Goal: Task Accomplishment & Management: Manage account settings

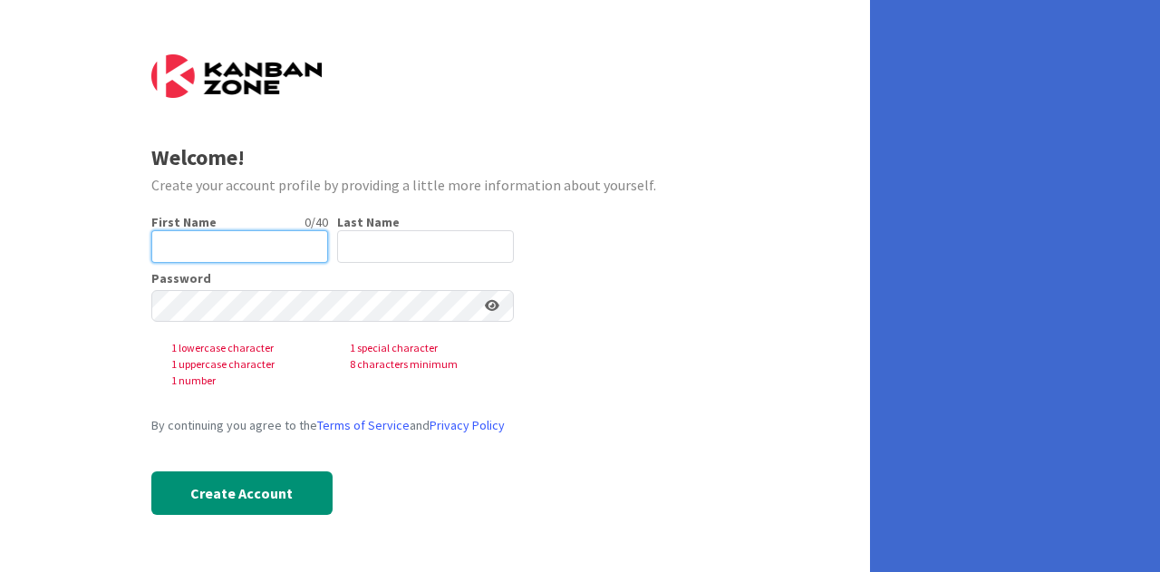
click at [217, 245] on input "text" at bounding box center [239, 246] width 177 height 33
type input "[PERSON_NAME]"
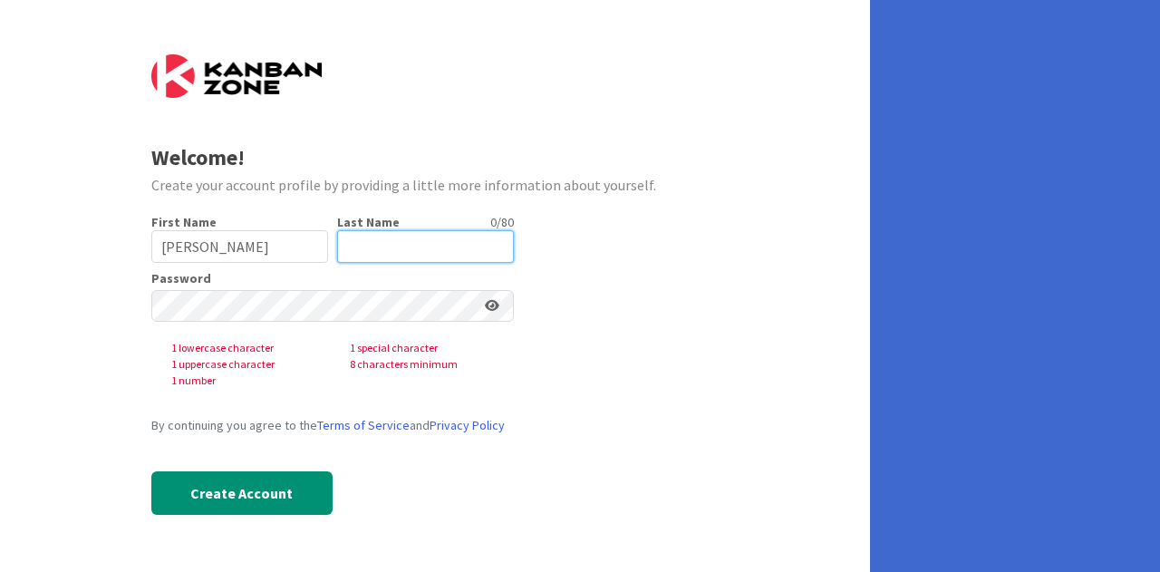
click at [383, 247] on input "text" at bounding box center [425, 246] width 177 height 33
type input "Bartlett"
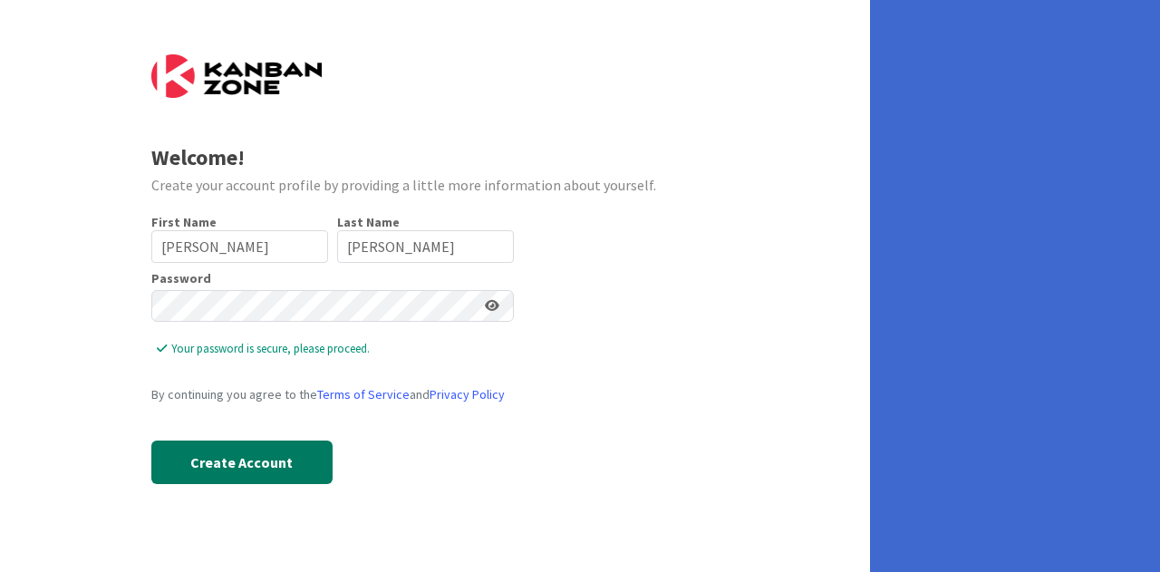
click at [258, 474] on button "Create Account" at bounding box center [241, 461] width 181 height 43
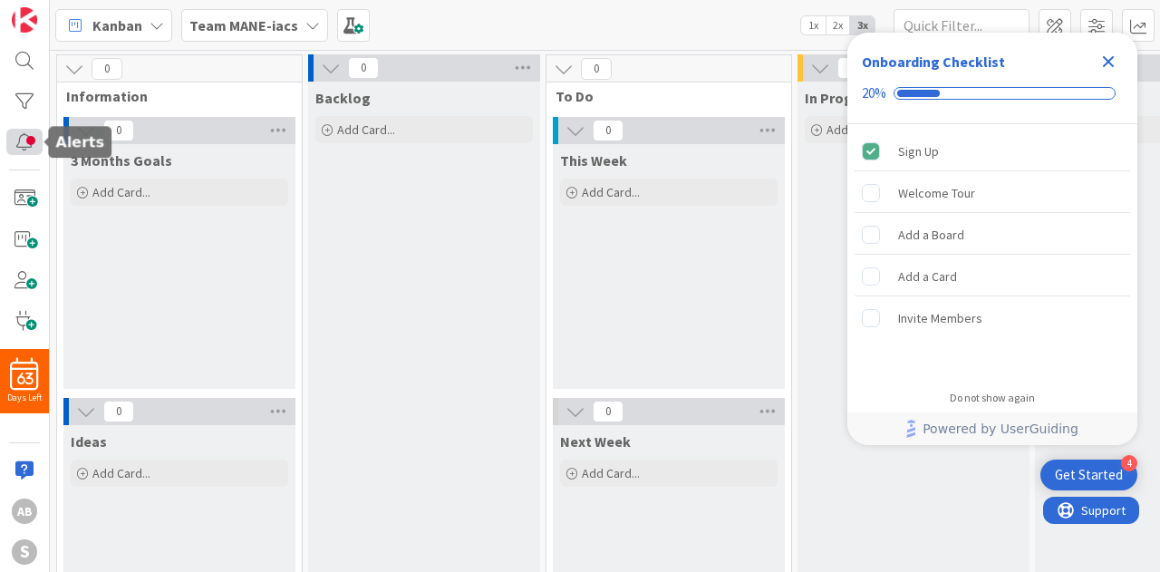
click at [31, 131] on div at bounding box center [24, 142] width 36 height 26
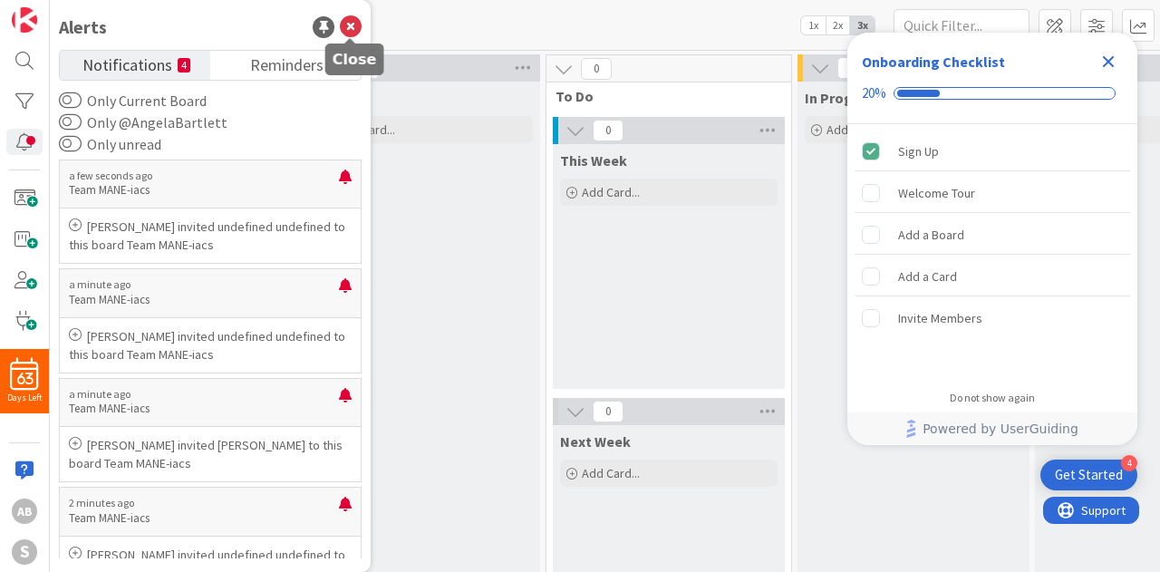
click at [344, 22] on icon at bounding box center [351, 27] width 22 height 22
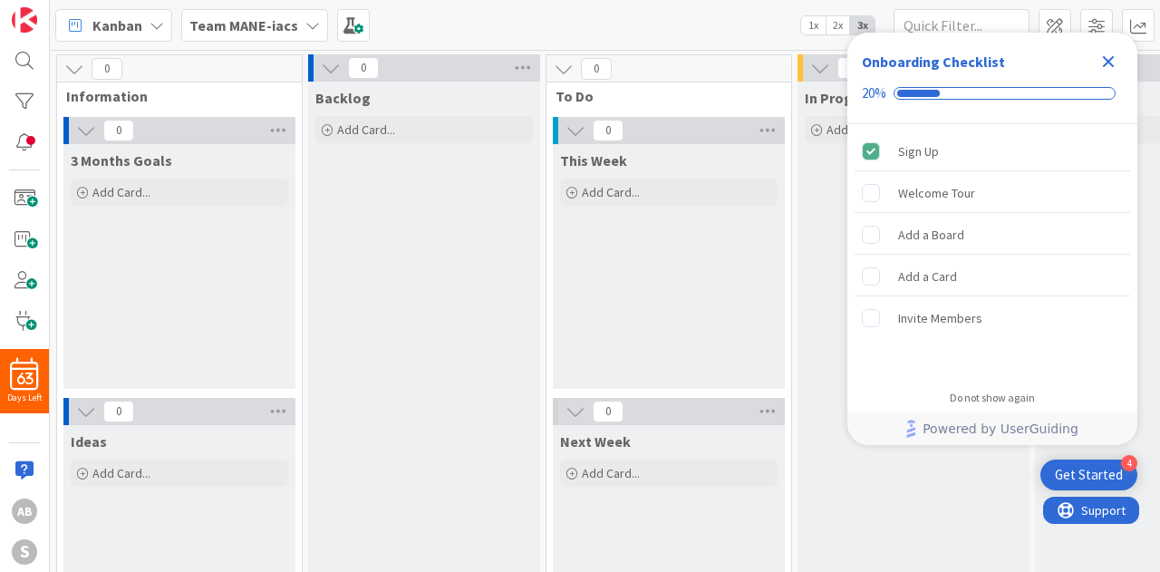
click at [1113, 51] on icon "Close Checklist" at bounding box center [1108, 62] width 22 height 22
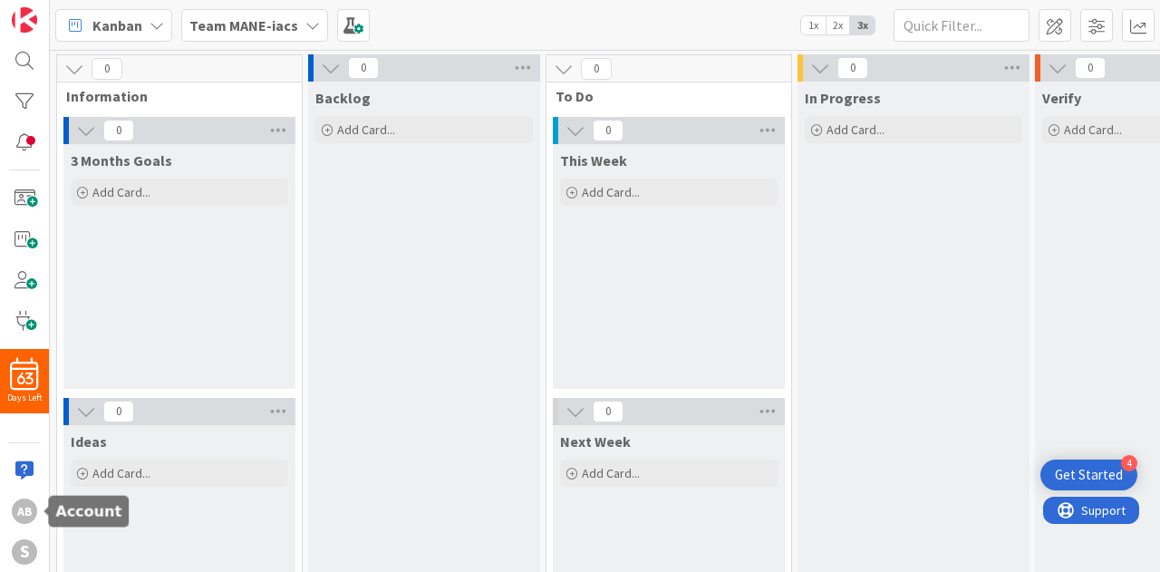
drag, startPoint x: 144, startPoint y: 506, endPoint x: 75, endPoint y: 523, distance: 70.8
drag, startPoint x: 75, startPoint y: 523, endPoint x: 26, endPoint y: 514, distance: 49.8
click at [26, 514] on div "AB" at bounding box center [24, 510] width 25 height 25
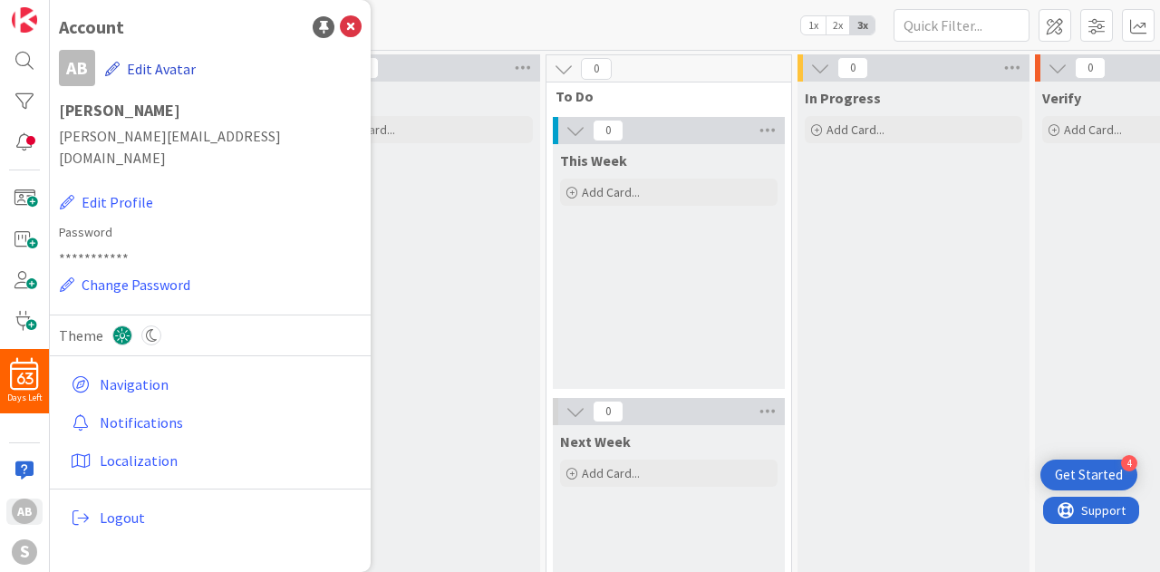
click at [144, 69] on button "Edit Avatar" at bounding box center [150, 69] width 92 height 38
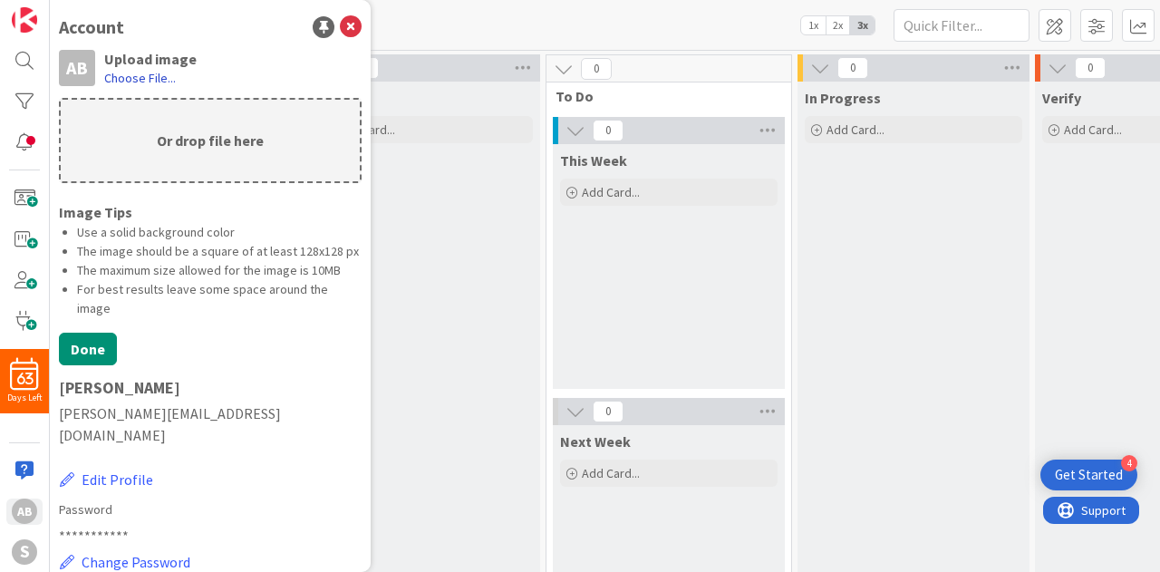
click at [122, 73] on label "Choose File..." at bounding box center [140, 78] width 72 height 18
click at [50, 0] on input "Choose File..." at bounding box center [50, 0] width 0 height 0
click at [152, 74] on label "Choose File..." at bounding box center [140, 78] width 72 height 18
click at [50, 0] on input "Choose File..." at bounding box center [50, 0] width 0 height 0
click at [340, 34] on icon at bounding box center [351, 27] width 22 height 22
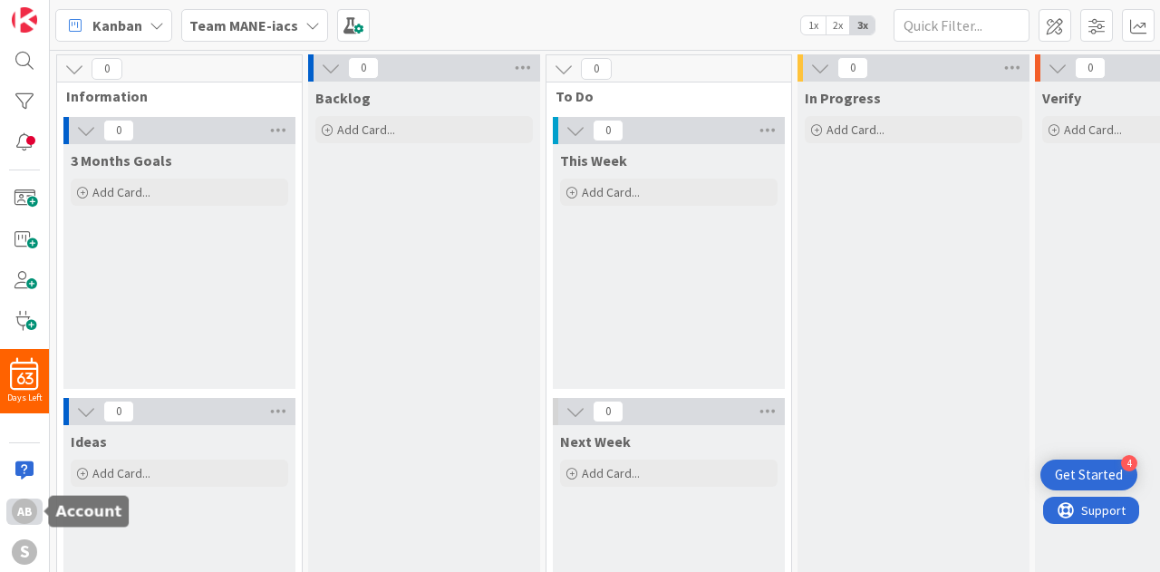
click at [27, 506] on div "AB" at bounding box center [24, 510] width 25 height 25
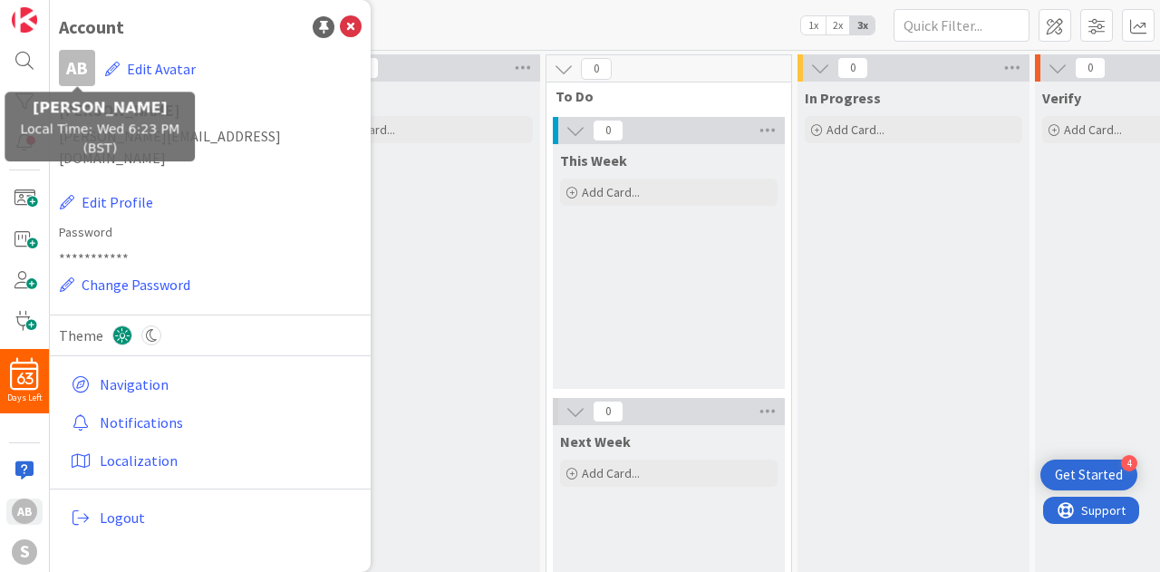
click at [82, 71] on div "AB" at bounding box center [77, 68] width 36 height 36
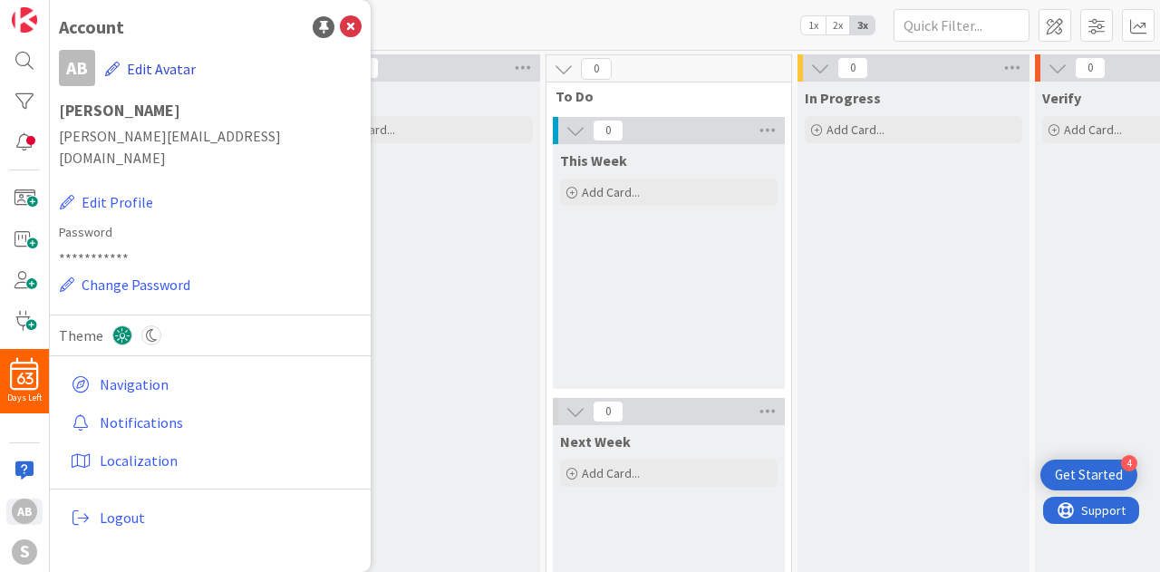
click at [183, 68] on button "Edit Avatar" at bounding box center [150, 69] width 92 height 38
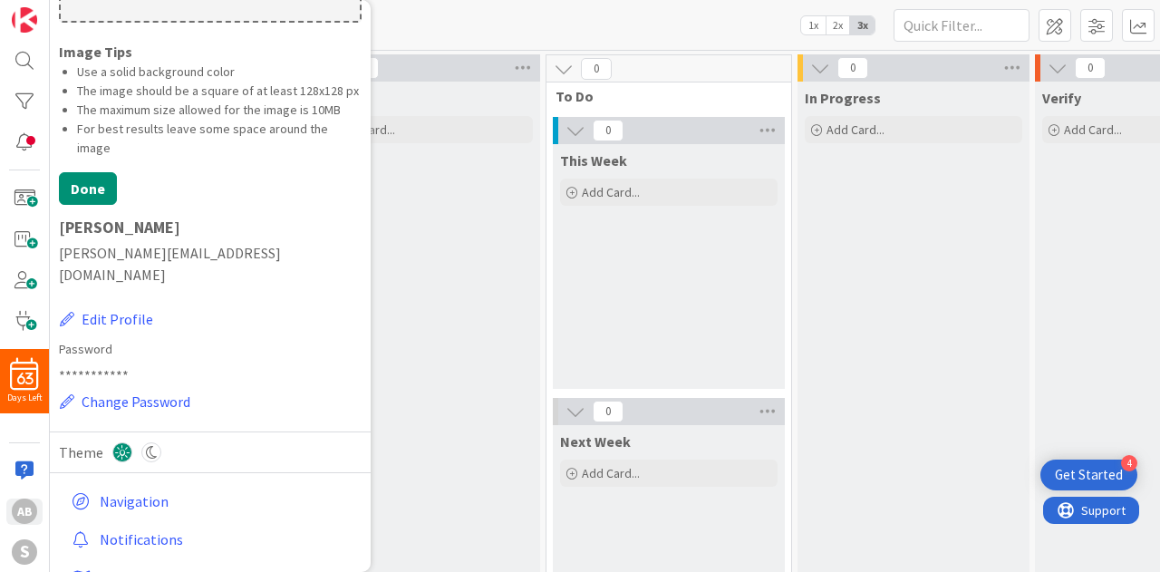
scroll to position [249, 0]
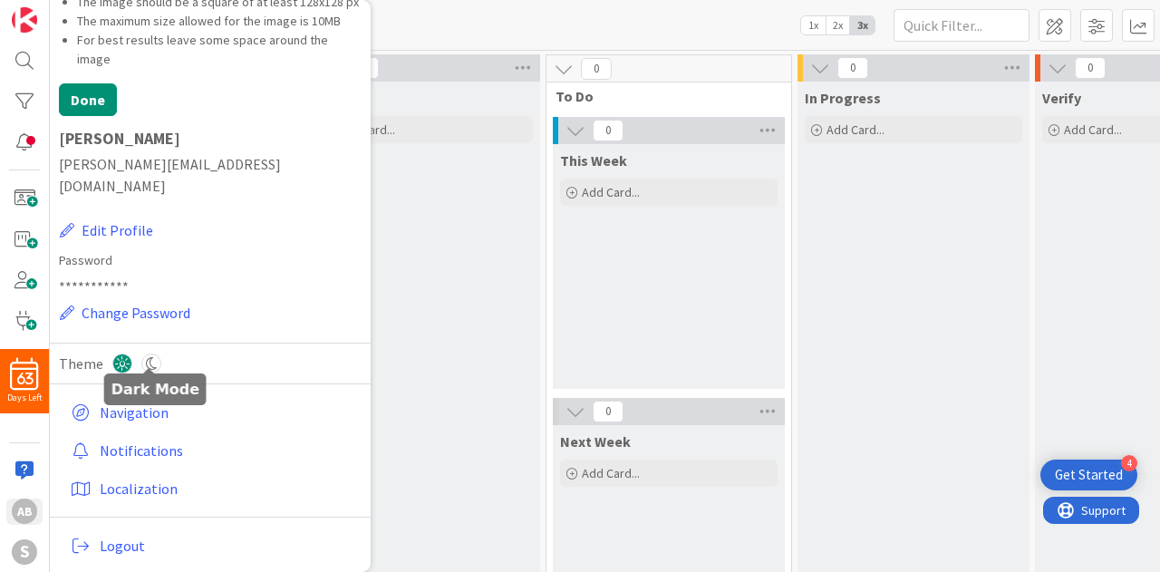
click at [148, 362] on icon at bounding box center [151, 363] width 20 height 20
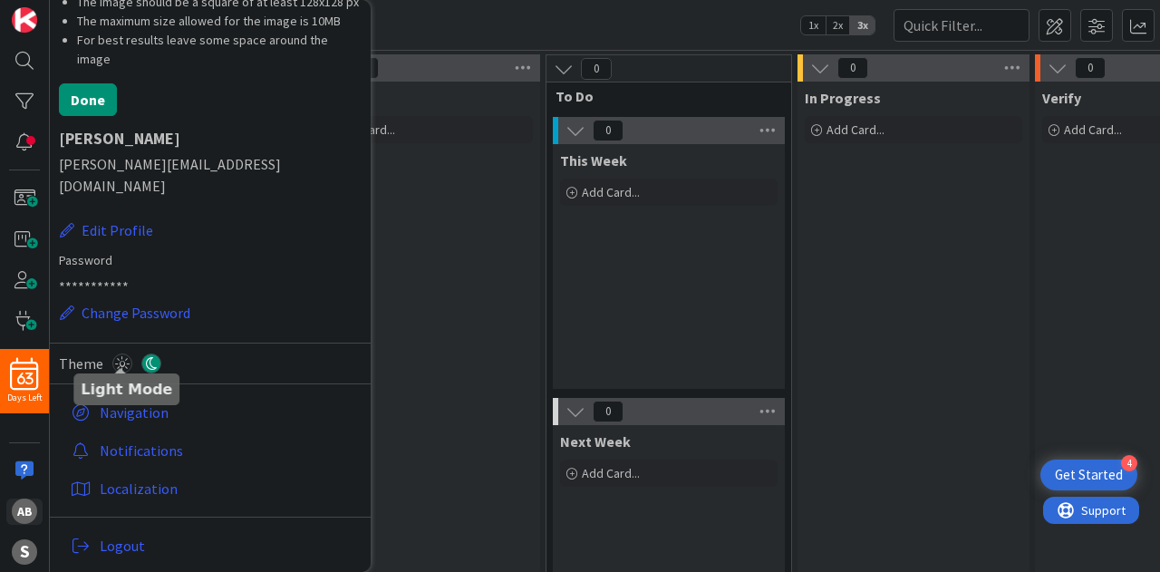
click at [125, 356] on icon at bounding box center [122, 363] width 20 height 20
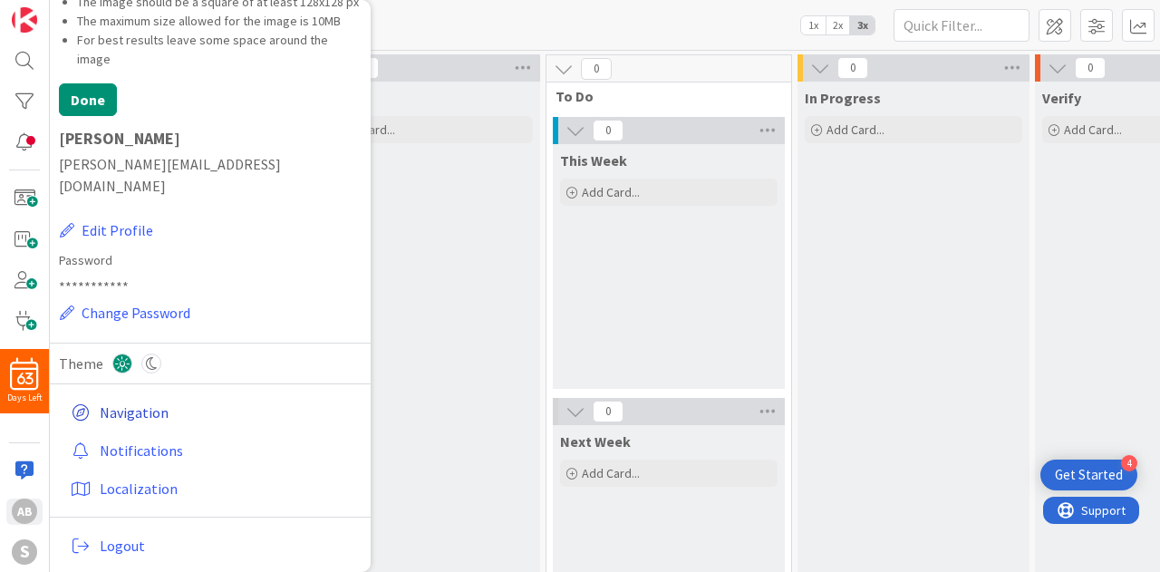
scroll to position [0, 0]
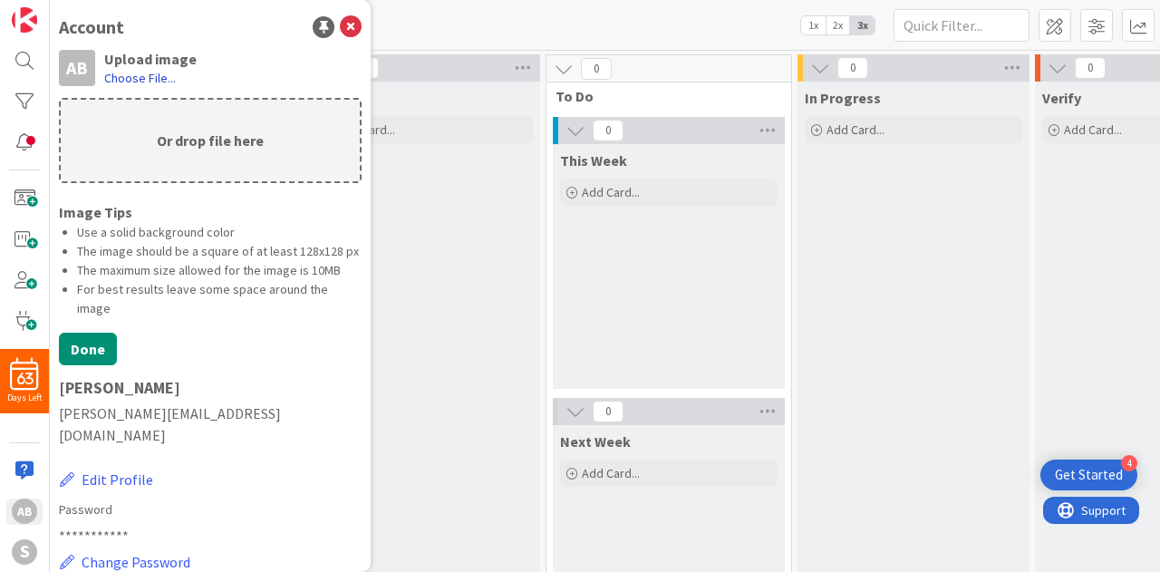
click at [116, 73] on label "Choose File..." at bounding box center [140, 78] width 72 height 18
click at [50, 0] on input "Choose File..." at bounding box center [50, 0] width 0 height 0
click at [73, 365] on button "Done" at bounding box center [88, 349] width 58 height 33
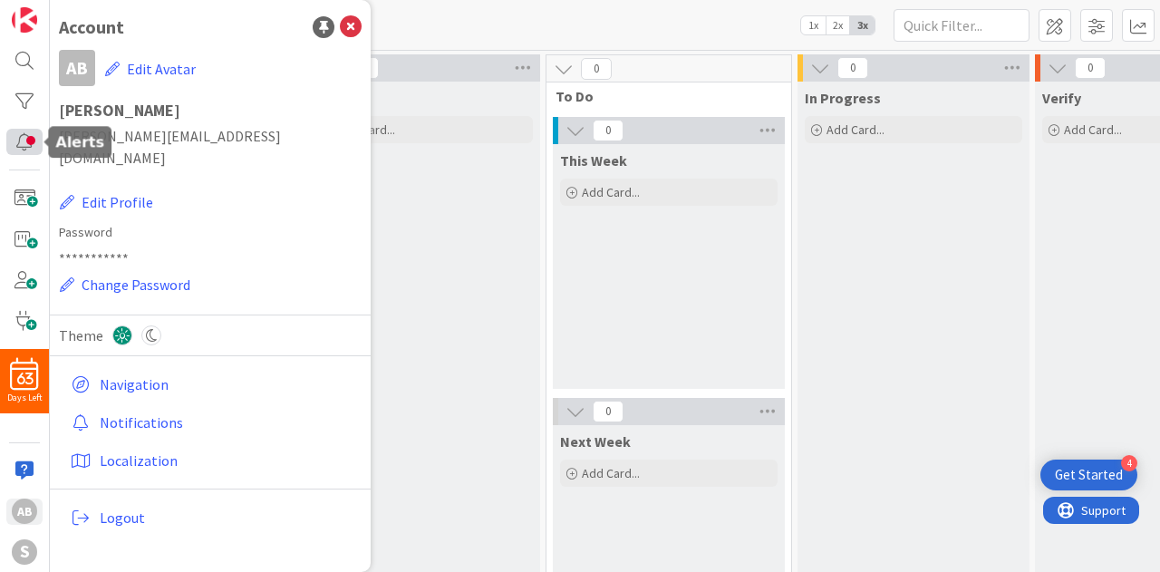
click at [31, 144] on div at bounding box center [24, 142] width 36 height 26
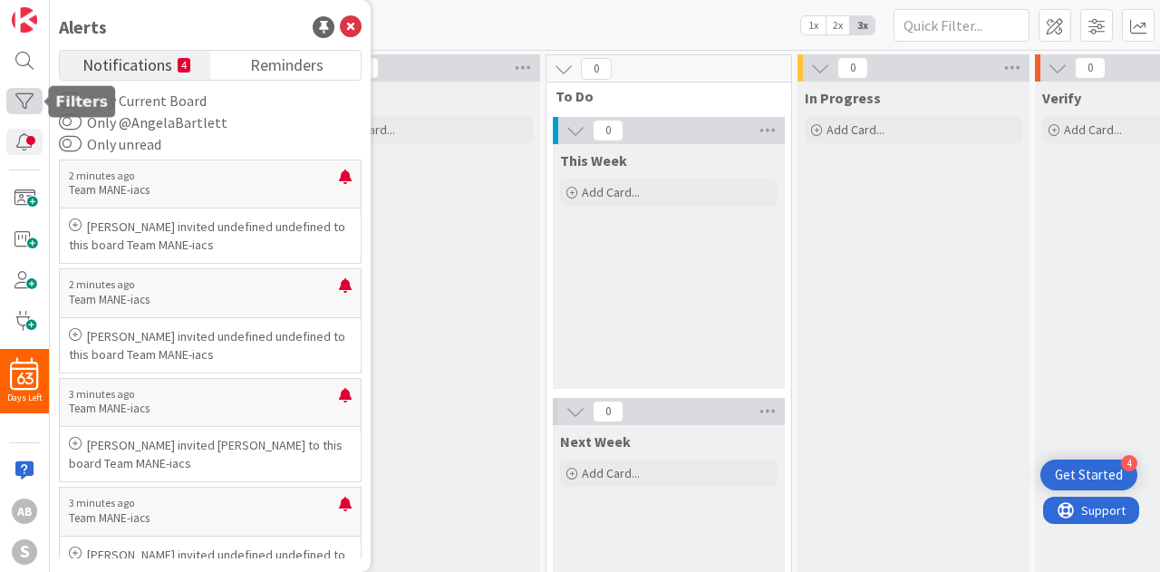
click at [19, 99] on div at bounding box center [24, 101] width 36 height 26
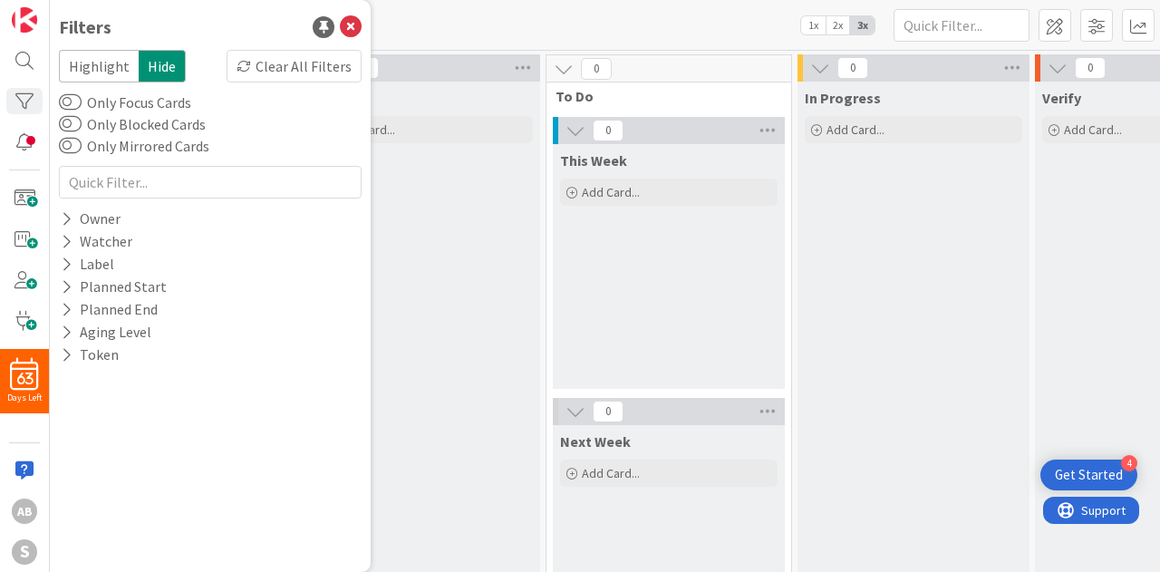
click at [25, 34] on div "63 Days Left AB S" at bounding box center [25, 286] width 50 height 572
click at [32, 61] on div at bounding box center [24, 60] width 36 height 26
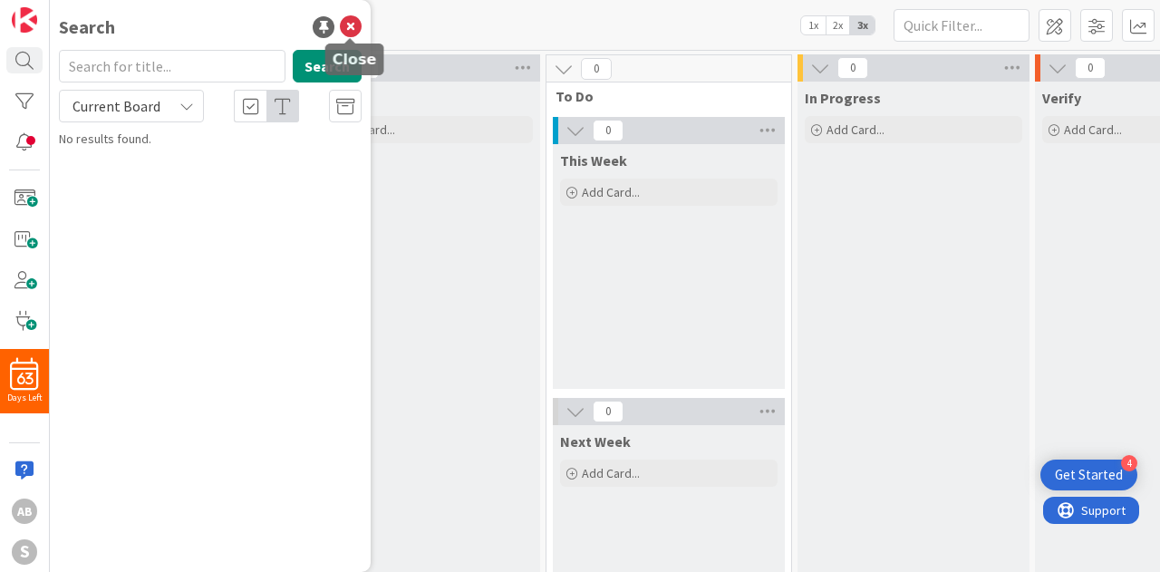
click at [350, 31] on icon at bounding box center [351, 27] width 22 height 22
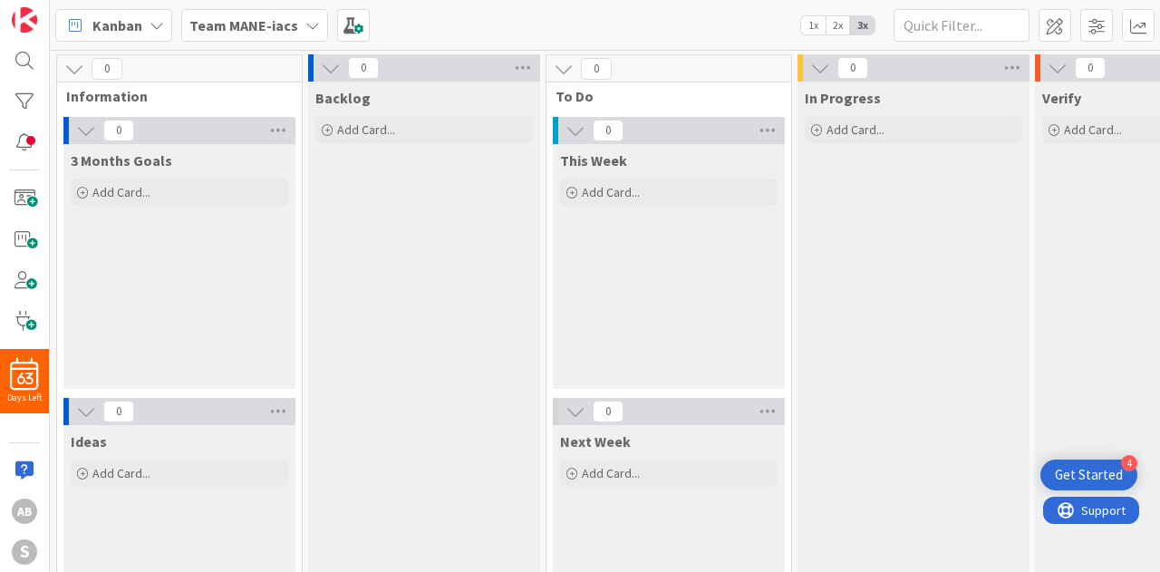
click at [836, 19] on span "2x" at bounding box center [837, 25] width 24 height 18
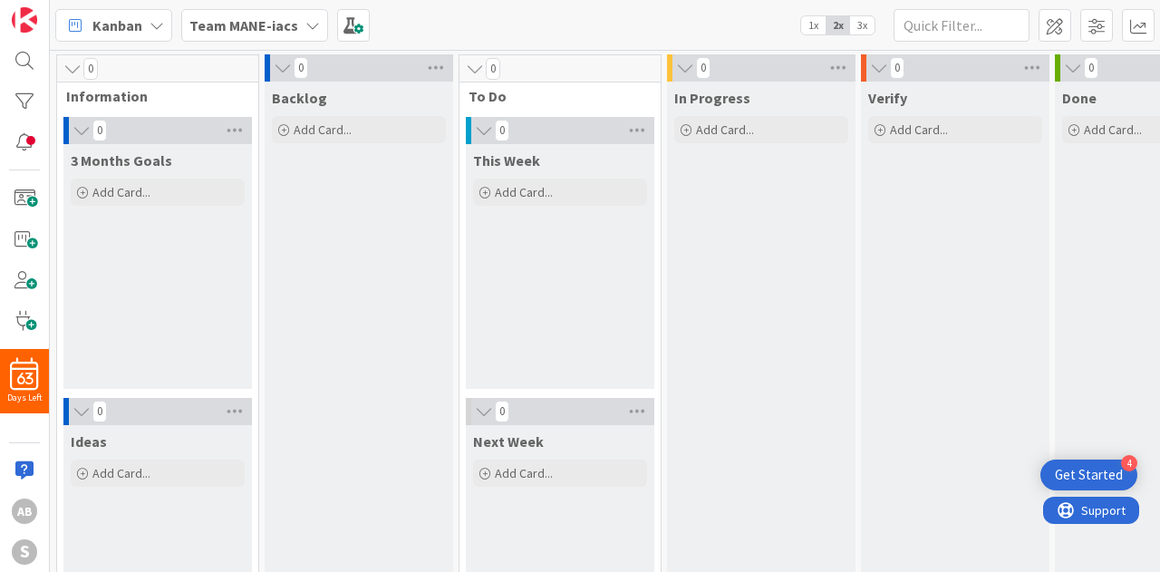
click at [819, 24] on span "1x" at bounding box center [813, 25] width 24 height 18
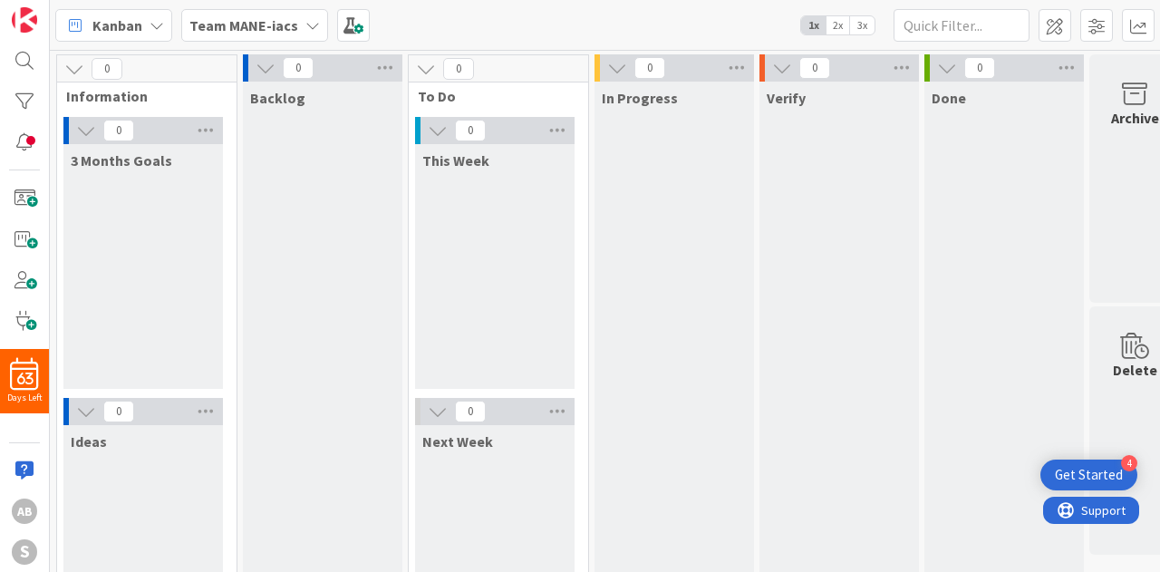
click at [855, 25] on span "3x" at bounding box center [862, 25] width 24 height 18
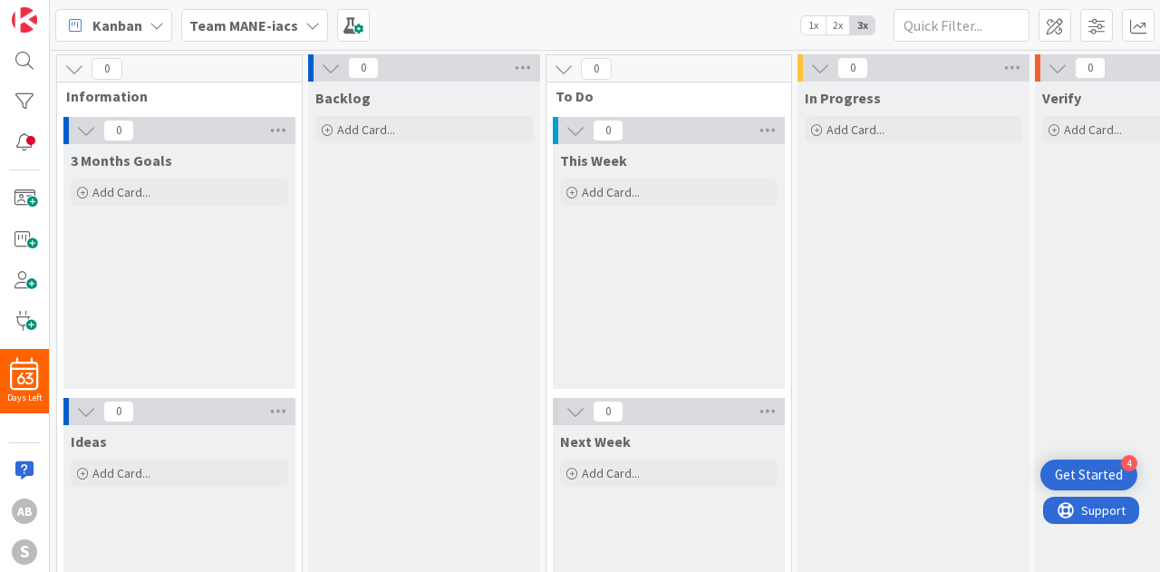
click at [293, 34] on div "Team MANE-iacs" at bounding box center [254, 25] width 147 height 33
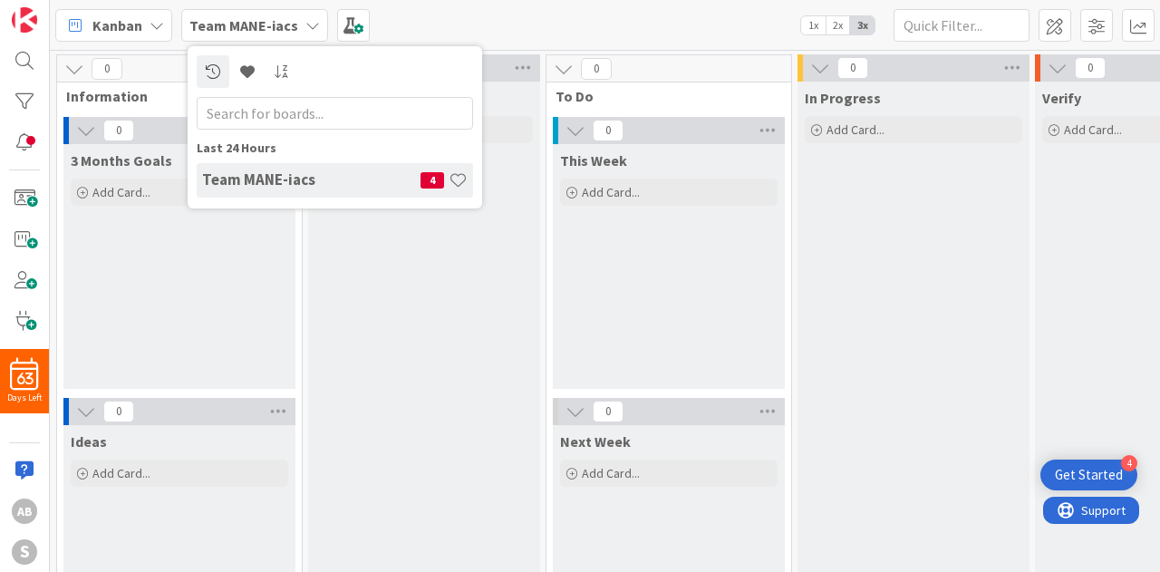
click at [430, 32] on div "Kanban Team MANE-iacs Last 24 Hours Team MANE-iacs 4 1x 2x 3x" at bounding box center [605, 25] width 1110 height 50
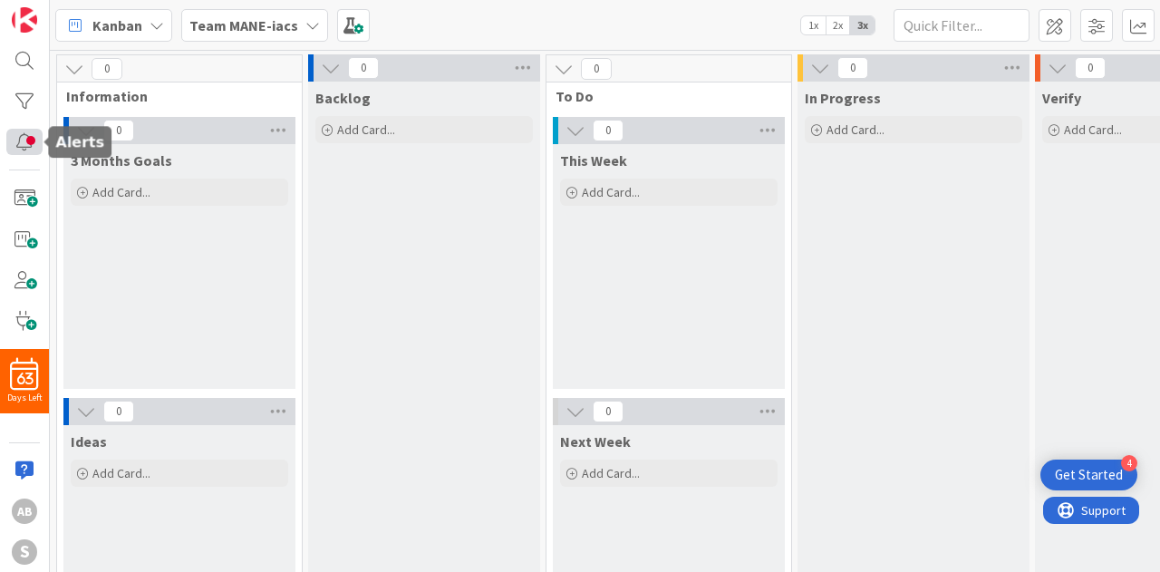
click at [11, 137] on div at bounding box center [24, 142] width 36 height 26
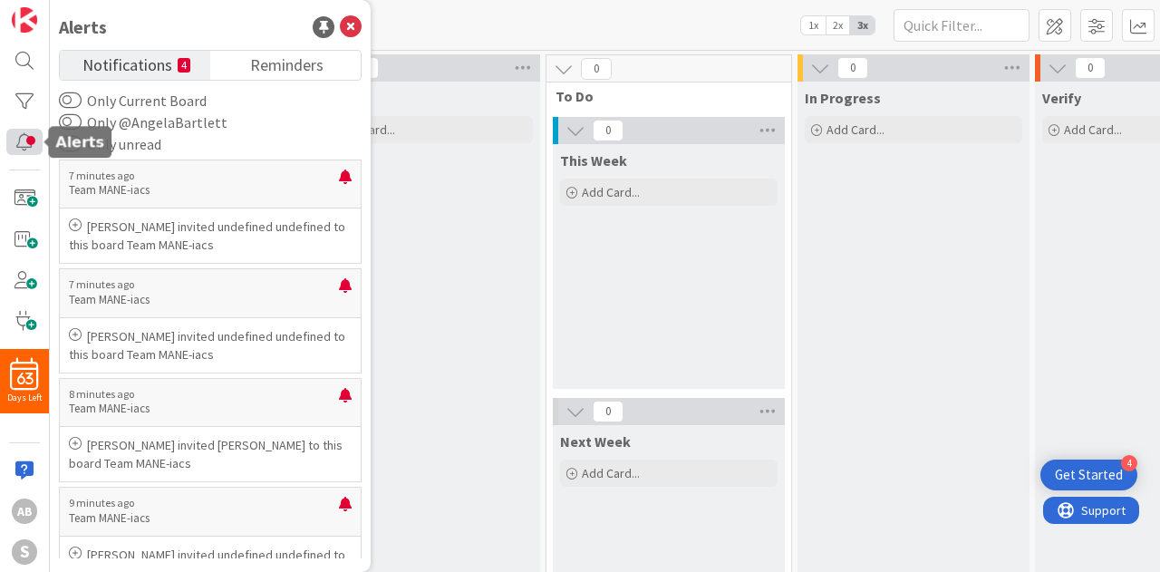
click at [11, 137] on div at bounding box center [24, 142] width 36 height 26
click at [351, 16] on icon at bounding box center [351, 27] width 22 height 22
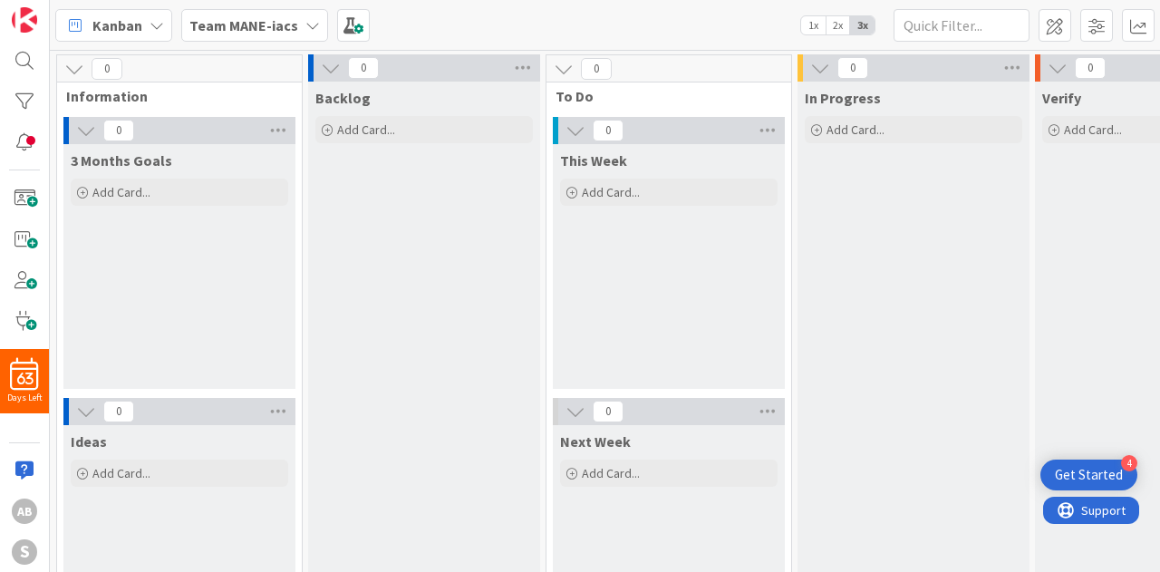
click at [288, 13] on div "Team MANE-iacs" at bounding box center [254, 25] width 147 height 33
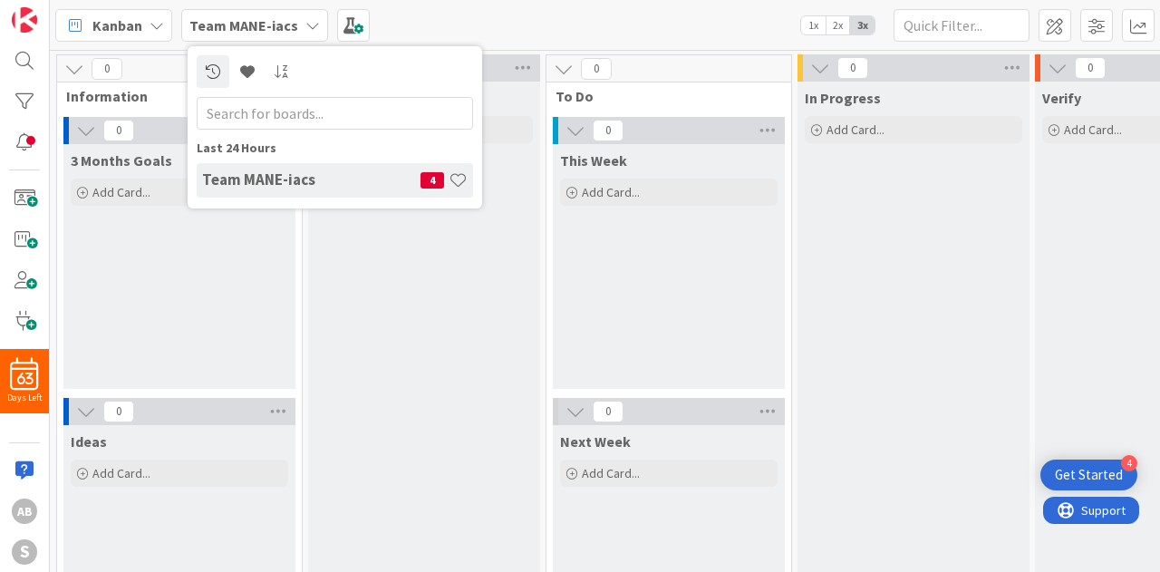
click at [310, 35] on div "Team MANE-iacs" at bounding box center [254, 25] width 147 height 33
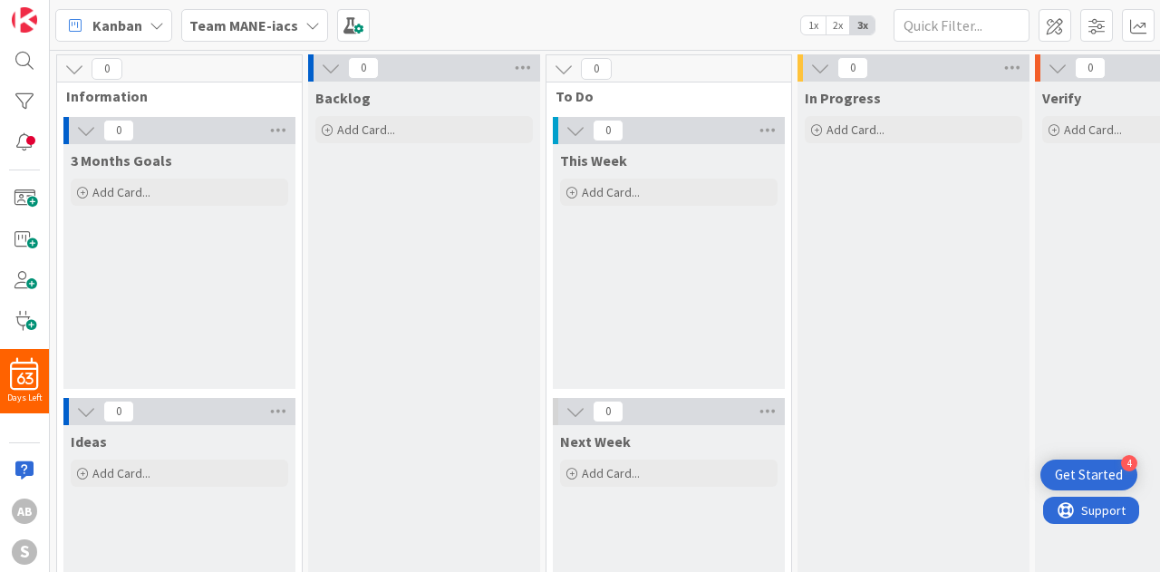
click at [310, 35] on div "Team MANE-iacs" at bounding box center [254, 25] width 147 height 33
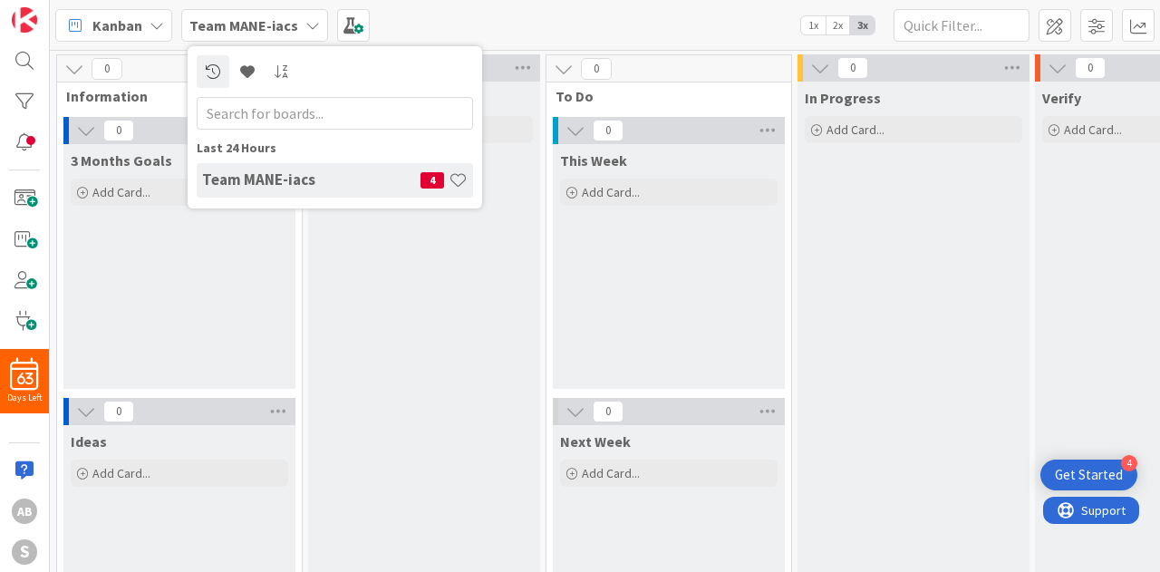
click at [310, 35] on div "Team MANE-iacs" at bounding box center [254, 25] width 147 height 33
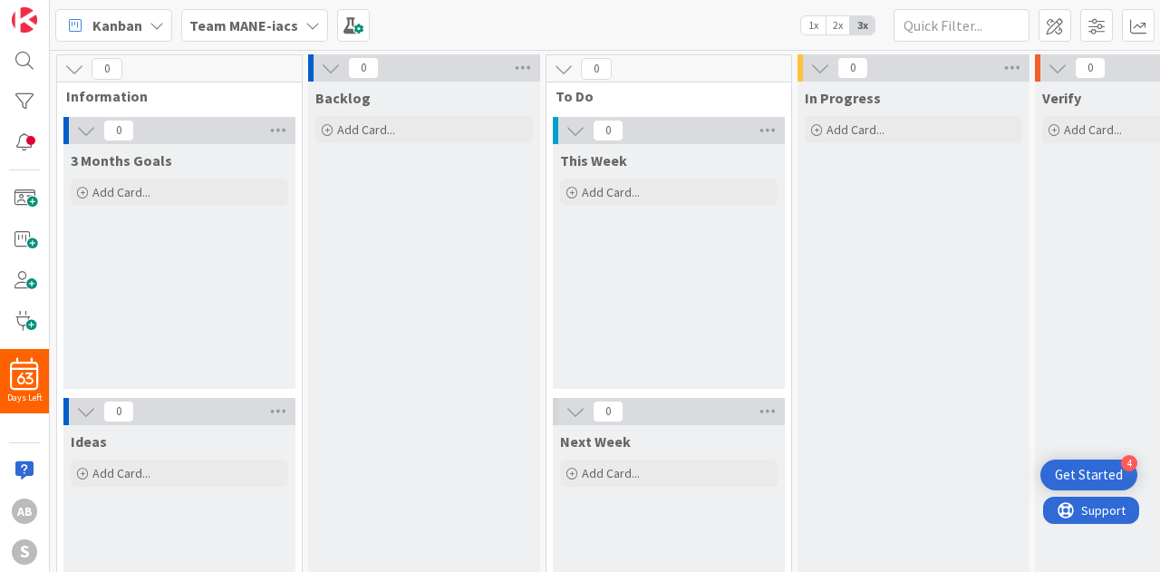
click at [142, 22] on div "Kanban" at bounding box center [113, 25] width 117 height 33
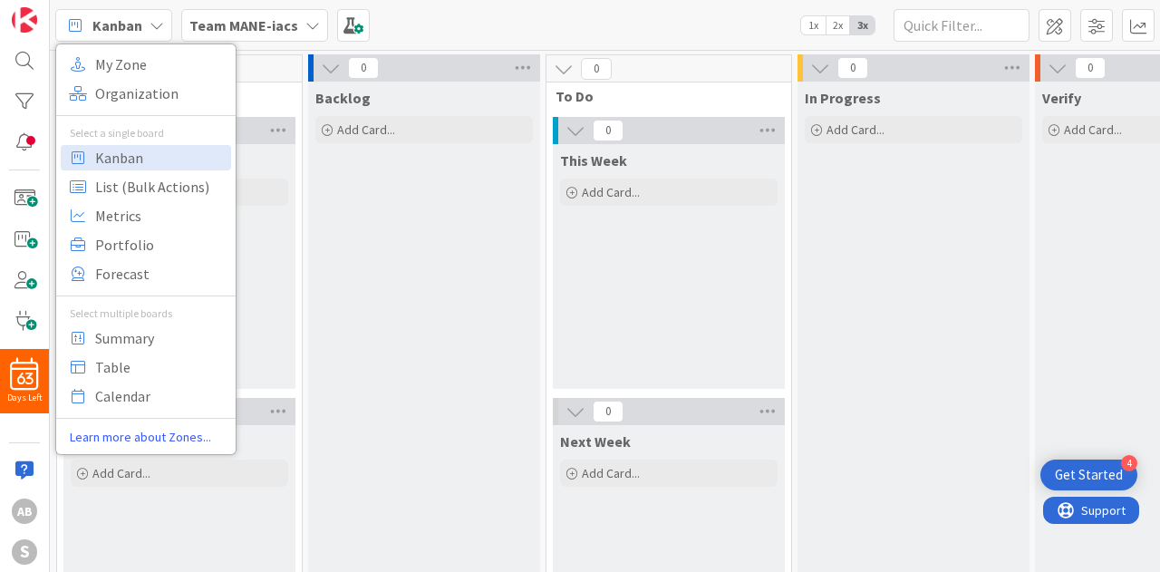
click at [134, 21] on div "Kanban" at bounding box center [113, 25] width 117 height 33
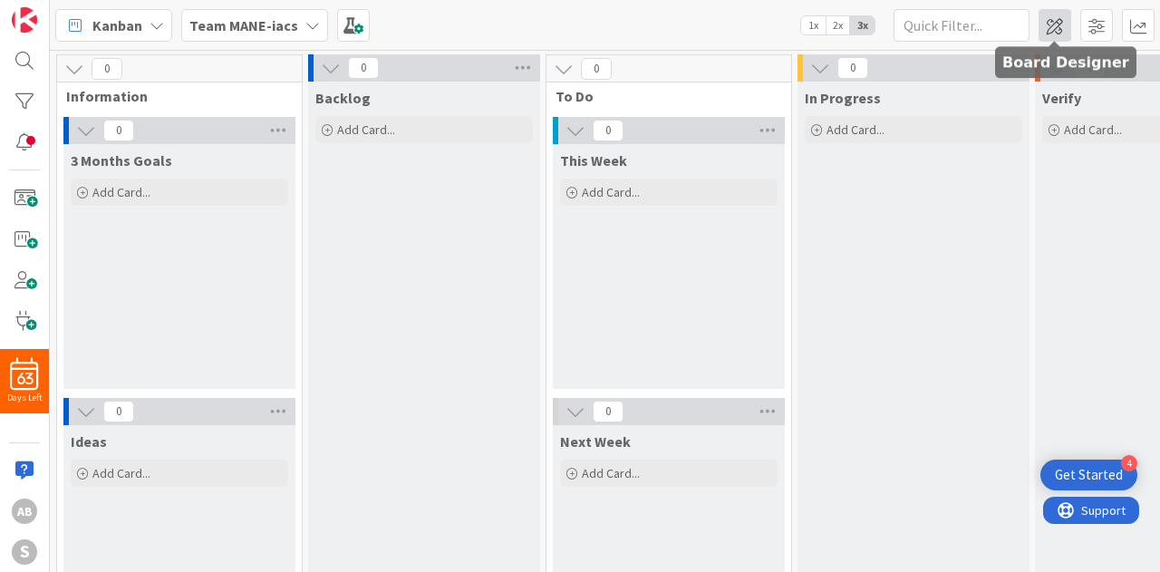
click at [1042, 30] on span at bounding box center [1054, 25] width 33 height 33
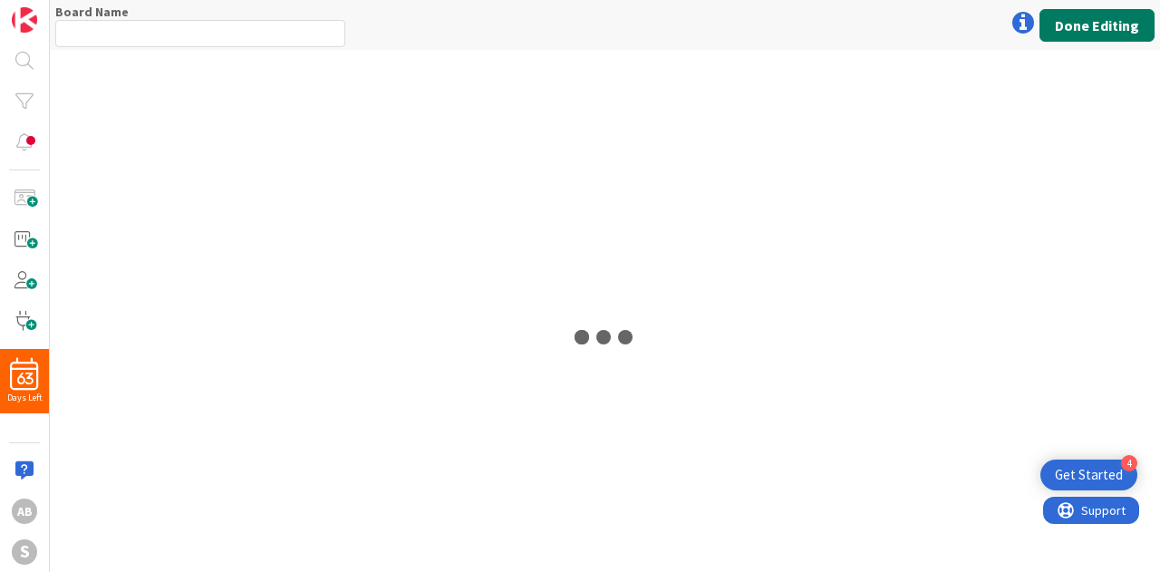
click at [1116, 28] on button "Done Editing" at bounding box center [1096, 25] width 115 height 33
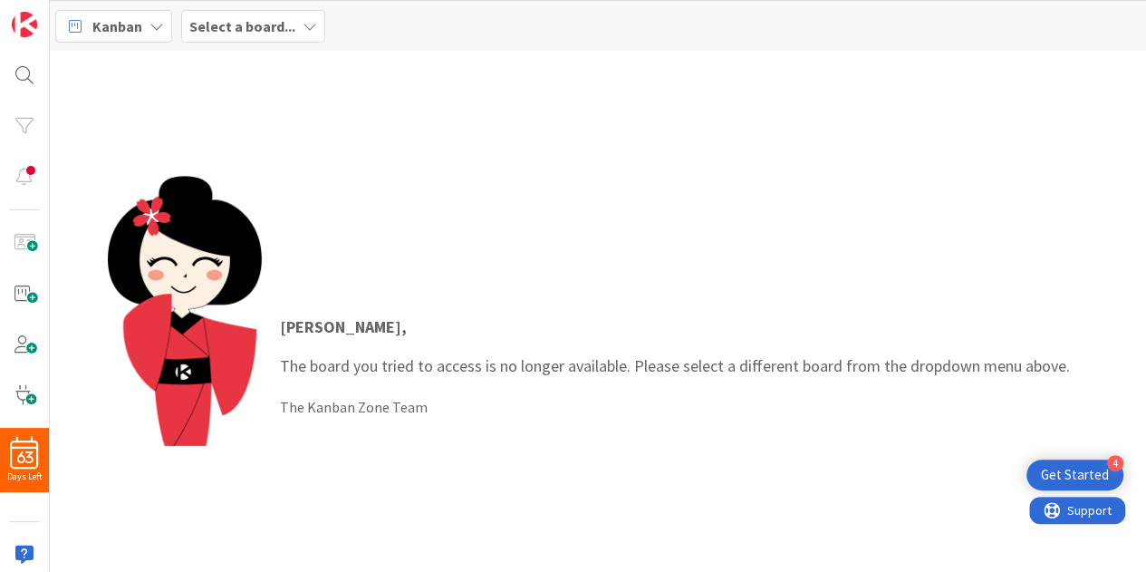
click at [246, 19] on b "Select a board..." at bounding box center [242, 26] width 106 height 18
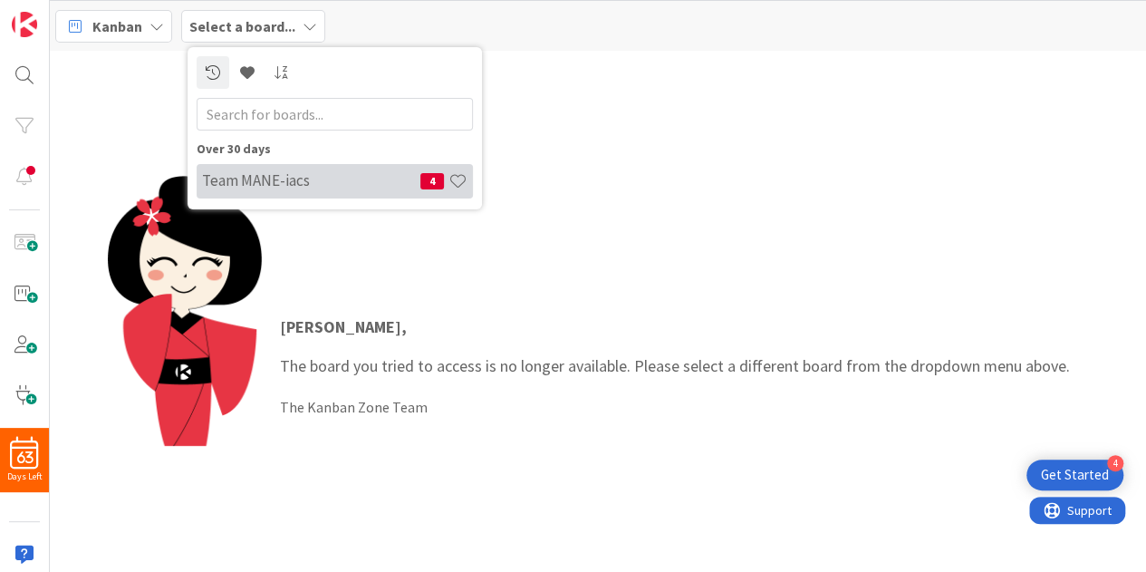
click at [256, 187] on h4 "Team MANE-iacs" at bounding box center [311, 180] width 218 height 18
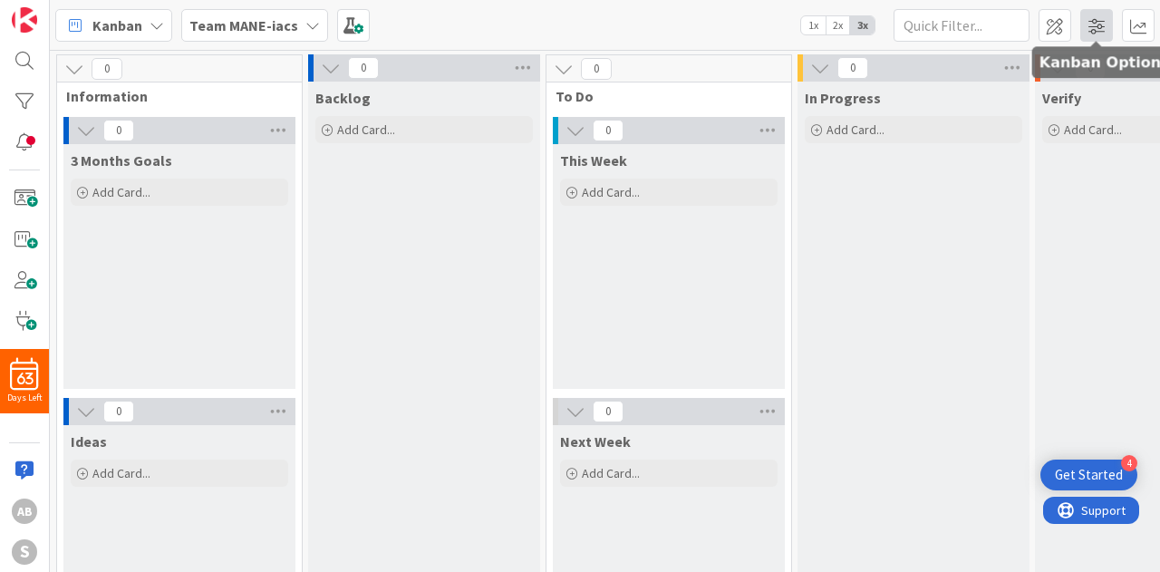
click at [1091, 24] on span at bounding box center [1096, 25] width 33 height 33
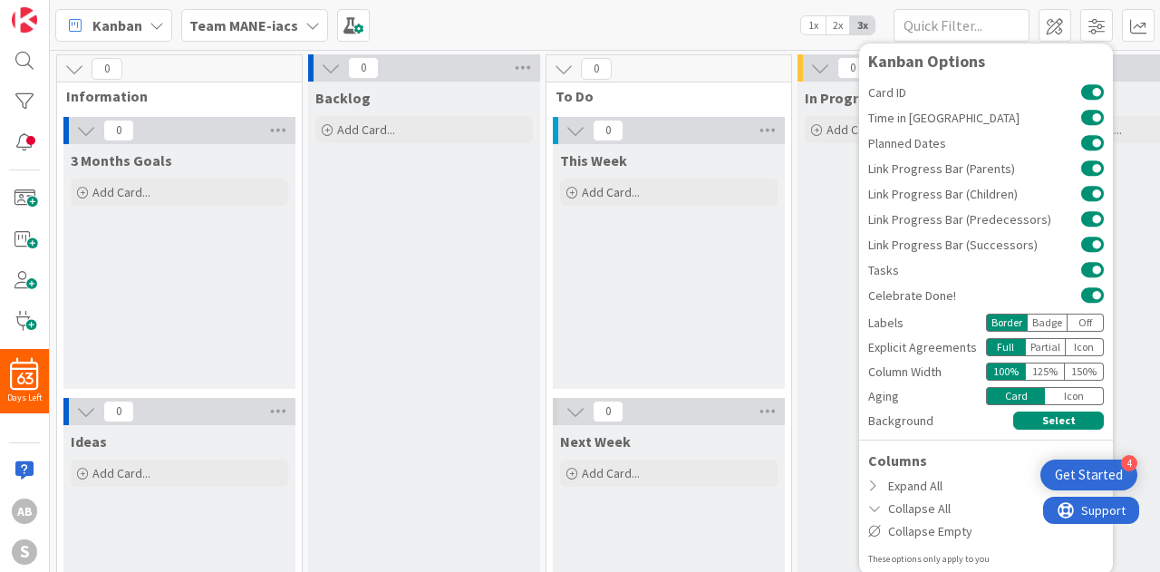
scroll to position [2, 0]
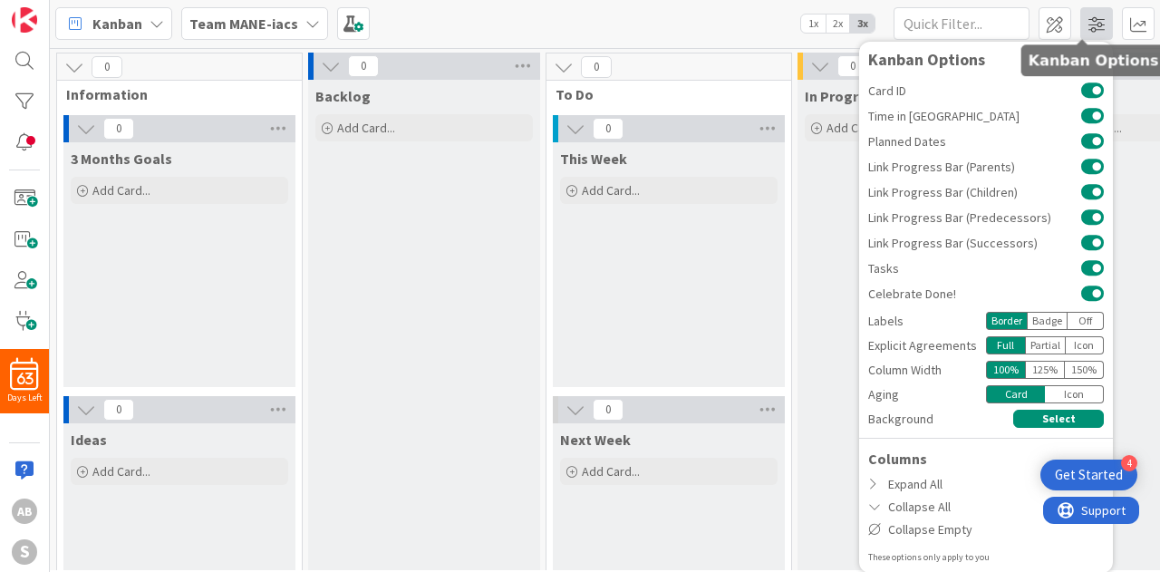
click at [1080, 8] on span at bounding box center [1096, 23] width 33 height 33
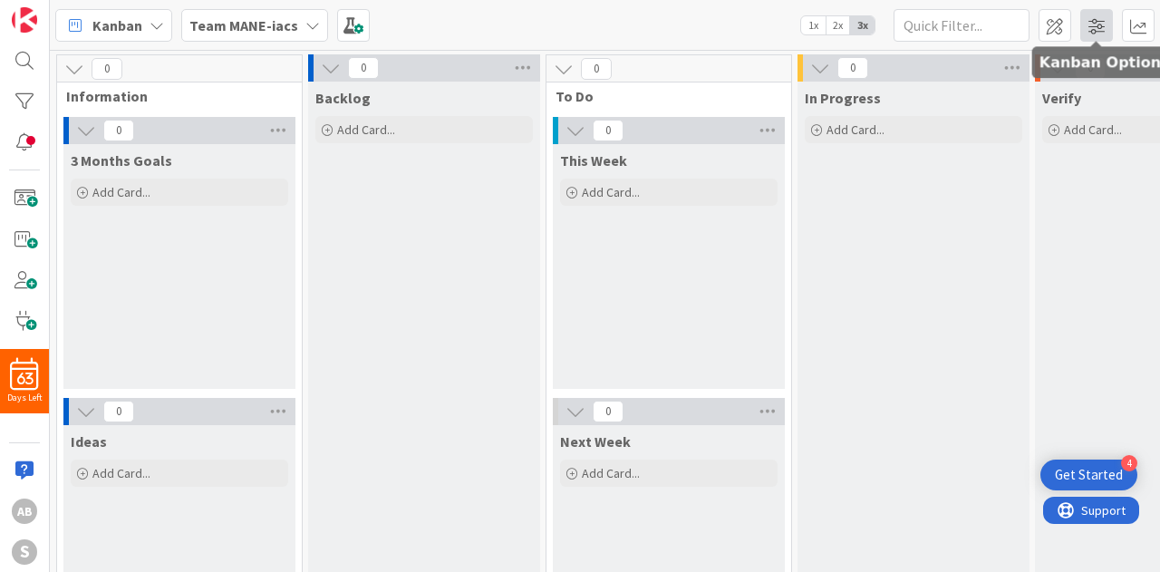
scroll to position [0, 0]
click at [1051, 32] on span at bounding box center [1054, 25] width 33 height 33
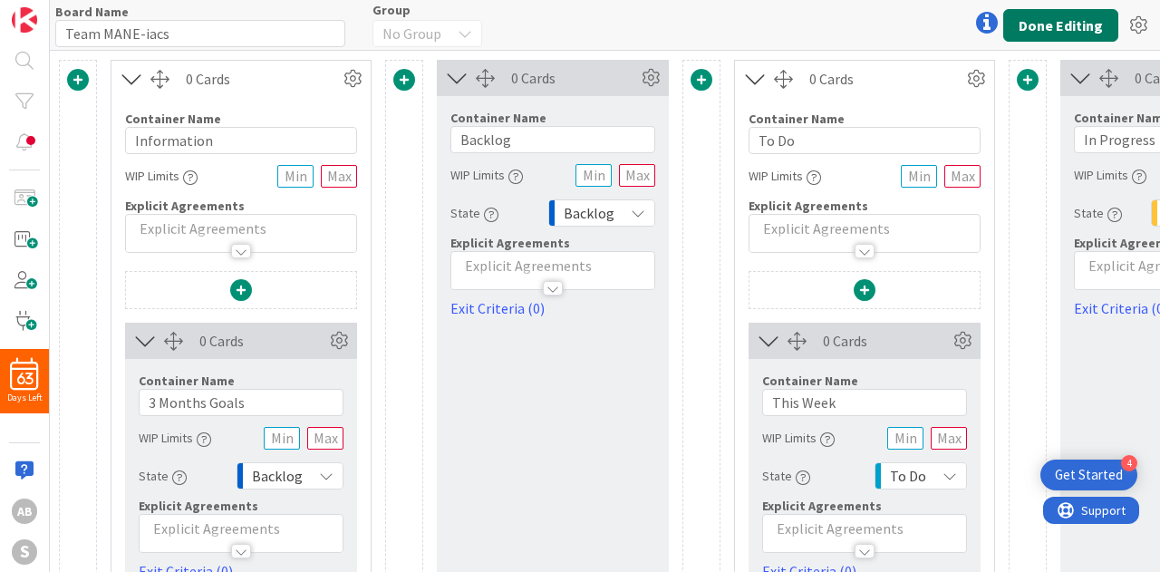
click at [1051, 32] on button "Done Editing" at bounding box center [1060, 25] width 115 height 33
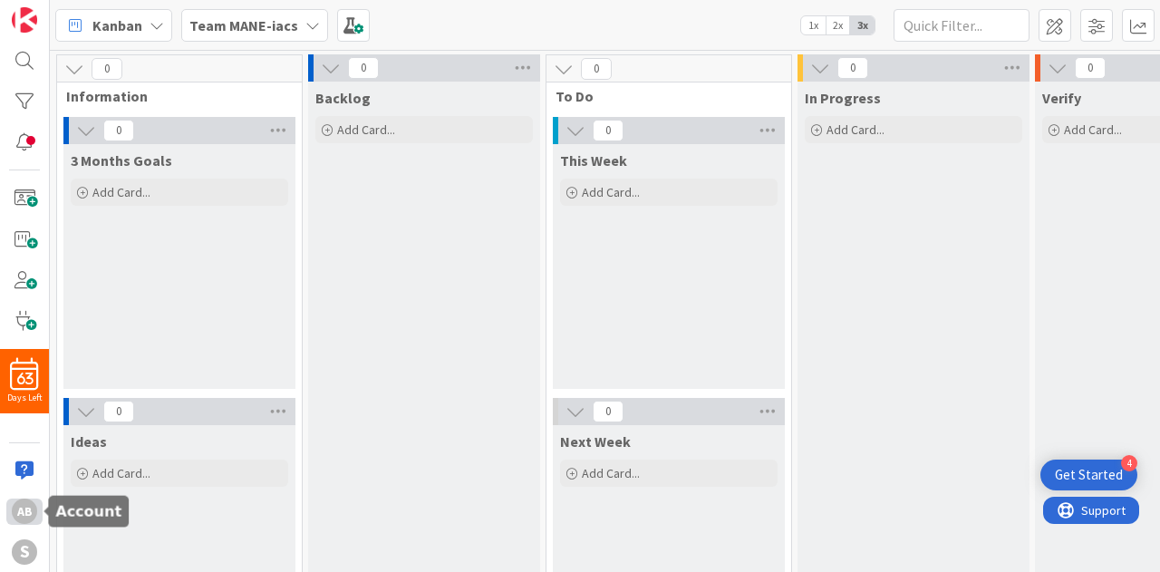
click at [14, 507] on div "AB" at bounding box center [24, 510] width 25 height 25
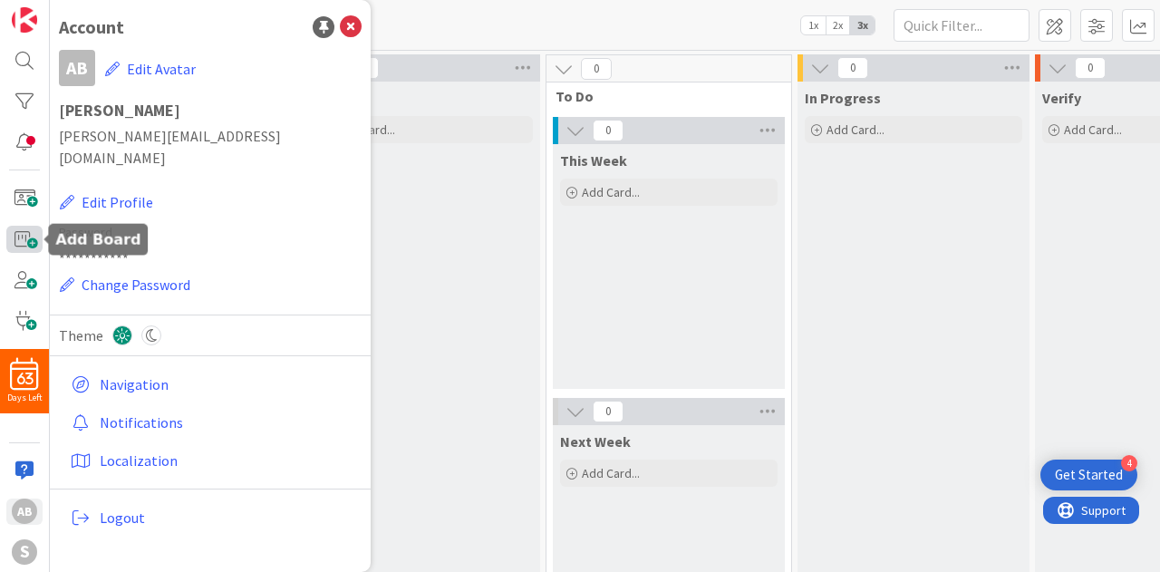
click at [18, 251] on span at bounding box center [24, 239] width 36 height 26
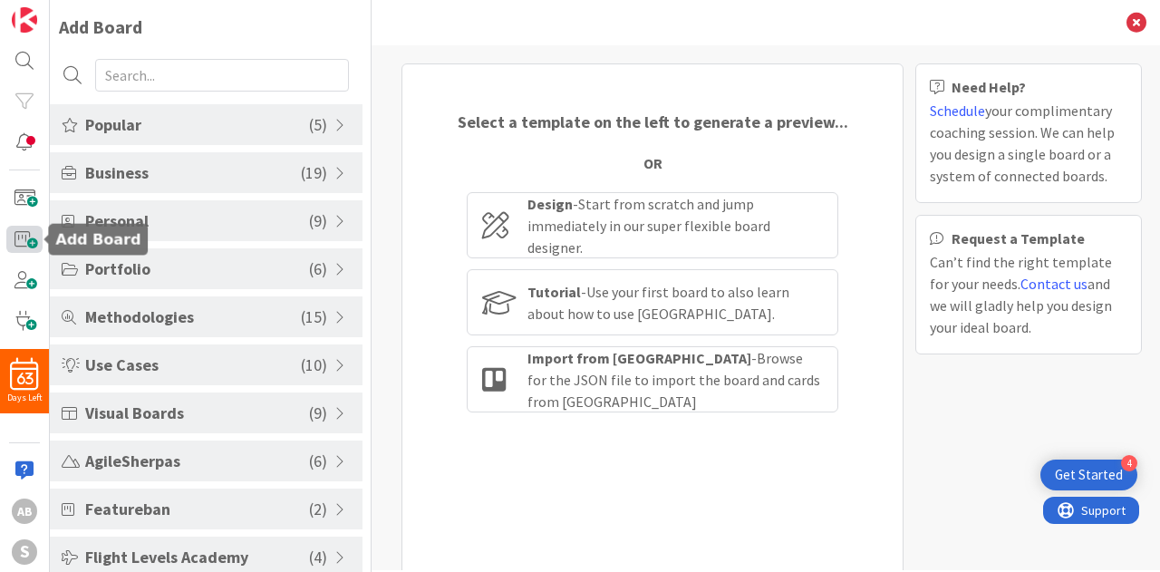
click at [18, 251] on span at bounding box center [24, 239] width 36 height 26
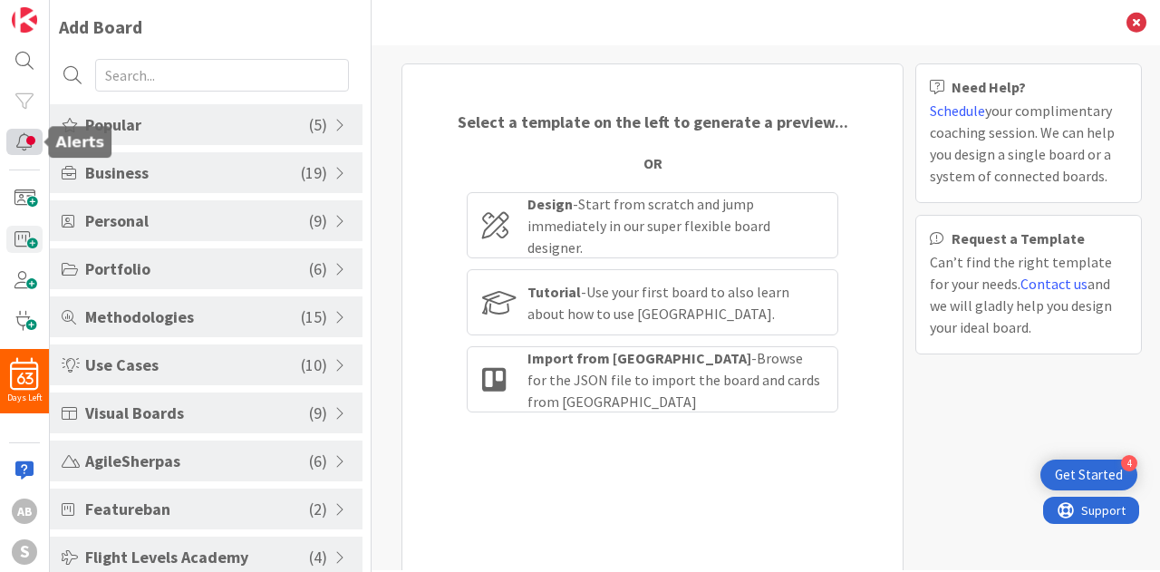
click at [13, 140] on div at bounding box center [24, 142] width 36 height 26
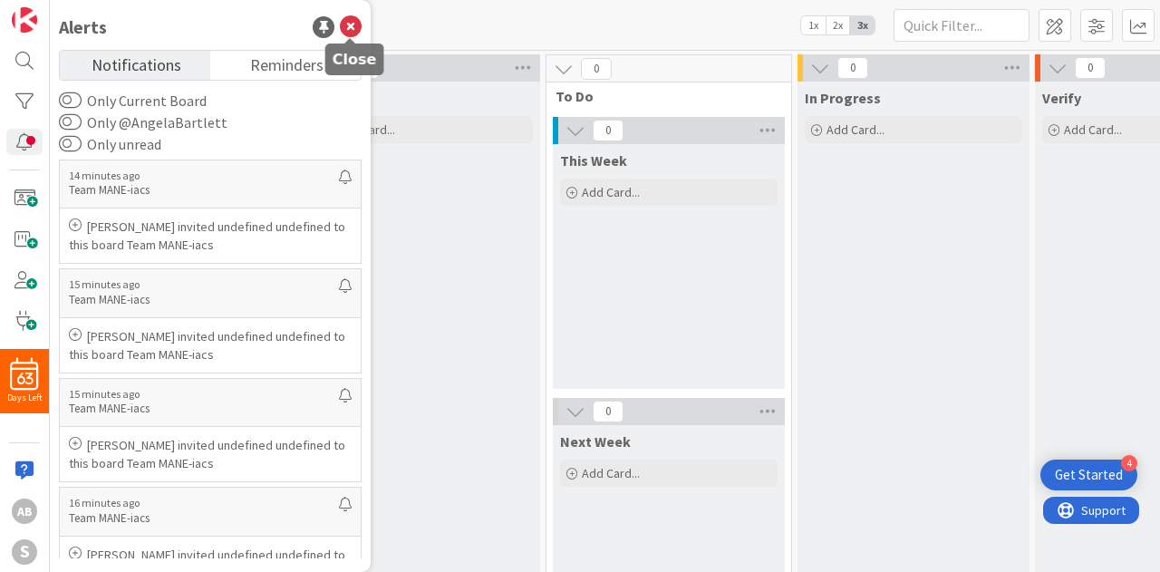
click at [351, 29] on icon at bounding box center [351, 27] width 22 height 22
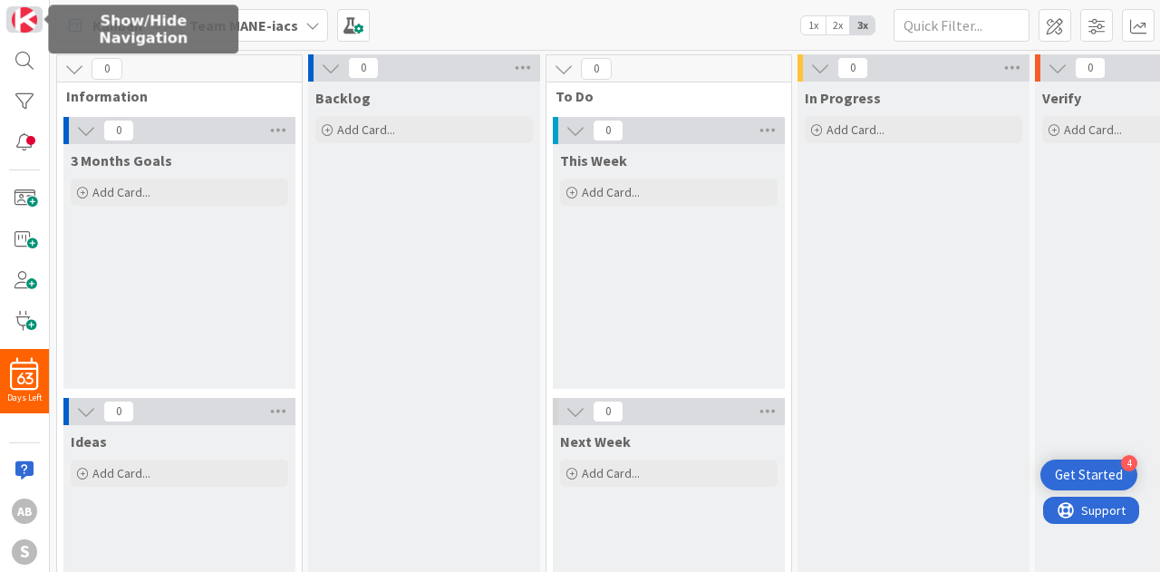
click at [17, 26] on img at bounding box center [24, 19] width 25 height 25
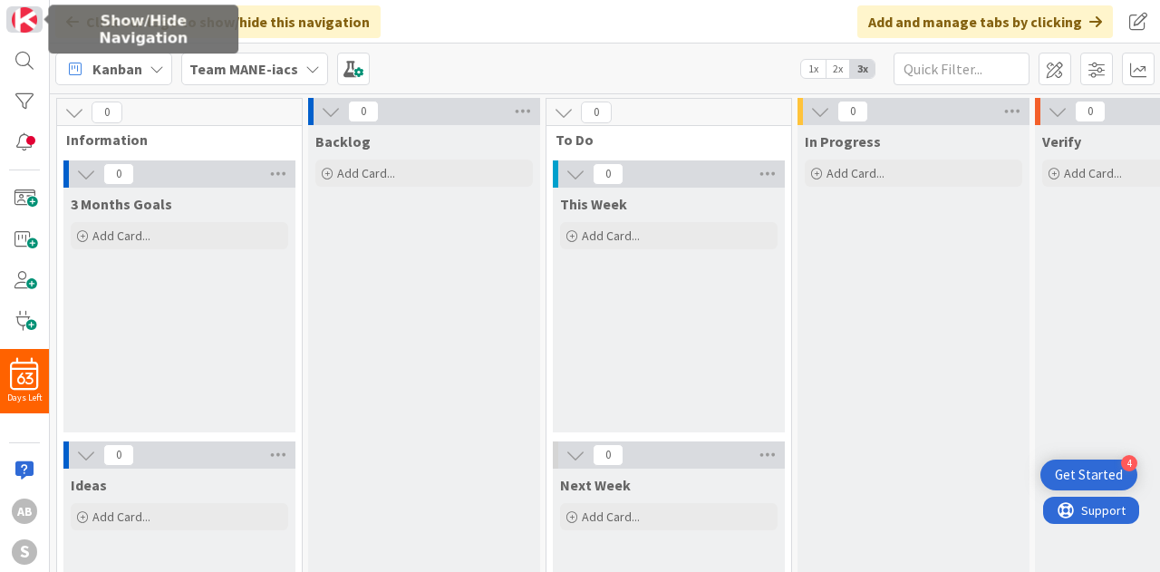
click at [17, 26] on img at bounding box center [24, 19] width 25 height 25
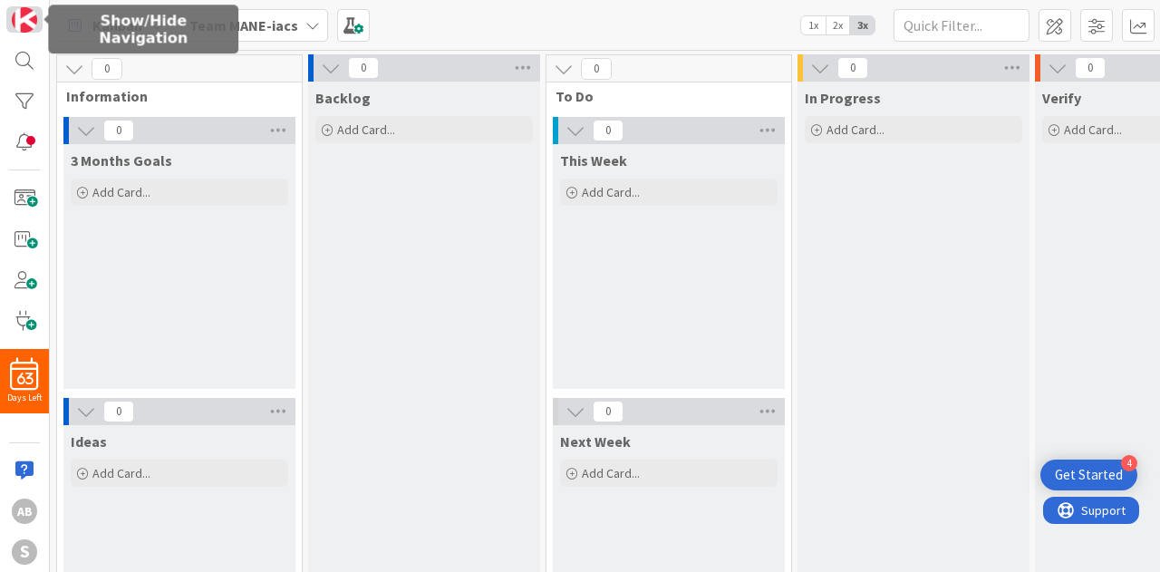
click at [17, 26] on img at bounding box center [24, 19] width 25 height 25
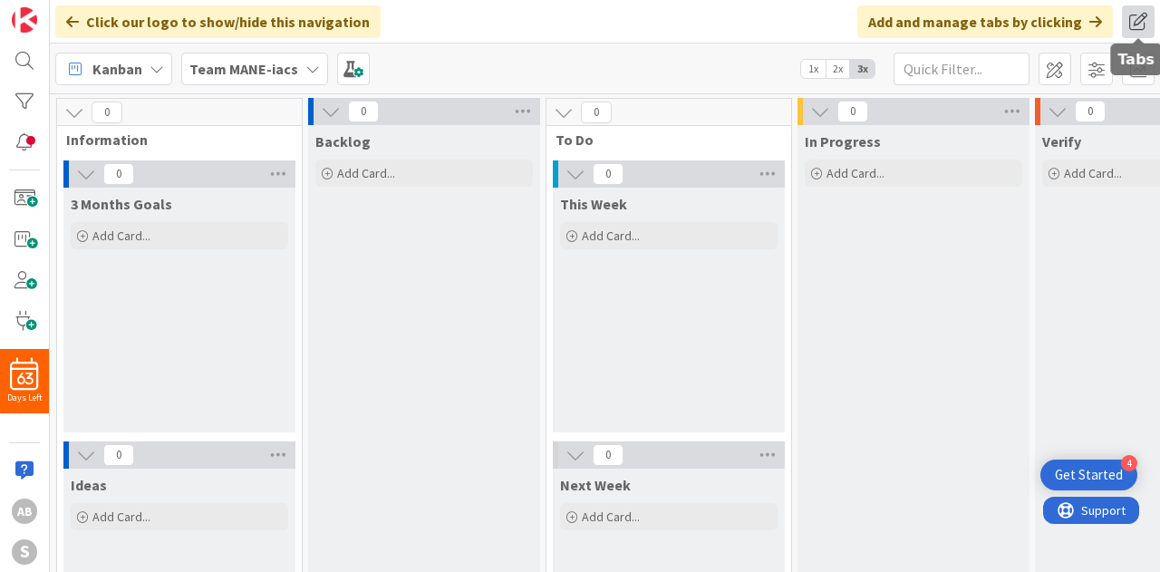
click at [1126, 14] on span at bounding box center [1138, 21] width 33 height 33
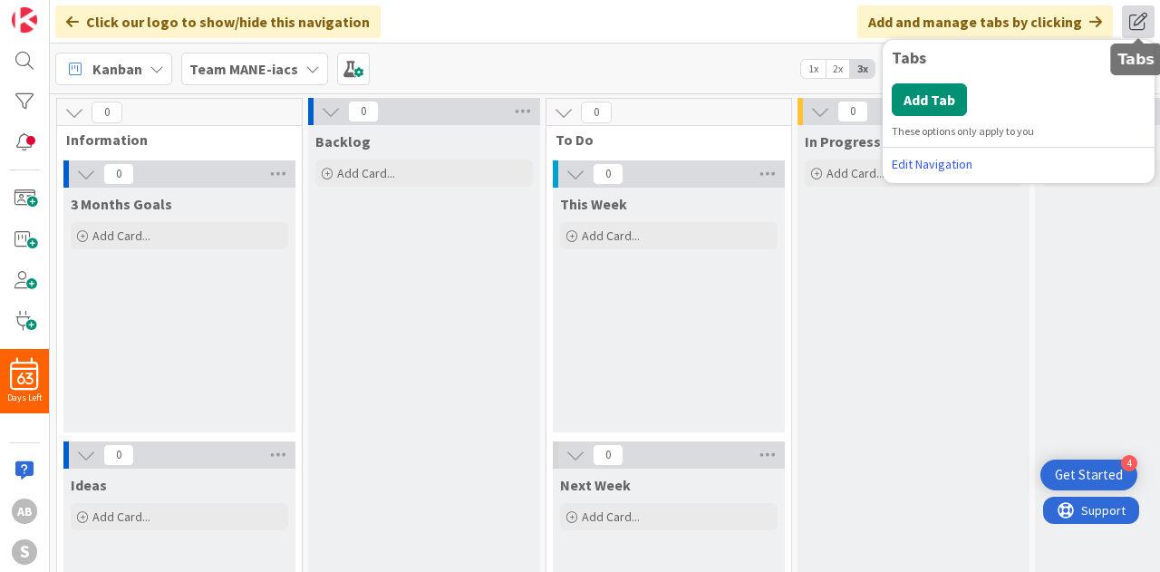
click at [1126, 14] on span at bounding box center [1138, 21] width 33 height 33
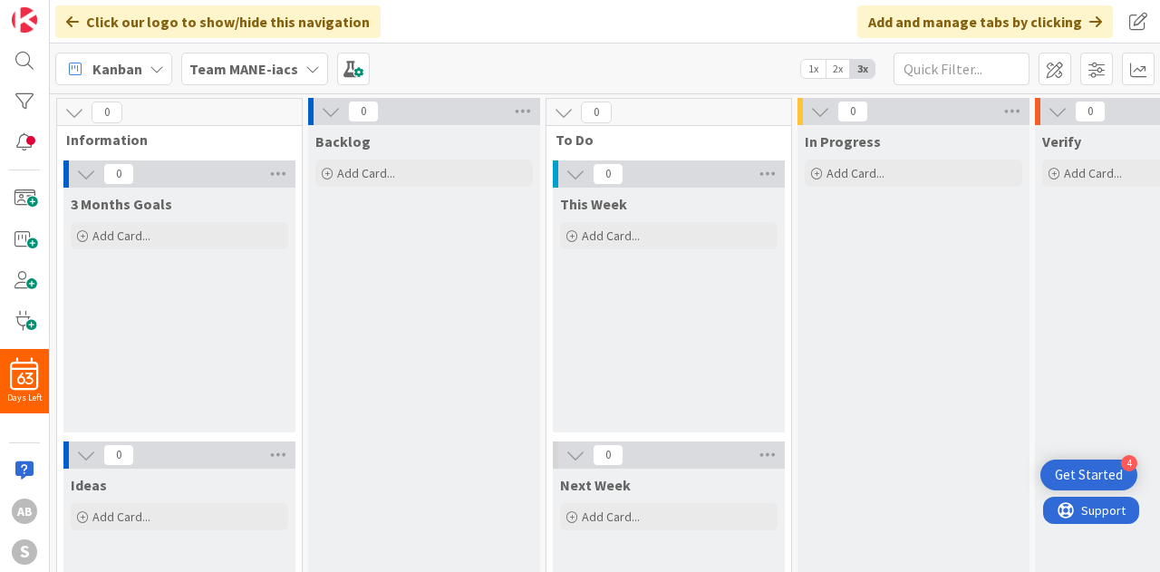
click at [64, 24] on div "Click our logo to show/hide this navigation" at bounding box center [217, 21] width 325 height 33
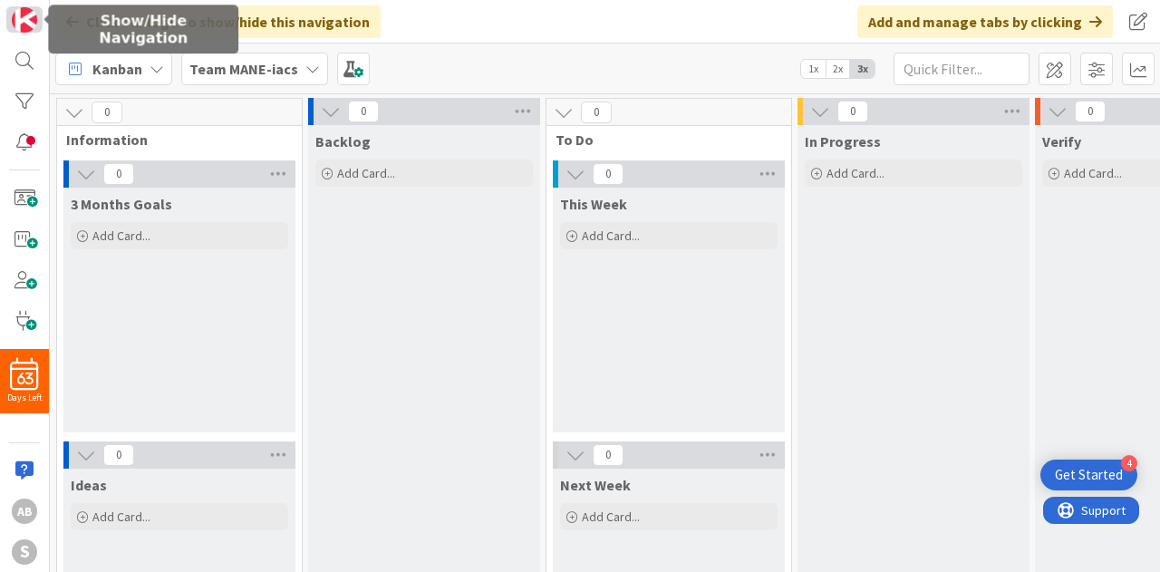
click at [28, 23] on img at bounding box center [24, 19] width 25 height 25
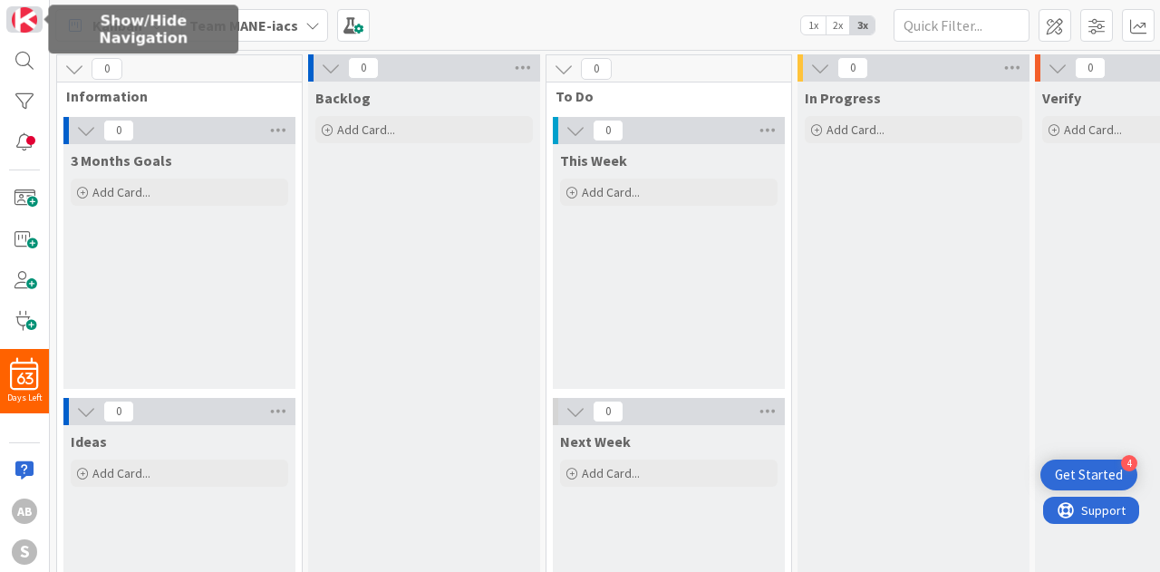
click at [28, 23] on img at bounding box center [24, 19] width 25 height 25
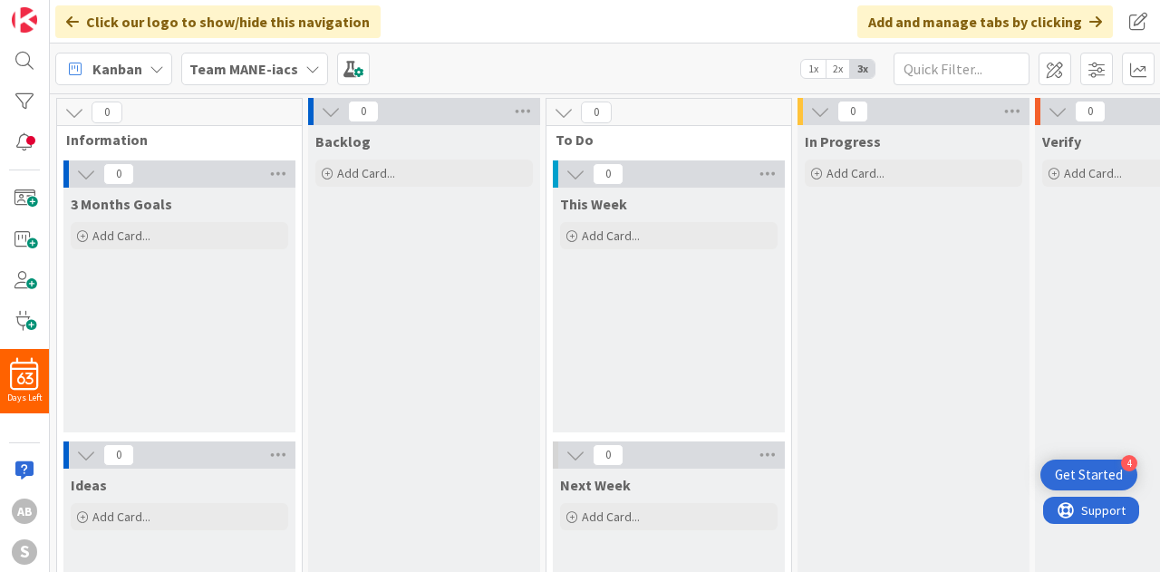
click at [137, 72] on span "Kanban" at bounding box center [117, 69] width 50 height 22
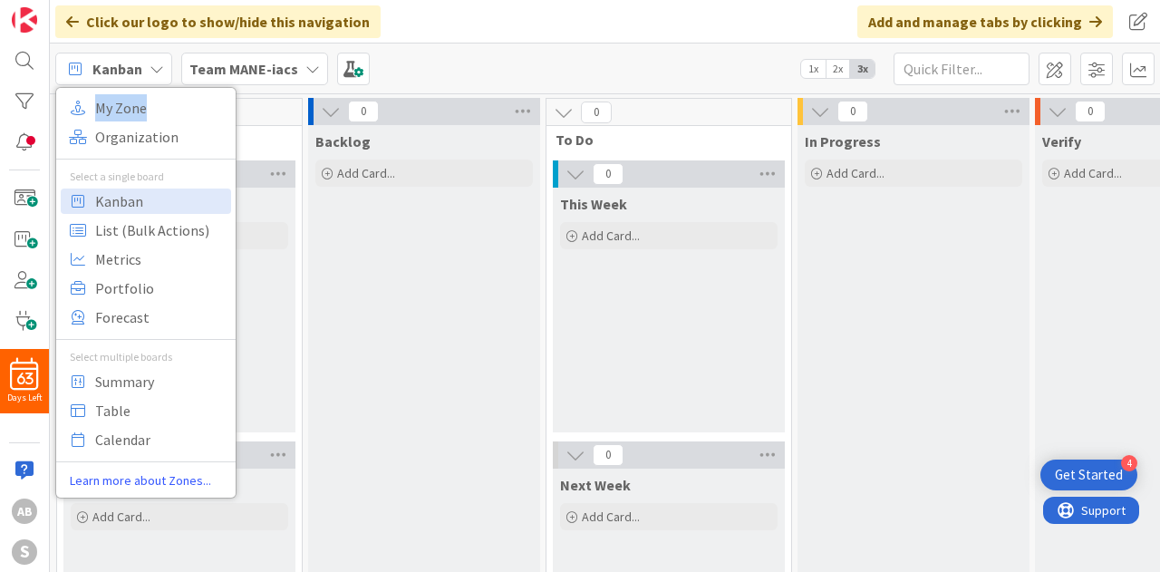
drag, startPoint x: 137, startPoint y: 72, endPoint x: 152, endPoint y: 111, distance: 42.7
click at [152, 85] on div "Kanban My Zone Organization Select a single board Kanban List (Bulk Actions) Me…" at bounding box center [113, 69] width 117 height 33
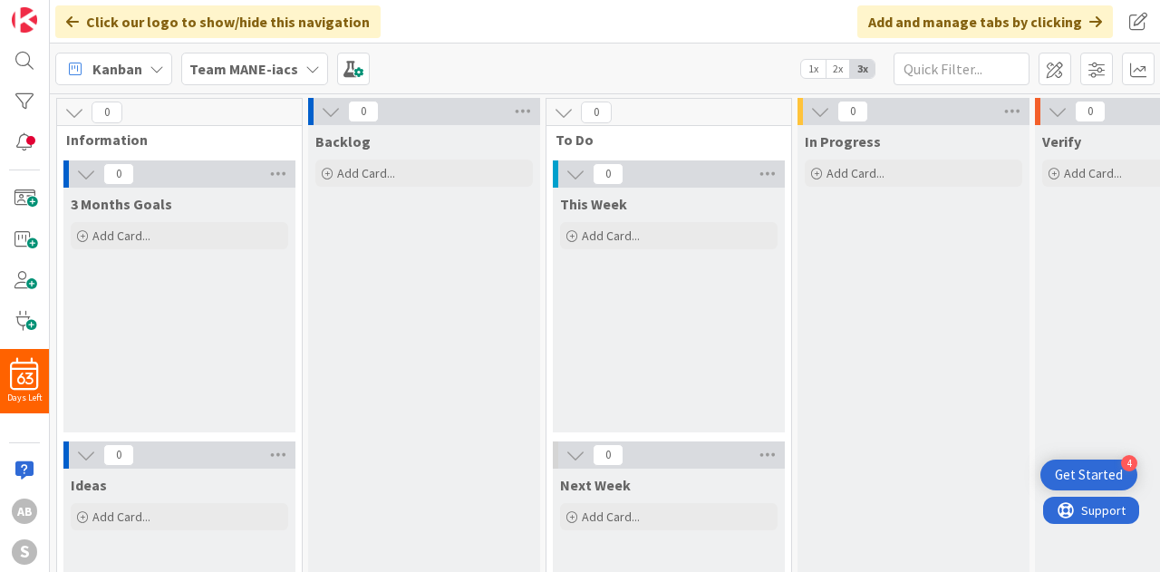
click at [156, 65] on icon at bounding box center [157, 69] width 14 height 14
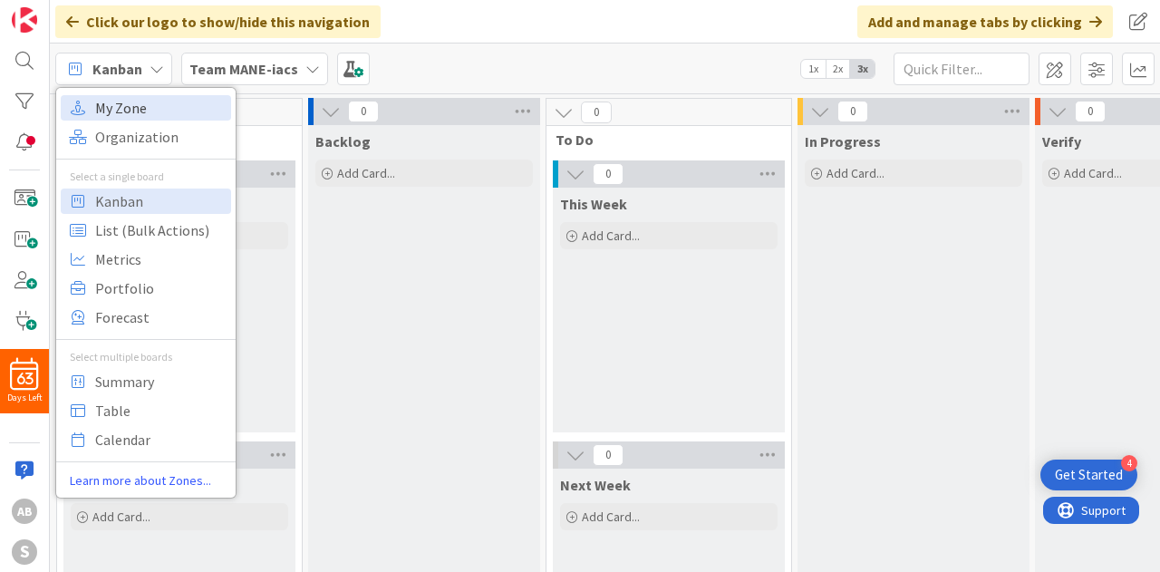
click at [158, 112] on span "My Zone" at bounding box center [160, 107] width 130 height 27
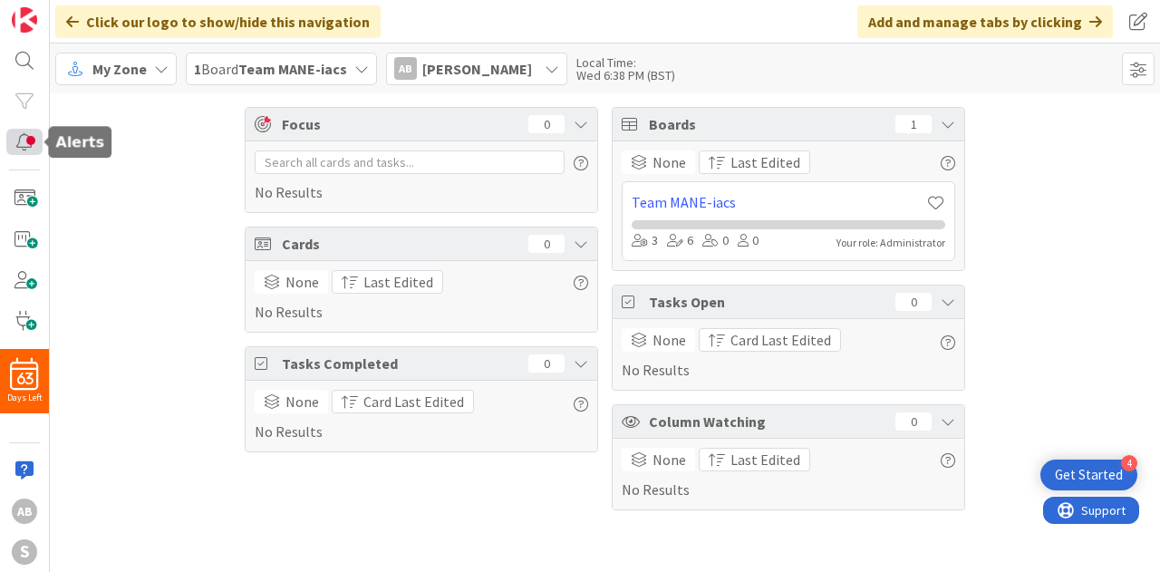
click at [29, 137] on div at bounding box center [24, 142] width 36 height 26
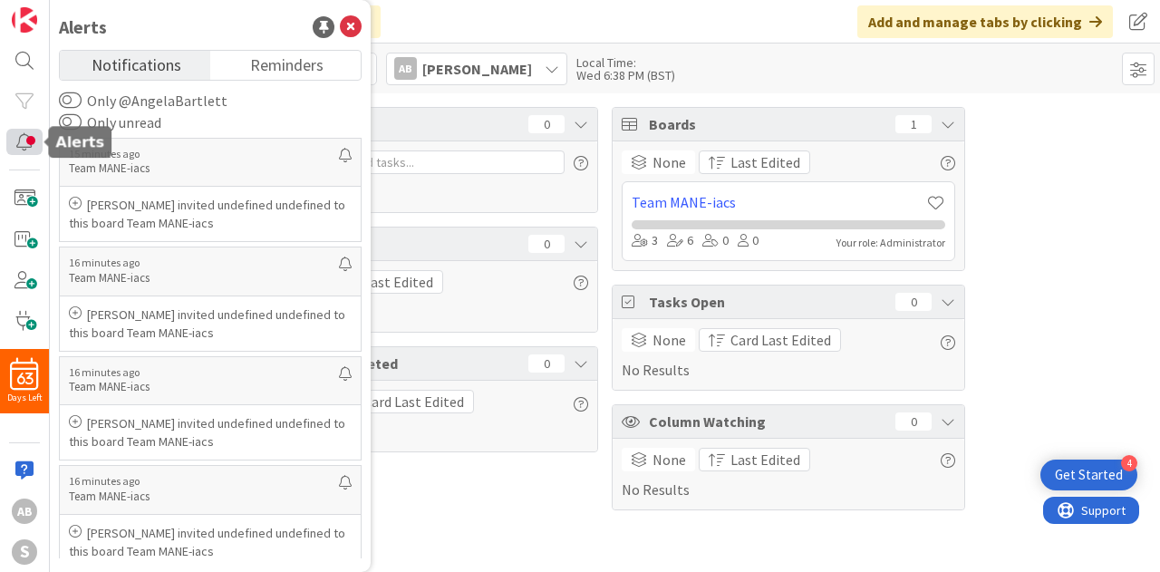
click at [29, 137] on div at bounding box center [24, 142] width 36 height 26
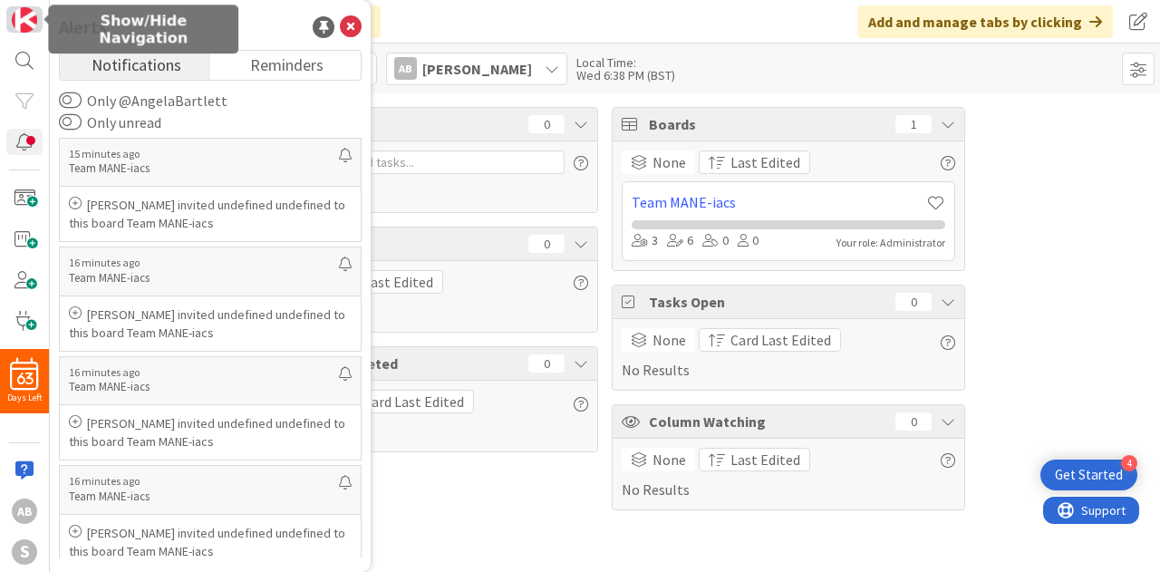
click at [24, 24] on img at bounding box center [24, 19] width 25 height 25
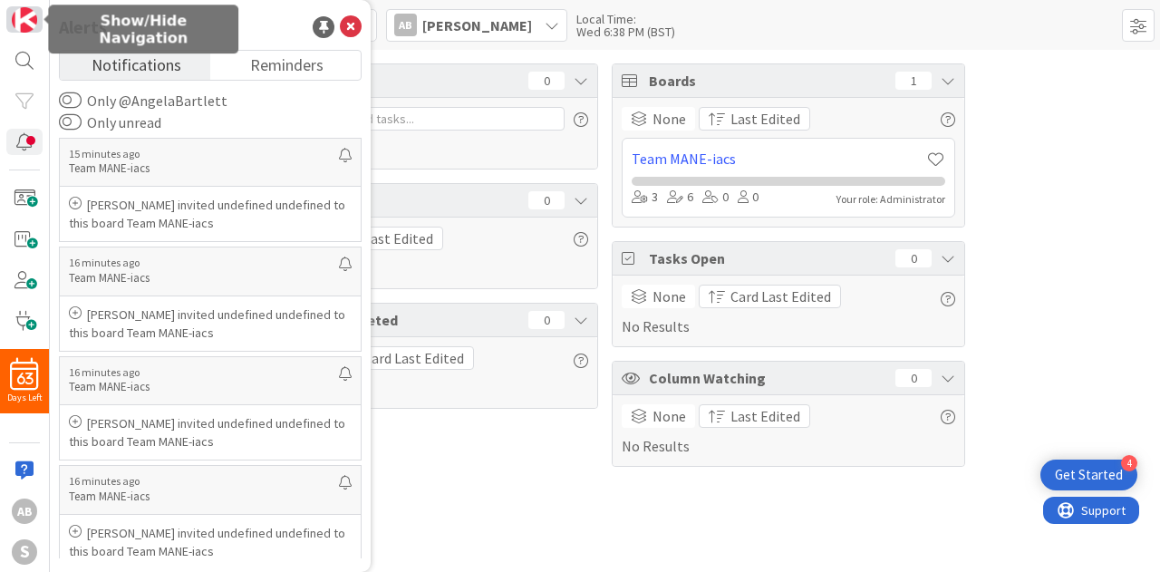
click at [24, 24] on img at bounding box center [24, 19] width 25 height 25
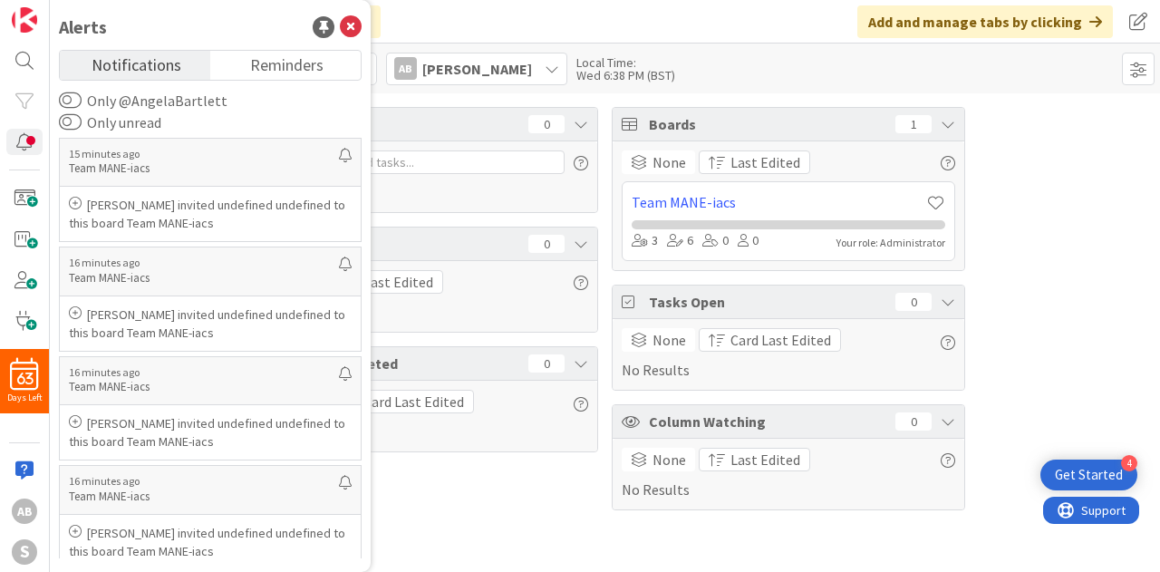
click at [449, 14] on div "Click our logo to show/hide this navigation Add and manage tabs by clicking" at bounding box center [605, 21] width 1110 height 43
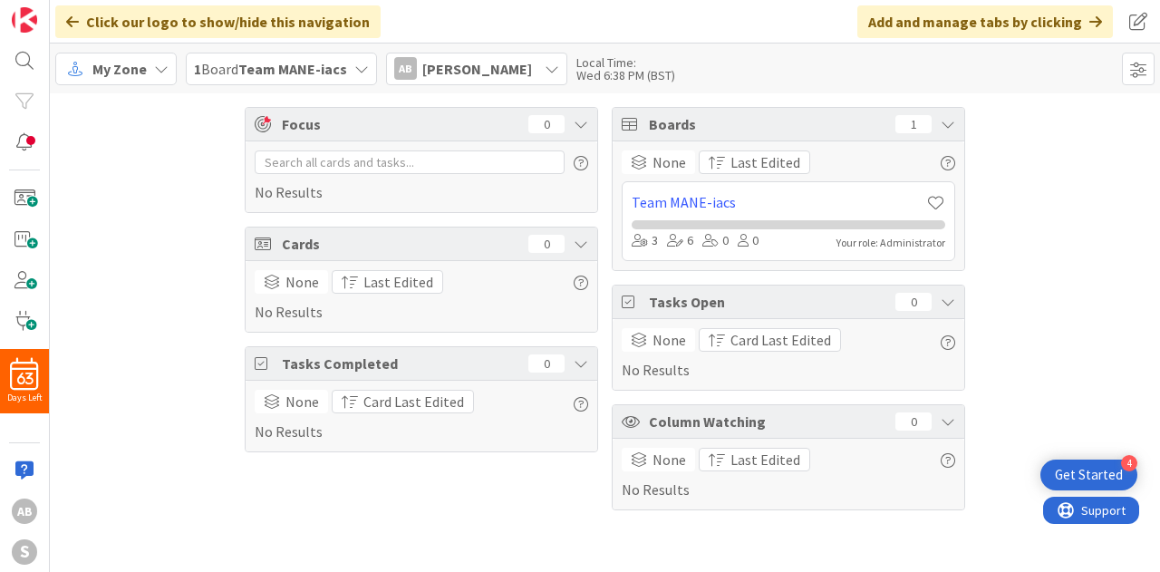
click at [121, 53] on div "My Zone" at bounding box center [115, 69] width 121 height 33
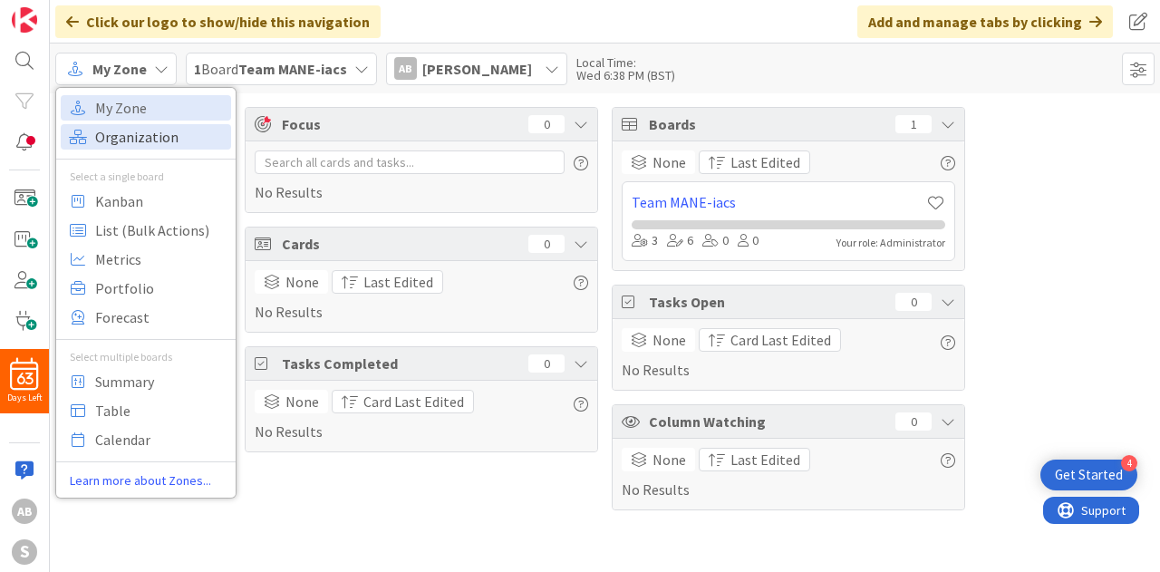
click at [138, 129] on span "Organization" at bounding box center [160, 136] width 130 height 27
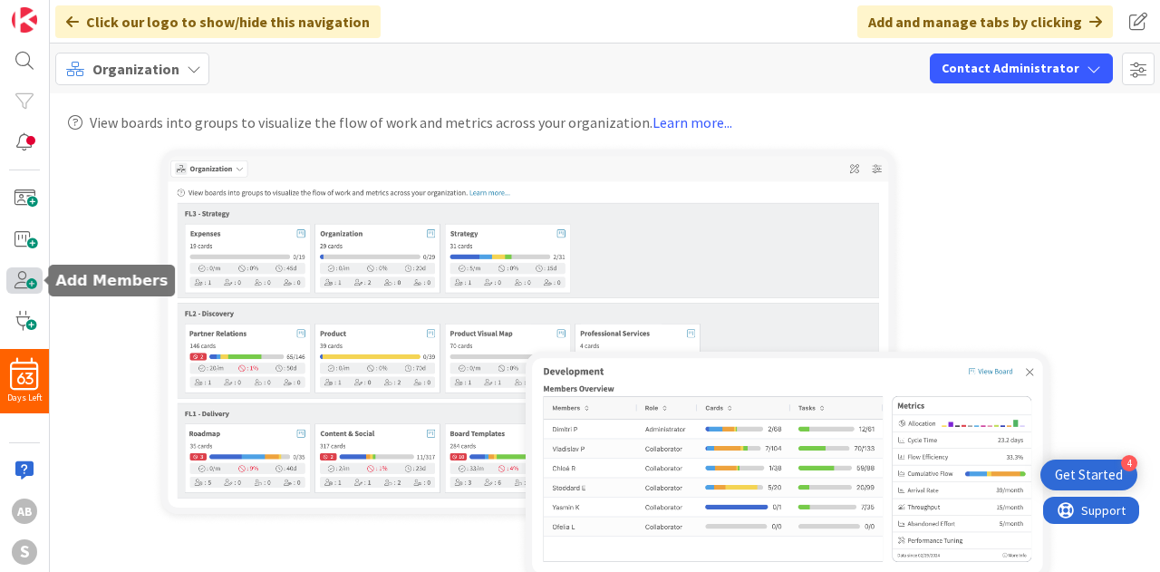
click at [24, 283] on span at bounding box center [24, 280] width 36 height 26
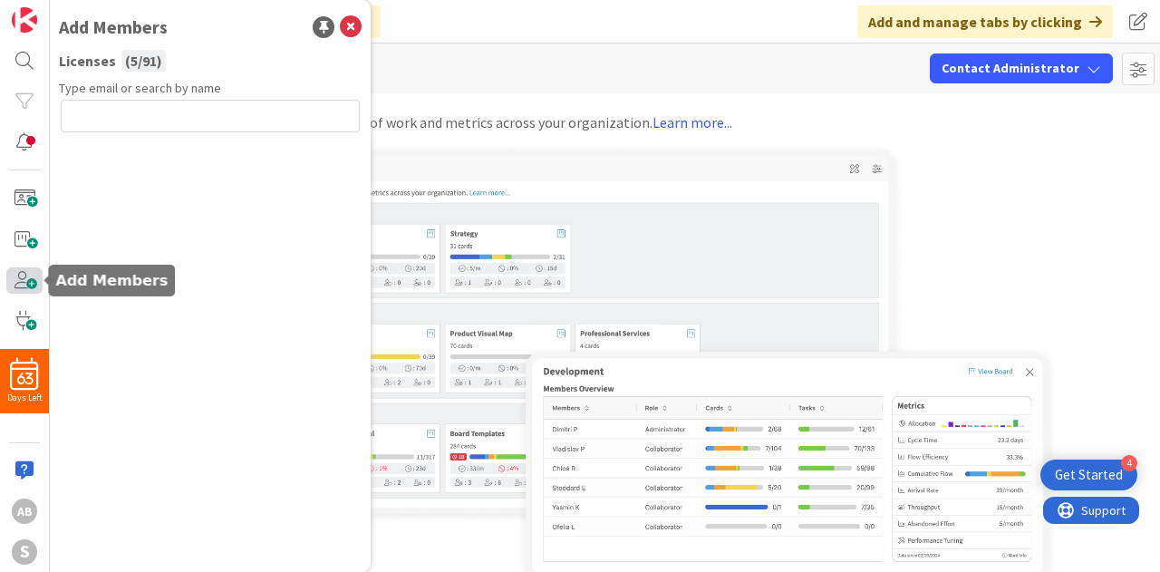
click at [24, 283] on span at bounding box center [24, 280] width 36 height 26
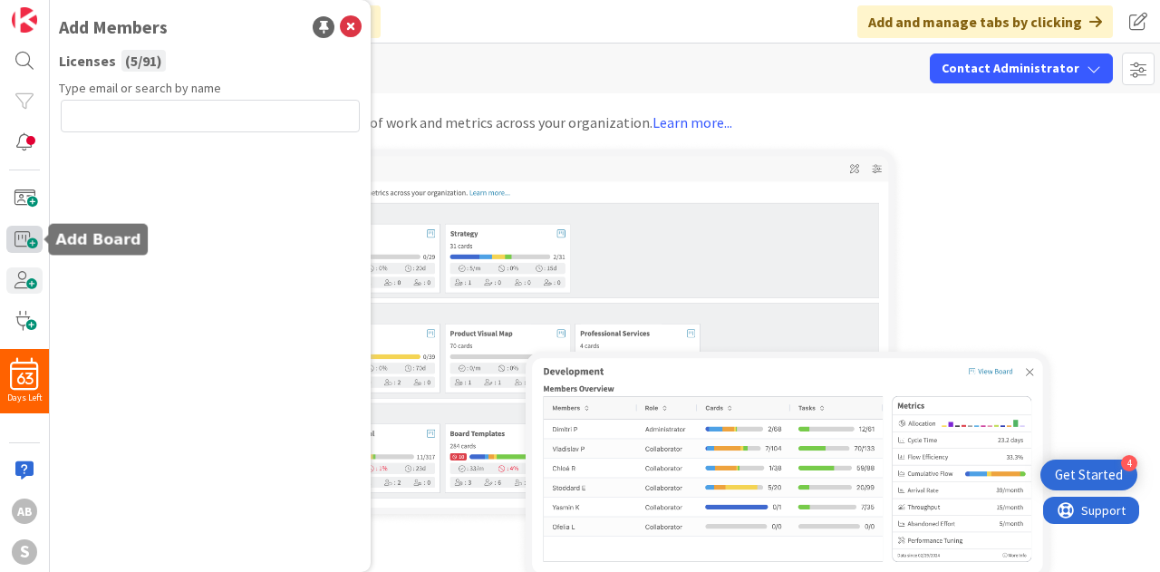
click at [31, 247] on span at bounding box center [24, 239] width 36 height 26
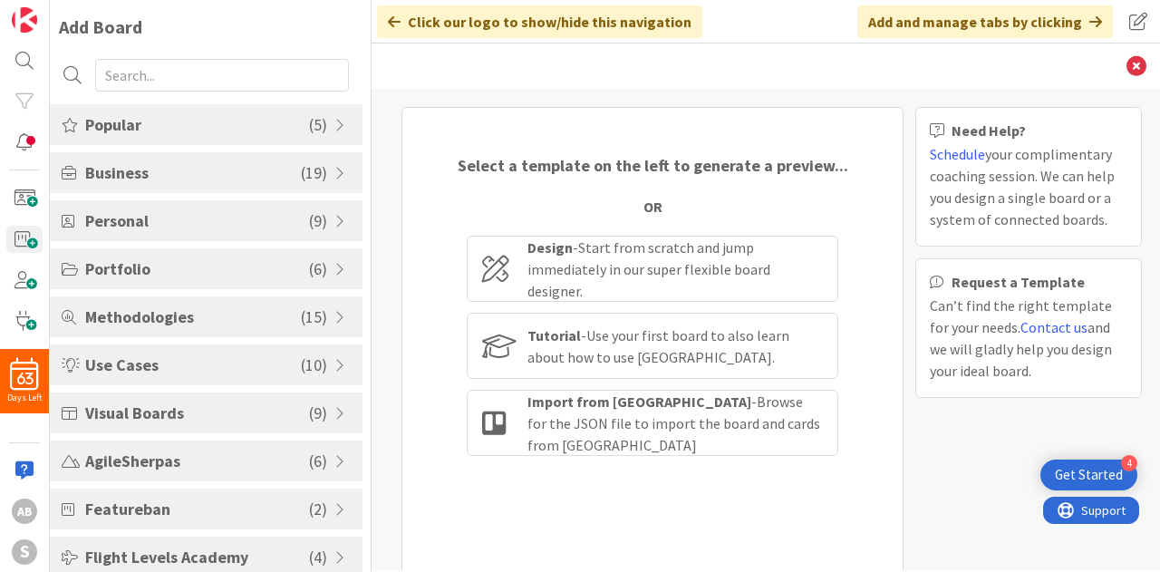
click at [342, 137] on div "Popular ( 5 )" at bounding box center [206, 124] width 313 height 41
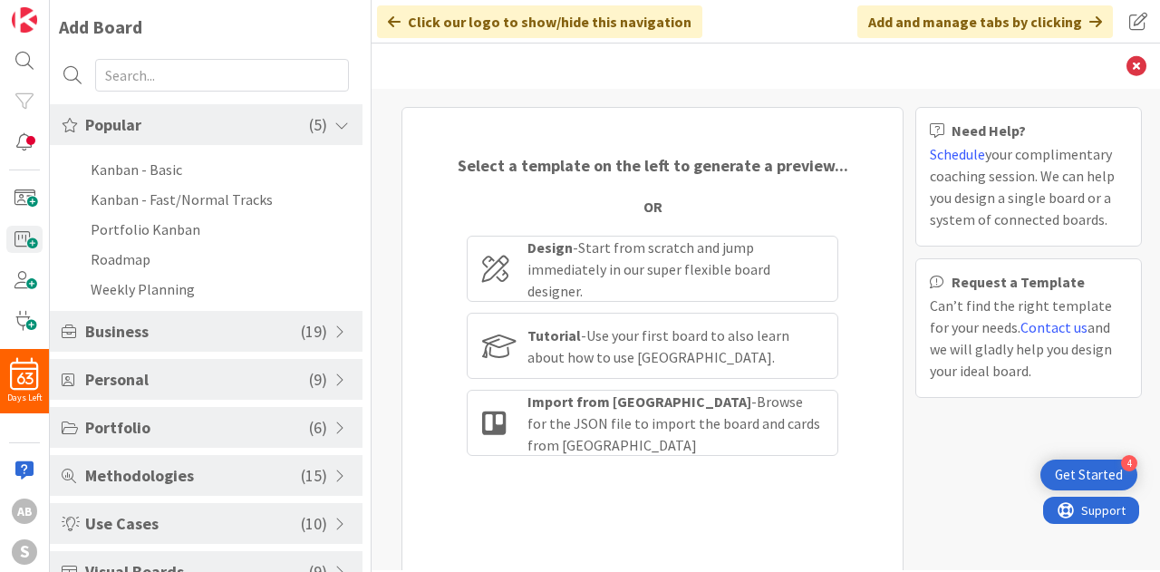
click at [334, 126] on span at bounding box center [342, 125] width 16 height 14
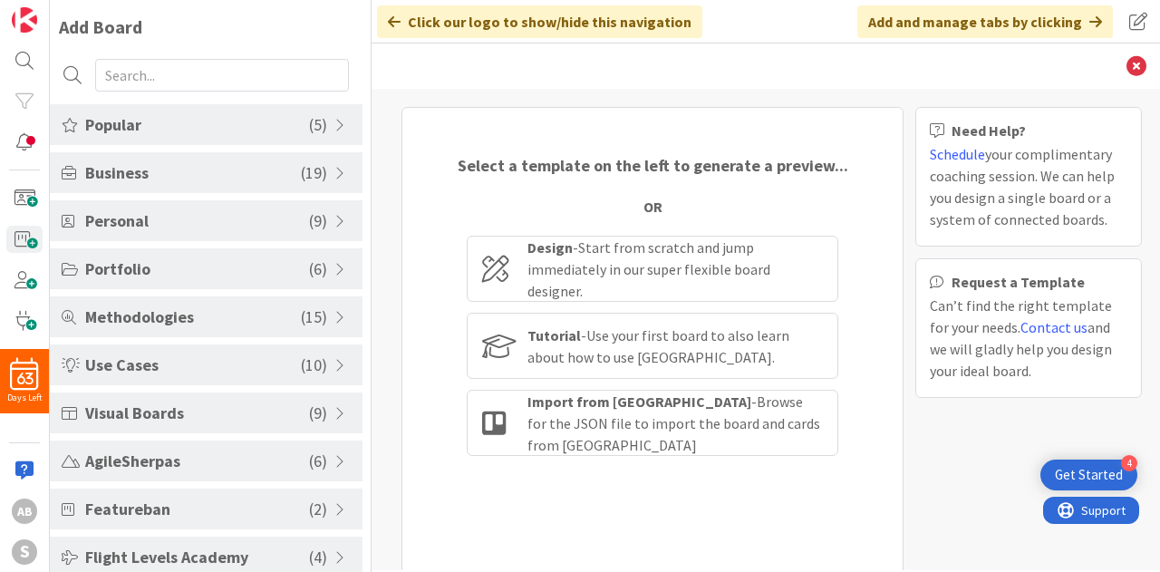
click at [344, 213] on div "Personal ( 9 )" at bounding box center [206, 220] width 313 height 41
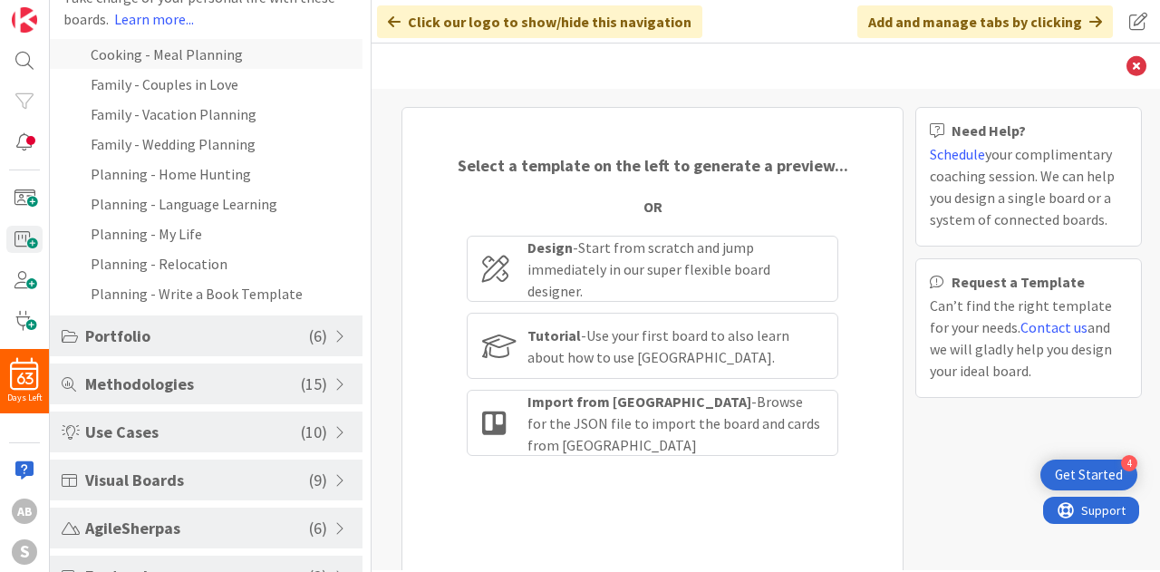
scroll to position [265, 0]
click at [226, 322] on span "Portfolio" at bounding box center [197, 334] width 224 height 24
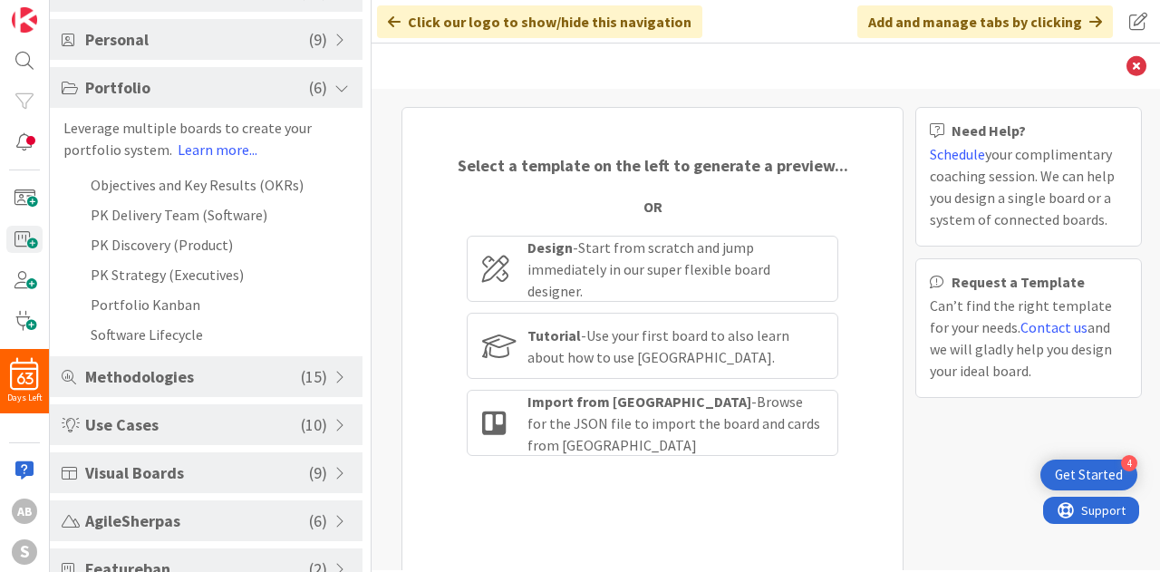
scroll to position [180, 0]
click at [240, 427] on span "Use Cases" at bounding box center [193, 425] width 216 height 24
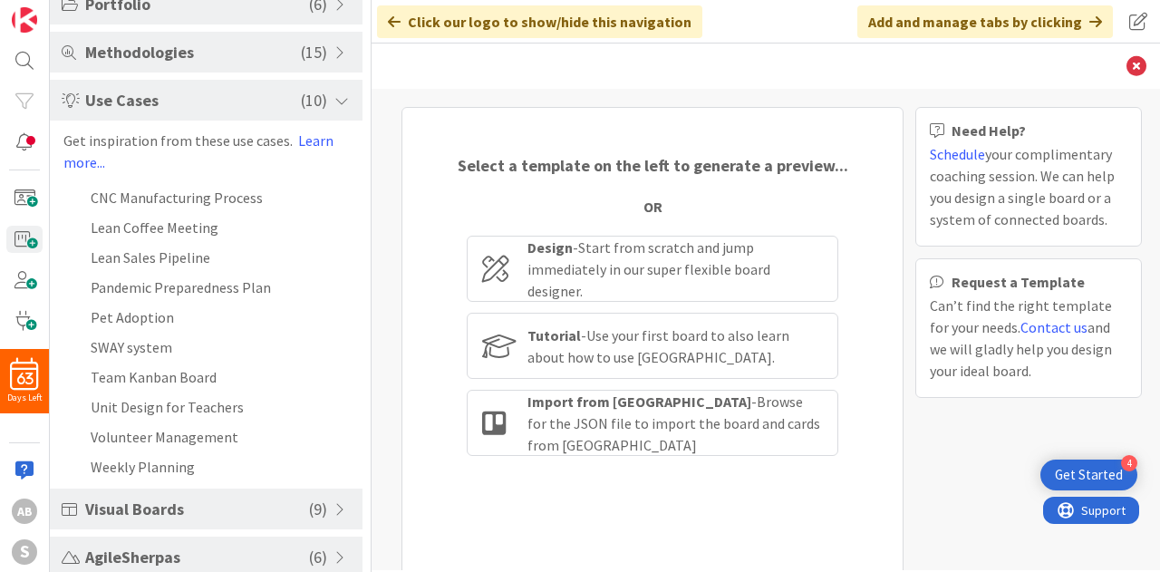
scroll to position [265, 0]
click at [240, 501] on span "Visual Boards" at bounding box center [197, 508] width 224 height 24
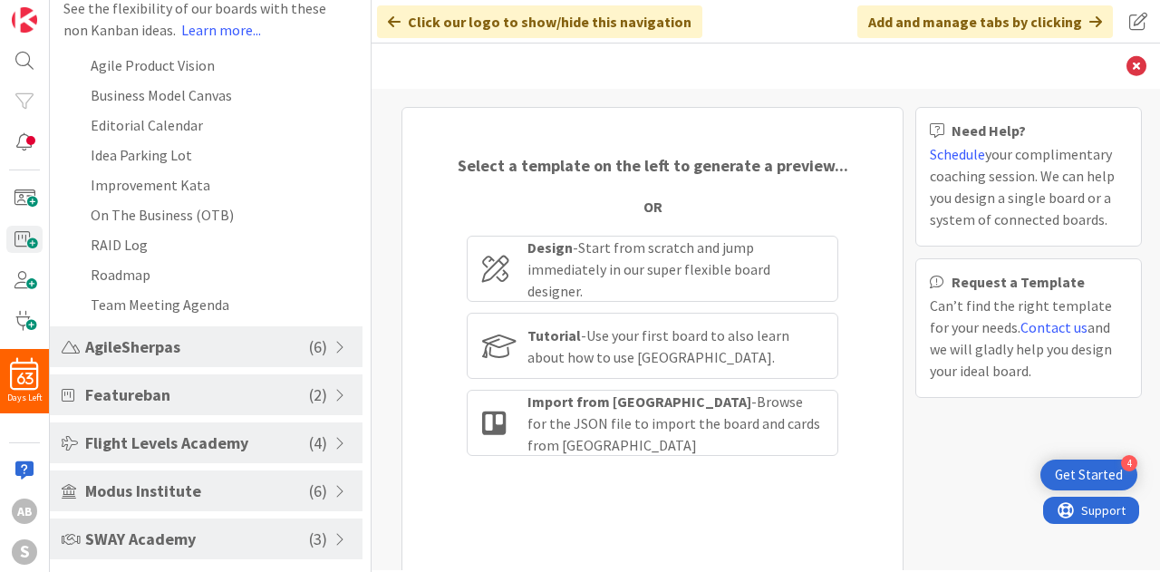
scroll to position [444, 0]
click at [205, 408] on div "Featureban ( 2 )" at bounding box center [206, 395] width 313 height 41
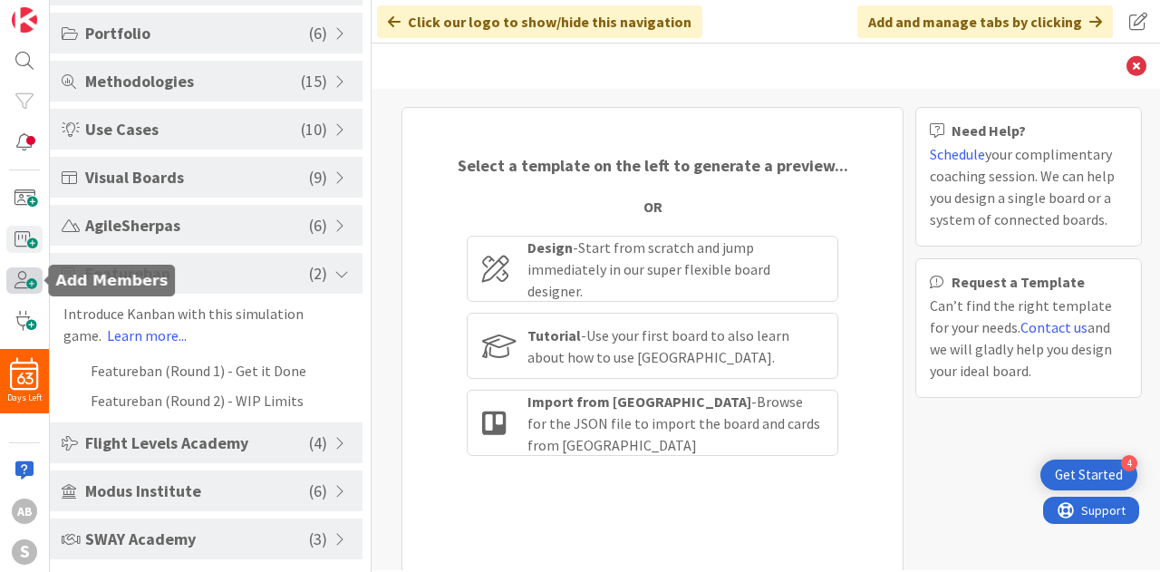
click at [30, 272] on span at bounding box center [24, 280] width 36 height 26
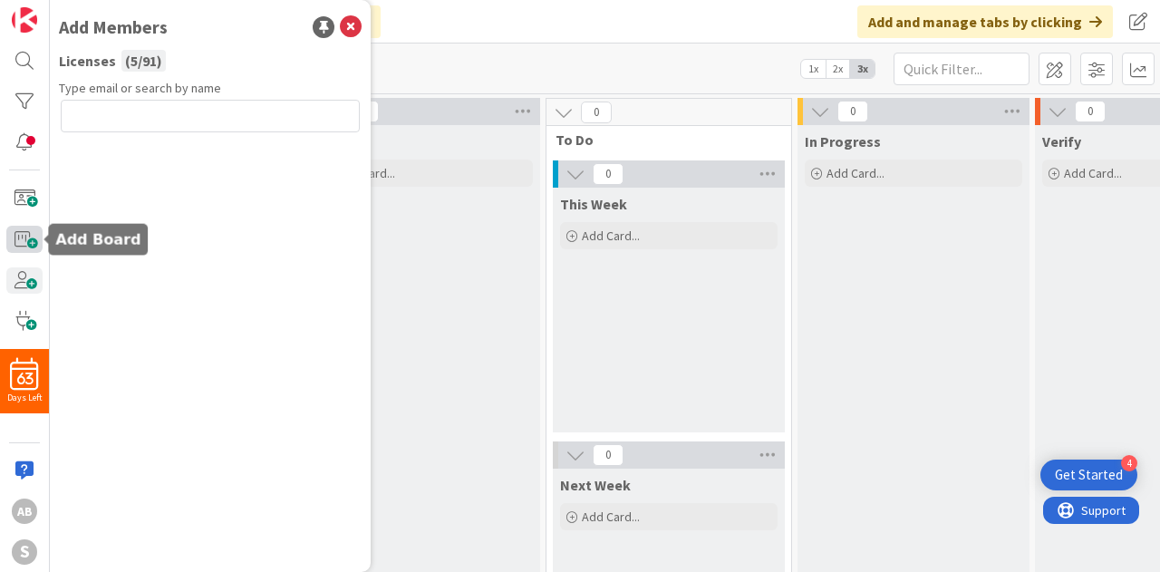
click at [29, 248] on span at bounding box center [24, 239] width 36 height 26
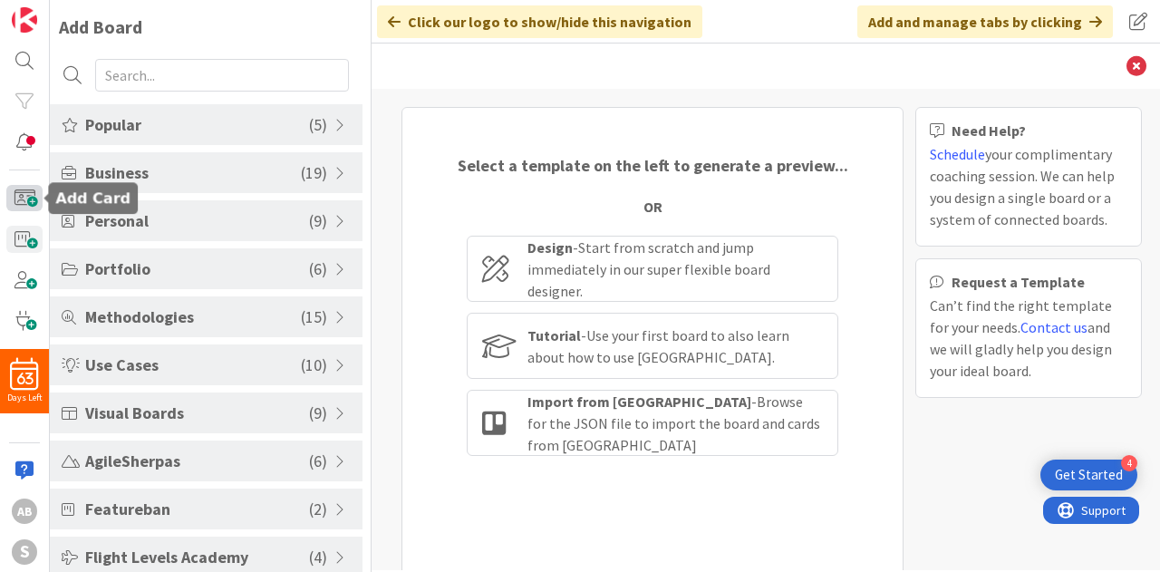
click at [22, 193] on span at bounding box center [24, 198] width 36 height 26
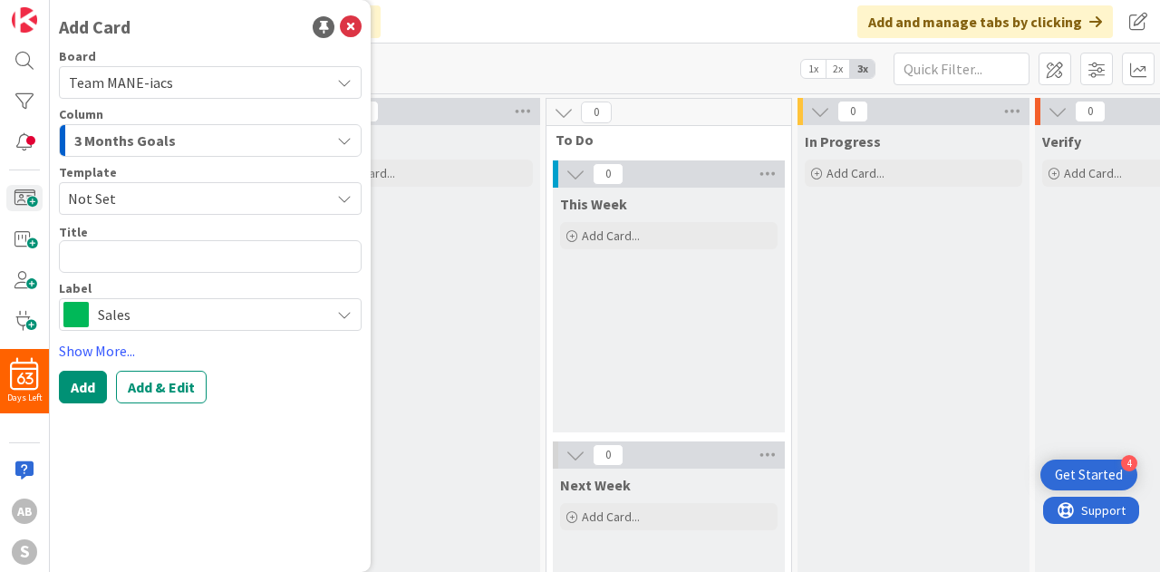
click at [257, 314] on span "Sales" at bounding box center [209, 314] width 223 height 25
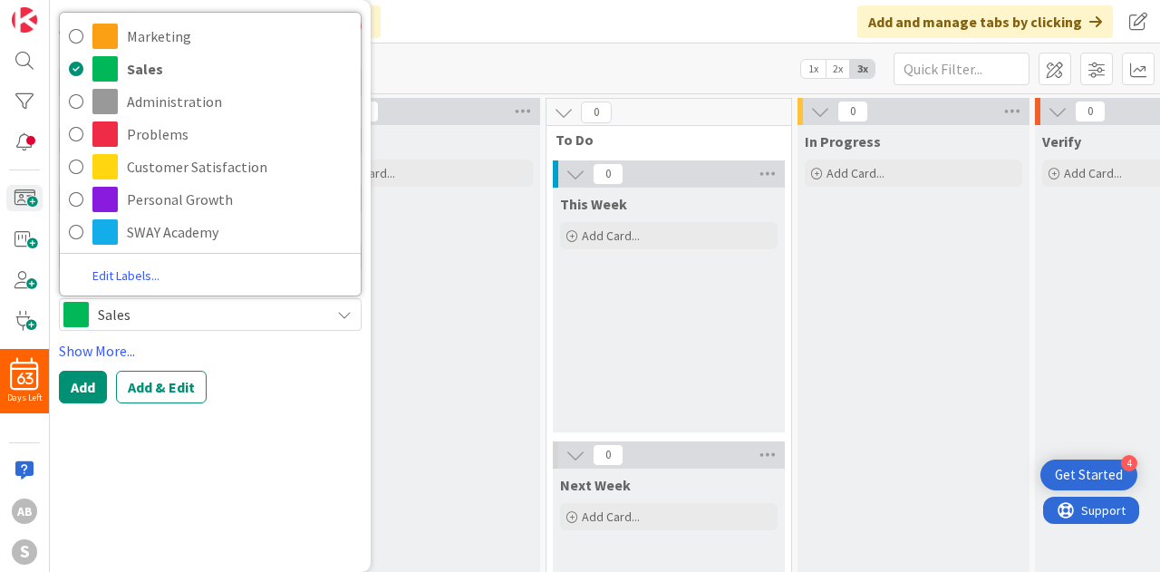
click at [257, 314] on span "Sales" at bounding box center [209, 314] width 223 height 25
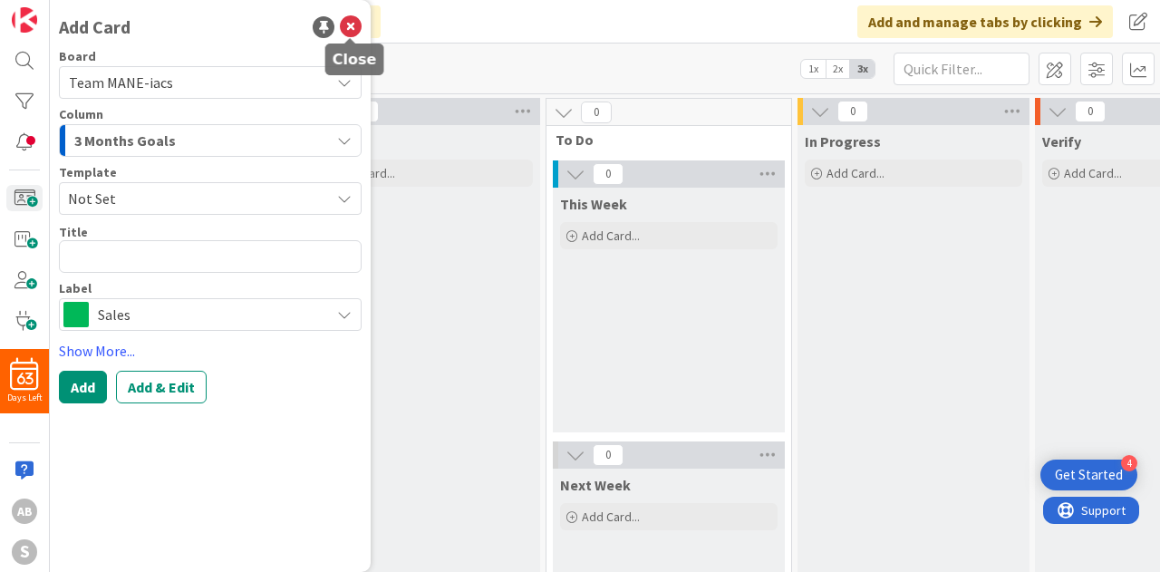
click at [352, 32] on icon at bounding box center [351, 27] width 22 height 22
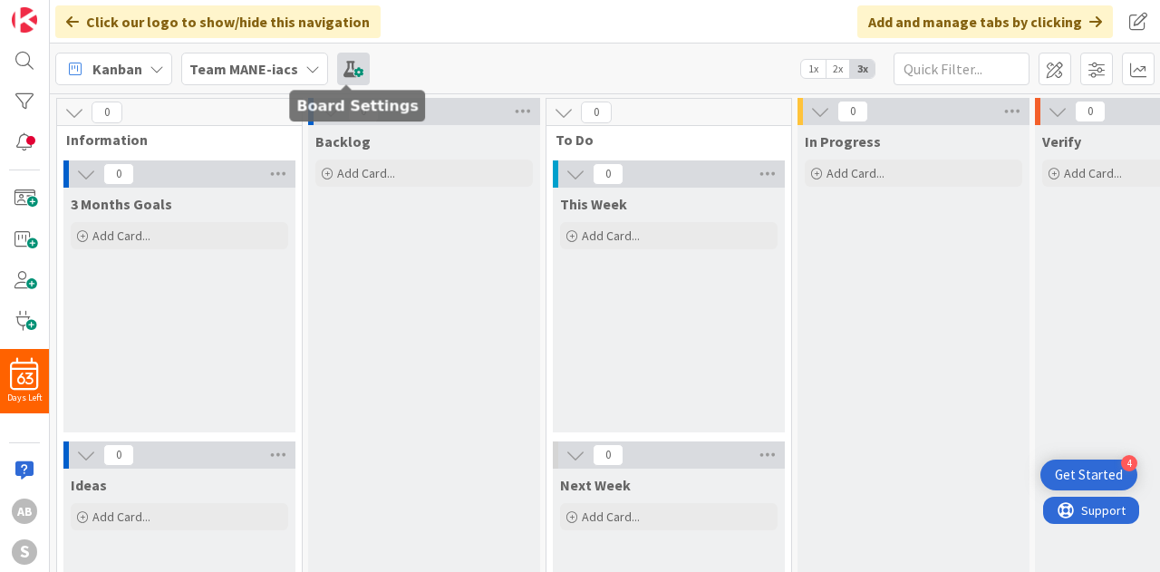
click at [342, 71] on span at bounding box center [353, 69] width 33 height 33
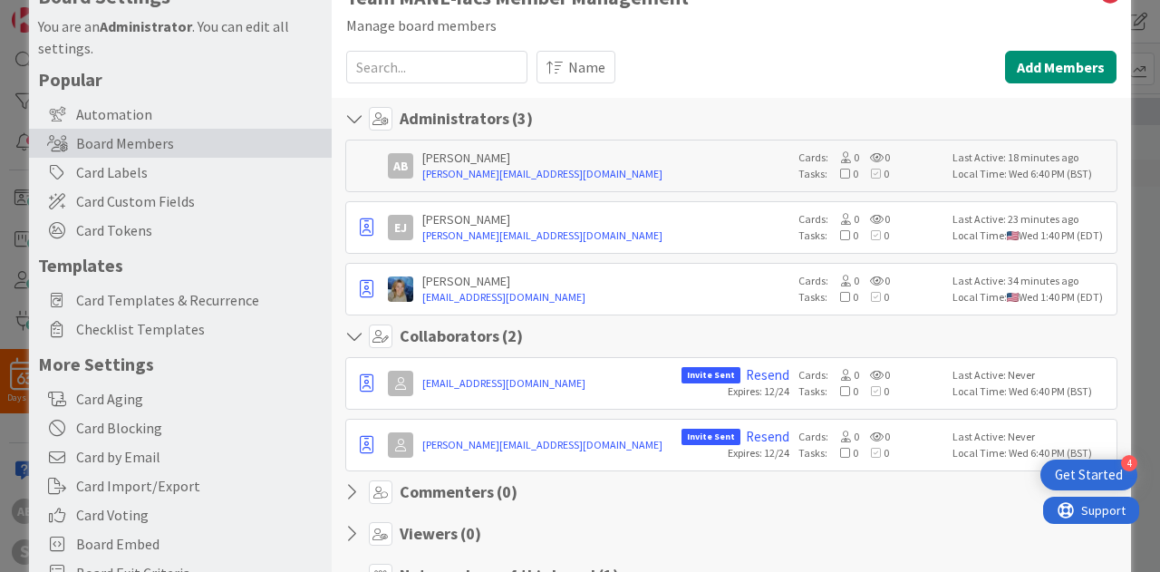
scroll to position [174, 0]
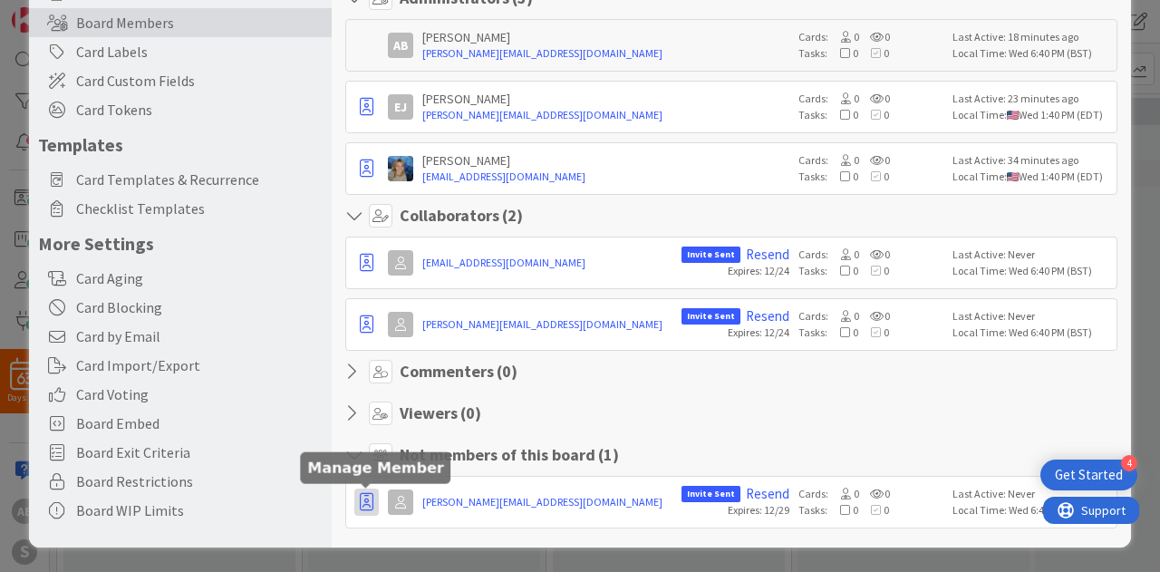
click at [362, 504] on icon "button" at bounding box center [367, 502] width 14 height 18
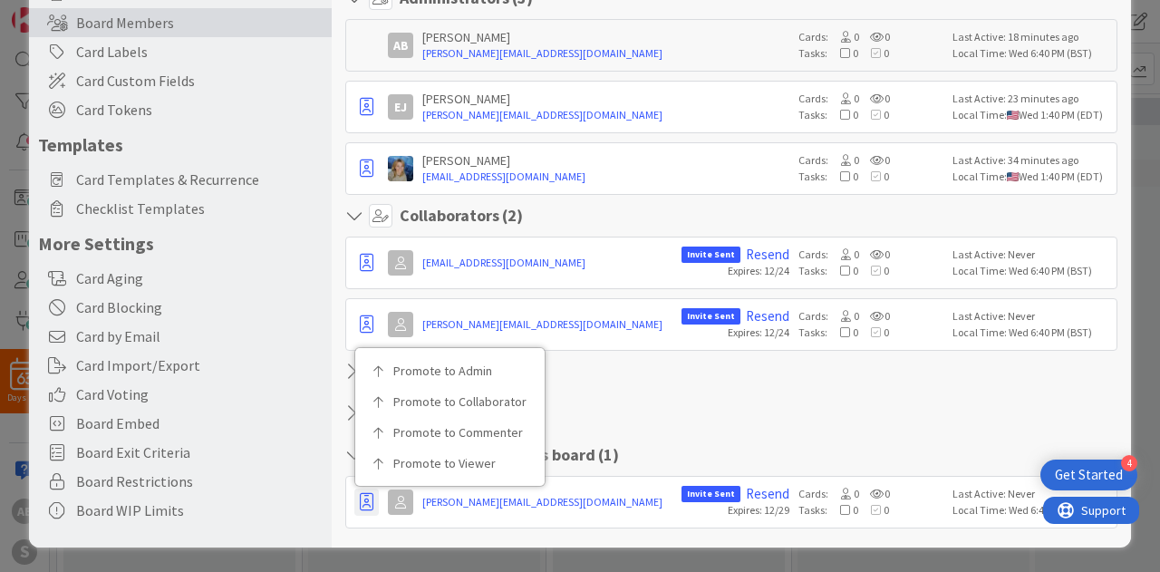
click at [668, 423] on section "Viewers ( 0 )" at bounding box center [731, 417] width 772 height 33
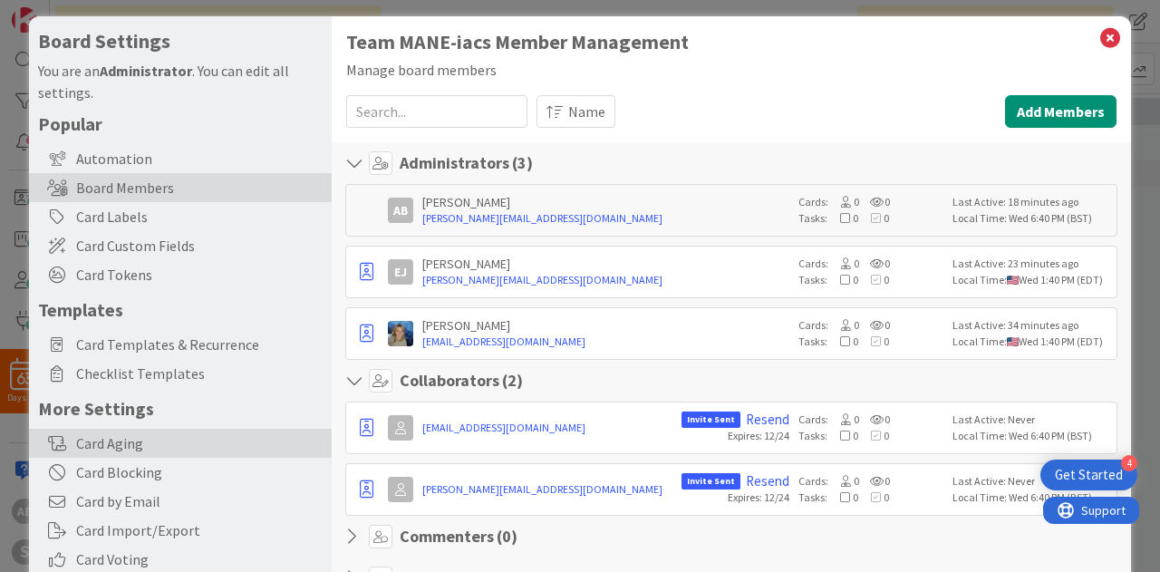
scroll to position [7, 0]
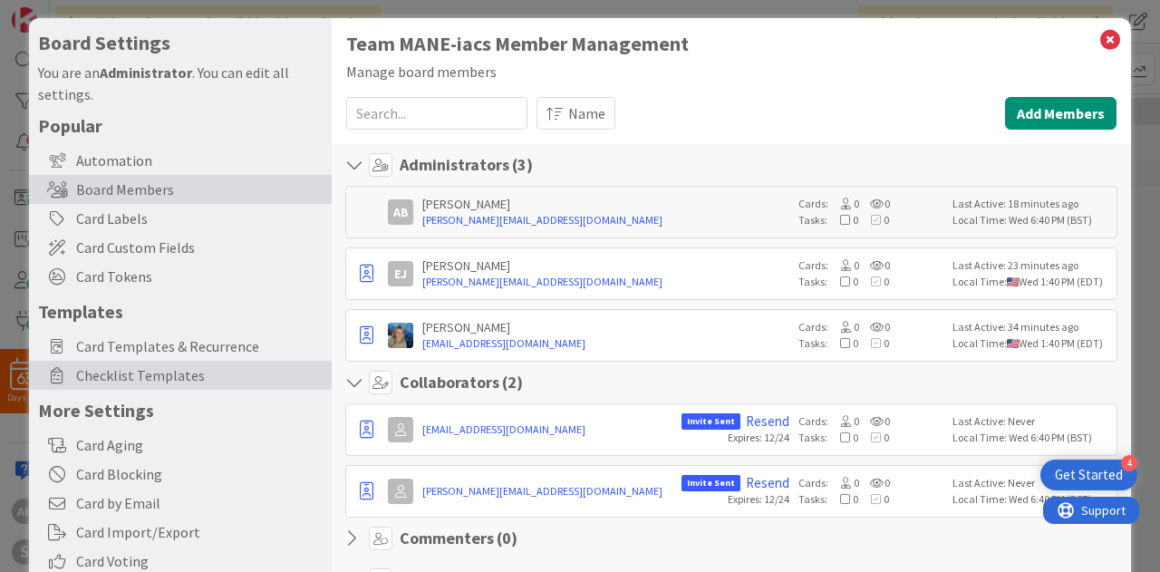
click at [159, 378] on span "Checklist Templates" at bounding box center [199, 375] width 246 height 22
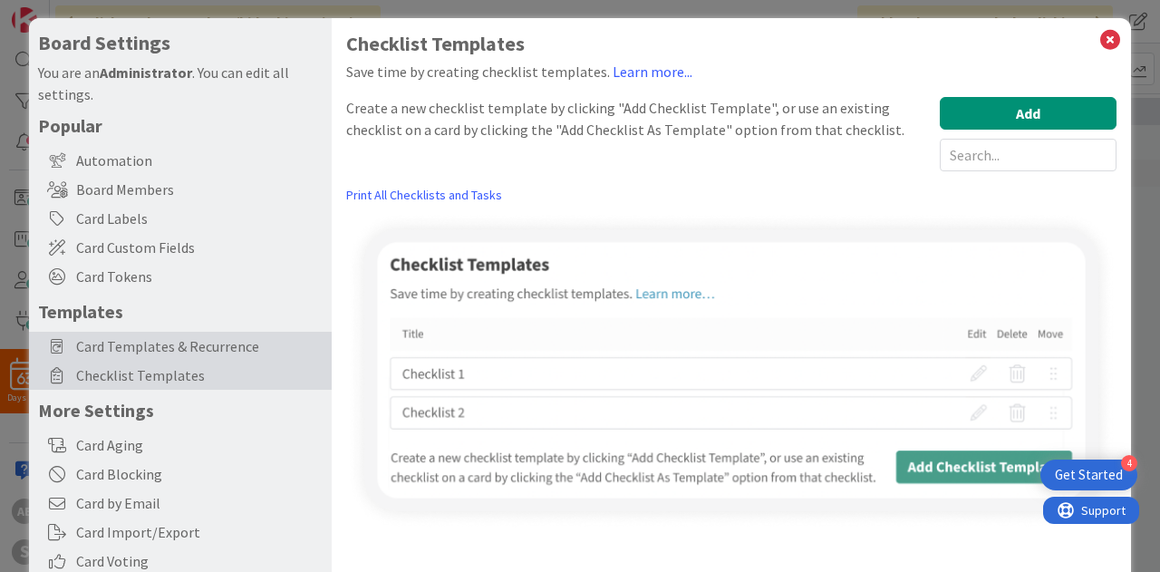
click at [164, 354] on span "Card Templates & Recurrence" at bounding box center [199, 346] width 246 height 22
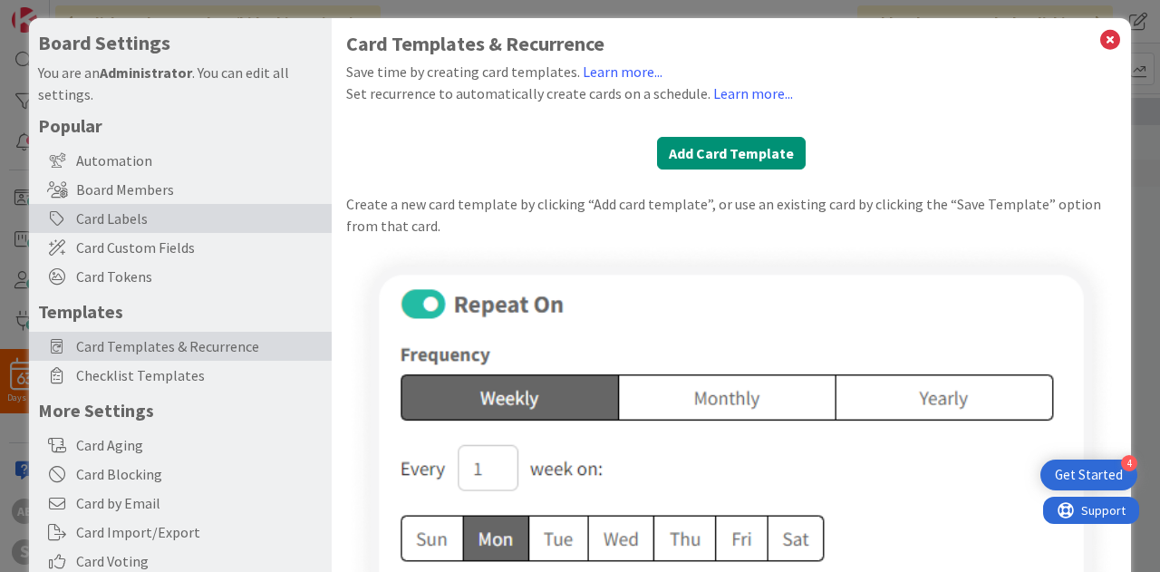
click at [147, 206] on div "Card Labels" at bounding box center [180, 218] width 303 height 29
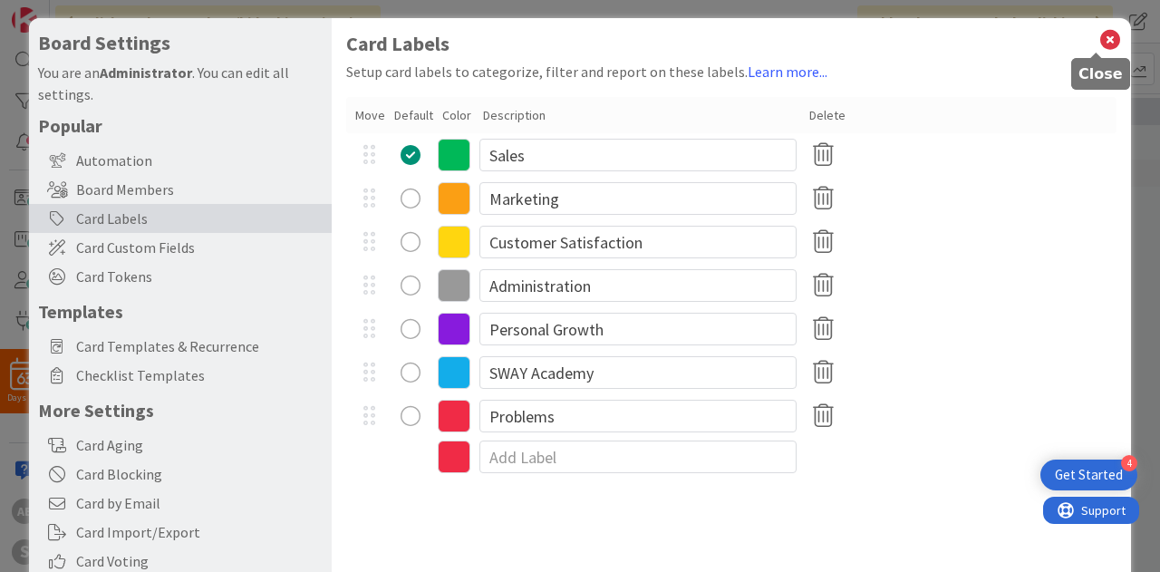
click at [1098, 34] on icon at bounding box center [1110, 39] width 24 height 25
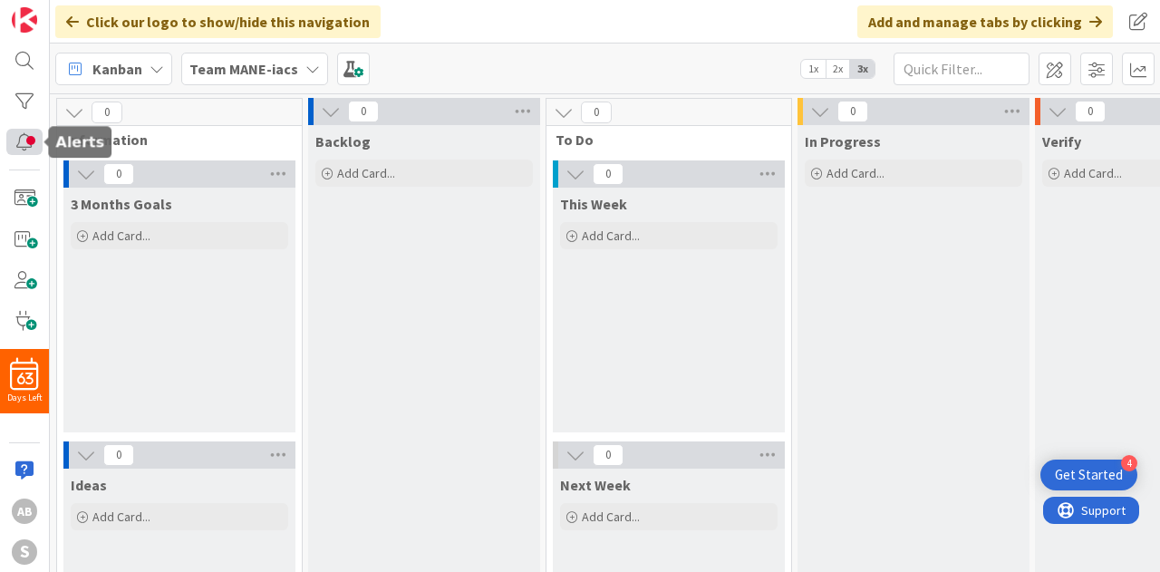
click at [15, 147] on div at bounding box center [24, 142] width 36 height 26
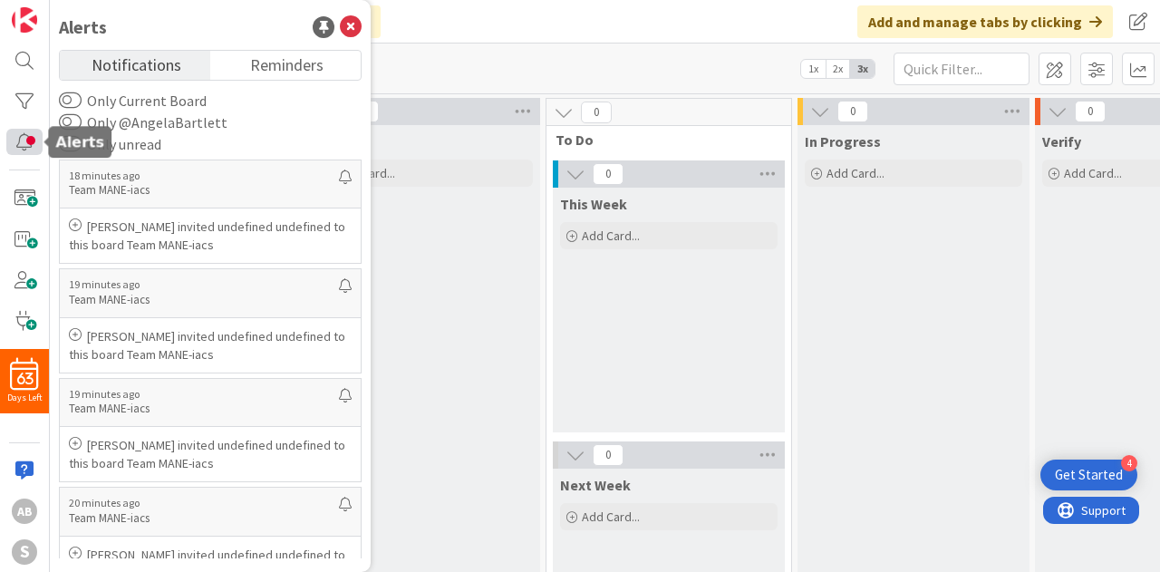
click at [15, 147] on div at bounding box center [24, 142] width 36 height 26
click at [349, 22] on icon at bounding box center [351, 27] width 22 height 22
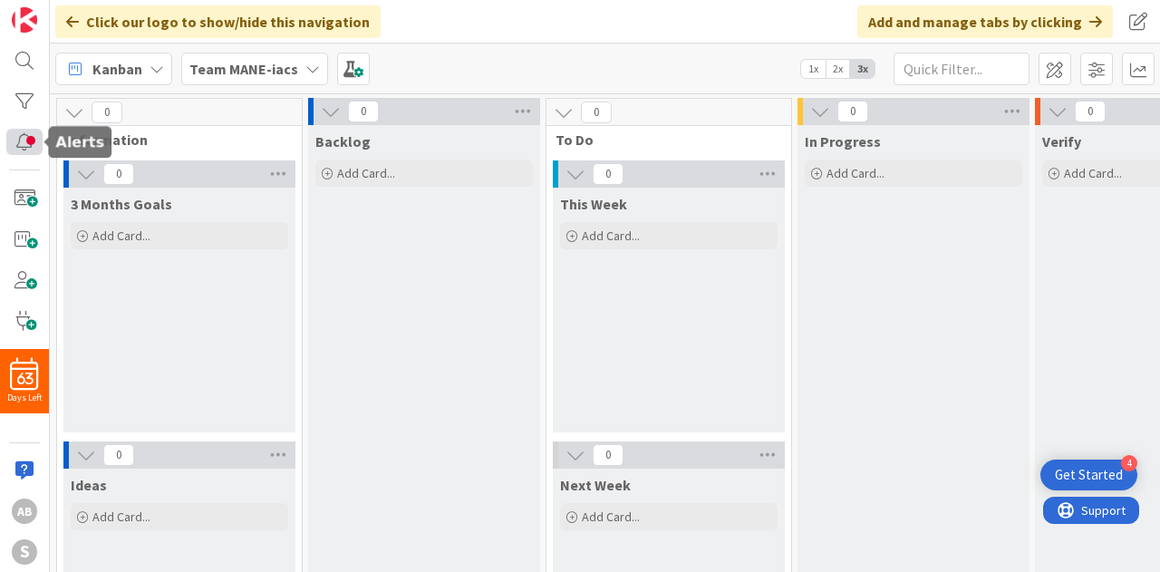
click at [18, 137] on div at bounding box center [24, 142] width 36 height 26
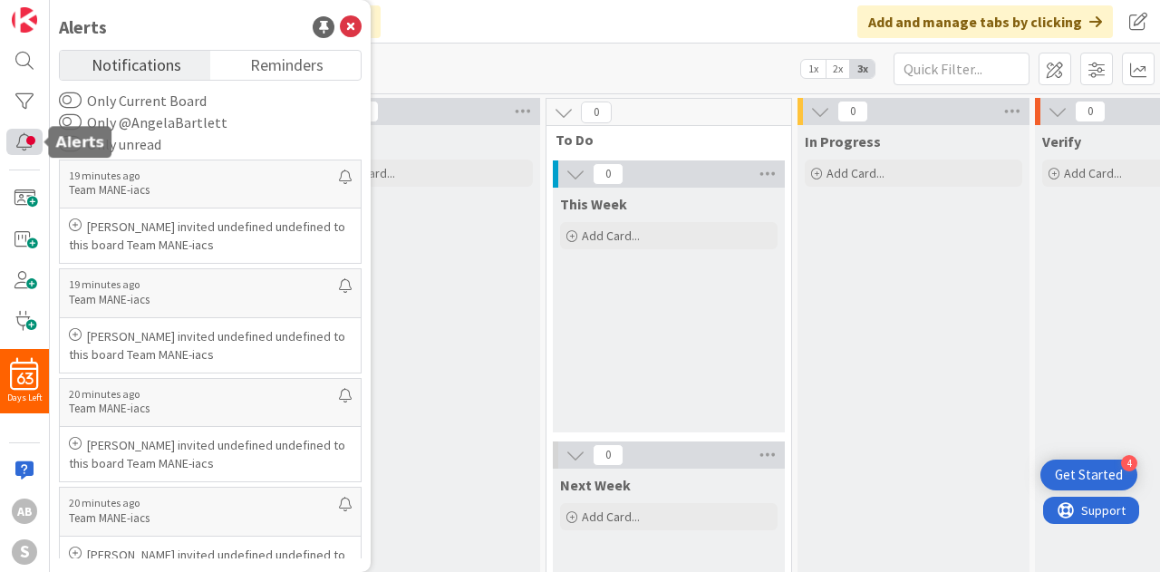
click at [18, 137] on div at bounding box center [24, 142] width 36 height 26
click at [473, 48] on div "Kanban Team MANE-iacs 1x 2x 3x" at bounding box center [605, 68] width 1110 height 50
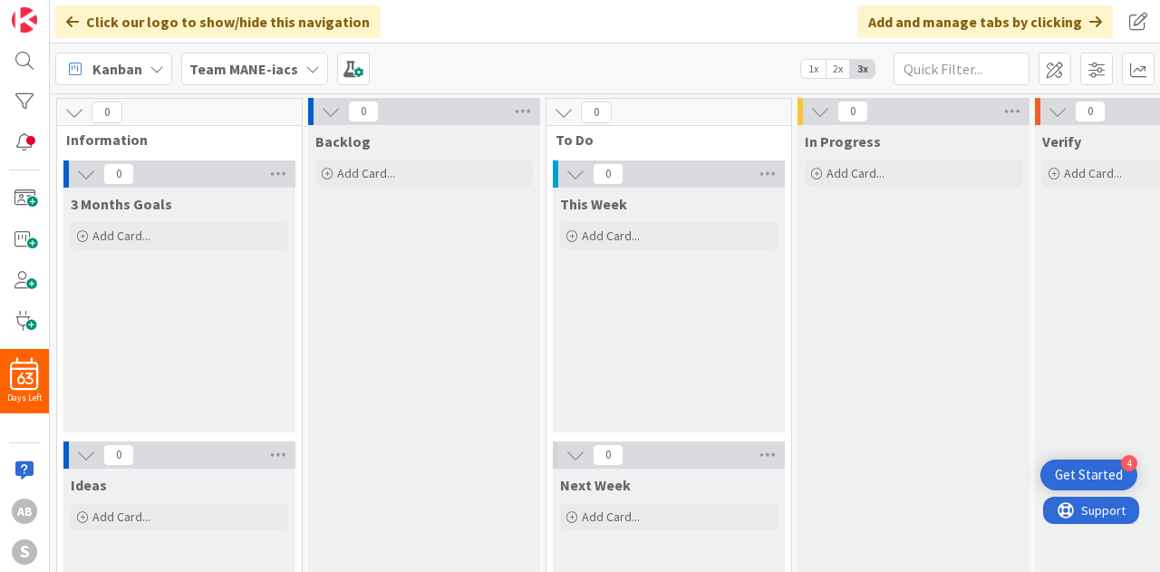
click at [453, 58] on div "Kanban Team MANE-iacs 1x 2x 3x" at bounding box center [605, 68] width 1110 height 50
click at [19, 145] on div at bounding box center [24, 142] width 36 height 26
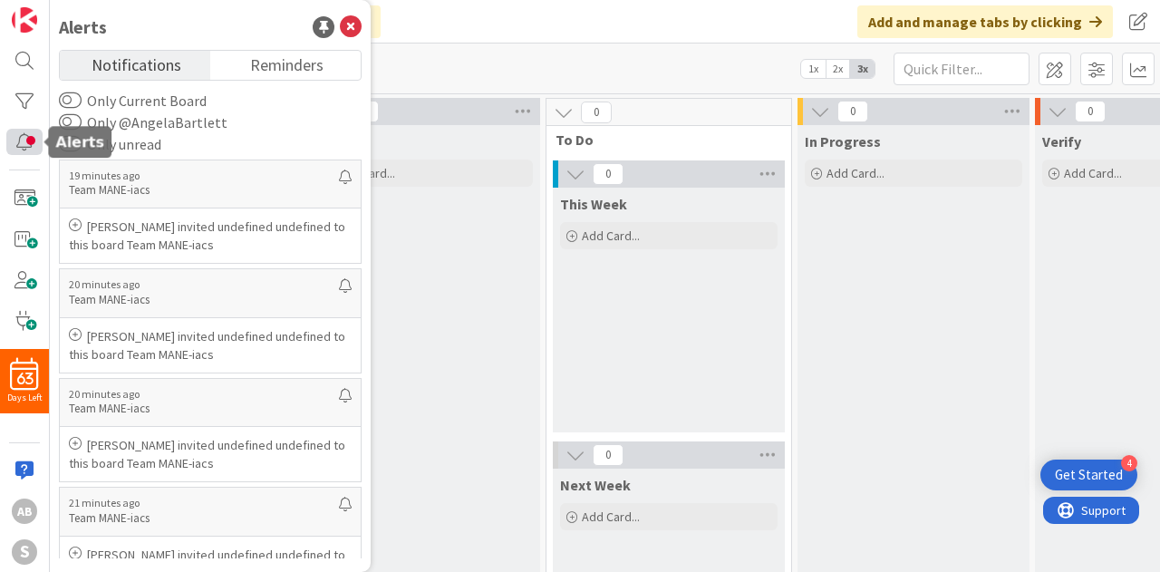
click at [19, 145] on div at bounding box center [24, 142] width 36 height 26
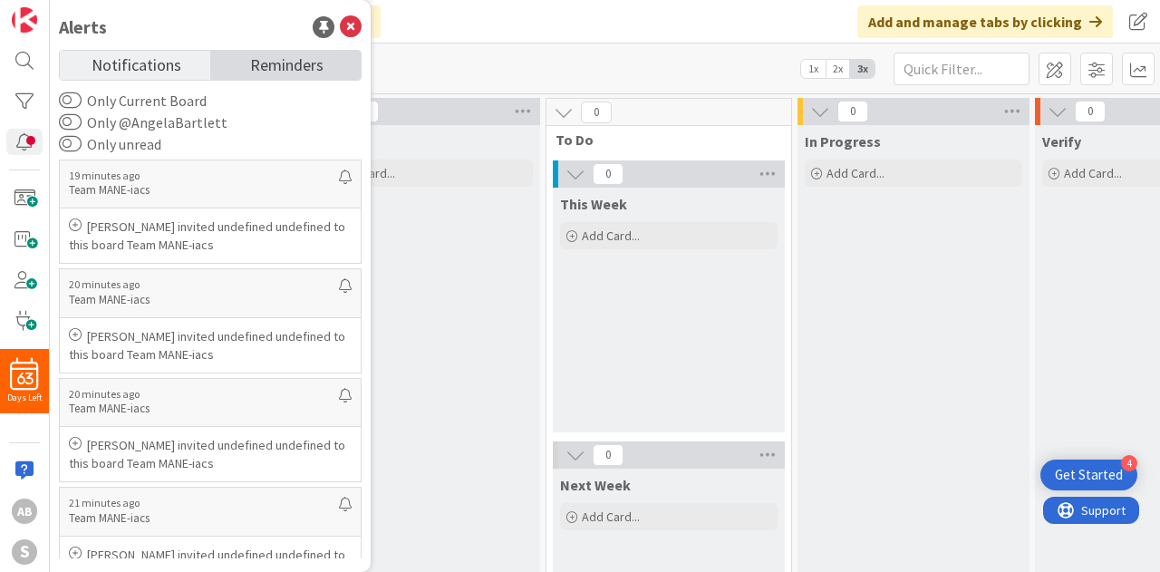
click at [292, 58] on span "Reminders" at bounding box center [286, 63] width 73 height 25
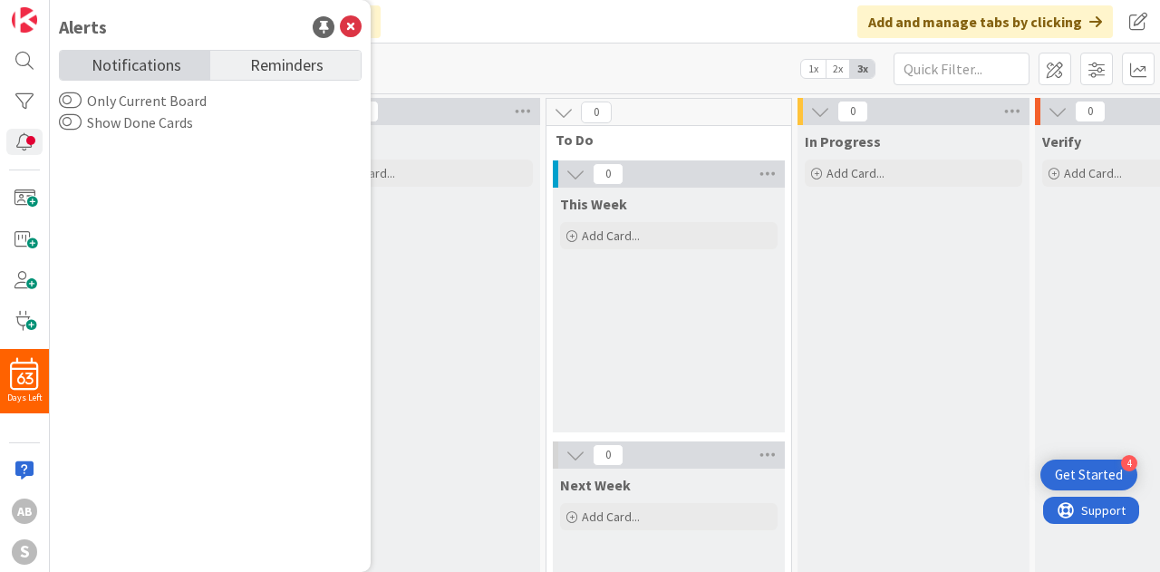
click at [186, 67] on link "Notifications" at bounding box center [135, 65] width 150 height 29
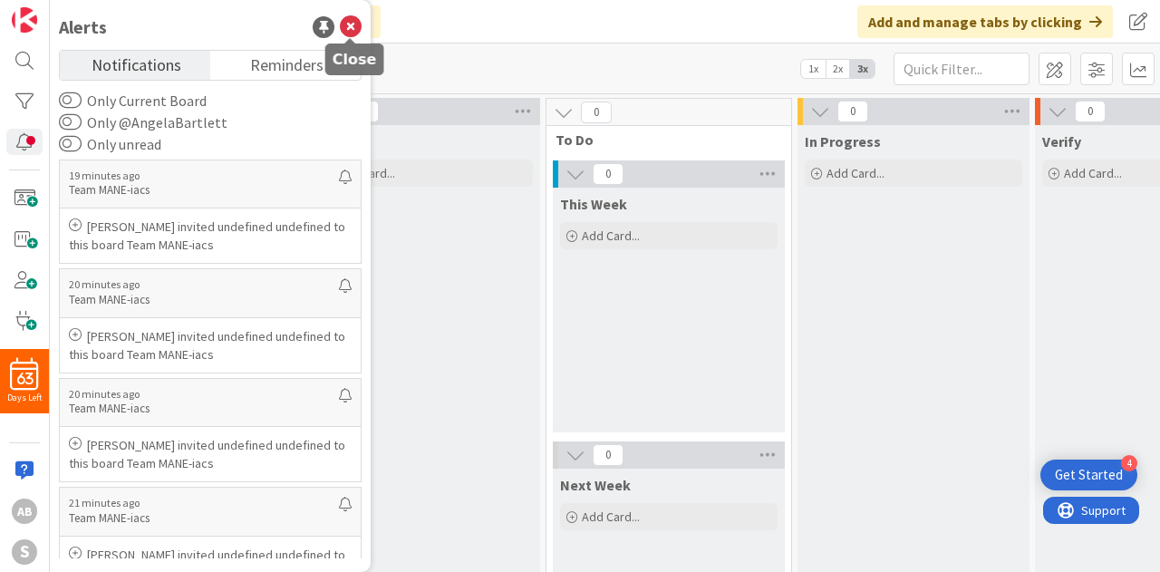
click at [359, 30] on icon at bounding box center [351, 27] width 22 height 22
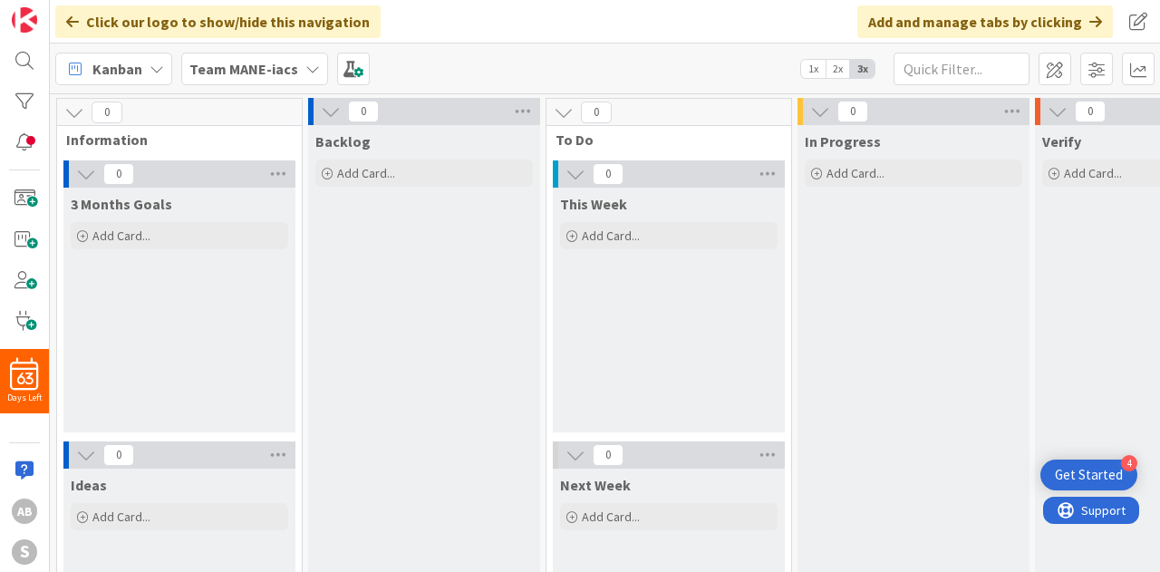
click at [578, 78] on div "Kanban Team MANE-iacs 1x 2x 3x" at bounding box center [605, 68] width 1110 height 50
click at [555, 122] on button at bounding box center [564, 113] width 24 height 24
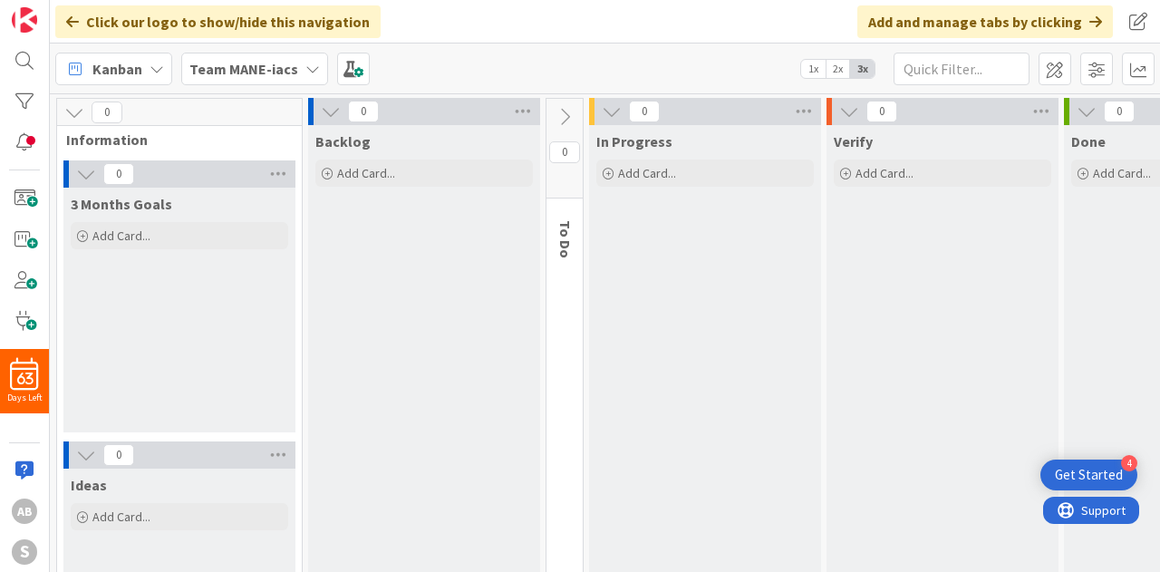
click at [555, 122] on icon at bounding box center [565, 117] width 20 height 20
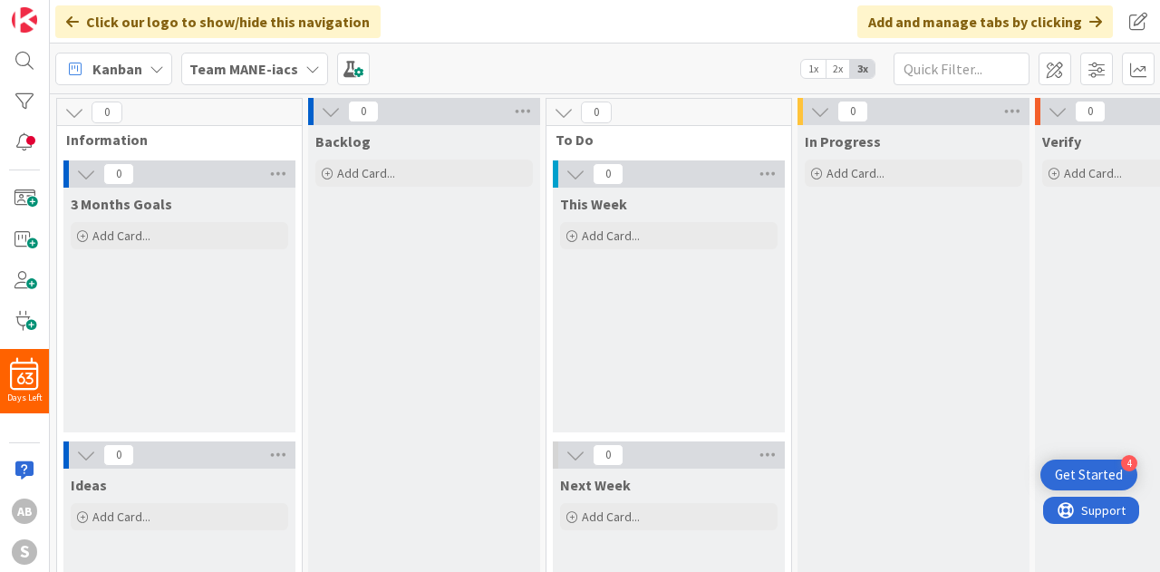
click at [579, 176] on icon at bounding box center [575, 174] width 20 height 20
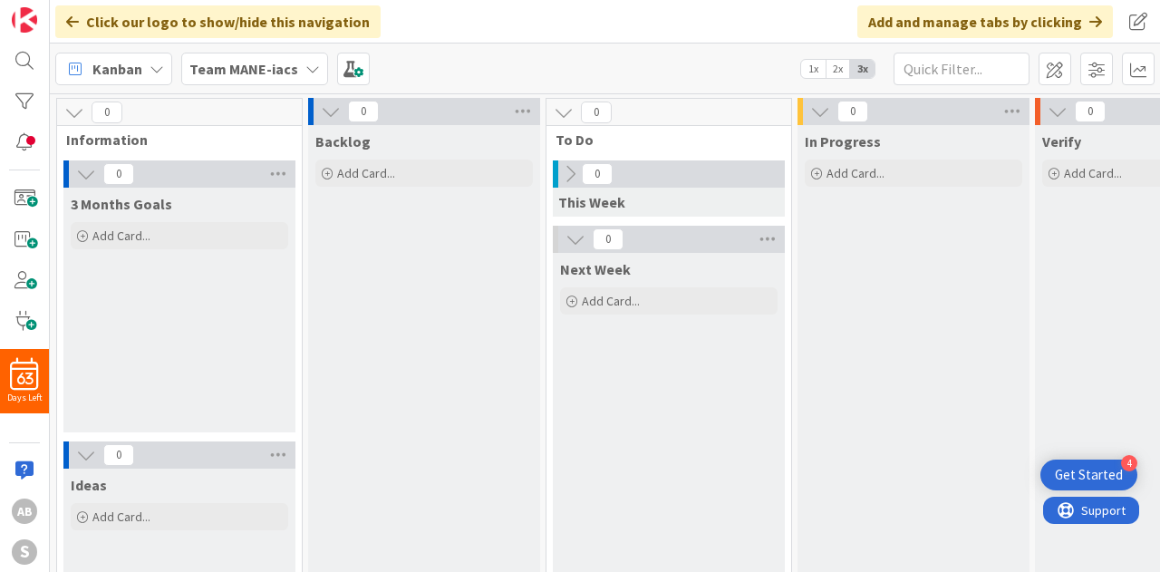
click at [579, 176] on button at bounding box center [570, 174] width 24 height 24
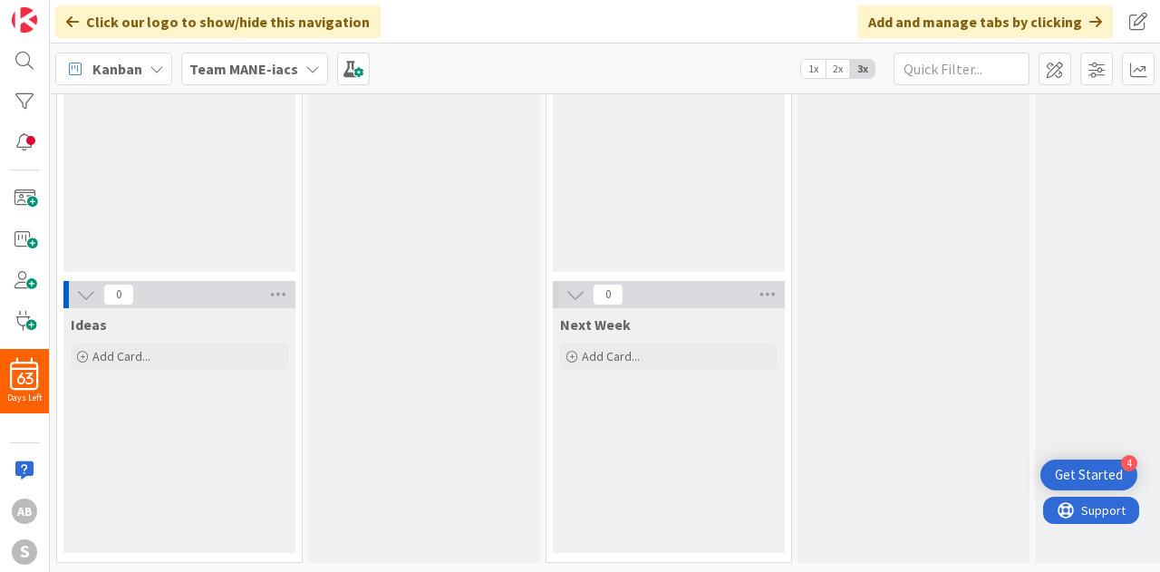
scroll to position [0, 0]
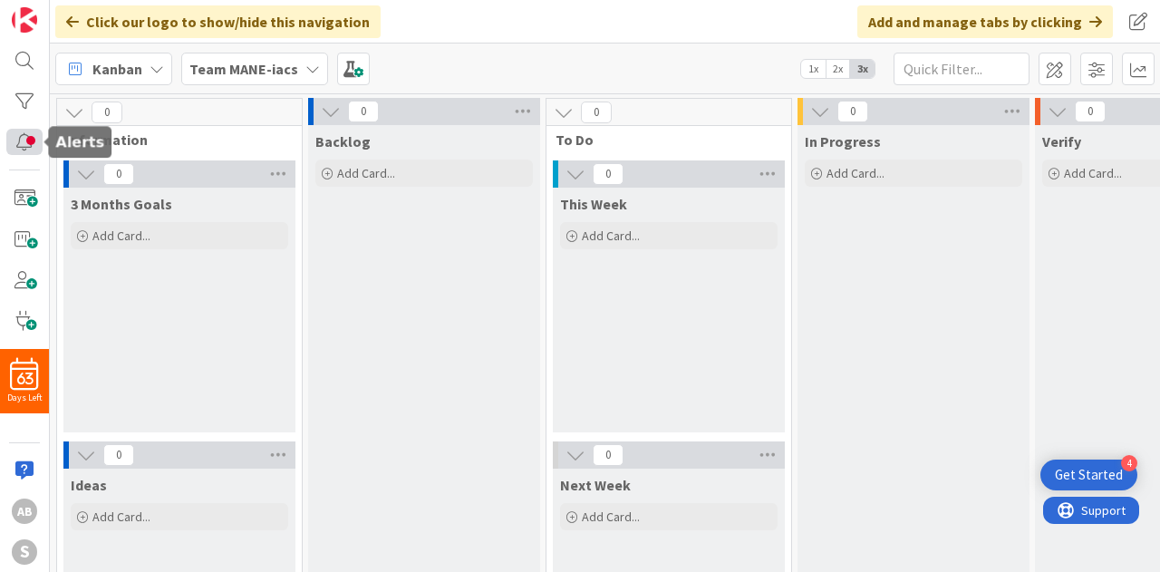
click at [42, 146] on div at bounding box center [24, 142] width 36 height 26
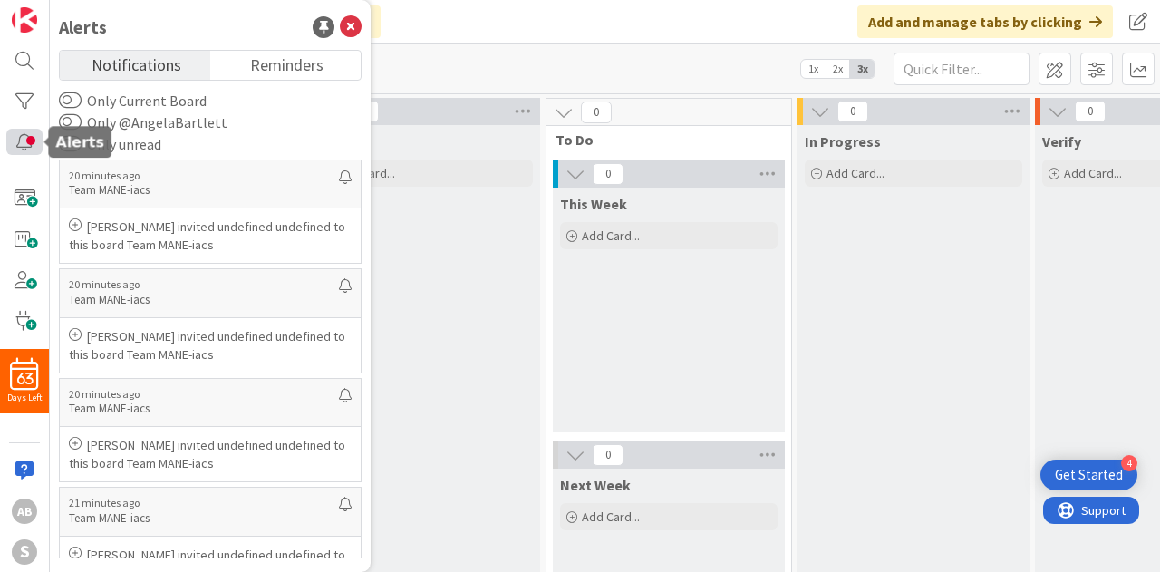
click at [42, 146] on body "4 Get Started 63 Days Left AB S Alerts Notifications Reminders Only Current Boa…" at bounding box center [580, 286] width 1160 height 572
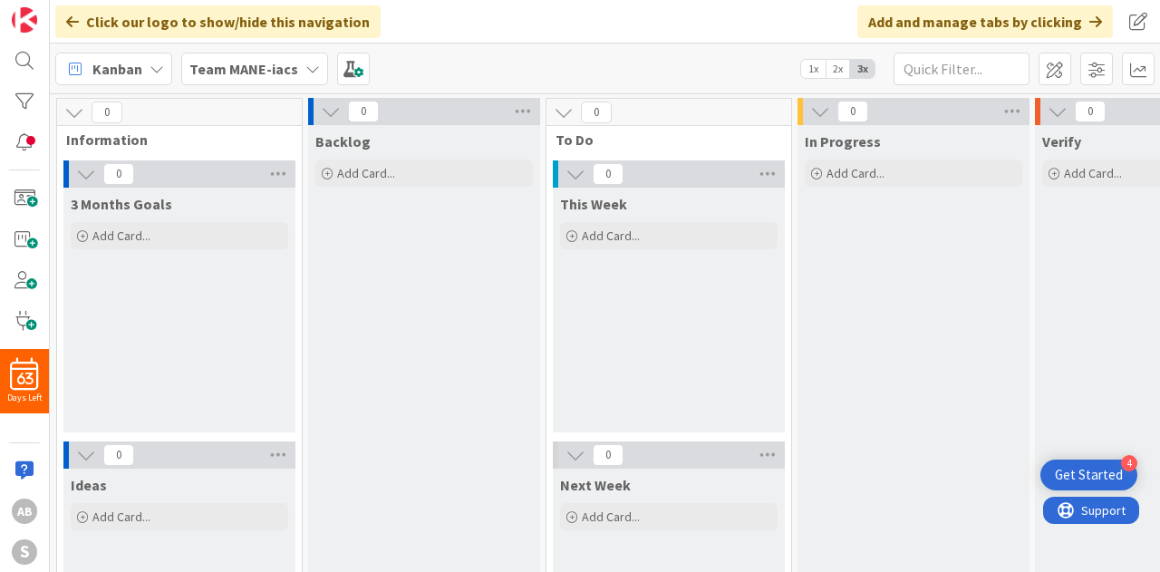
click at [813, 69] on span "1x" at bounding box center [813, 69] width 24 height 18
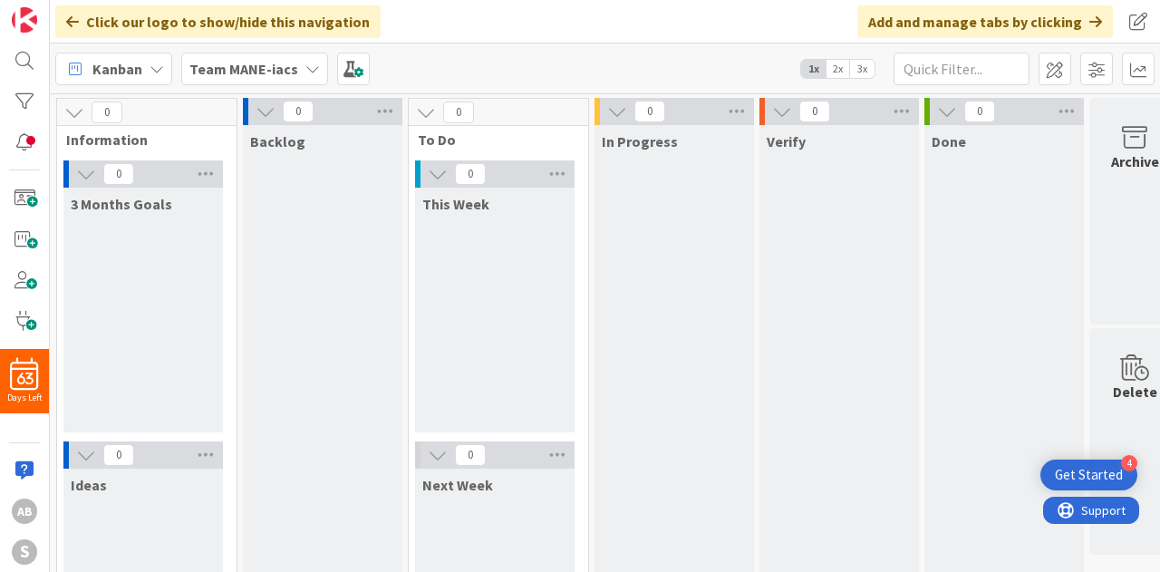
click at [38, 215] on div "63 Days Left AB S" at bounding box center [25, 286] width 50 height 572
click at [30, 202] on span at bounding box center [24, 198] width 36 height 26
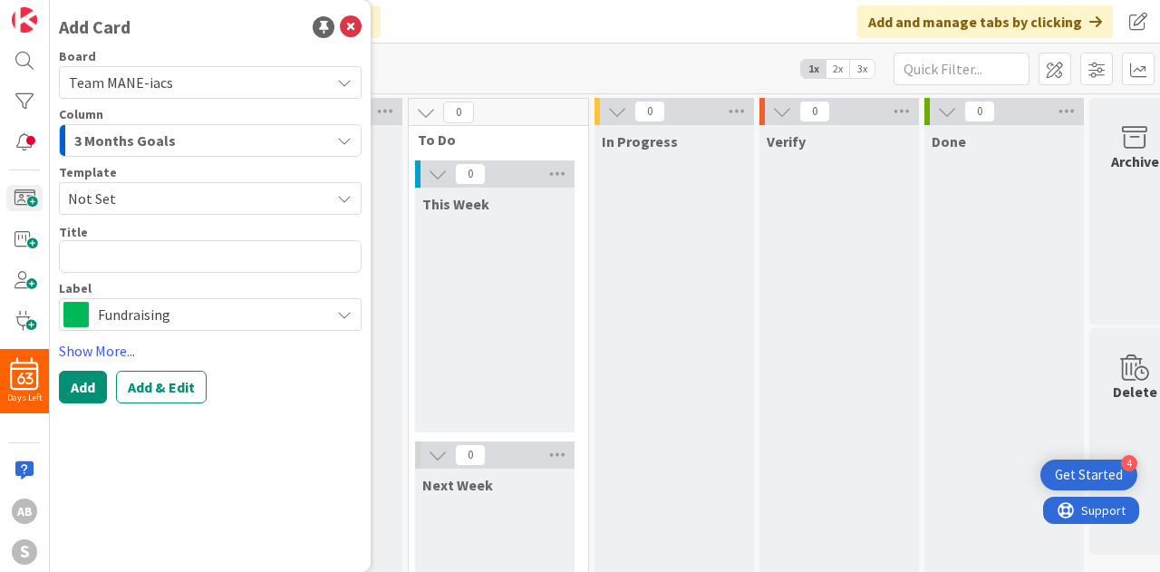
click at [192, 325] on span "Fundraising" at bounding box center [209, 314] width 223 height 25
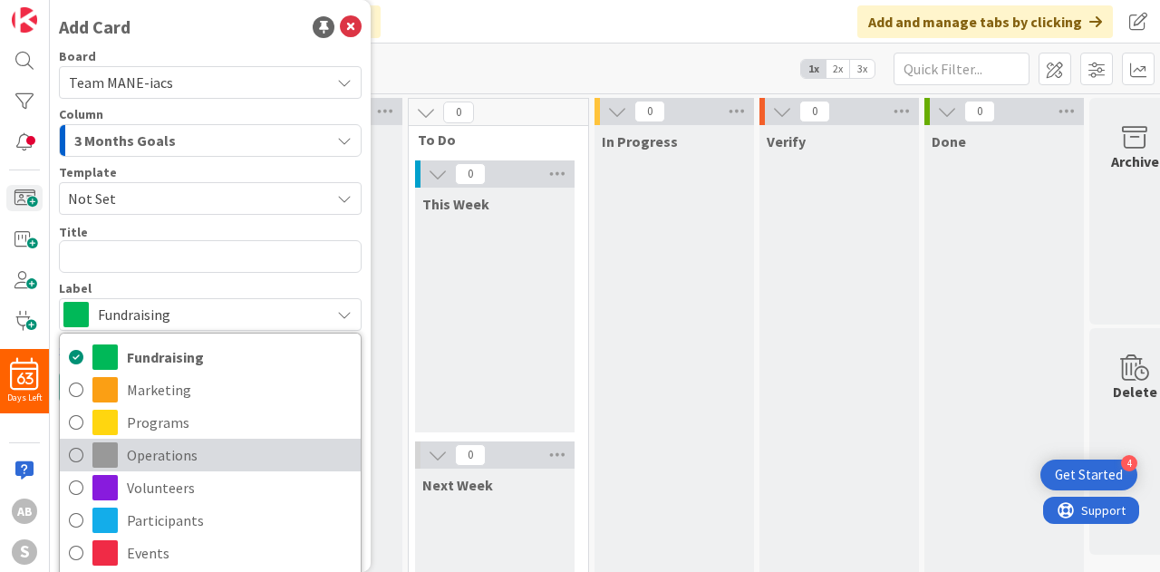
scroll to position [76, 0]
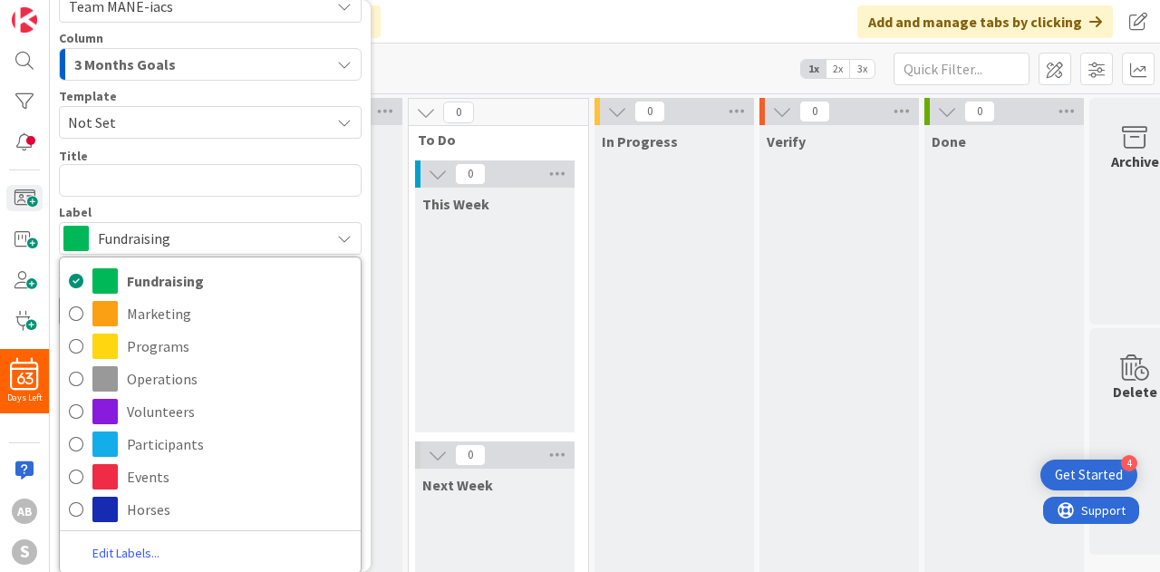
click at [198, 244] on span "Fundraising" at bounding box center [209, 238] width 223 height 25
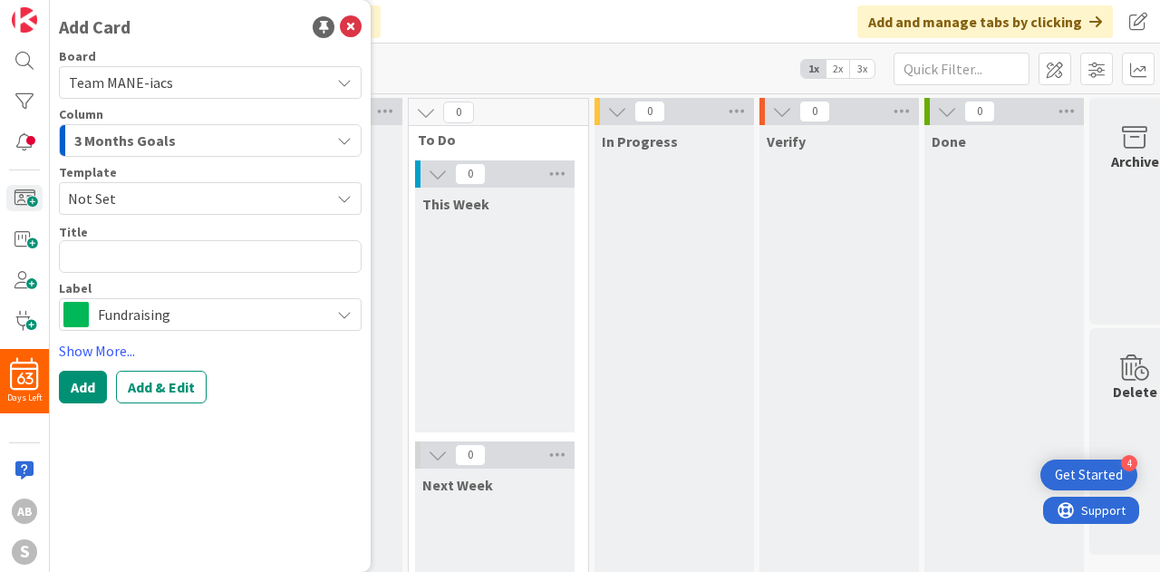
scroll to position [0, 0]
click at [353, 22] on icon at bounding box center [351, 27] width 22 height 22
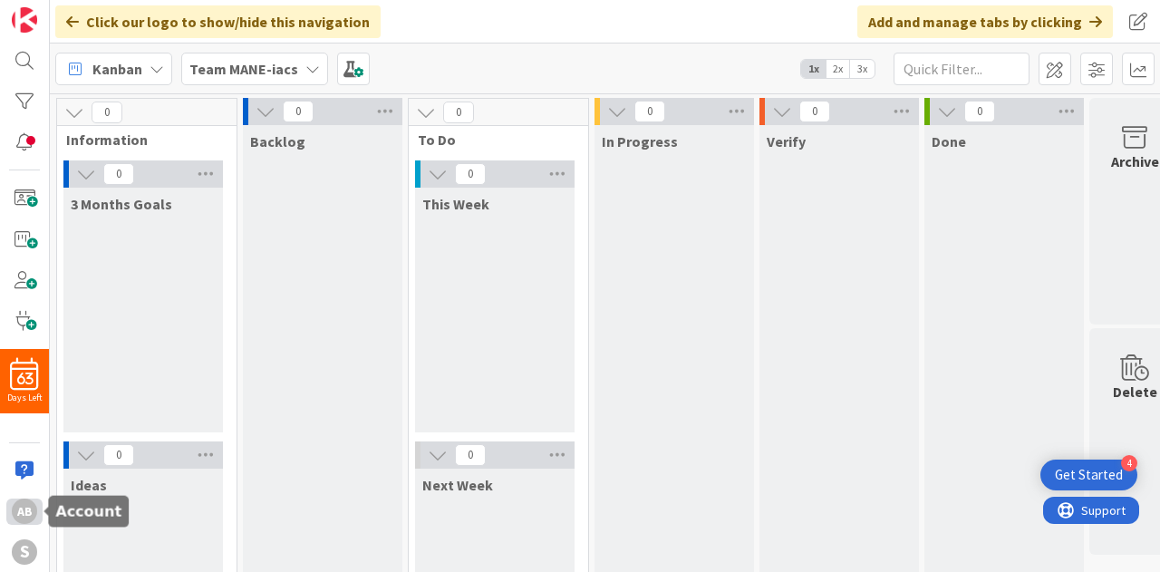
click at [24, 517] on div "AB" at bounding box center [24, 510] width 25 height 25
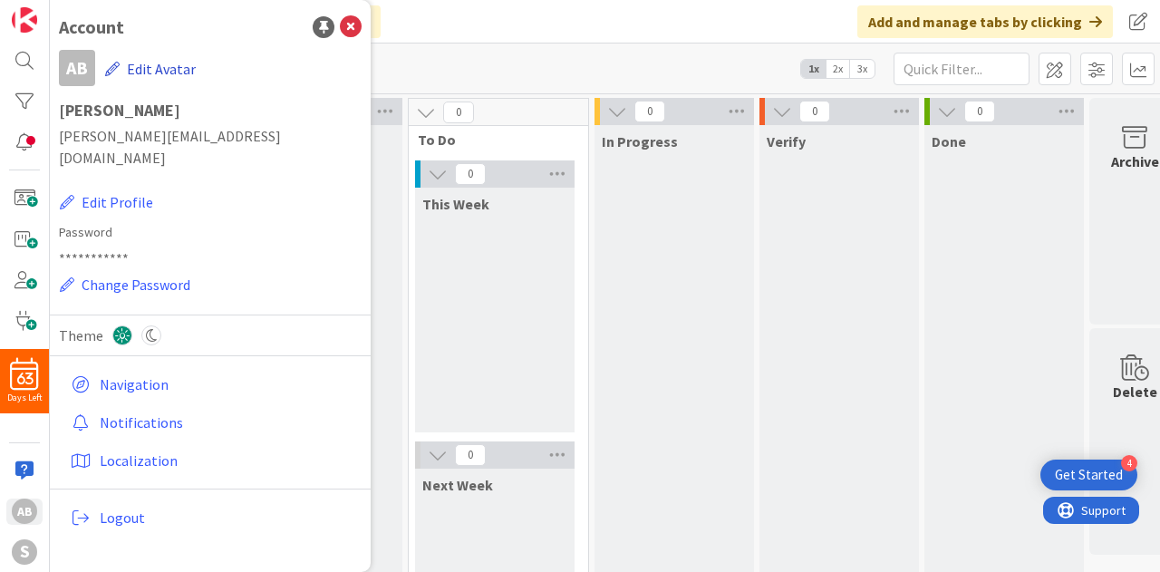
click at [136, 68] on button "Edit Avatar" at bounding box center [150, 69] width 92 height 38
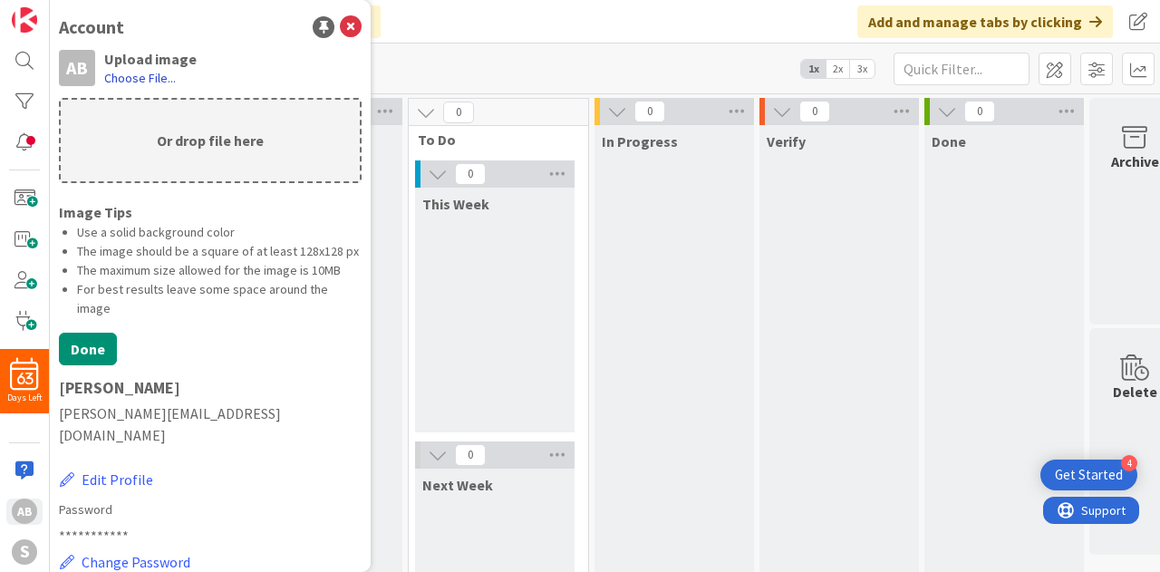
click at [143, 77] on label "Choose File..." at bounding box center [140, 78] width 72 height 18
click at [50, 0] on input "Choose File..." at bounding box center [50, 0] width 0 height 0
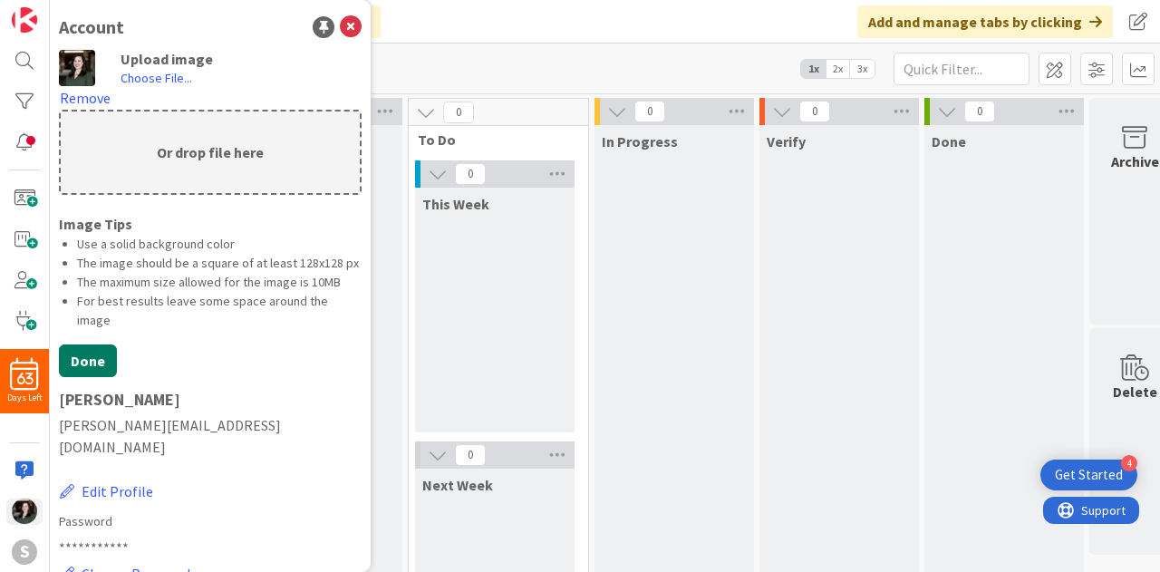
click at [90, 377] on button "Done" at bounding box center [88, 360] width 58 height 33
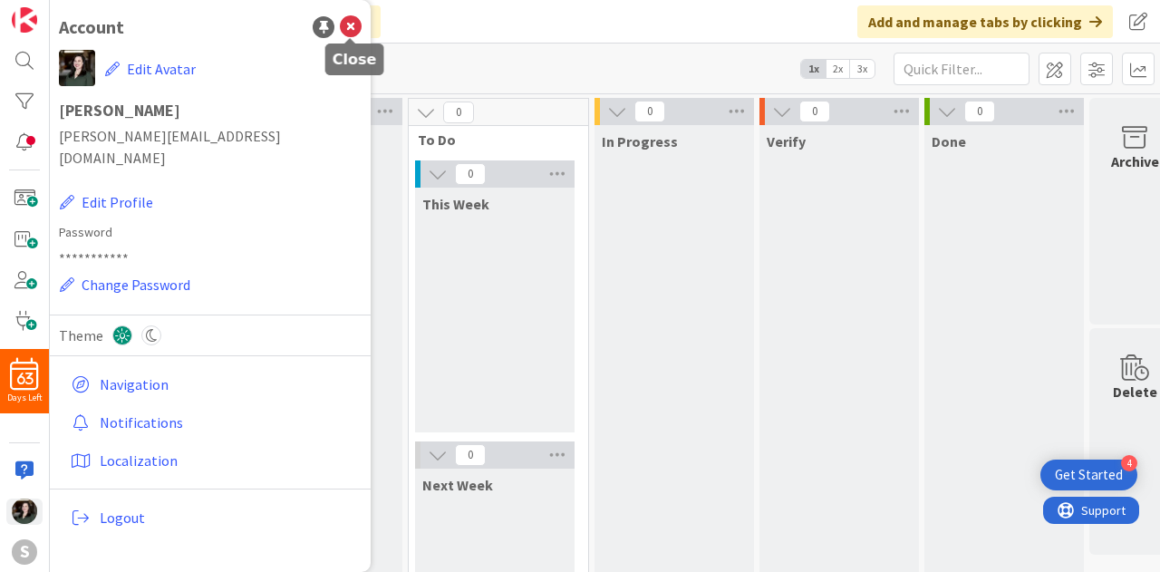
click at [350, 19] on icon at bounding box center [351, 27] width 22 height 22
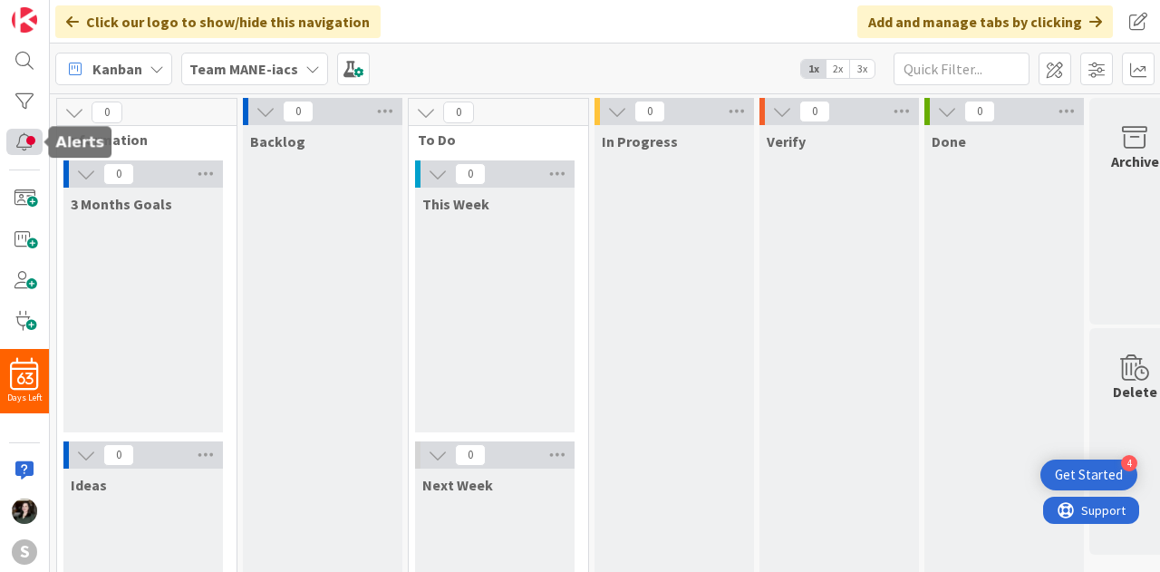
click at [29, 138] on div at bounding box center [24, 142] width 36 height 26
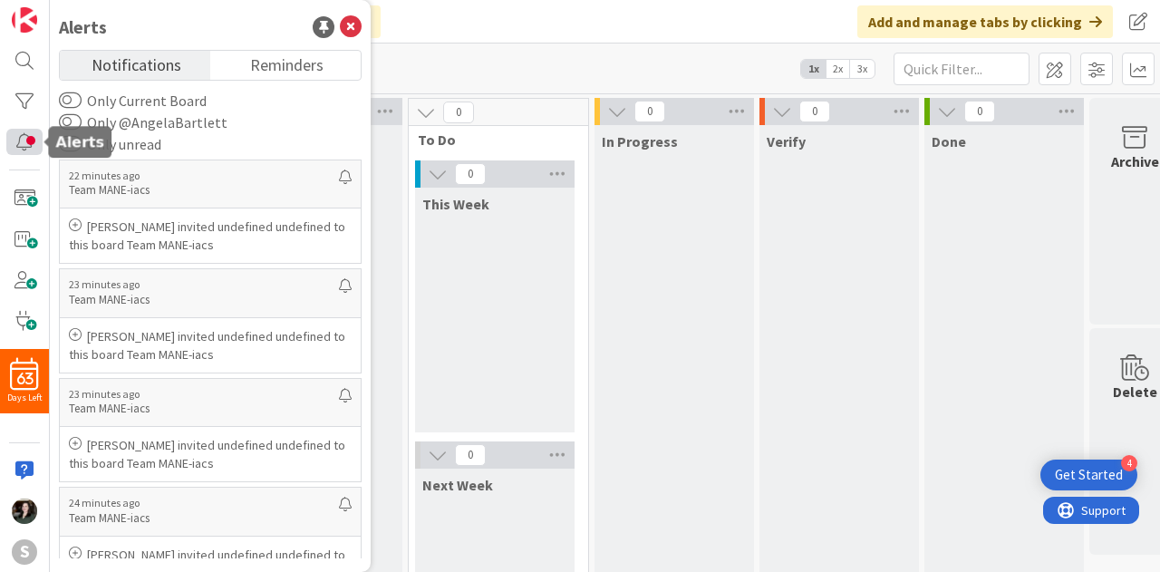
click at [29, 138] on div at bounding box center [24, 142] width 36 height 26
click at [344, 19] on icon at bounding box center [351, 27] width 22 height 22
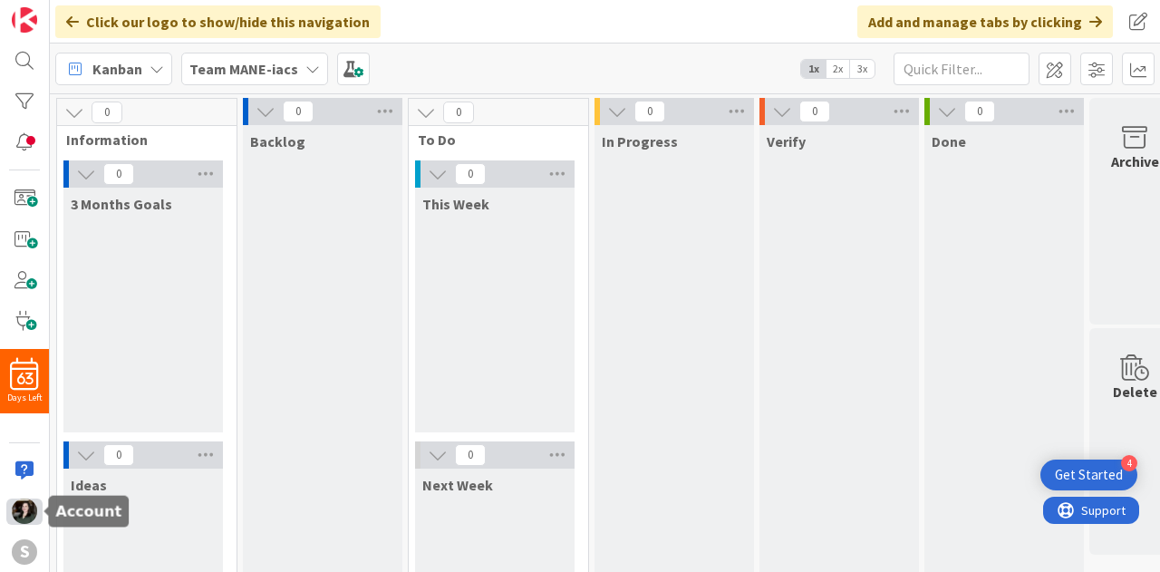
click at [20, 506] on img at bounding box center [24, 510] width 25 height 25
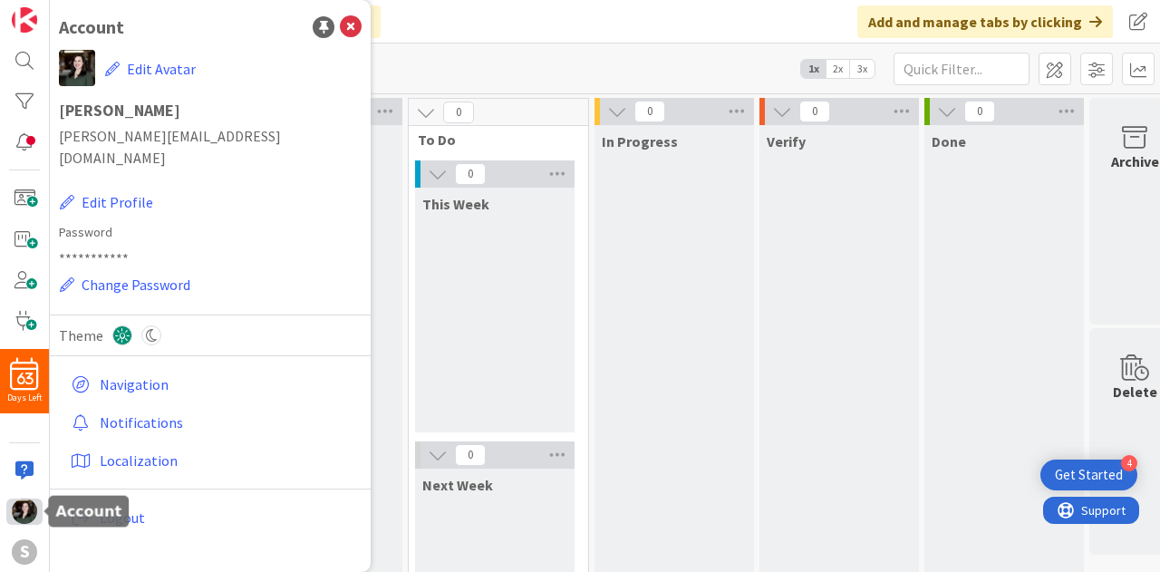
click at [20, 506] on img at bounding box center [24, 510] width 25 height 25
drag, startPoint x: 497, startPoint y: 59, endPoint x: 358, endPoint y: 26, distance: 142.4
click at [358, 26] on icon at bounding box center [351, 27] width 22 height 22
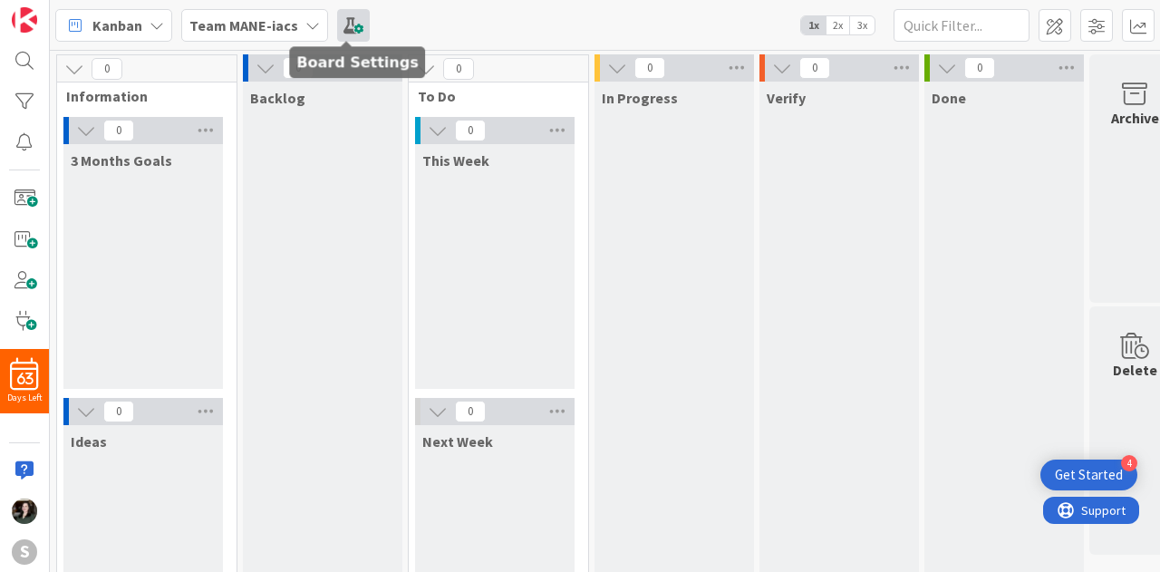
click at [343, 26] on span at bounding box center [353, 25] width 33 height 33
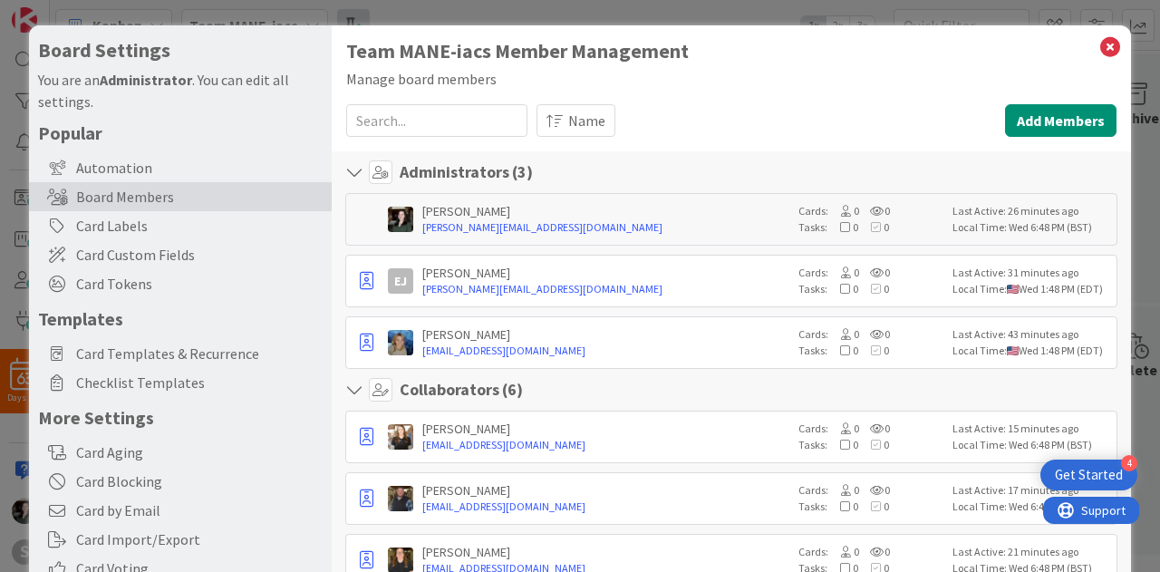
click at [343, 26] on div "Team MANE-iacs Member Management Manage board members Name Add Members Show Les…" at bounding box center [731, 495] width 799 height 941
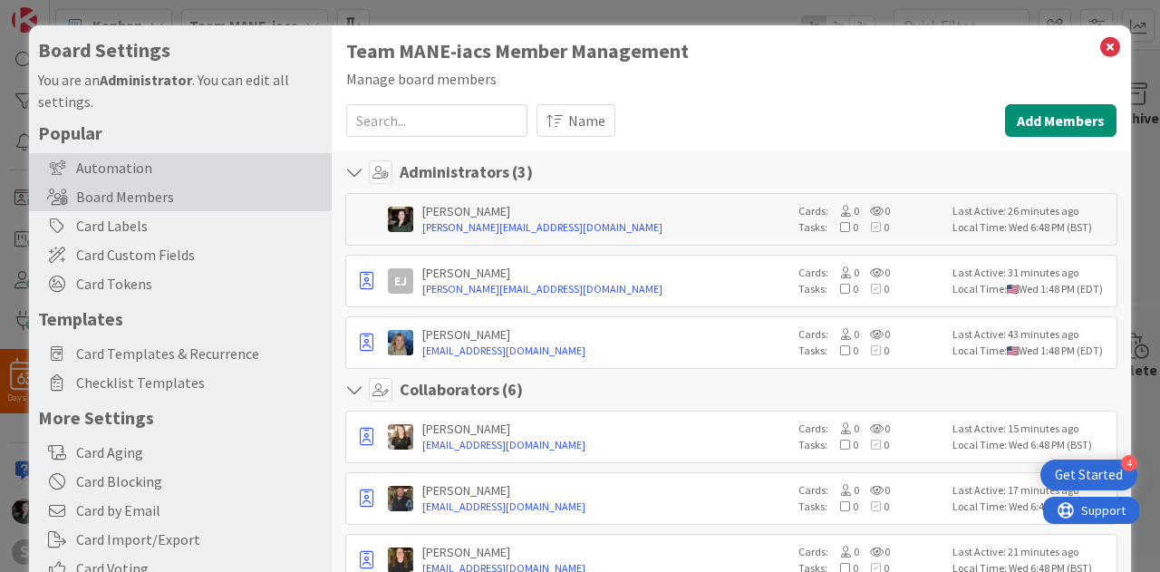
click at [245, 162] on div "Automation" at bounding box center [180, 167] width 303 height 29
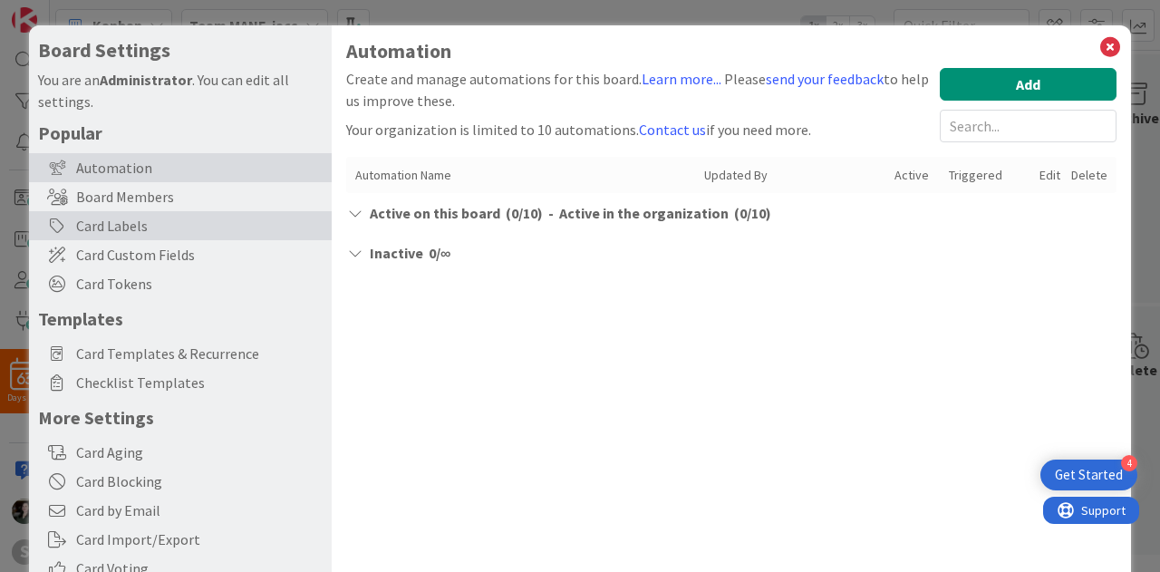
click at [236, 220] on div "Card Labels" at bounding box center [180, 225] width 303 height 29
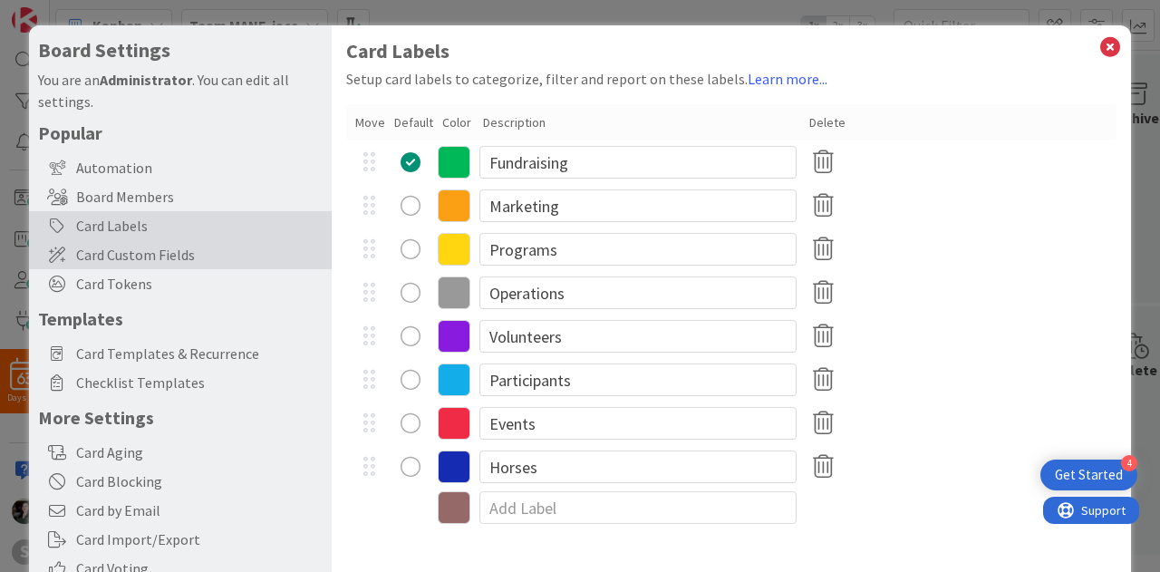
click at [237, 249] on span "Card Custom Fields" at bounding box center [199, 255] width 246 height 22
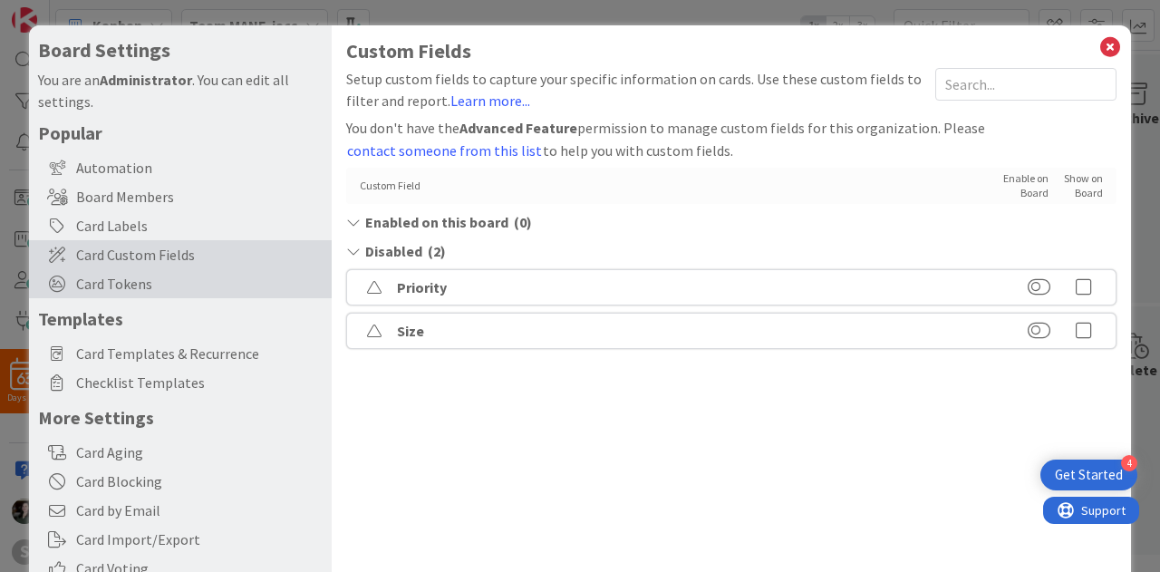
click at [234, 276] on span "Card Tokens" at bounding box center [199, 284] width 246 height 22
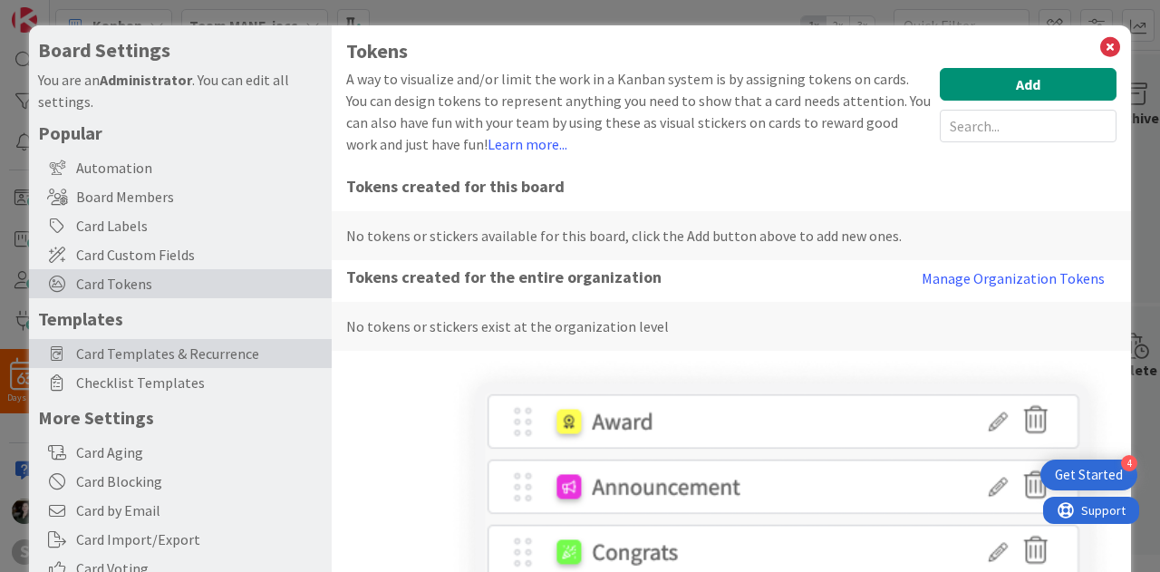
click at [254, 366] on div "Card Templates & Recurrence" at bounding box center [180, 353] width 303 height 29
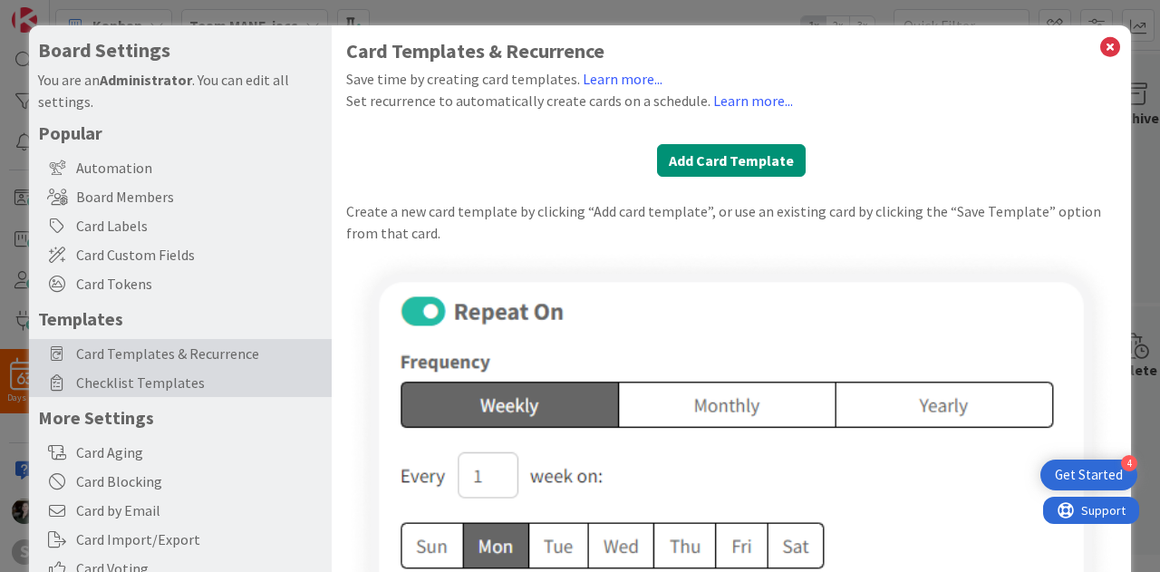
click at [252, 394] on div "Checklist Templates" at bounding box center [180, 382] width 303 height 29
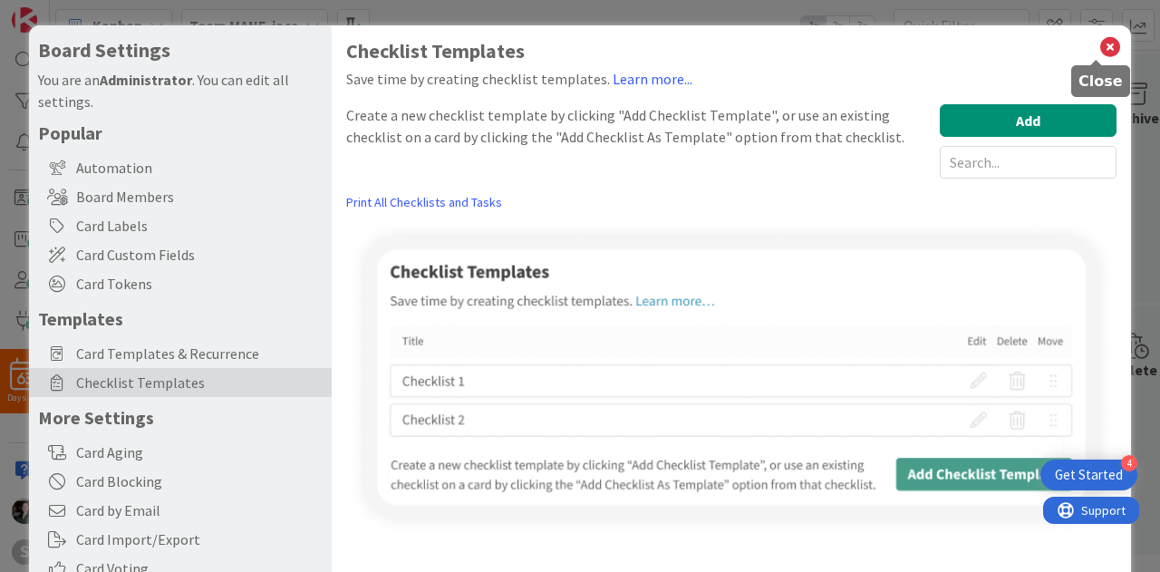
click at [1099, 53] on icon at bounding box center [1110, 46] width 24 height 25
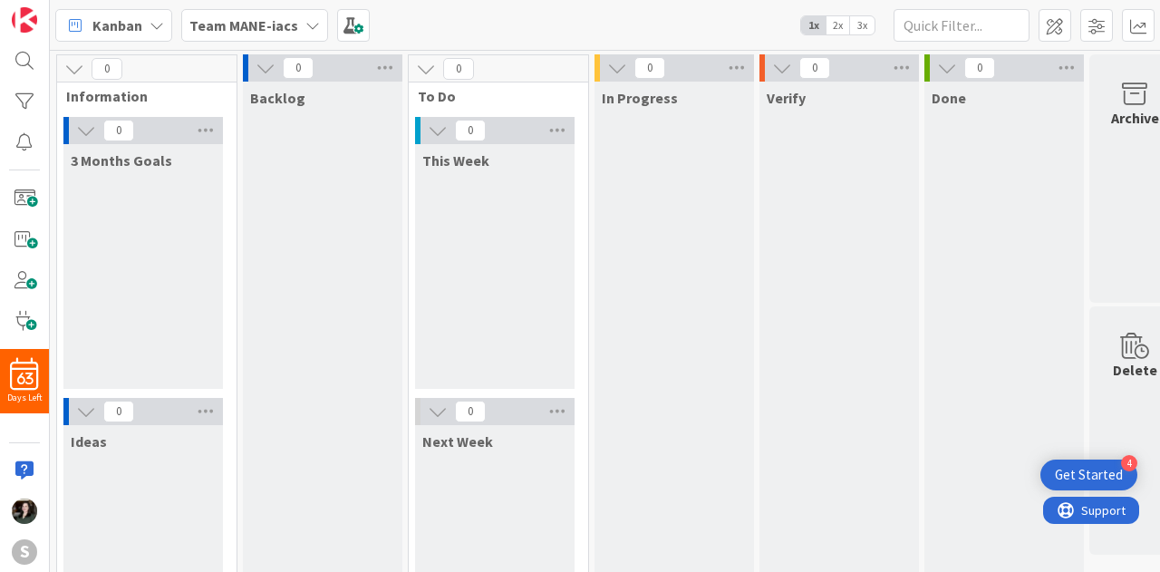
click at [721, 220] on div "In Progress" at bounding box center [673, 381] width 159 height 598
click at [351, 21] on span at bounding box center [353, 25] width 33 height 33
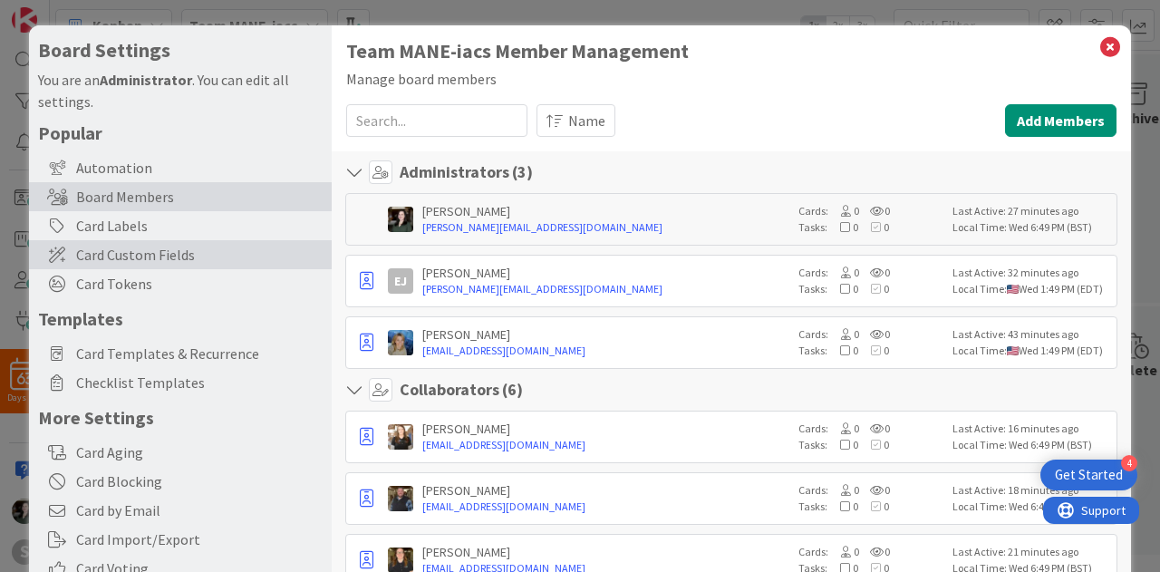
click at [184, 251] on span "Card Custom Fields" at bounding box center [199, 255] width 246 height 22
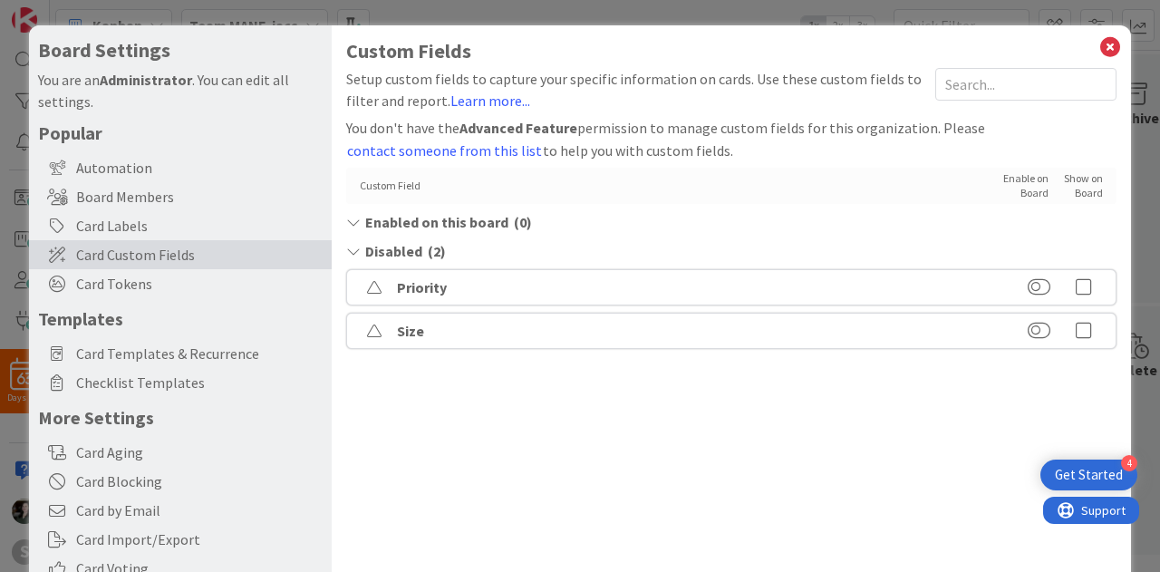
click at [179, 298] on div "Popular Automation Board Members Card Labels Card Custom Fields Card Tokens Tem…" at bounding box center [180, 409] width 285 height 577
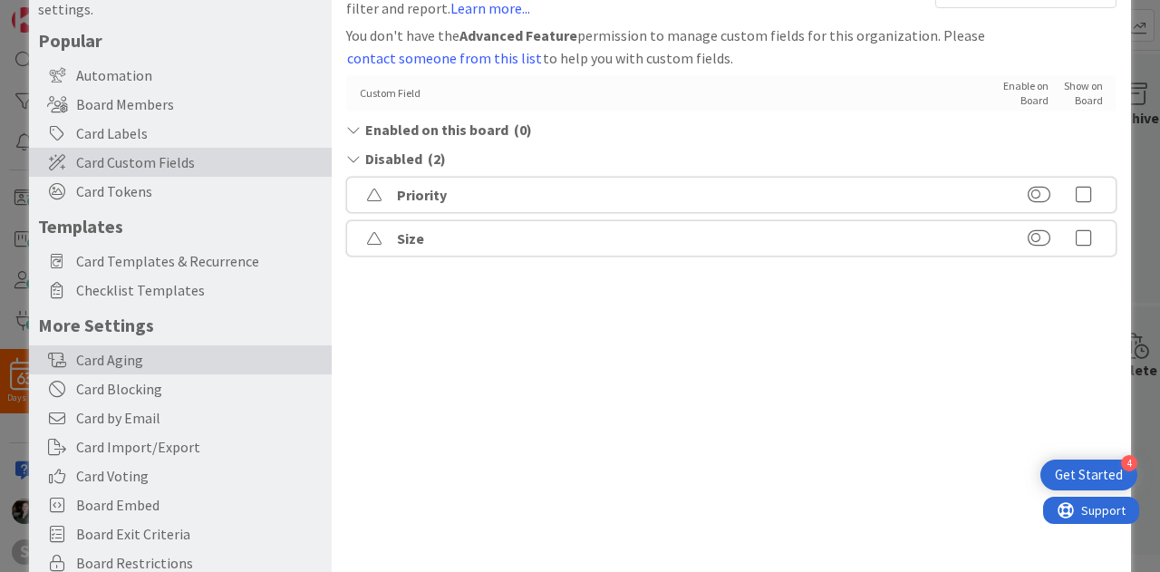
scroll to position [76, 0]
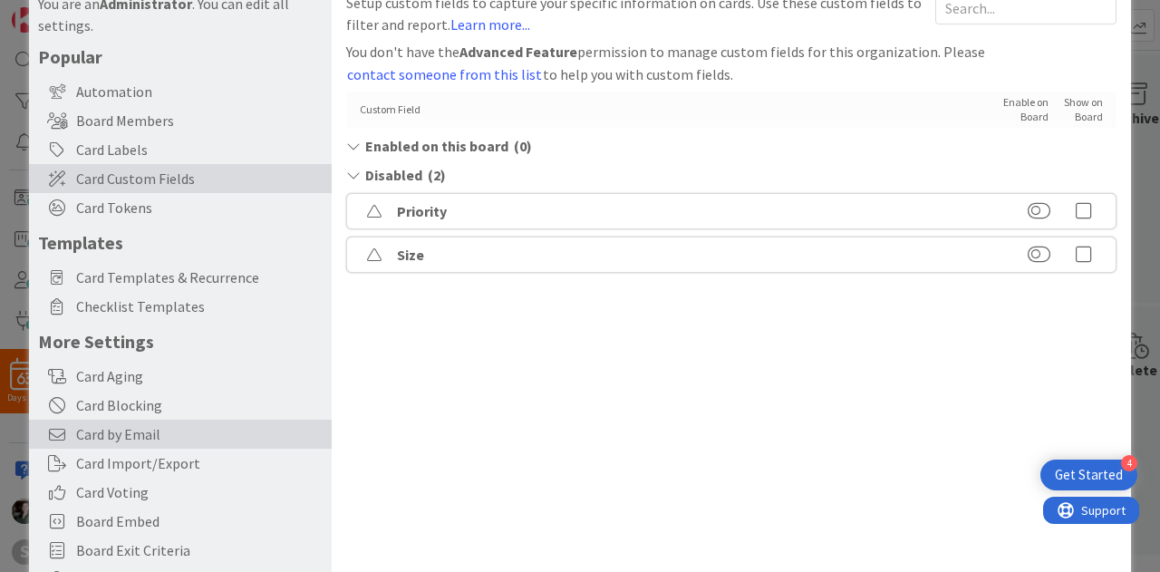
click at [171, 426] on span "Card by Email" at bounding box center [199, 434] width 246 height 22
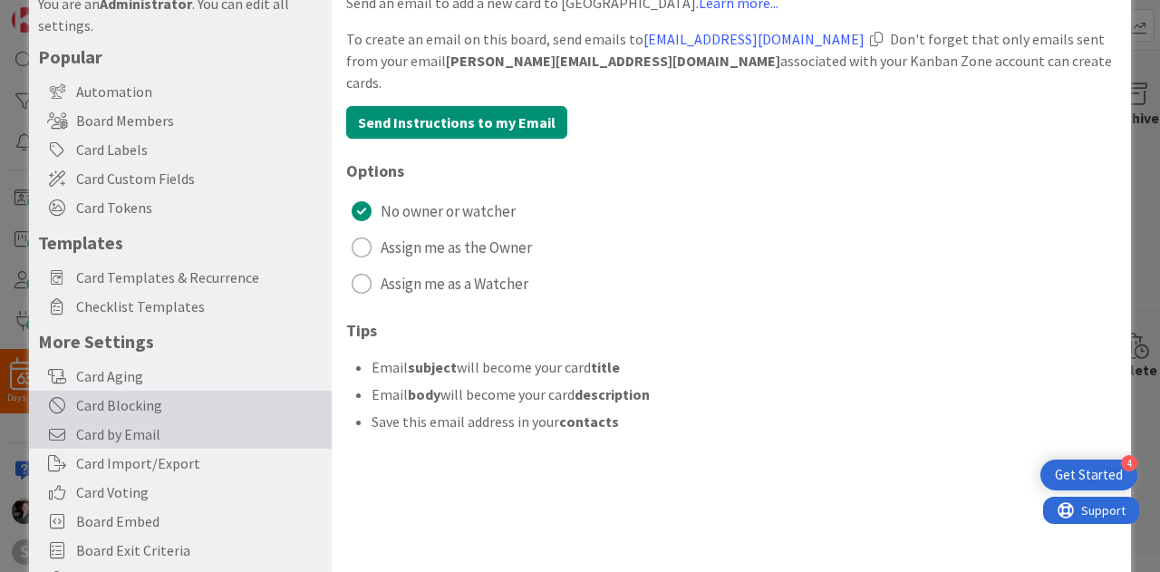
click at [190, 392] on div "Card Blocking" at bounding box center [180, 405] width 303 height 29
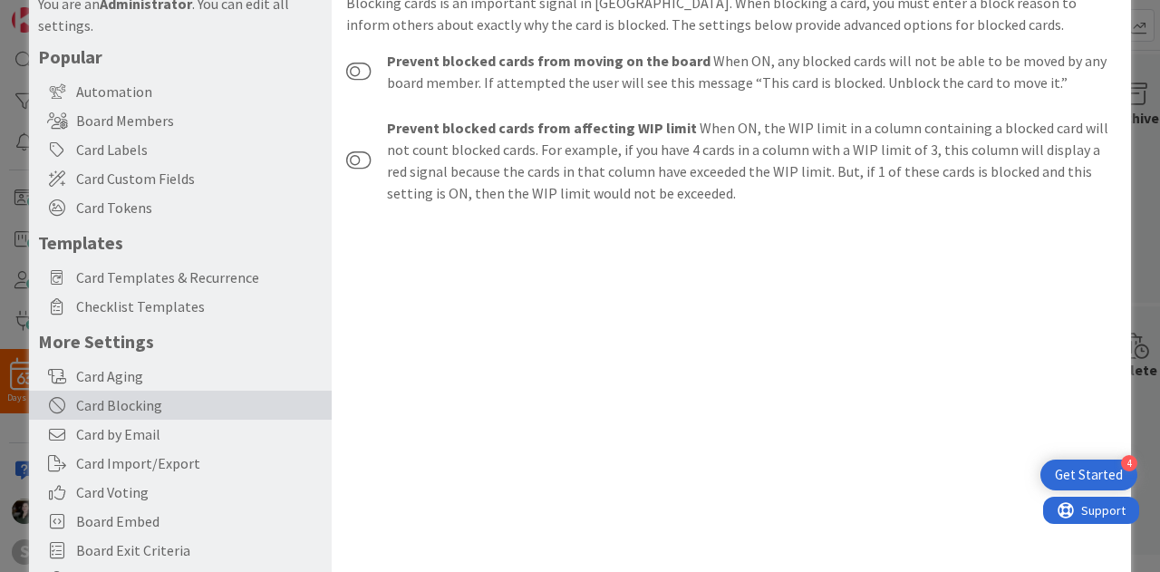
click at [178, 342] on h5 "More Settings" at bounding box center [180, 341] width 285 height 23
click at [163, 307] on span "Checklist Templates" at bounding box center [199, 306] width 246 height 22
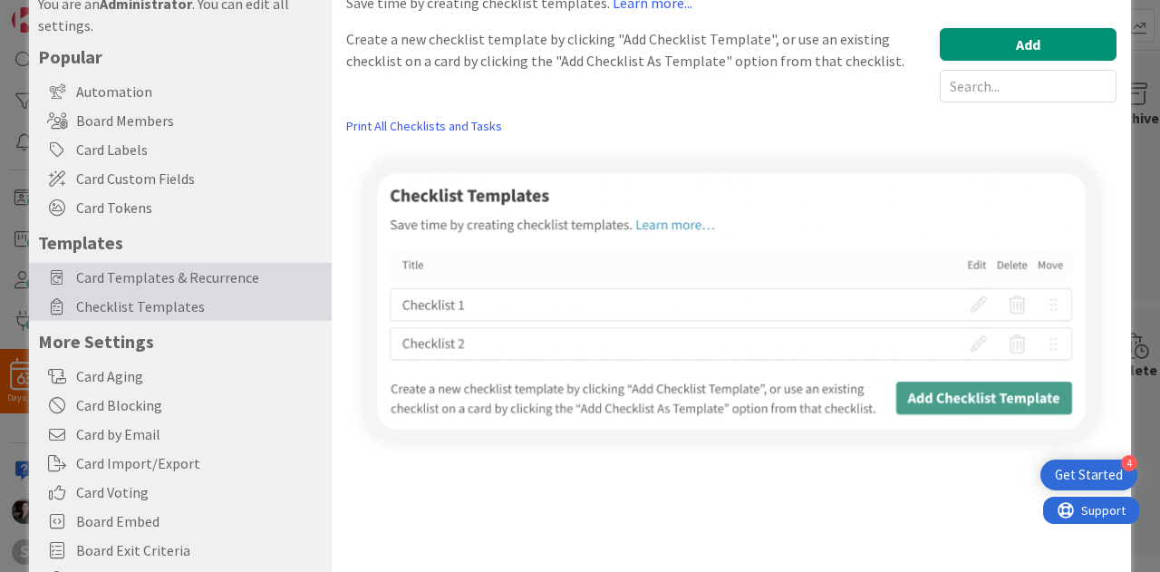
click at [176, 281] on span "Card Templates & Recurrence" at bounding box center [199, 277] width 246 height 22
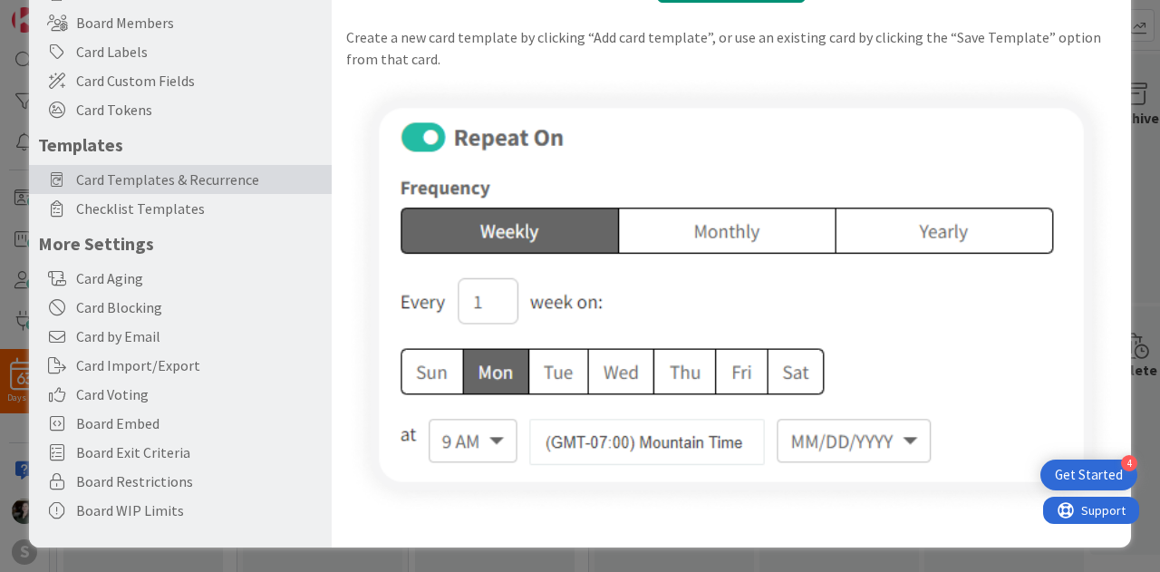
scroll to position [0, 0]
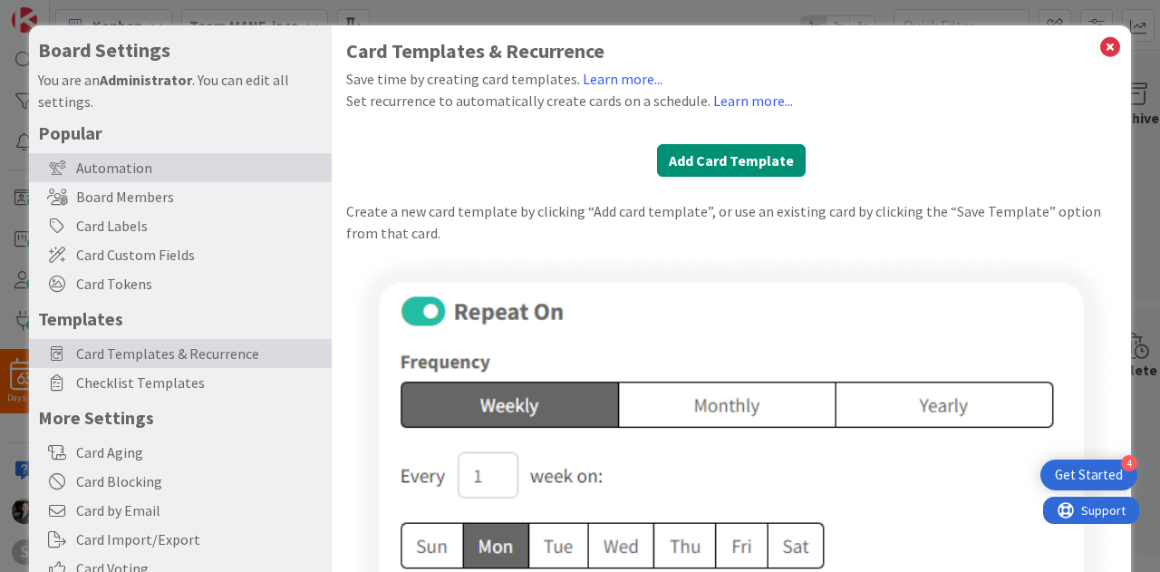
click at [188, 178] on div "Automation" at bounding box center [180, 167] width 303 height 29
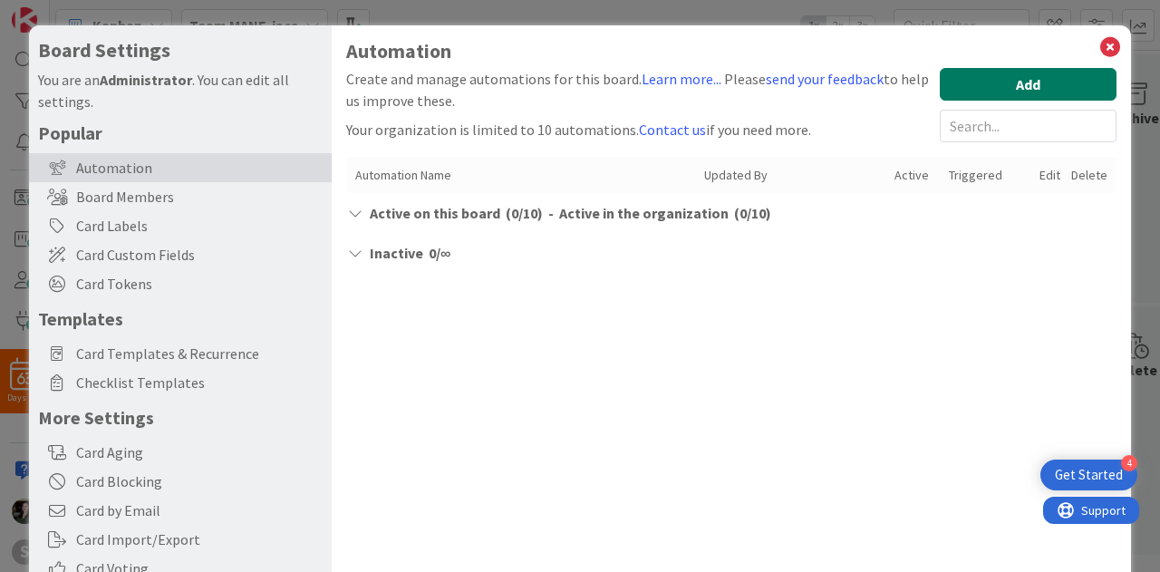
click at [1014, 88] on button "Add" at bounding box center [1028, 84] width 177 height 33
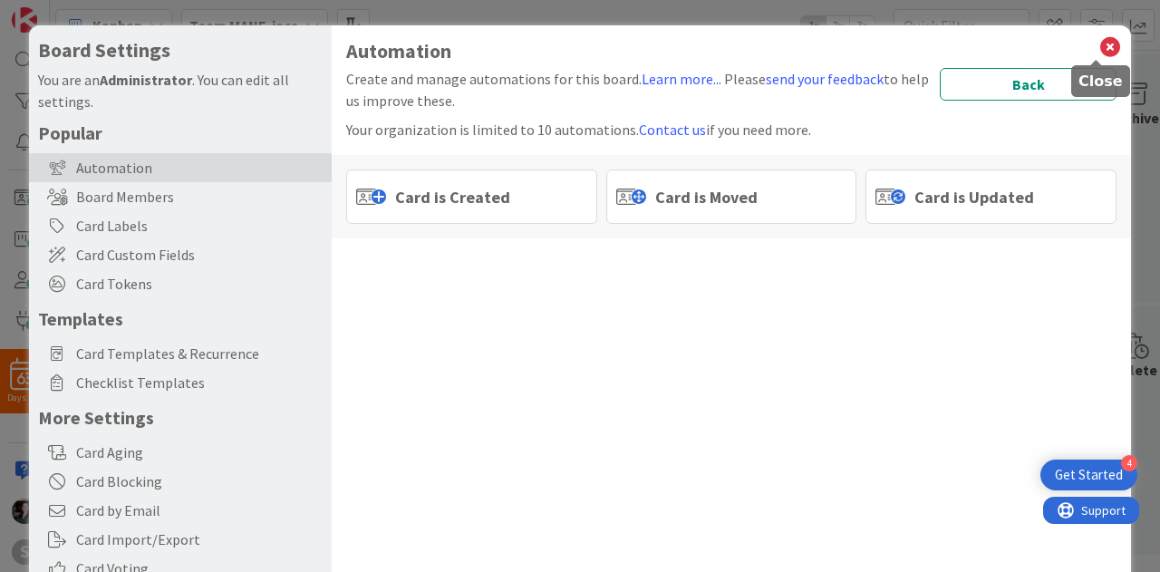
click at [1098, 40] on icon at bounding box center [1110, 46] width 24 height 25
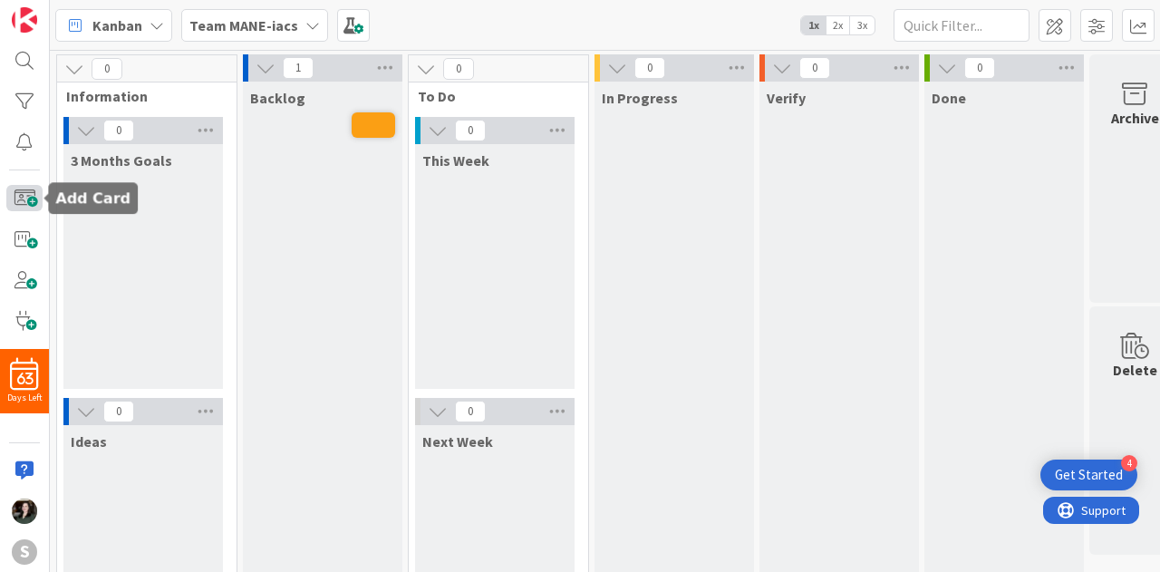
click at [24, 193] on span at bounding box center [24, 198] width 36 height 26
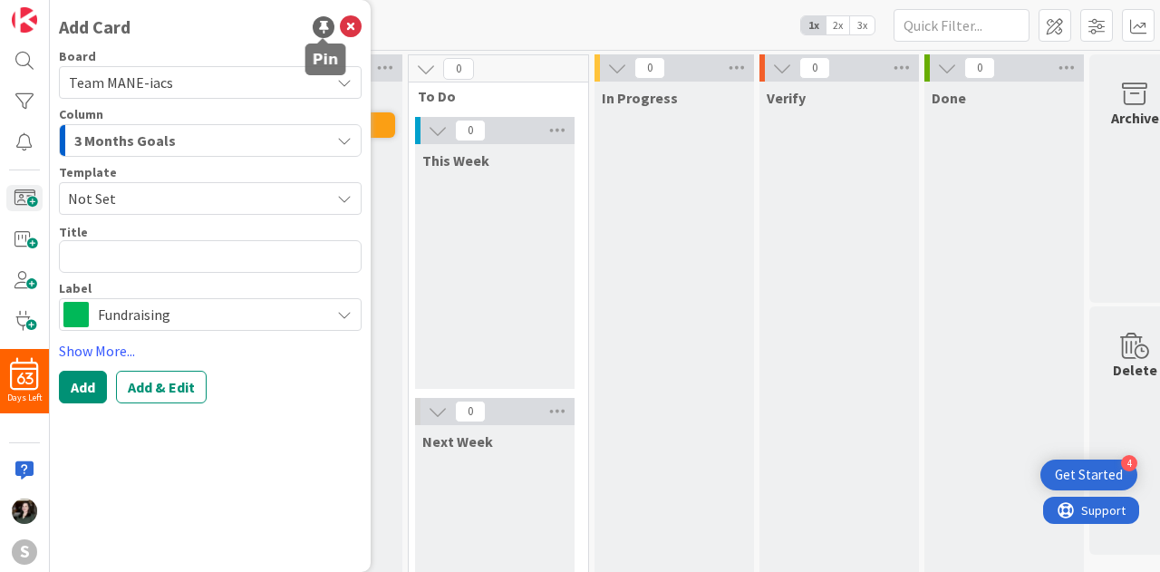
click at [328, 26] on div at bounding box center [324, 27] width 22 height 22
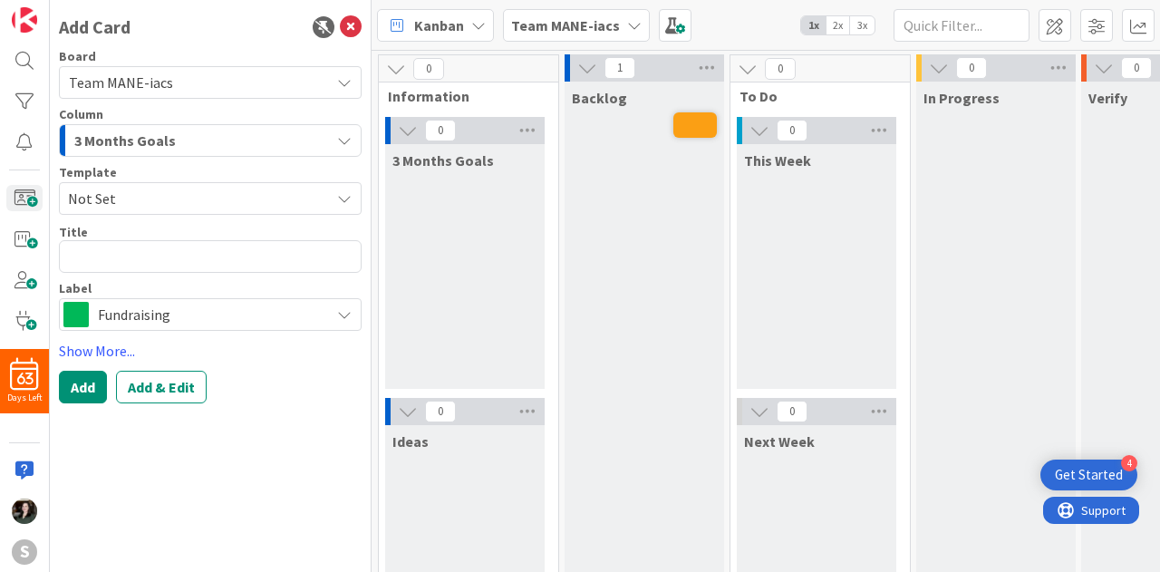
click at [622, 309] on div "Backlog" at bounding box center [643, 381] width 159 height 598
click at [337, 21] on div "Add Card" at bounding box center [210, 27] width 303 height 27
click at [326, 25] on div at bounding box center [324, 27] width 22 height 22
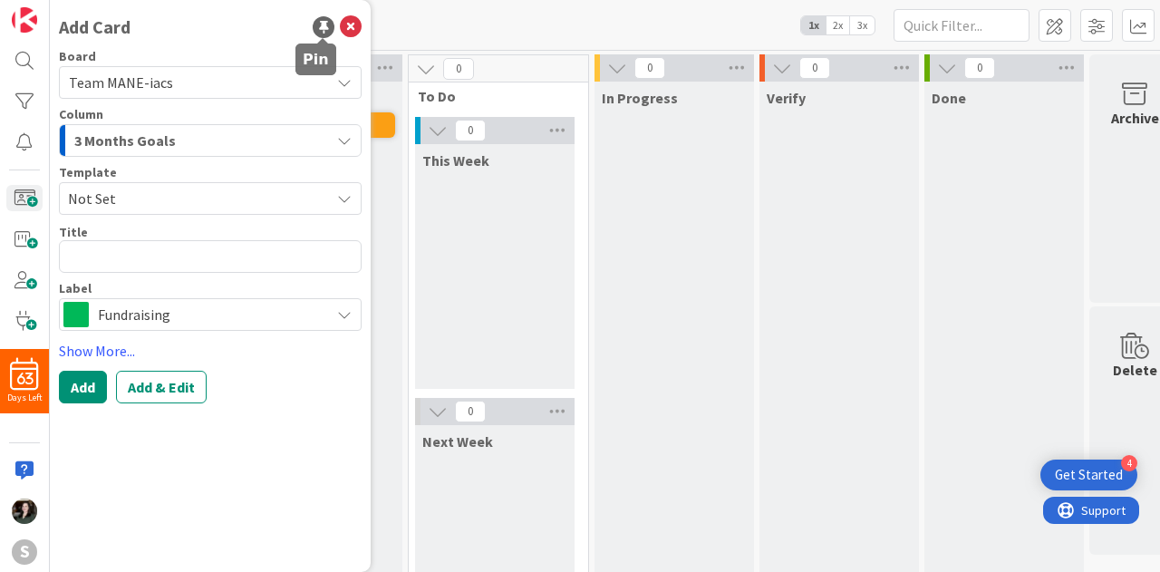
click at [326, 25] on div at bounding box center [324, 27] width 22 height 22
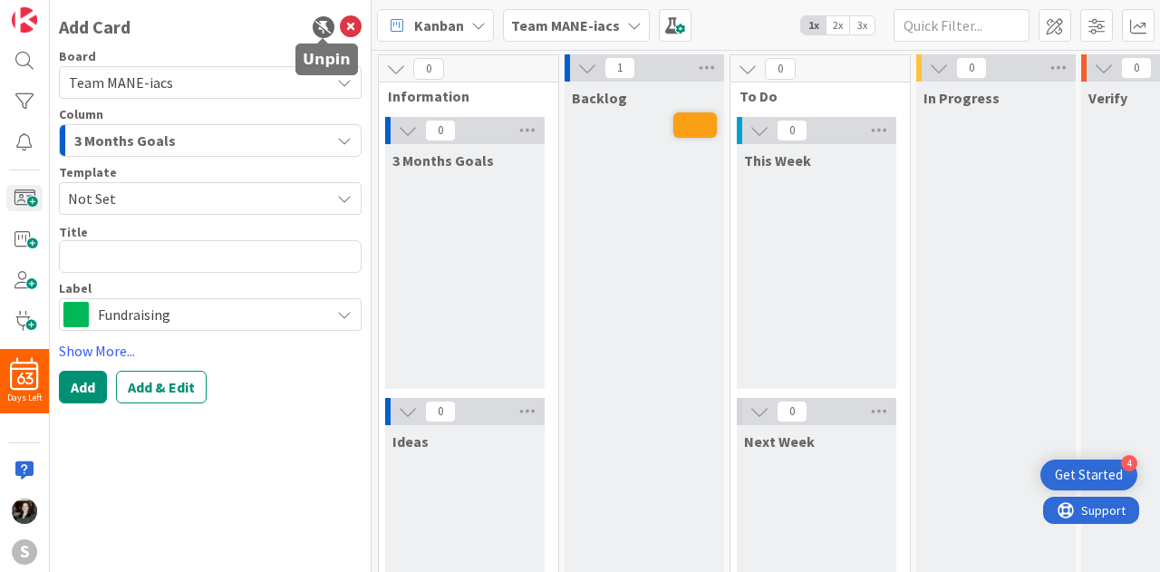
click at [326, 25] on div at bounding box center [324, 27] width 22 height 22
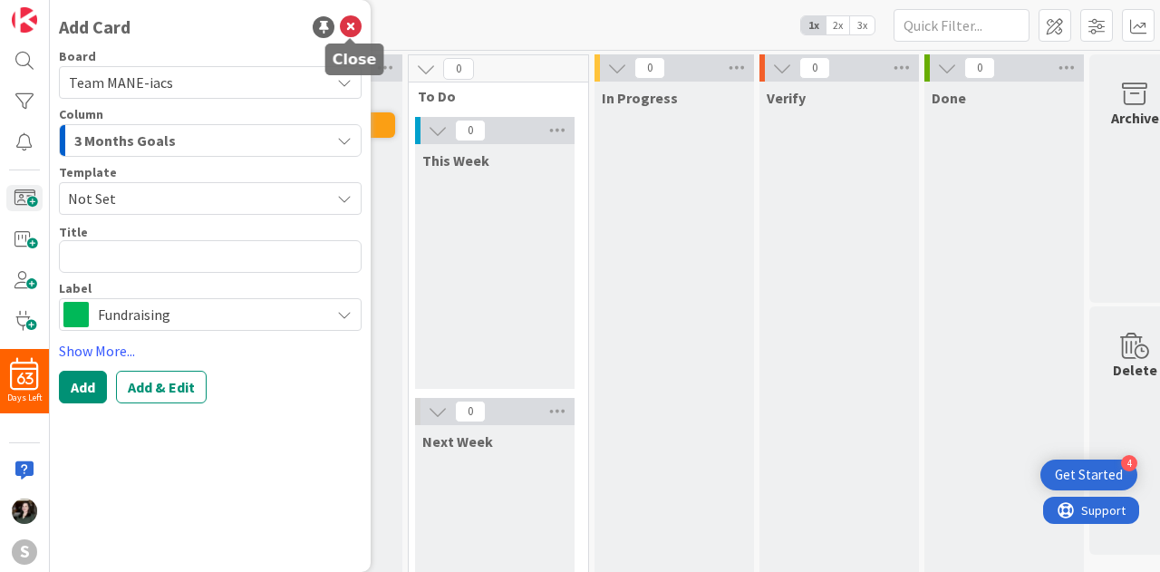
click at [356, 23] on icon at bounding box center [351, 27] width 22 height 22
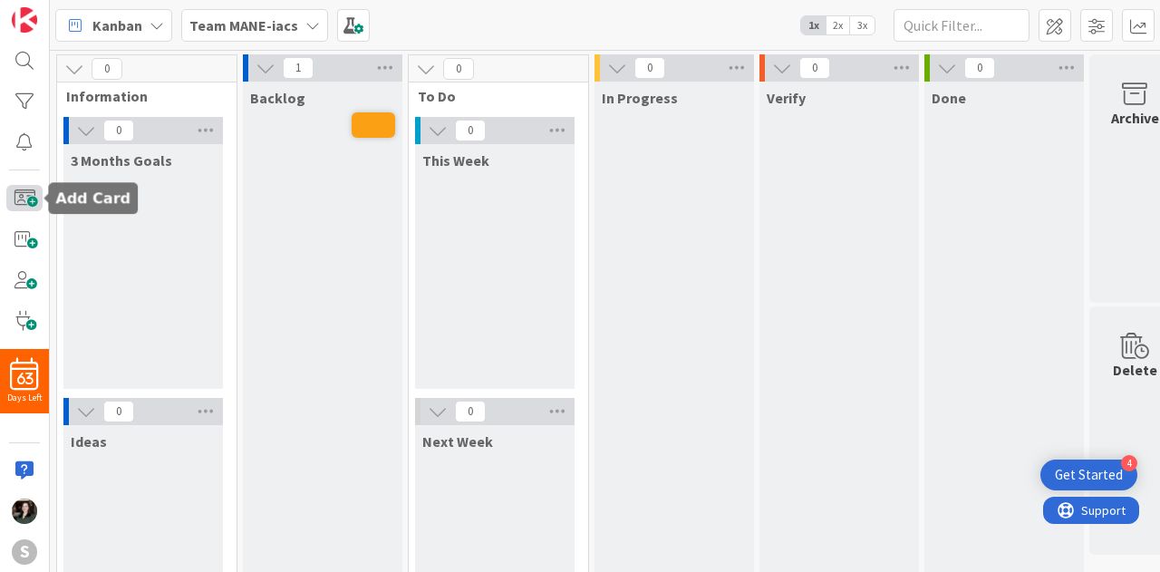
click at [34, 198] on span at bounding box center [24, 198] width 36 height 26
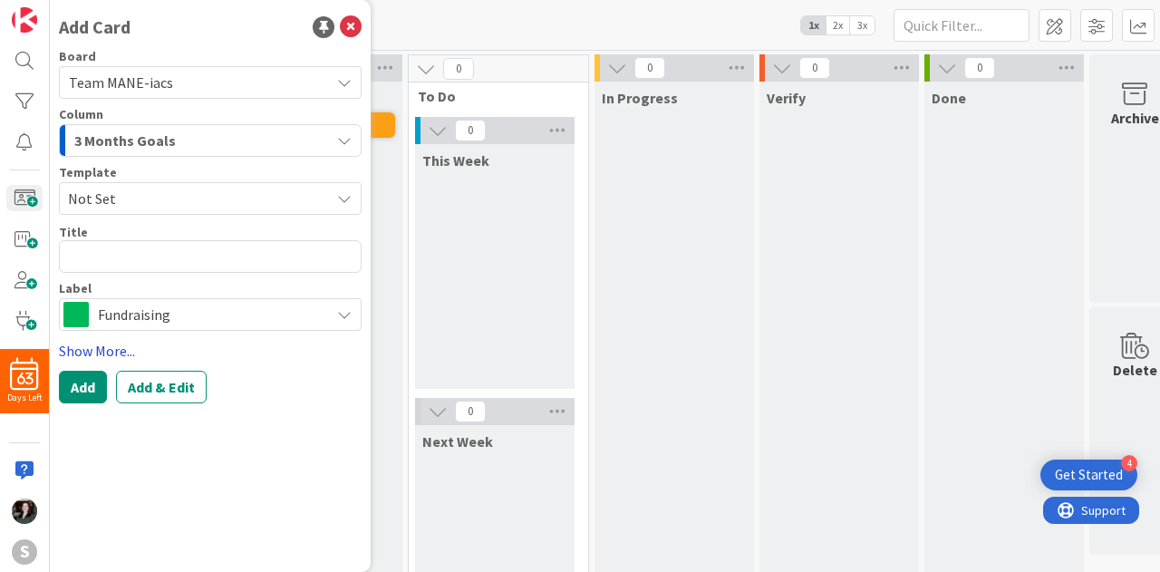
click at [103, 345] on link "Show More..." at bounding box center [210, 351] width 303 height 22
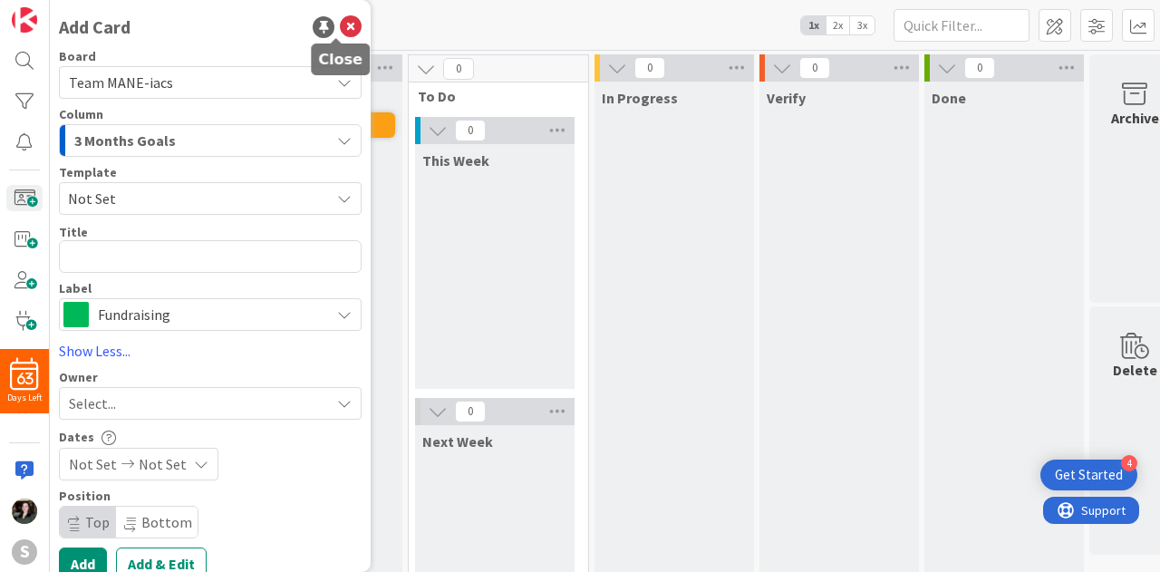
click at [340, 31] on icon at bounding box center [351, 27] width 22 height 22
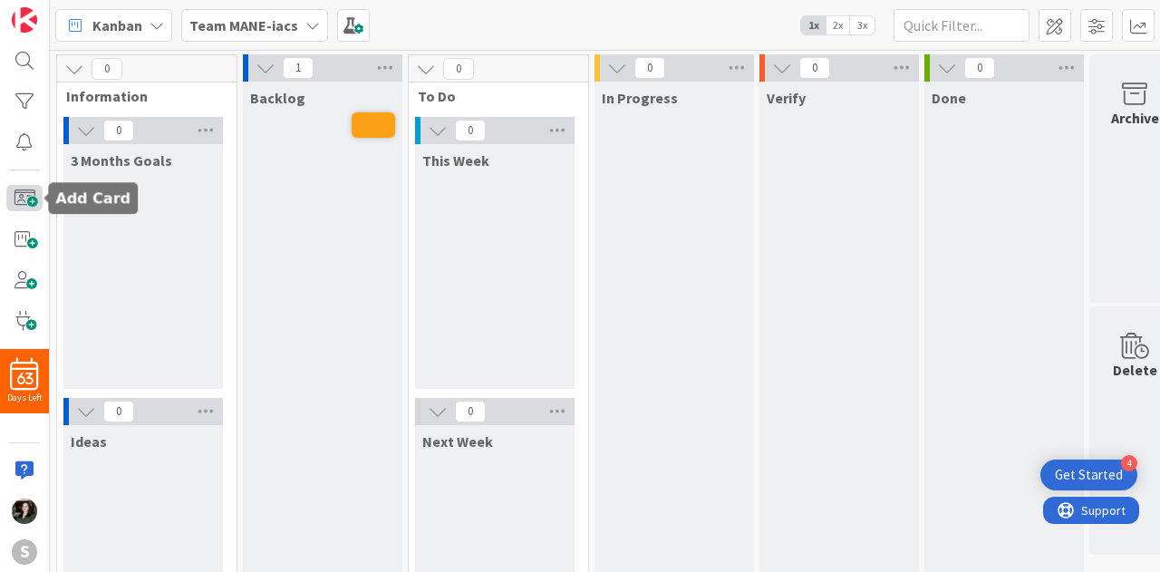
click at [33, 200] on span at bounding box center [24, 198] width 36 height 26
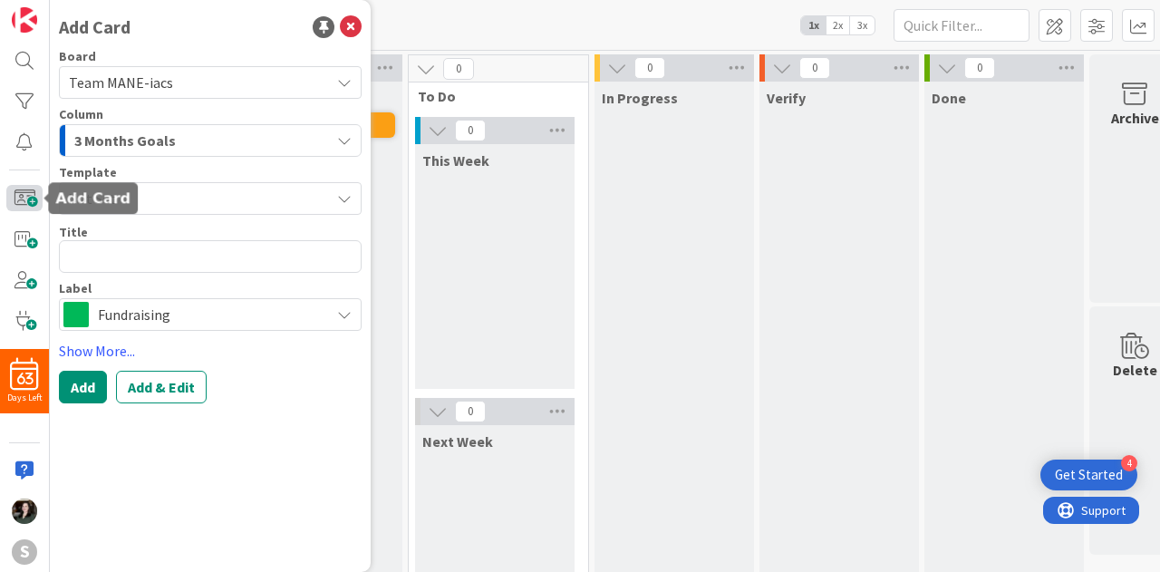
click at [33, 200] on span at bounding box center [24, 198] width 36 height 26
click at [694, 304] on div "In Progress" at bounding box center [673, 381] width 159 height 598
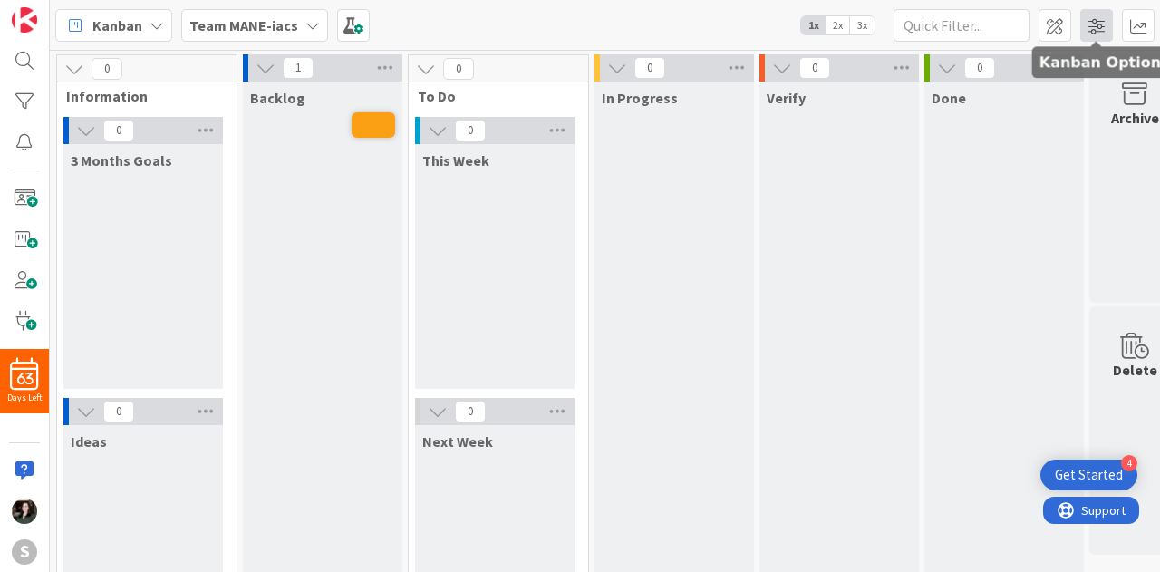
click at [1100, 24] on span at bounding box center [1096, 25] width 33 height 33
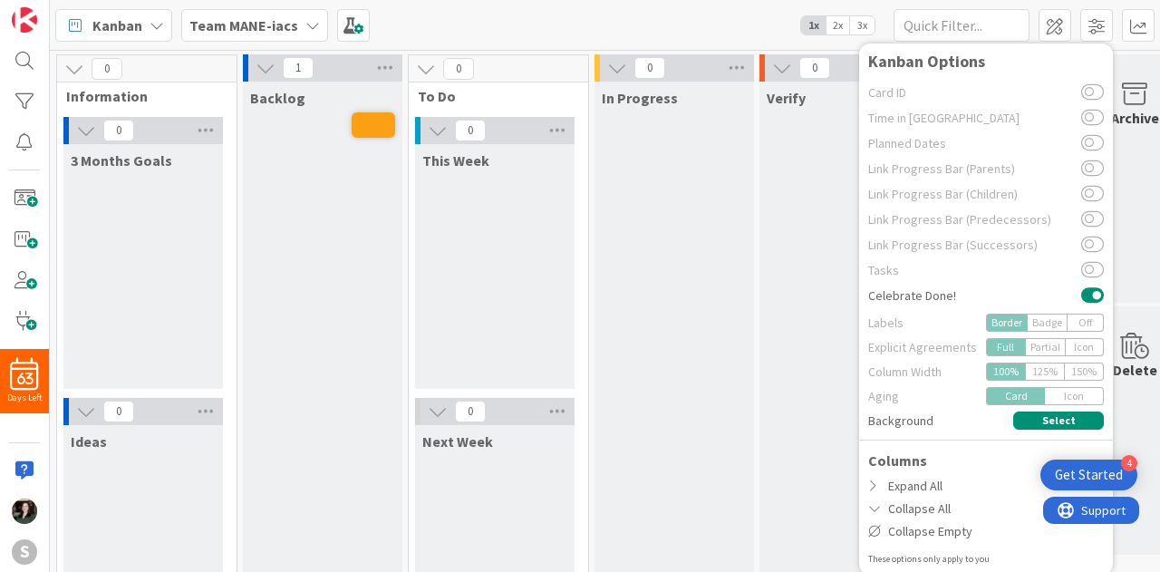
scroll to position [2, 0]
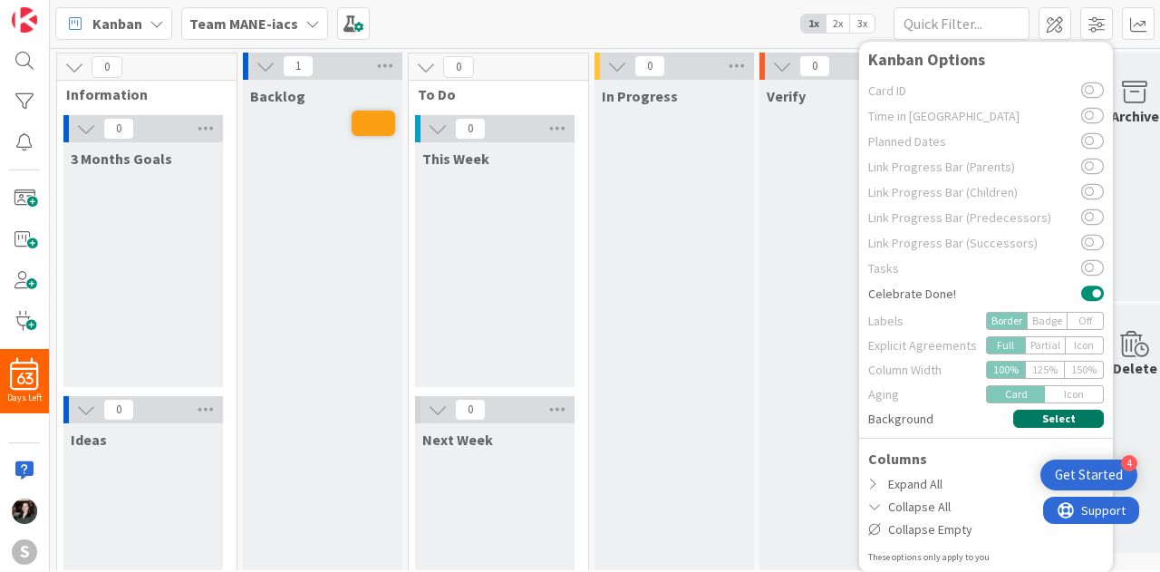
click at [1022, 421] on button "Select" at bounding box center [1058, 419] width 91 height 18
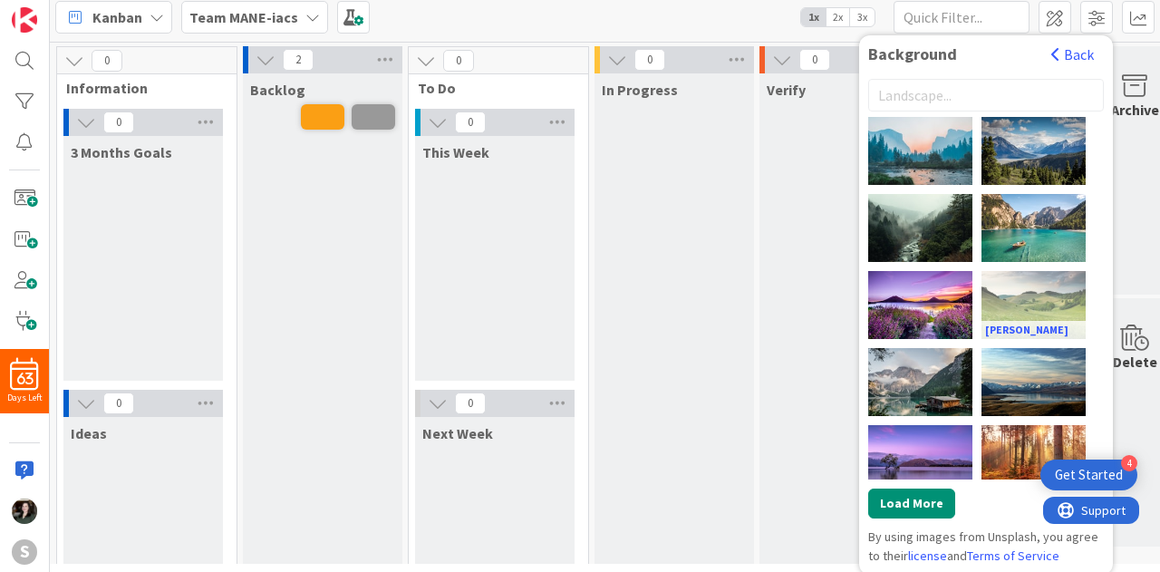
scroll to position [0, 0]
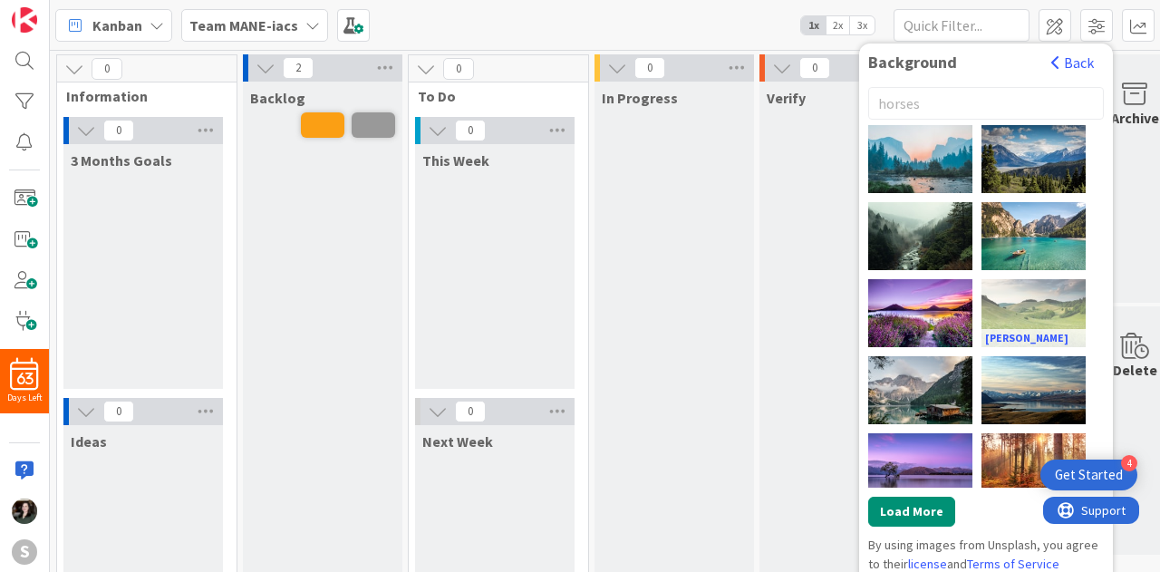
type input "horses"
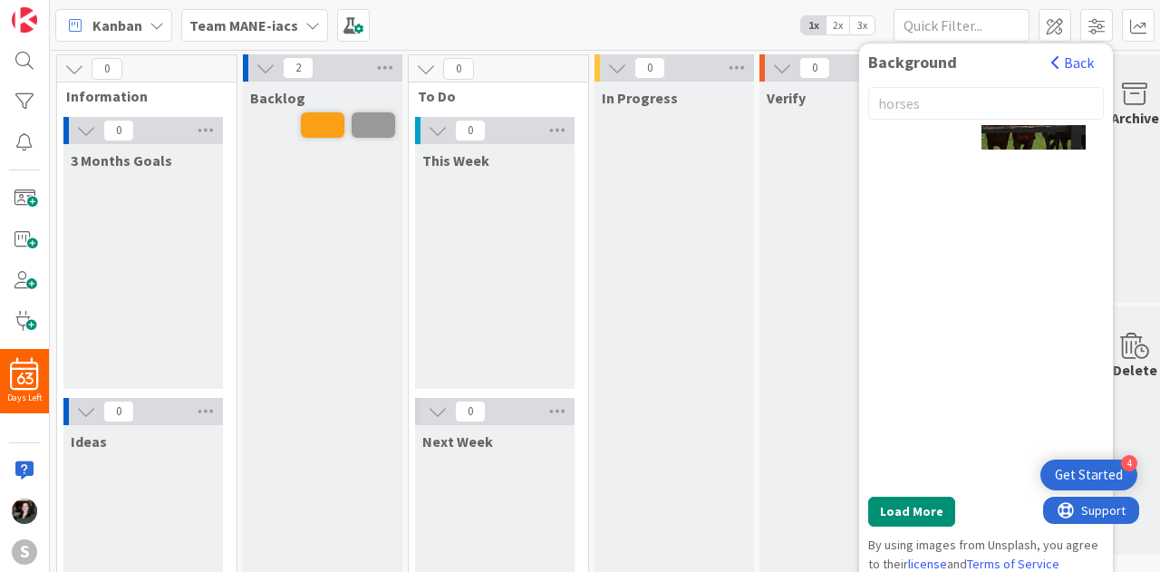
scroll to position [120, 0]
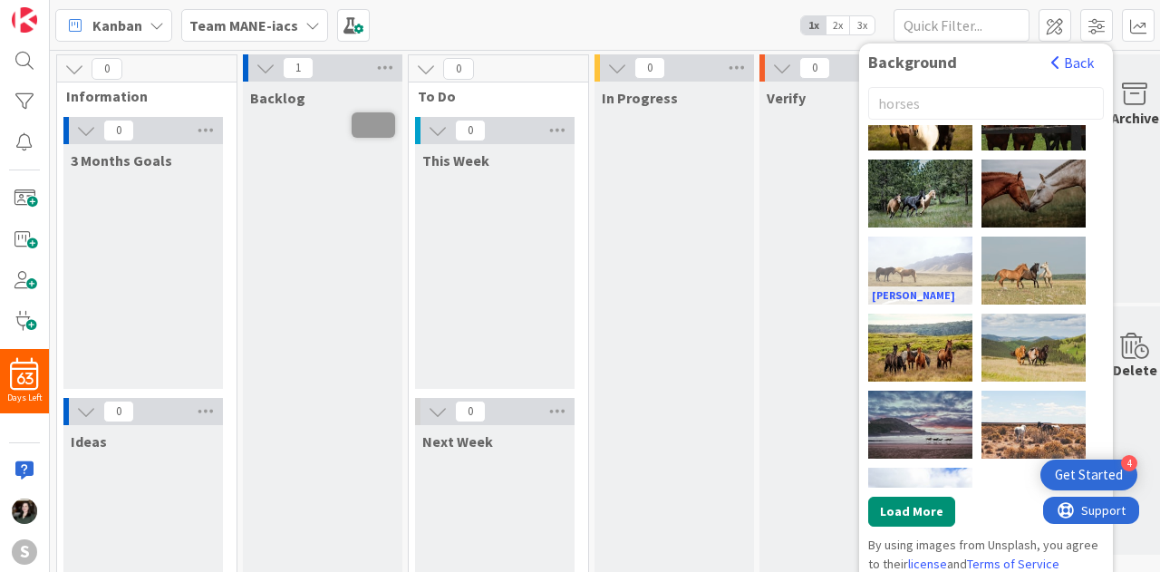
click at [930, 267] on div "[PERSON_NAME]" at bounding box center [920, 270] width 104 height 68
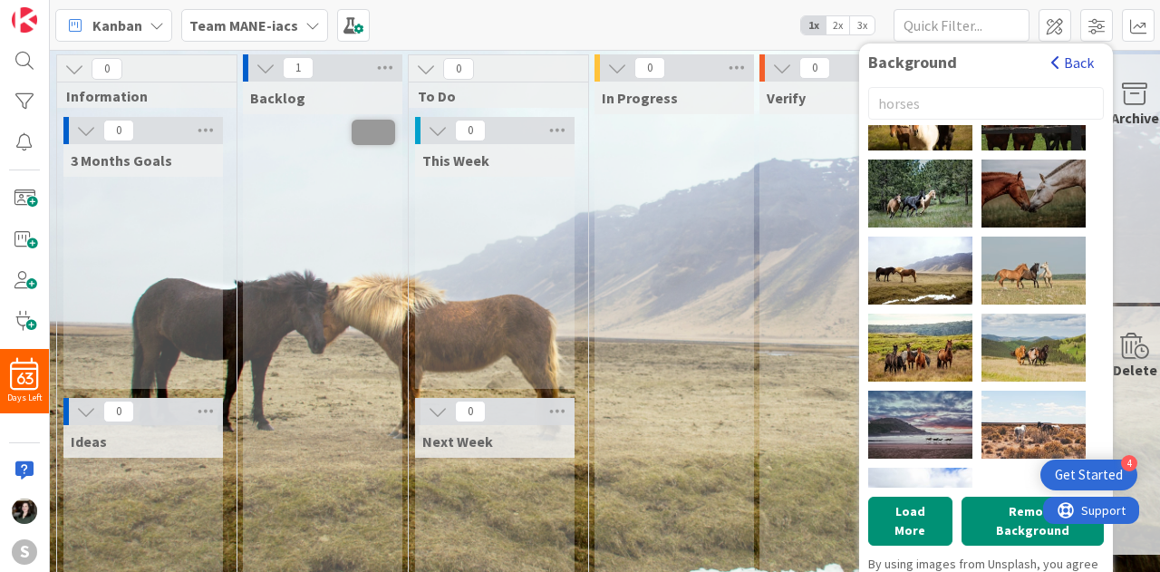
click at [1078, 57] on button "Back" at bounding box center [1072, 63] width 44 height 20
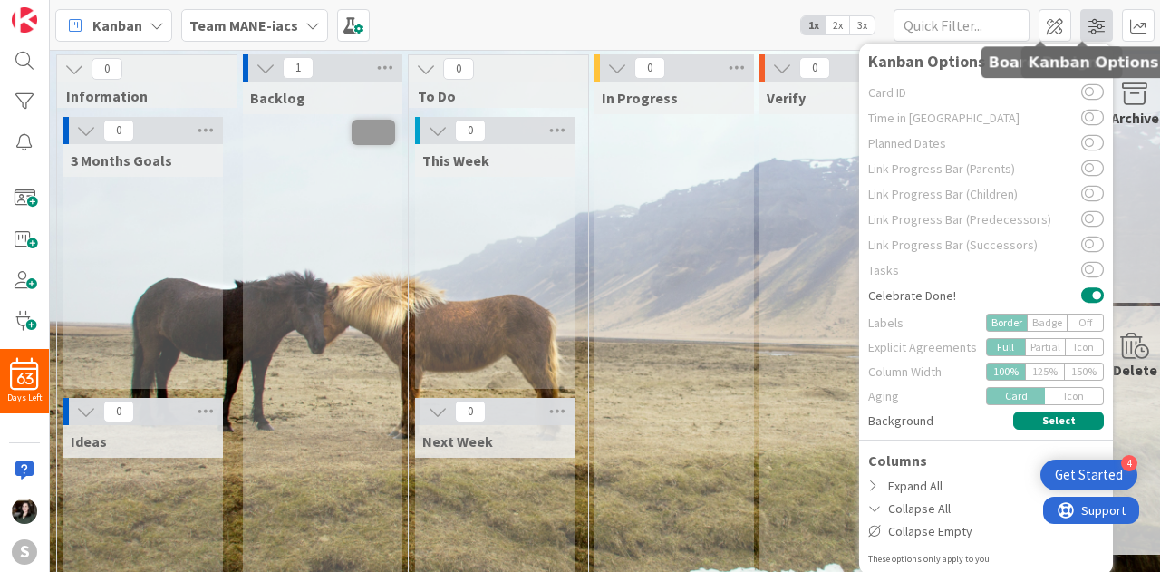
click at [1080, 23] on span at bounding box center [1096, 25] width 33 height 33
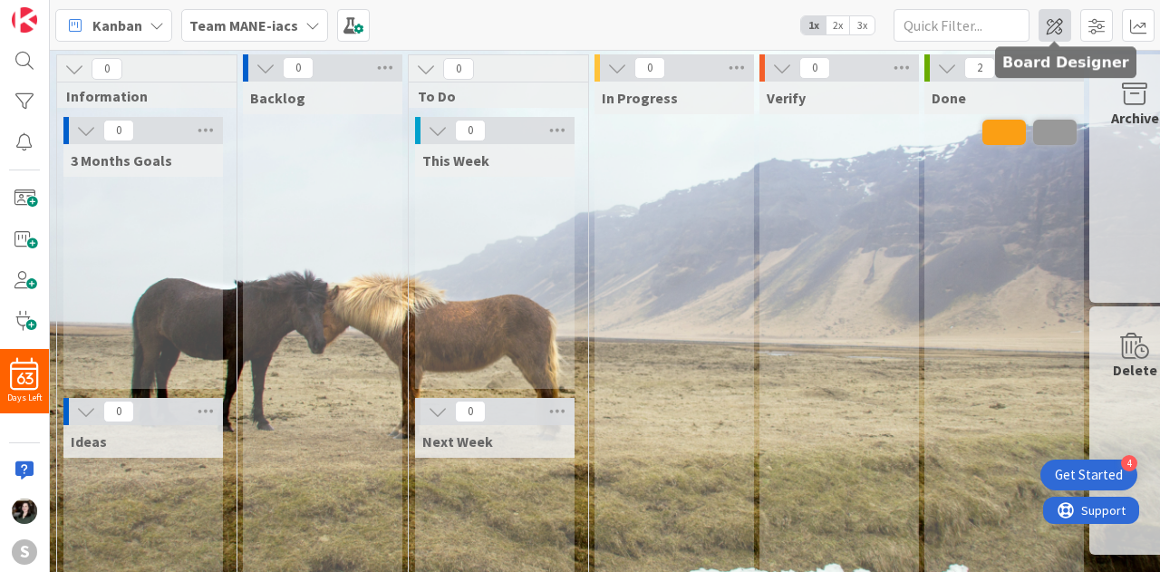
click at [1061, 24] on span at bounding box center [1054, 25] width 33 height 33
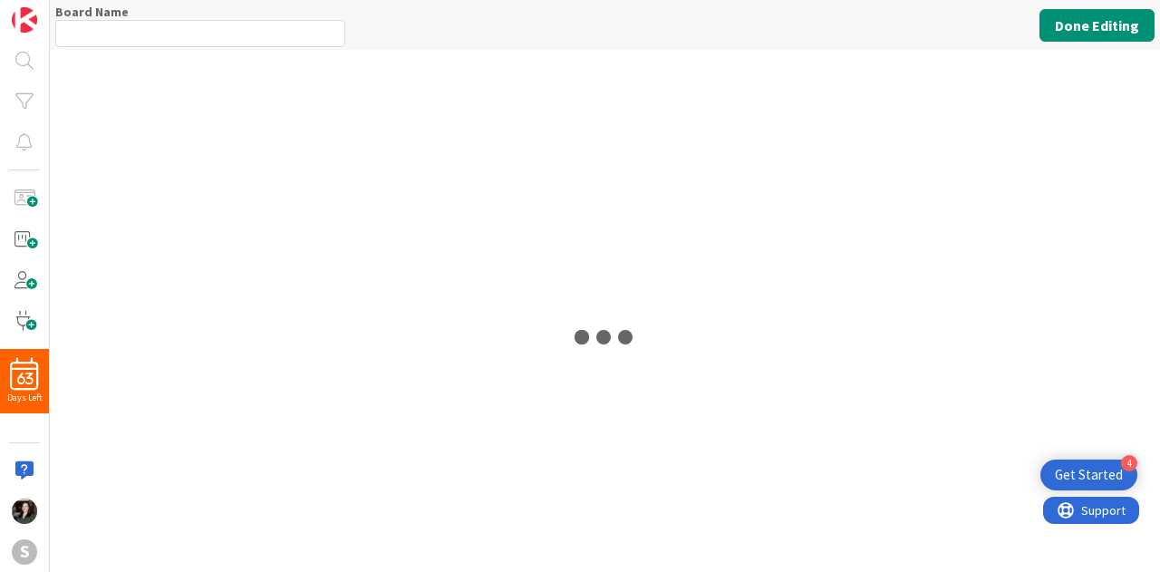
type input "Team MANE-iacs"
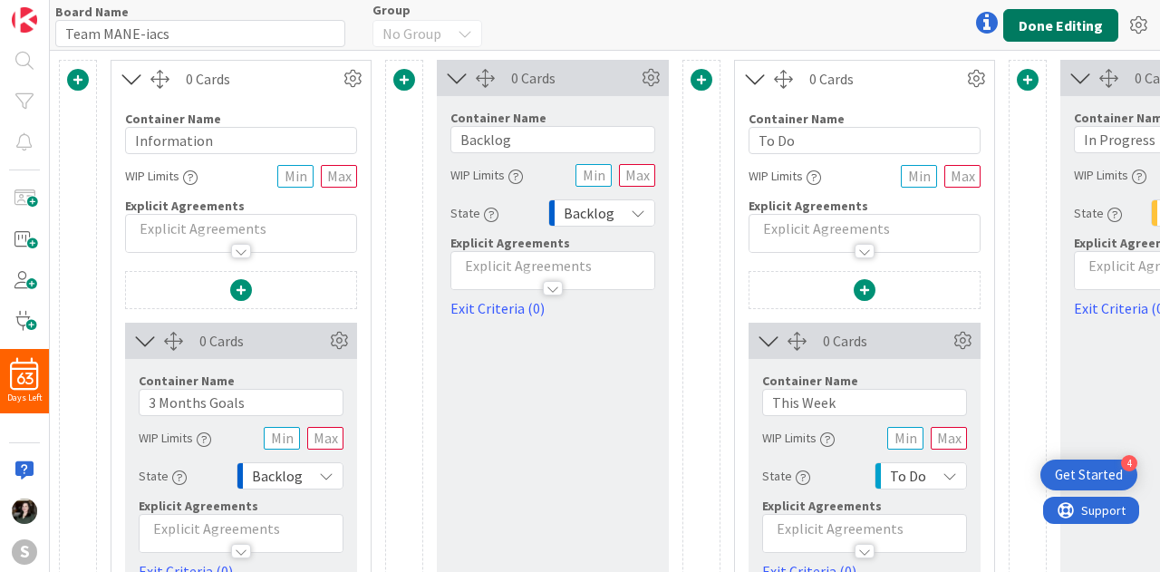
click at [1061, 24] on button "Done Editing" at bounding box center [1060, 25] width 115 height 33
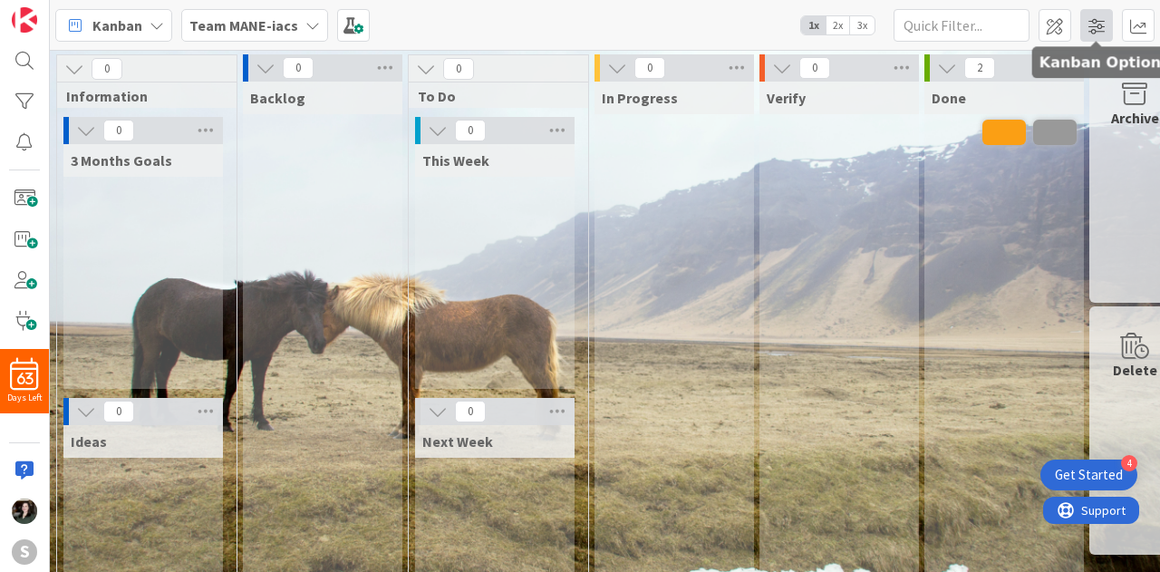
click at [1094, 24] on span at bounding box center [1096, 25] width 33 height 33
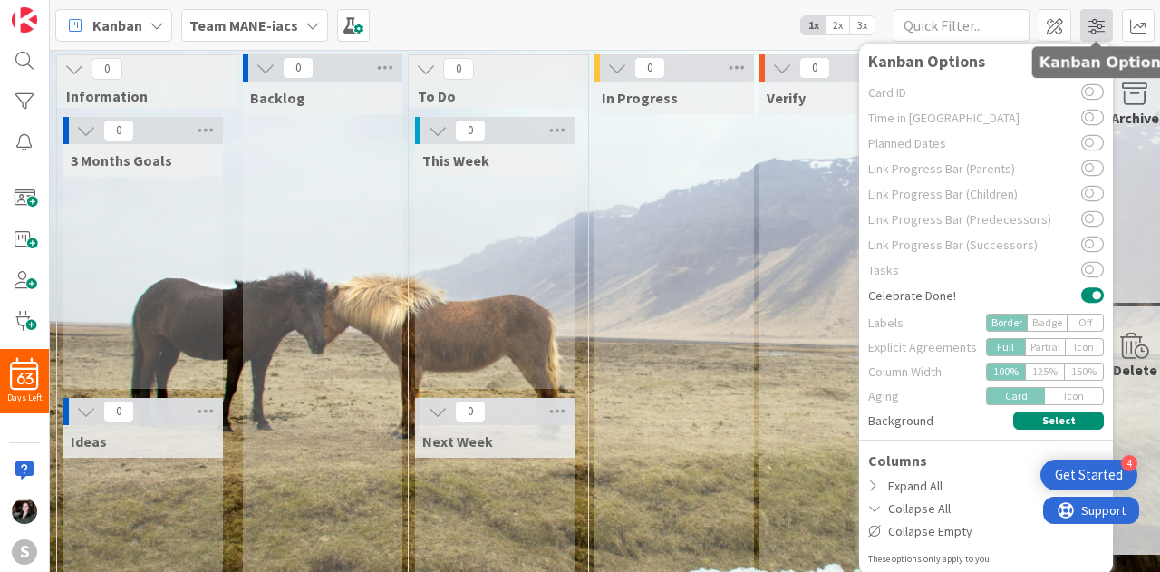
click at [1094, 24] on span at bounding box center [1096, 25] width 33 height 33
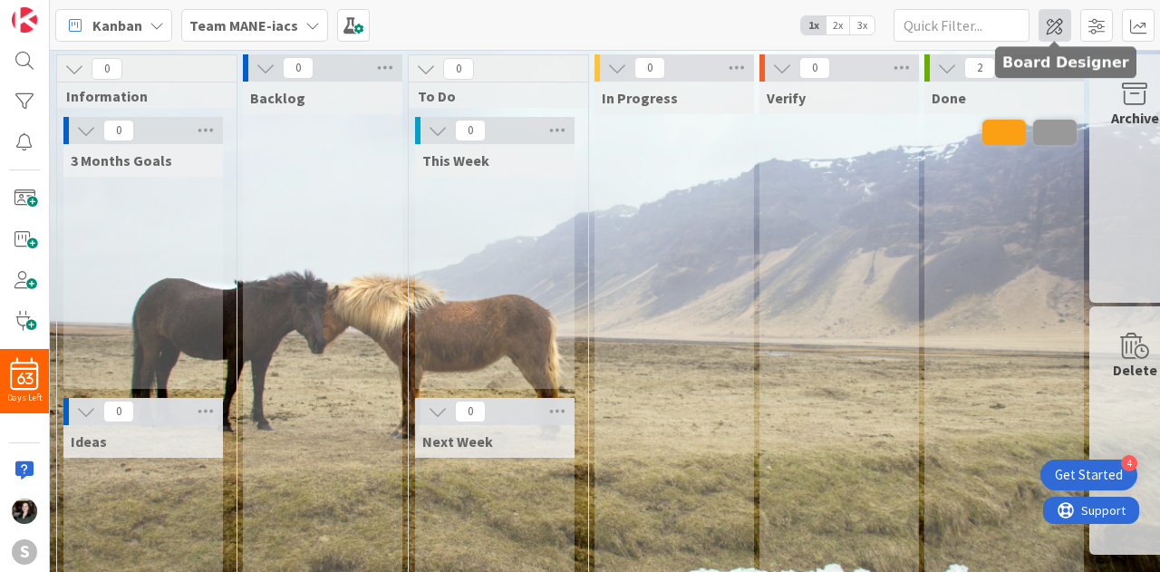
click at [1066, 28] on span at bounding box center [1054, 25] width 33 height 33
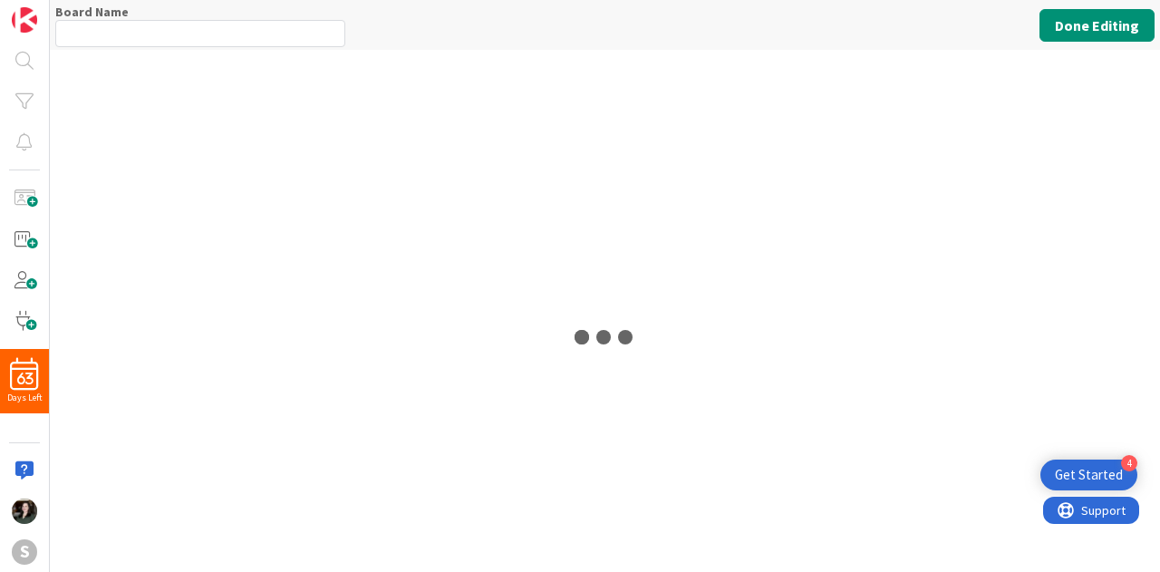
type input "Team MANE-iacs"
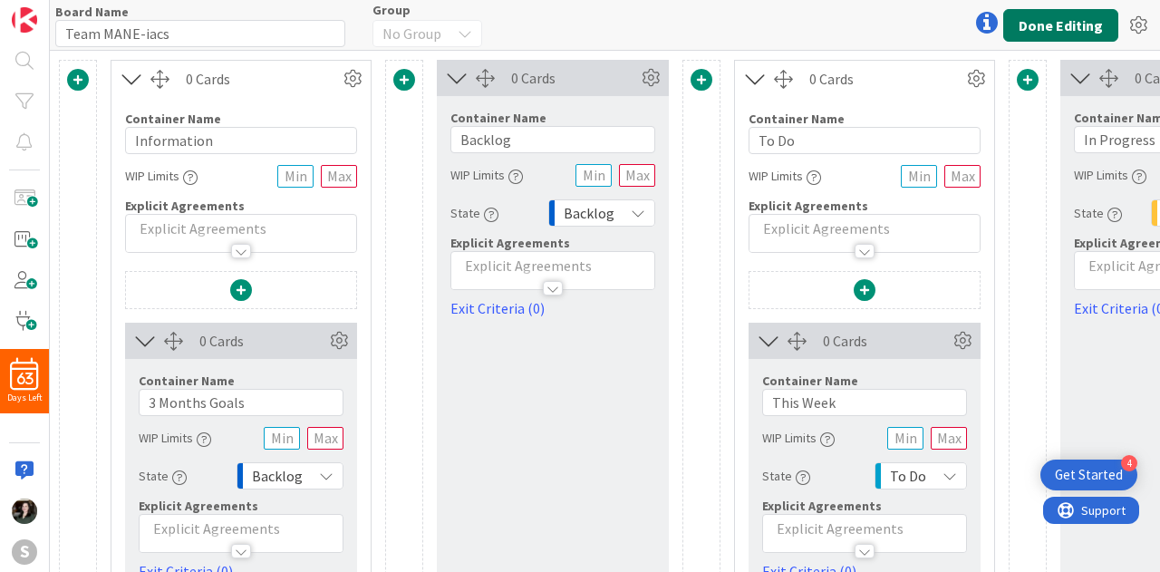
click at [1066, 28] on button "Done Editing" at bounding box center [1060, 25] width 115 height 33
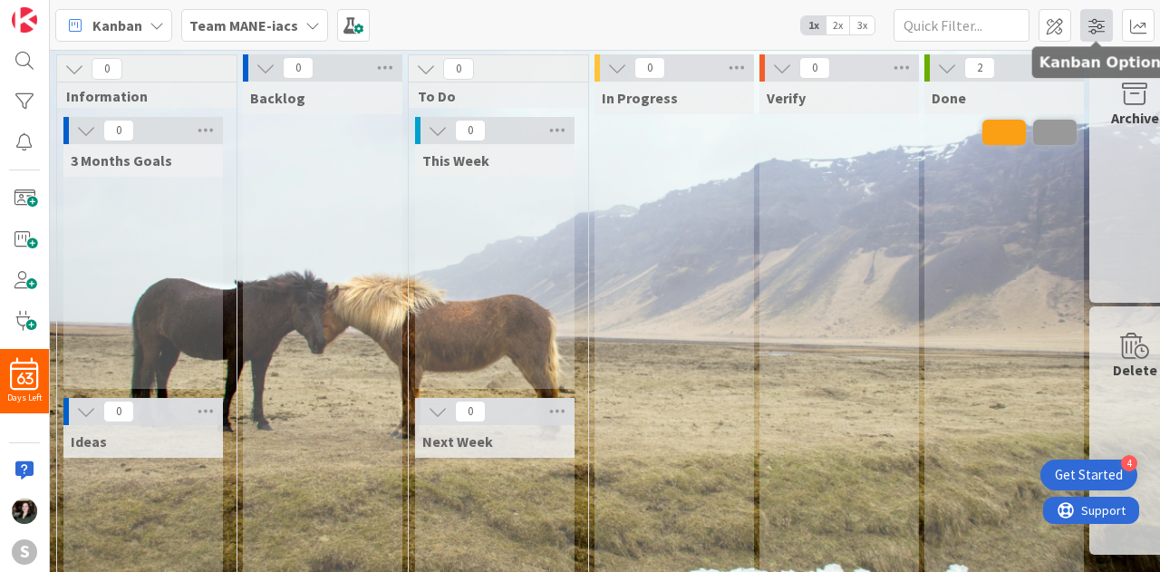
click at [1102, 31] on span at bounding box center [1096, 25] width 33 height 33
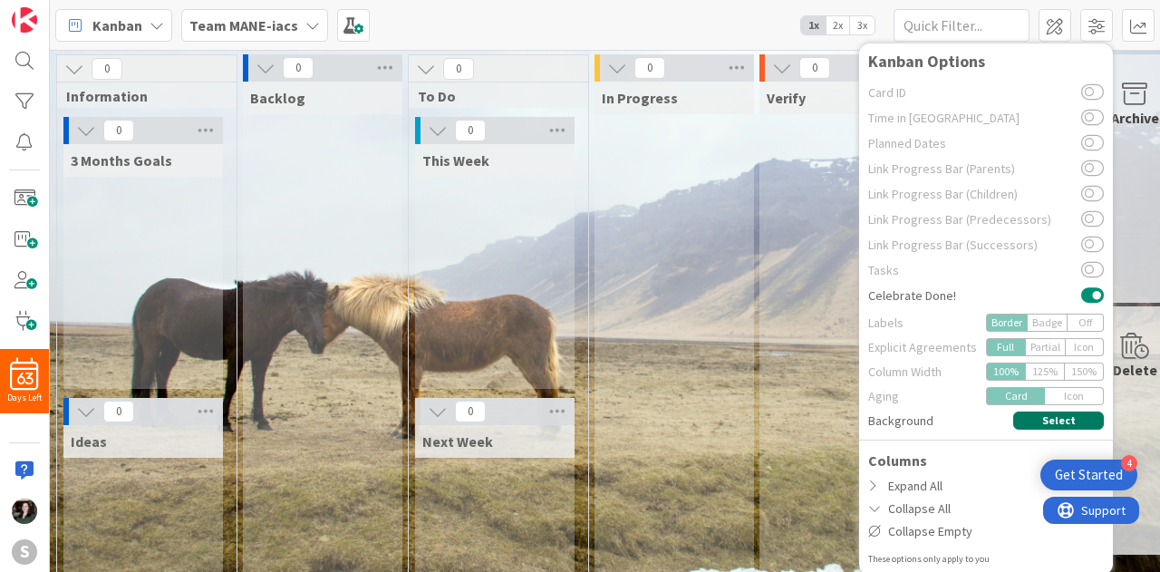
click at [1073, 422] on button "Select" at bounding box center [1058, 420] width 91 height 18
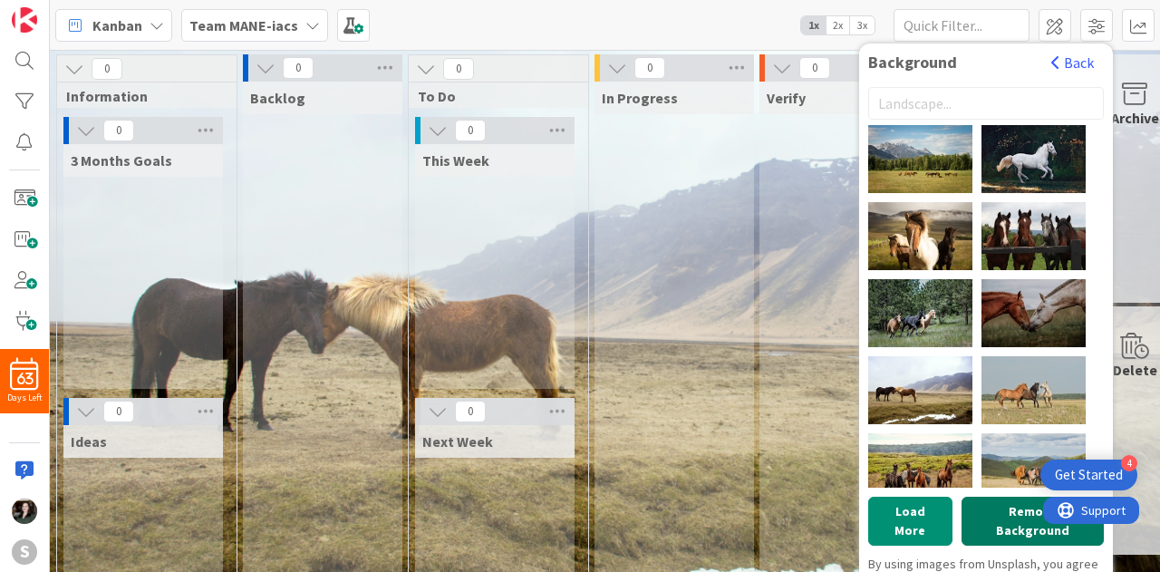
click at [1007, 508] on button "Remove Background" at bounding box center [1032, 521] width 142 height 49
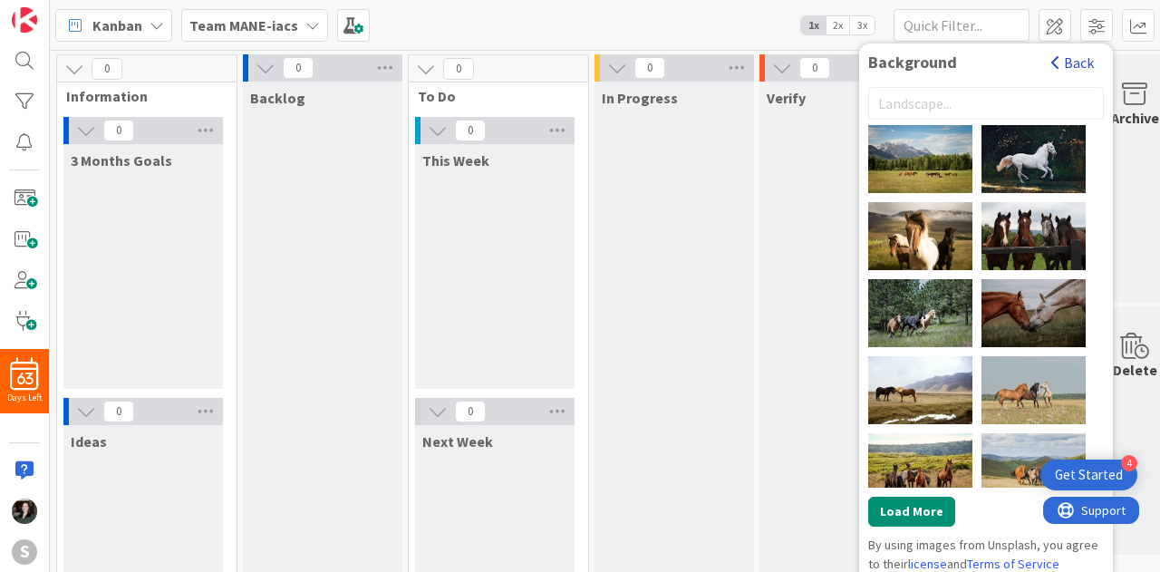
click at [1066, 59] on button "Back" at bounding box center [1072, 63] width 44 height 20
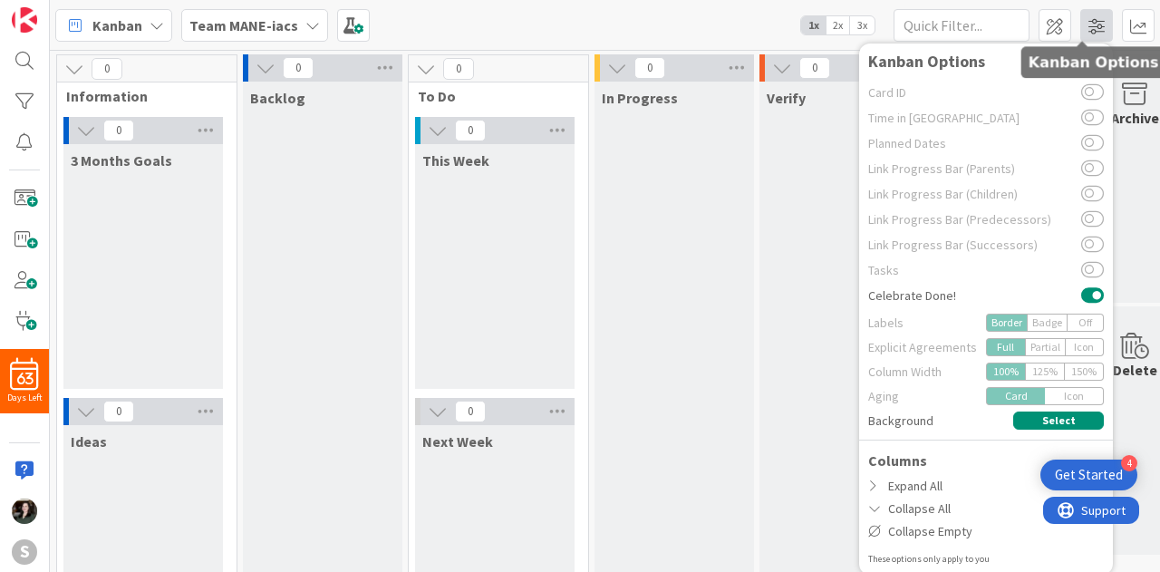
click at [1080, 28] on span at bounding box center [1096, 25] width 33 height 33
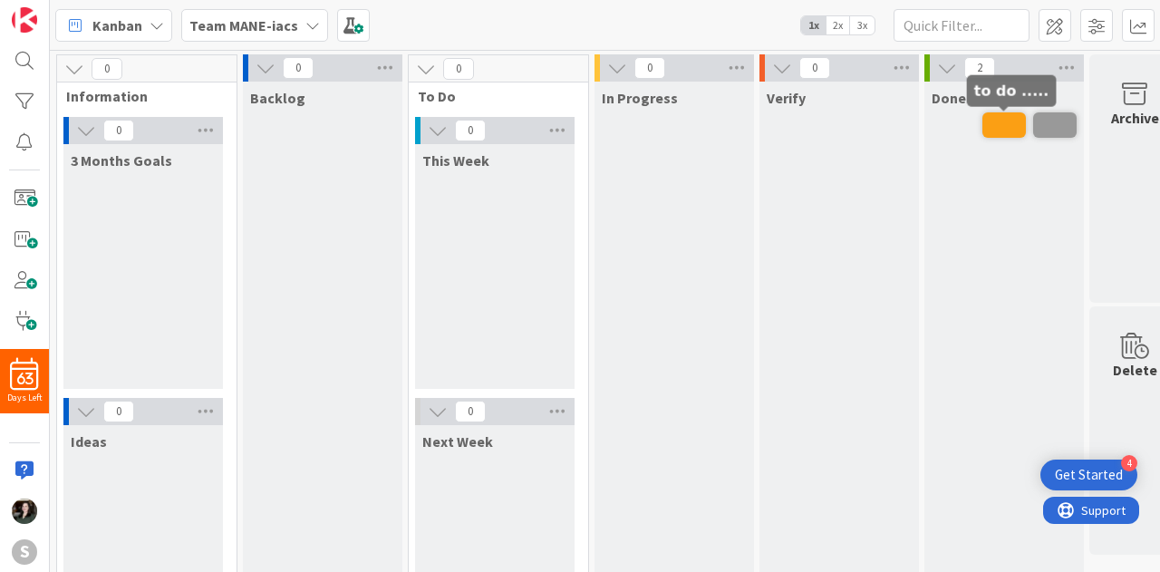
click at [1002, 121] on span at bounding box center [1003, 124] width 43 height 25
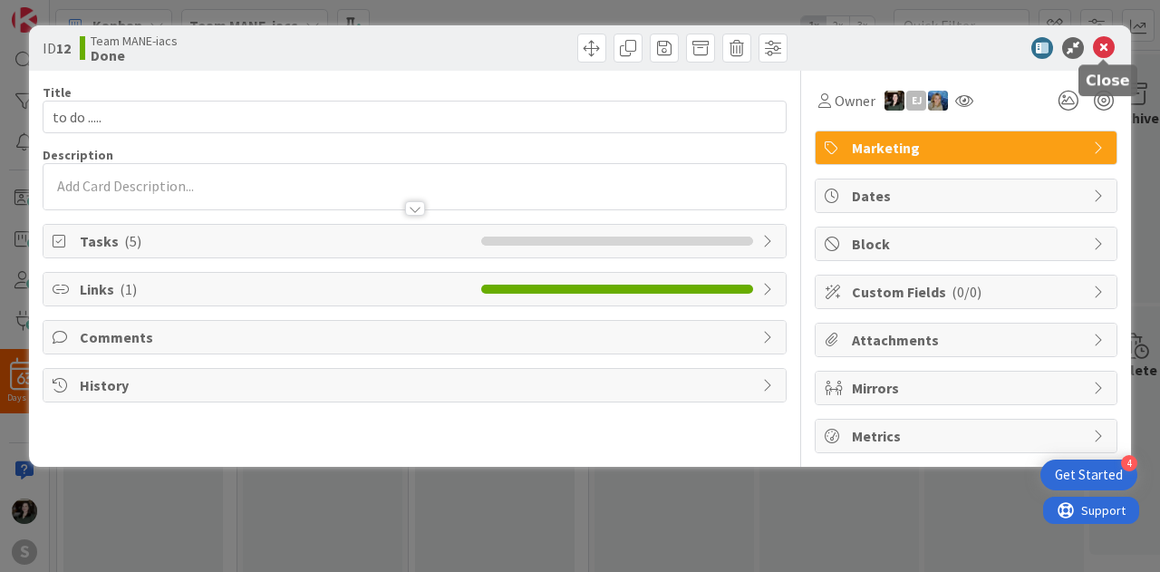
click at [1113, 46] on icon at bounding box center [1104, 48] width 22 height 22
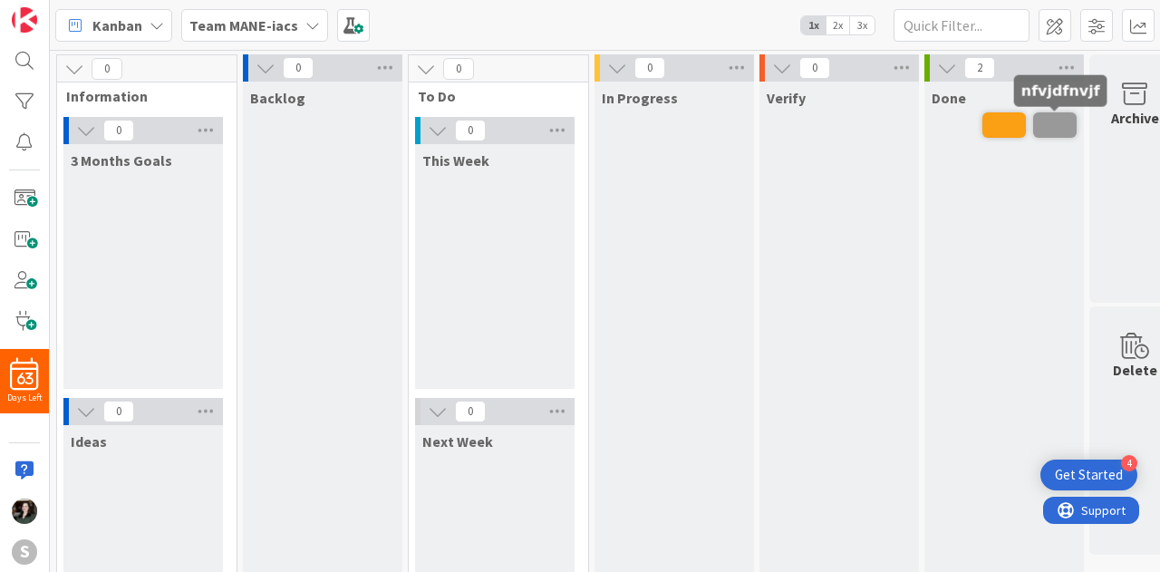
click at [1051, 119] on span at bounding box center [1054, 124] width 43 height 25
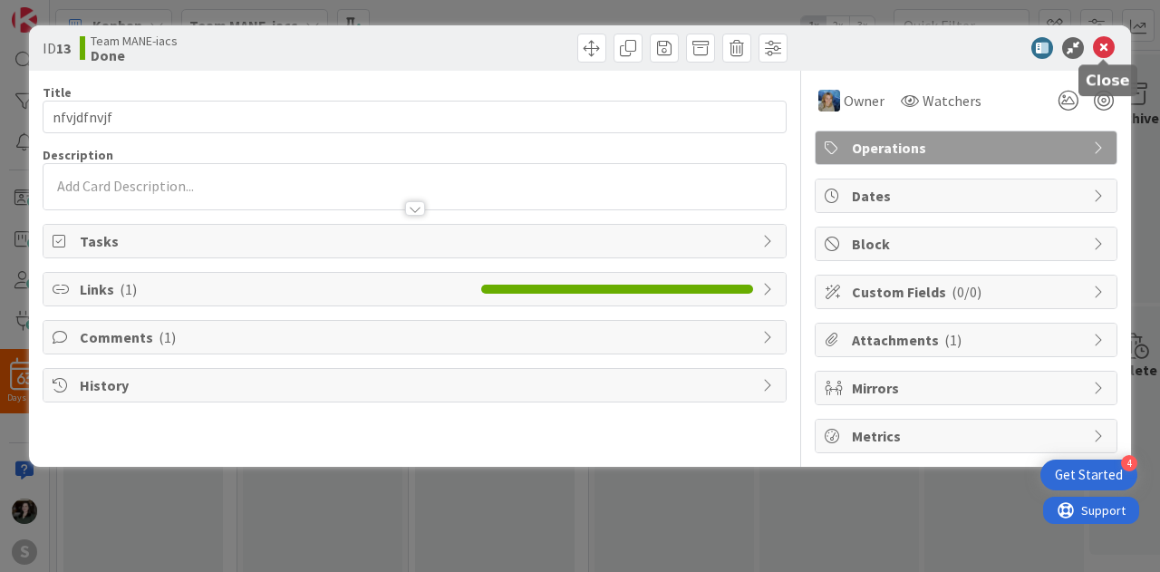
click at [1097, 55] on icon at bounding box center [1104, 48] width 22 height 22
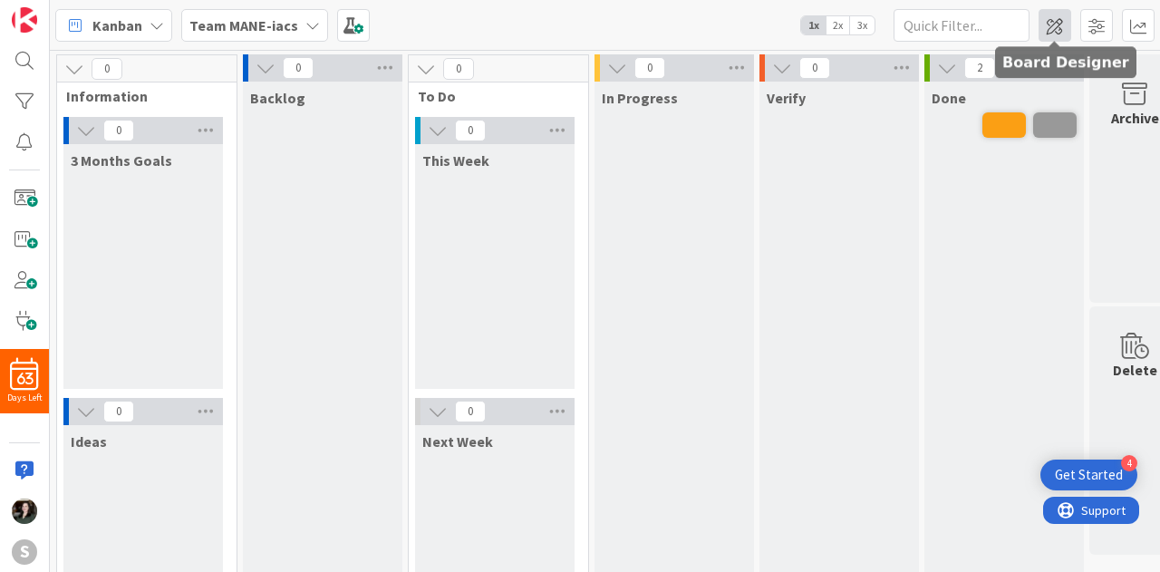
click at [1053, 14] on span at bounding box center [1054, 25] width 33 height 33
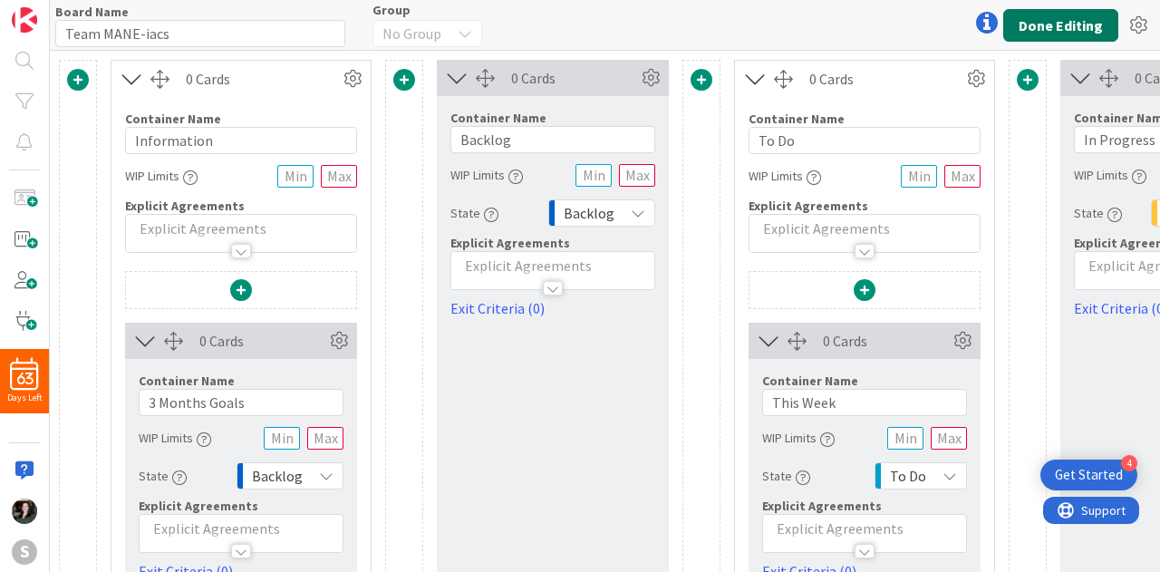
click at [1049, 30] on button "Done Editing" at bounding box center [1060, 25] width 115 height 33
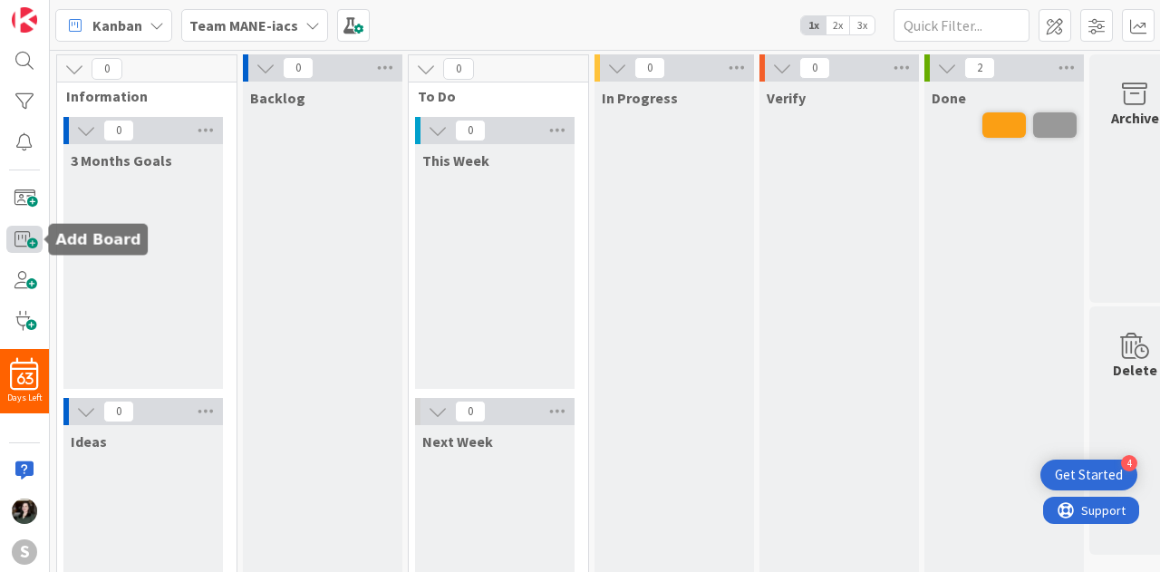
click at [25, 235] on span at bounding box center [24, 239] width 36 height 26
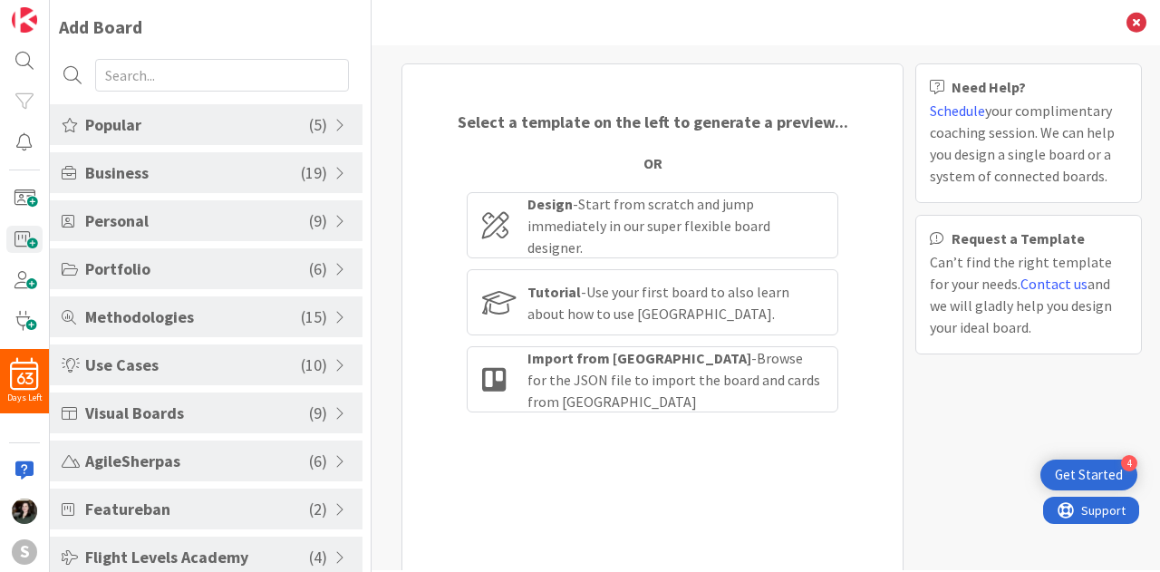
click at [201, 137] on div "Popular ( 5 )" at bounding box center [206, 124] width 313 height 41
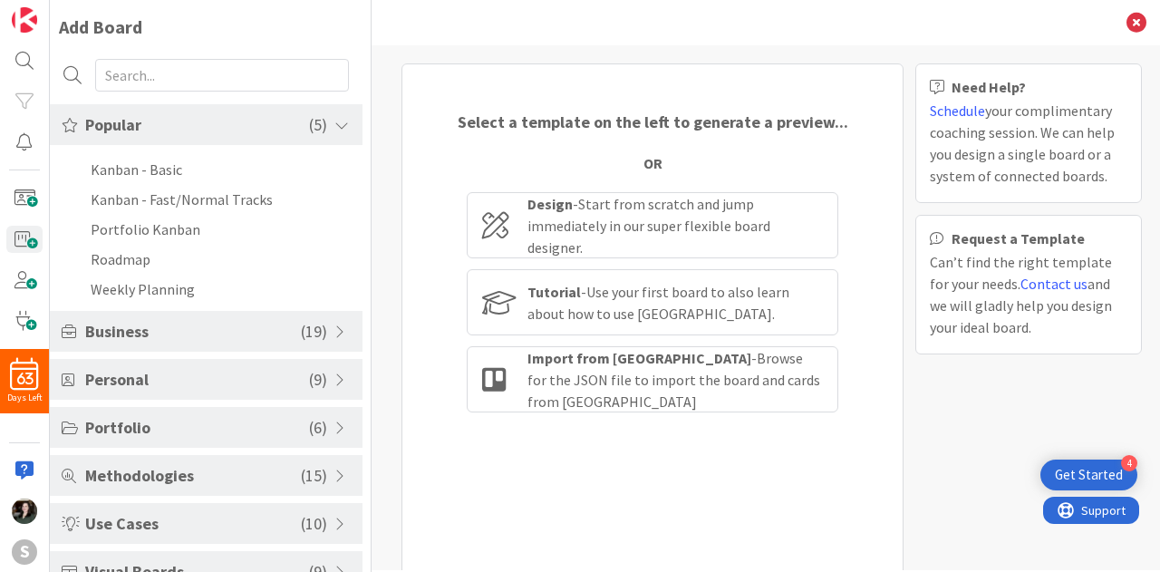
scroll to position [273, 0]
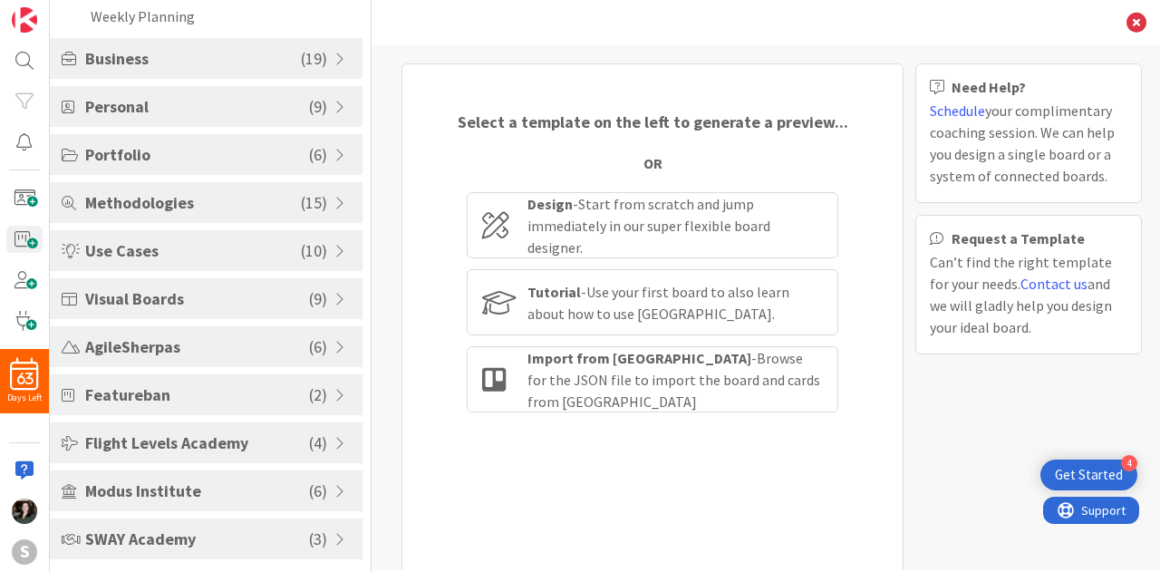
click at [261, 533] on span "SWAY Academy" at bounding box center [197, 538] width 224 height 24
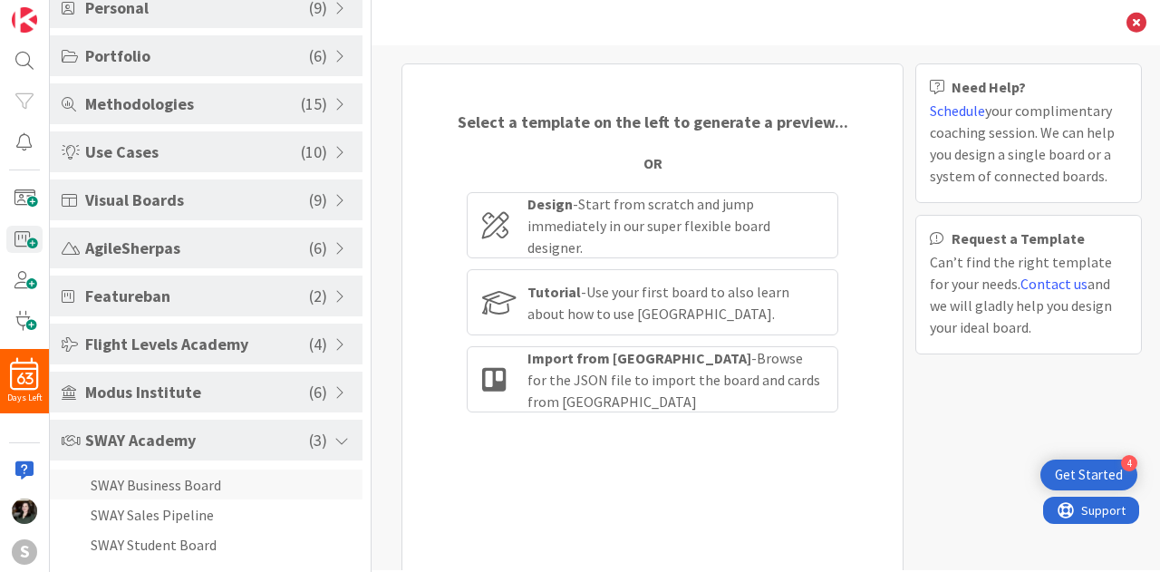
click at [203, 478] on li "SWAY Business Board" at bounding box center [206, 484] width 313 height 30
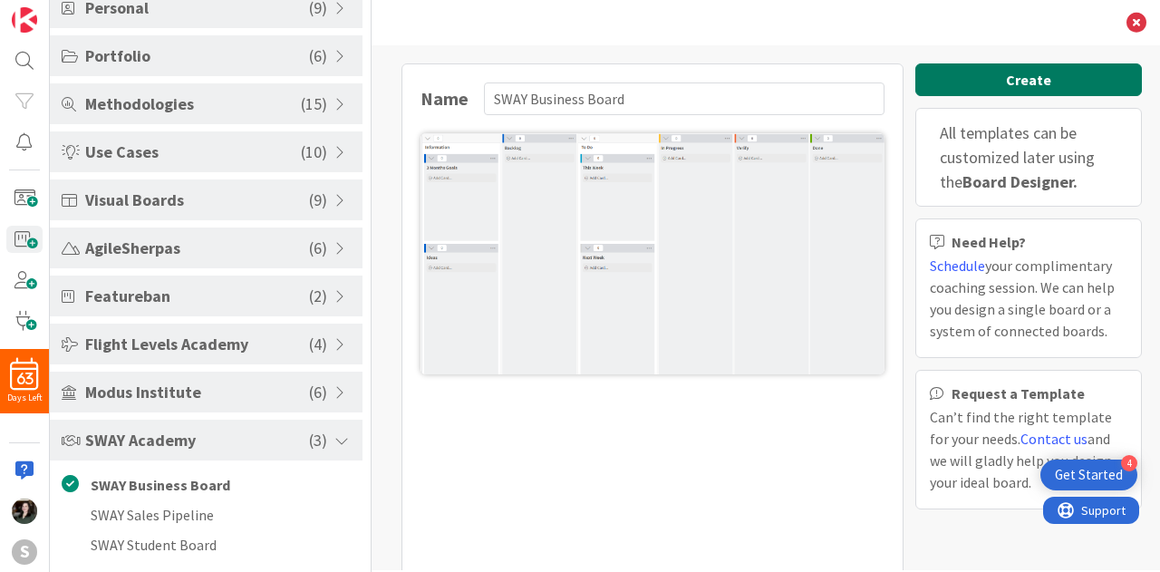
click at [1037, 83] on button "Create" at bounding box center [1028, 79] width 227 height 33
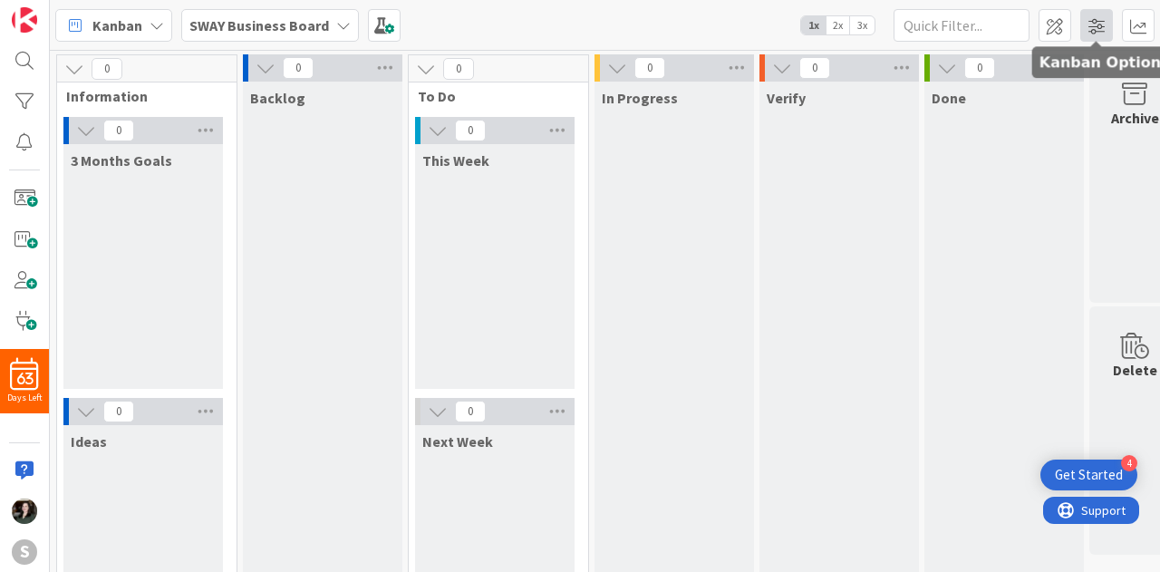
click at [1087, 27] on span at bounding box center [1096, 25] width 33 height 33
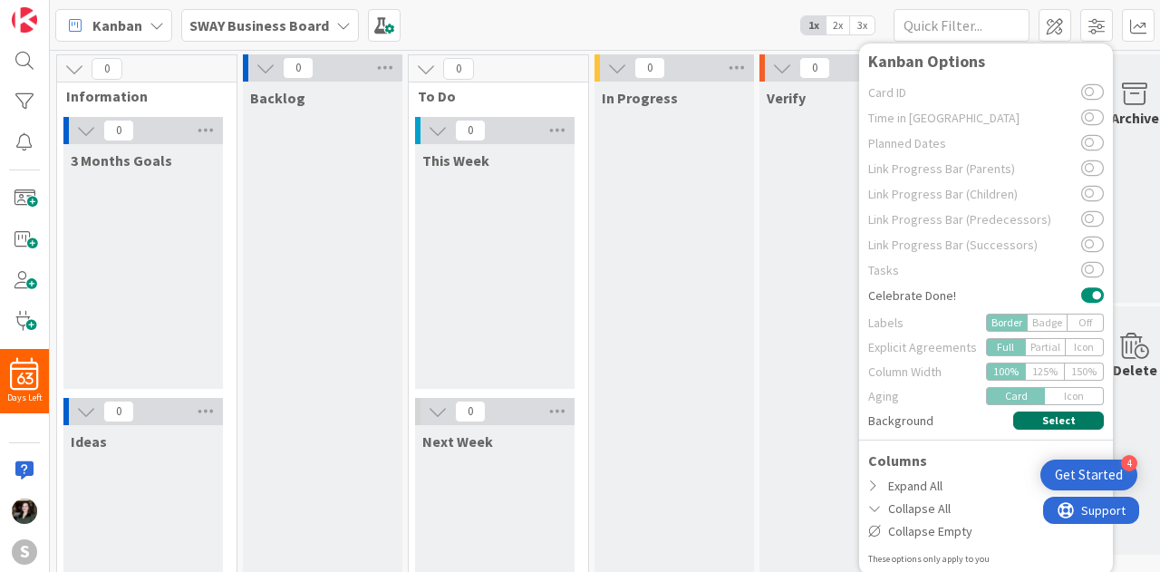
click at [1040, 420] on button "Select" at bounding box center [1058, 420] width 91 height 18
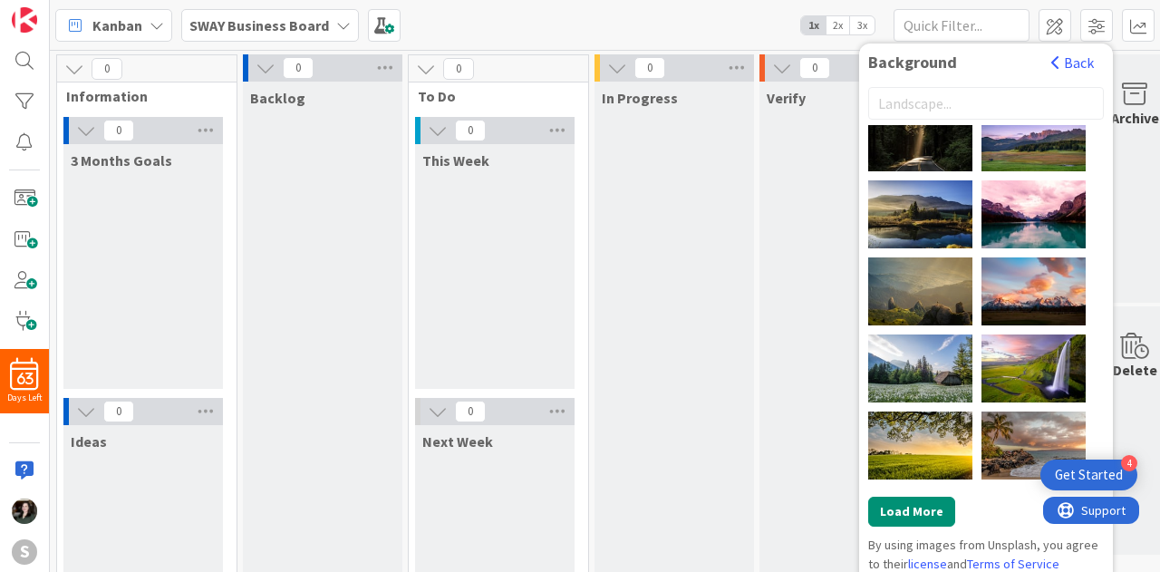
scroll to position [1407, 0]
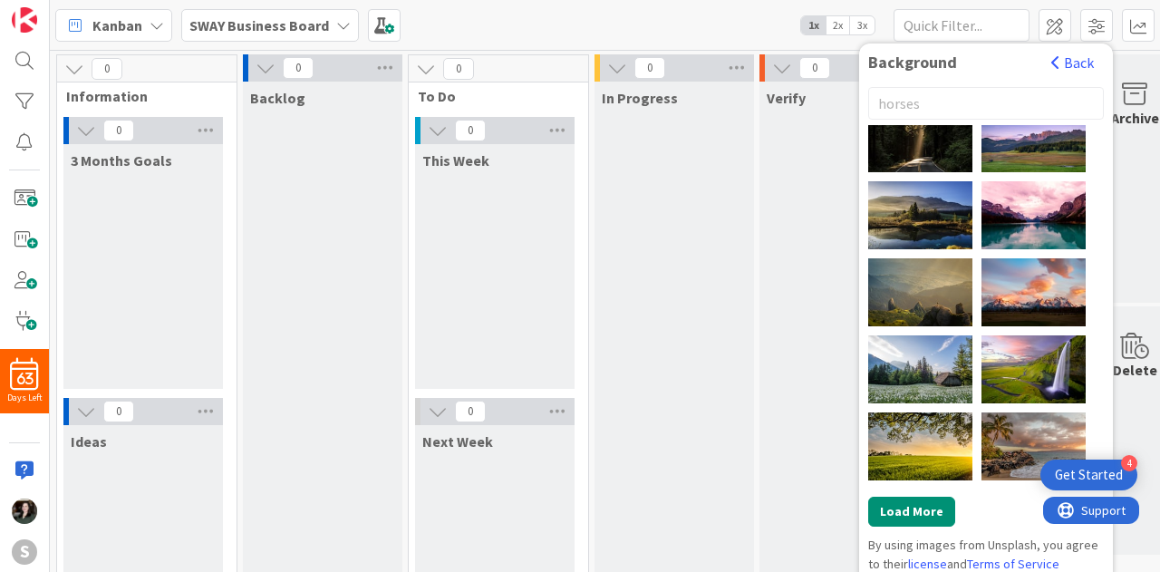
type input "horses"
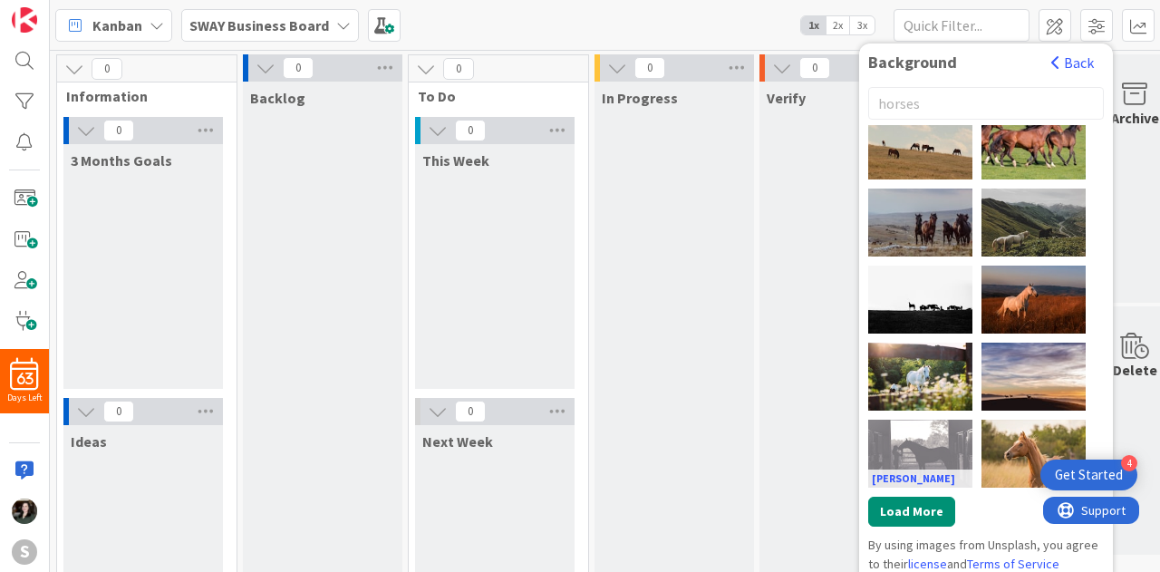
scroll to position [8, 0]
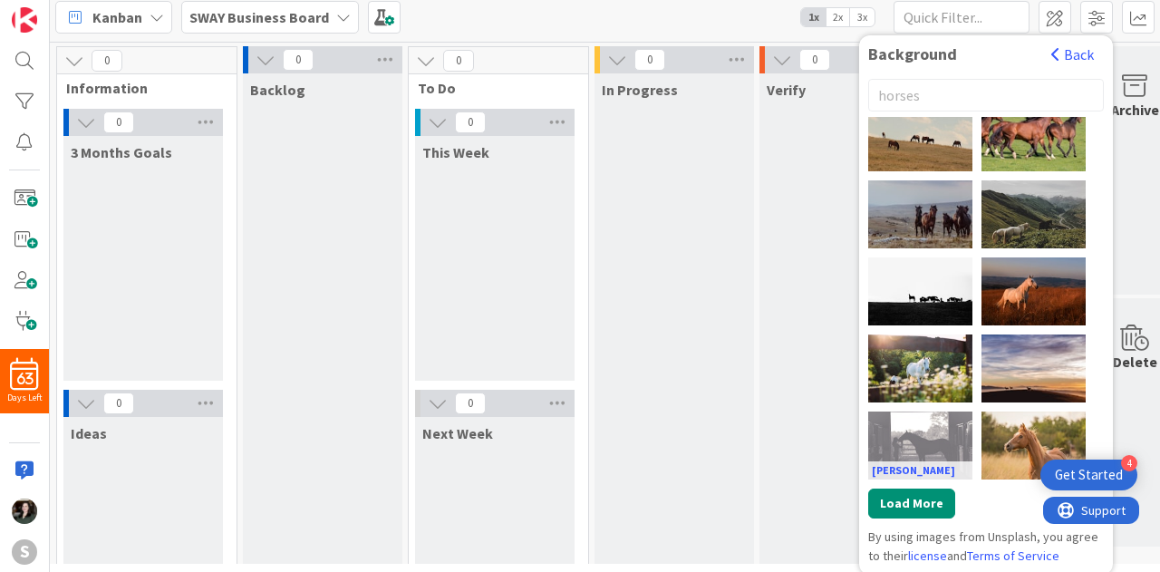
click at [942, 432] on div "Kenny Webster" at bounding box center [920, 445] width 104 height 68
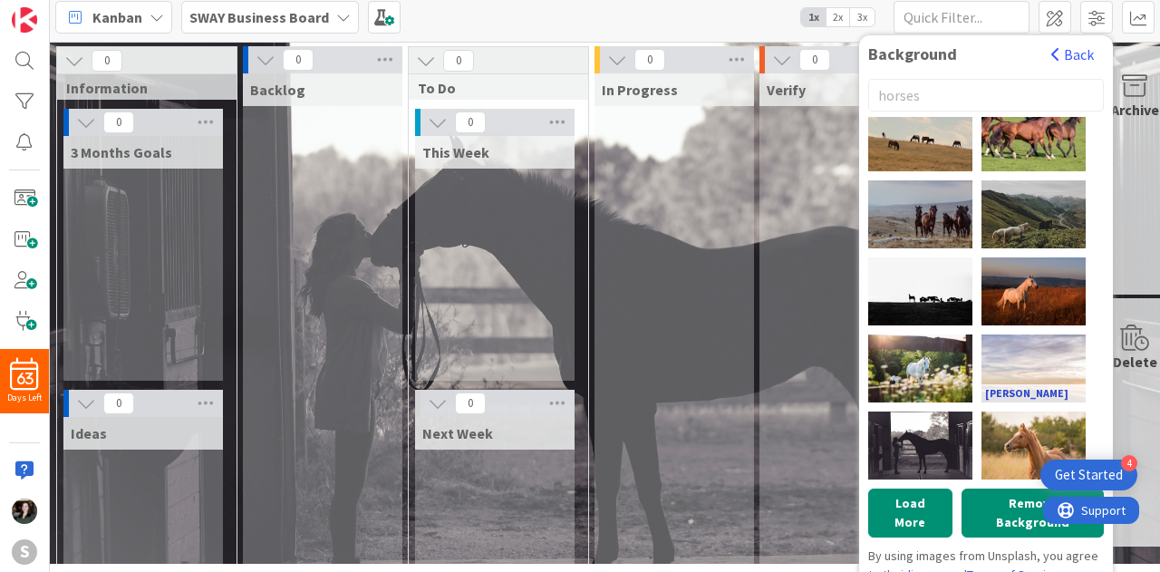
click at [1000, 384] on link "Andrea Proietti" at bounding box center [1033, 393] width 104 height 18
click at [1040, 349] on div "Andrea Proietti" at bounding box center [1033, 368] width 104 height 68
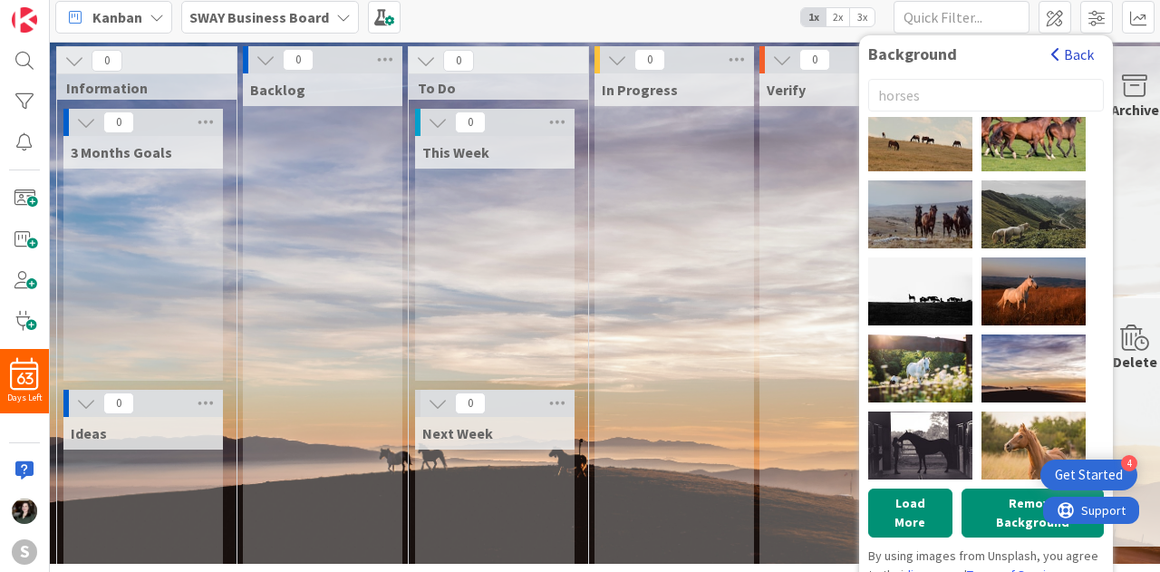
click at [1064, 55] on button "Back" at bounding box center [1072, 54] width 44 height 20
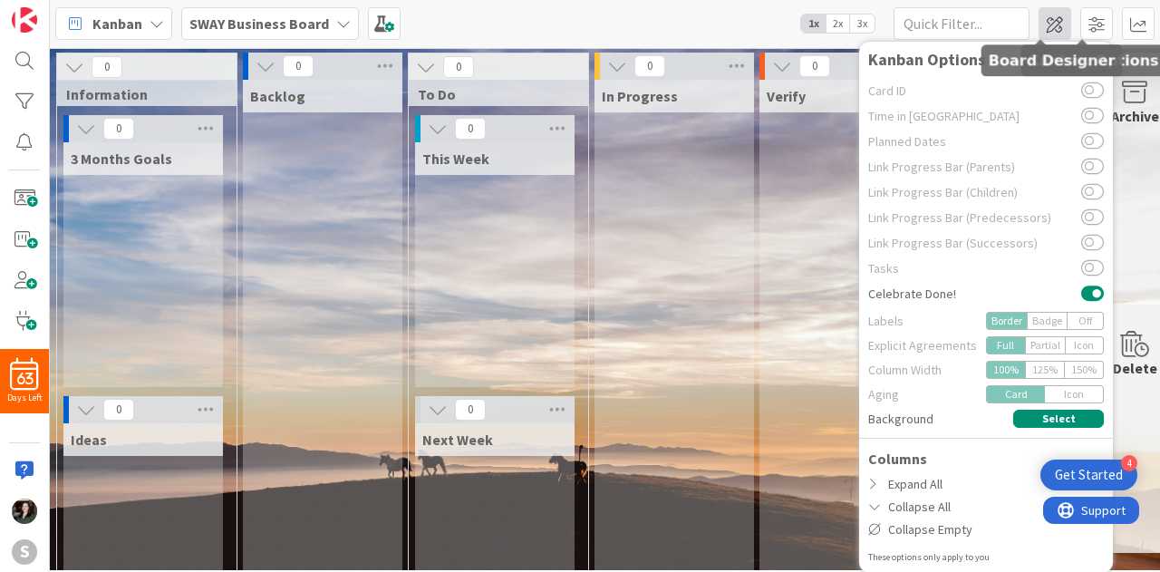
click at [1051, 34] on span at bounding box center [1054, 23] width 33 height 33
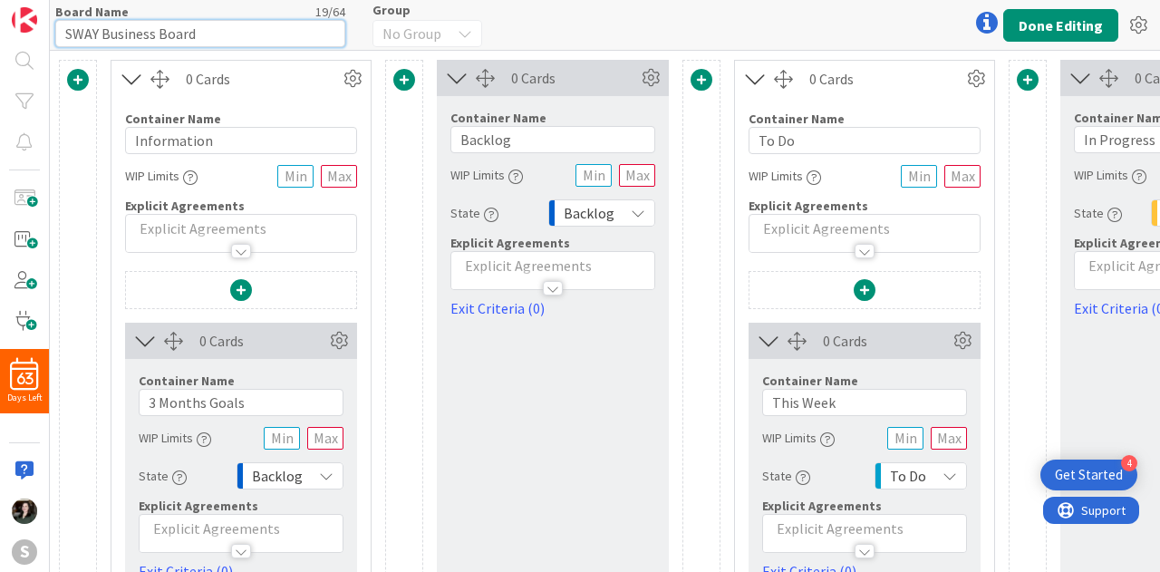
drag, startPoint x: 297, startPoint y: 32, endPoint x: 0, endPoint y: 76, distance: 300.5
click at [0, 76] on div "63 Days Left S Board Name 19 / 64 SWAY Business Board Group No Group Done Editi…" at bounding box center [580, 286] width 1160 height 572
type input "[PERSON_NAME]'s BAB"
click at [611, 19] on div "Board Name 12 / 64 Angela's BAB Group No Group Done Editing" at bounding box center [605, 25] width 1110 height 50
click at [1159, 14] on div "Board Name 12 / 64 Angela's BAB Group No Group Done Editing" at bounding box center [605, 25] width 1110 height 50
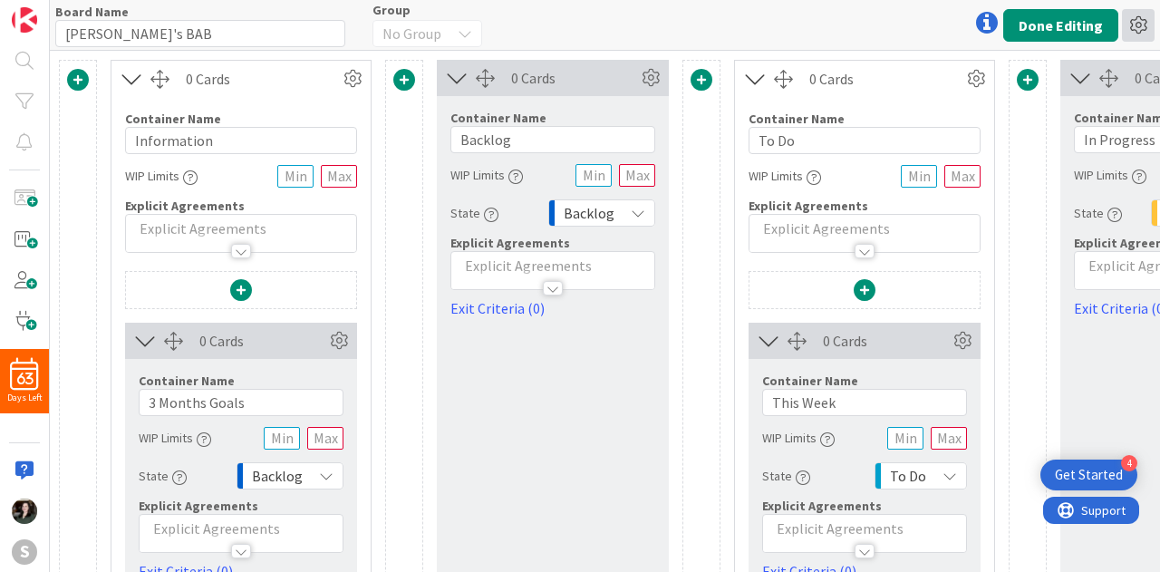
click at [1133, 26] on icon at bounding box center [1138, 25] width 33 height 33
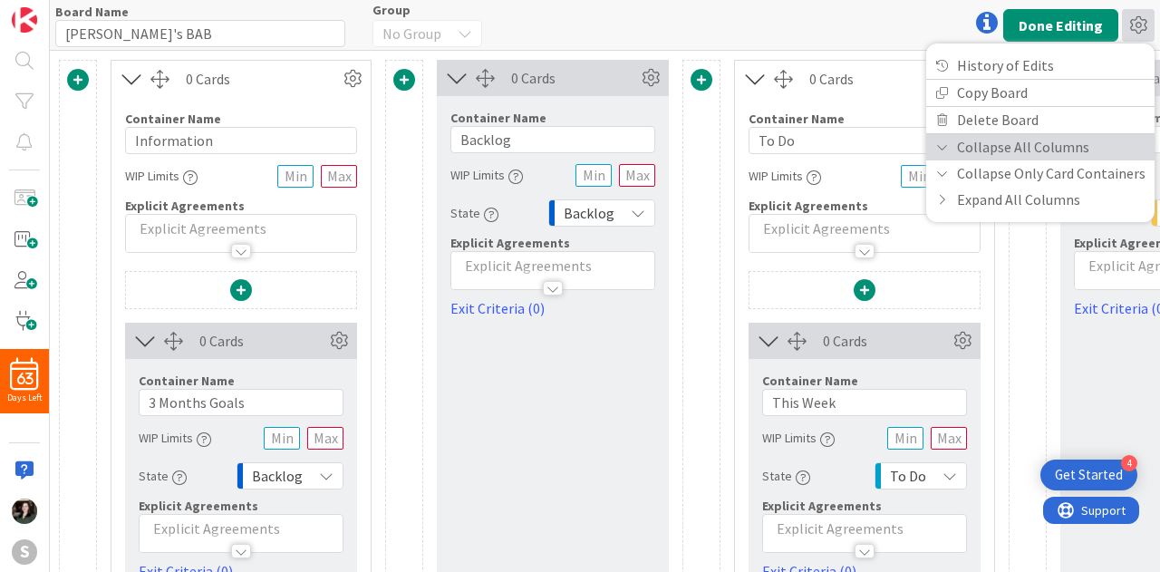
click at [1081, 148] on link "Collapse All Columns" at bounding box center [1040, 147] width 228 height 26
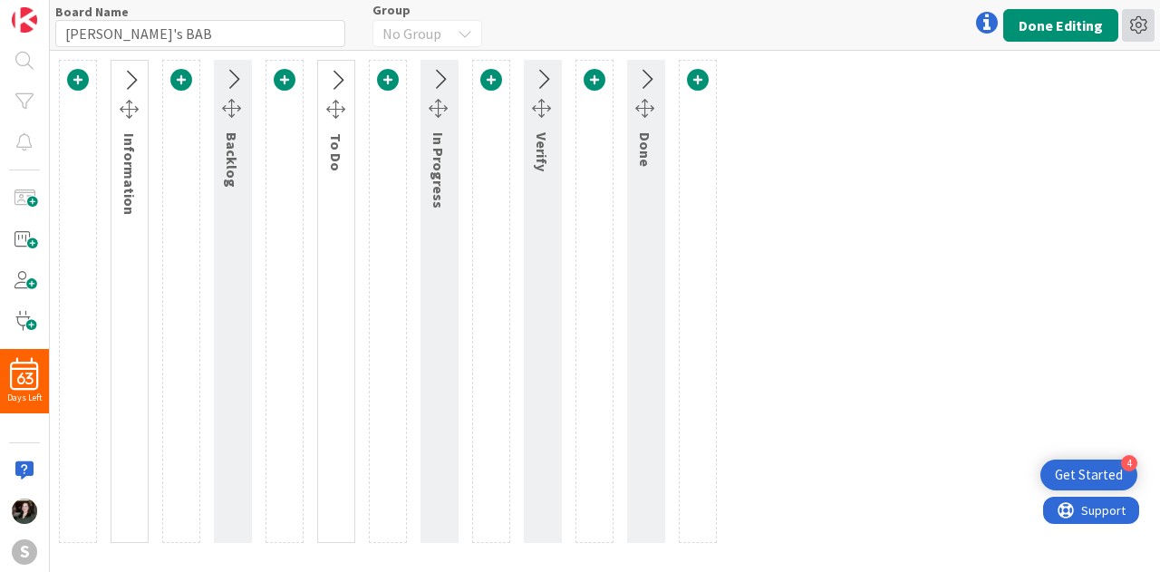
click at [1144, 29] on icon at bounding box center [1138, 25] width 33 height 33
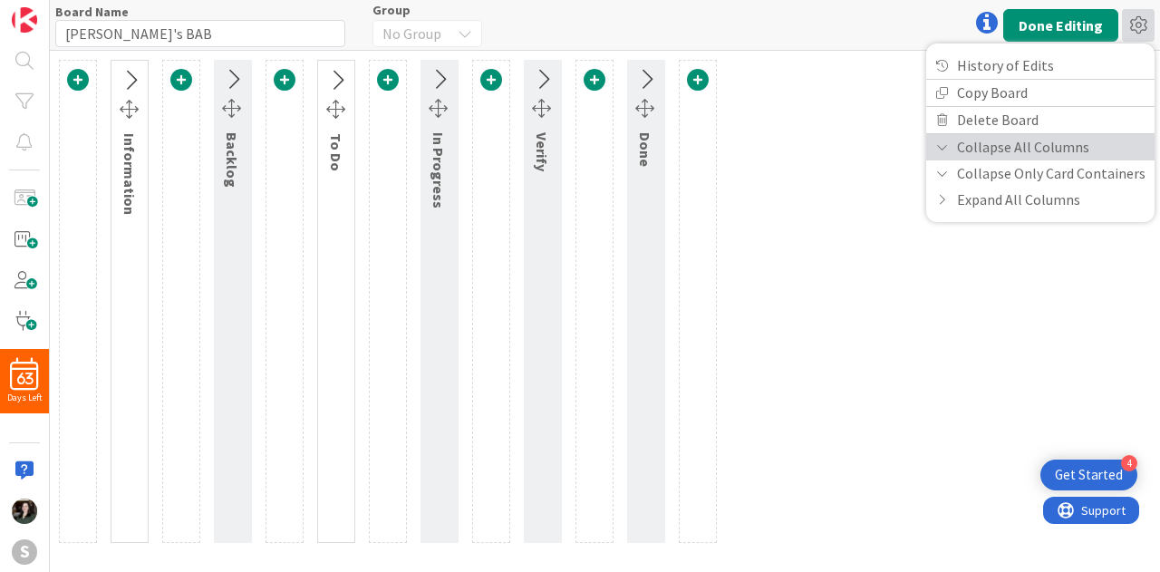
click at [1062, 140] on link "Collapse All Columns" at bounding box center [1040, 147] width 228 height 26
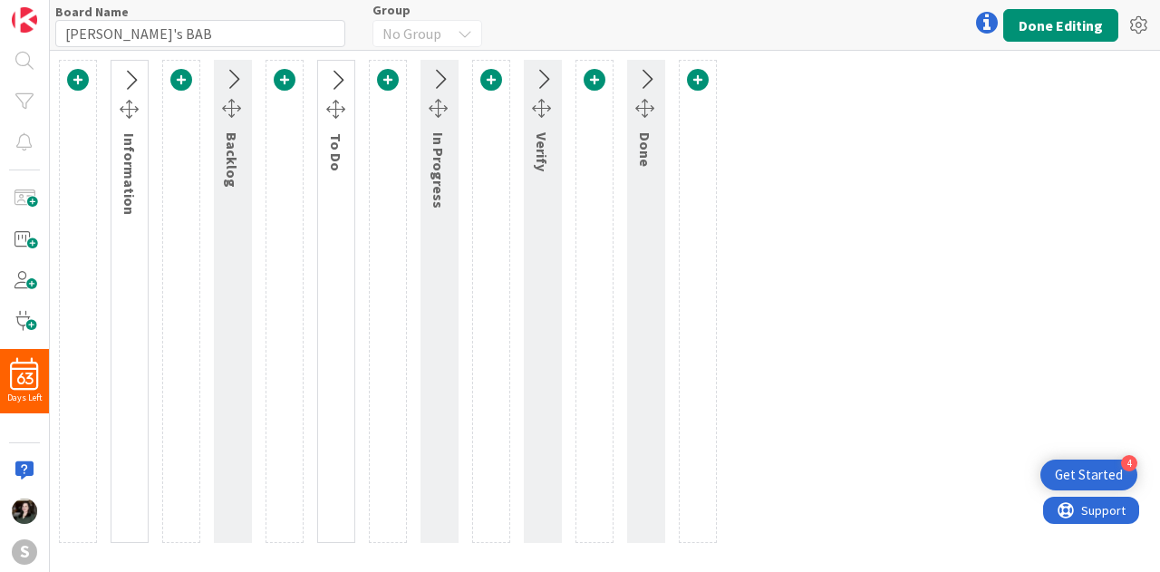
click at [1118, 25] on div "Board Name 12 / 64 Angela's BAB Group No Group Done Editing History of Edits Co…" at bounding box center [605, 25] width 1110 height 50
click at [1135, 28] on icon at bounding box center [1138, 25] width 33 height 33
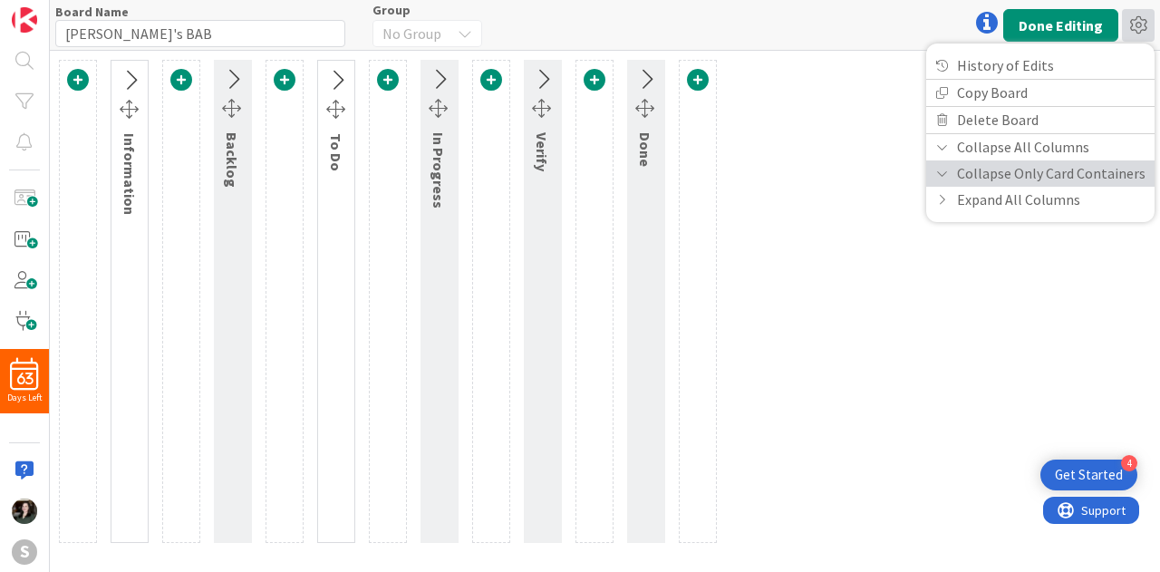
click at [1067, 179] on link "Collapse Only Card Containers" at bounding box center [1040, 173] width 228 height 26
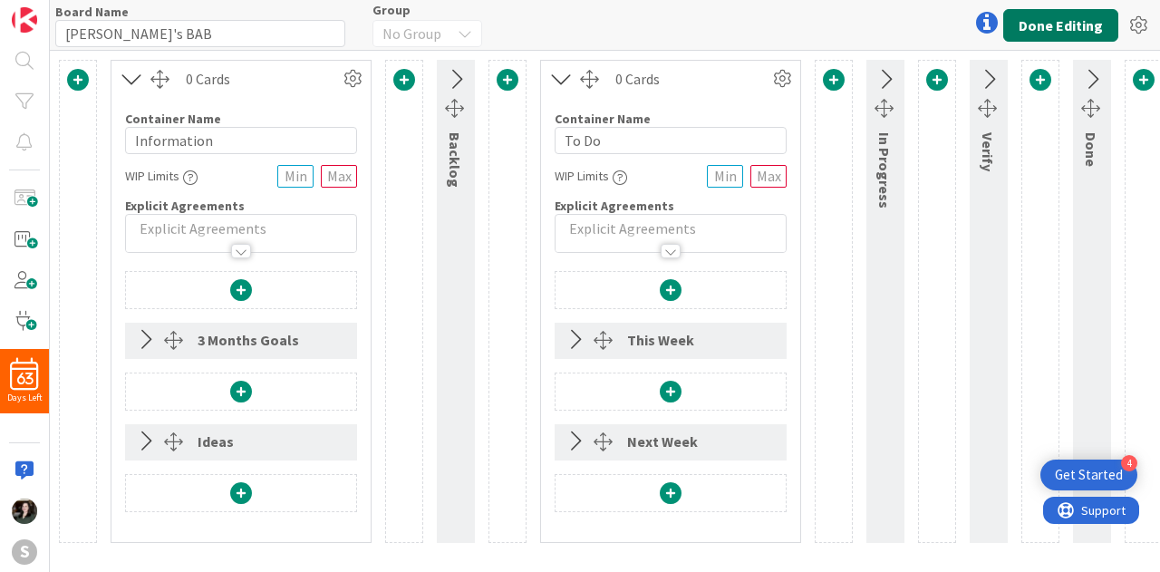
click at [1076, 32] on button "Done Editing" at bounding box center [1060, 25] width 115 height 33
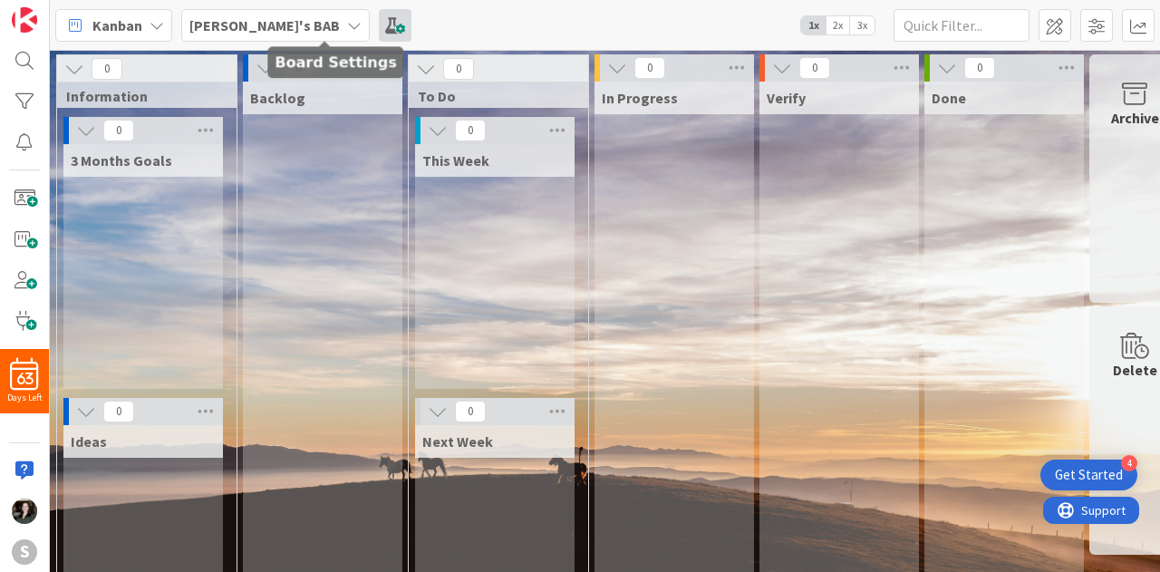
click at [379, 34] on span at bounding box center [395, 25] width 33 height 33
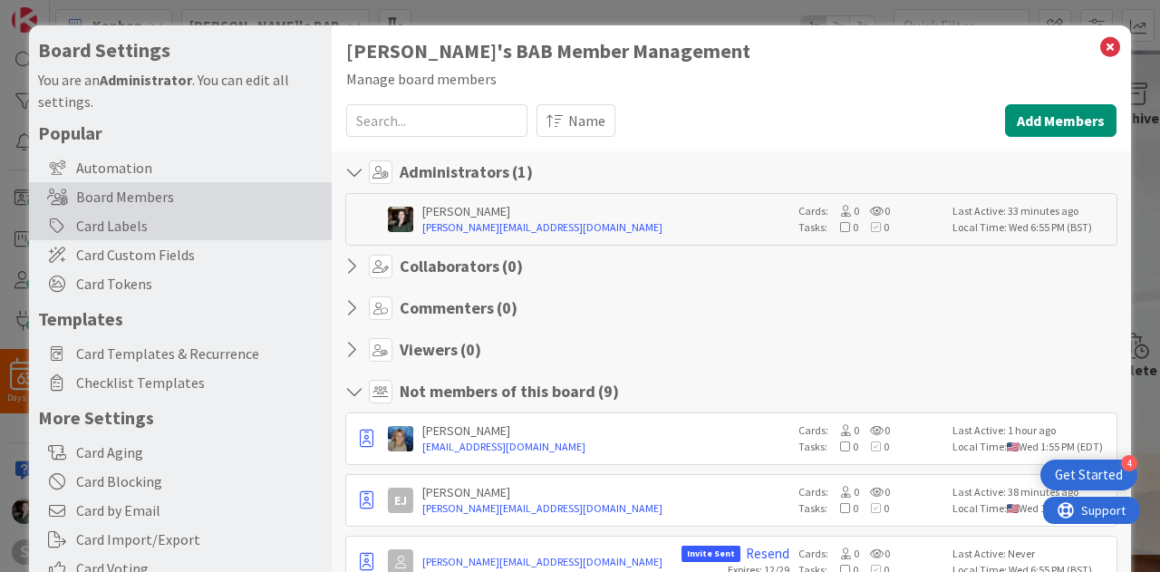
click at [261, 231] on div "Card Labels" at bounding box center [180, 225] width 303 height 29
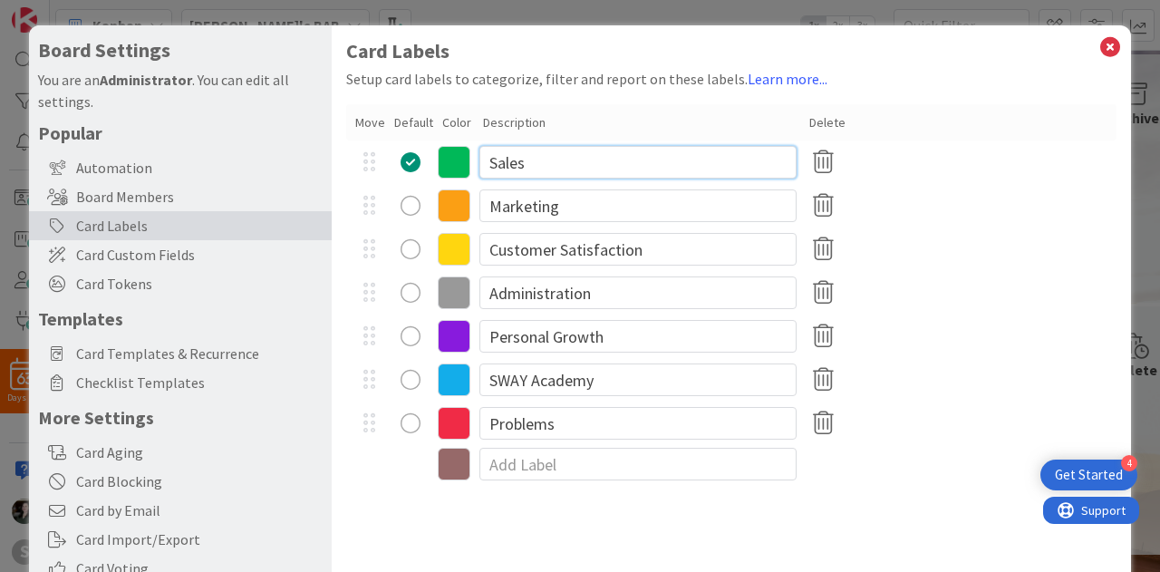
drag, startPoint x: 603, startPoint y: 162, endPoint x: 412, endPoint y: 171, distance: 191.4
click at [412, 171] on div "Sales" at bounding box center [731, 161] width 770 height 43
type input "Grants"
drag, startPoint x: 609, startPoint y: 206, endPoint x: 400, endPoint y: 200, distance: 208.5
click at [400, 200] on div "Marketing" at bounding box center [731, 205] width 770 height 43
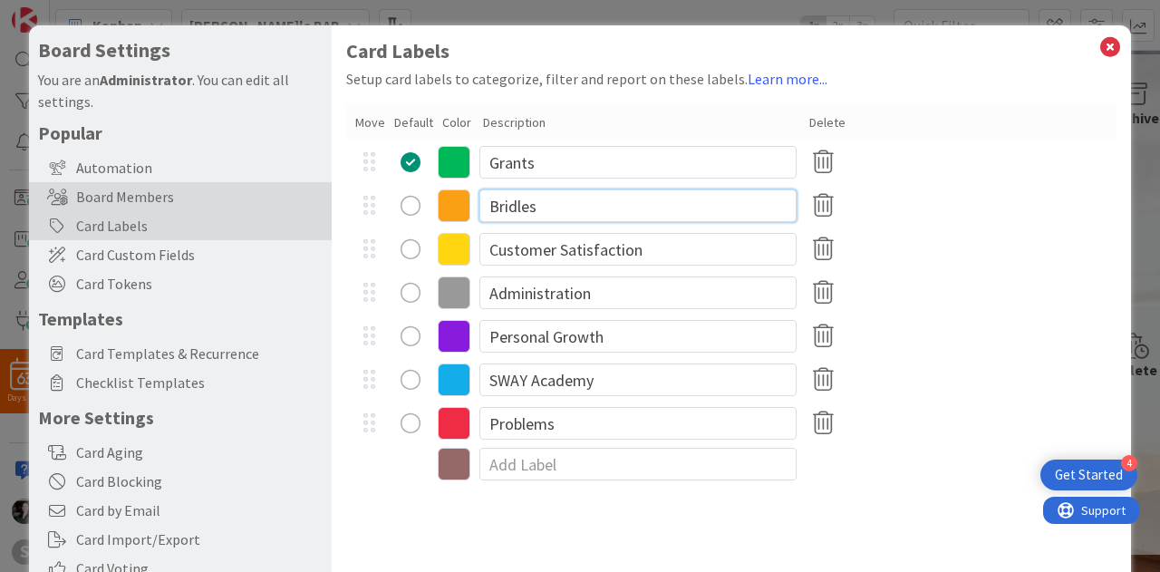
drag, startPoint x: 551, startPoint y: 211, endPoint x: 309, endPoint y: 192, distance: 242.7
click at [309, 192] on div "Board Settings You are an Administrator . You can edit all settings. Popular Au…" at bounding box center [580, 373] width 1102 height 696
type input "Events"
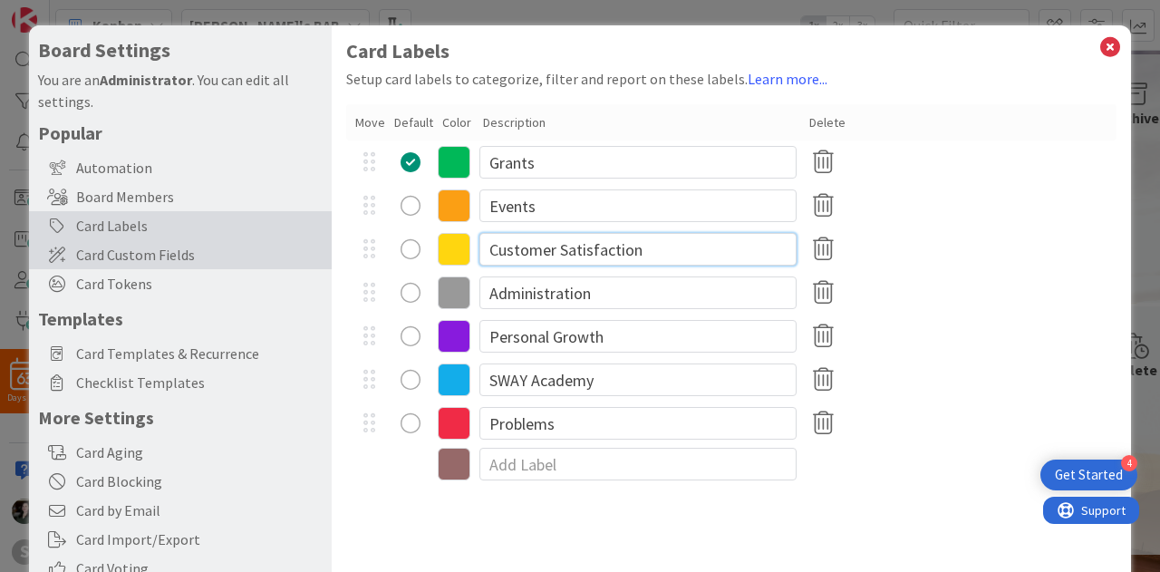
drag, startPoint x: 667, startPoint y: 251, endPoint x: 308, endPoint y: 255, distance: 358.8
click at [308, 255] on div "Board Settings You are an Administrator . You can edit all settings. Popular Au…" at bounding box center [580, 373] width 1102 height 696
type input "Board"
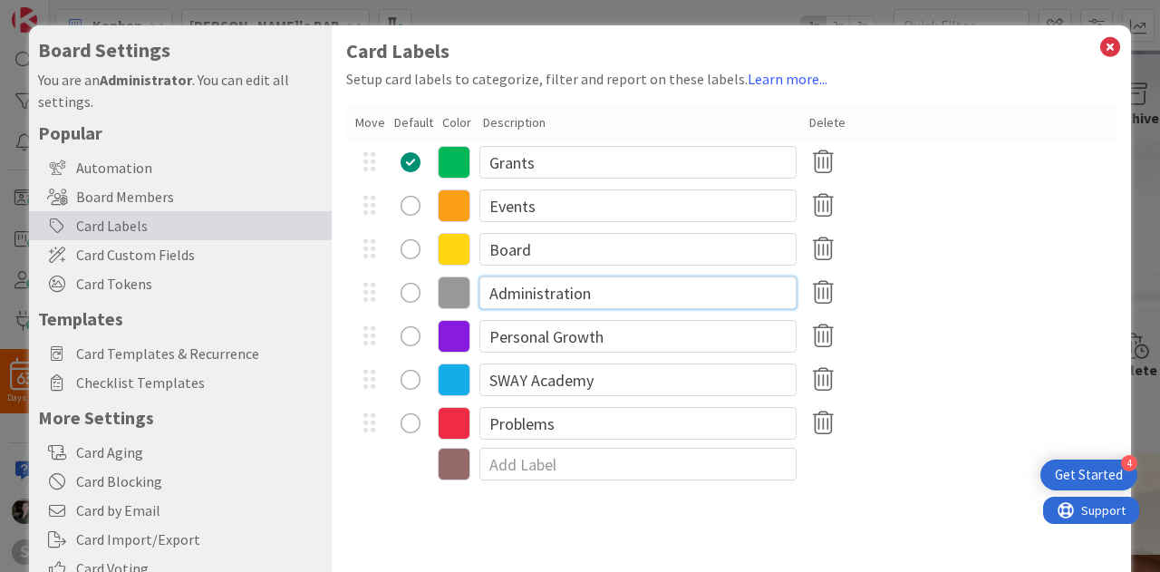
click at [625, 282] on input "Administration" at bounding box center [637, 292] width 317 height 33
click at [458, 164] on icon at bounding box center [454, 162] width 33 height 33
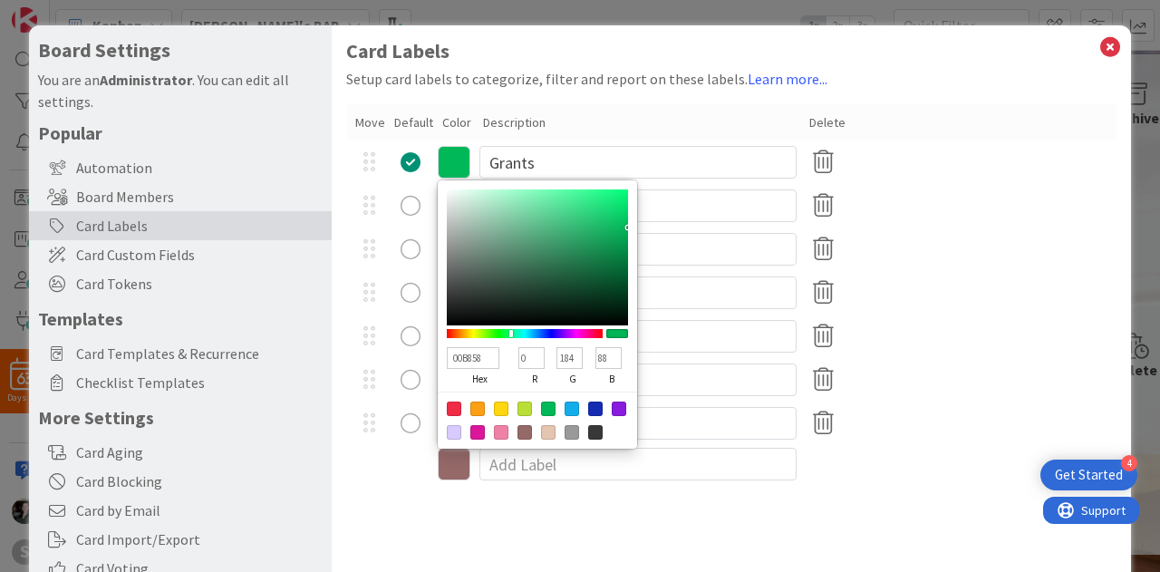
click at [469, 440] on div at bounding box center [537, 419] width 199 height 57
click at [477, 420] on div at bounding box center [537, 419] width 199 height 57
click at [481, 429] on div at bounding box center [477, 432] width 14 height 14
type input "DB169A"
type input "219"
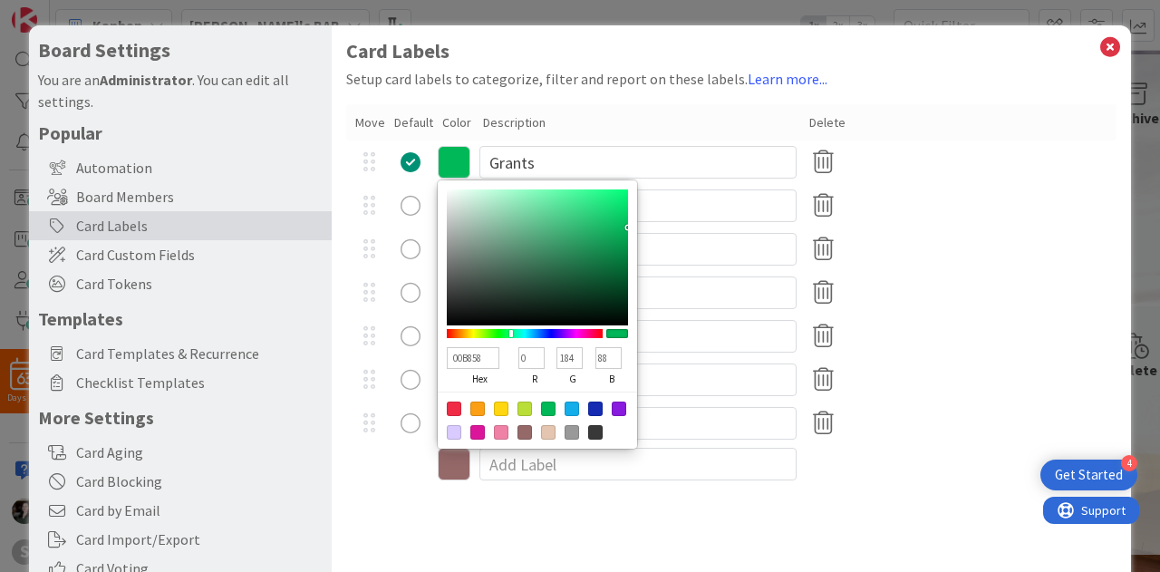
type input "22"
type input "154"
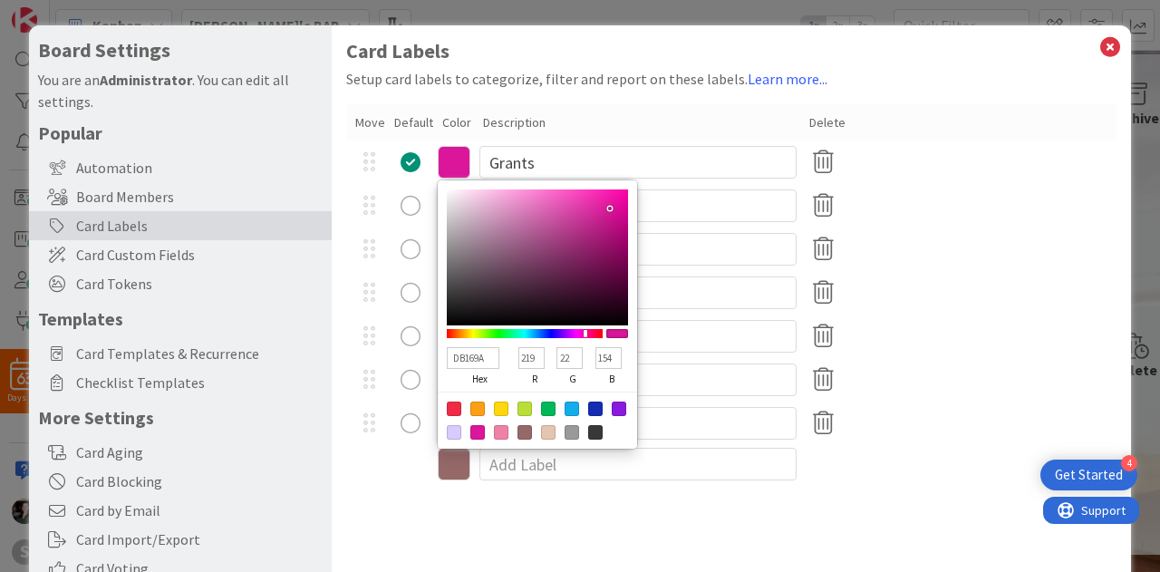
click at [382, 461] on div at bounding box center [731, 464] width 770 height 38
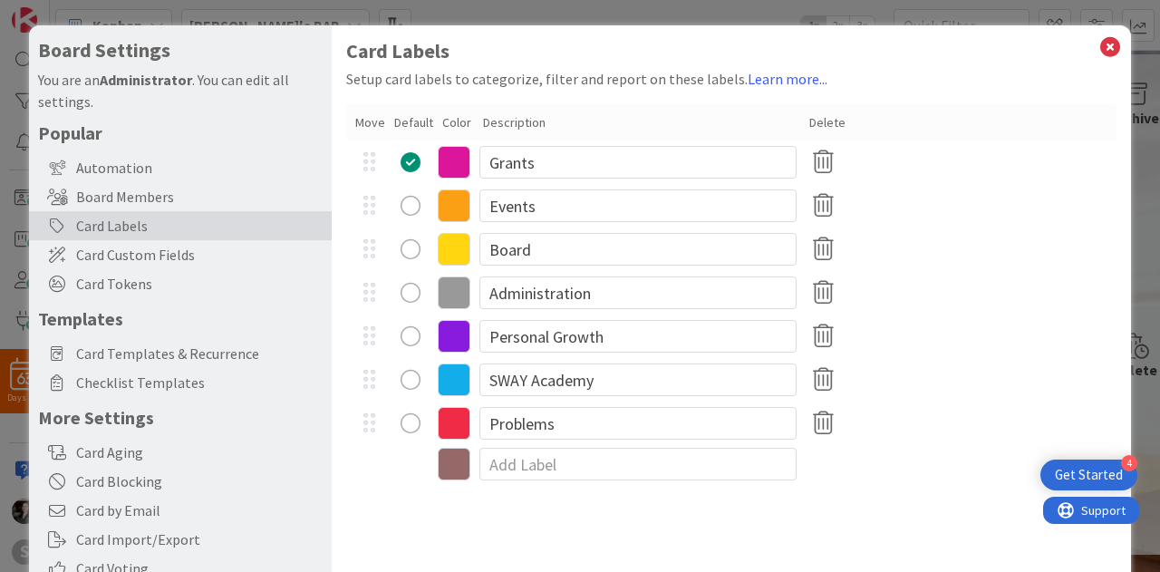
click at [468, 164] on icon at bounding box center [454, 162] width 33 height 33
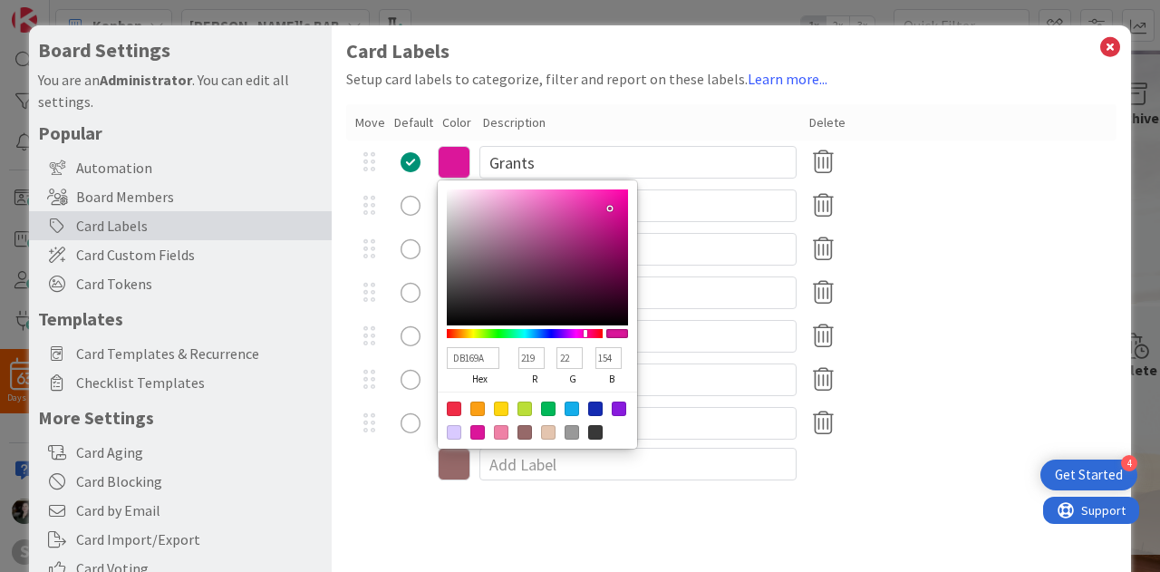
type input "DB16AB"
type input "171"
type input "DB16B1"
type input "177"
type input "DB16BF"
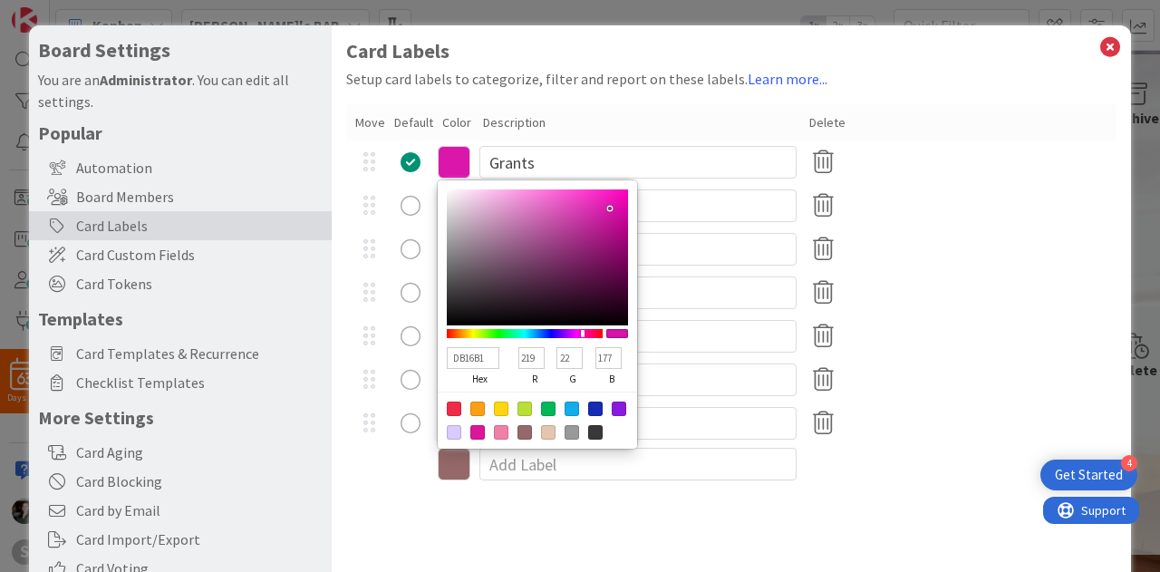
type input "191"
type input "DB16C6"
type input "198"
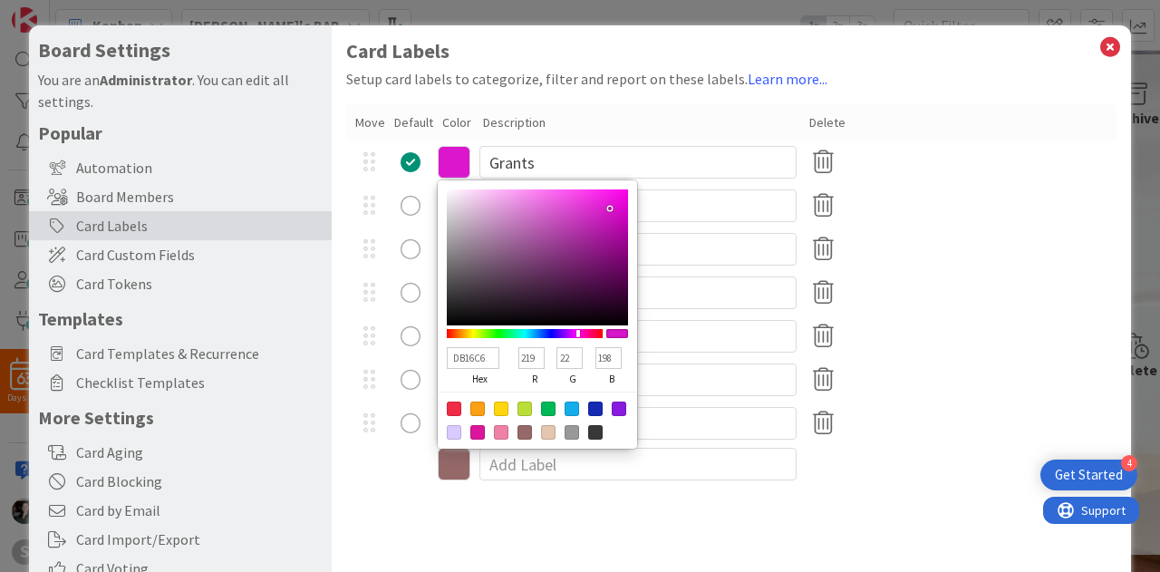
type input "DB16CD"
type input "205"
type input "DB16C6"
type input "198"
type input "DB16BF"
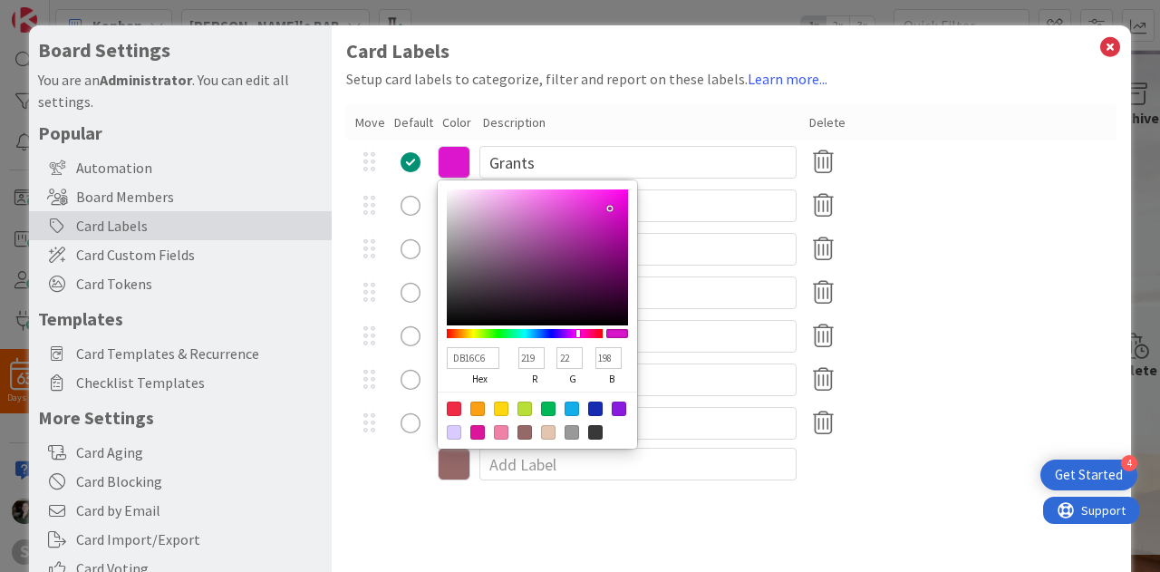
type input "191"
type input "DB16B8"
type input "184"
type input "DB16B1"
type input "177"
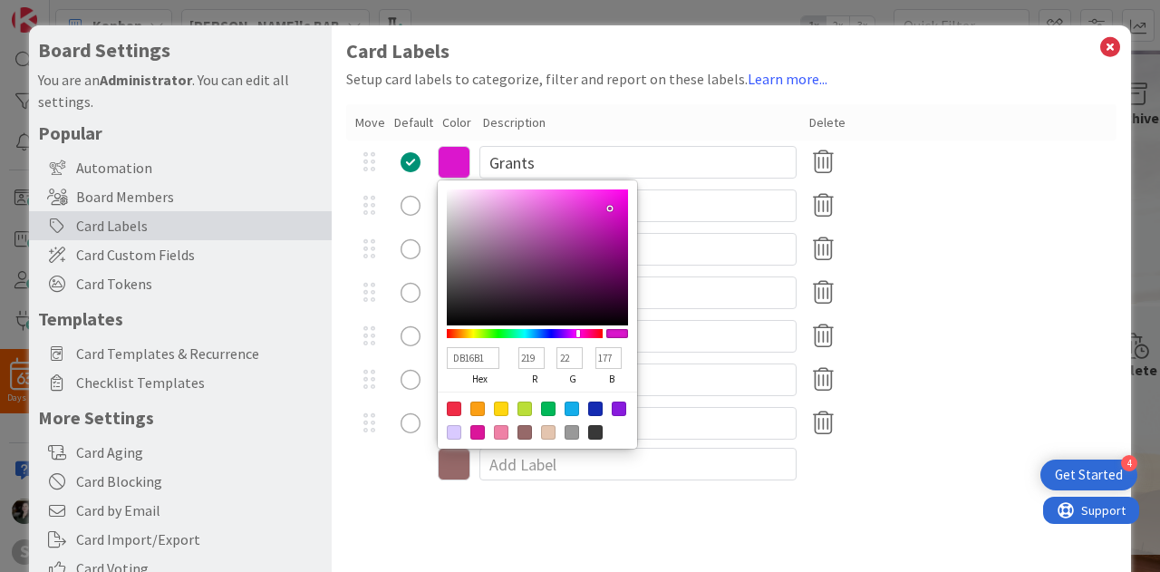
type input "DB16AB"
type input "171"
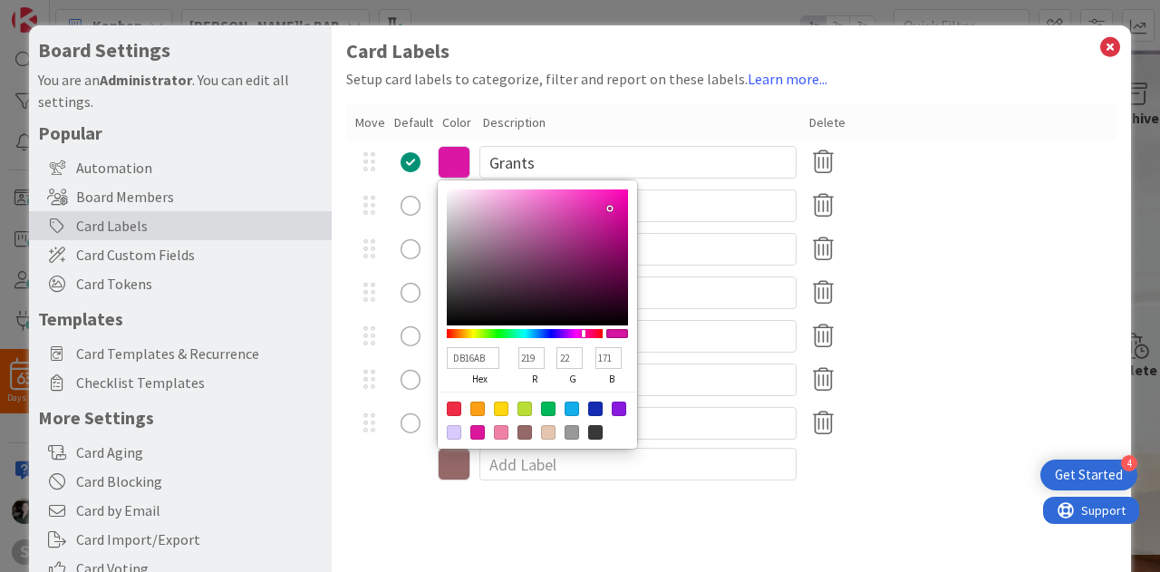
type input "DB16A4"
type input "164"
click at [584, 329] on div at bounding box center [586, 333] width 4 height 8
type input "BB108B"
type input "187"
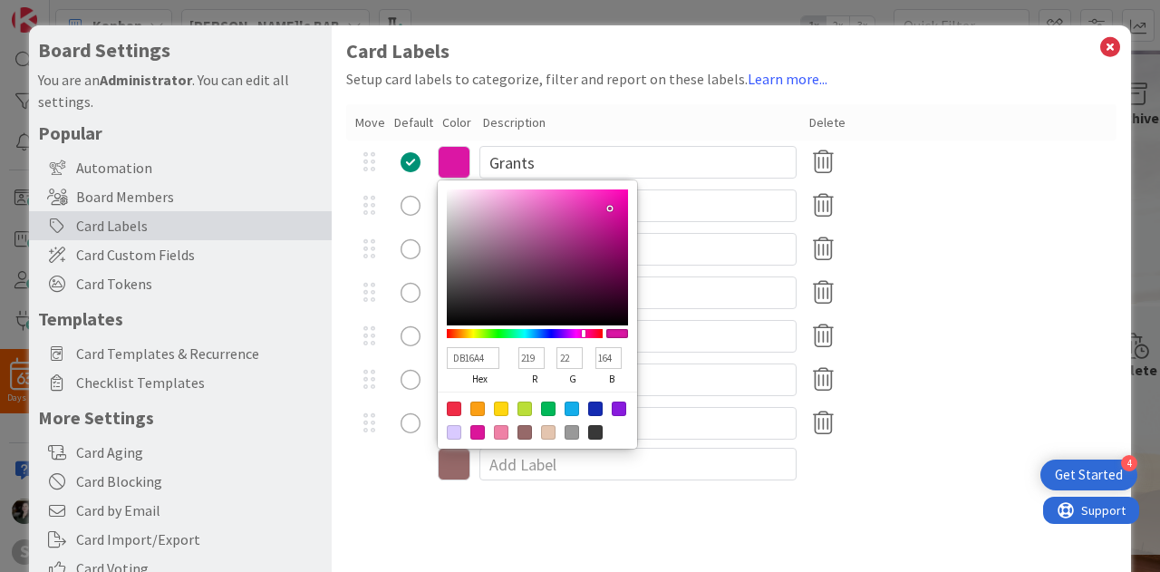
type input "16"
type input "139"
click at [612, 226] on div at bounding box center [537, 257] width 181 height 136
click at [620, 188] on div "BB108B hex 187 r 16 g 139 b 100 a" at bounding box center [537, 314] width 199 height 268
click at [629, 198] on div "BB108B hex 187 r 16 g 139 b 100 a" at bounding box center [537, 314] width 199 height 268
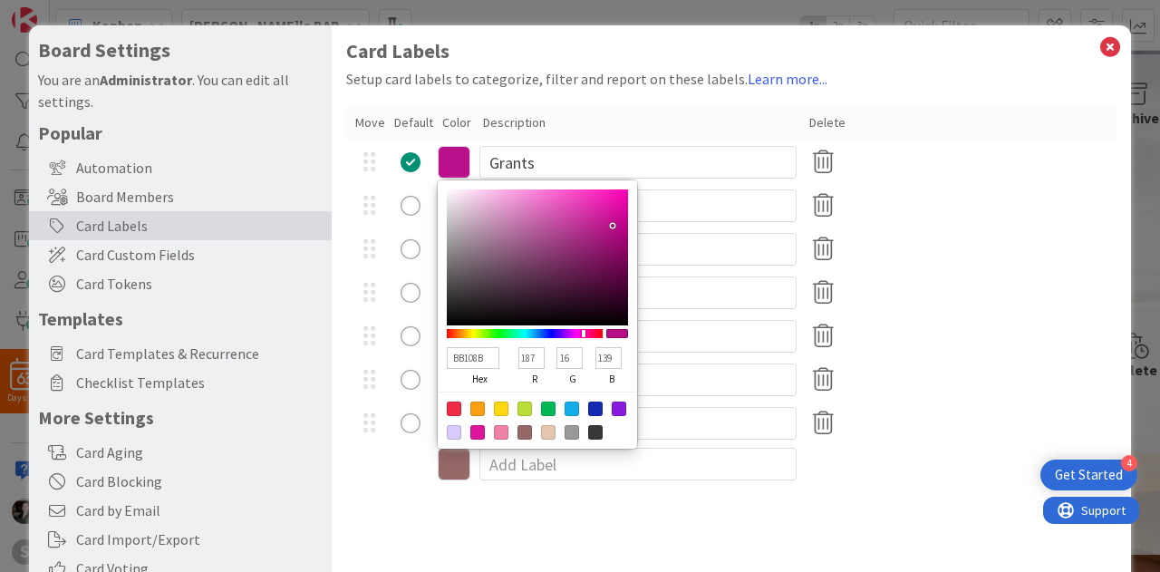
type input "FD0BB9"
type input "253"
type input "11"
type input "185"
click at [620, 190] on div at bounding box center [537, 257] width 181 height 136
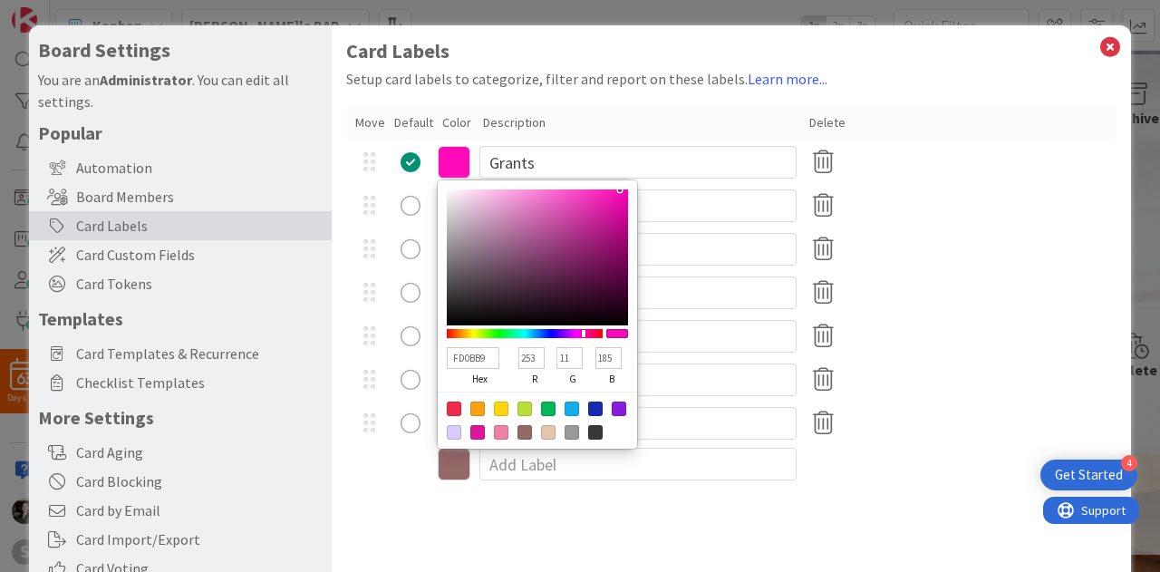
click at [1043, 349] on div "Personal Growth" at bounding box center [731, 335] width 770 height 43
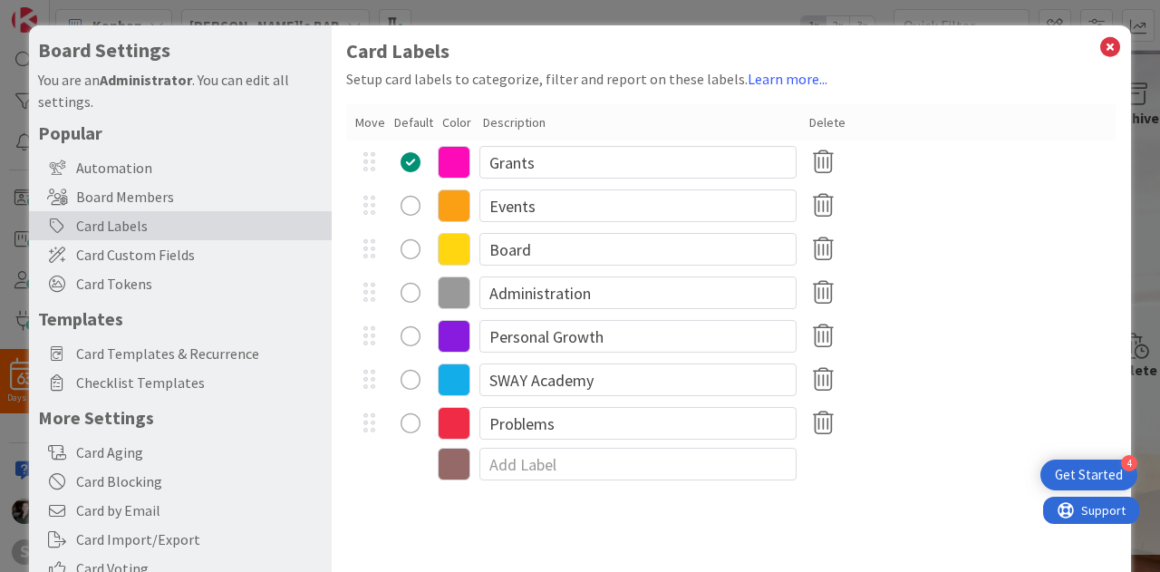
click at [455, 160] on icon at bounding box center [454, 162] width 33 height 33
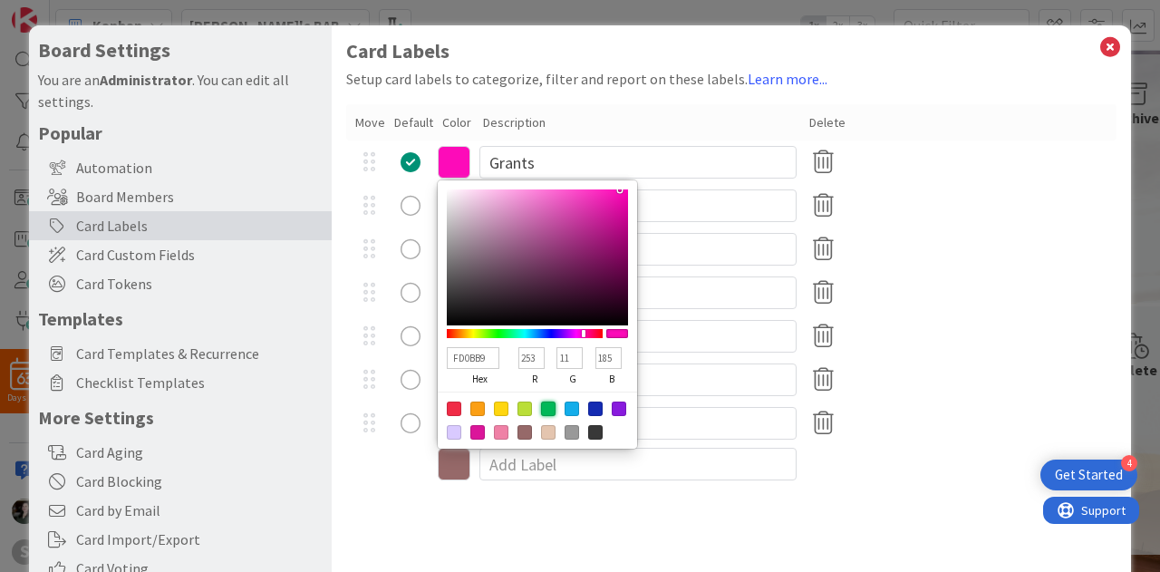
click at [545, 402] on div at bounding box center [548, 408] width 14 height 14
type input "00B858"
type input "0"
type input "184"
type input "88"
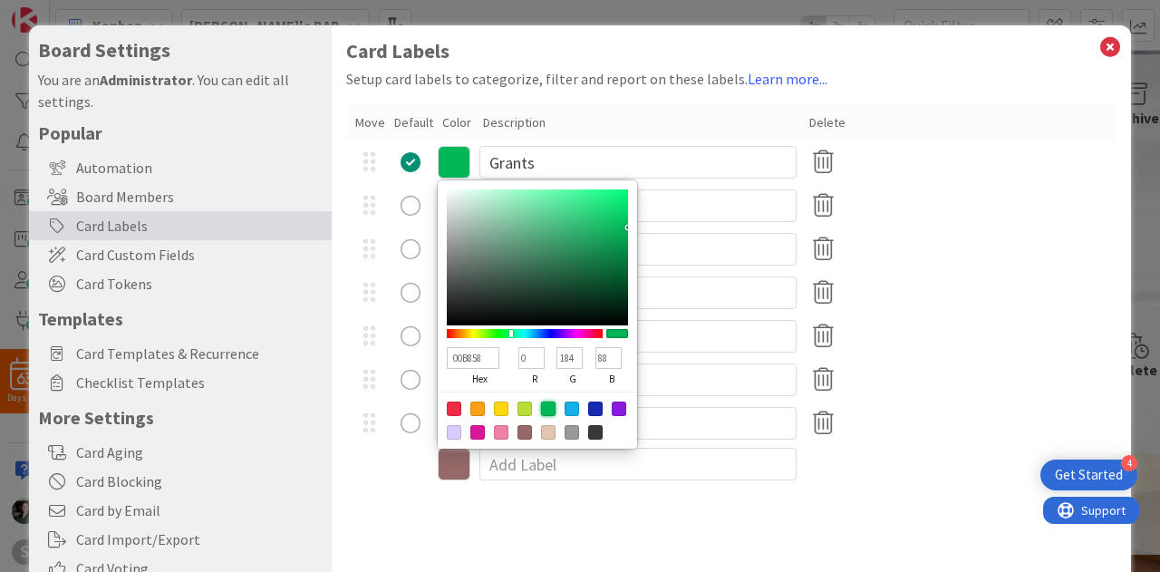
click at [1042, 260] on div "Board" at bounding box center [731, 248] width 770 height 43
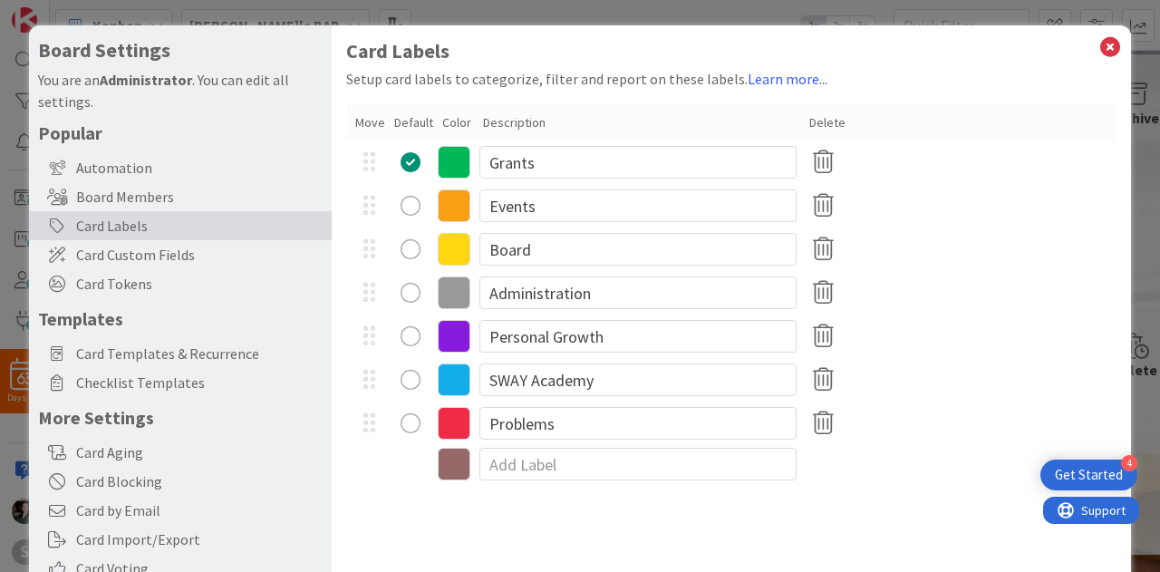
click at [622, 232] on div "Board" at bounding box center [731, 248] width 770 height 43
click at [609, 202] on input "Events" at bounding box center [637, 205] width 317 height 33
click at [603, 258] on input "Board" at bounding box center [637, 249] width 317 height 33
type input "B"
type input "STAR Board"
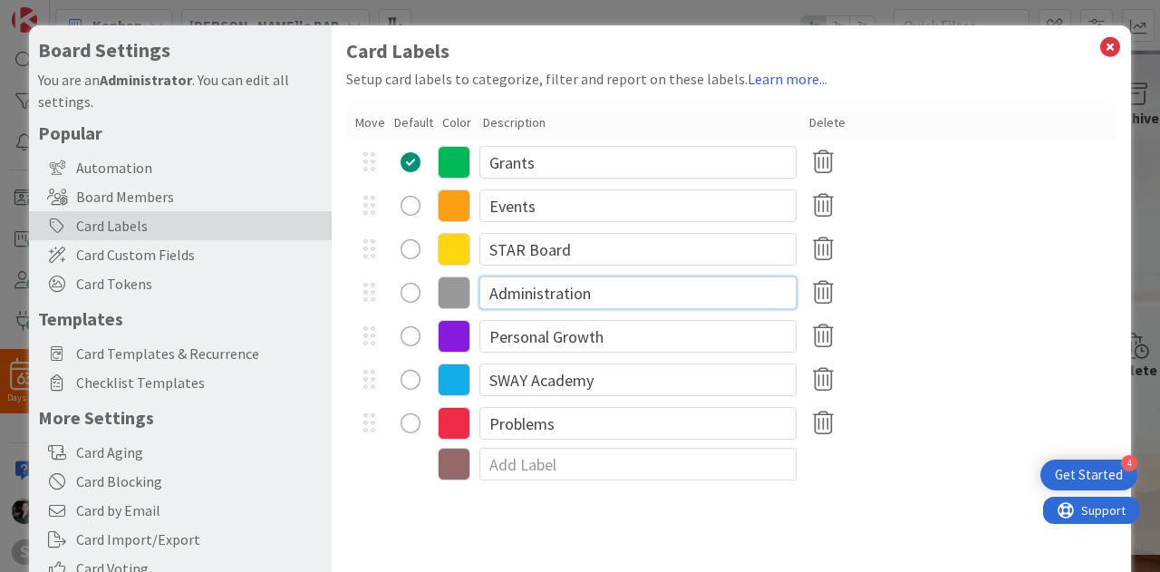
drag, startPoint x: 622, startPoint y: 289, endPoint x: 260, endPoint y: 318, distance: 363.6
click at [260, 318] on div "Board Settings You are an Administrator . You can edit all settings. Popular Au…" at bounding box center [580, 373] width 1102 height 696
type input "Donors"
drag, startPoint x: 646, startPoint y: 344, endPoint x: 253, endPoint y: 314, distance: 394.4
click at [253, 314] on div "Board Settings You are an Administrator . You can edit all settings. Popular Au…" at bounding box center [580, 373] width 1102 height 696
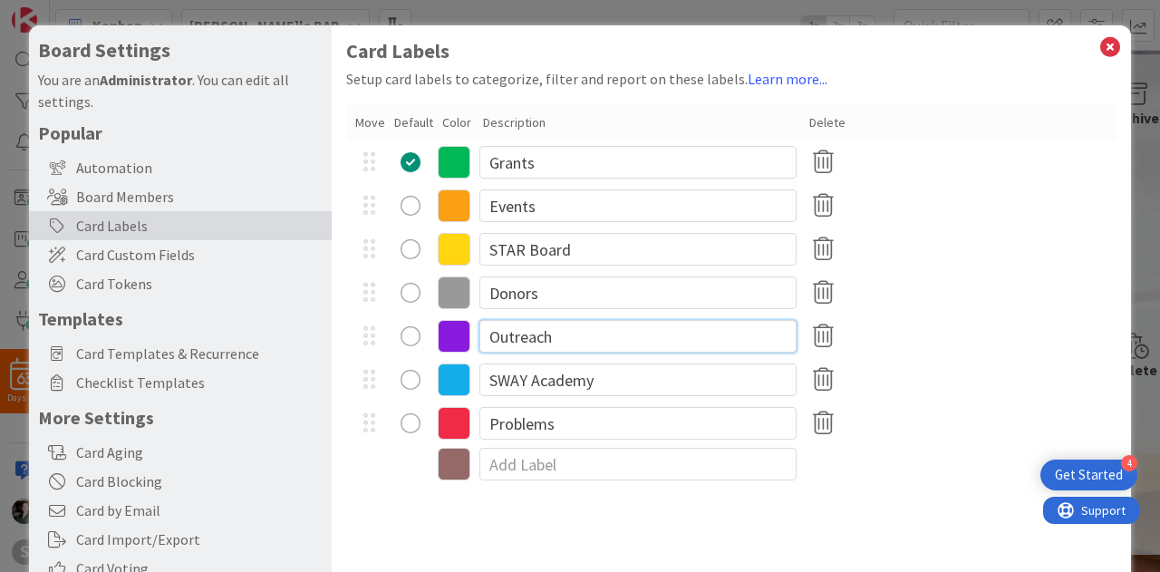
type input "Outreach"
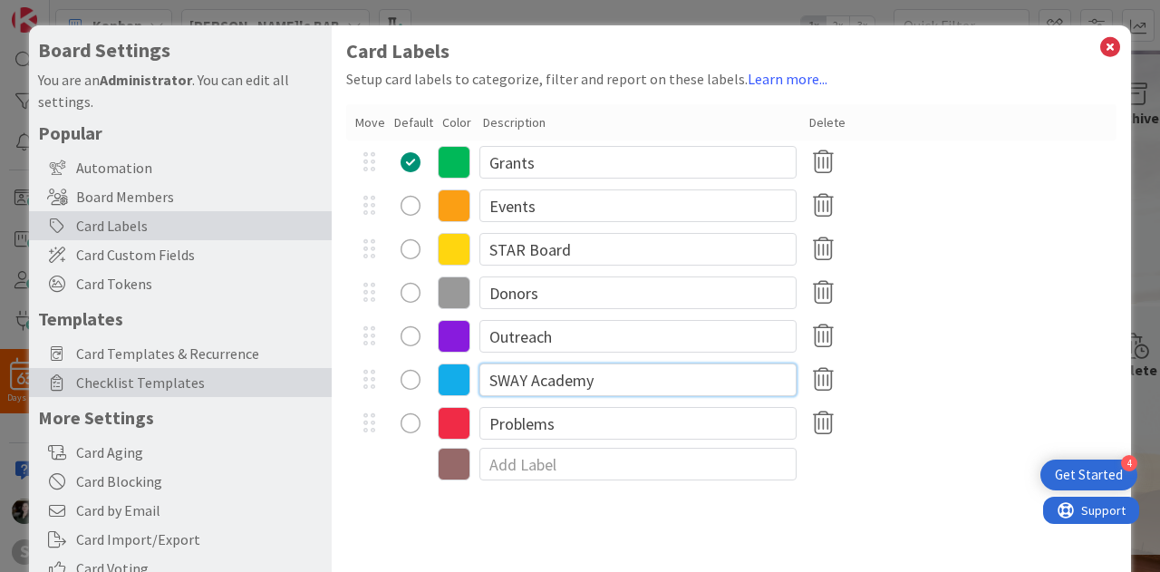
drag, startPoint x: 651, startPoint y: 382, endPoint x: 282, endPoint y: 374, distance: 368.9
click at [282, 374] on div "Board Settings You are an Administrator . You can edit all settings. Popular Au…" at bounding box center [580, 373] width 1102 height 696
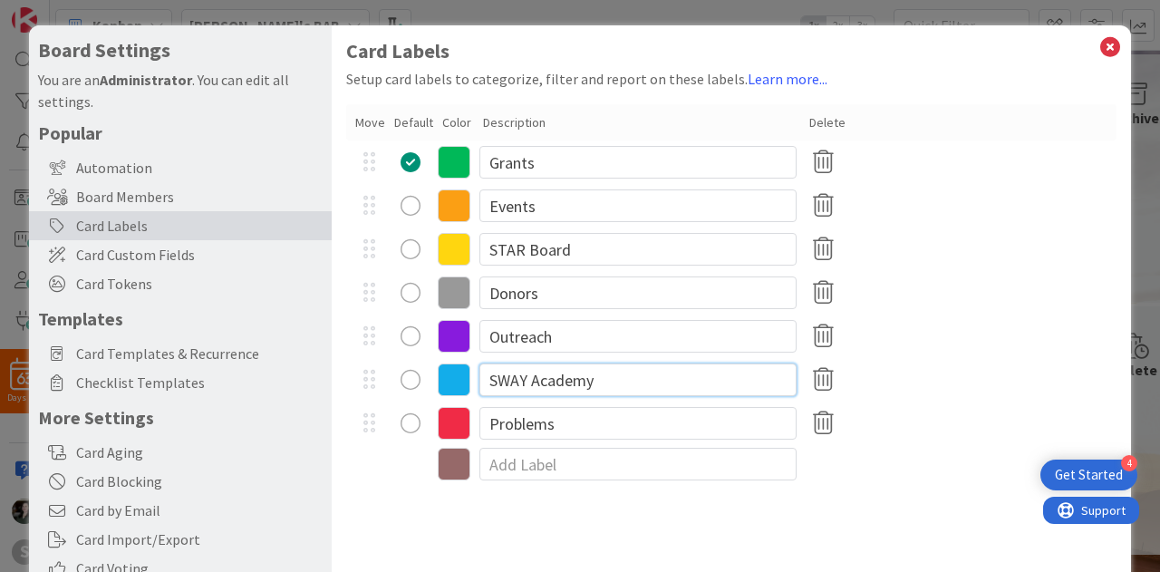
click at [509, 392] on input "SWAY Academy" at bounding box center [637, 379] width 317 height 33
drag, startPoint x: 629, startPoint y: 394, endPoint x: 472, endPoint y: 363, distance: 159.7
click at [472, 363] on div "SWAY Academy" at bounding box center [731, 379] width 770 height 43
type input "Partnerships"
click at [1043, 265] on div "STAR Board" at bounding box center [731, 248] width 770 height 43
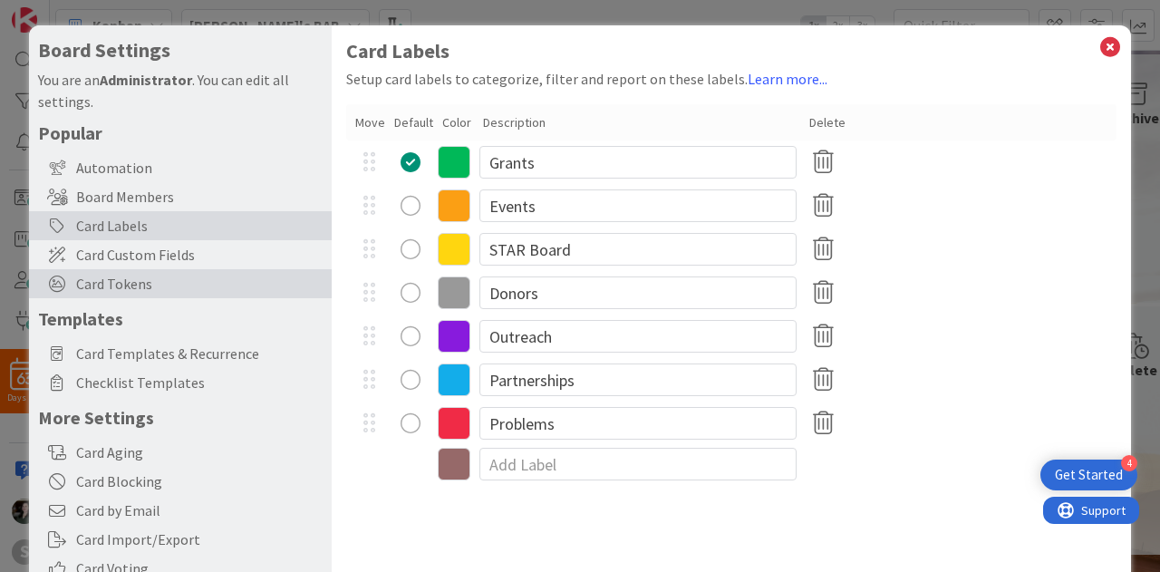
click at [192, 285] on span "Card Tokens" at bounding box center [199, 284] width 246 height 22
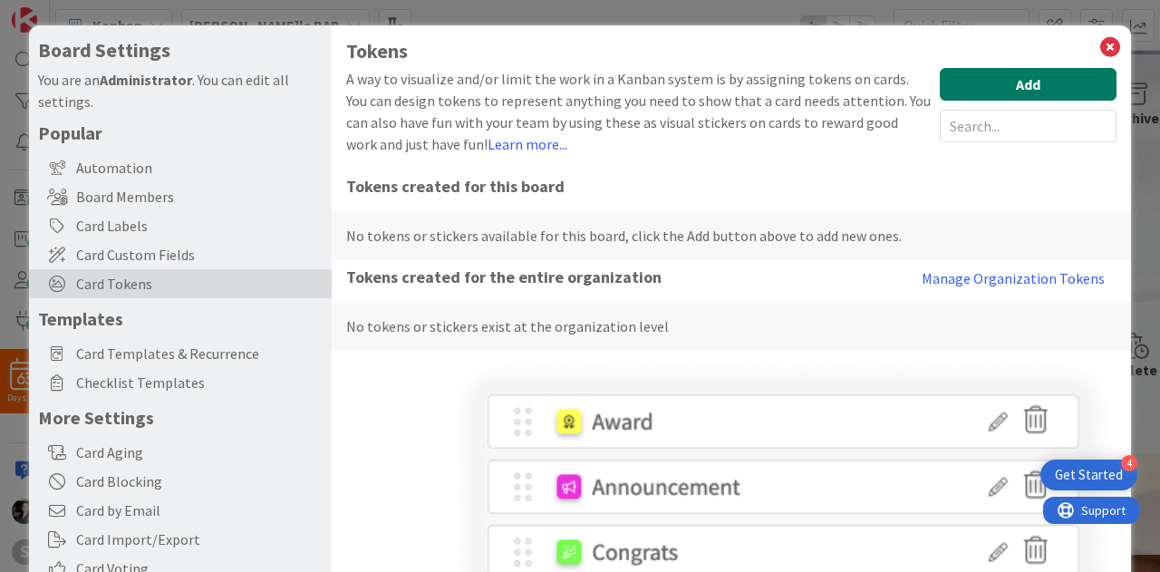
click at [998, 87] on button "Add" at bounding box center [1028, 84] width 177 height 33
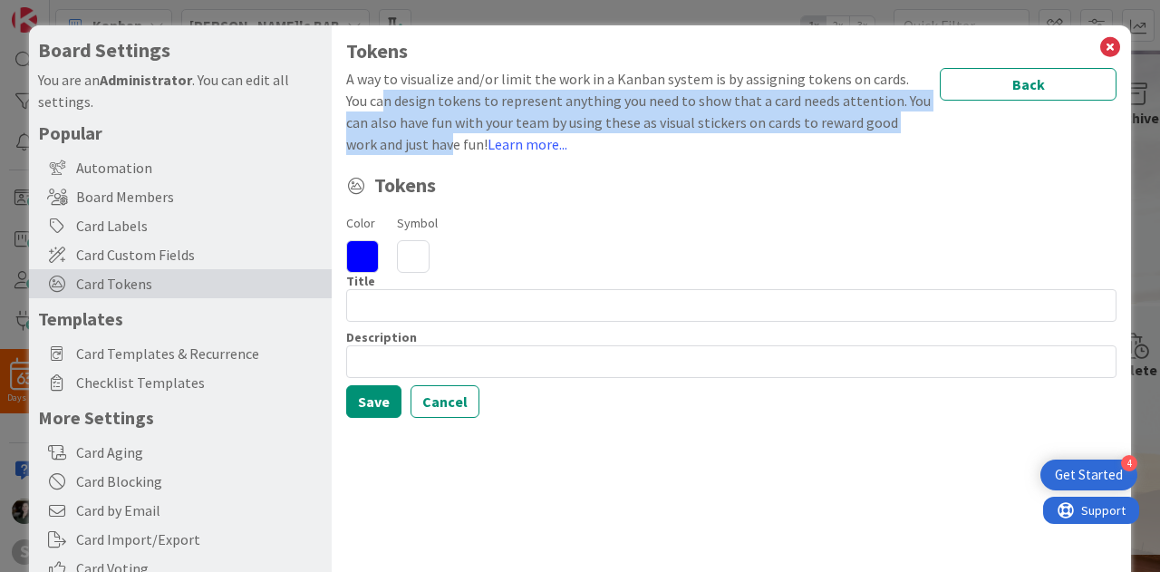
drag, startPoint x: 384, startPoint y: 97, endPoint x: 449, endPoint y: 160, distance: 91.0
click at [449, 160] on div "Tokens A way to visualize and/or limit the work in a Kanban system is by assign…" at bounding box center [731, 229] width 770 height 378
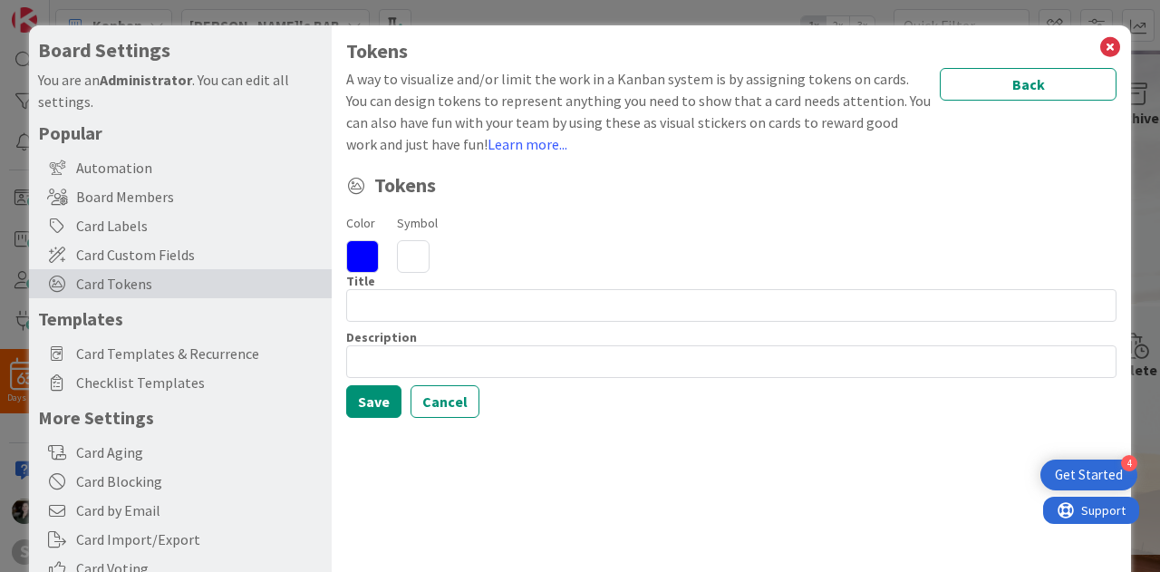
click at [356, 252] on icon at bounding box center [362, 256] width 33 height 33
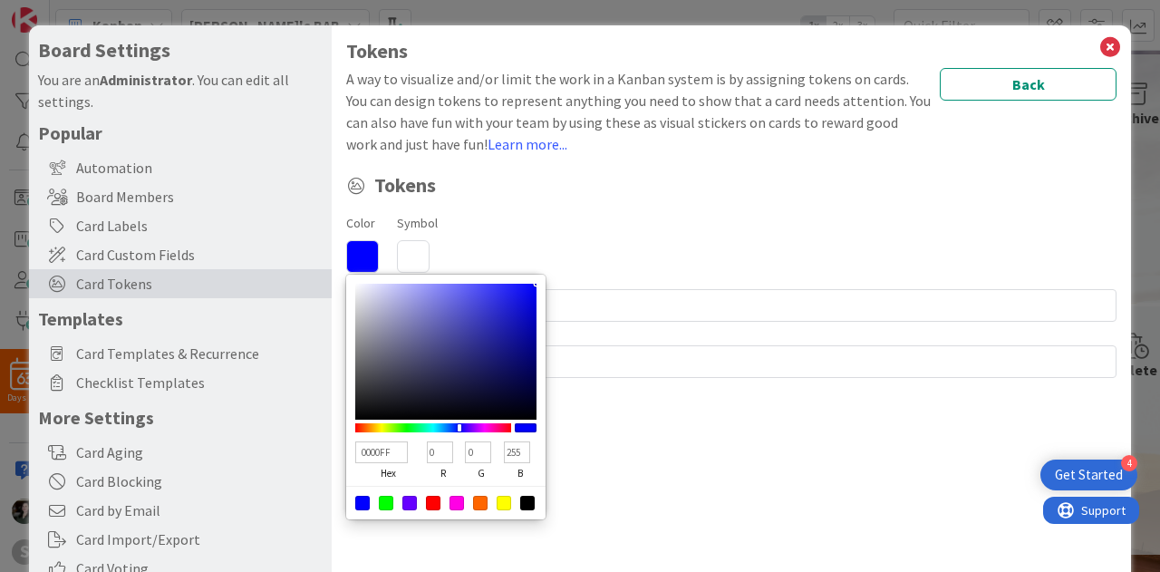
click at [356, 252] on icon at bounding box center [362, 256] width 33 height 33
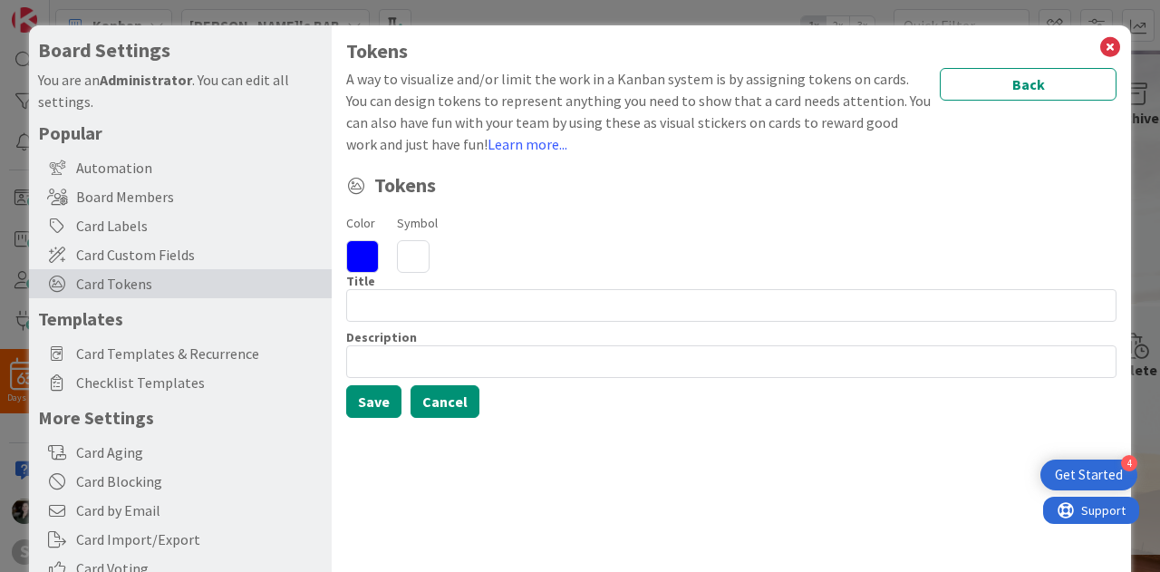
click at [453, 402] on button "Cancel" at bounding box center [444, 401] width 69 height 33
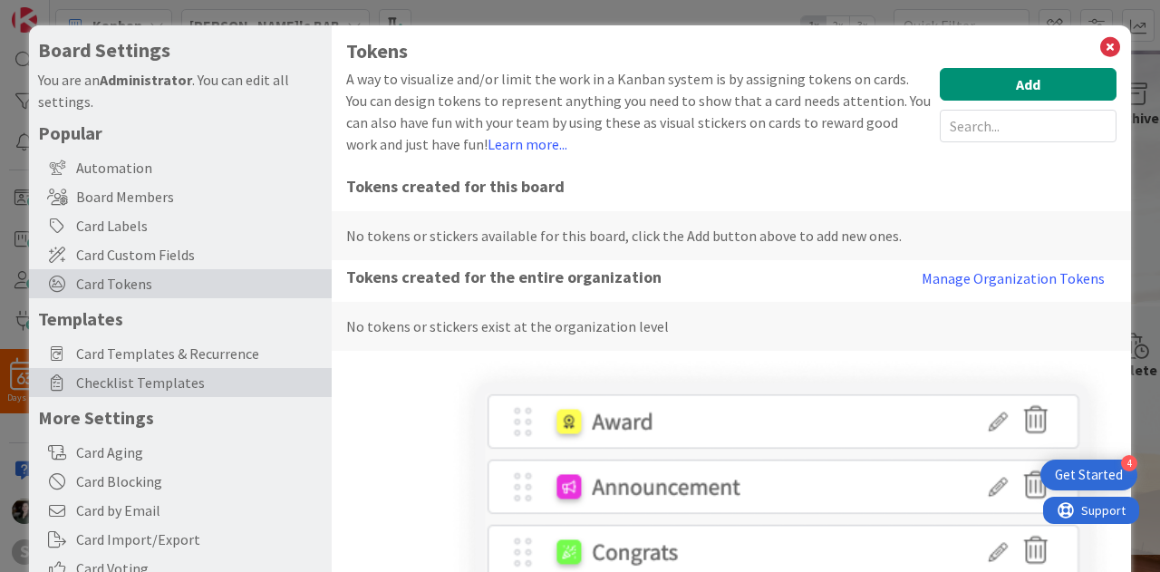
click at [191, 376] on span "Checklist Templates" at bounding box center [199, 382] width 246 height 22
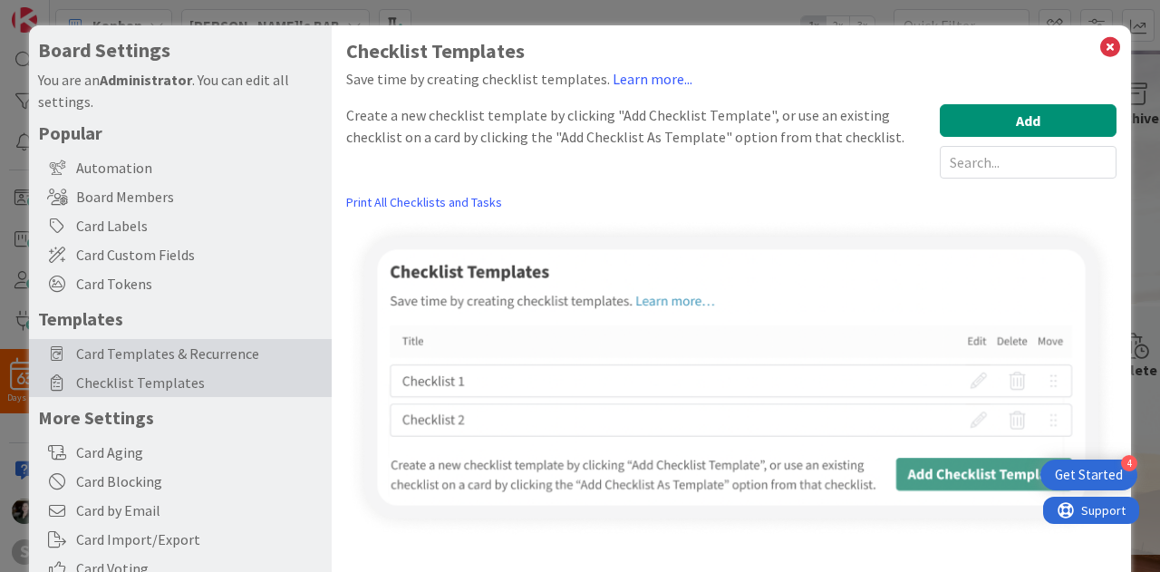
click at [194, 364] on div "Card Templates & Recurrence" at bounding box center [180, 353] width 303 height 29
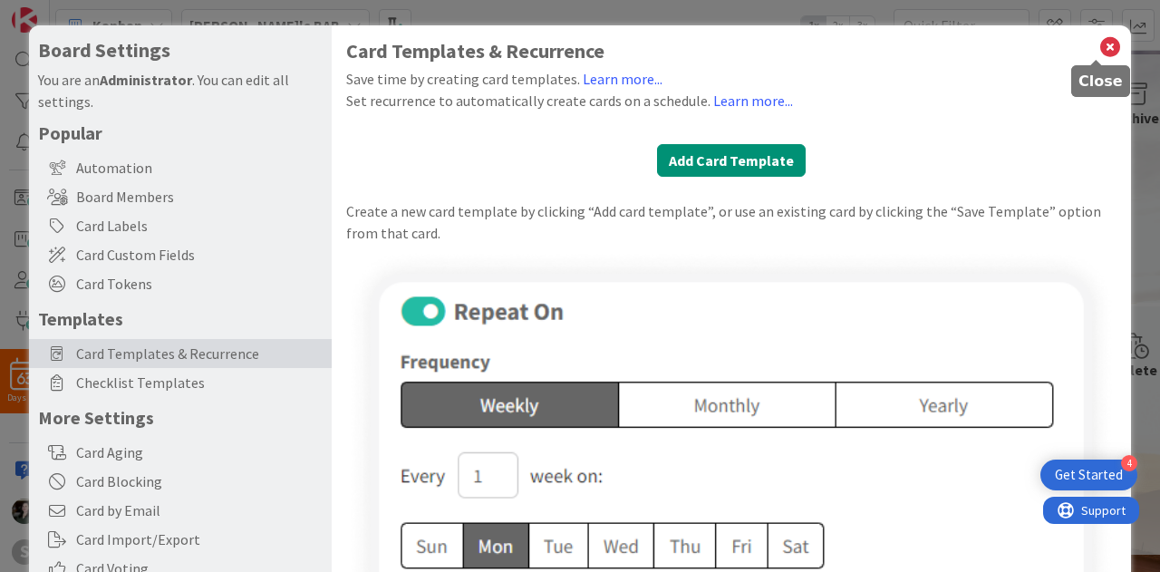
click at [1098, 43] on icon at bounding box center [1110, 46] width 24 height 25
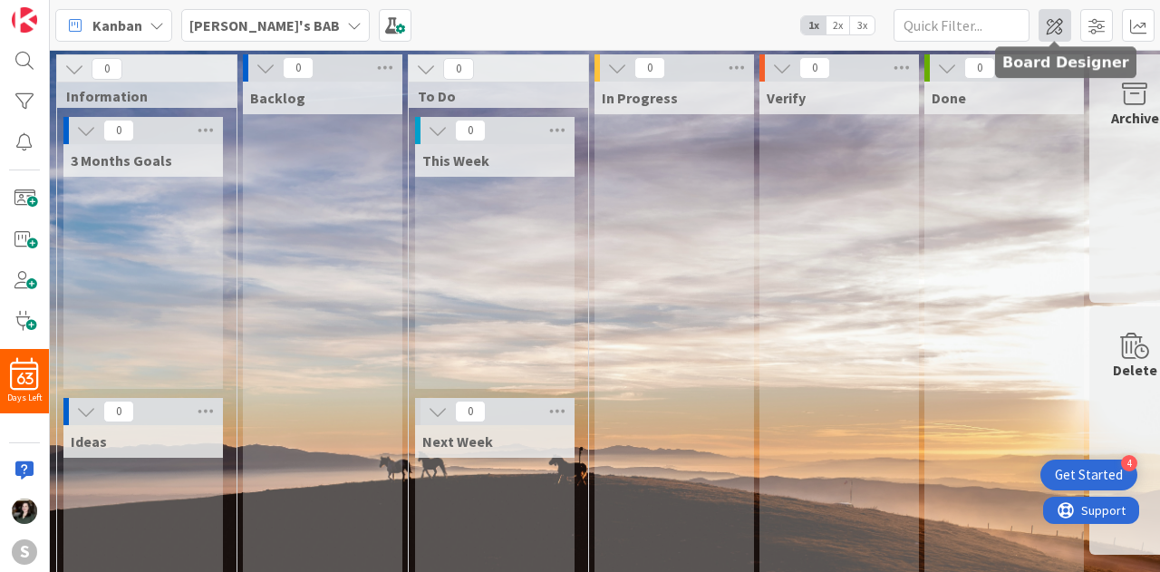
click at [1050, 18] on span at bounding box center [1054, 25] width 33 height 33
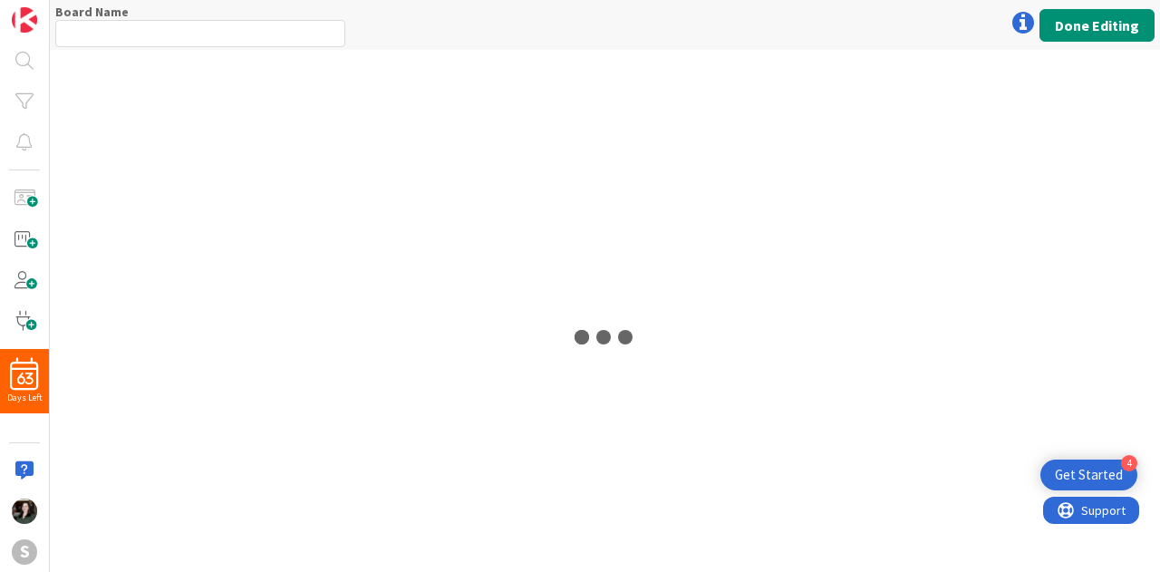
type input "[PERSON_NAME]'s BAB"
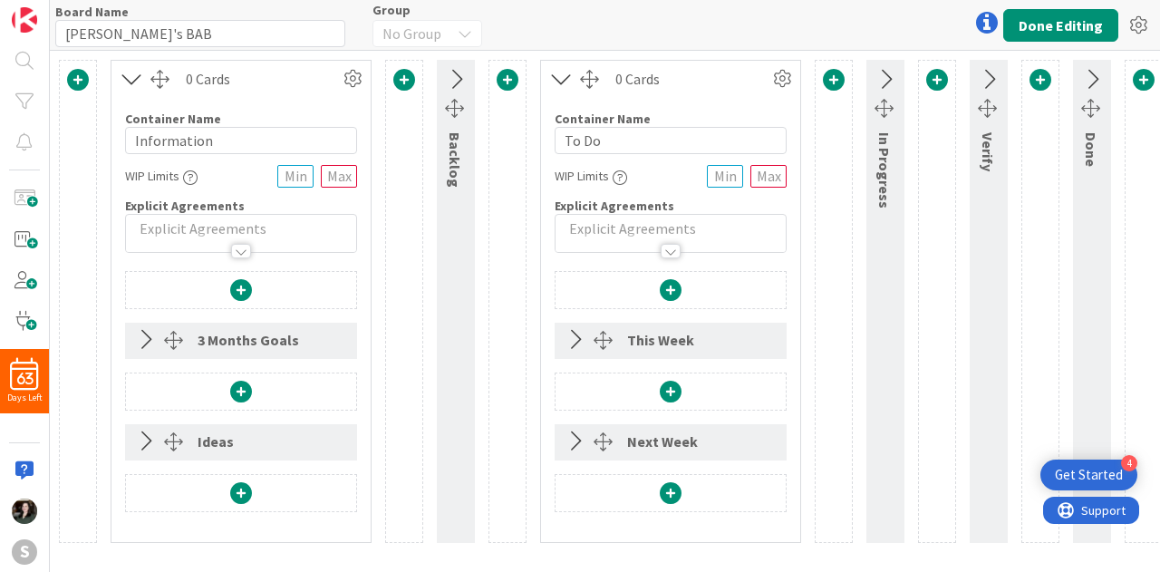
click at [452, 76] on icon at bounding box center [455, 80] width 30 height 24
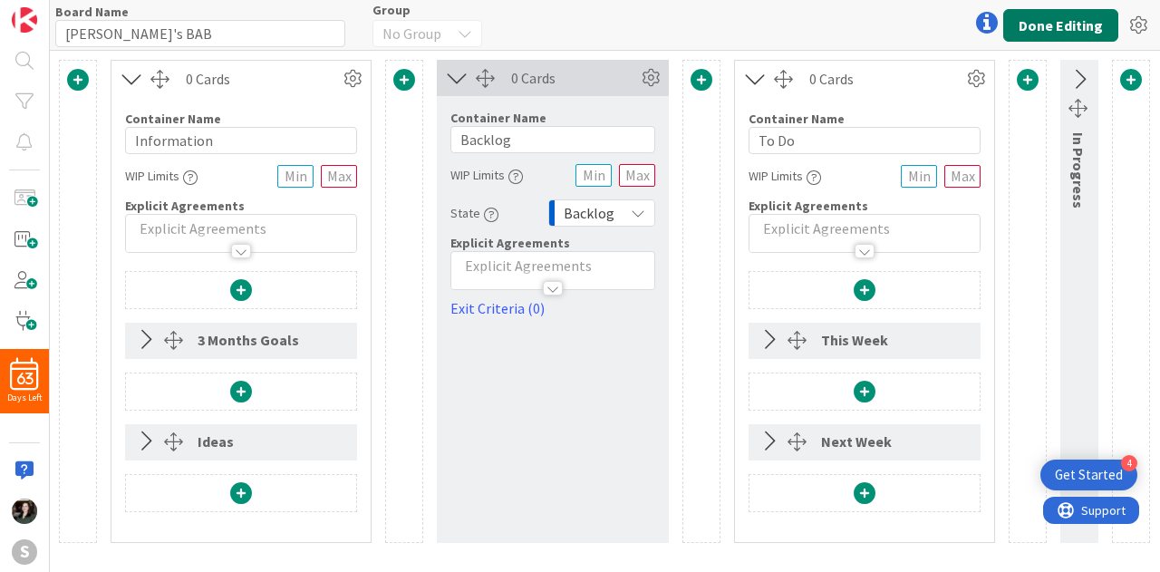
click at [1081, 38] on button "Done Editing" at bounding box center [1060, 25] width 115 height 33
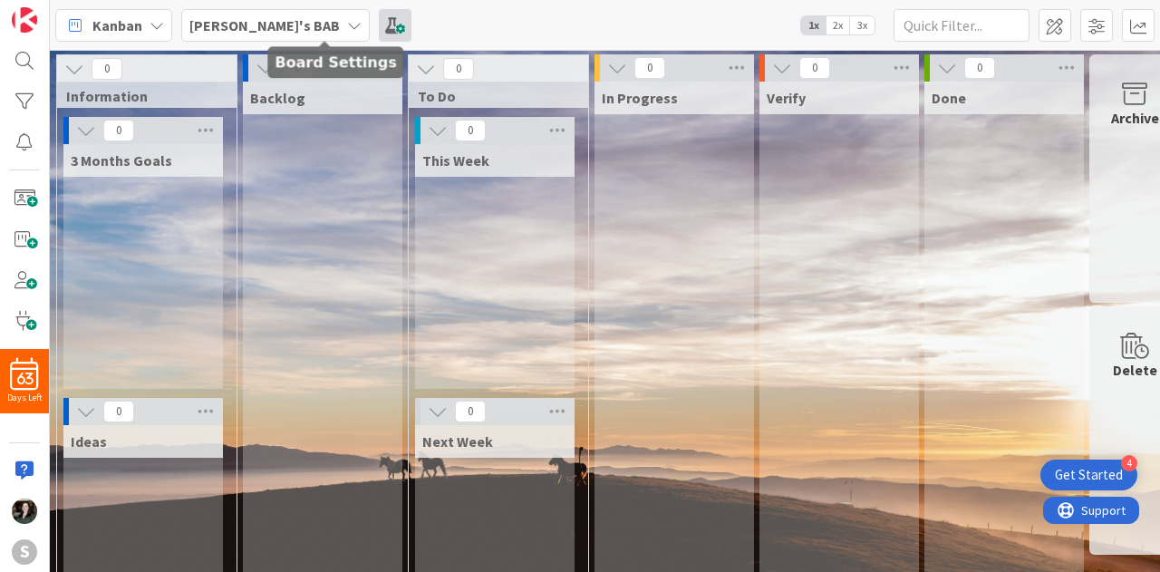
click at [379, 17] on span at bounding box center [395, 25] width 33 height 33
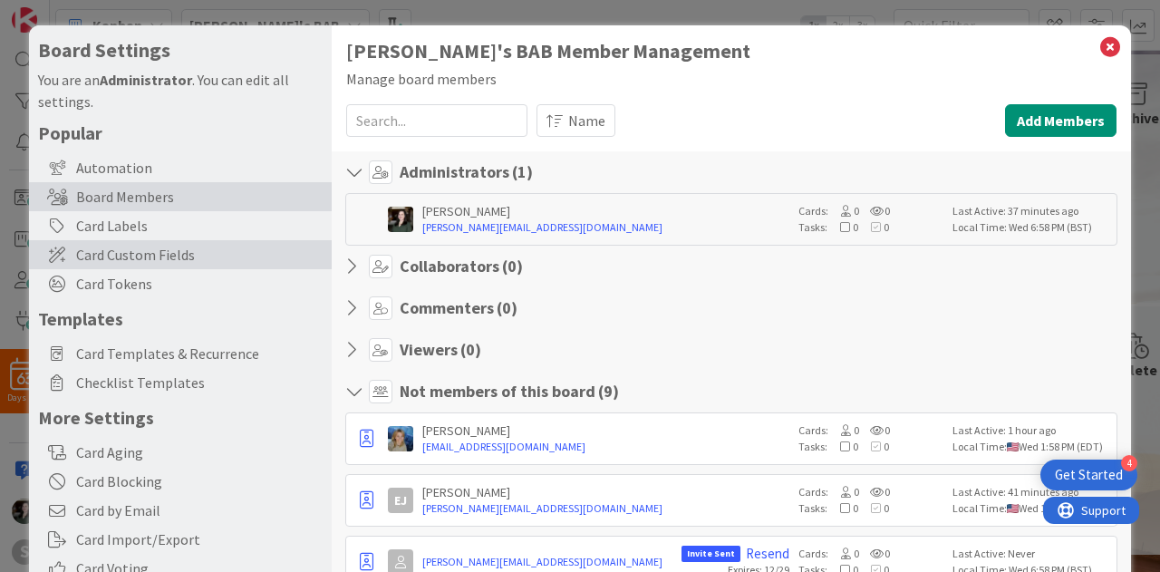
click at [226, 266] on div "Card Custom Fields" at bounding box center [180, 254] width 303 height 29
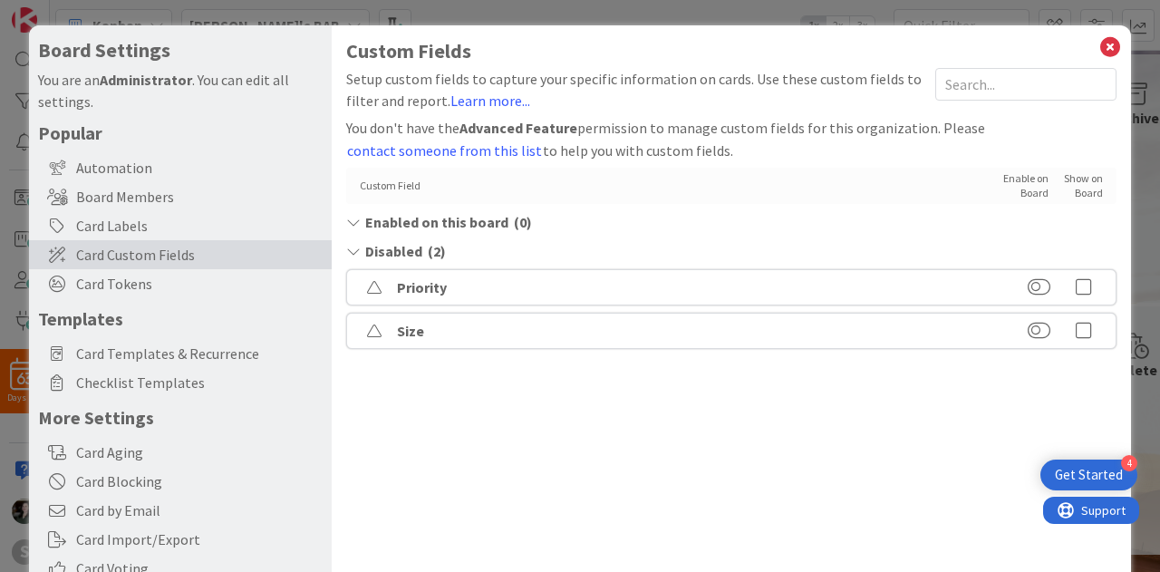
click at [370, 217] on span "Enabled on this board" at bounding box center [436, 222] width 143 height 22
click at [1027, 285] on button at bounding box center [1038, 287] width 23 height 18
click at [1027, 338] on button at bounding box center [1038, 331] width 23 height 18
click at [1068, 256] on icon at bounding box center [1084, 258] width 36 height 18
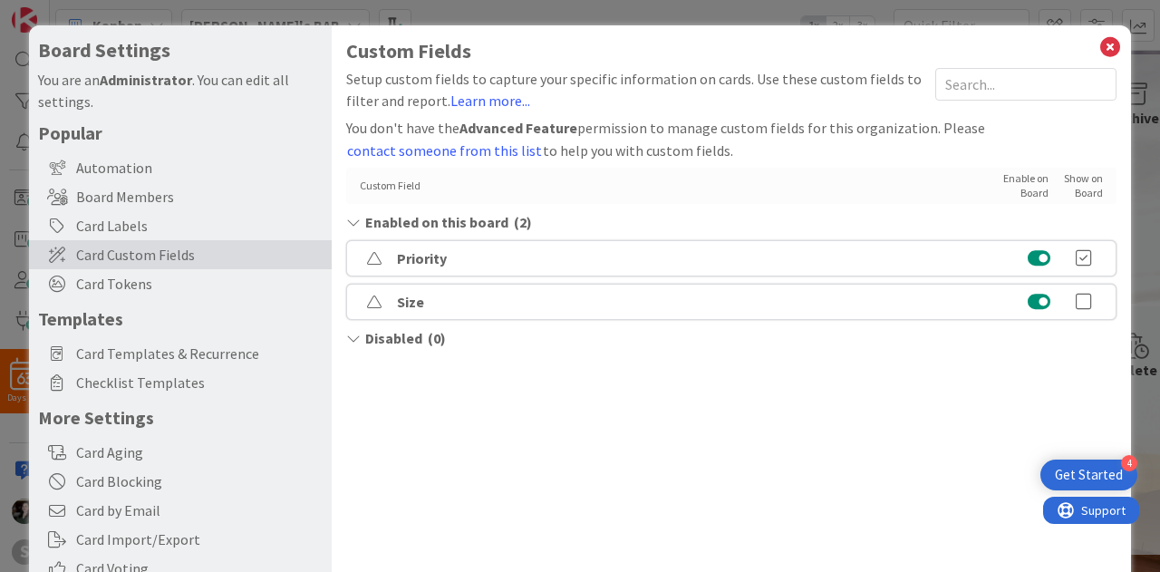
click at [1076, 296] on icon at bounding box center [1084, 302] width 36 height 18
click at [1085, 40] on h1 "Custom Fields" at bounding box center [731, 51] width 770 height 23
click at [1098, 44] on icon at bounding box center [1110, 46] width 24 height 25
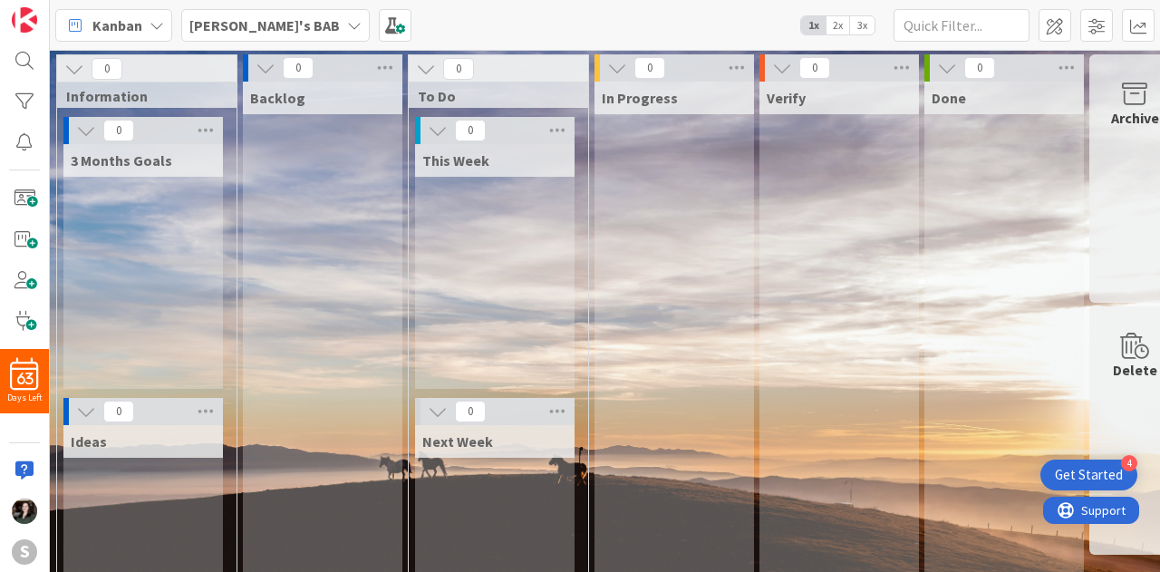
click at [308, 26] on div "Kanban Angela's BAB 1x 2x 3x" at bounding box center [605, 25] width 1110 height 50
click at [379, 31] on span at bounding box center [395, 25] width 33 height 33
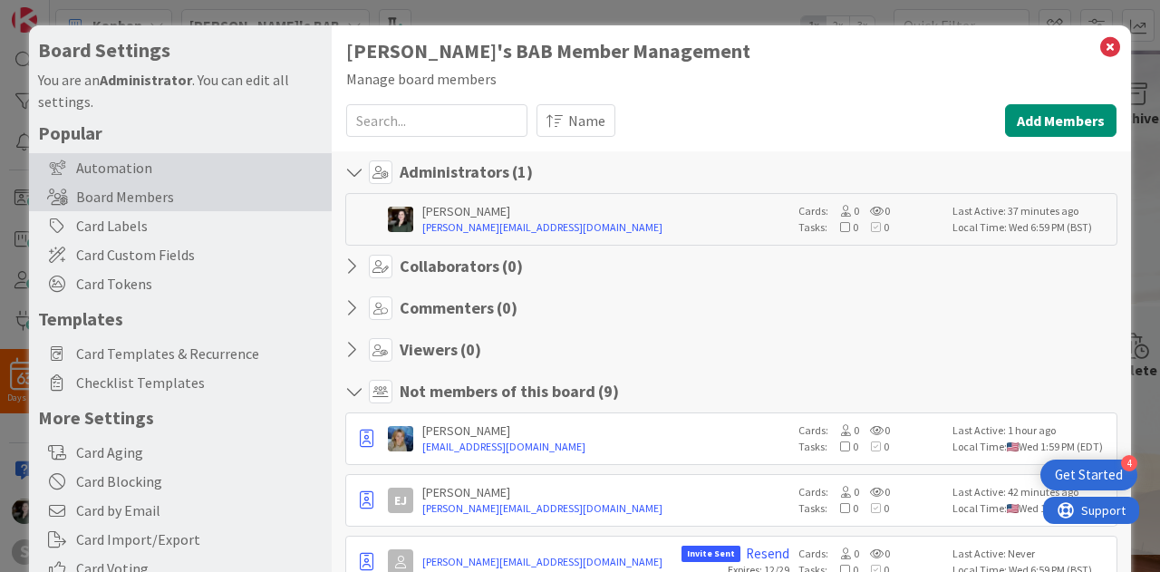
click at [185, 170] on div "Automation" at bounding box center [180, 167] width 303 height 29
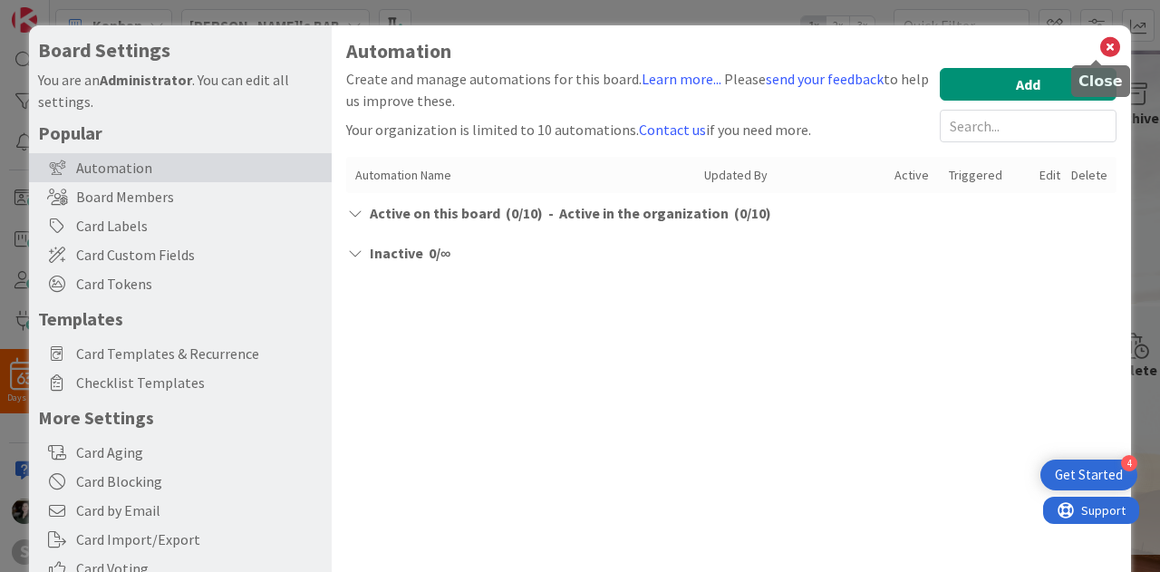
click at [1102, 45] on icon at bounding box center [1110, 46] width 24 height 25
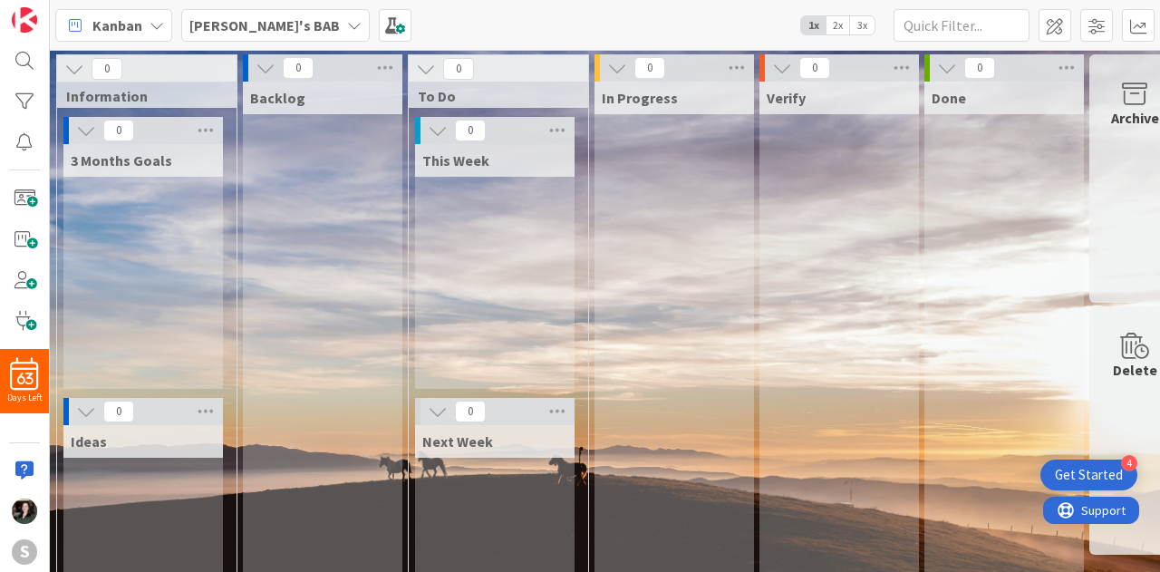
click at [265, 30] on b "[PERSON_NAME]'s BAB" at bounding box center [264, 25] width 150 height 18
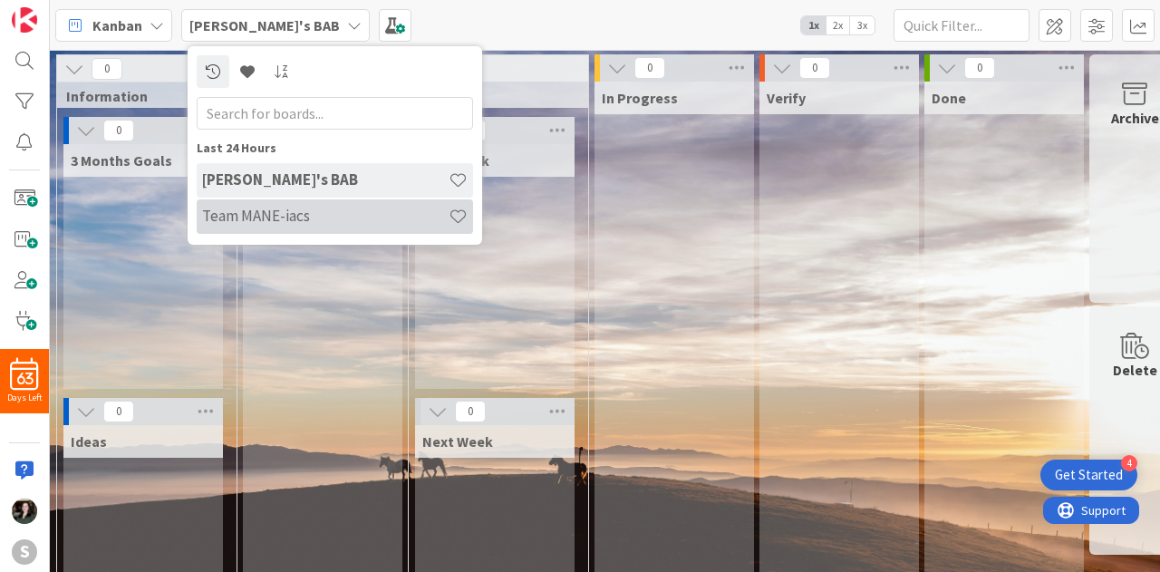
click at [281, 222] on h4 "Team MANE-iacs" at bounding box center [325, 216] width 246 height 18
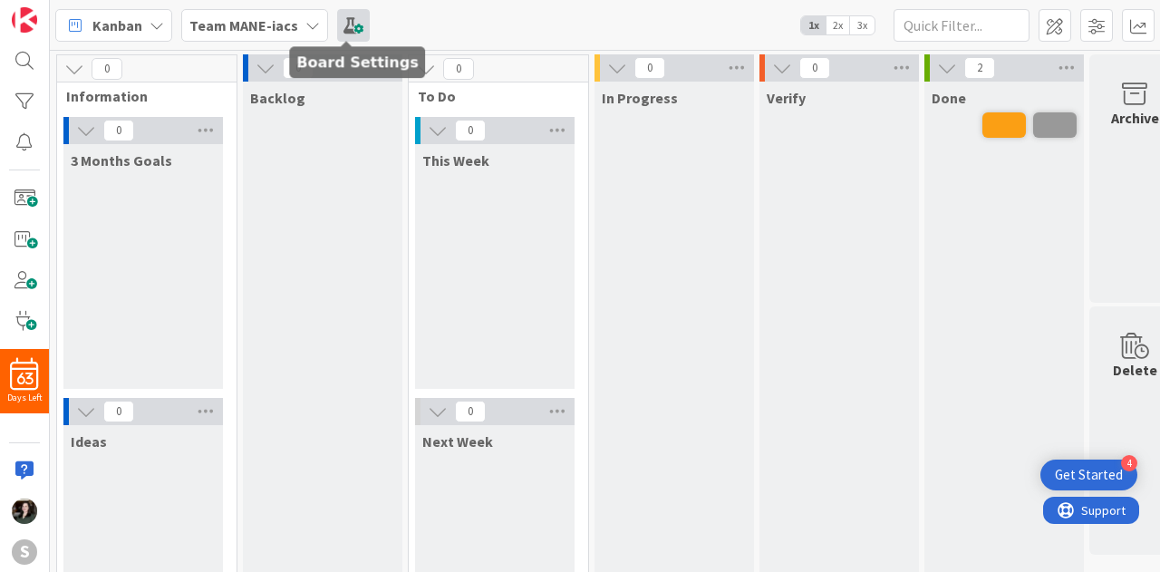
click at [342, 34] on span at bounding box center [353, 25] width 33 height 33
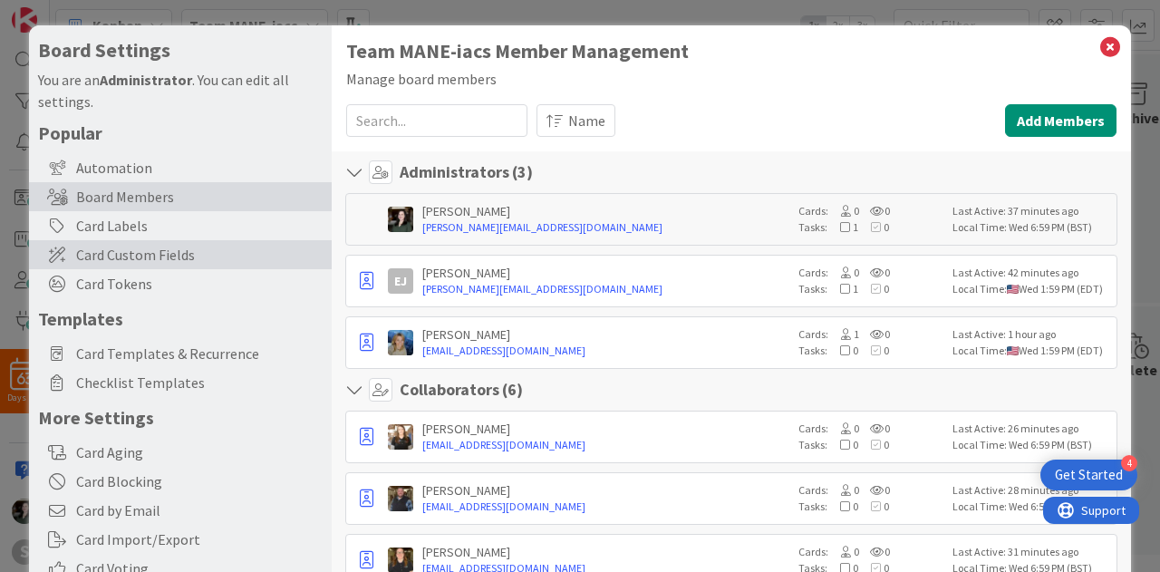
click at [170, 262] on span "Card Custom Fields" at bounding box center [199, 255] width 246 height 22
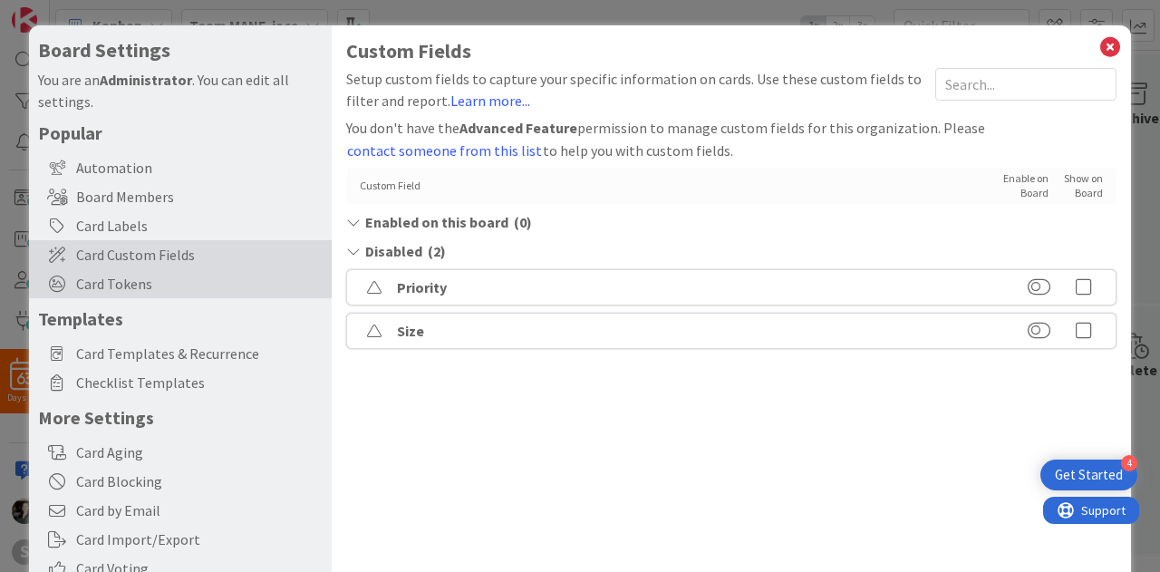
click at [173, 280] on span "Card Tokens" at bounding box center [199, 284] width 246 height 22
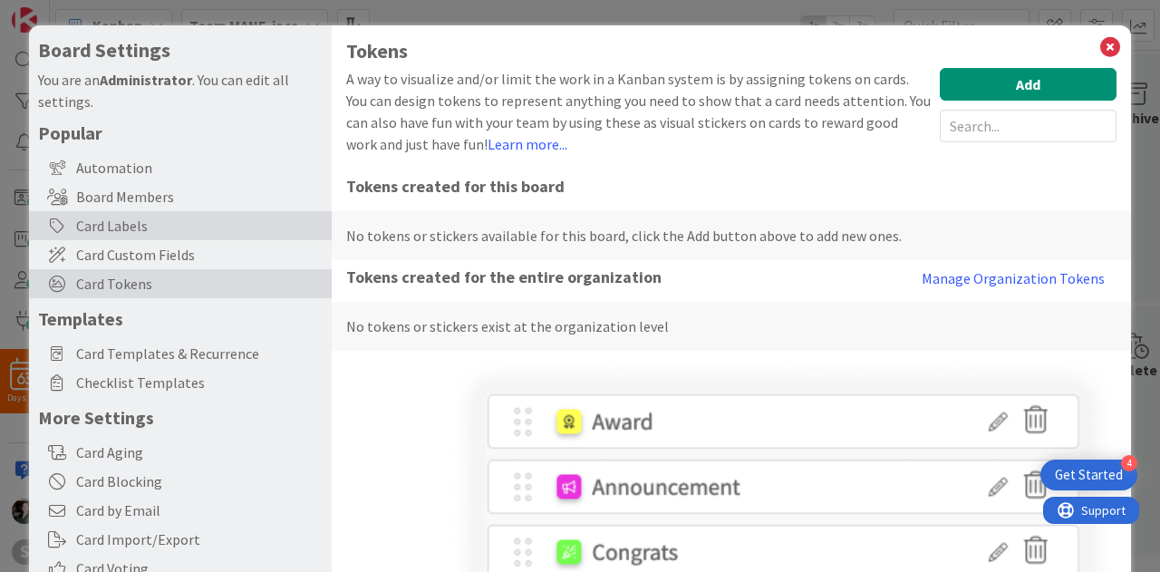
click at [179, 236] on div "Card Labels" at bounding box center [180, 225] width 303 height 29
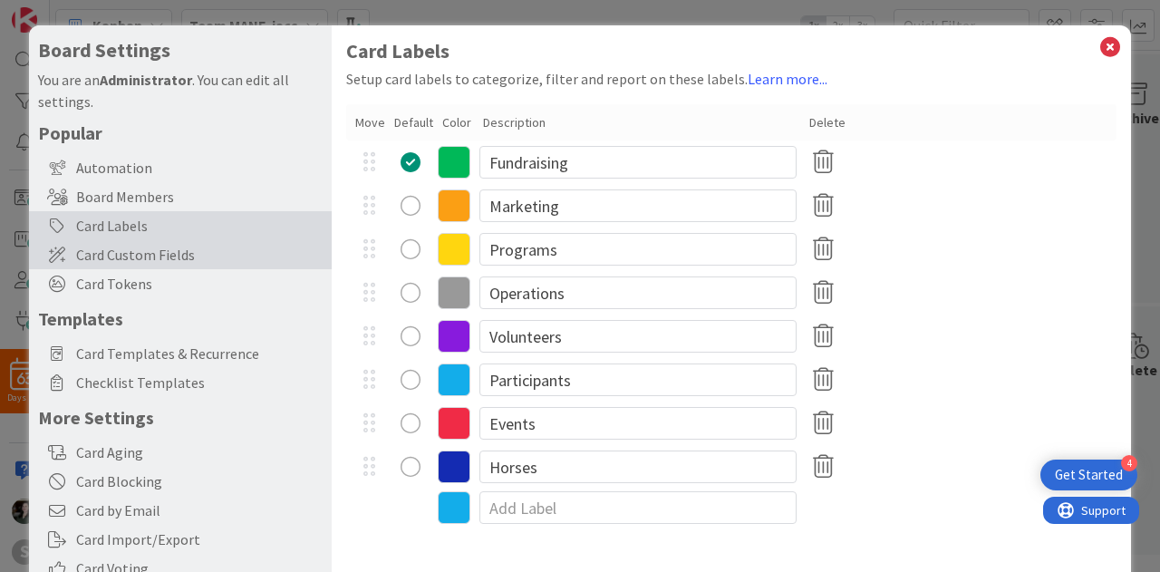
click at [192, 247] on span "Card Custom Fields" at bounding box center [199, 255] width 246 height 22
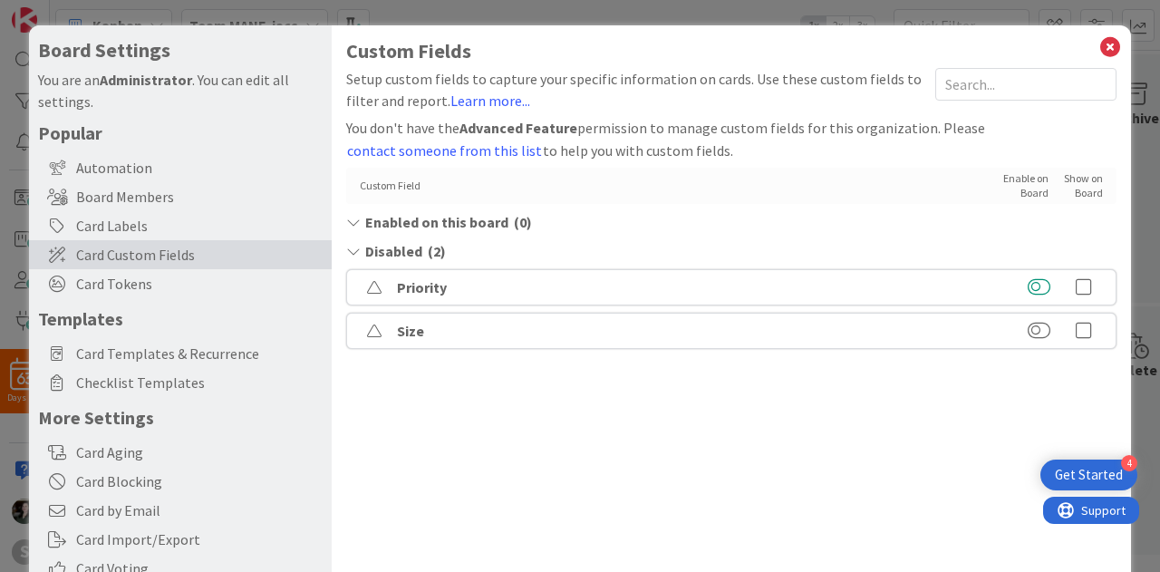
click at [1027, 279] on button at bounding box center [1038, 287] width 23 height 18
click at [1027, 332] on button at bounding box center [1038, 331] width 23 height 18
click at [1069, 249] on icon at bounding box center [1084, 258] width 36 height 18
click at [1066, 298] on icon at bounding box center [1084, 302] width 36 height 18
click at [1102, 61] on h1 "Custom Fields" at bounding box center [731, 51] width 770 height 23
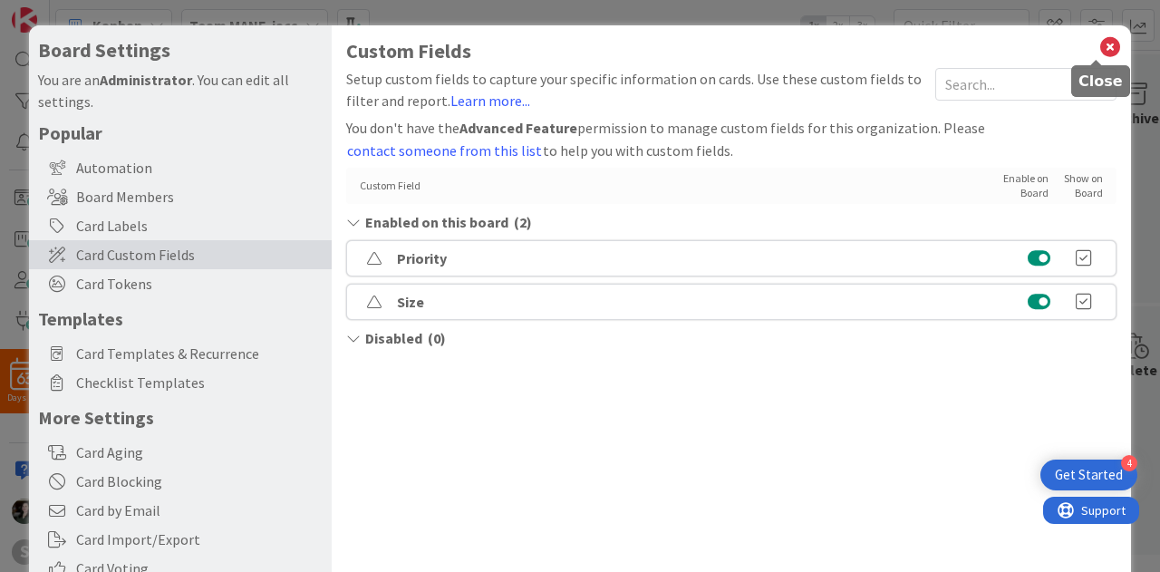
click at [1098, 46] on icon at bounding box center [1110, 46] width 24 height 25
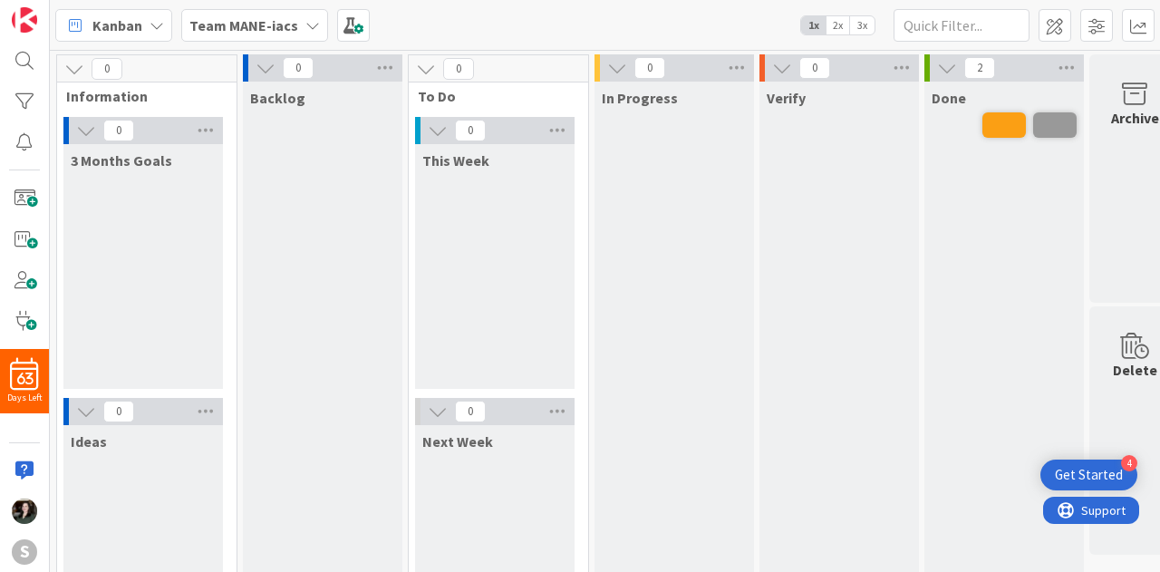
click at [286, 19] on b "Team MANE-iacs" at bounding box center [243, 25] width 109 height 18
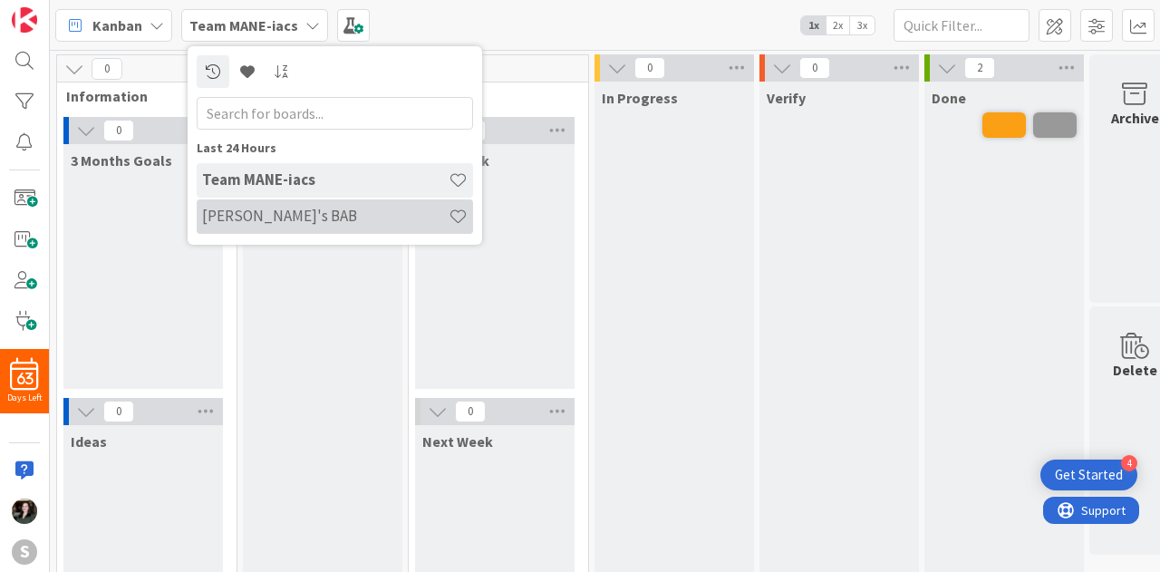
click at [289, 213] on h4 "[PERSON_NAME]'s BAB" at bounding box center [325, 216] width 246 height 18
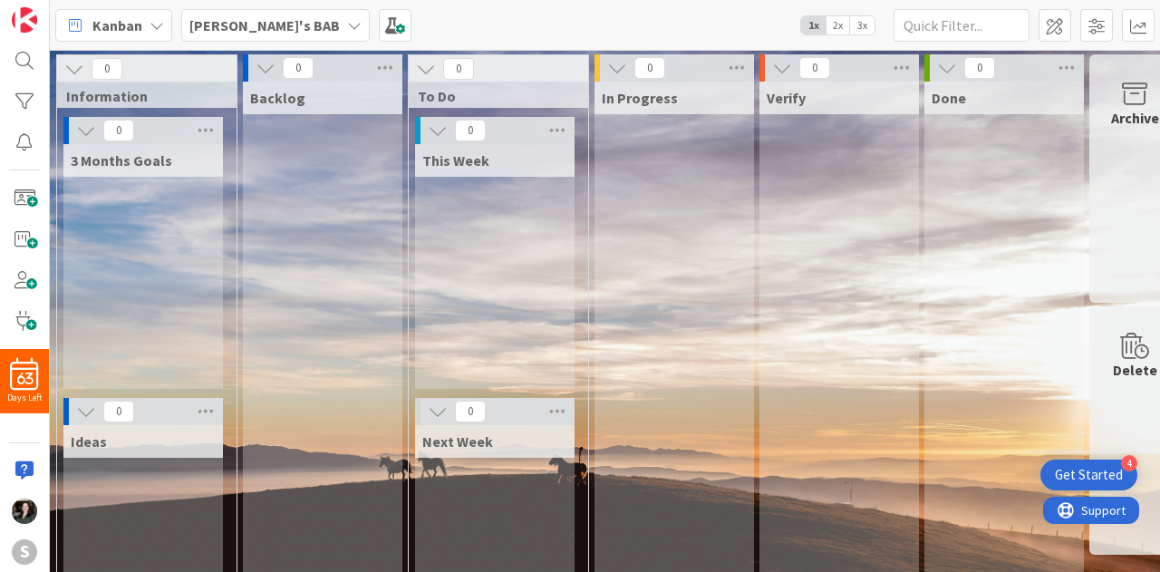
click at [274, 31] on div "[PERSON_NAME]'s BAB" at bounding box center [275, 25] width 188 height 33
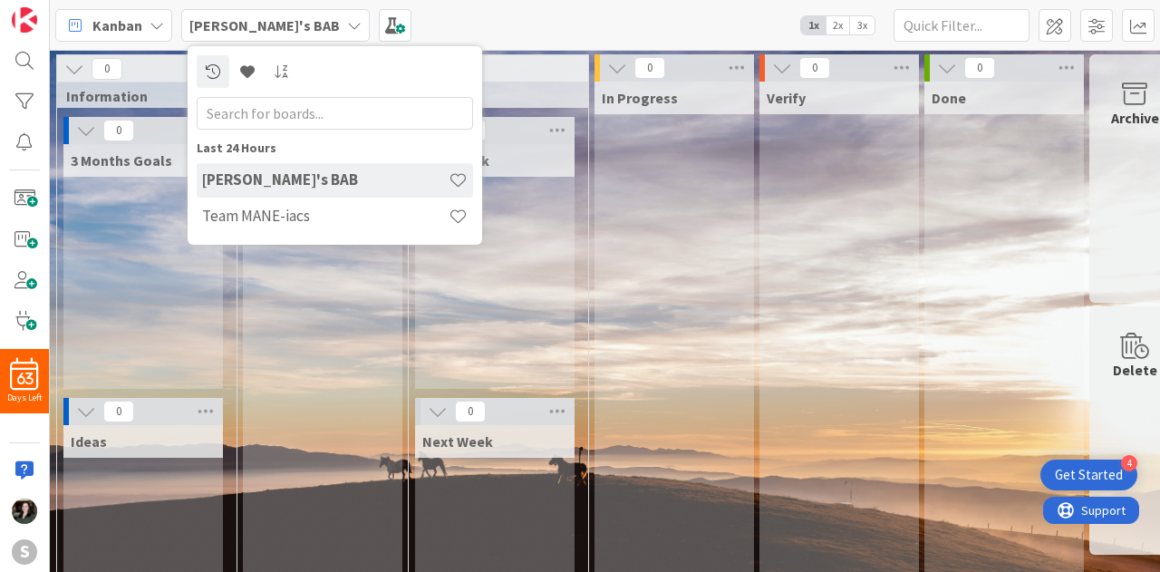
click at [393, 34] on div "Kanban Angela's BAB Last 24 Hours Angela's BAB Team MANE-iacs 1x 2x 3x" at bounding box center [605, 25] width 1110 height 50
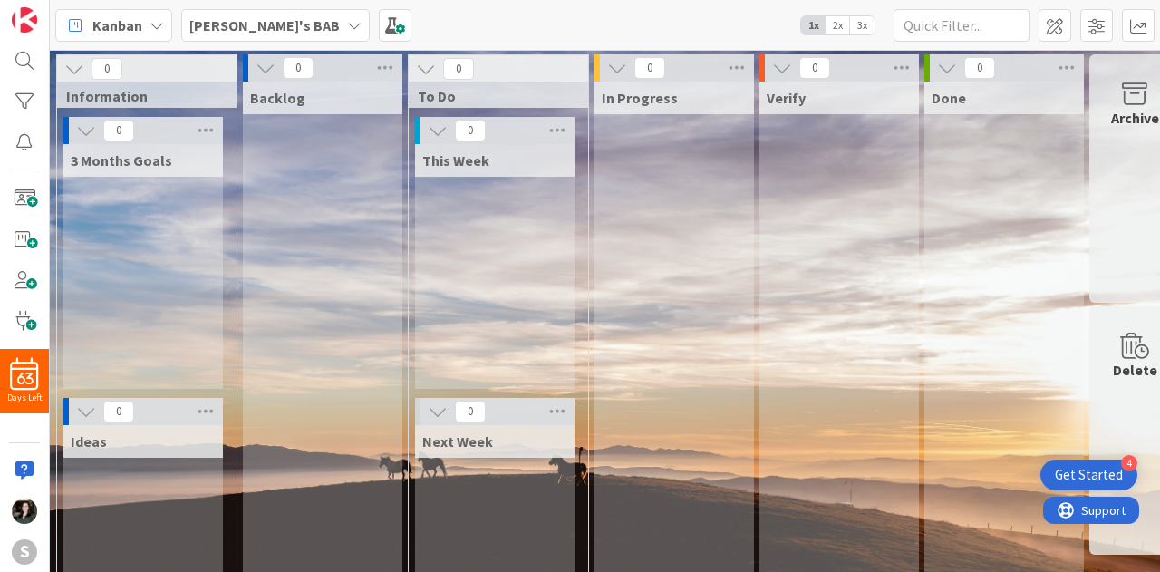
click at [344, 28] on div "Kanban Angela's BAB 1x 2x 3x" at bounding box center [605, 25] width 1110 height 50
click at [379, 24] on span at bounding box center [395, 25] width 33 height 33
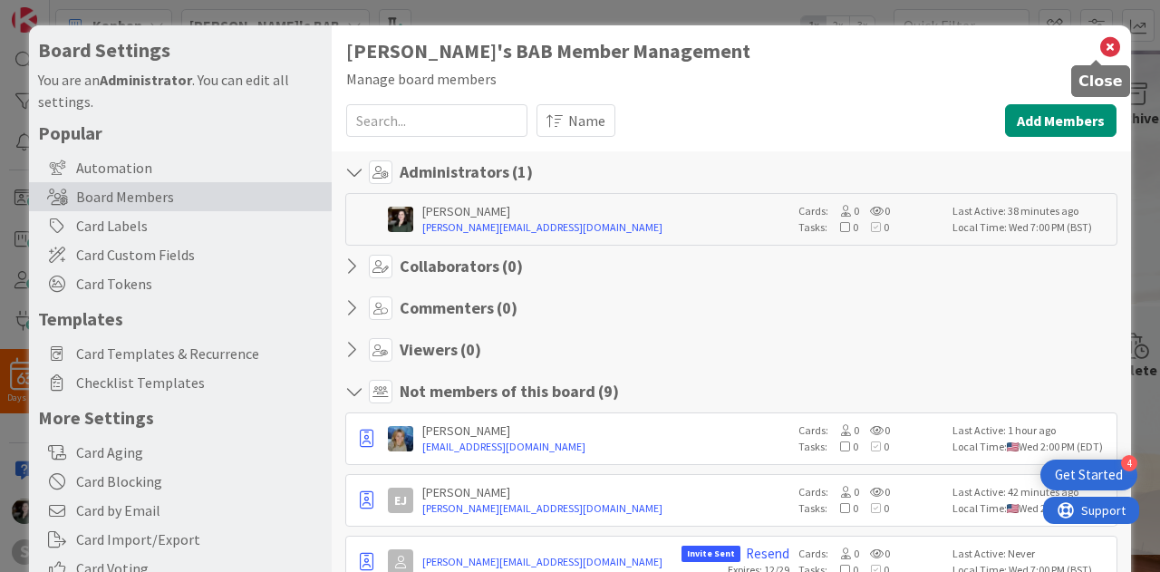
click at [1098, 45] on icon at bounding box center [1110, 46] width 24 height 25
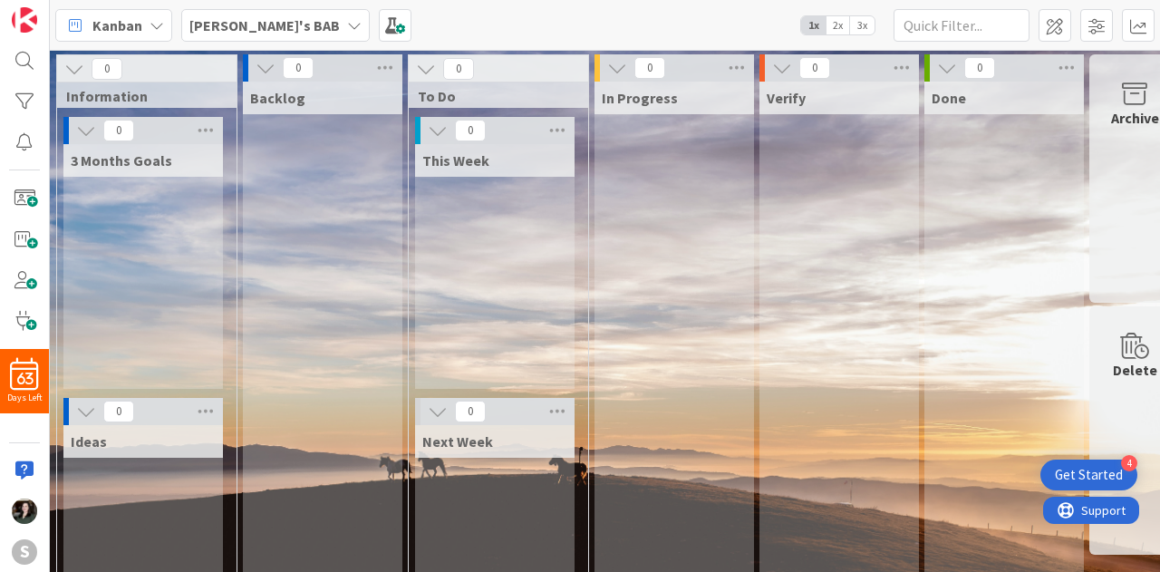
click at [347, 21] on icon at bounding box center [354, 25] width 14 height 14
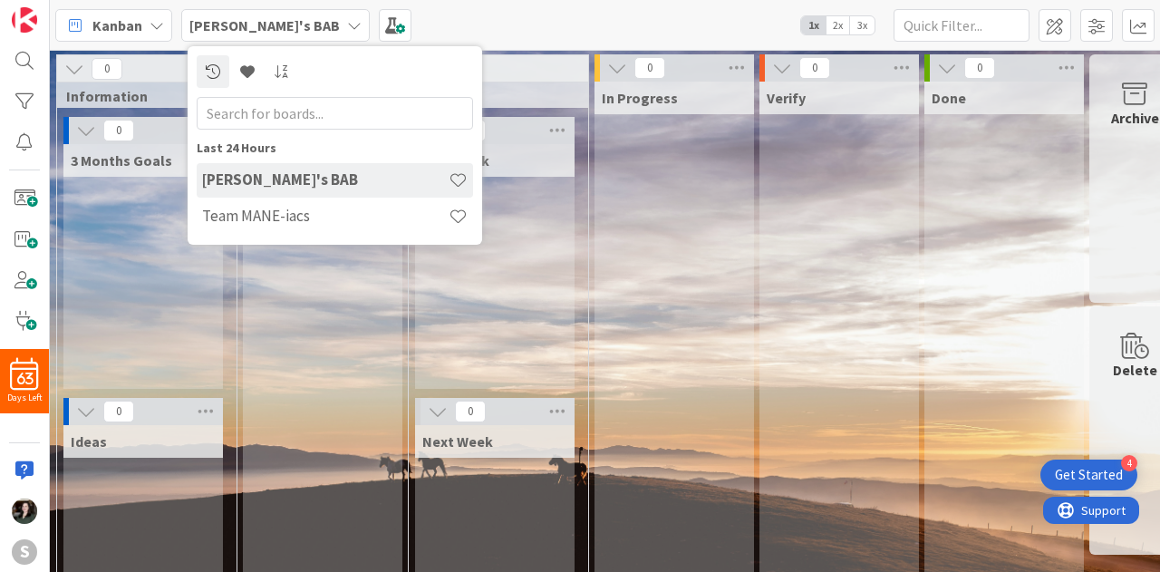
click at [347, 21] on icon at bounding box center [354, 25] width 14 height 14
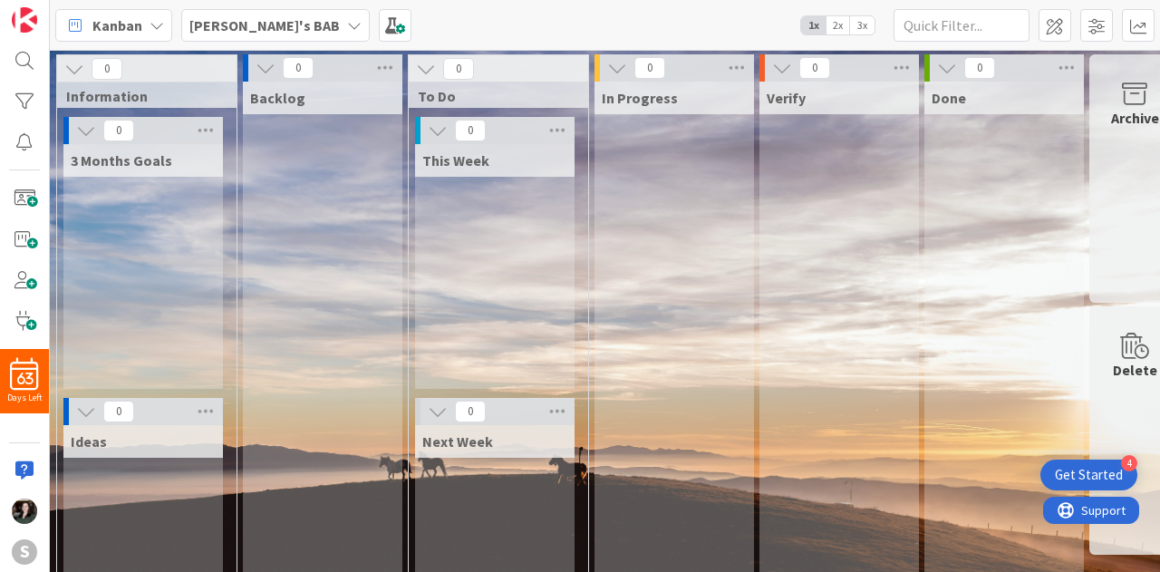
click at [347, 21] on icon at bounding box center [354, 25] width 14 height 14
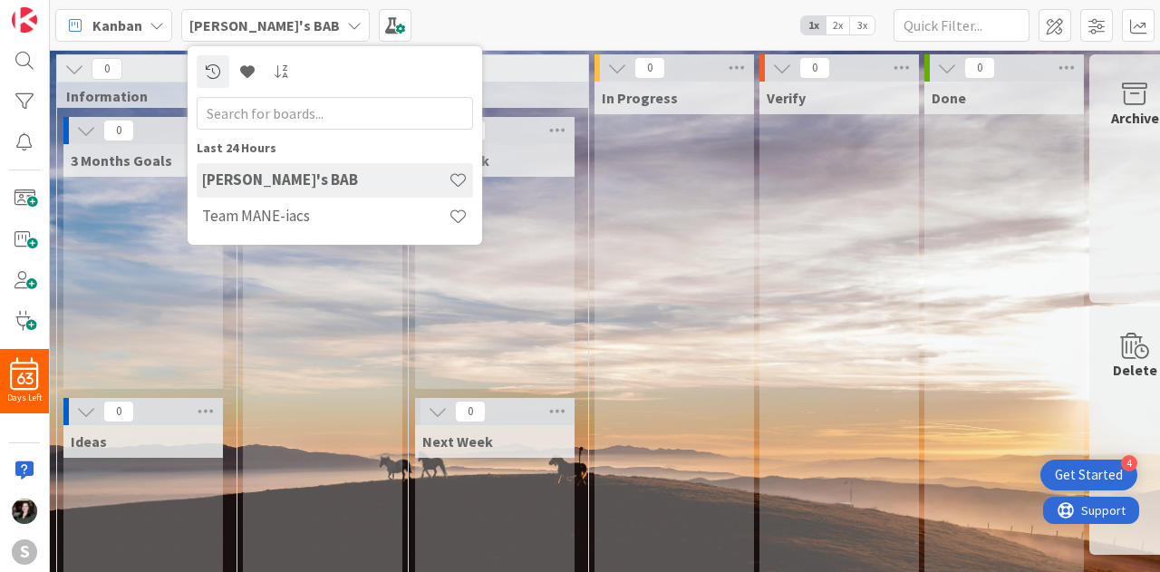
click at [479, 19] on div "Kanban Angela's BAB Last 24 Hours Angela's BAB Team MANE-iacs 1x 2x 3x" at bounding box center [605, 25] width 1110 height 50
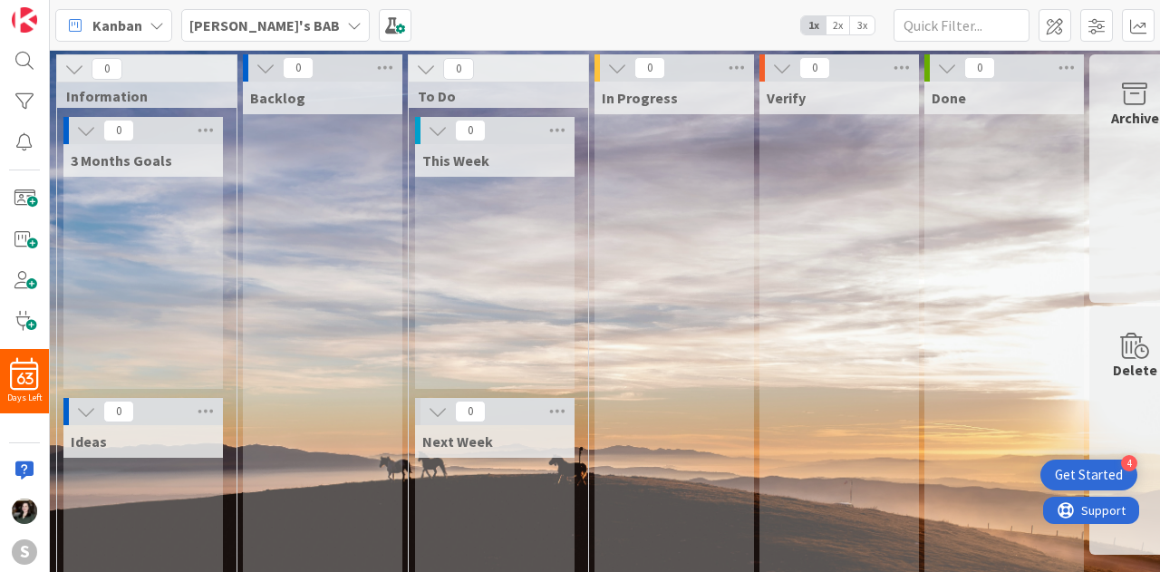
click at [324, 48] on div "Kanban Angela's BAB 1x 2x 3x" at bounding box center [605, 25] width 1110 height 50
click at [1051, 37] on span at bounding box center [1054, 25] width 33 height 33
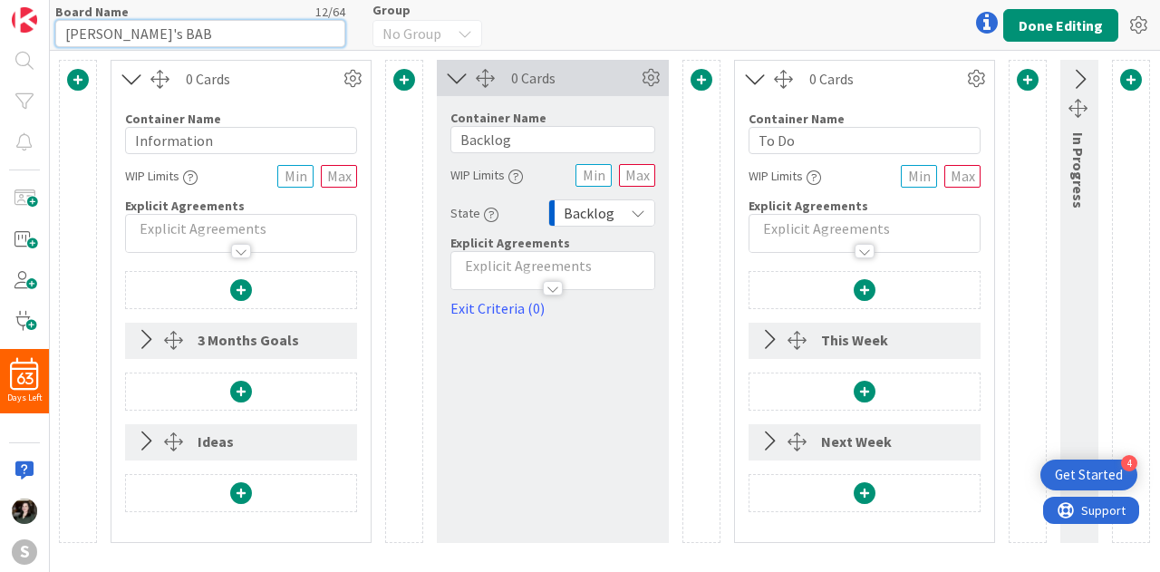
click at [176, 35] on input "[PERSON_NAME]'s BAB" at bounding box center [200, 33] width 290 height 27
type input "[PERSON_NAME]'s BAB"
click at [1042, 18] on button "Done Editing" at bounding box center [1060, 25] width 115 height 33
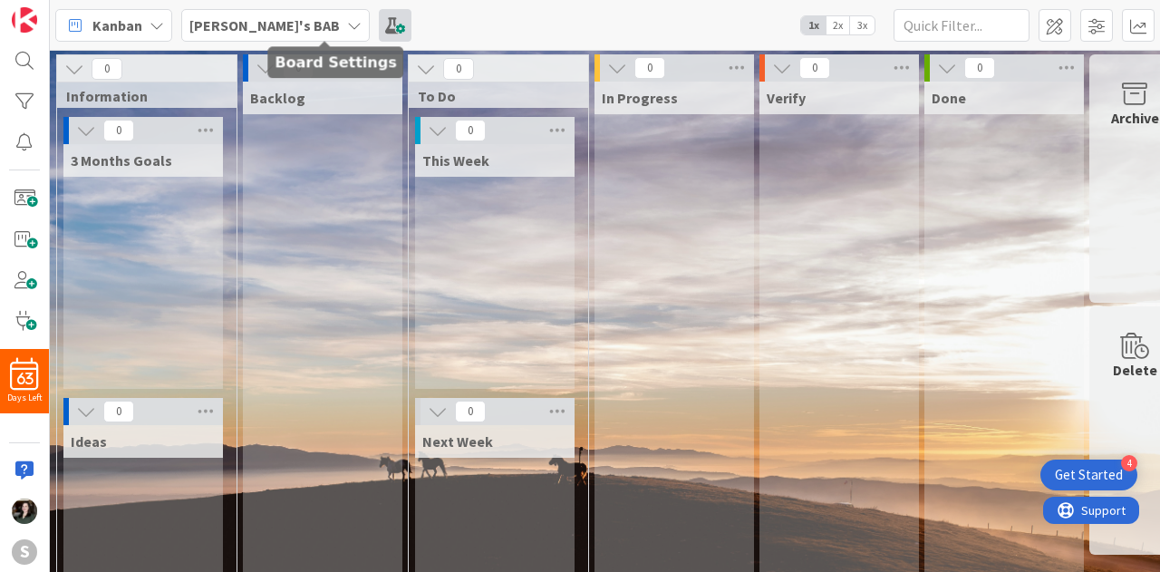
click at [379, 27] on span at bounding box center [395, 25] width 33 height 33
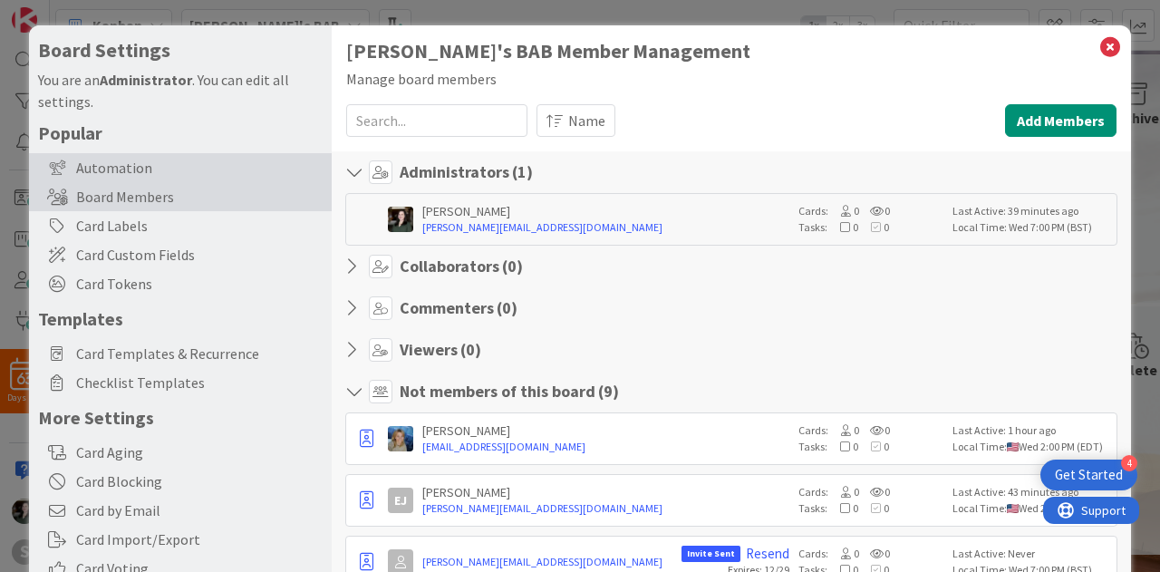
click at [194, 162] on div "Automation" at bounding box center [180, 167] width 303 height 29
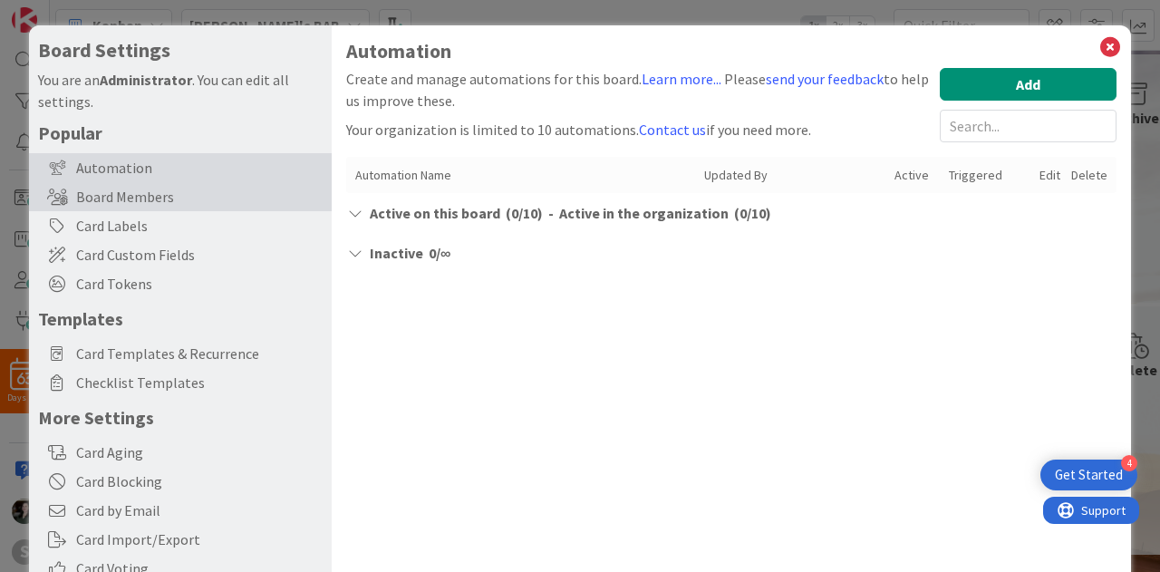
click at [261, 204] on div "Board Members" at bounding box center [180, 196] width 303 height 29
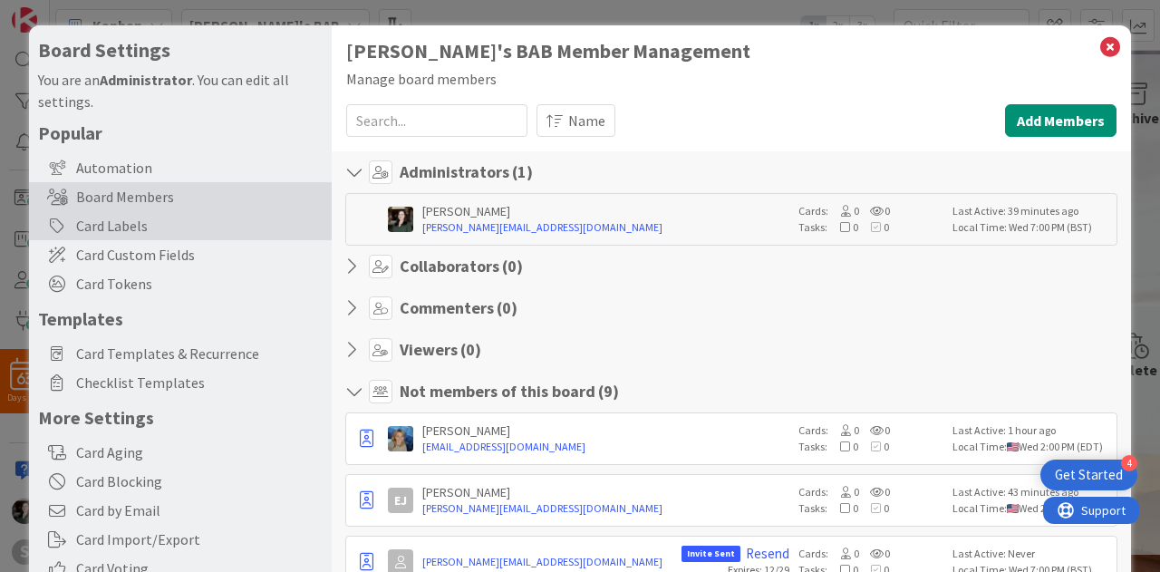
click at [265, 227] on div "Card Labels" at bounding box center [180, 225] width 303 height 29
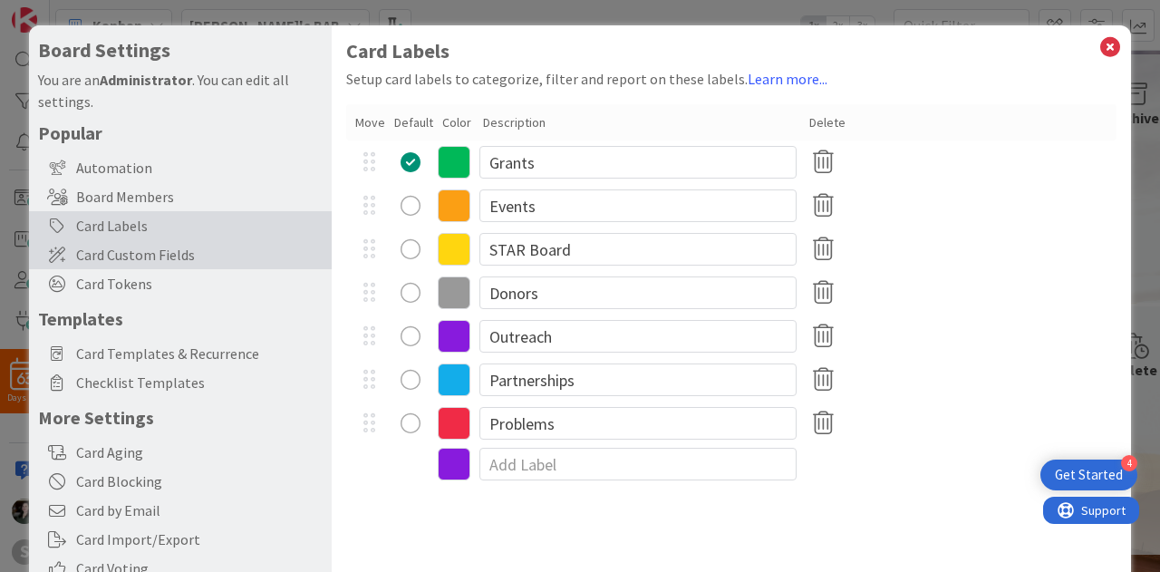
click at [265, 257] on span "Card Custom Fields" at bounding box center [199, 255] width 246 height 22
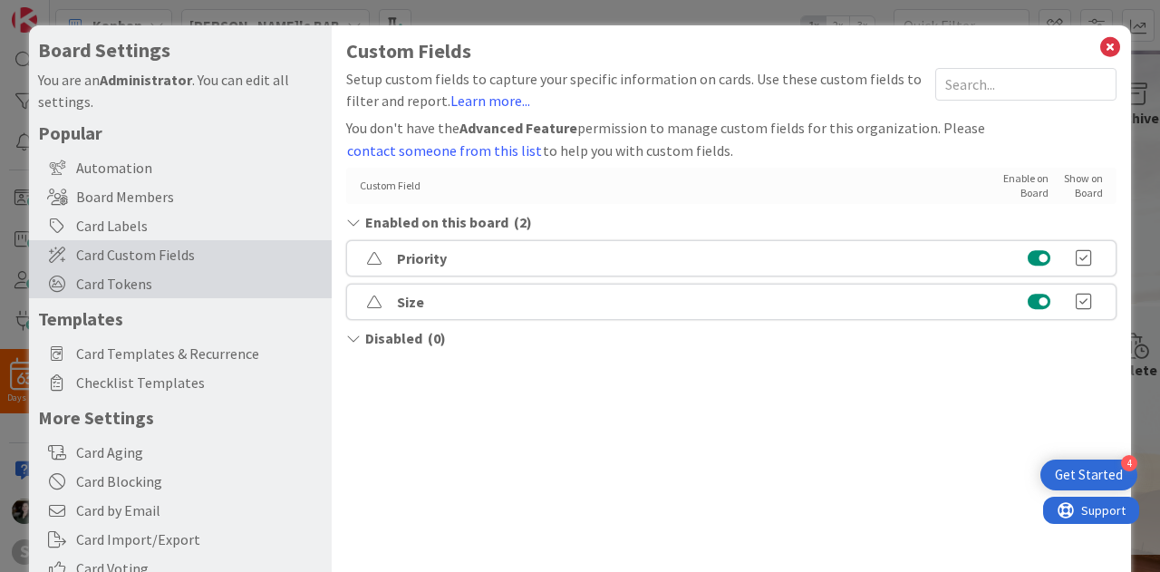
click at [265, 279] on span "Card Tokens" at bounding box center [199, 284] width 246 height 22
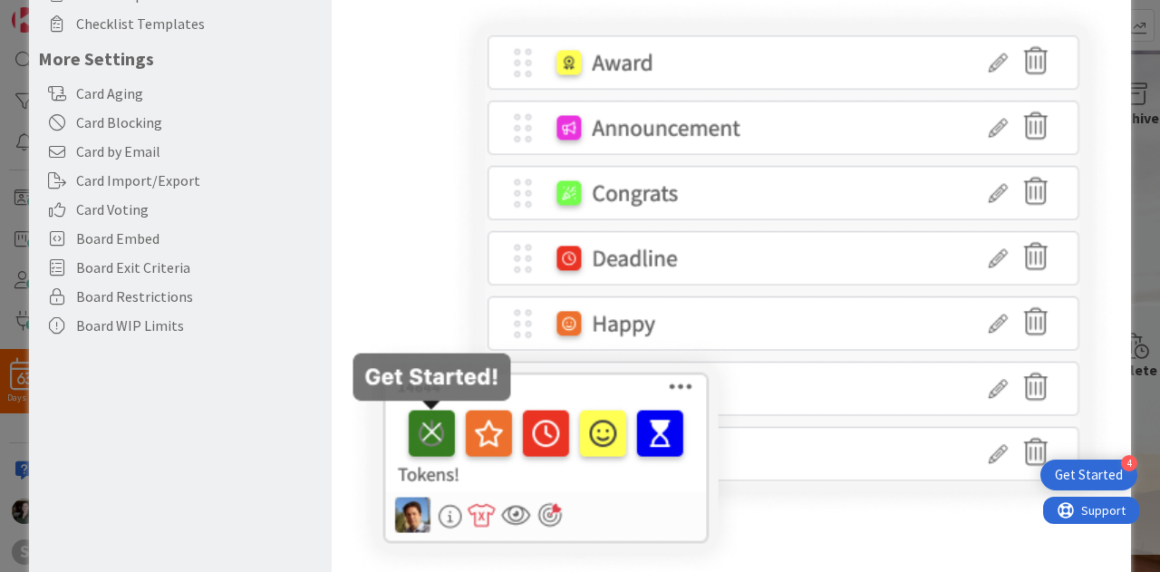
scroll to position [397, 0]
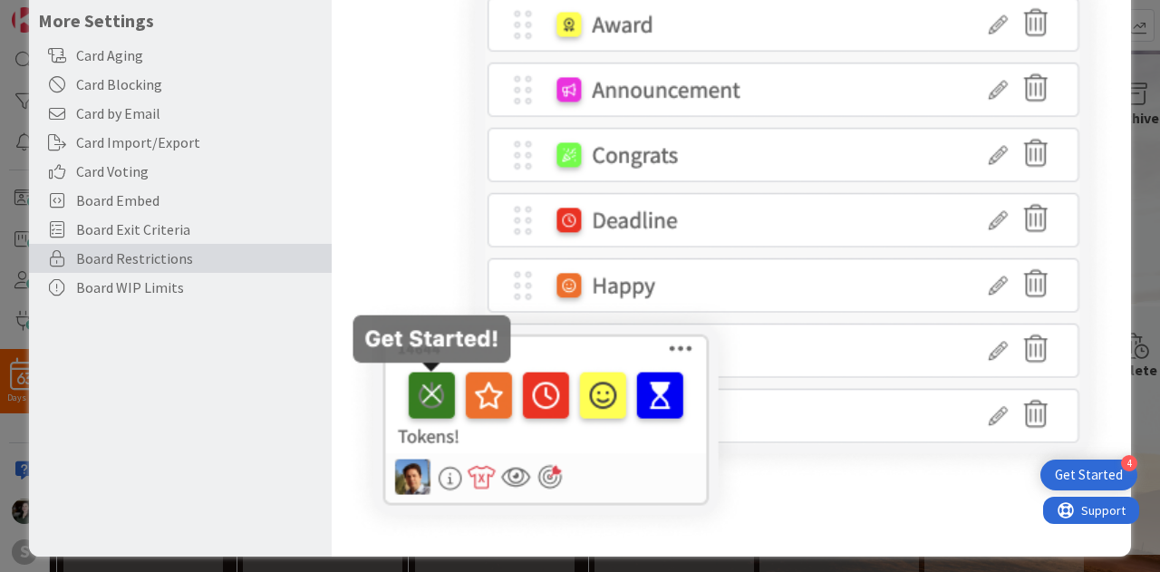
click at [117, 254] on span "Board Restrictions" at bounding box center [199, 258] width 246 height 22
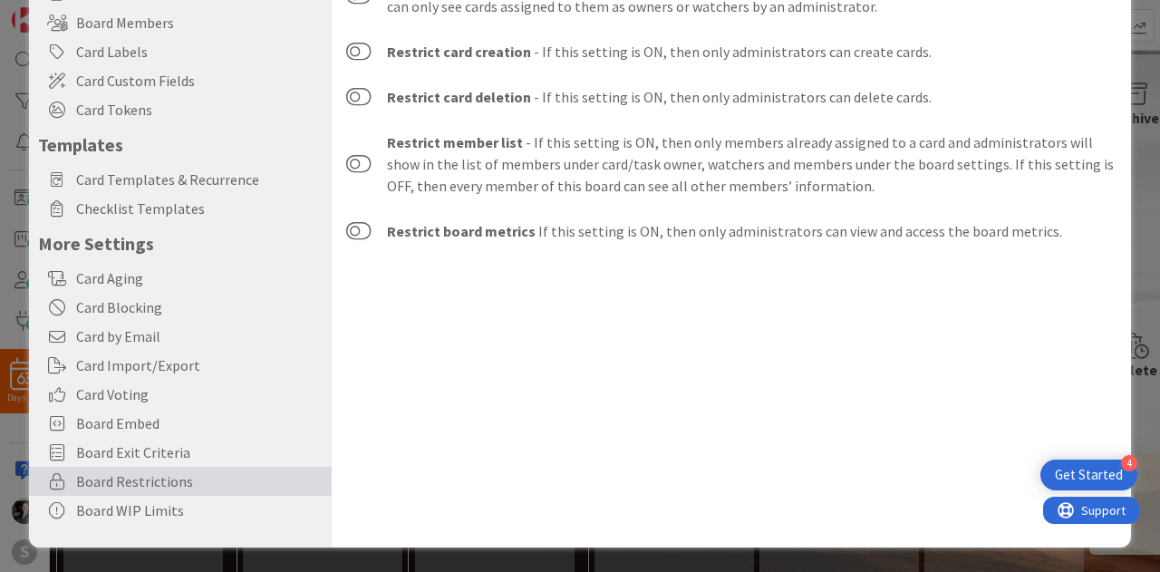
scroll to position [0, 0]
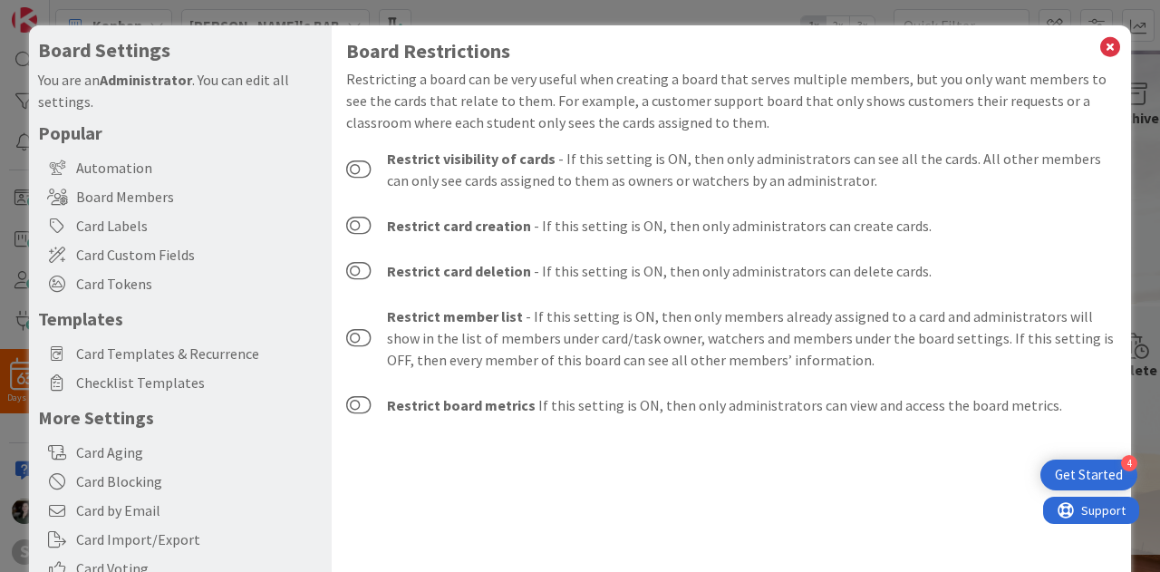
click at [174, 161] on div "Automation" at bounding box center [180, 167] width 303 height 29
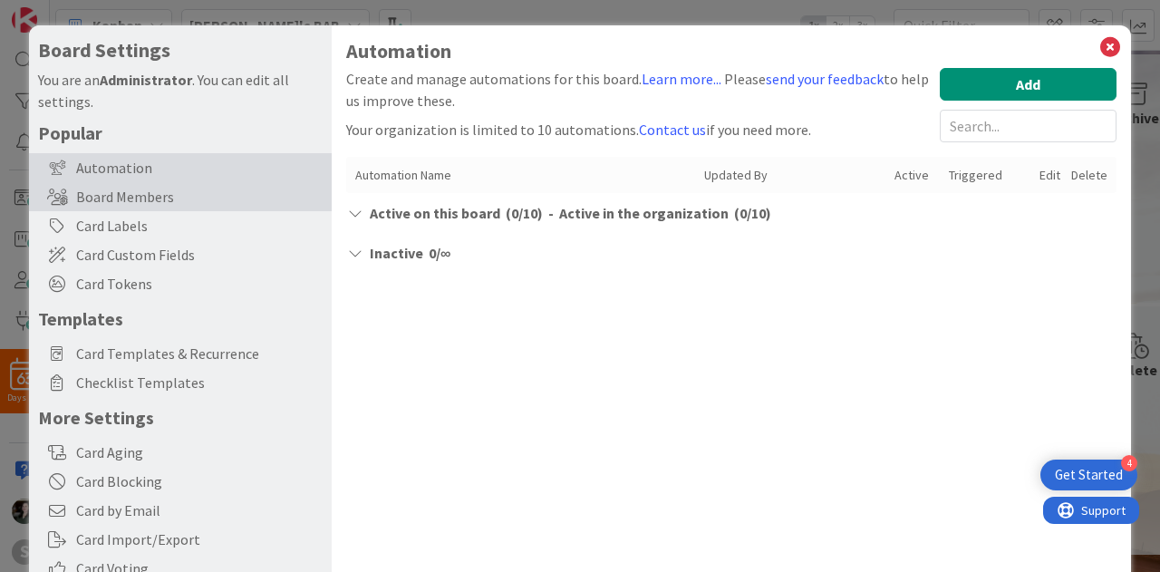
click at [183, 192] on div "Board Members" at bounding box center [180, 196] width 303 height 29
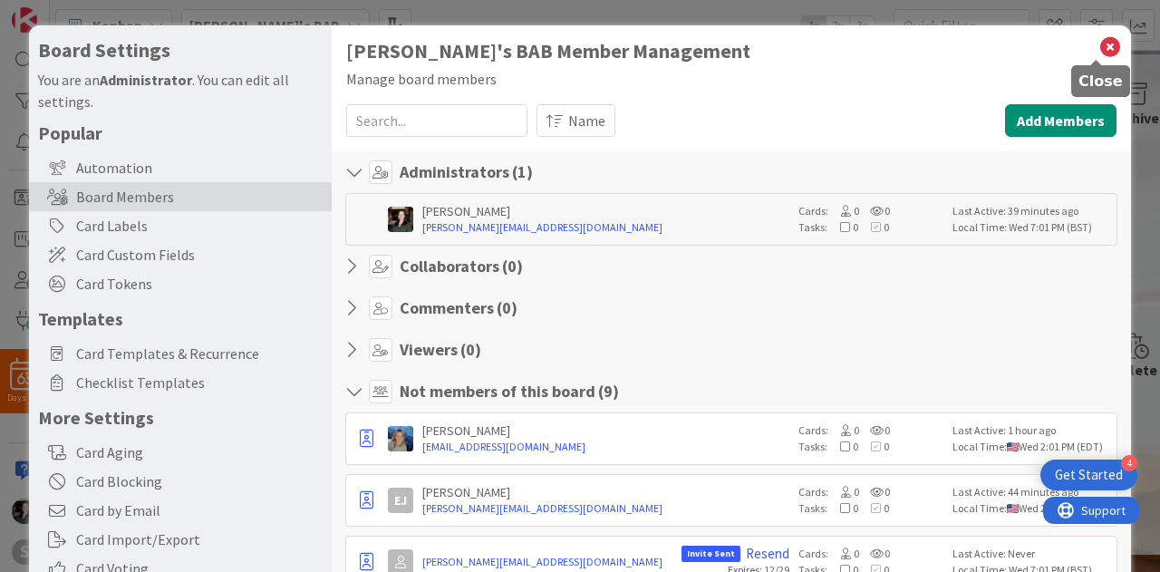
click at [1098, 55] on icon at bounding box center [1110, 46] width 24 height 25
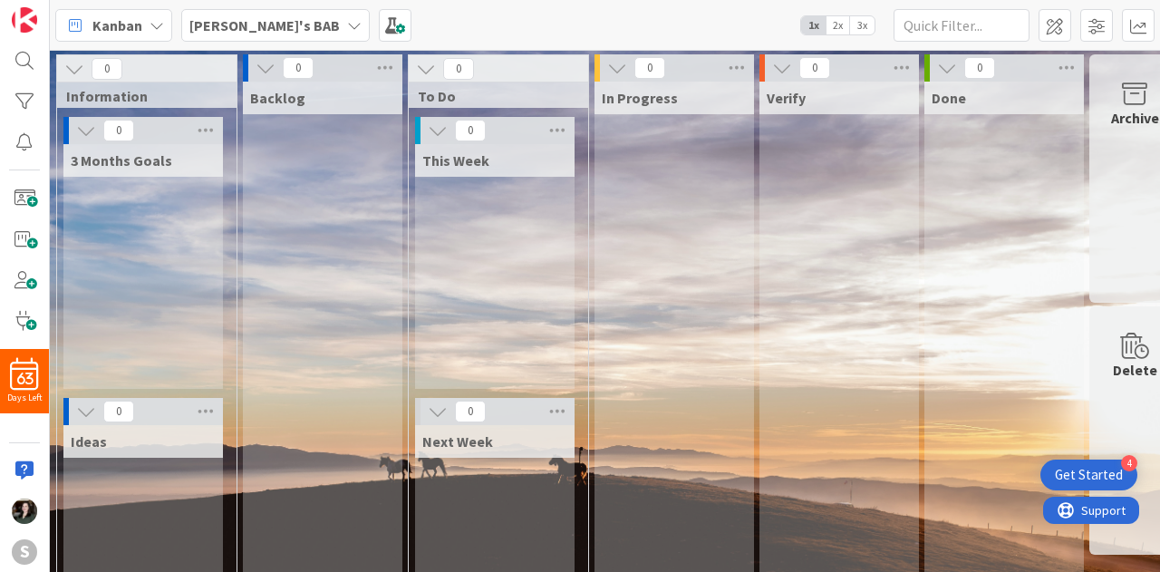
click at [234, 21] on b "[PERSON_NAME]'s BAB" at bounding box center [264, 25] width 150 height 18
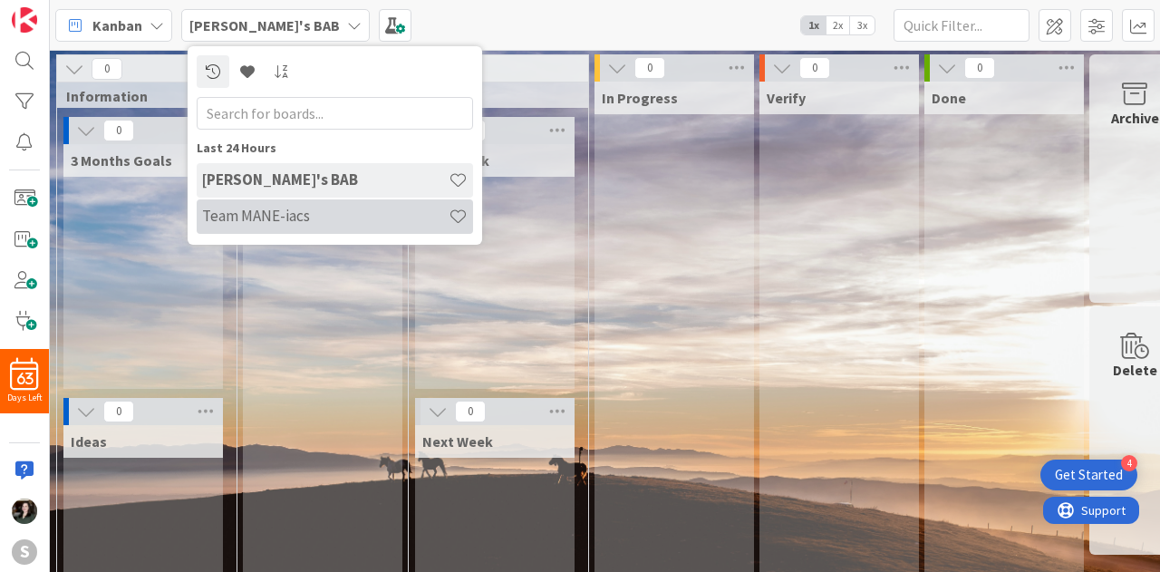
click at [279, 209] on h4 "Team MANE-iacs" at bounding box center [325, 216] width 246 height 18
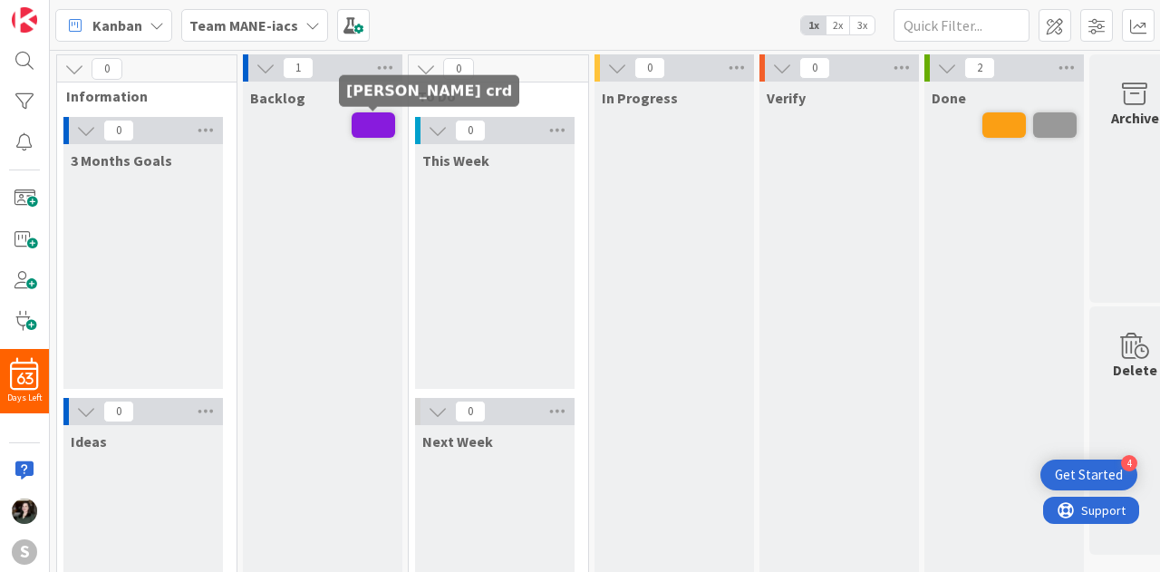
click at [378, 116] on span at bounding box center [373, 124] width 43 height 25
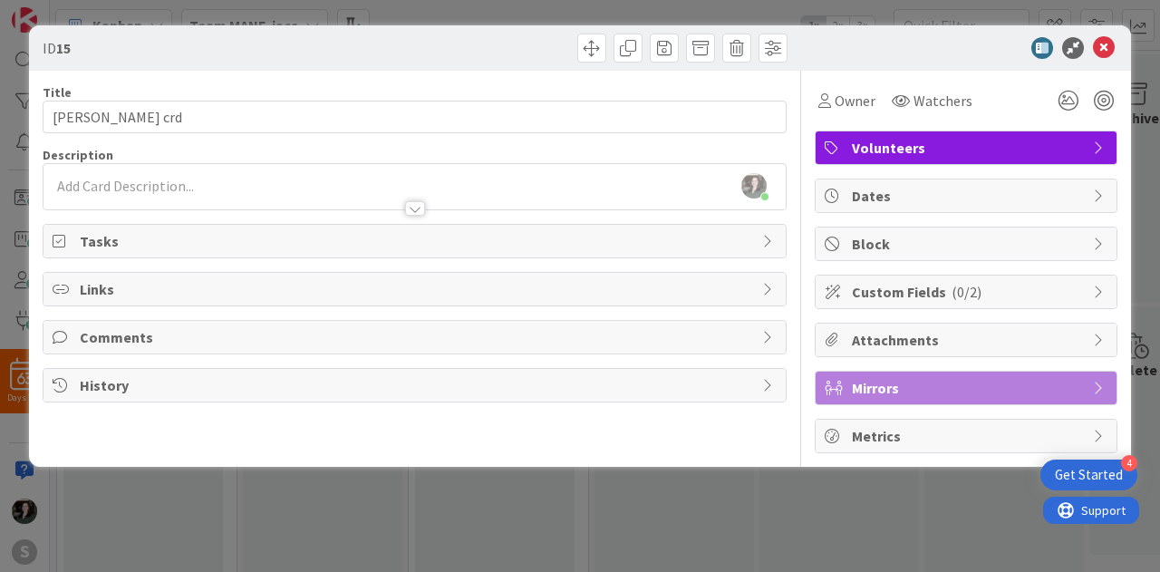
click at [1067, 282] on span "Custom Fields ( 0/2 )" at bounding box center [968, 292] width 232 height 22
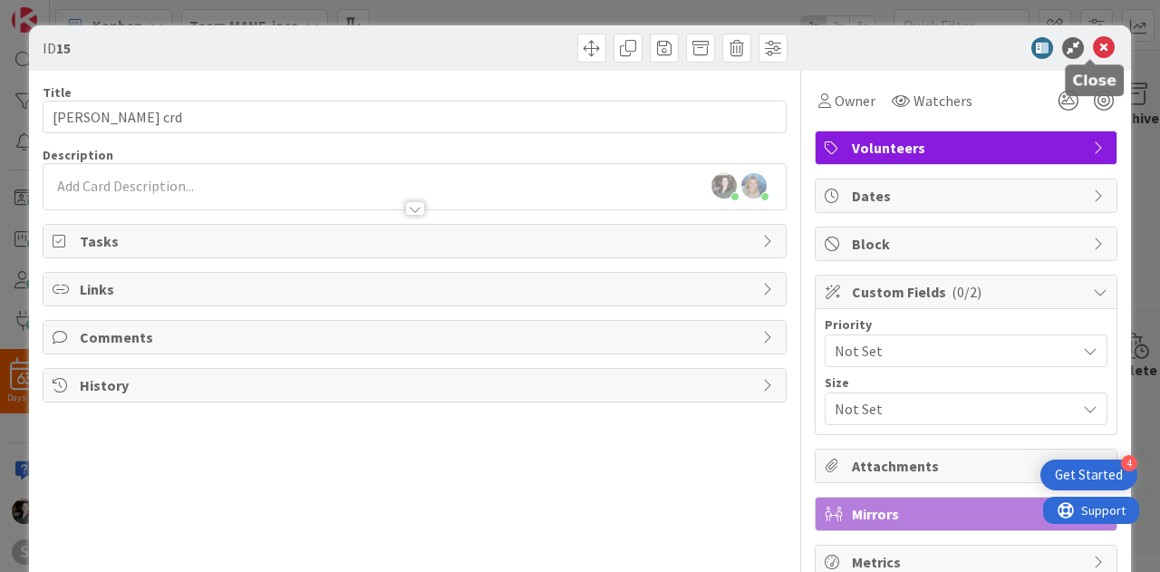
click at [1095, 55] on icon at bounding box center [1104, 48] width 22 height 22
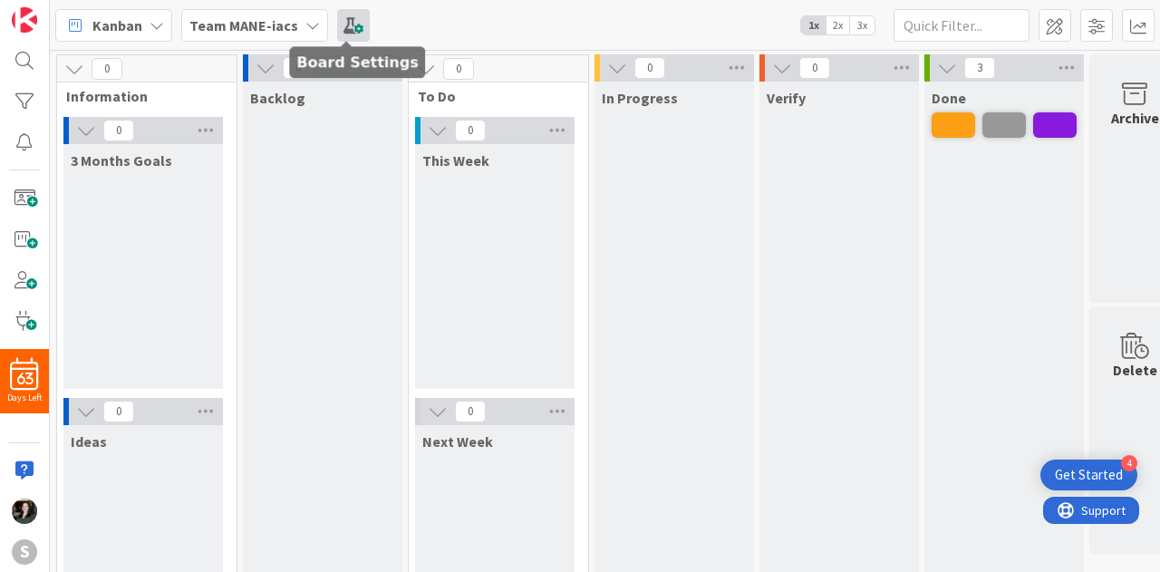
click at [350, 21] on span at bounding box center [353, 25] width 33 height 33
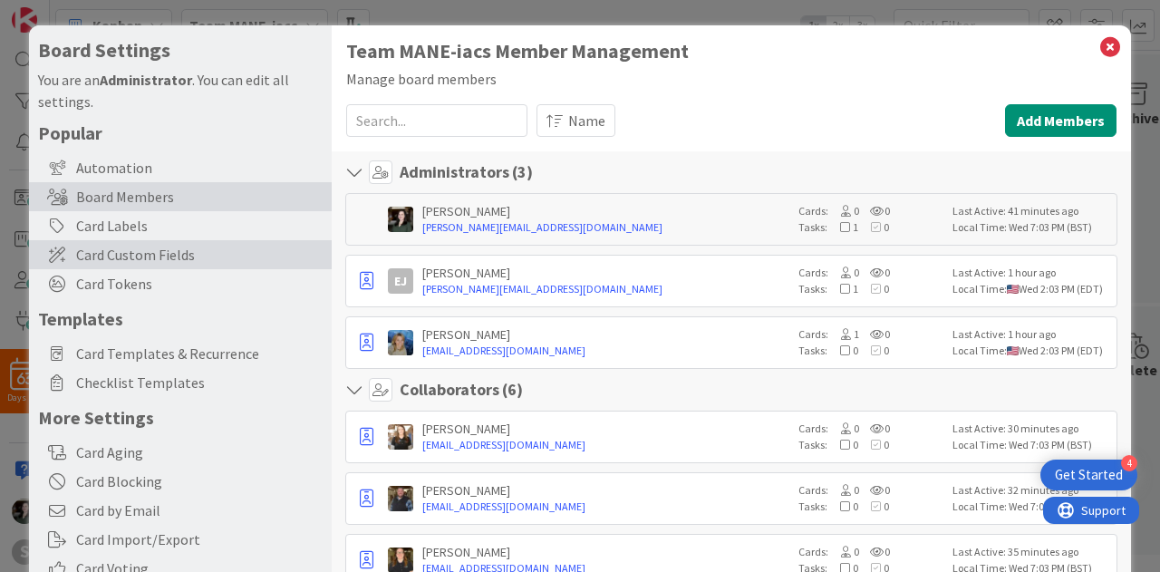
click at [172, 265] on div "Card Custom Fields" at bounding box center [180, 254] width 303 height 29
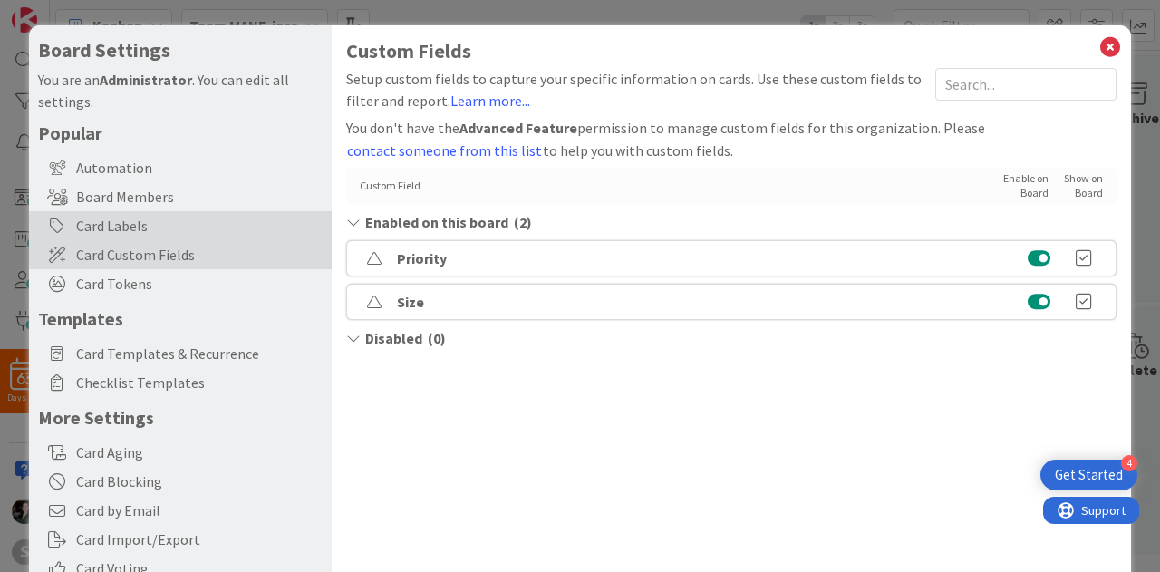
click at [169, 236] on div "Card Labels" at bounding box center [180, 225] width 303 height 29
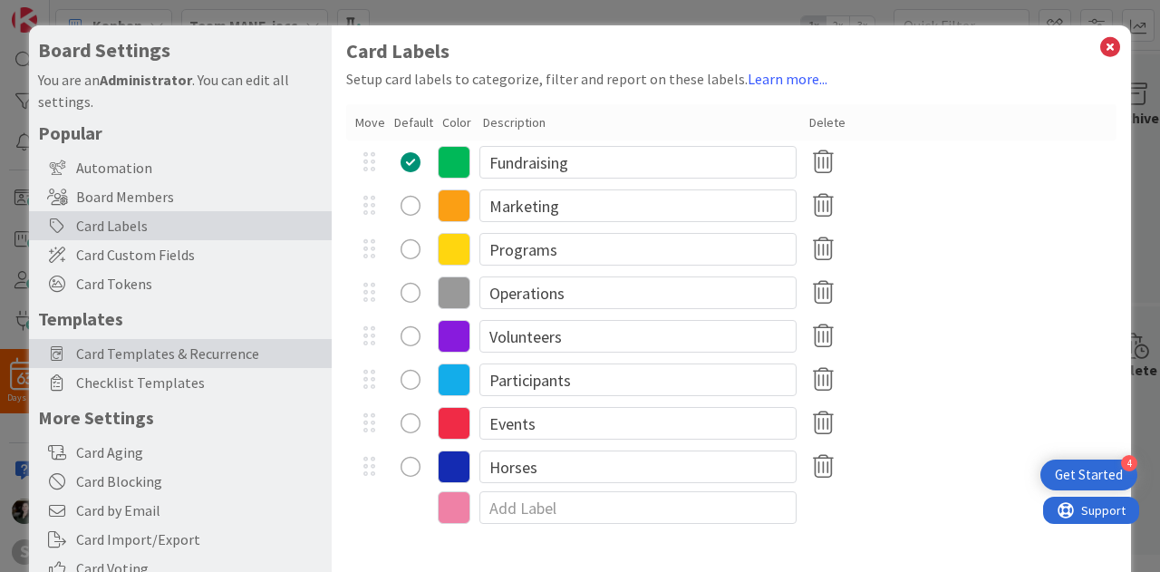
click at [194, 349] on span "Card Templates & Recurrence" at bounding box center [199, 353] width 246 height 22
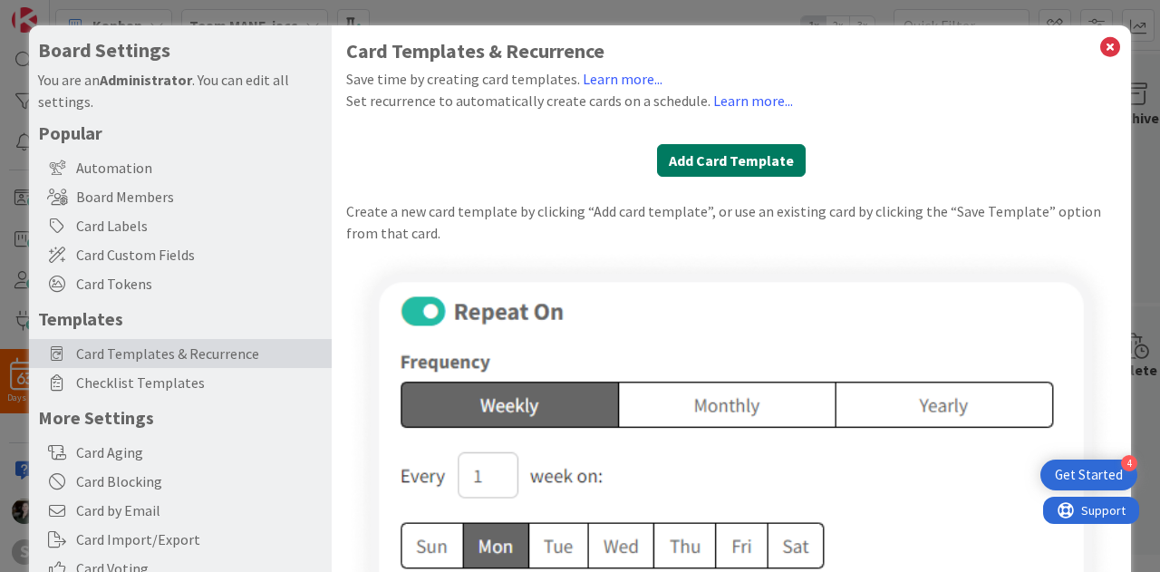
click at [709, 149] on button "Add Card Template" at bounding box center [731, 160] width 149 height 33
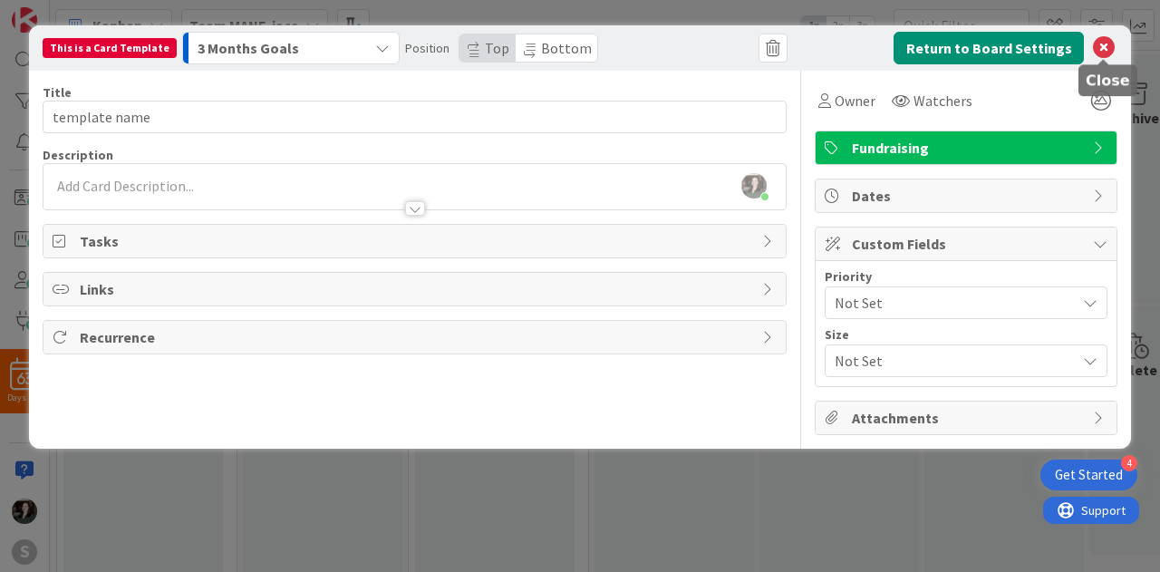
click at [1094, 46] on icon at bounding box center [1104, 48] width 22 height 22
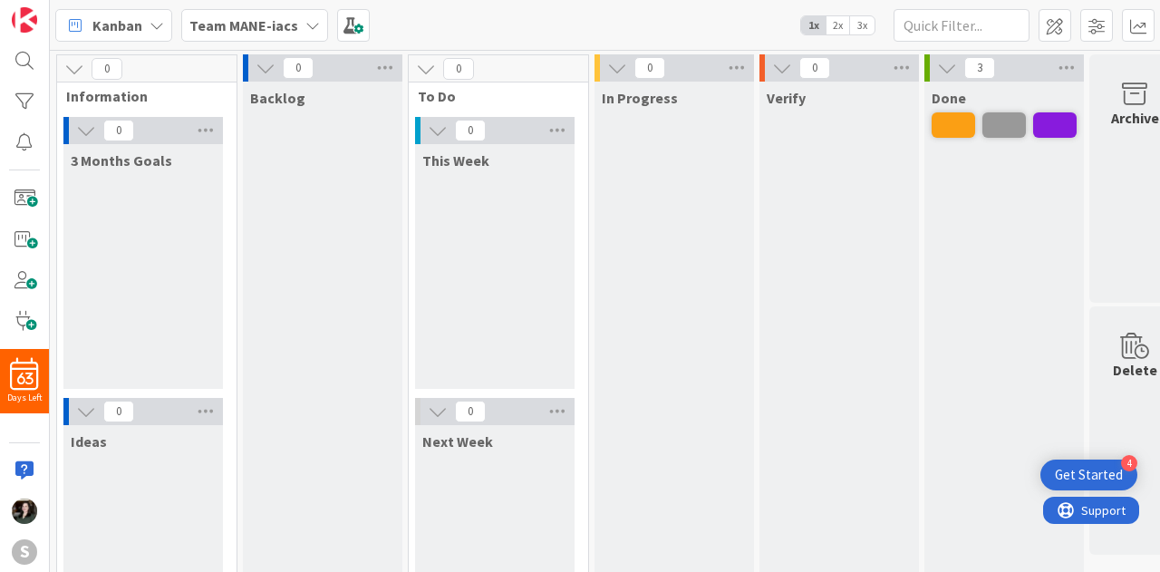
click at [285, 16] on b "Team MANE-iacs" at bounding box center [243, 25] width 109 height 18
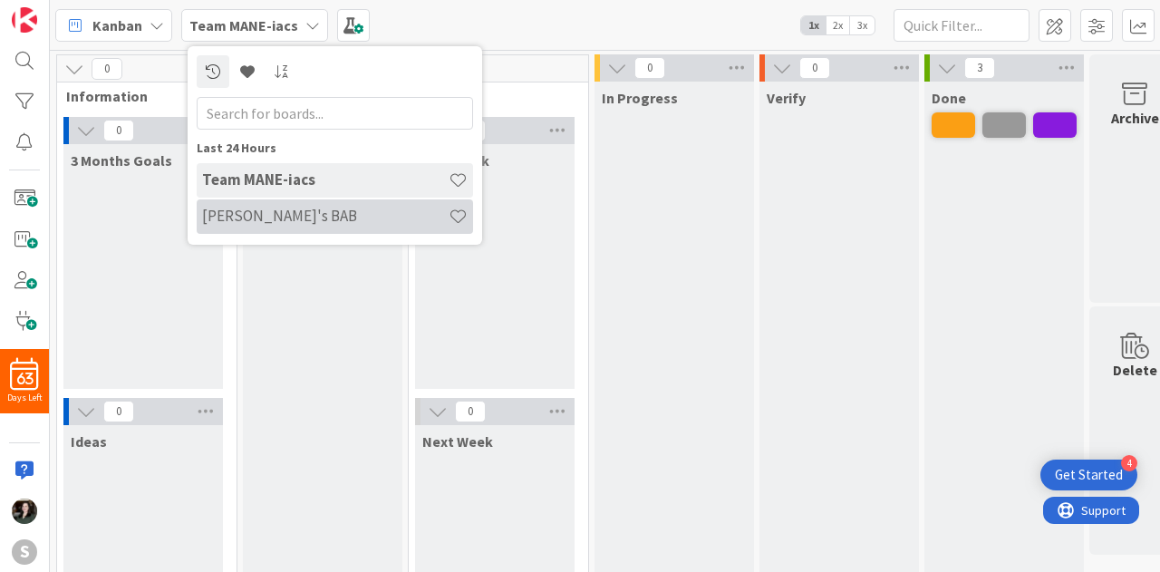
click at [323, 212] on h4 "[PERSON_NAME]'s BAB" at bounding box center [325, 216] width 246 height 18
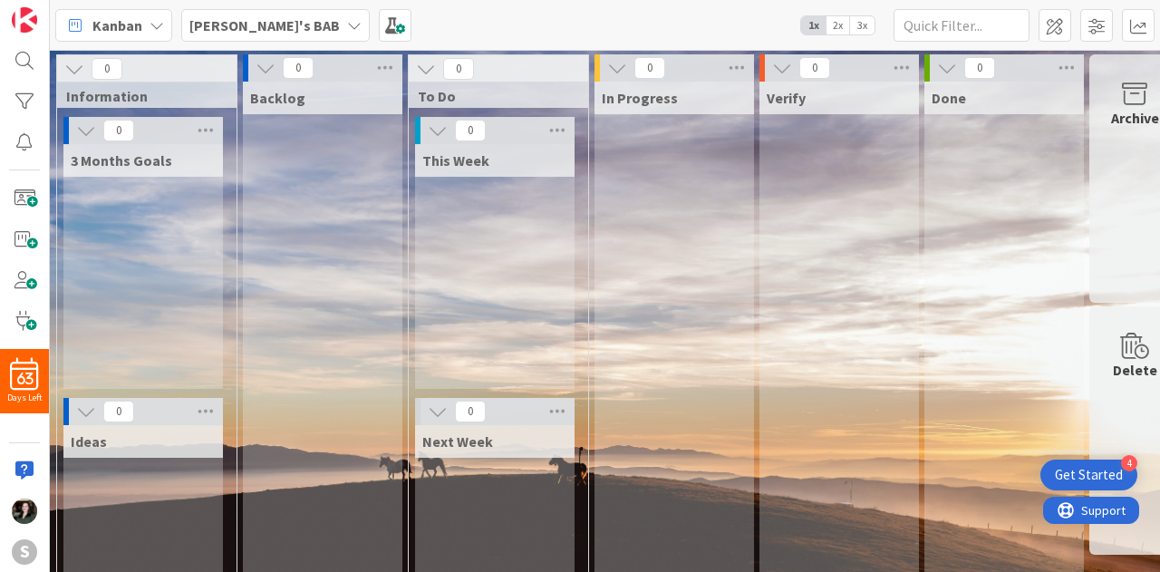
drag, startPoint x: 323, startPoint y: 212, endPoint x: 0, endPoint y: 197, distance: 322.9
click at [0, 197] on div "63 Days Left S" at bounding box center [25, 286] width 50 height 572
drag, startPoint x: 18, startPoint y: 202, endPoint x: 593, endPoint y: 156, distance: 576.3
click at [593, 156] on div "0 In Progress" at bounding box center [674, 371] width 165 height 634
click at [379, 37] on span at bounding box center [395, 25] width 33 height 33
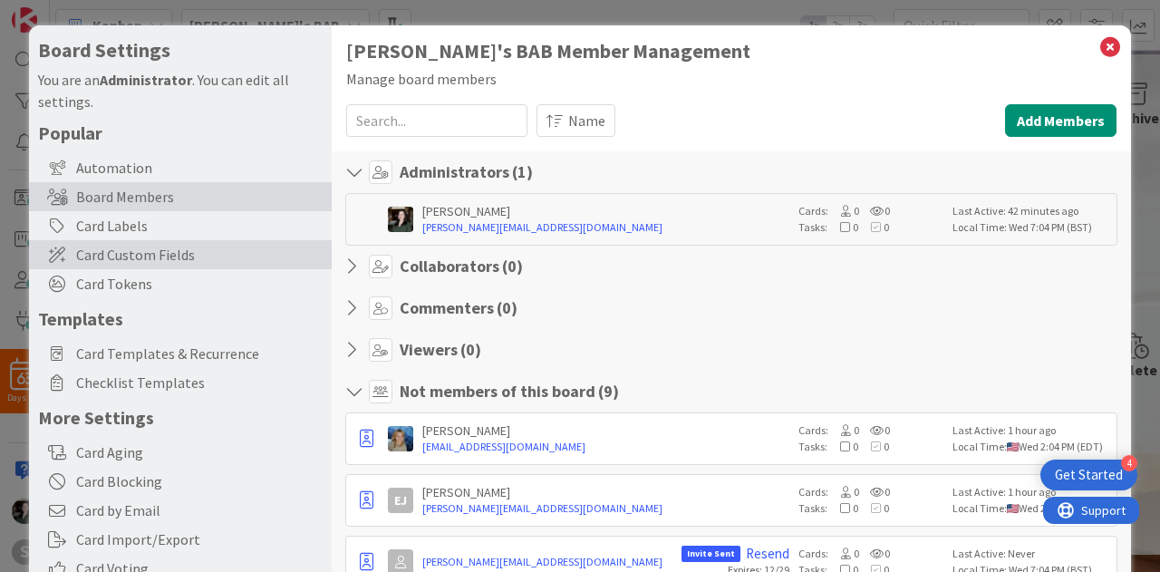
click at [149, 253] on span "Card Custom Fields" at bounding box center [199, 255] width 246 height 22
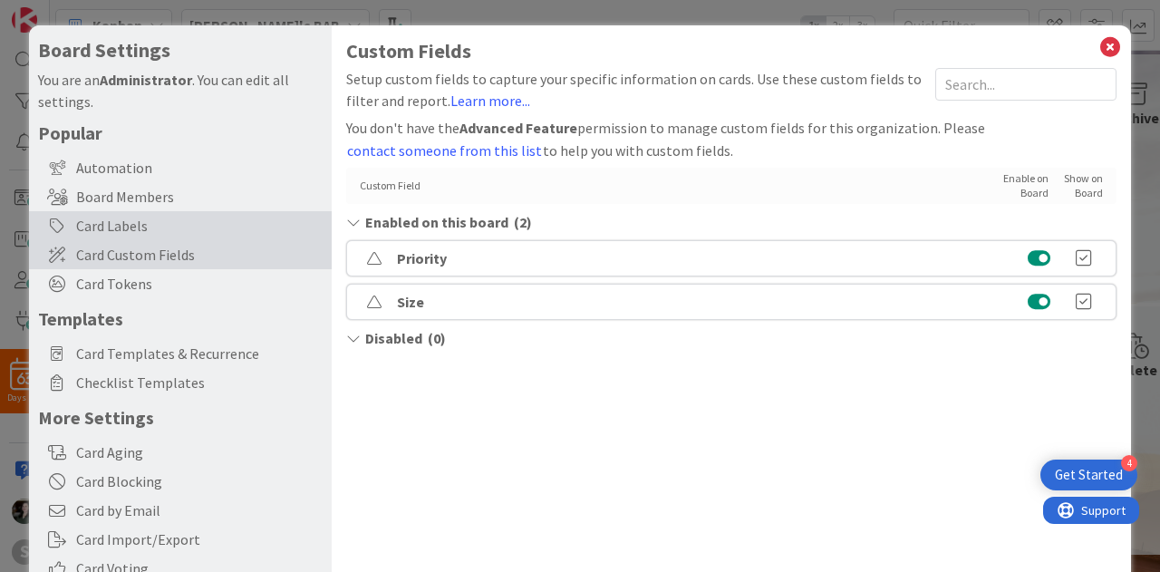
click at [172, 226] on div "Card Labels" at bounding box center [180, 225] width 303 height 29
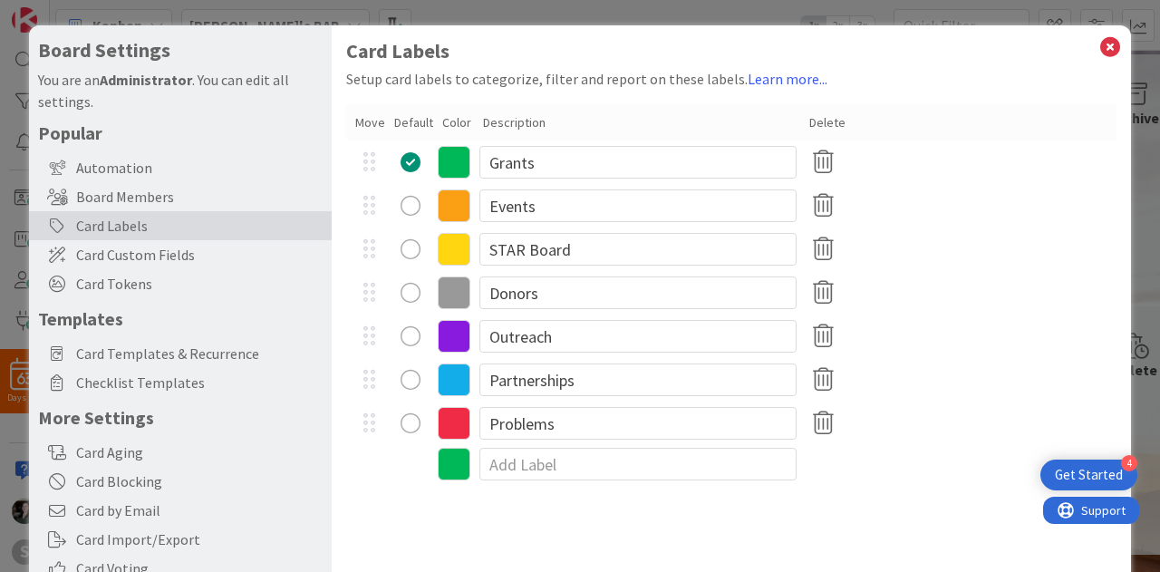
click at [453, 296] on icon at bounding box center [454, 292] width 33 height 33
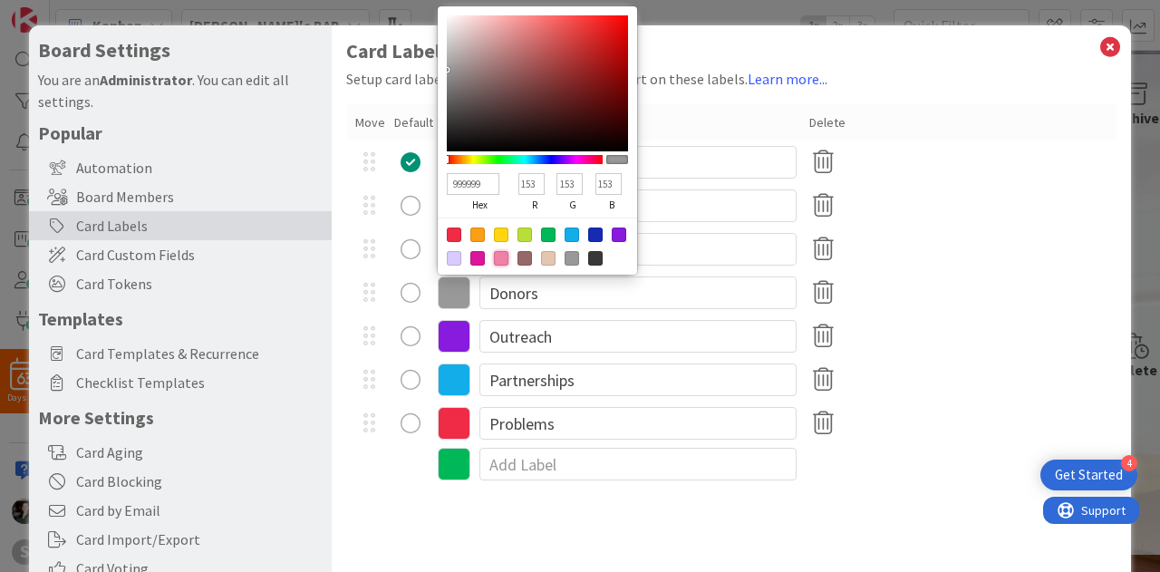
click at [497, 264] on div at bounding box center [501, 258] width 14 height 14
type input "EF81A6"
type input "239"
type input "129"
type input "166"
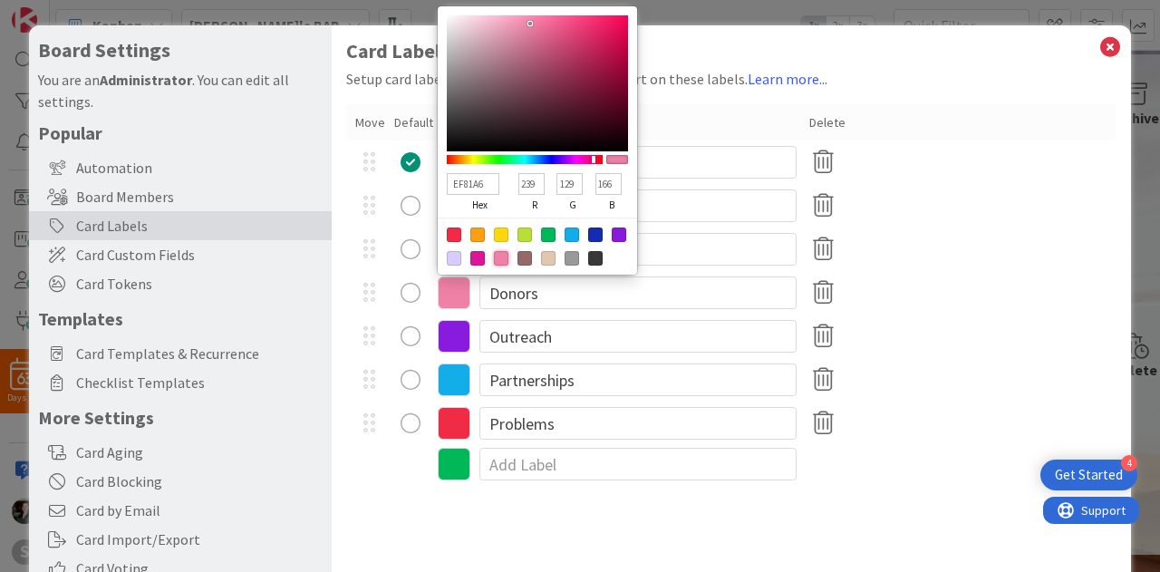
type input "E67199"
type input "230"
type input "113"
type input "153"
click at [538, 29] on div at bounding box center [537, 83] width 181 height 136
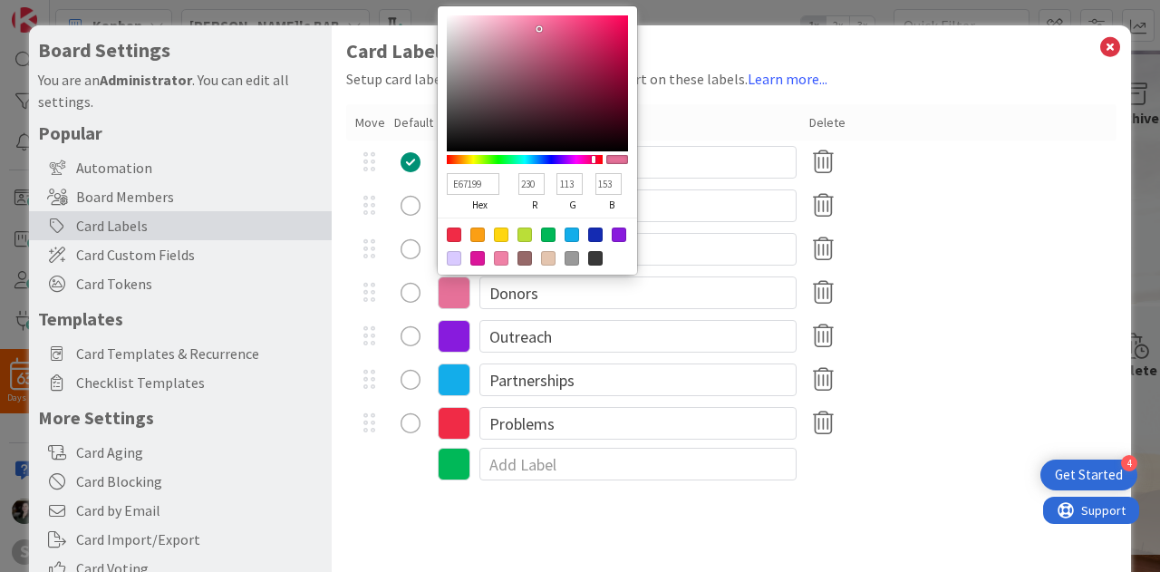
type input "E67099"
type input "112"
type input "E66F98"
type input "111"
type input "152"
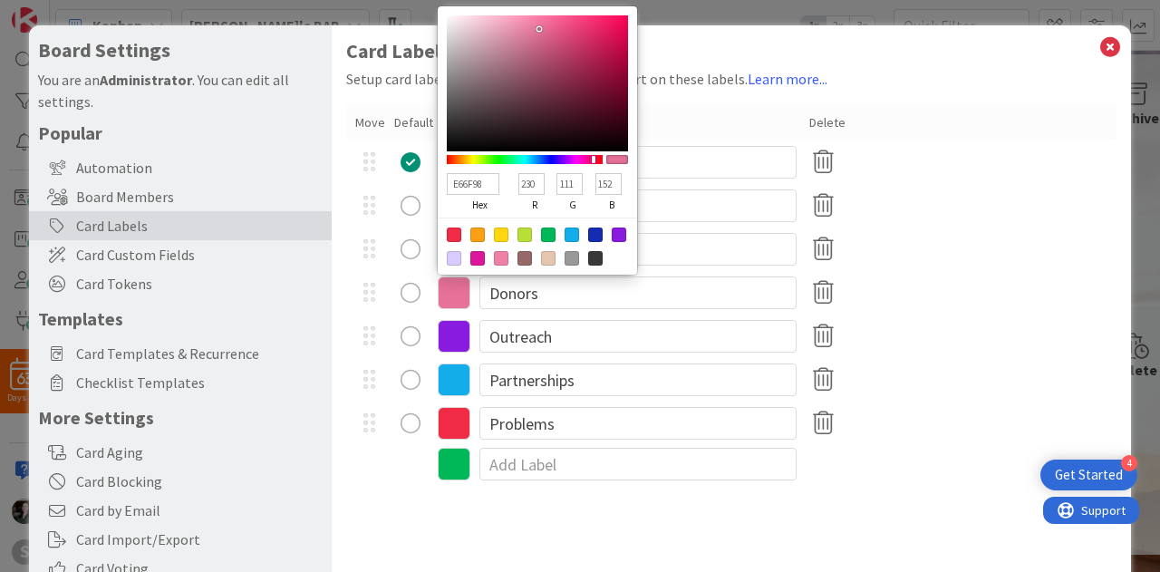
type input "E86B96"
type input "232"
type input "107"
type input "150"
type input "EB6996"
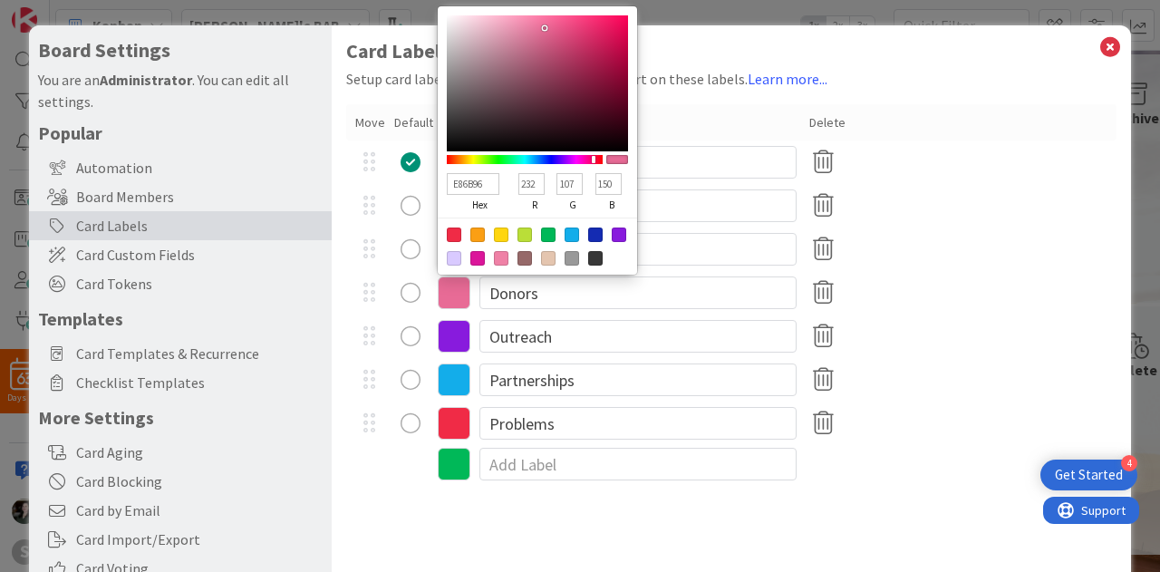
type input "235"
type input "105"
type input "ED6896"
type input "237"
type input "104"
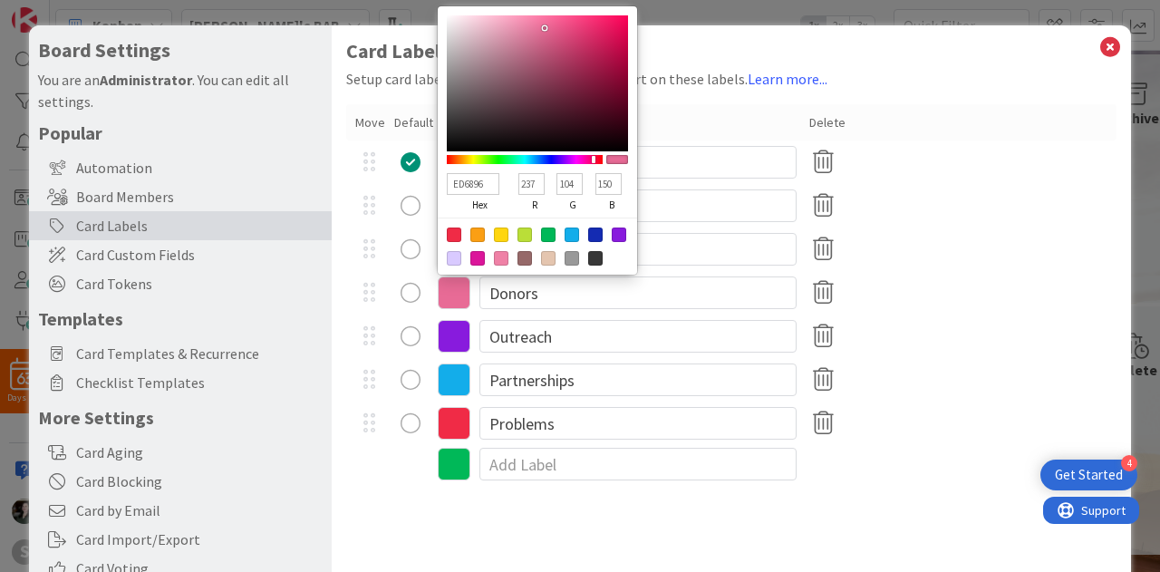
type input "EF6796"
type input "239"
type input "103"
type input "F26998"
type input "242"
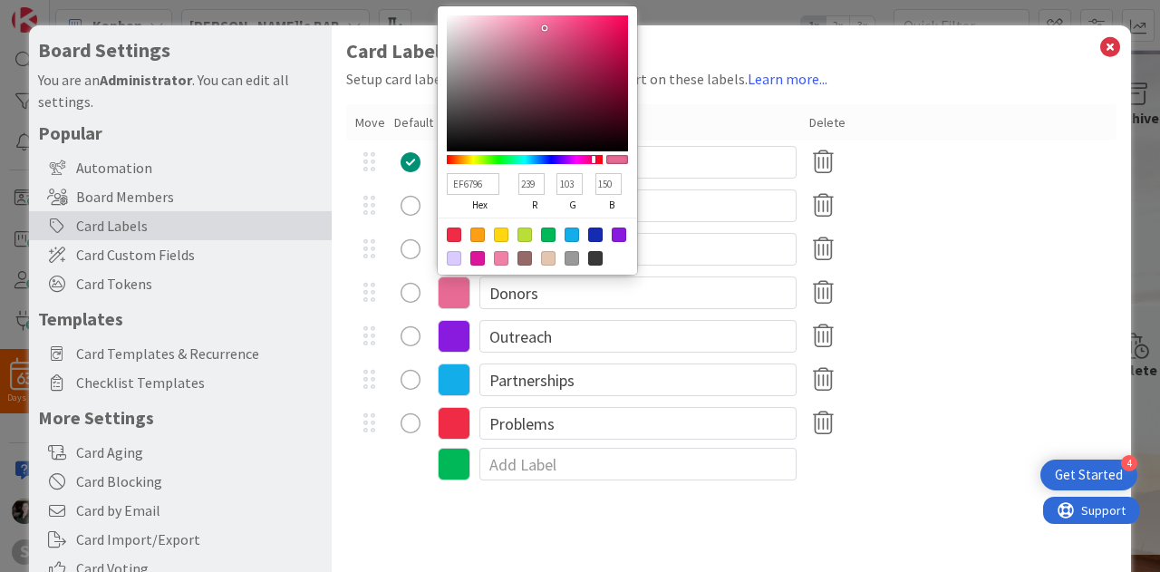
type input "105"
type input "152"
type input "F46A99"
type input "244"
type input "106"
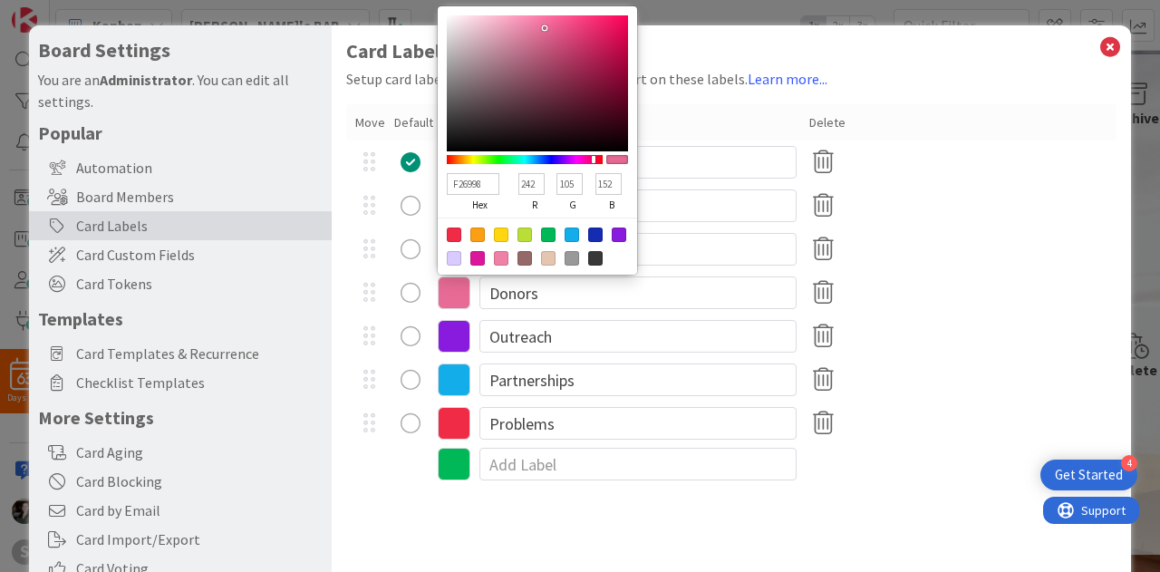
type input "153"
type input "F56A9A"
type input "245"
type input "154"
type input "F56999"
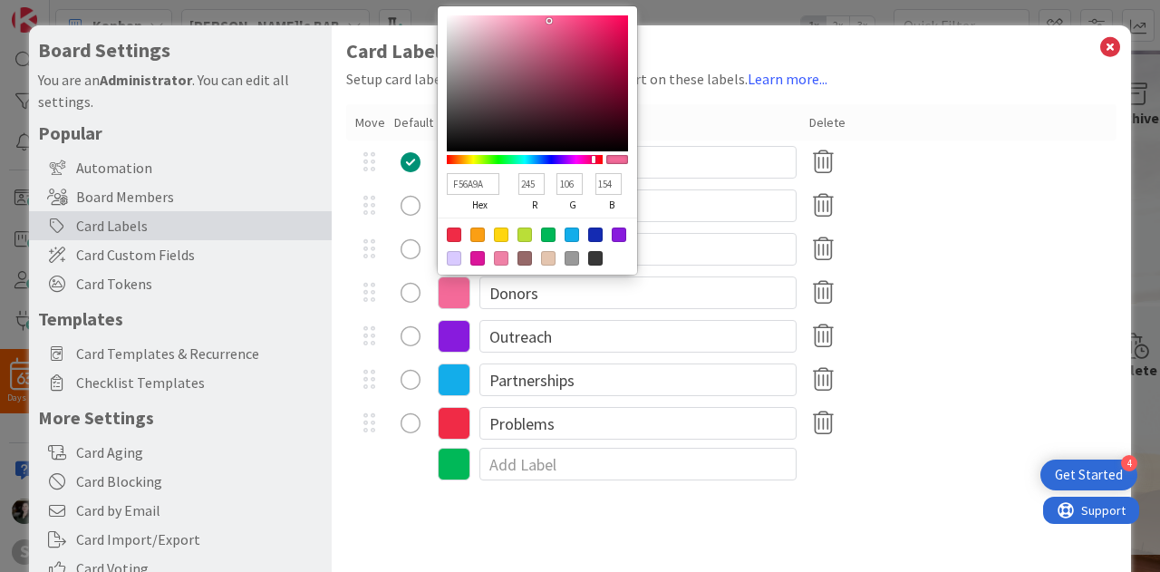
type input "105"
type input "153"
type input "F96296"
type input "249"
type input "98"
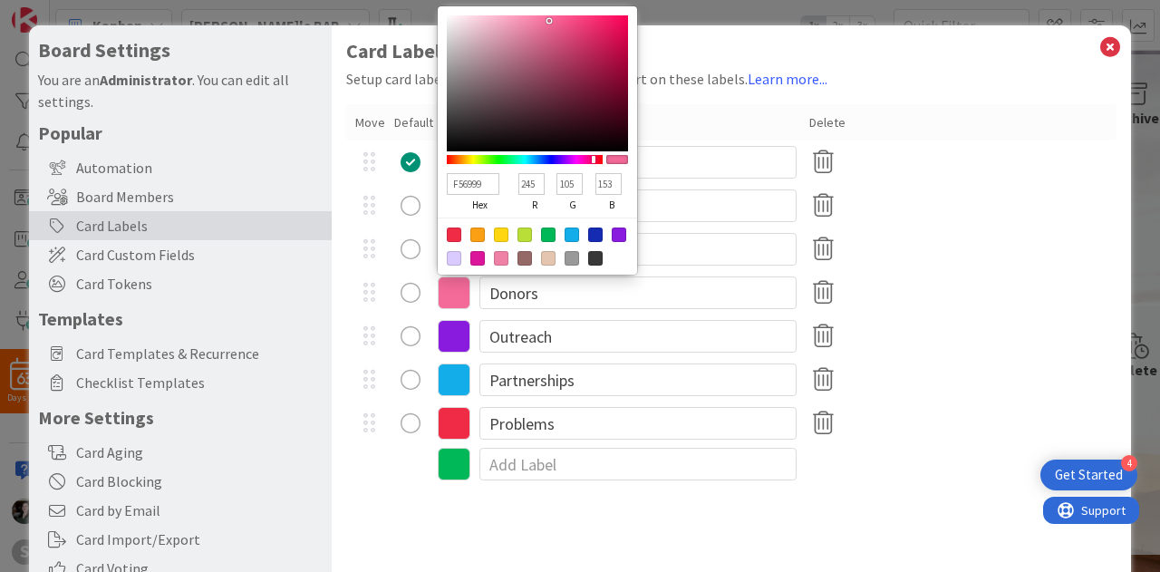
type input "150"
type input "F95D93"
type input "93"
type input "147"
type input "F95A91"
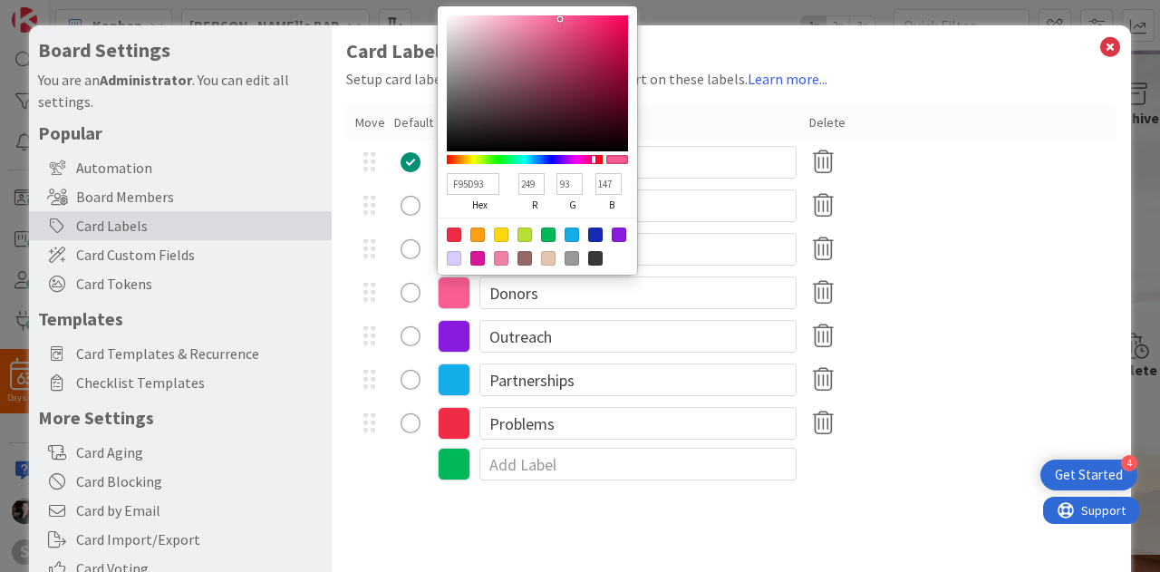
type input "90"
type input "145"
type input "F9588F"
type input "88"
type input "143"
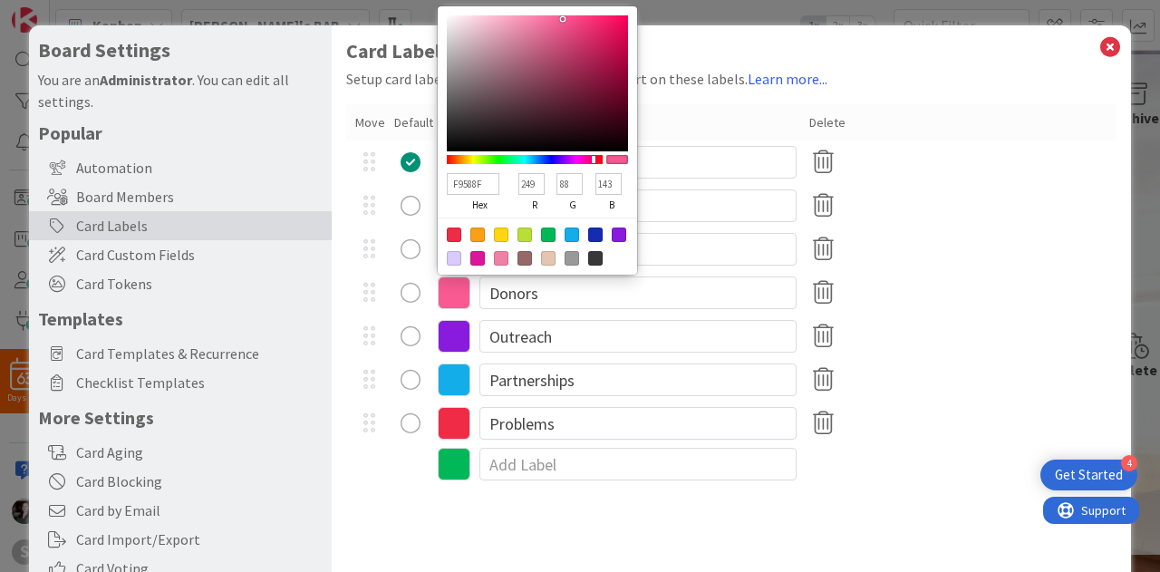
type input "F9558D"
type input "85"
type input "141"
type input "F9538C"
type input "83"
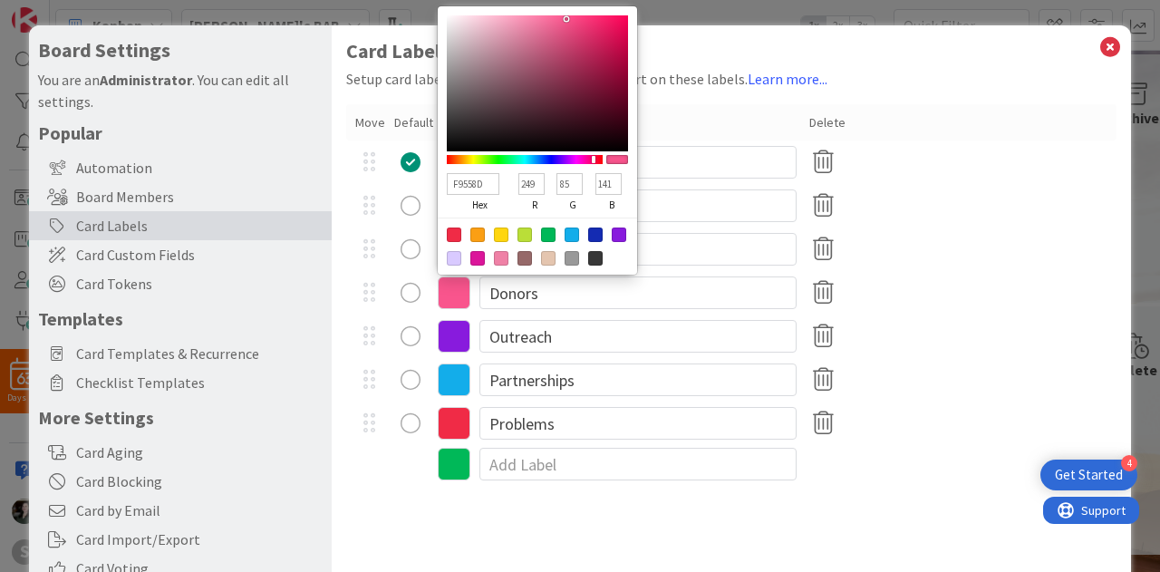
type input "140"
type input "F75089"
type input "247"
type input "80"
type input "137"
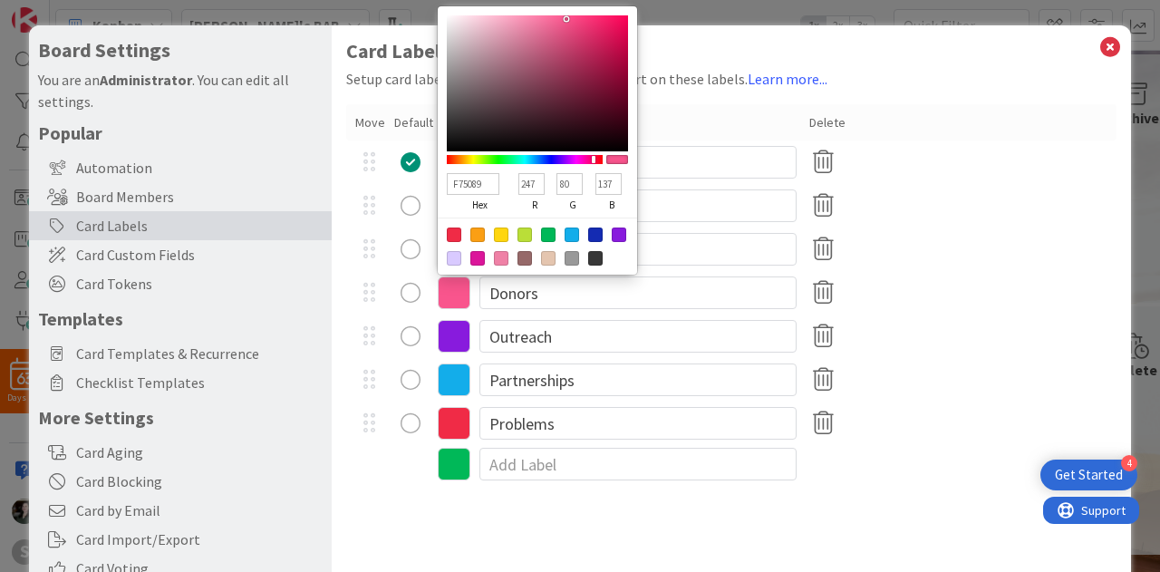
type input "F74D87"
type input "77"
type input "135"
type input "F54A85"
type input "245"
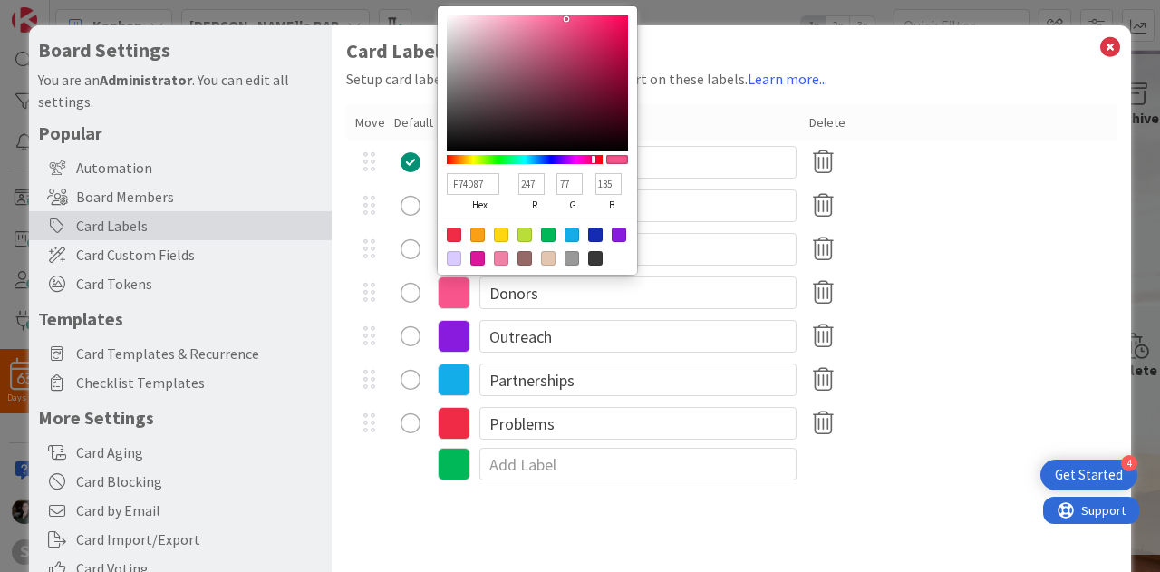
type input "74"
type input "133"
type input "FA4E8A"
type input "250"
type input "78"
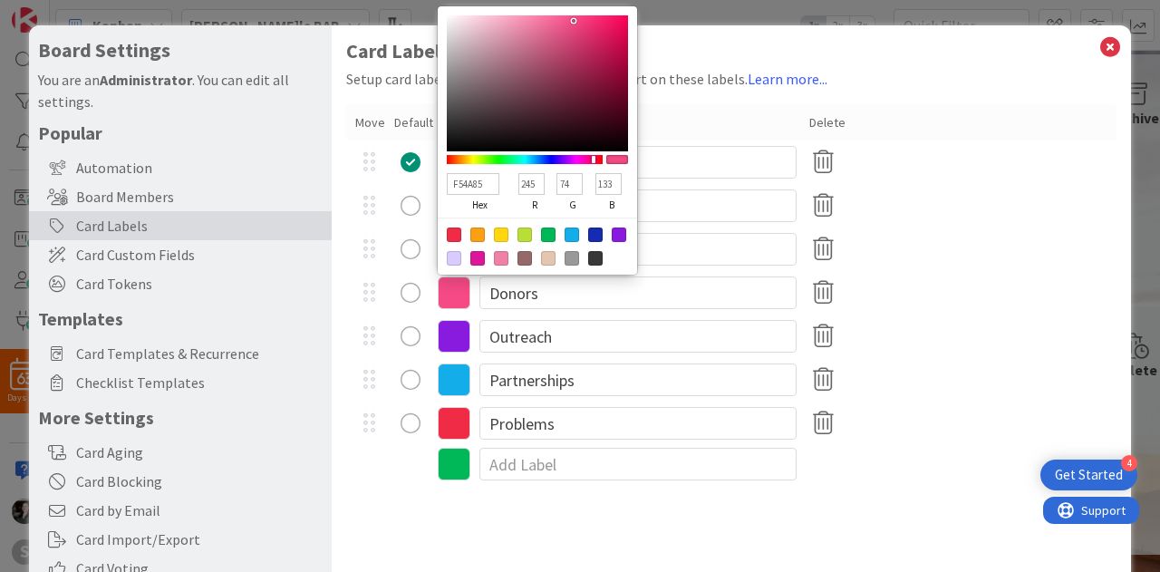
type input "138"
type input "FF548F"
type input "255"
type input "84"
type input "143"
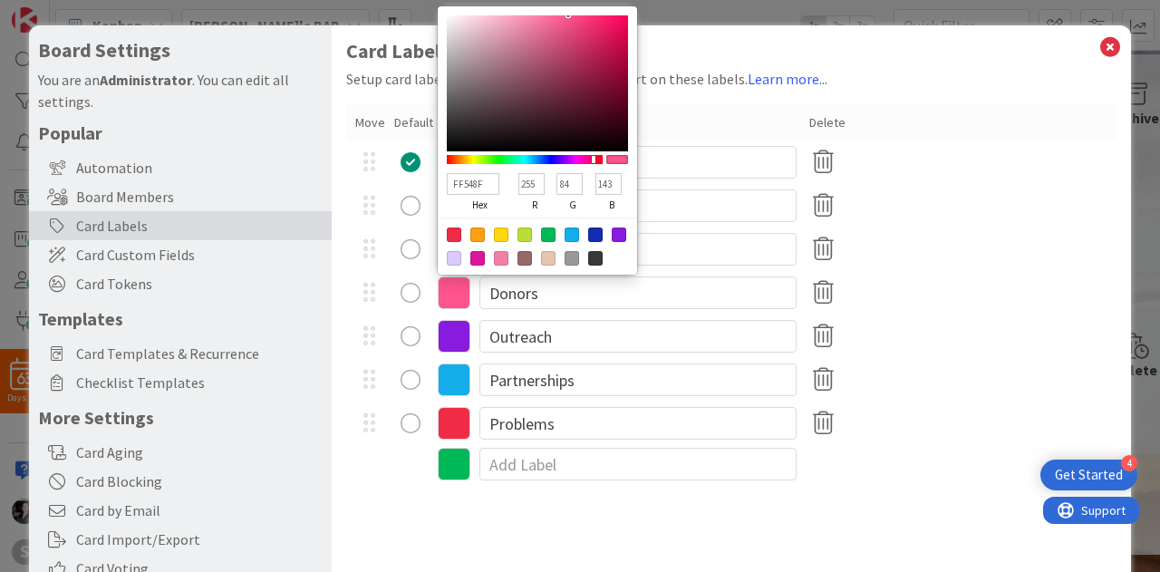
type input "FE558F"
type input "254"
type input "85"
type input "FC5991"
type input "252"
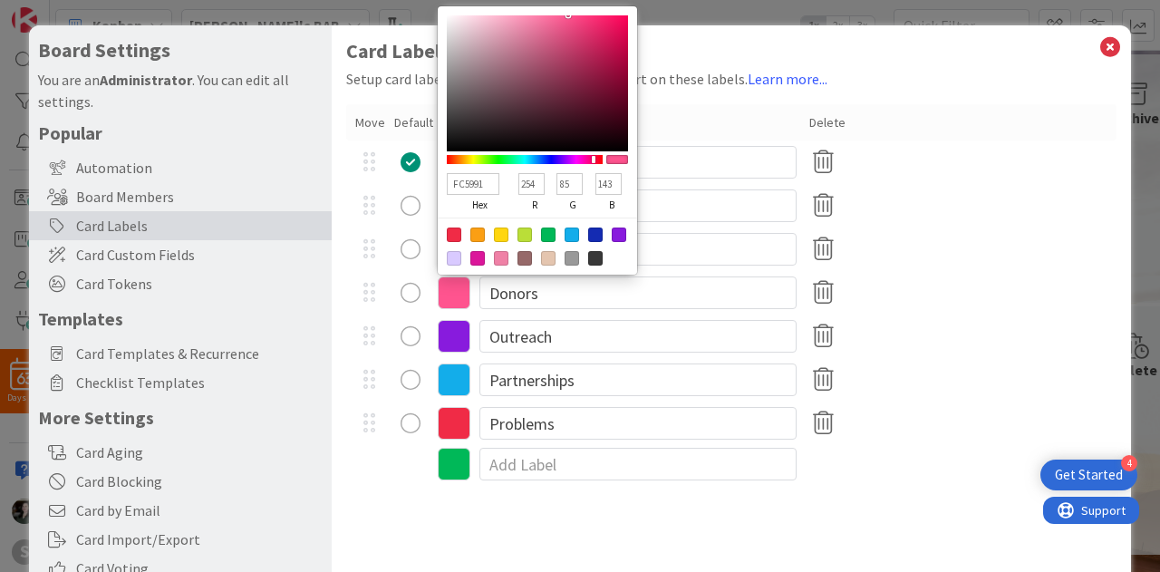
type input "89"
type input "145"
type input "FC84AD"
type input "132"
type input "173"
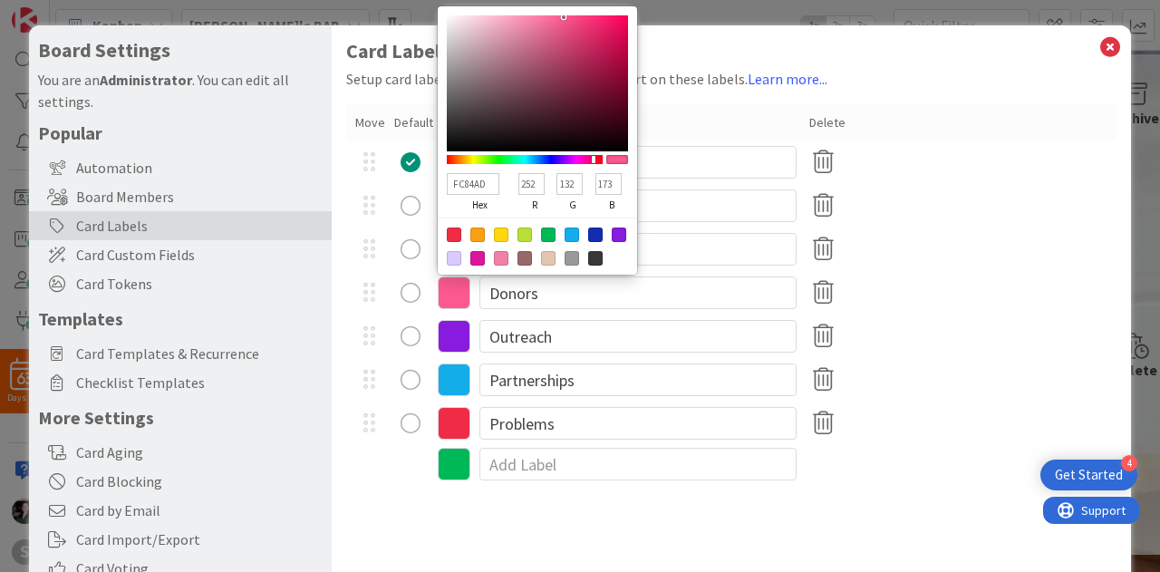
type input "FF9ABC"
type input "255"
type input "154"
type input "188"
type input "FF9EBE"
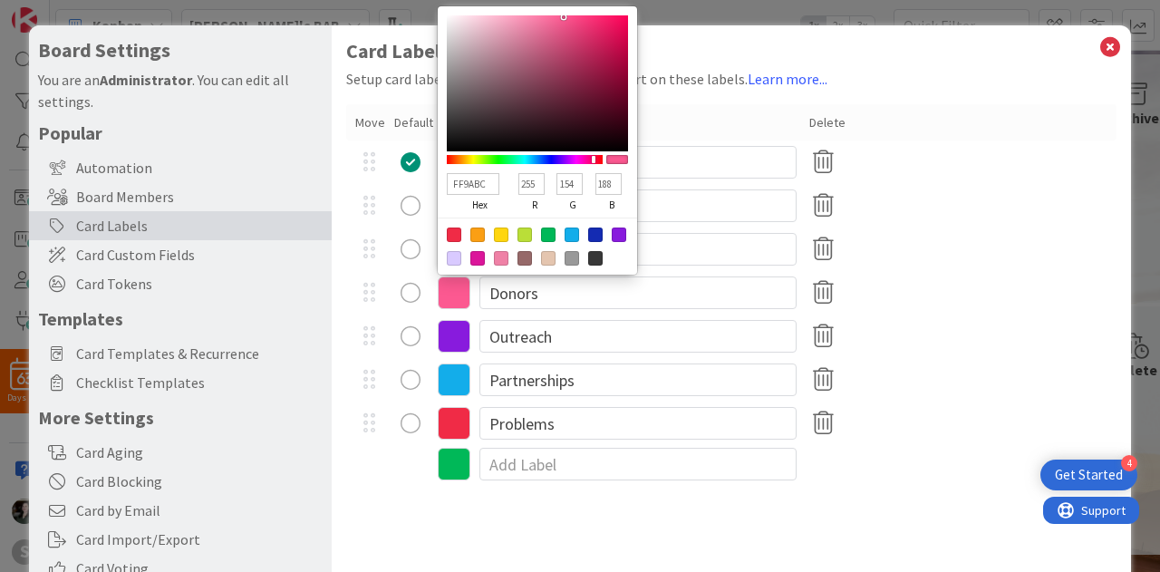
type input "158"
type input "190"
type input "FF9FBF"
type input "159"
type input "191"
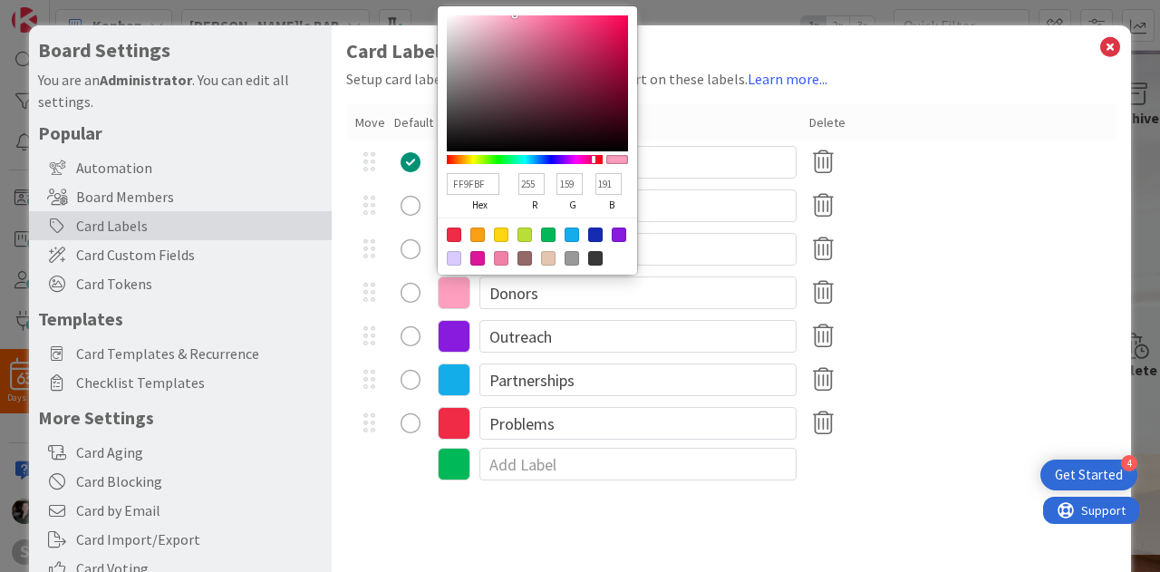
type input "FF9EBE"
type input "158"
type input "190"
type input "FF9CBD"
type input "156"
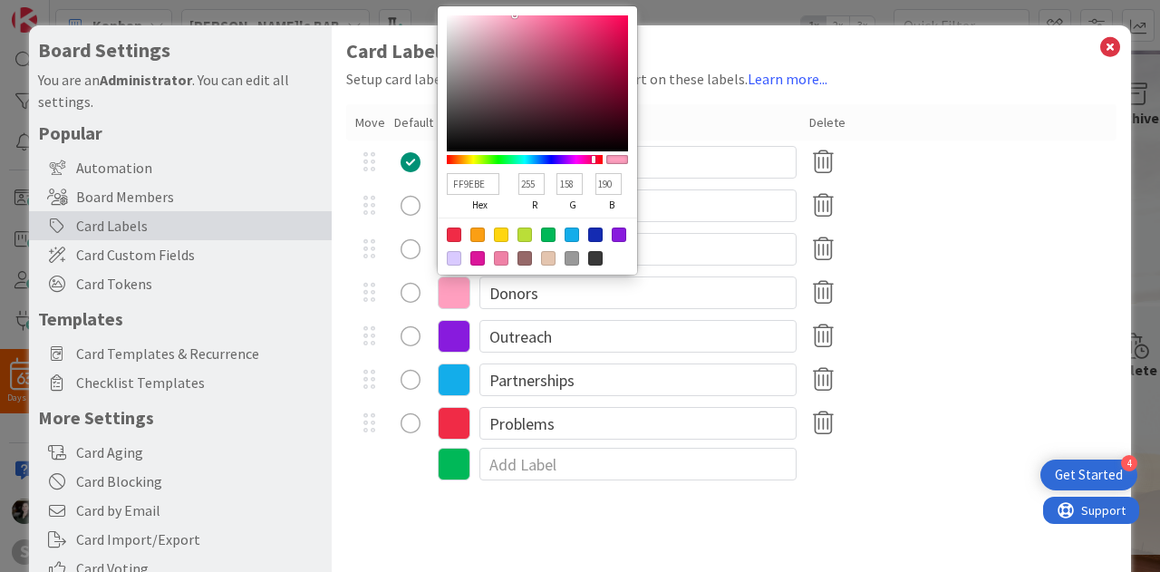
type input "189"
type input "FF99BB"
type input "153"
type input "187"
type input "FF95B8"
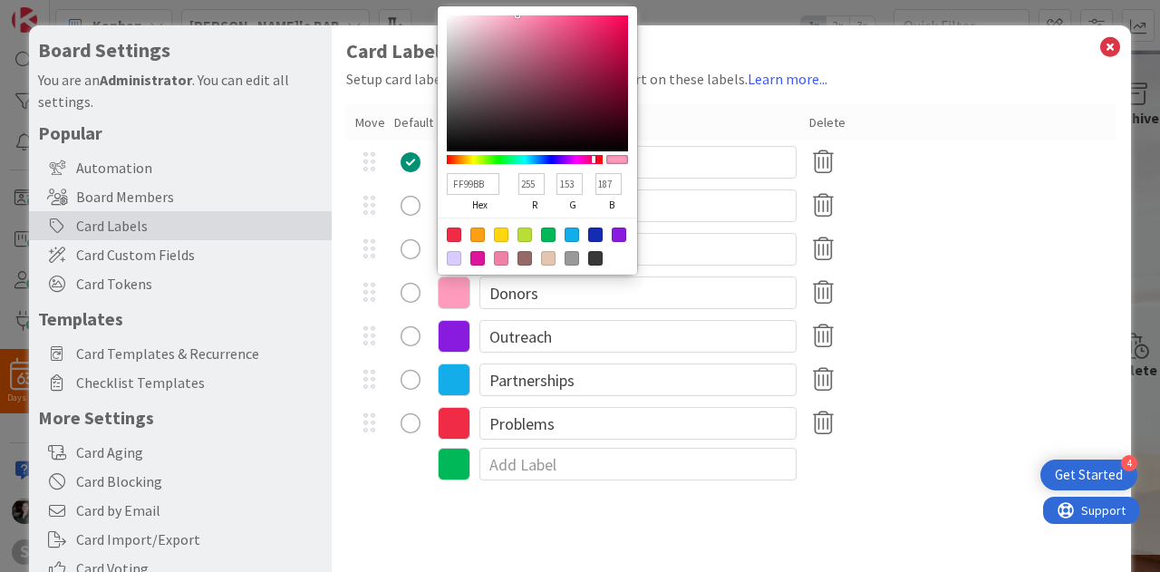
type input "149"
type input "184"
type input "FF90B4"
type input "144"
type input "180"
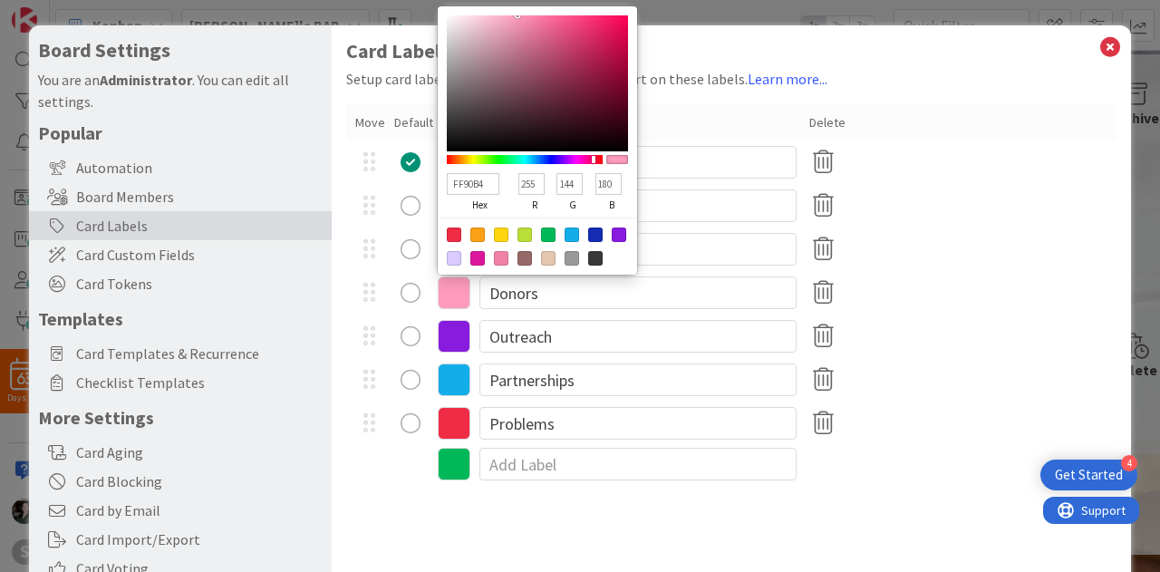
type input "FF82AA"
type input "130"
type input "170"
type input "FF7CA6"
type input "124"
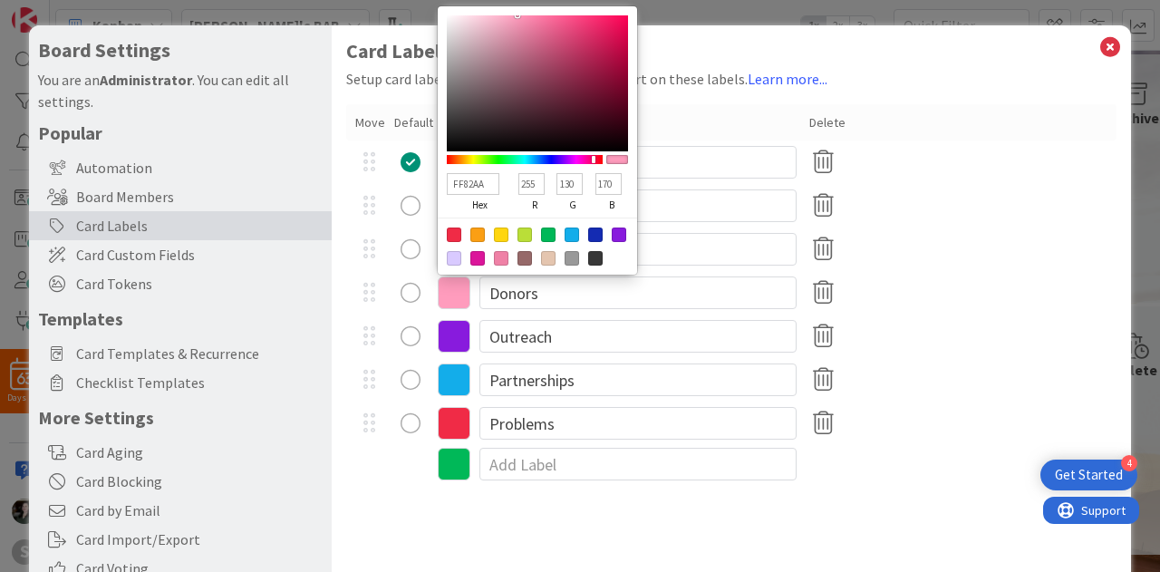
type input "166"
type input "E86F96"
type input "232"
type input "111"
type input "150"
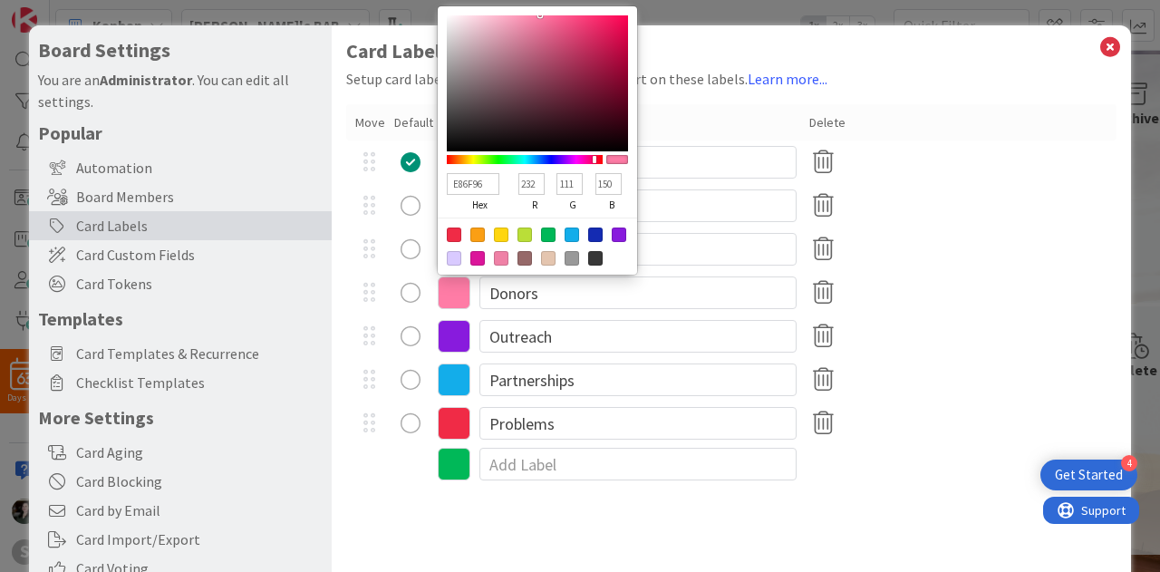
type input "E16A91"
type input "225"
type input "106"
type input "145"
type input "DE698F"
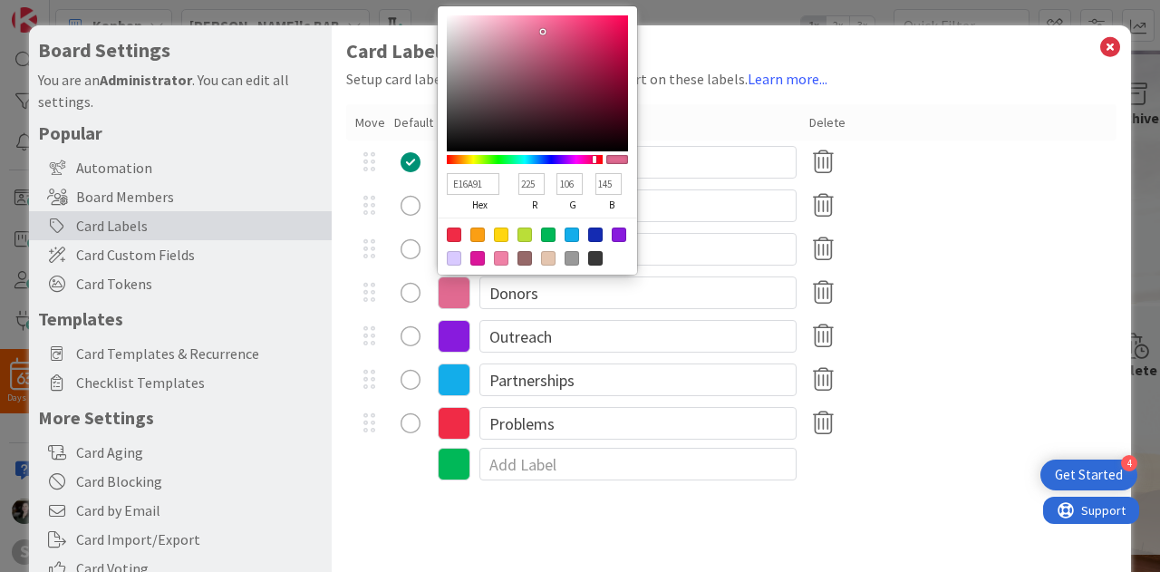
type input "222"
type input "105"
type input "143"
type input "DA678D"
type input "218"
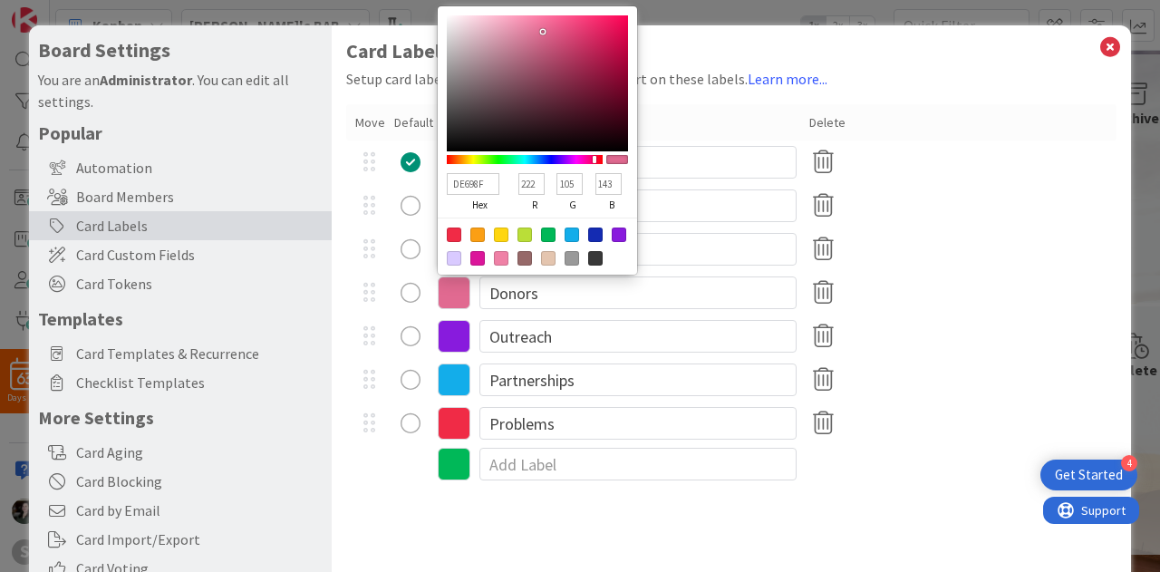
type input "103"
type input "141"
type input "D36489"
type input "211"
type input "100"
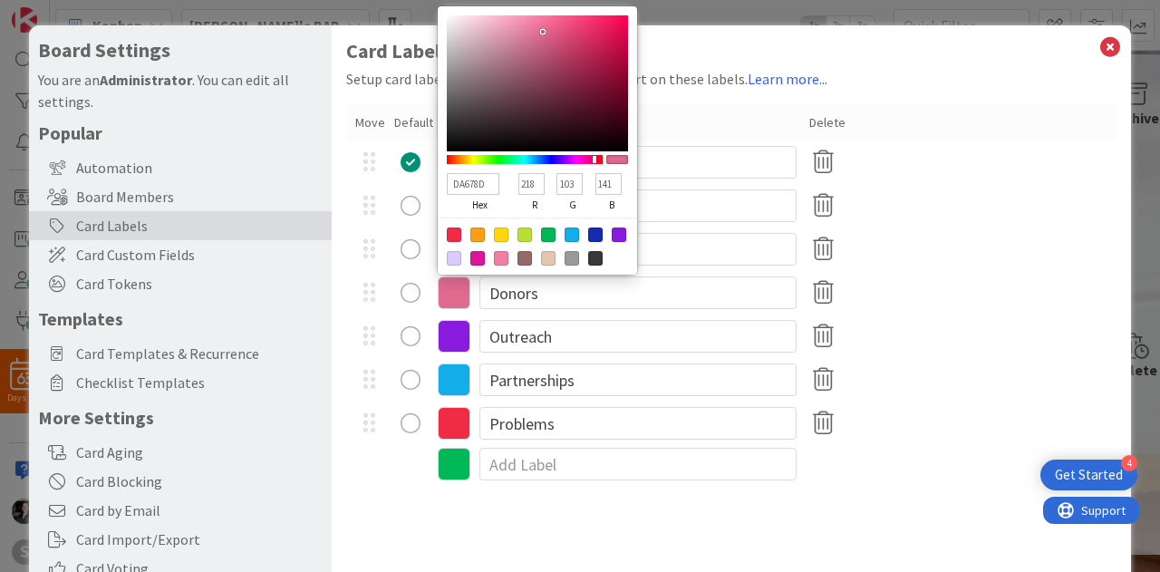
type input "137"
type input "B85576"
type input "184"
type input "85"
type input "118"
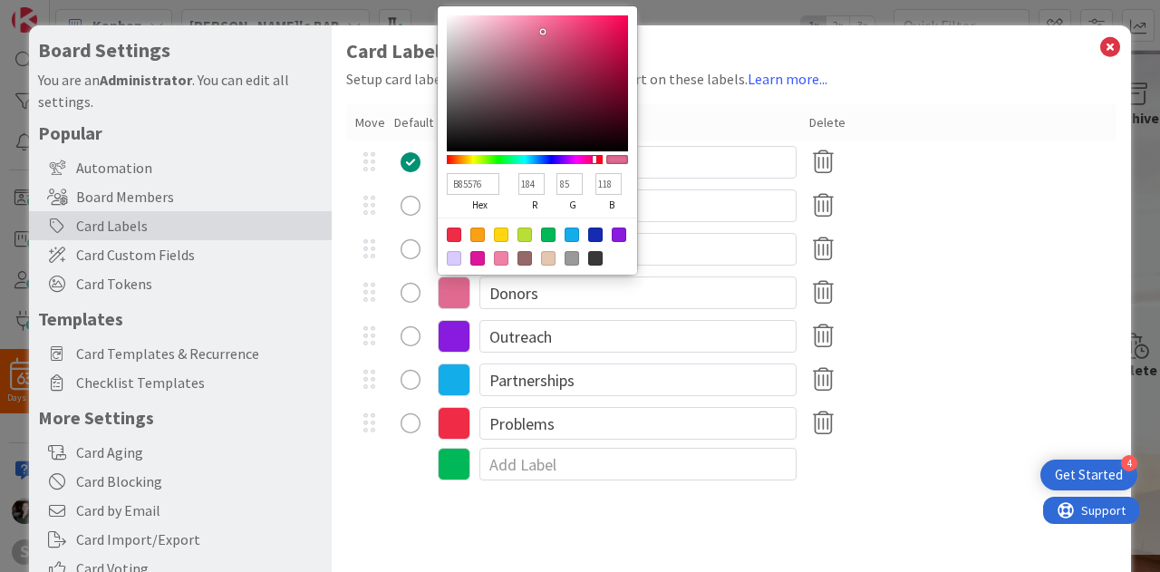
type input "B05171"
type input "176"
type input "81"
type input "113"
drag, startPoint x: 541, startPoint y: 26, endPoint x: 522, endPoint y: 23, distance: 19.4
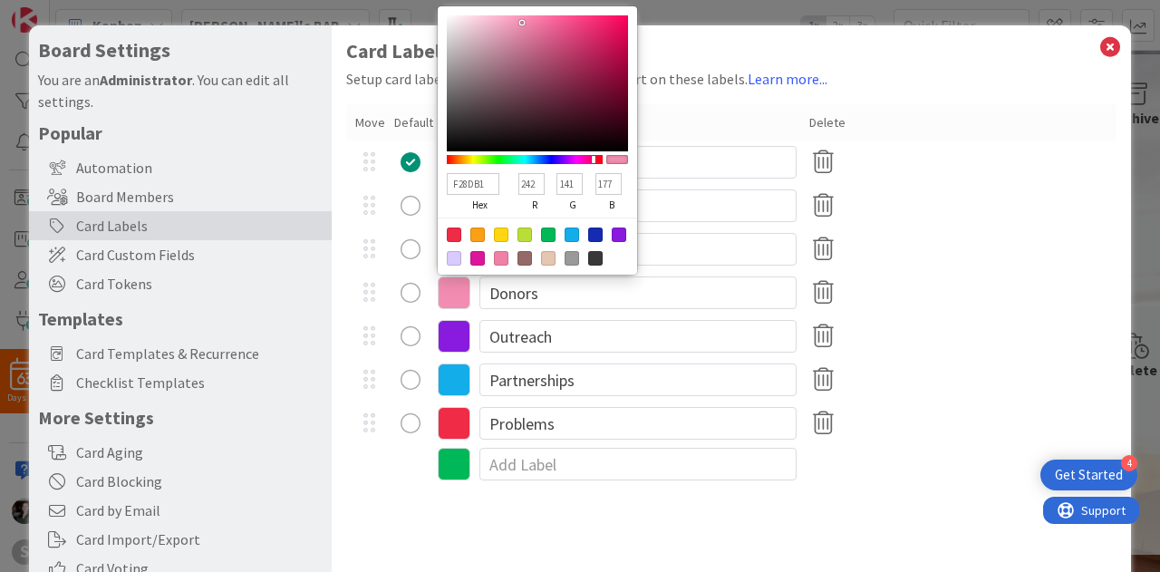
click at [522, 23] on div at bounding box center [522, 23] width 4 height 4
click at [588, 157] on div at bounding box center [525, 159] width 156 height 9
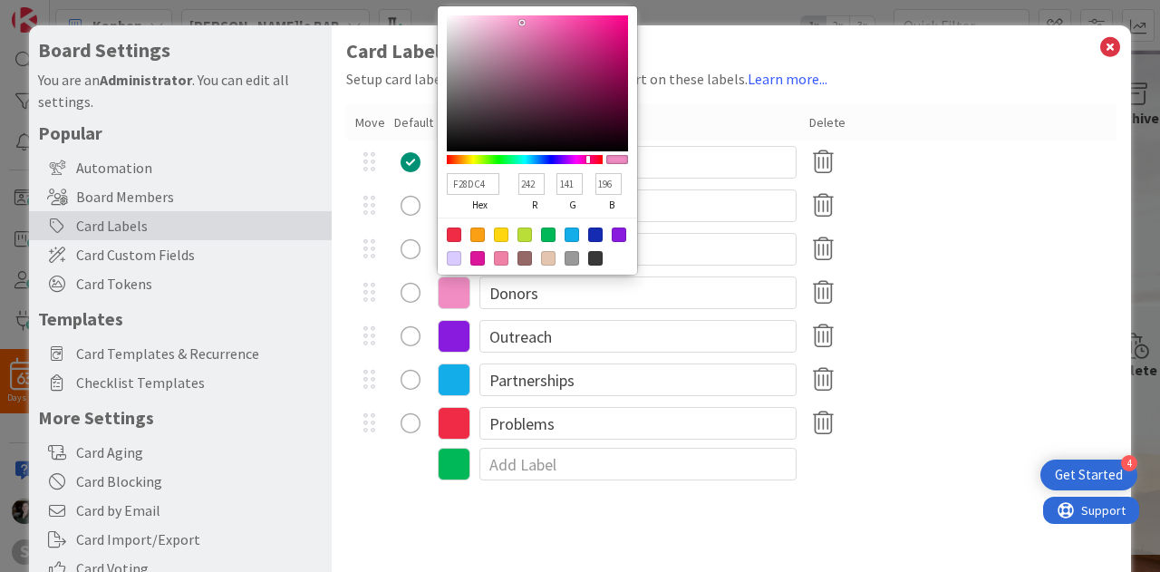
click at [545, 4] on div "Board Settings You are an Administrator . You can edit all settings. Popular Au…" at bounding box center [580, 286] width 1160 height 572
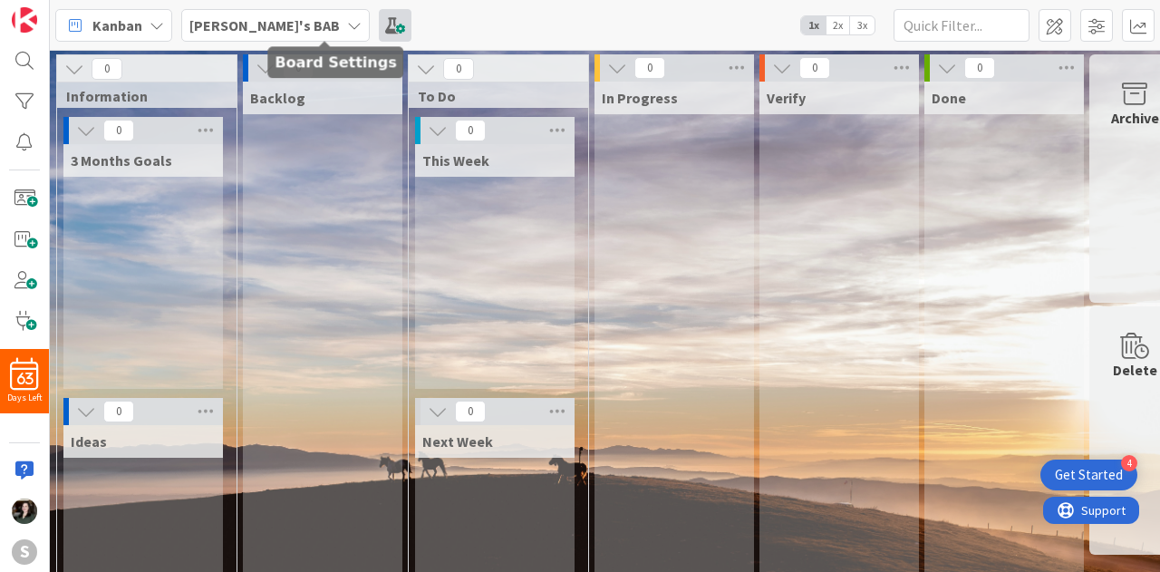
click at [379, 24] on span at bounding box center [395, 25] width 33 height 33
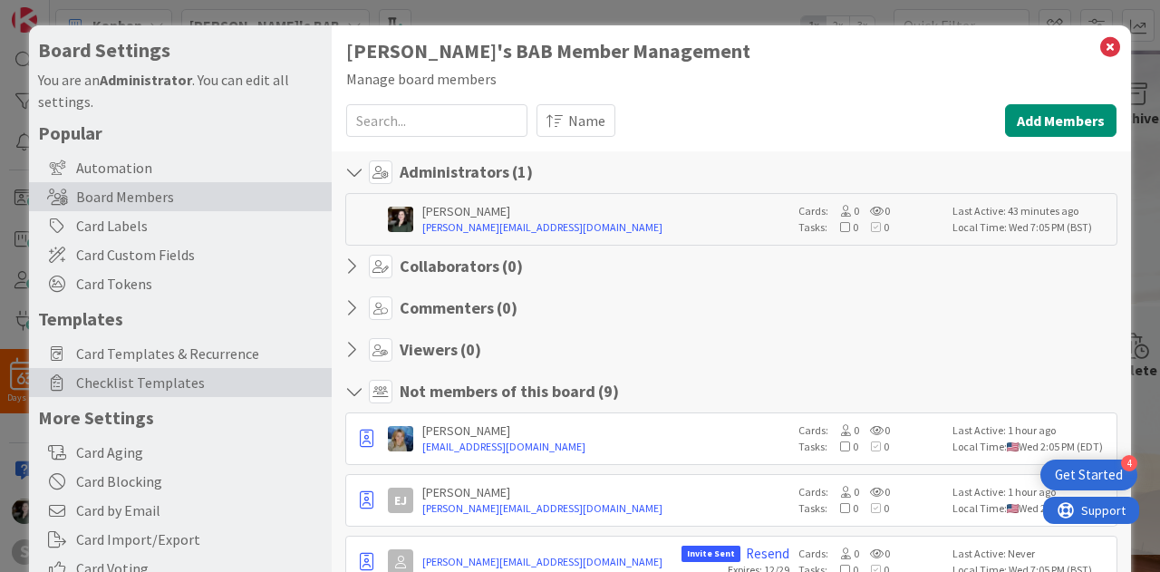
click at [192, 380] on span "Checklist Templates" at bounding box center [199, 382] width 246 height 22
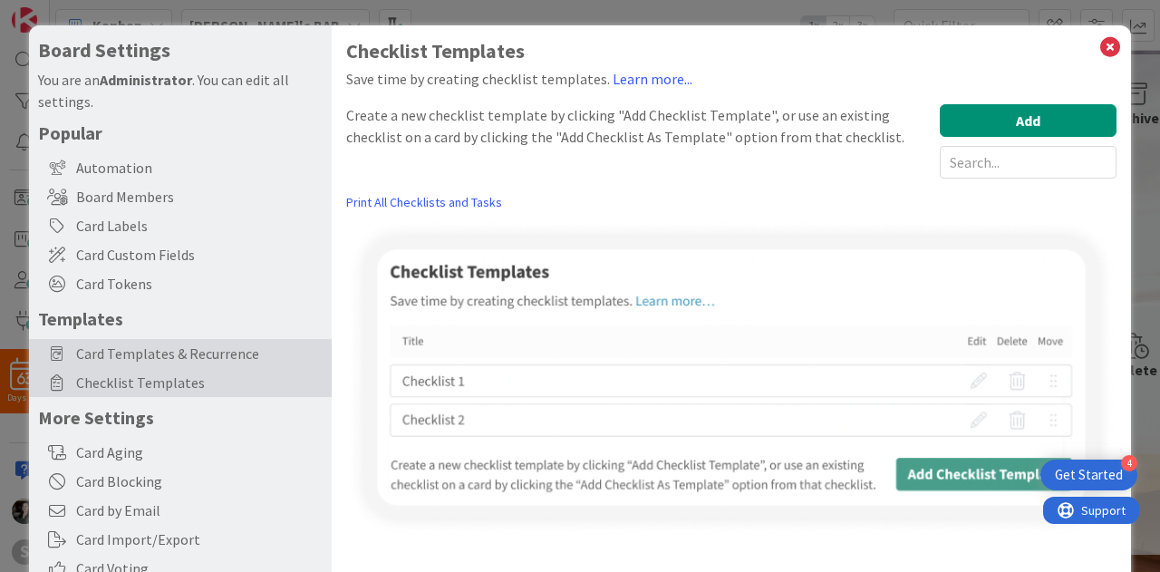
click at [185, 353] on span "Card Templates & Recurrence" at bounding box center [199, 353] width 246 height 22
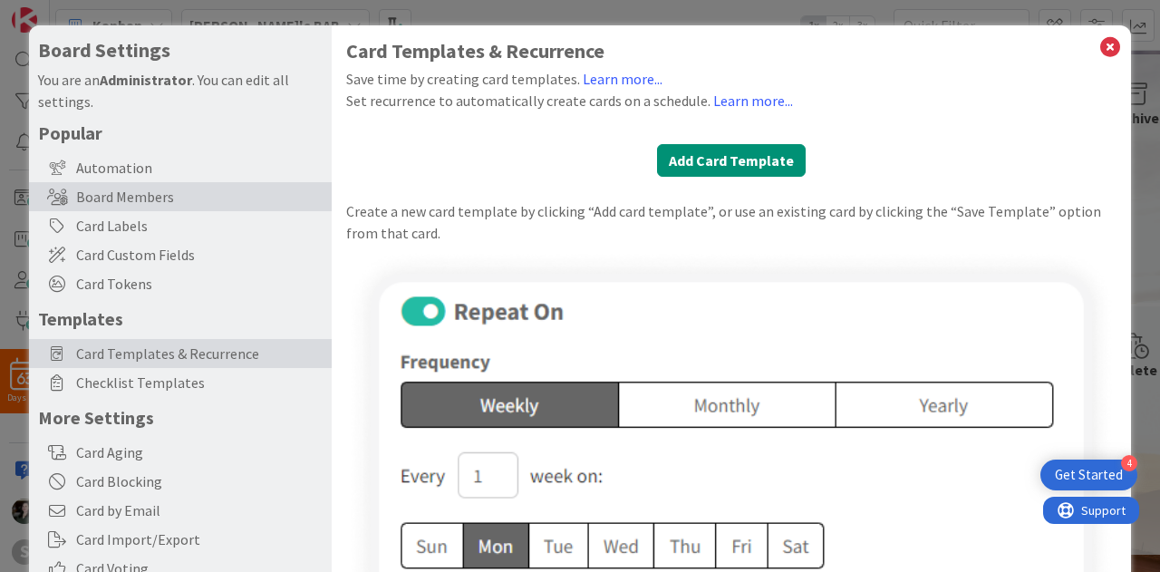
click at [129, 206] on div "Board Members" at bounding box center [180, 196] width 303 height 29
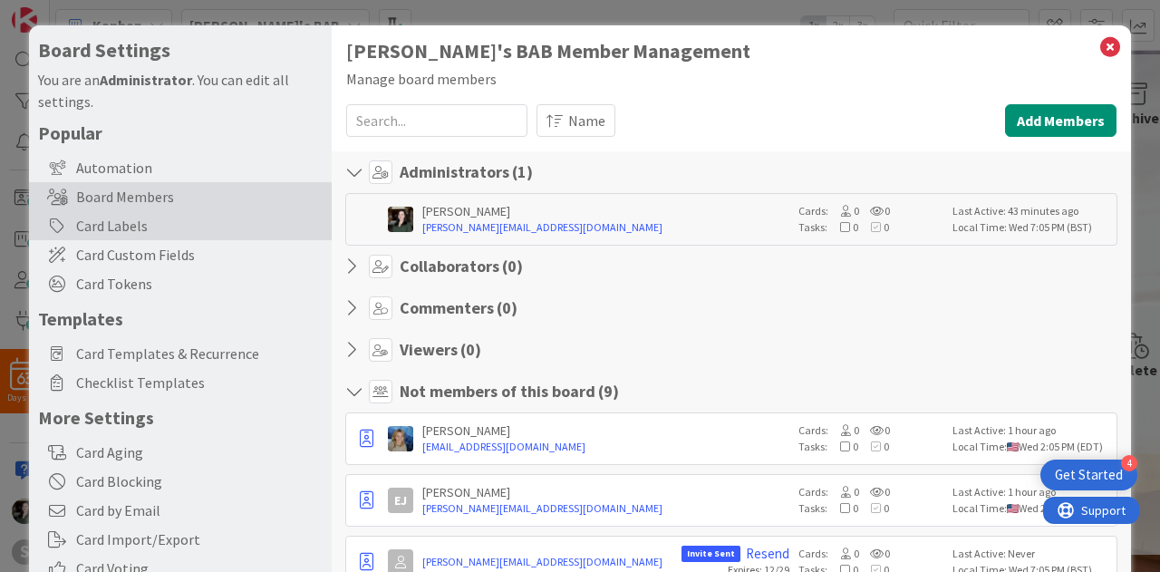
click at [140, 225] on div "Card Labels" at bounding box center [180, 225] width 303 height 29
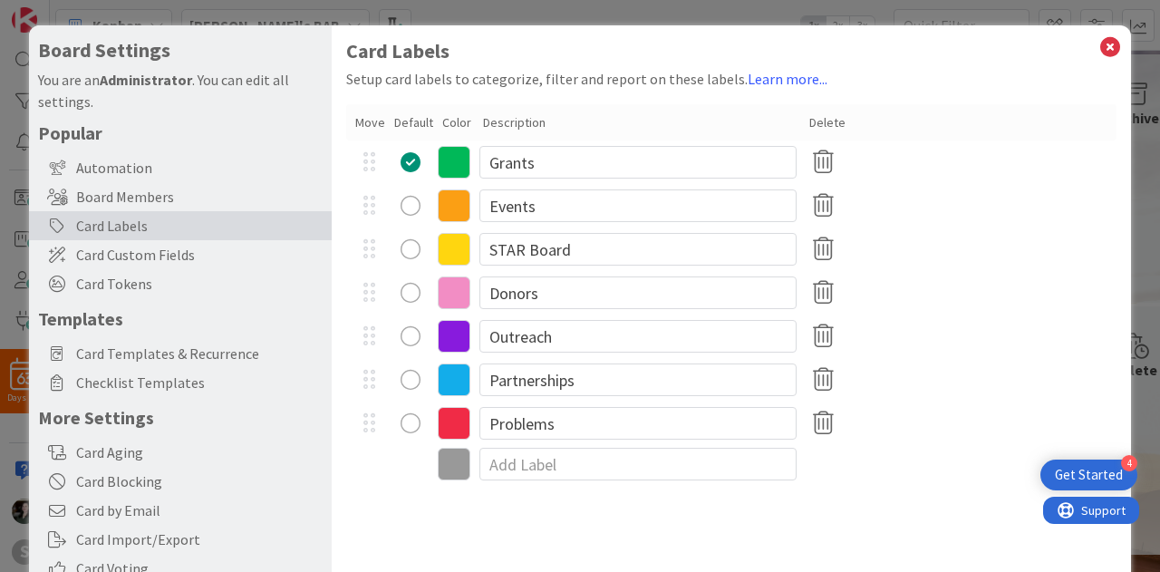
click at [463, 302] on icon at bounding box center [454, 292] width 33 height 33
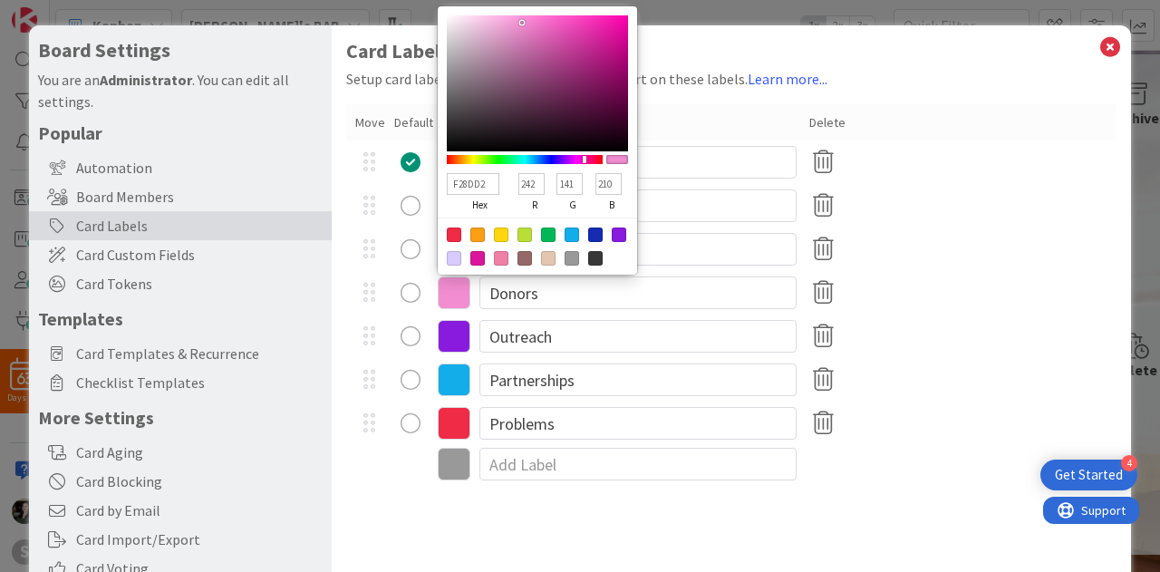
click at [584, 157] on div at bounding box center [525, 159] width 156 height 9
click at [584, 157] on div at bounding box center [585, 159] width 4 height 7
click at [567, 23] on div at bounding box center [537, 83] width 181 height 136
click at [581, 21] on div at bounding box center [537, 83] width 181 height 136
click at [1098, 45] on icon at bounding box center [1110, 46] width 24 height 25
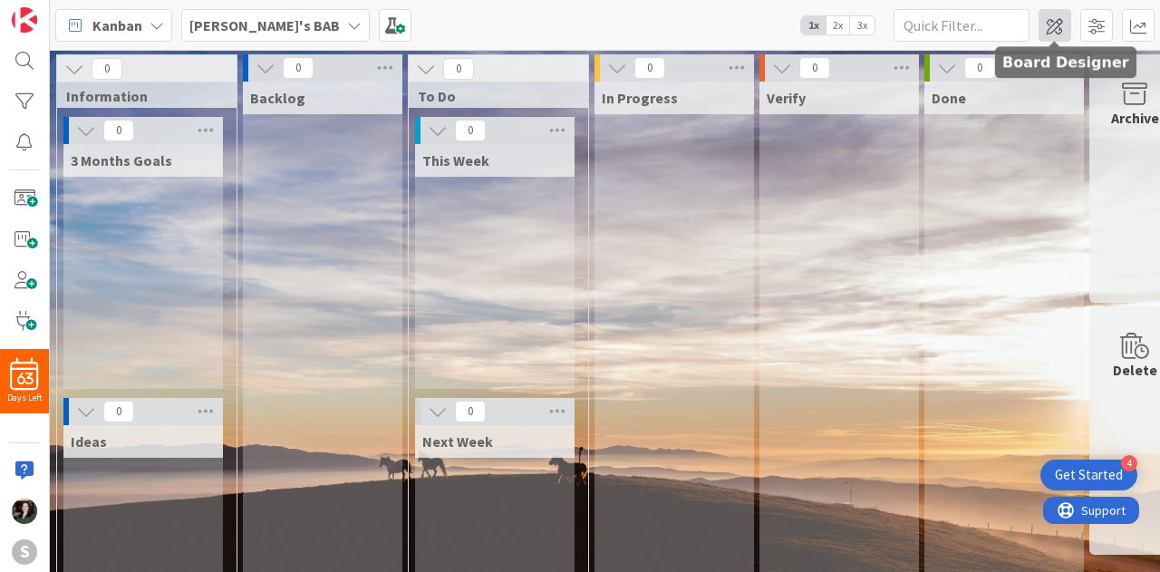
click at [1062, 27] on span at bounding box center [1054, 25] width 33 height 33
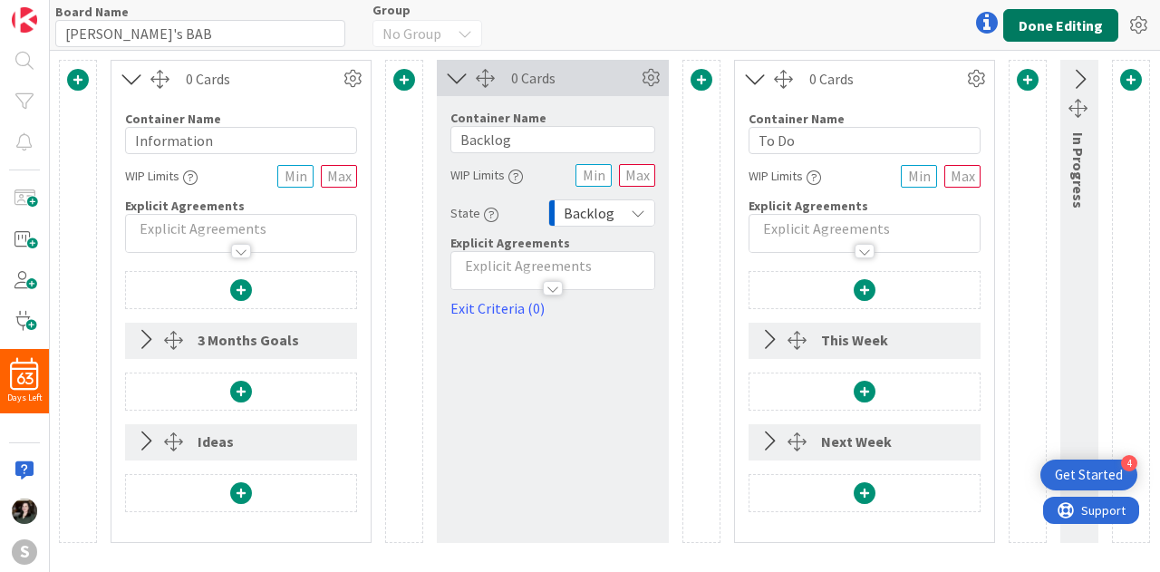
click at [1062, 27] on button "Done Editing" at bounding box center [1060, 25] width 115 height 33
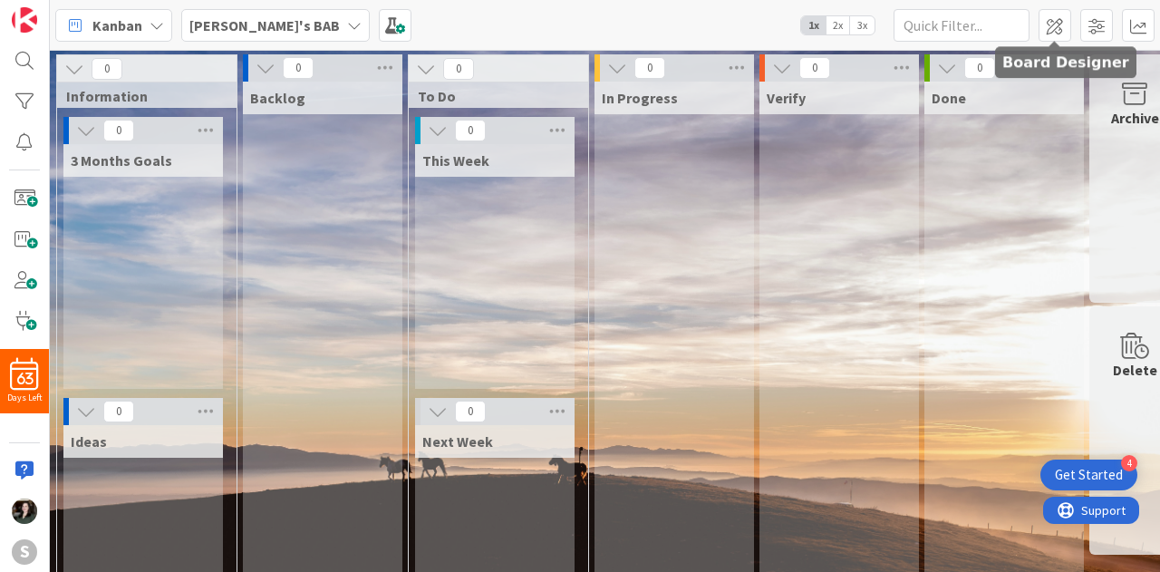
click at [1062, 27] on span at bounding box center [1054, 25] width 33 height 33
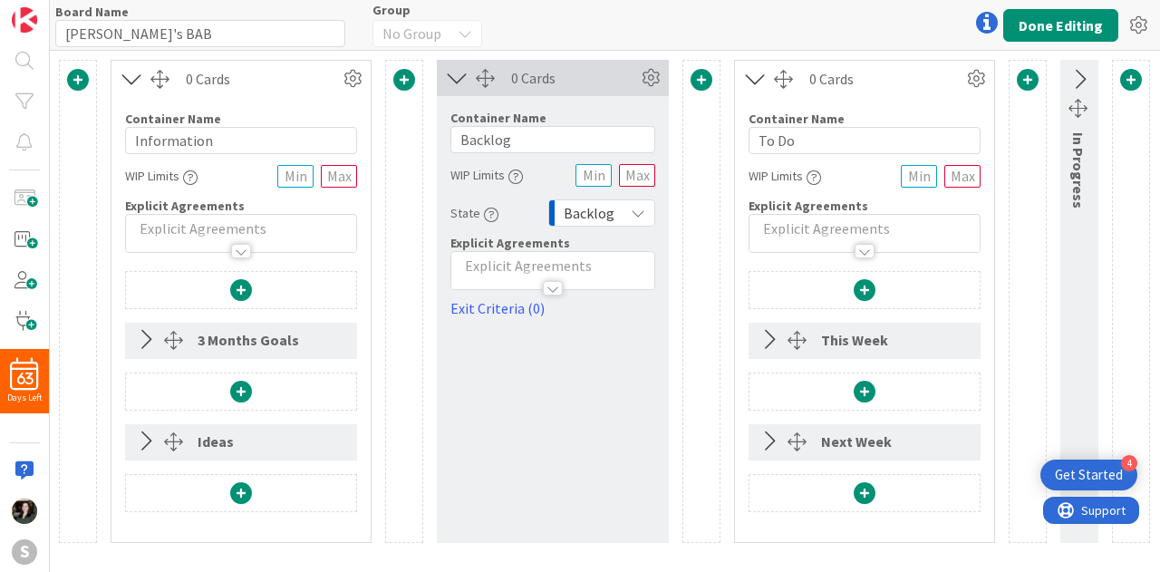
click at [614, 222] on div "Backlog" at bounding box center [601, 212] width 107 height 27
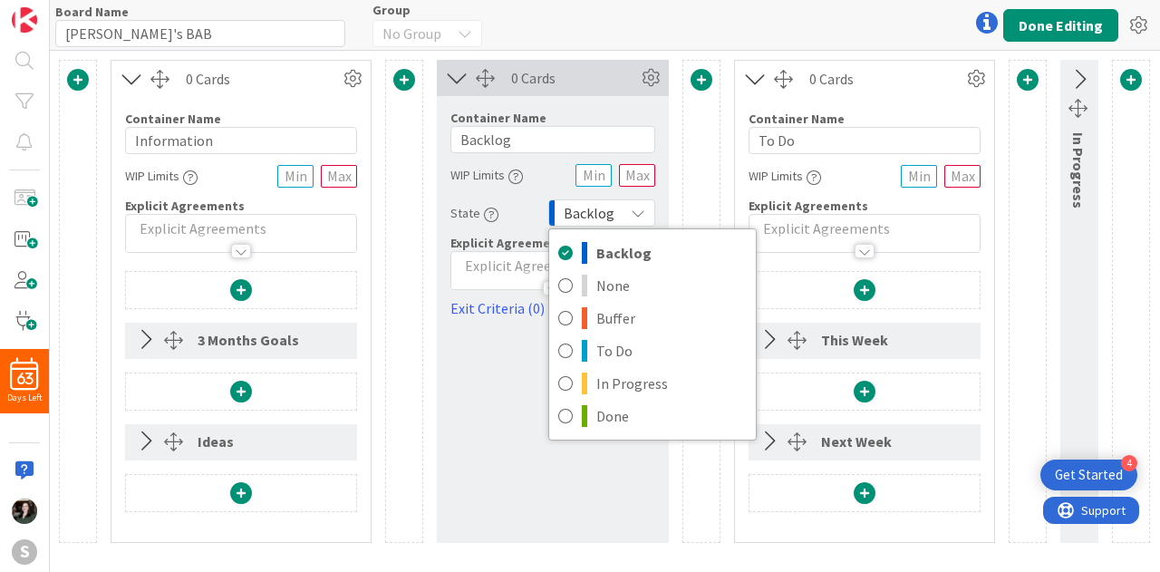
click at [614, 222] on div "Backlog" at bounding box center [601, 212] width 107 height 27
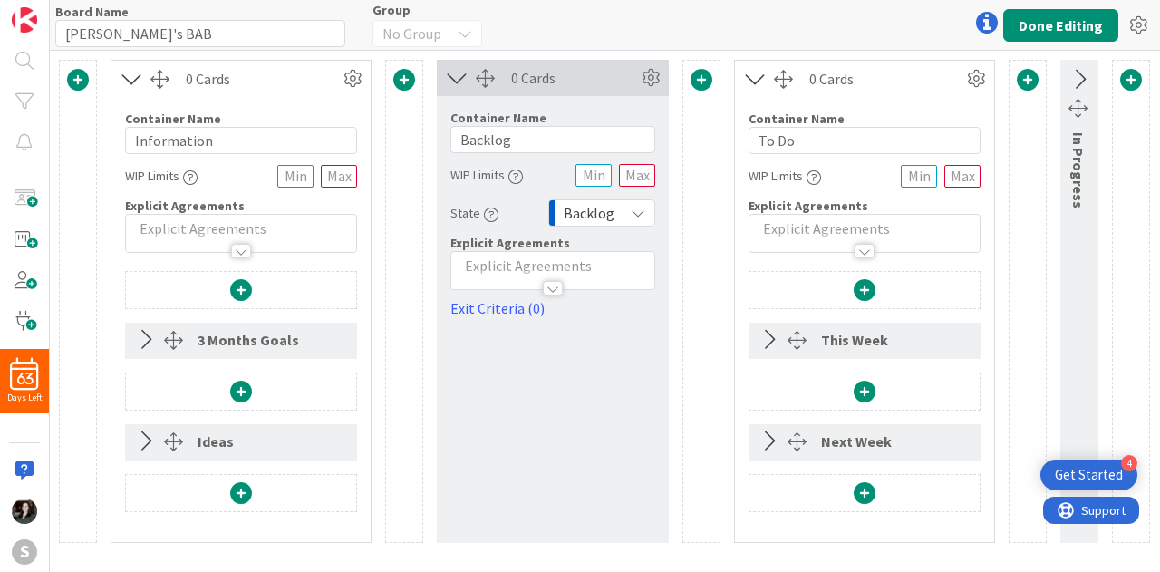
click at [140, 335] on icon at bounding box center [145, 340] width 30 height 24
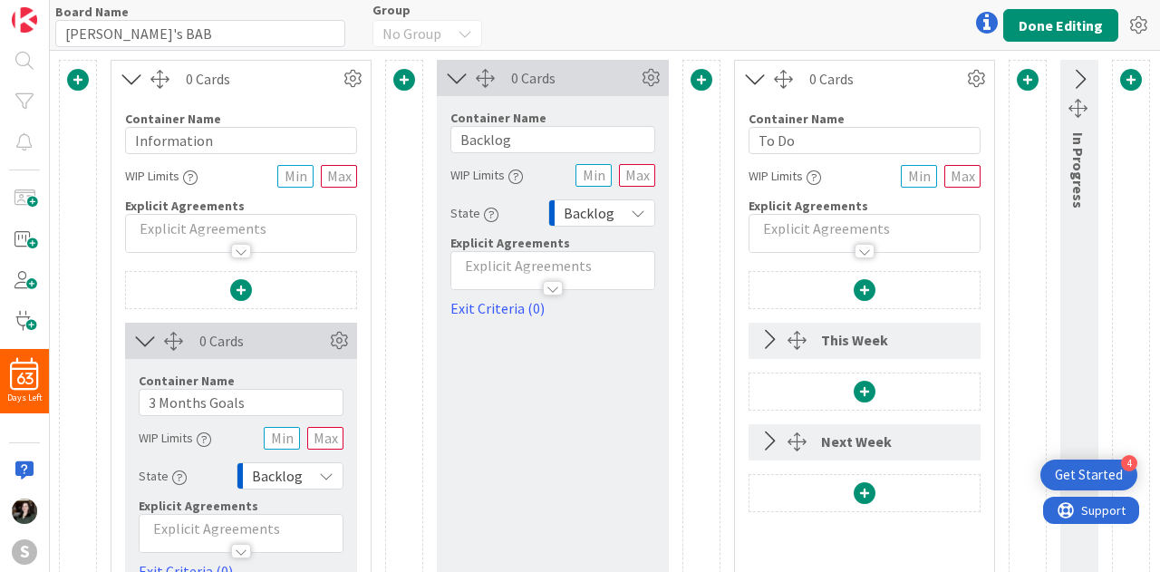
click at [308, 478] on div "Backlog" at bounding box center [289, 475] width 107 height 27
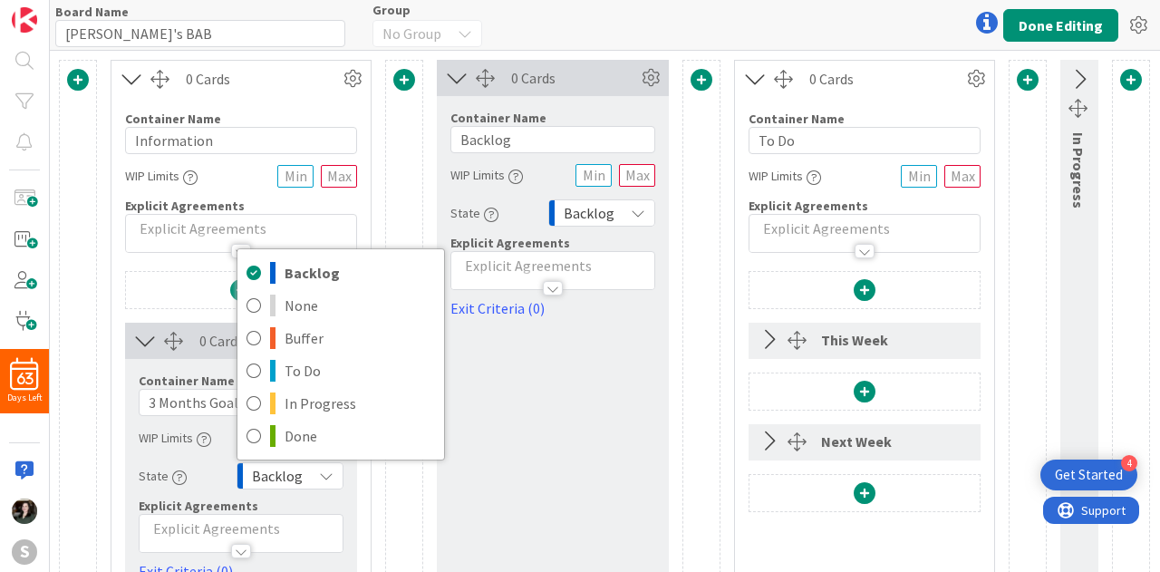
click at [308, 478] on div "Backlog" at bounding box center [289, 475] width 107 height 27
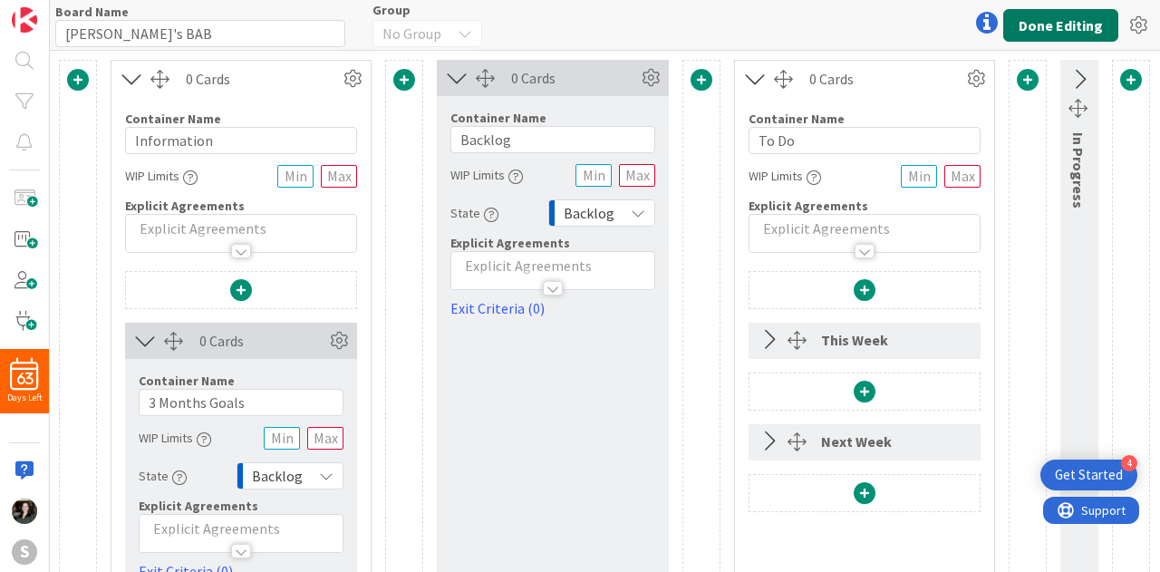
click at [1093, 29] on button "Done Editing" at bounding box center [1060, 25] width 115 height 33
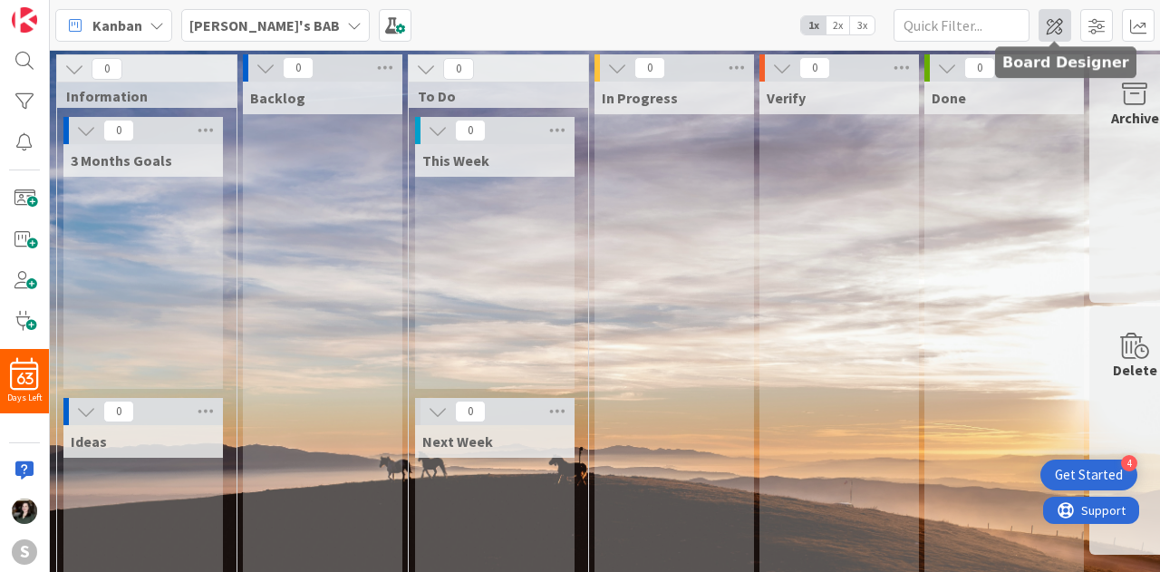
click at [1069, 36] on span at bounding box center [1054, 25] width 33 height 33
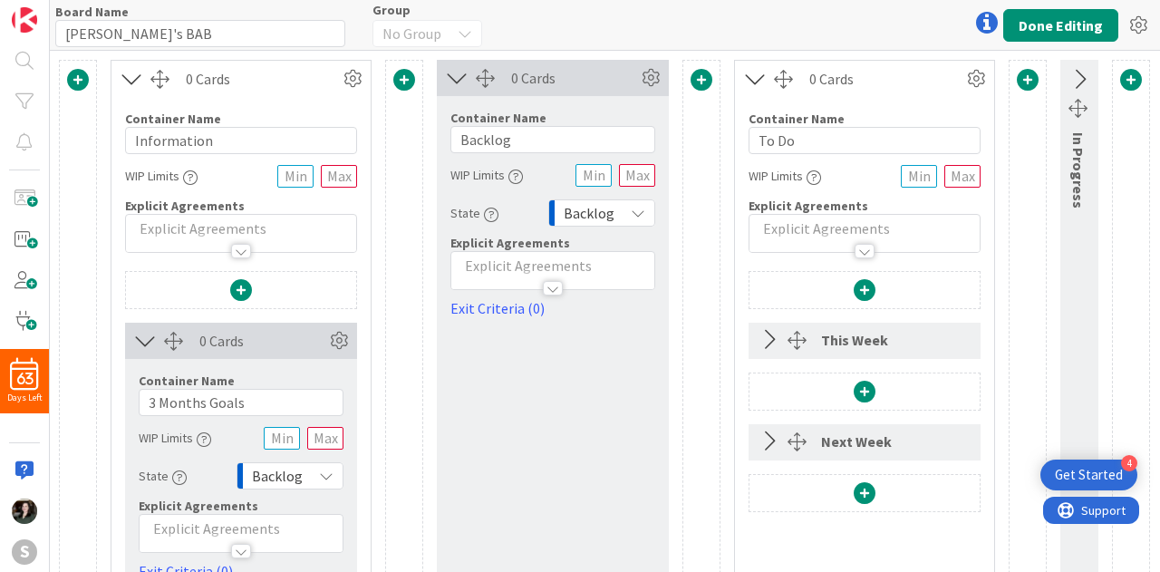
click at [980, 22] on div at bounding box center [987, 23] width 36 height 36
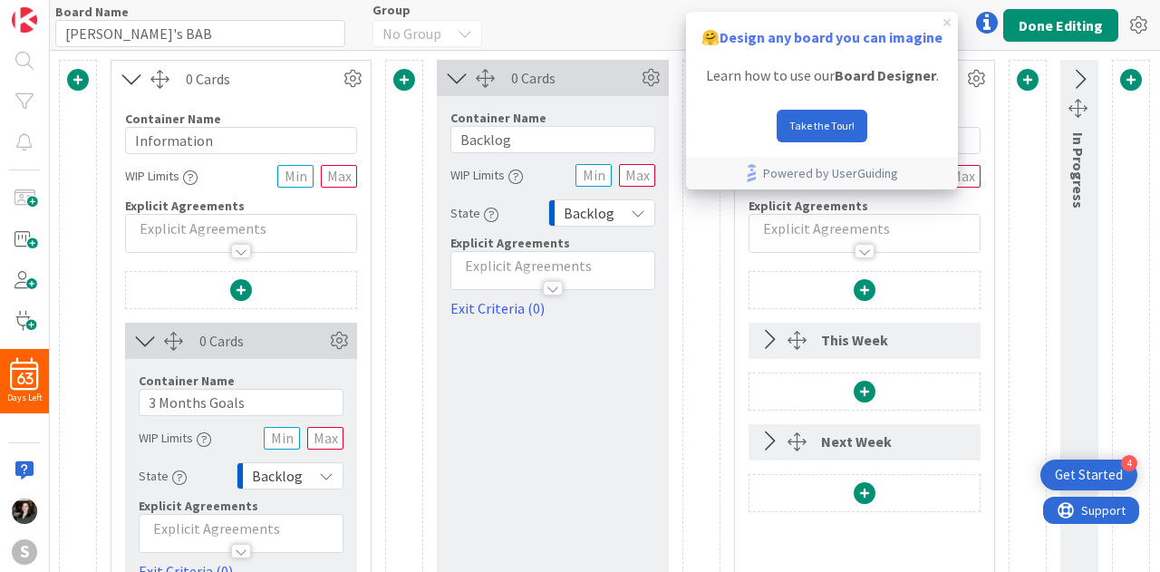
click at [947, 24] on icon "close tooltip" at bounding box center [946, 22] width 7 height 7
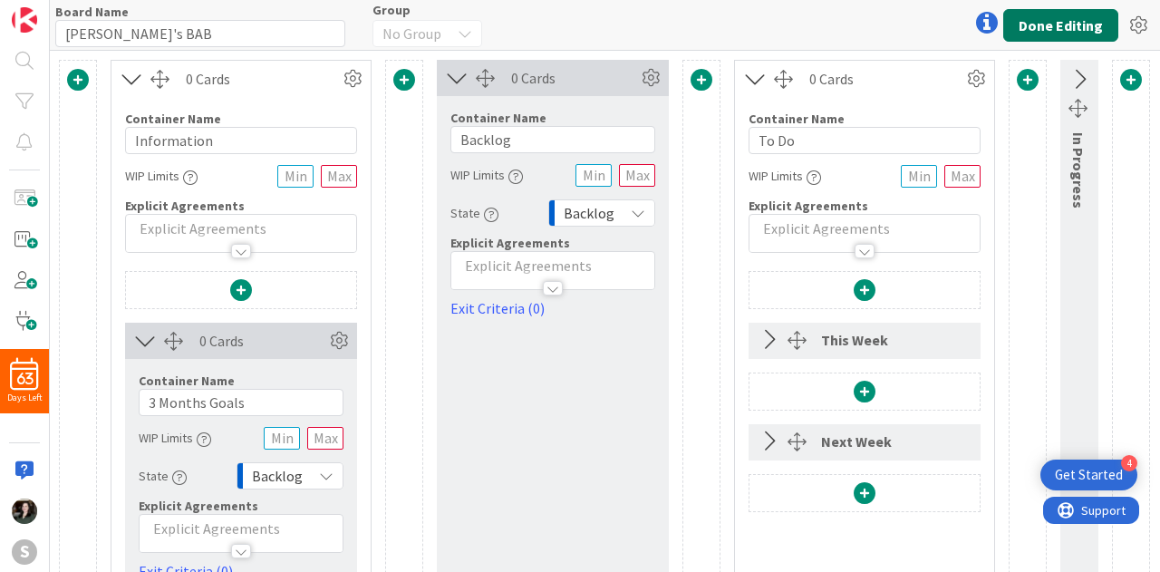
click at [1106, 28] on button "Done Editing" at bounding box center [1060, 25] width 115 height 33
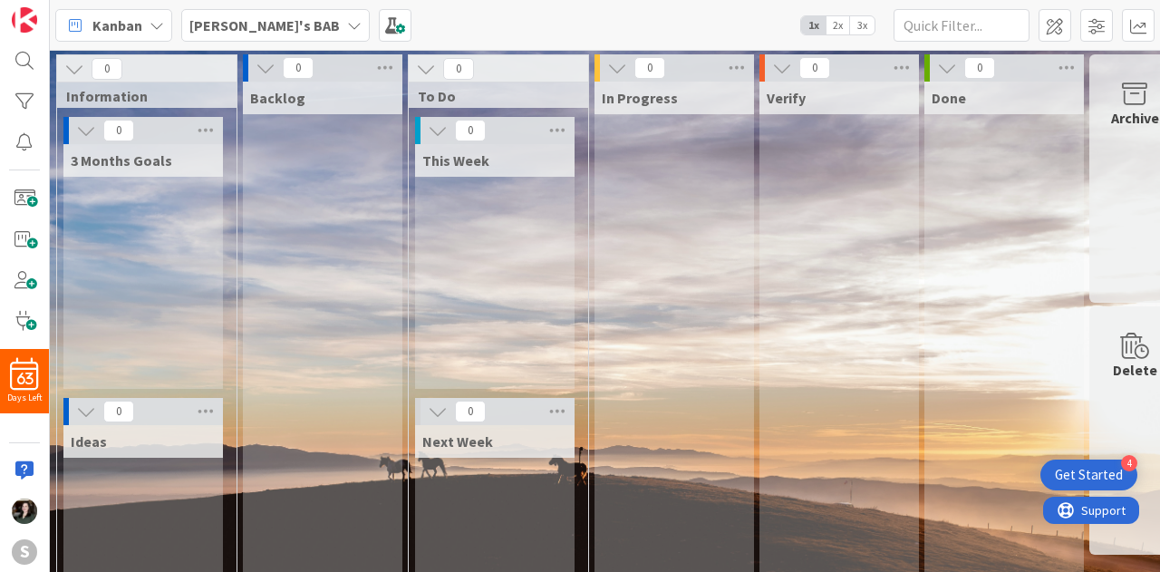
drag, startPoint x: 191, startPoint y: 150, endPoint x: 257, endPoint y: 245, distance: 115.1
click at [257, 245] on div "0 Information 0 3 Months Goals 0 Ideas 0 Backlog 0 To Do 0 This Week 0 Next Wee…" at bounding box center [617, 371] width 1129 height 634
click at [379, 34] on span at bounding box center [395, 25] width 33 height 33
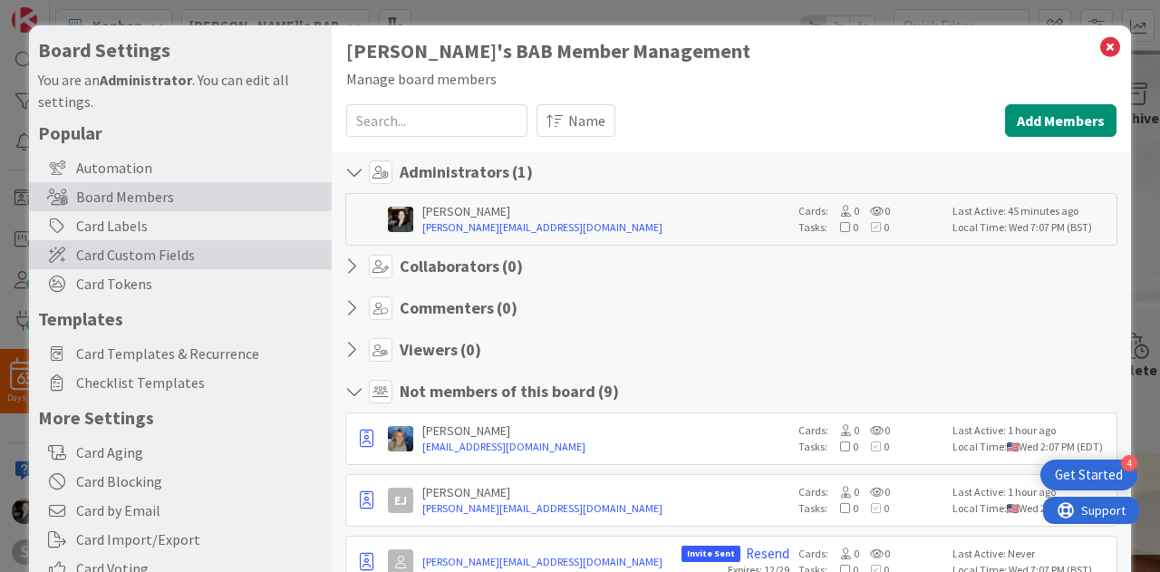
click at [207, 255] on span "Card Custom Fields" at bounding box center [199, 255] width 246 height 22
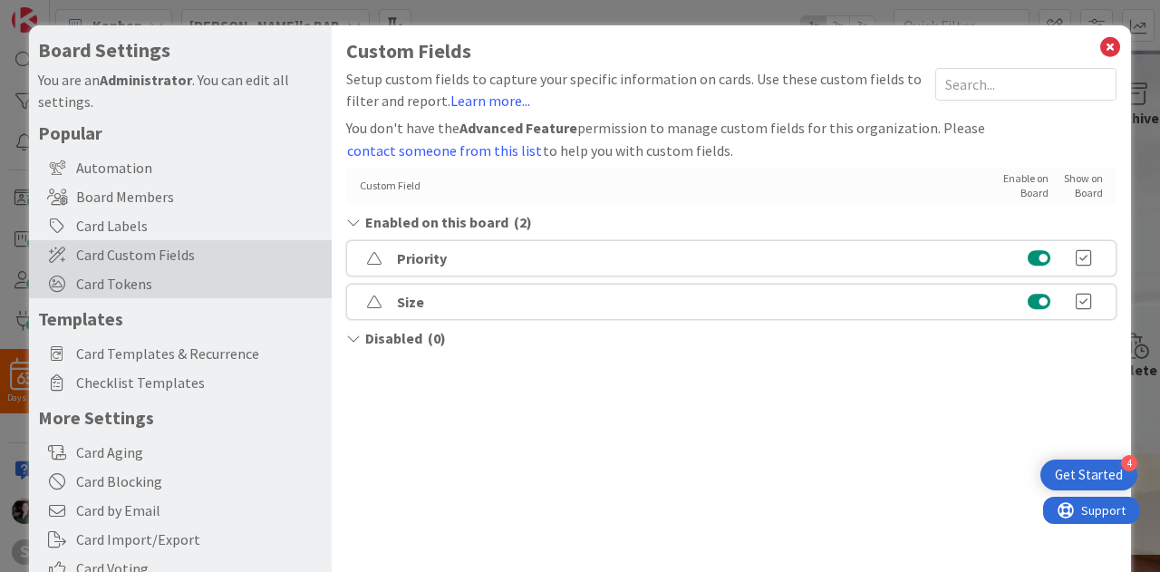
click at [198, 292] on span "Card Tokens" at bounding box center [199, 284] width 246 height 22
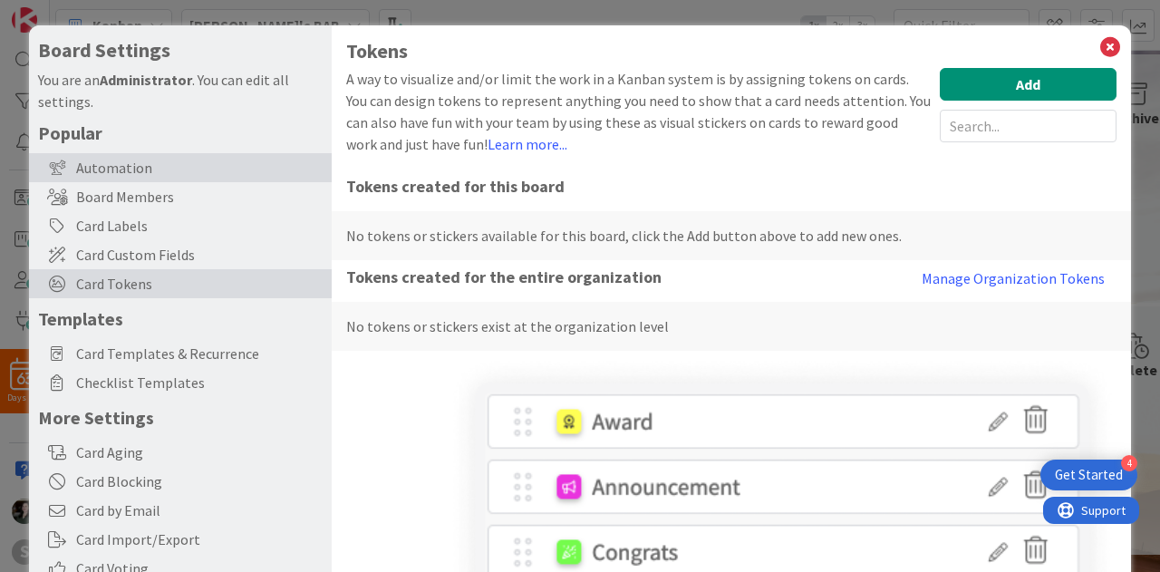
click at [110, 159] on div "Automation" at bounding box center [180, 167] width 303 height 29
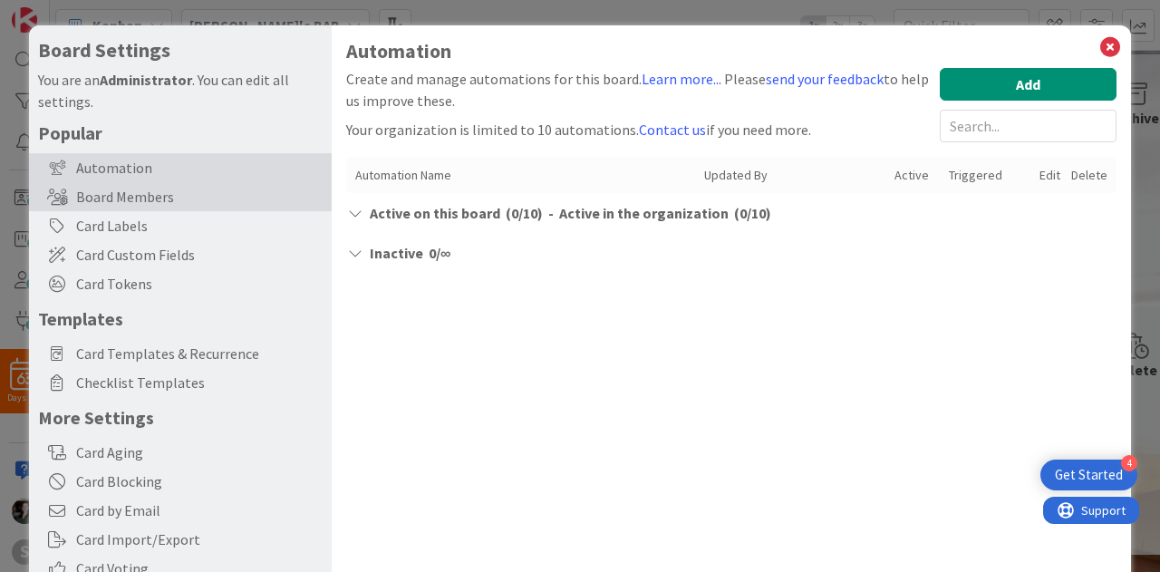
click at [140, 183] on div "Board Members" at bounding box center [180, 196] width 303 height 29
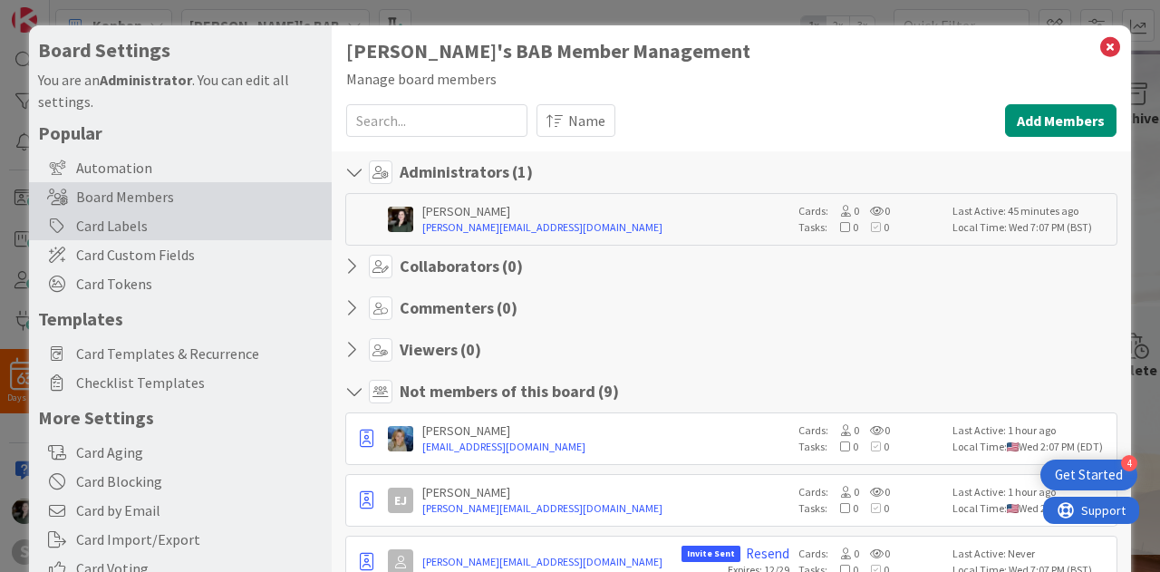
click at [158, 235] on div "Card Labels" at bounding box center [180, 225] width 303 height 29
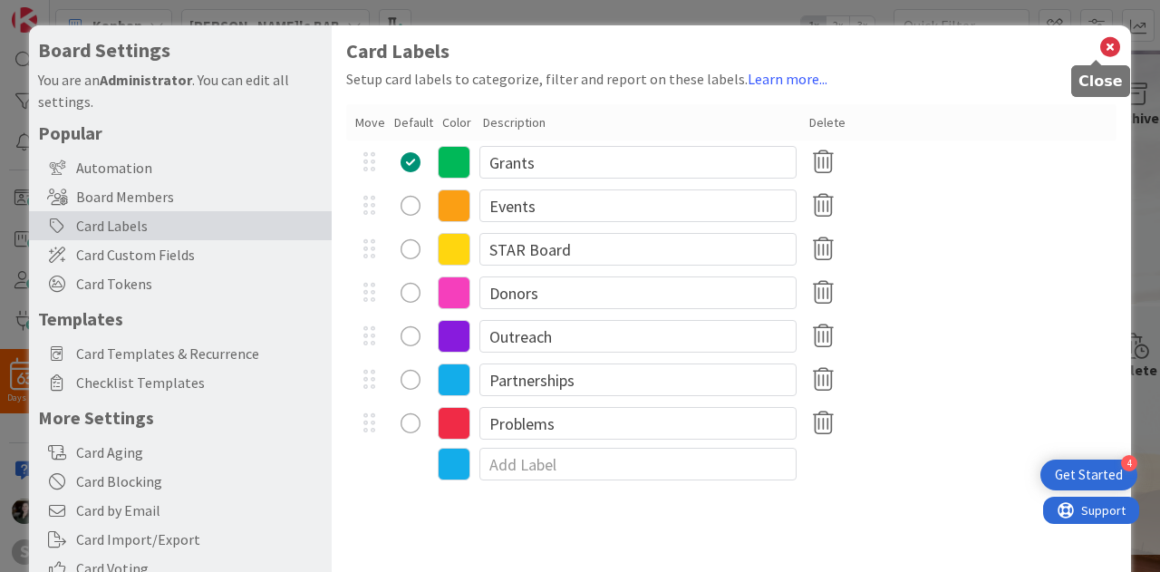
click at [1100, 39] on icon at bounding box center [1110, 46] width 24 height 25
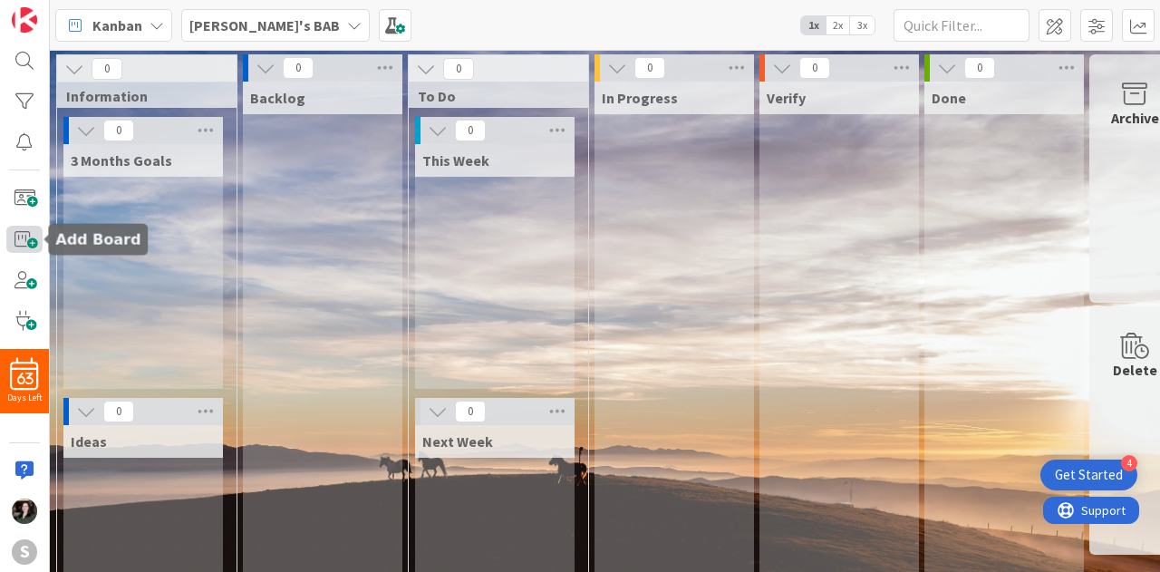
click at [16, 229] on span at bounding box center [24, 239] width 36 height 26
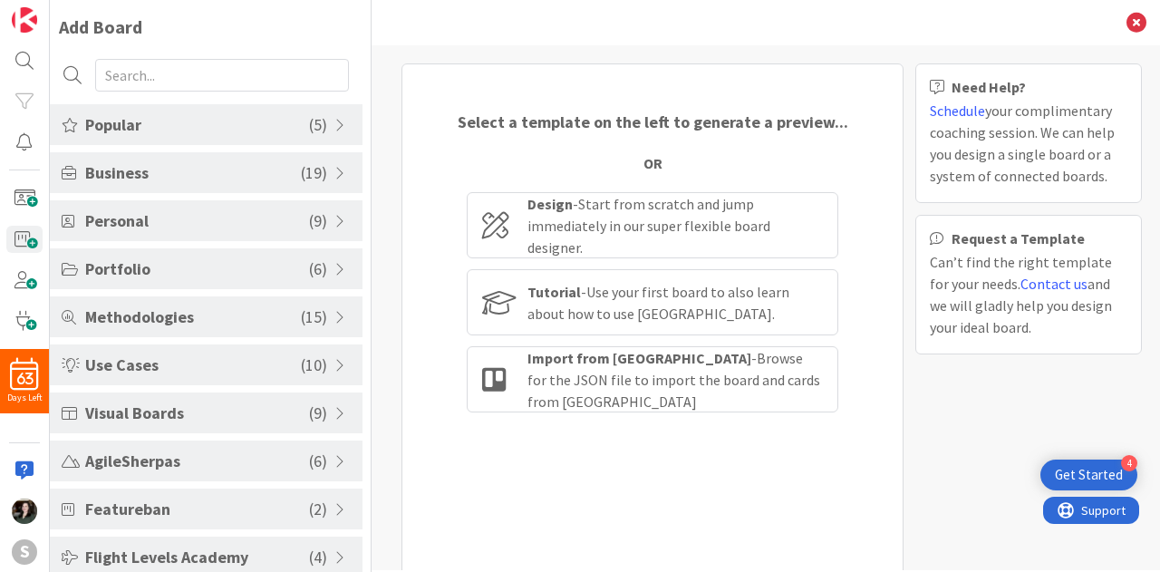
click at [163, 177] on span "Business" at bounding box center [193, 172] width 216 height 24
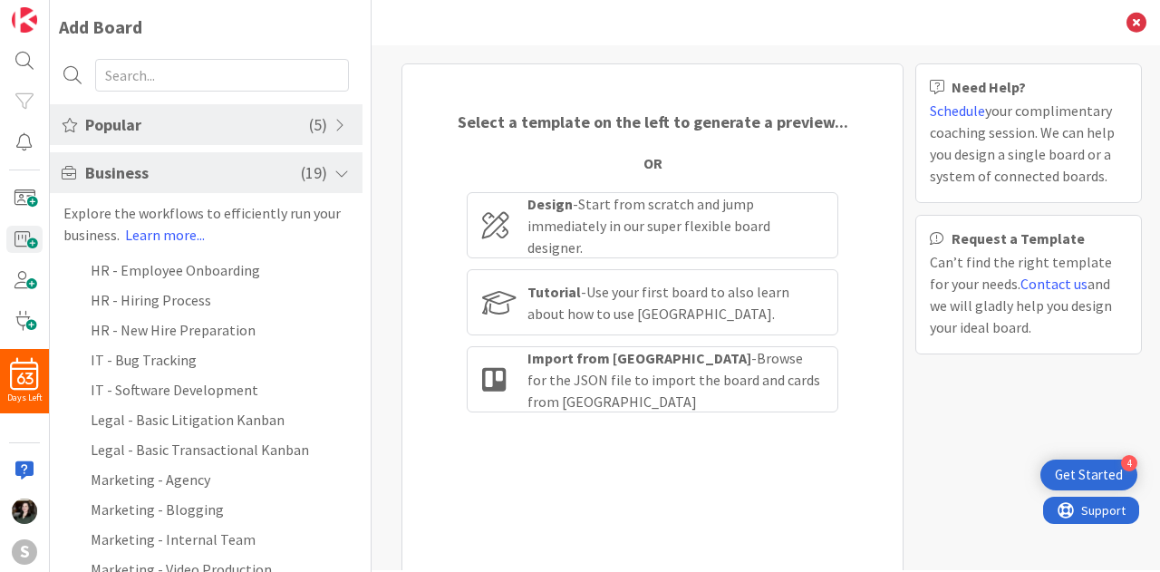
click at [178, 140] on div "Popular ( 5 )" at bounding box center [206, 124] width 313 height 41
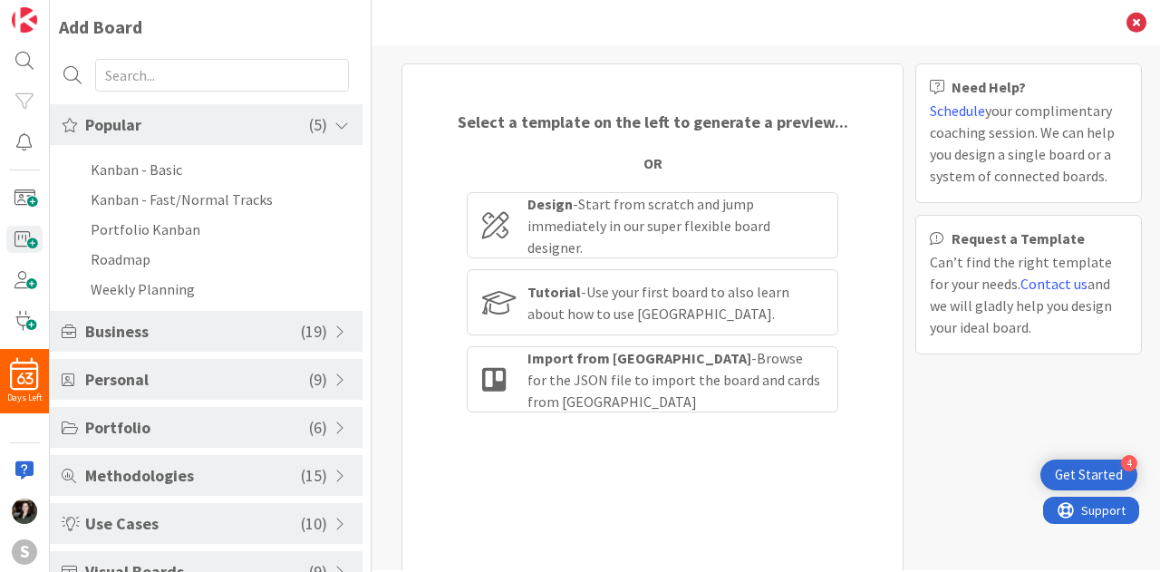
click at [178, 140] on div "Popular ( 5 )" at bounding box center [206, 124] width 313 height 41
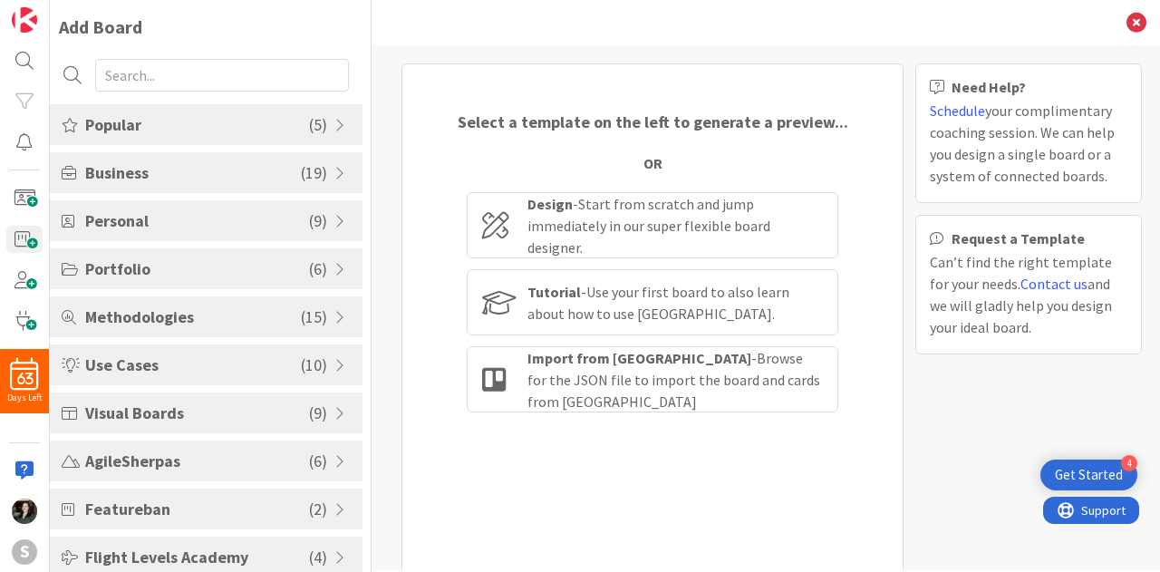
click at [178, 257] on span "Portfolio" at bounding box center [197, 268] width 224 height 24
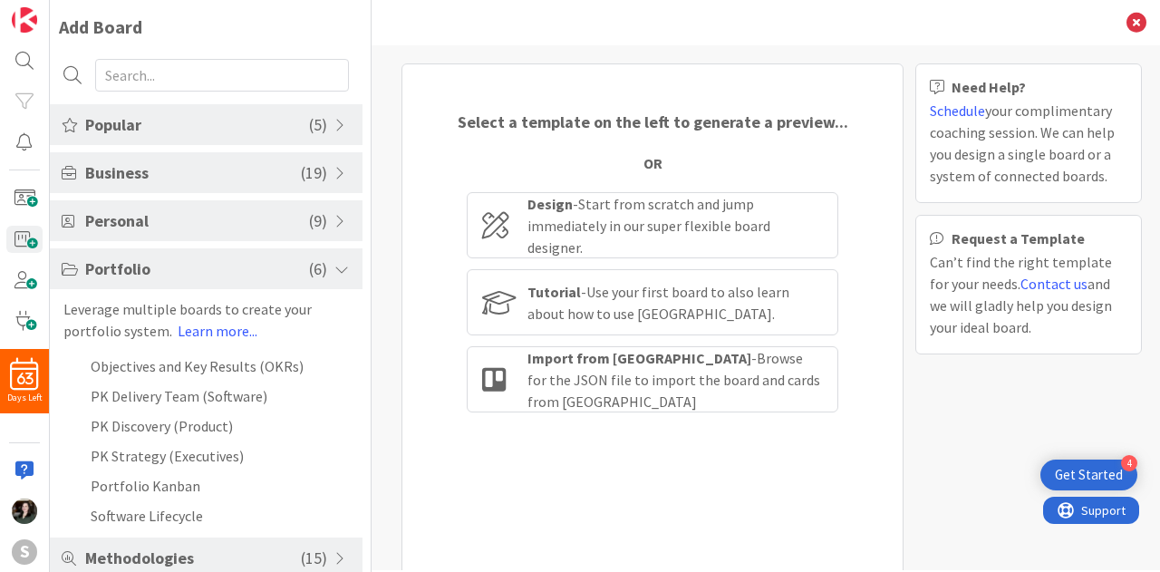
click at [185, 230] on span "Personal" at bounding box center [197, 220] width 224 height 24
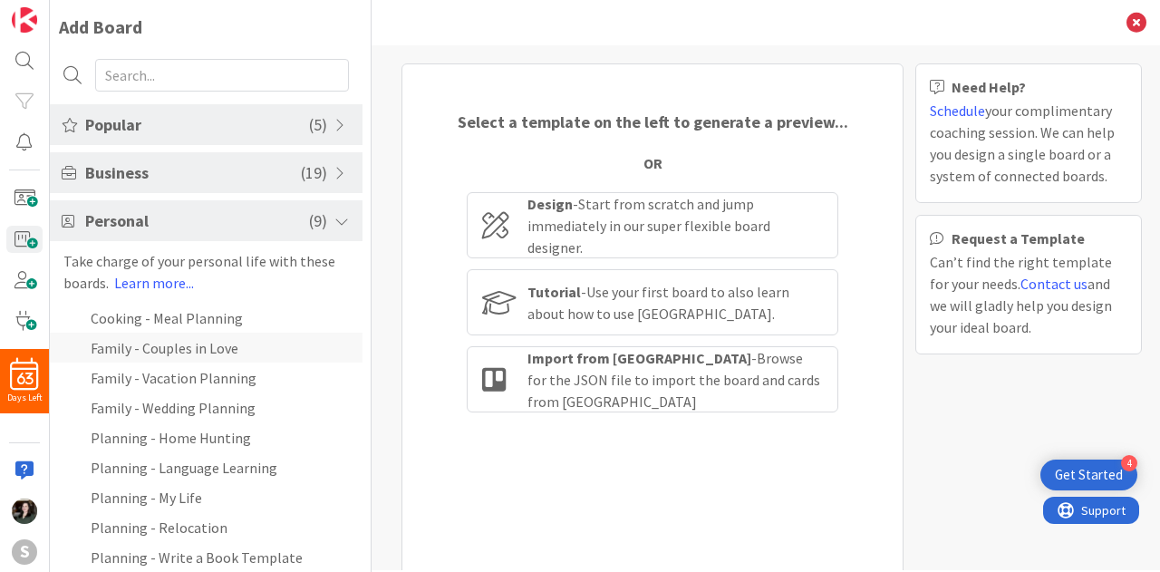
click at [204, 342] on li "Family - Couples in Love" at bounding box center [206, 348] width 313 height 30
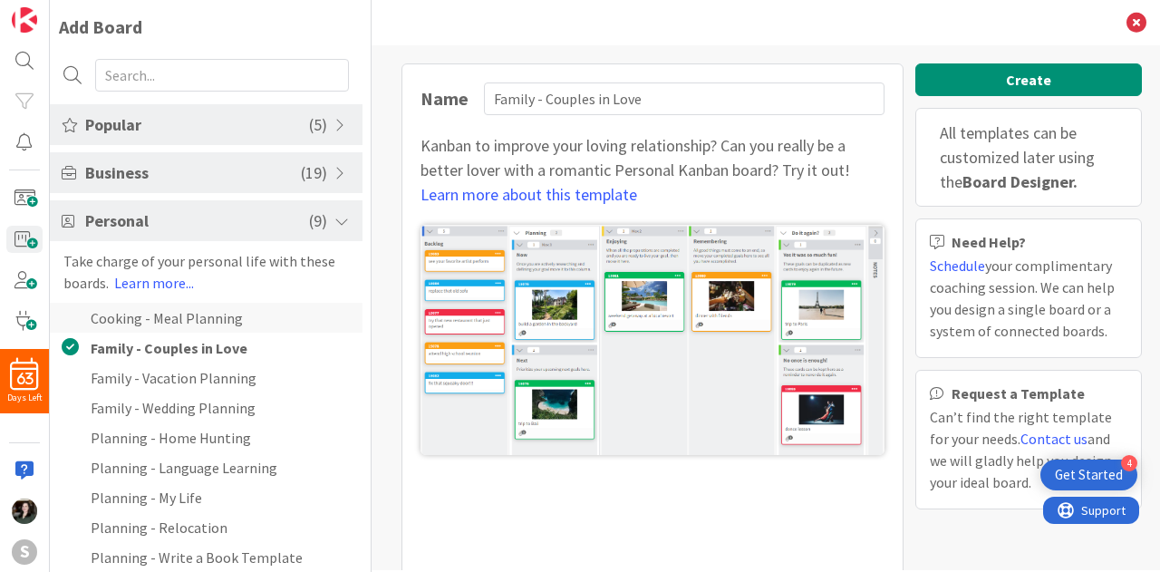
click at [204, 331] on li "Cooking - Meal Planning" at bounding box center [206, 318] width 313 height 30
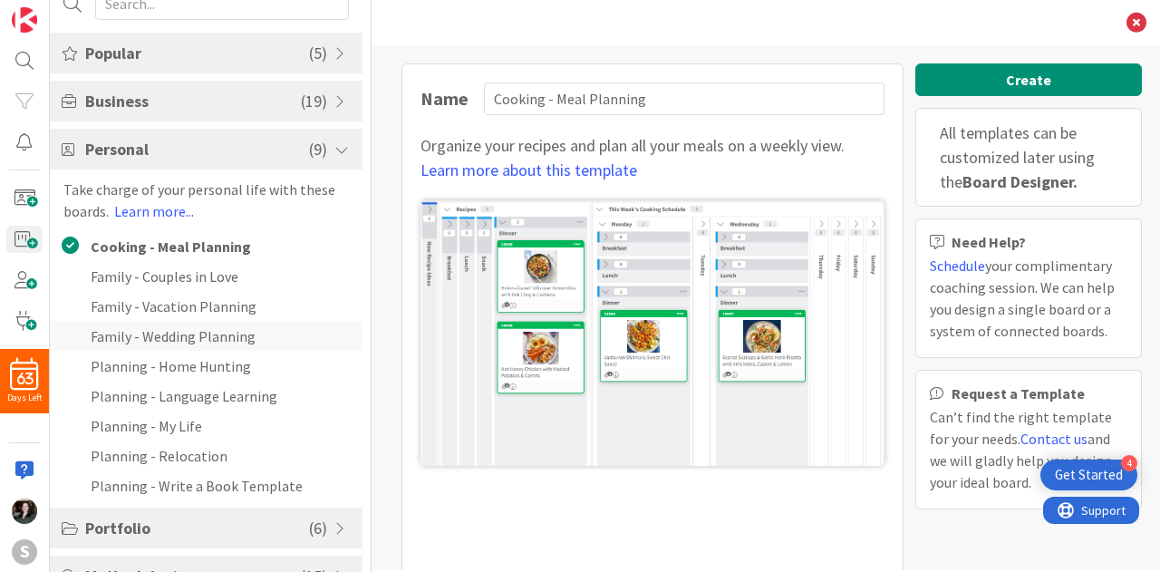
scroll to position [78, 0]
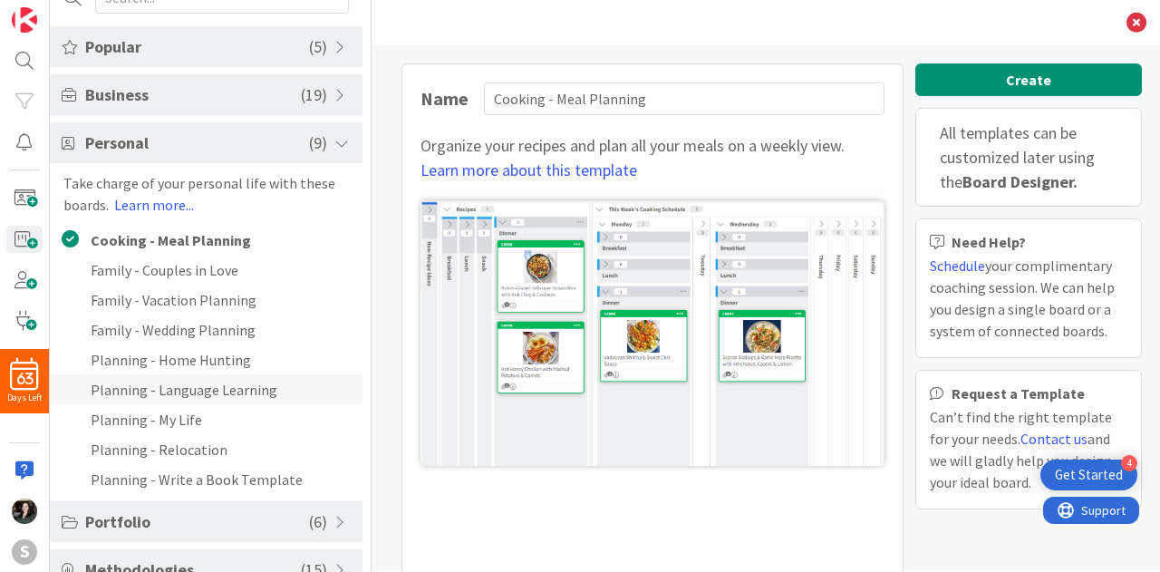
click at [222, 388] on li "Planning - Language Learning" at bounding box center [206, 389] width 313 height 30
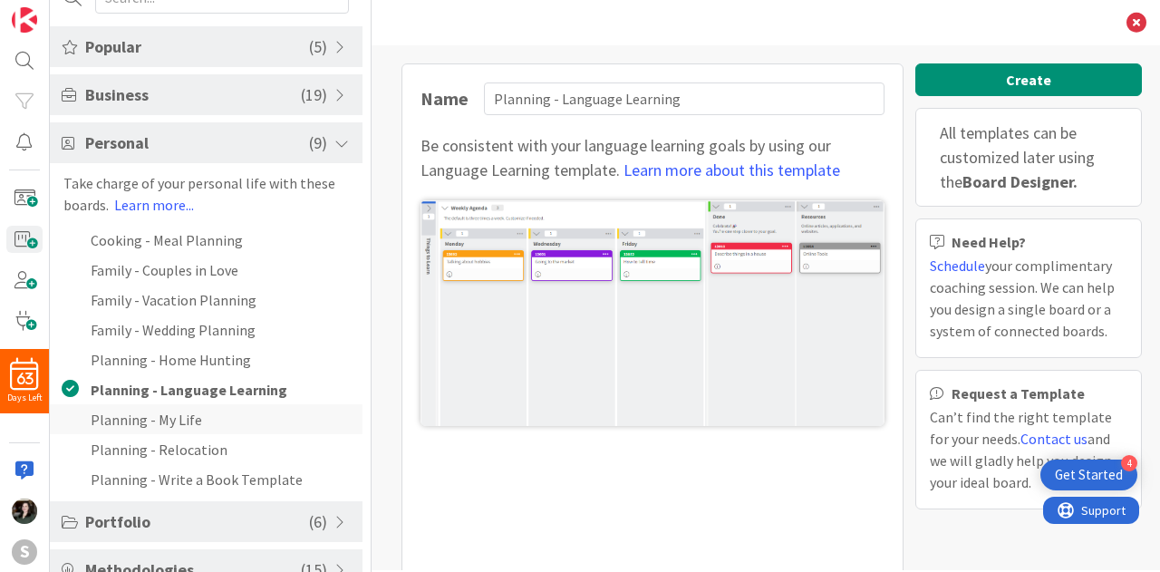
click at [223, 416] on li "Planning - My Life" at bounding box center [206, 419] width 313 height 30
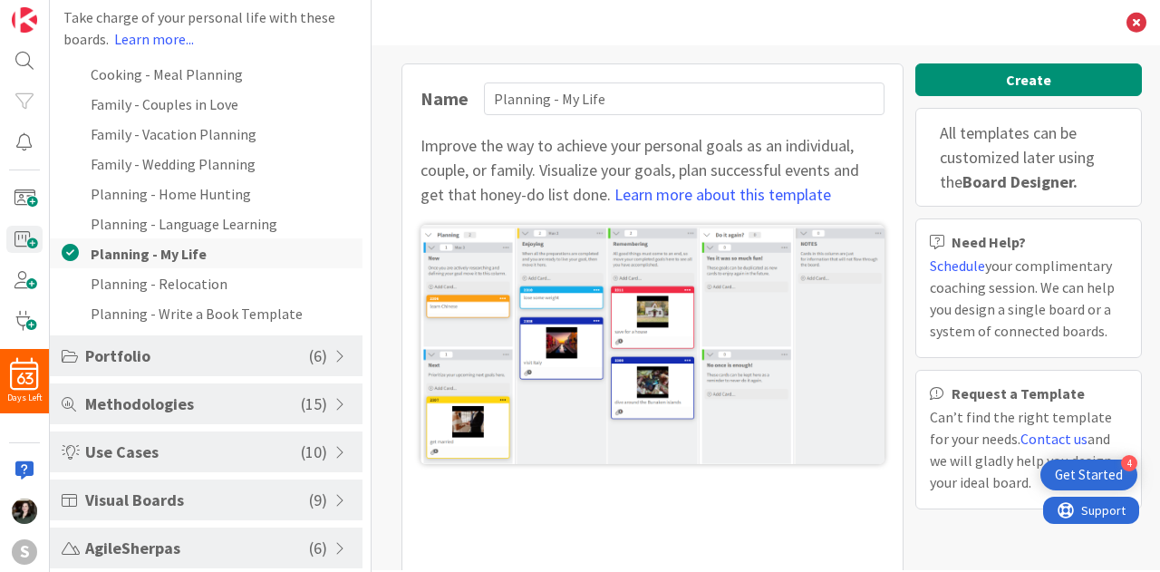
scroll to position [251, 0]
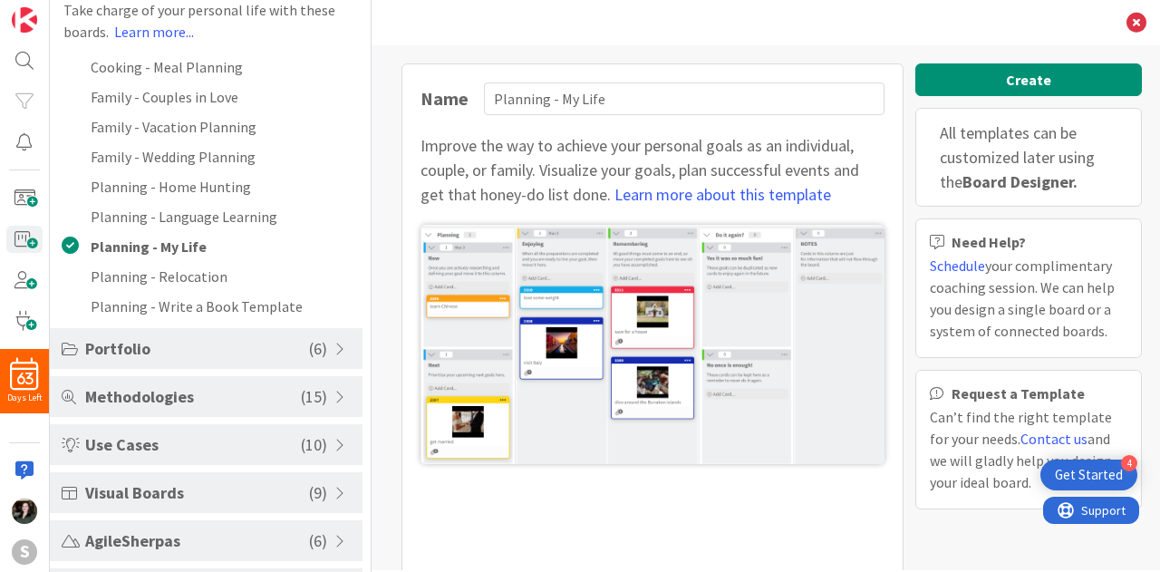
click at [242, 352] on span "Portfolio" at bounding box center [197, 348] width 224 height 24
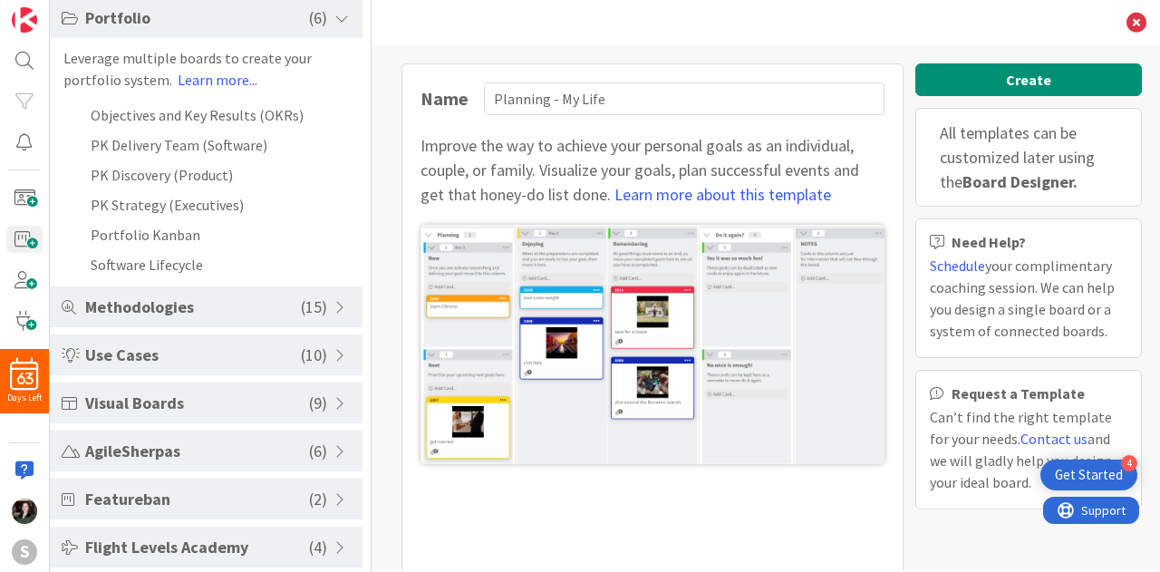
scroll to position [139, 0]
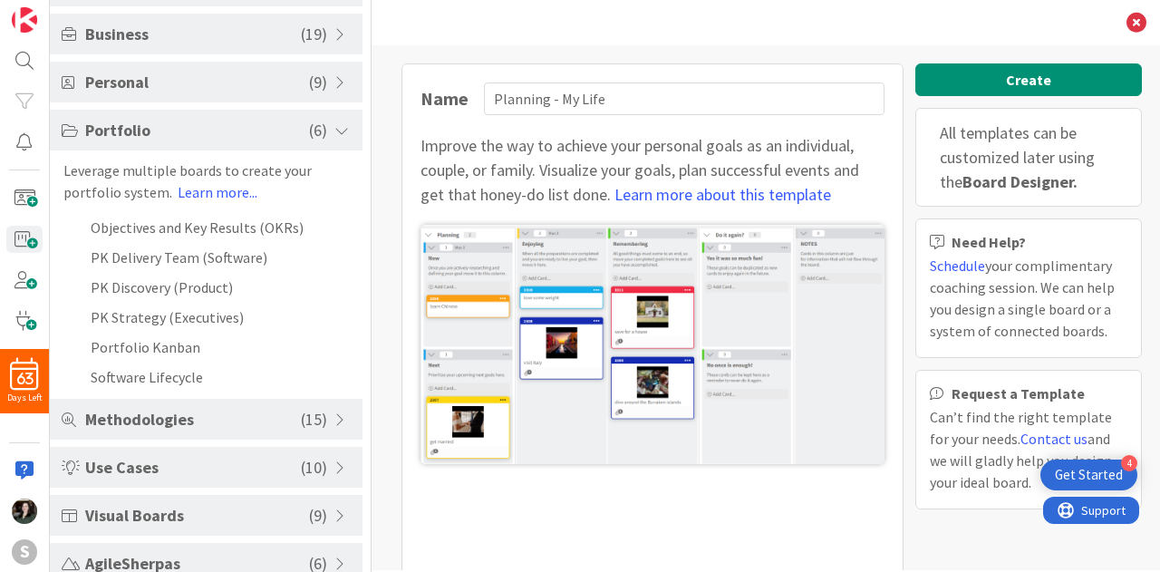
click at [253, 421] on span "Methodologies" at bounding box center [193, 419] width 216 height 24
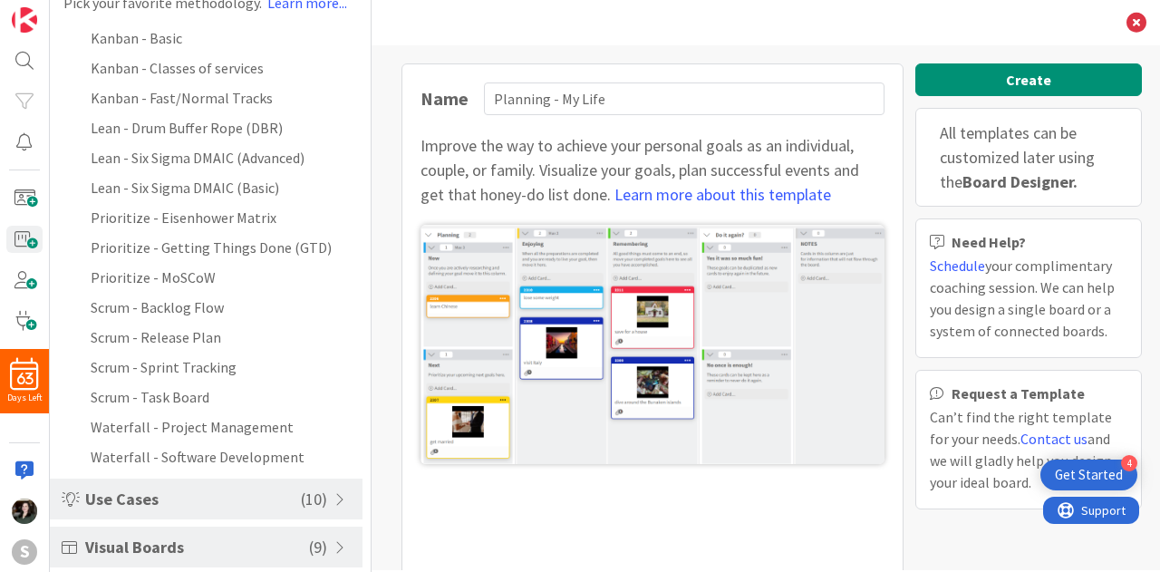
scroll to position [358, 0]
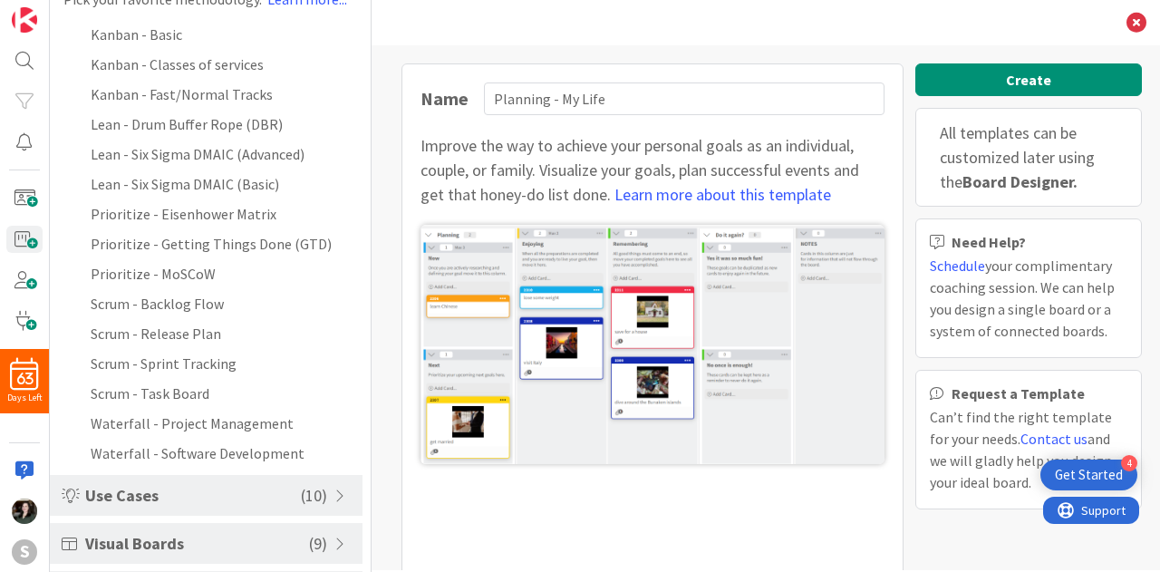
click at [254, 492] on span "Use Cases" at bounding box center [193, 495] width 216 height 24
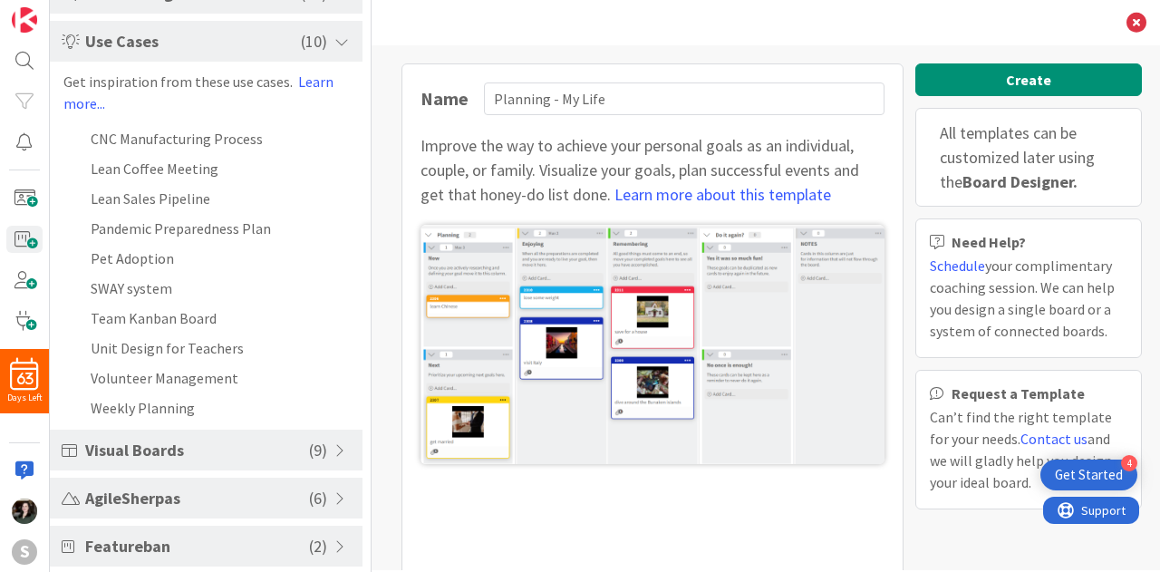
scroll to position [323, 0]
click at [252, 470] on div "Visual Boards ( 9 )" at bounding box center [206, 450] width 313 height 41
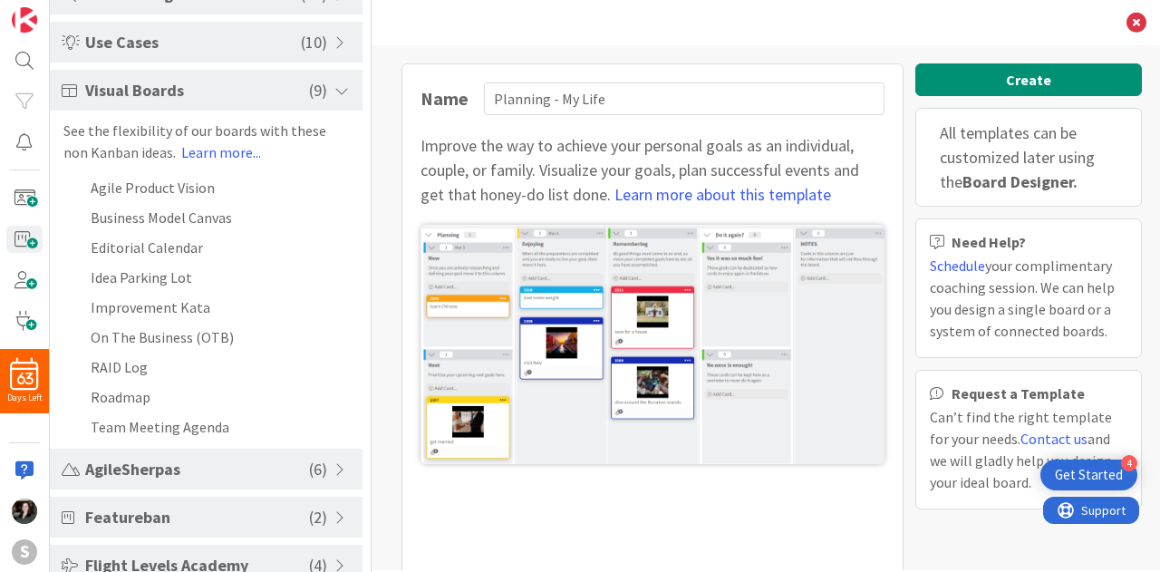
click at [227, 39] on span "Use Cases" at bounding box center [193, 42] width 216 height 24
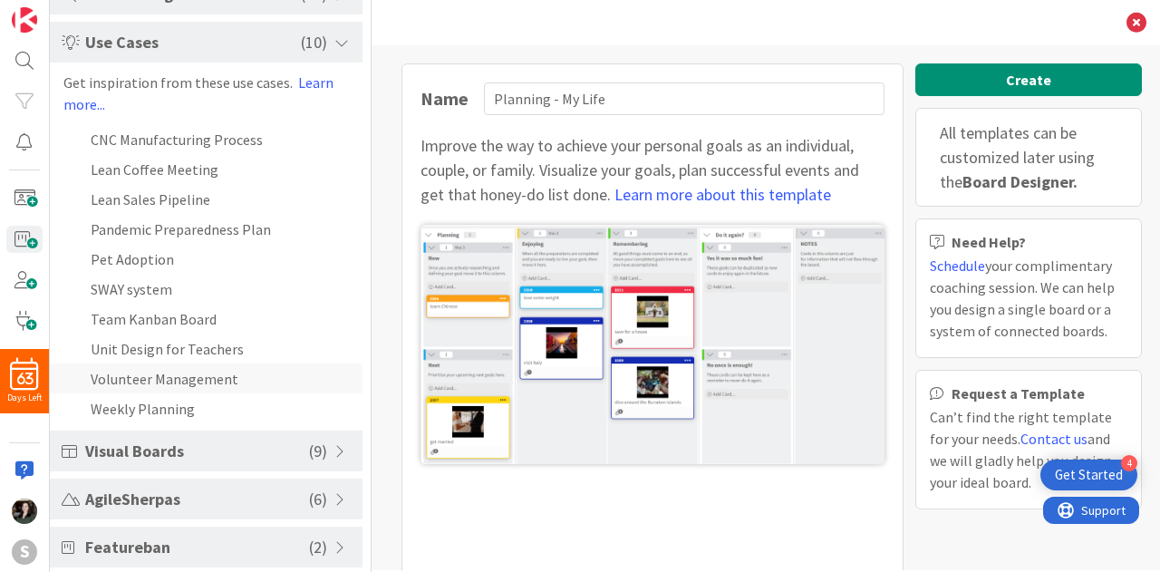
click at [242, 380] on li "Volunteer Management" at bounding box center [206, 378] width 313 height 30
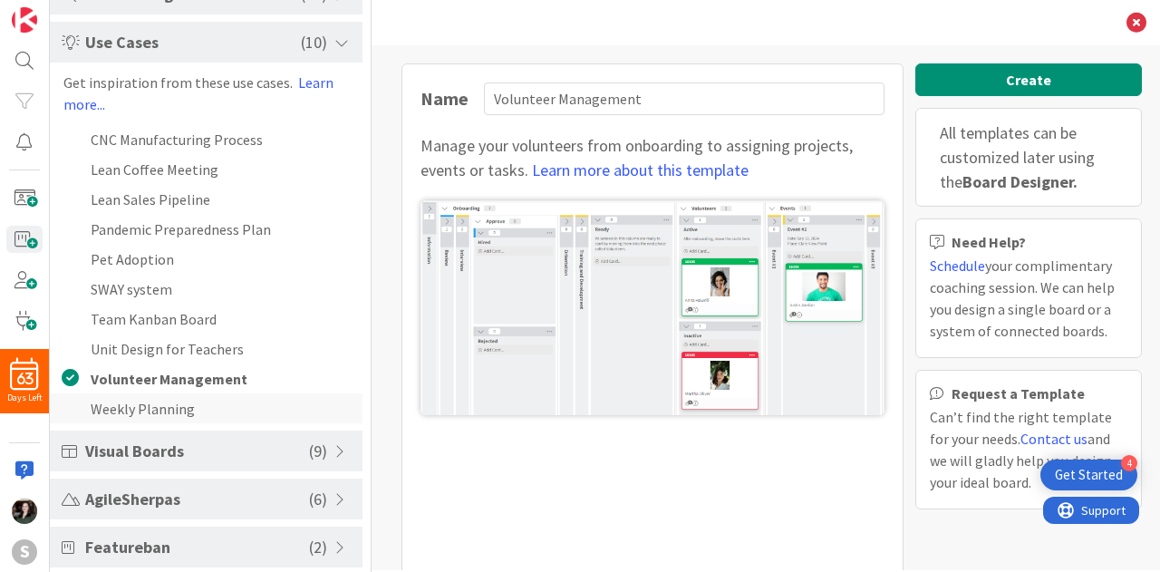
click at [246, 397] on li "Weekly Planning" at bounding box center [206, 408] width 313 height 30
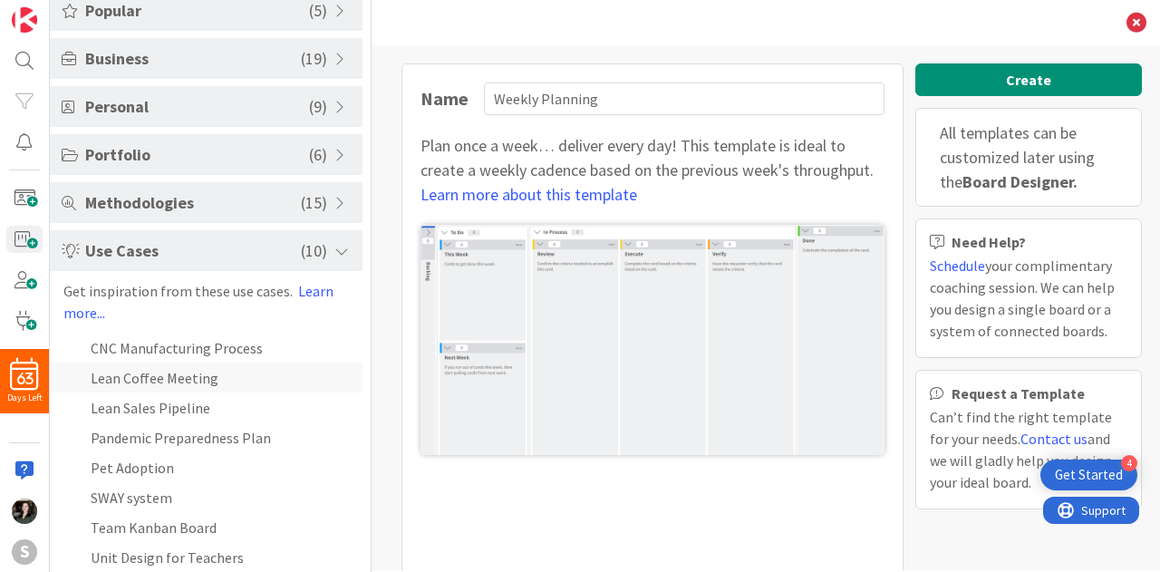
scroll to position [109, 0]
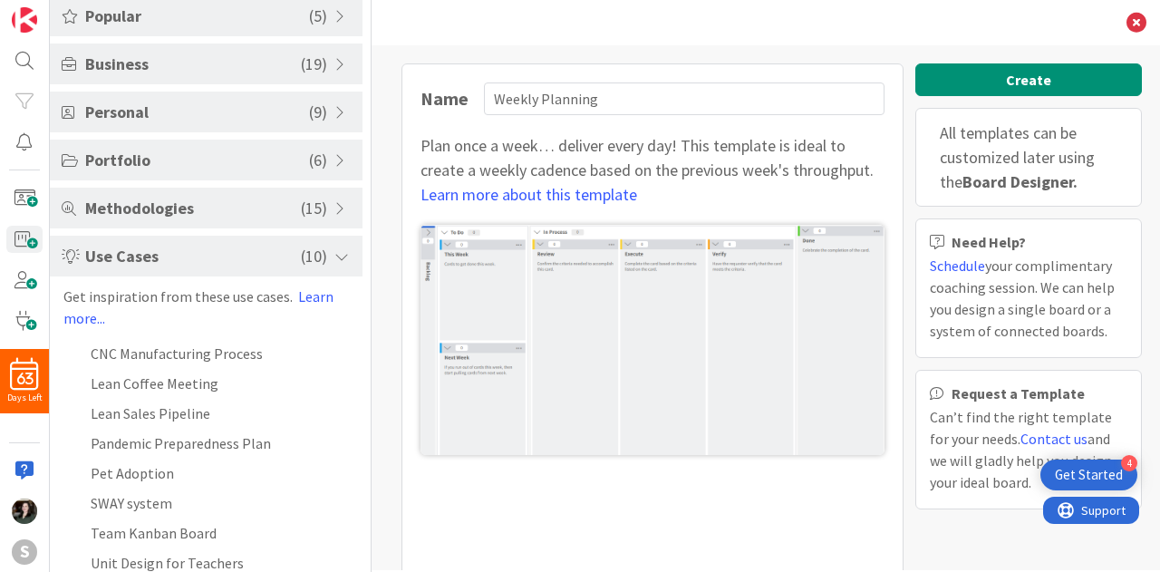
click at [242, 214] on span "Methodologies" at bounding box center [193, 208] width 216 height 24
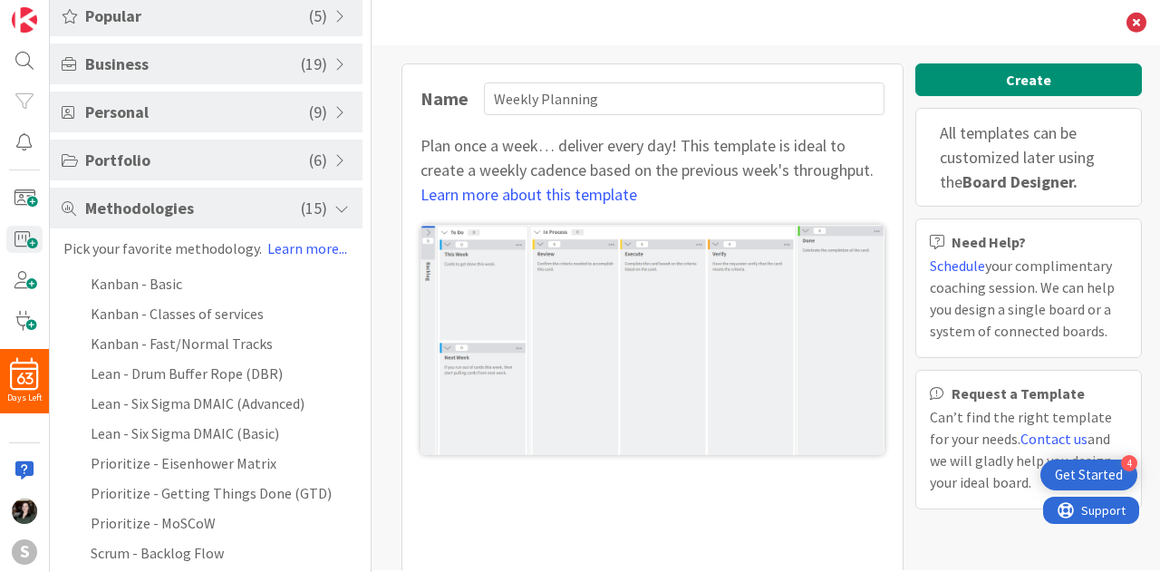
click at [262, 155] on span "Portfolio" at bounding box center [197, 160] width 224 height 24
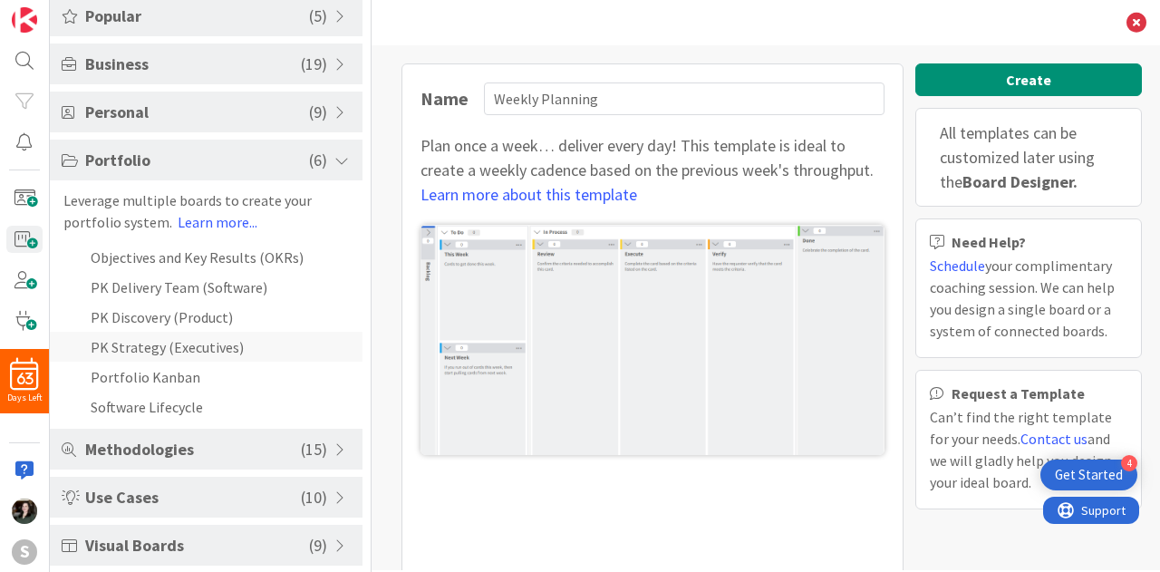
click at [246, 336] on li "PK Strategy (Executives)" at bounding box center [206, 347] width 313 height 30
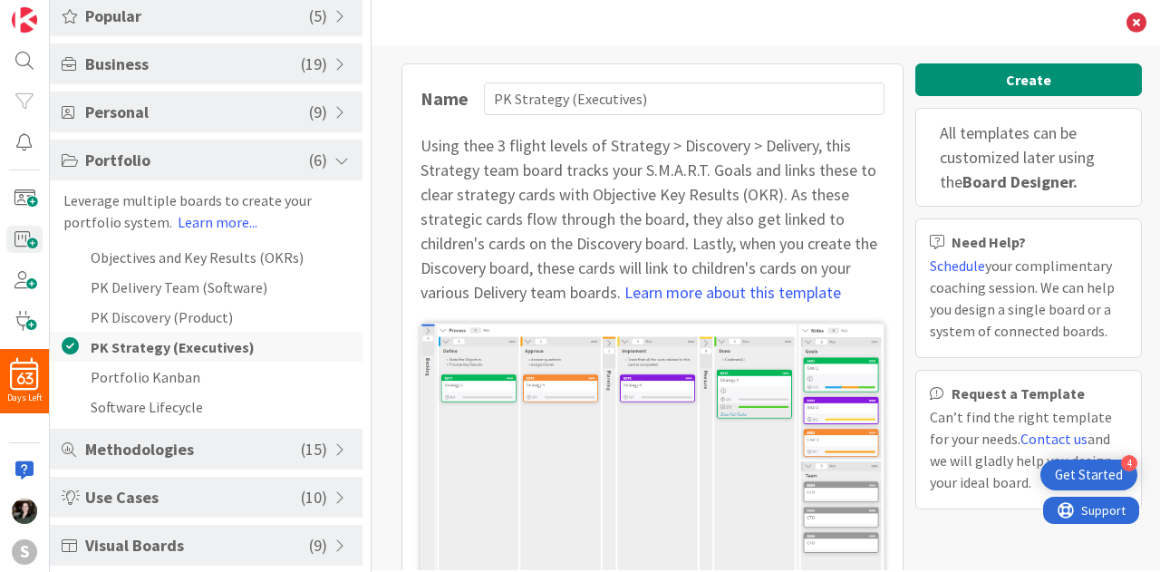
scroll to position [355, 0]
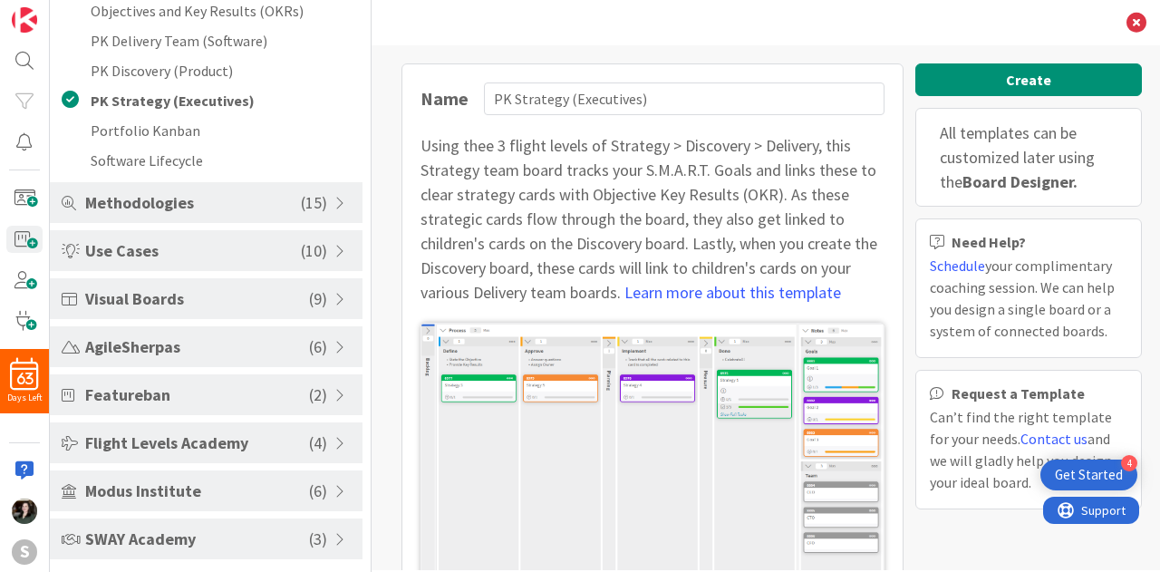
click at [266, 556] on div "SWAY Academy ( 3 )" at bounding box center [206, 538] width 313 height 41
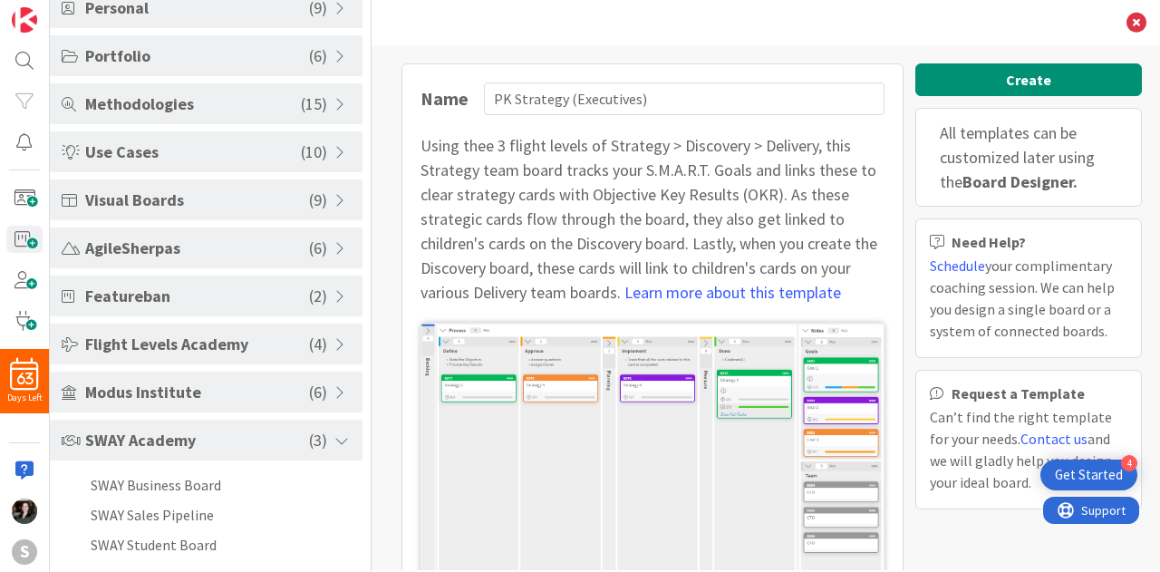
click at [243, 396] on span "Modus Institute" at bounding box center [197, 392] width 224 height 24
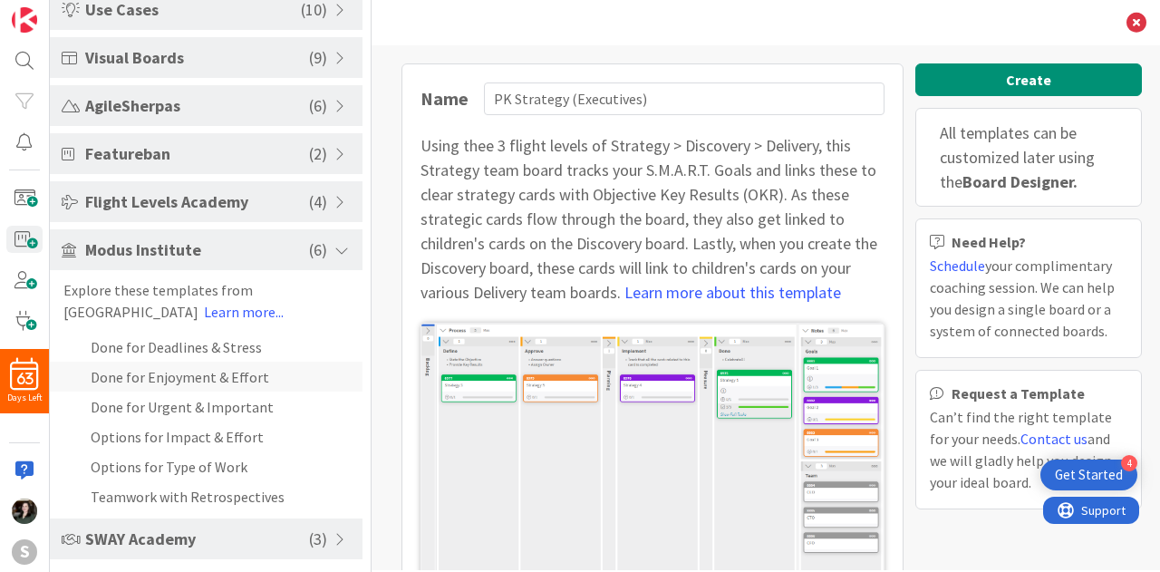
click at [233, 381] on li "Done for Enjoyment & Effort" at bounding box center [206, 377] width 313 height 30
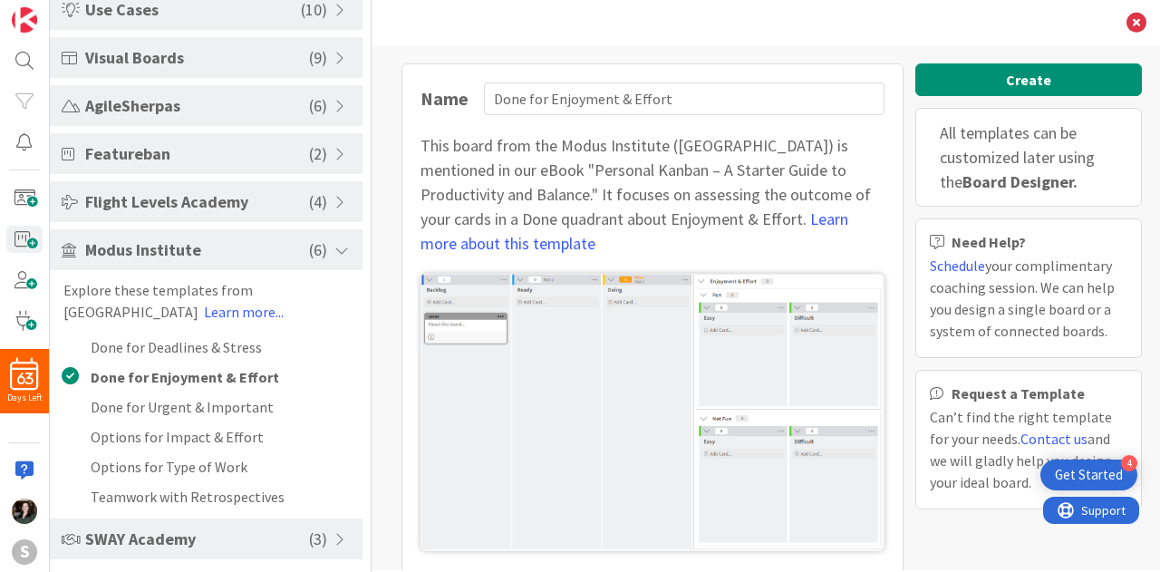
click at [174, 206] on span "Flight Levels Academy" at bounding box center [197, 201] width 224 height 24
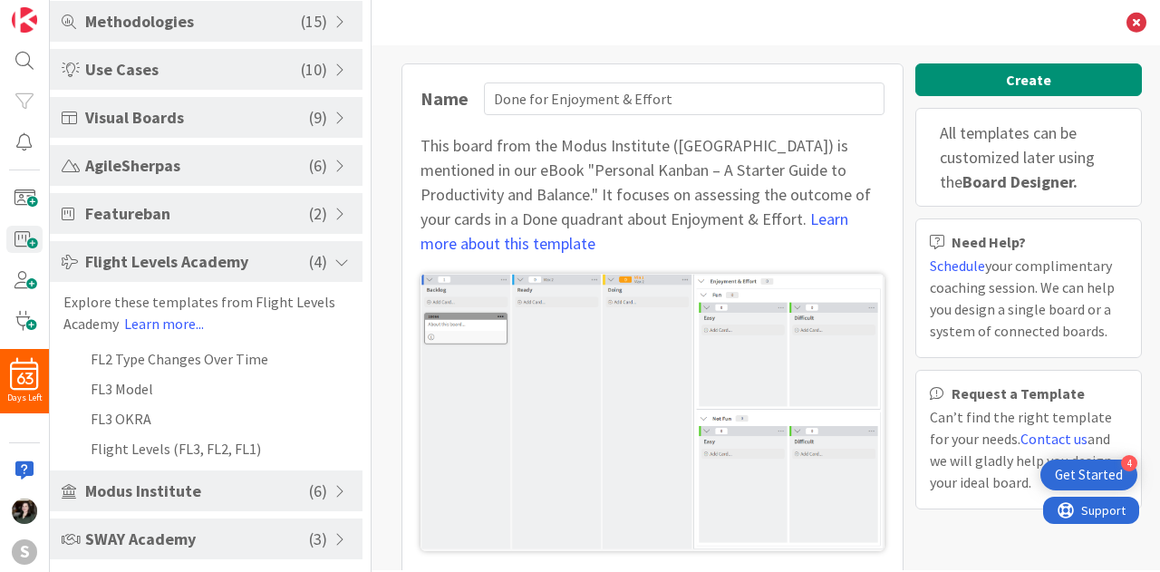
click at [188, 164] on span "AgileSherpas" at bounding box center [197, 165] width 224 height 24
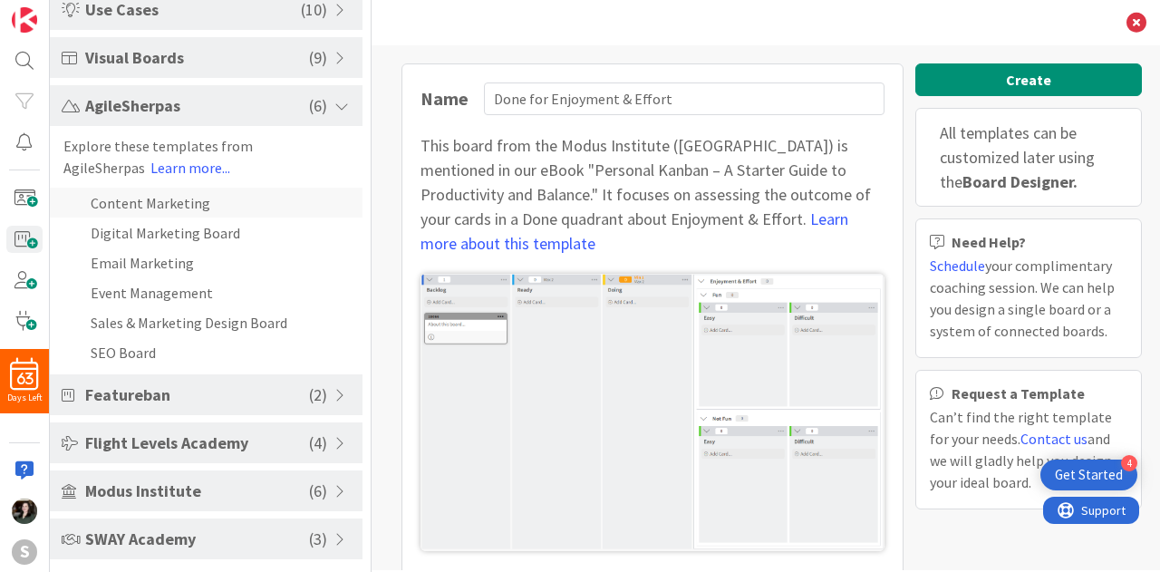
click at [185, 206] on li "Content Marketing" at bounding box center [206, 203] width 313 height 30
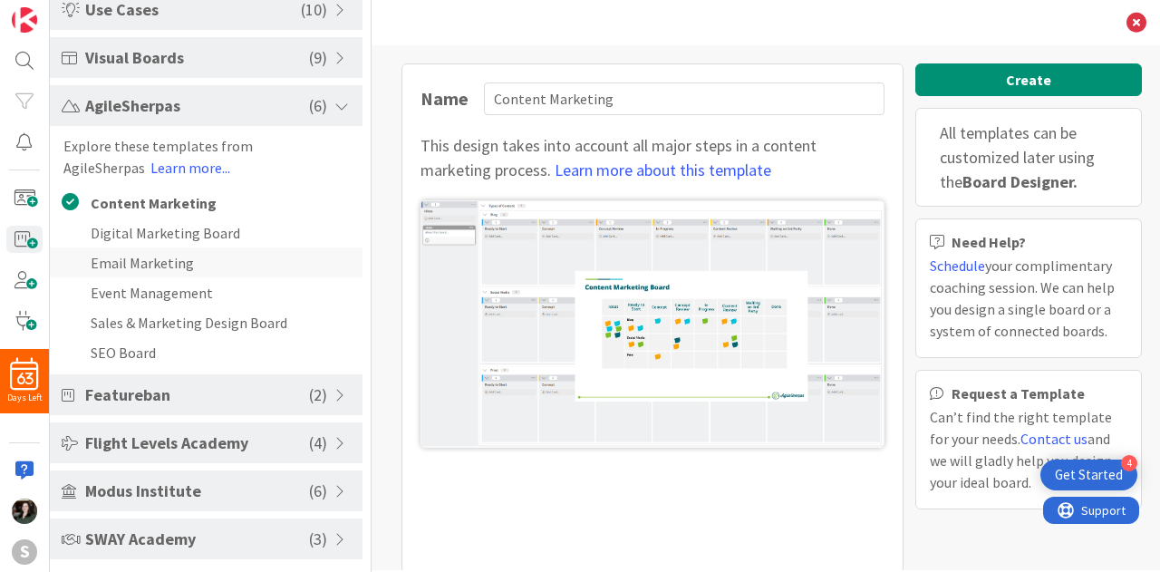
click at [207, 274] on li "Email Marketing" at bounding box center [206, 262] width 313 height 30
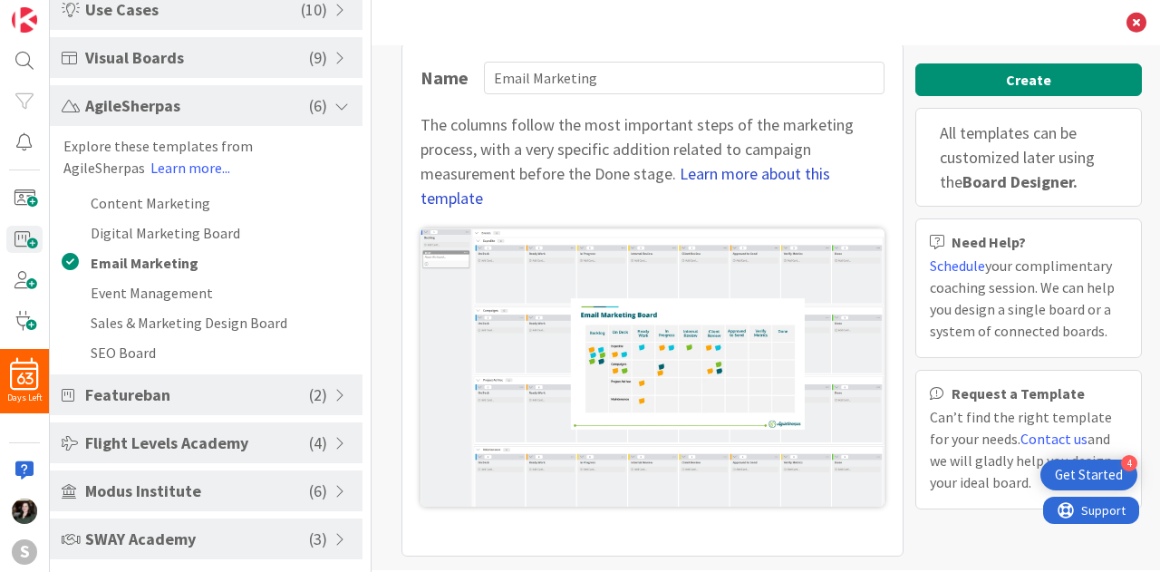
scroll to position [0, 0]
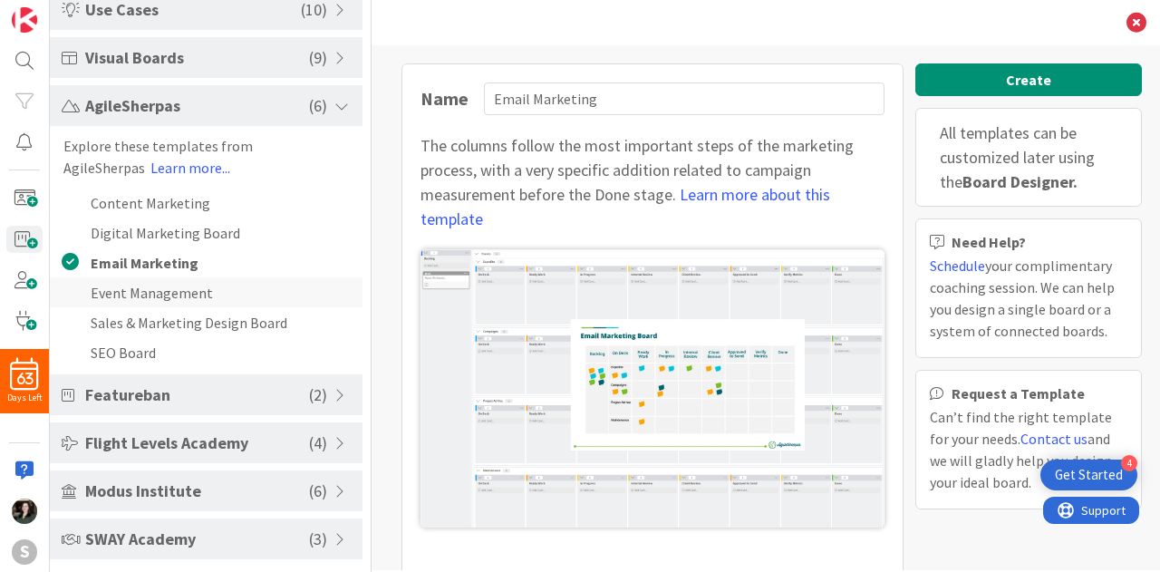
click at [245, 300] on li "Event Management" at bounding box center [206, 292] width 313 height 30
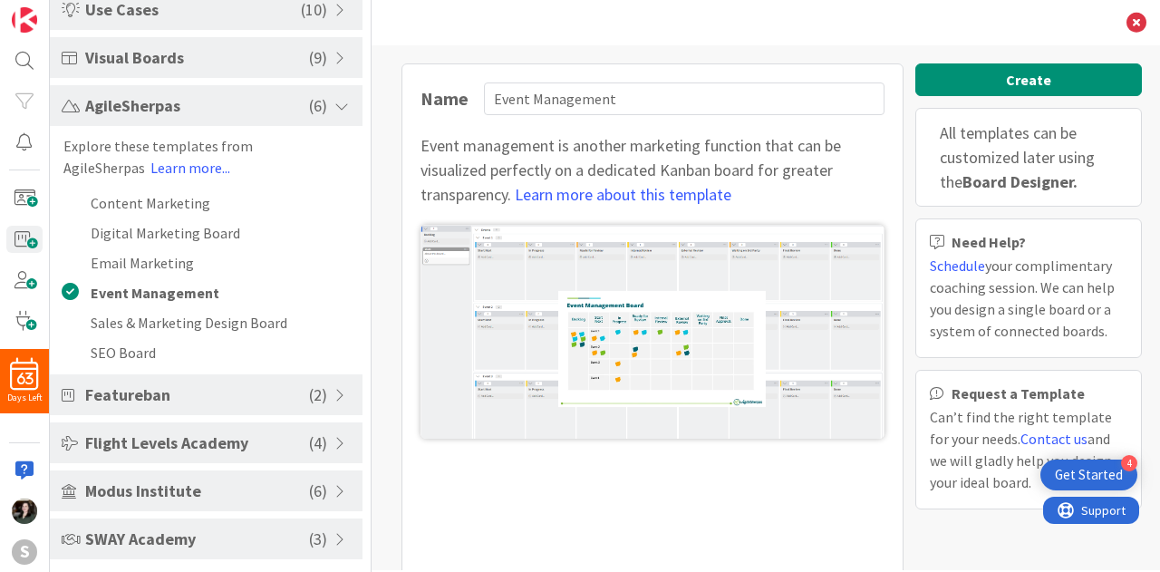
click at [167, 111] on span "AgileSherpas" at bounding box center [197, 105] width 224 height 24
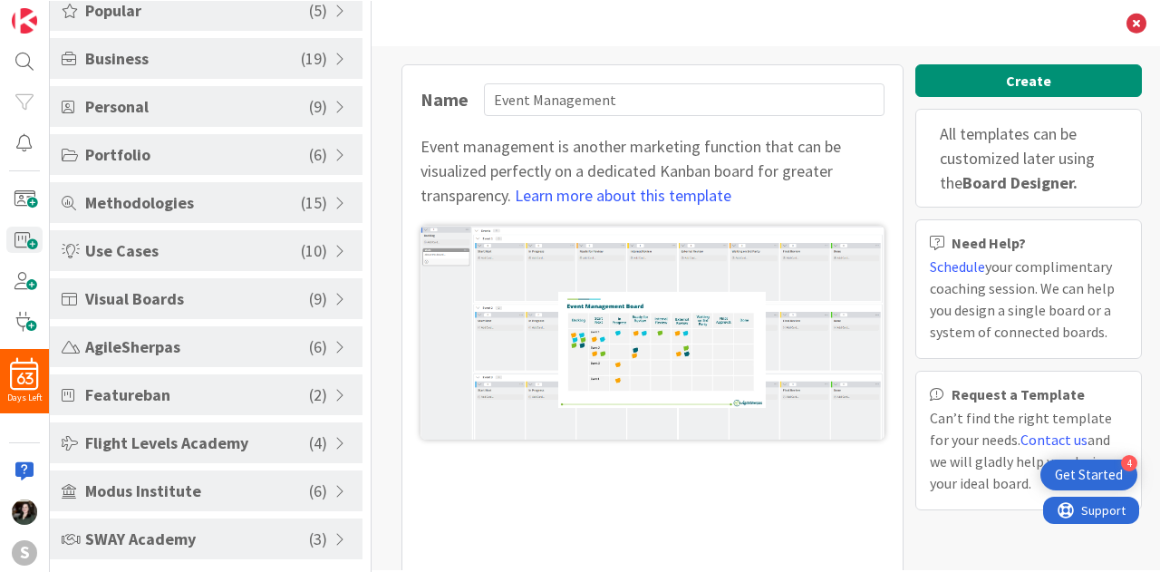
scroll to position [114, 0]
click at [1143, 24] on icon at bounding box center [1136, 23] width 20 height 20
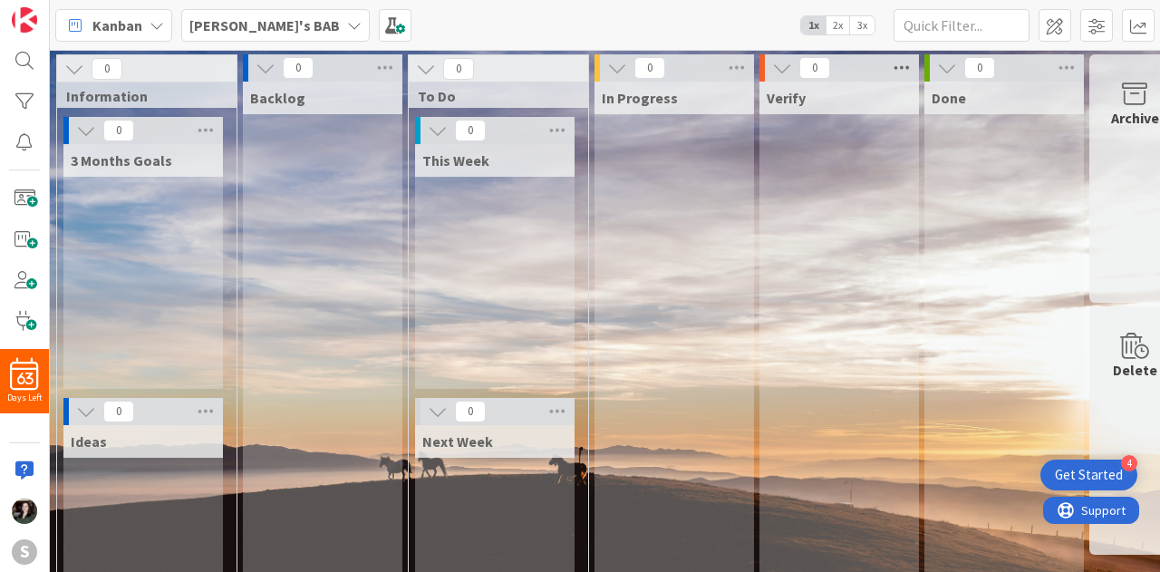
click at [902, 69] on icon at bounding box center [902, 67] width 24 height 27
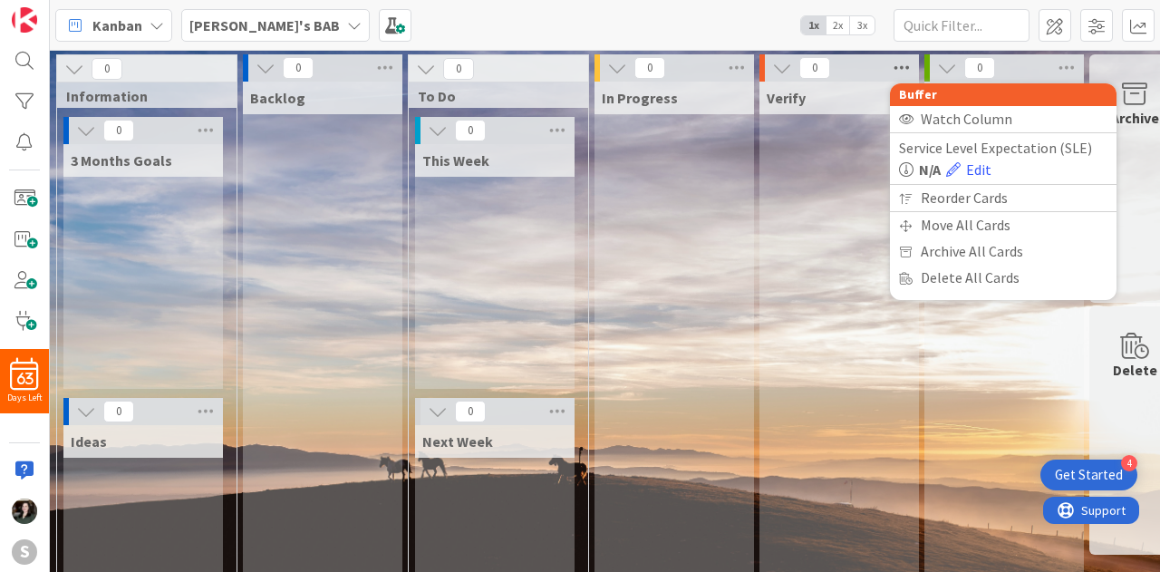
click at [902, 67] on icon at bounding box center [902, 67] width 24 height 27
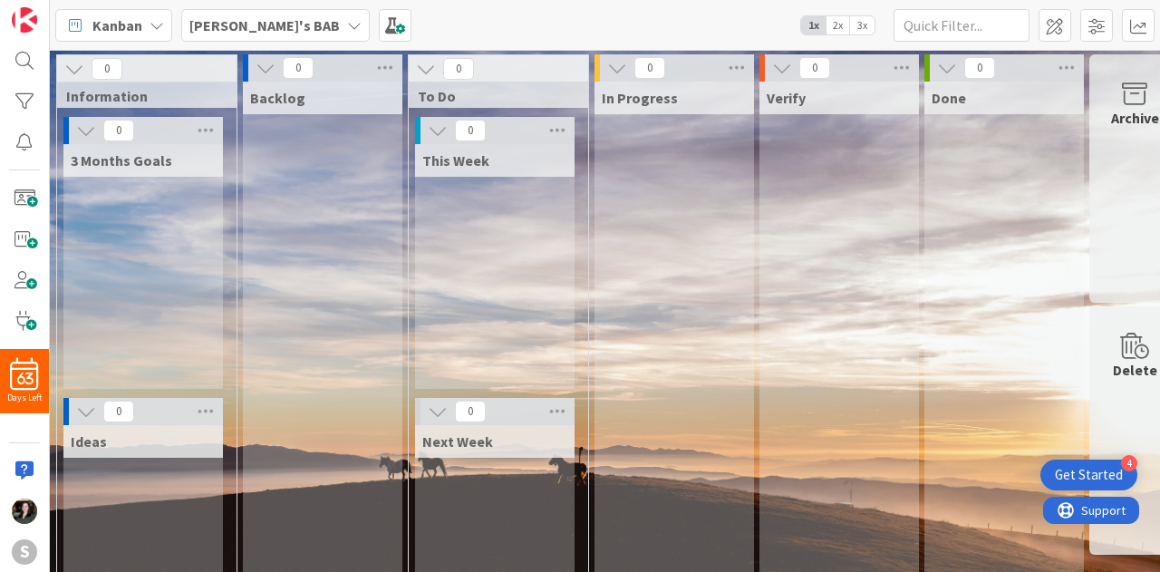
click at [1120, 478] on div "Get Started" at bounding box center [1089, 475] width 68 height 18
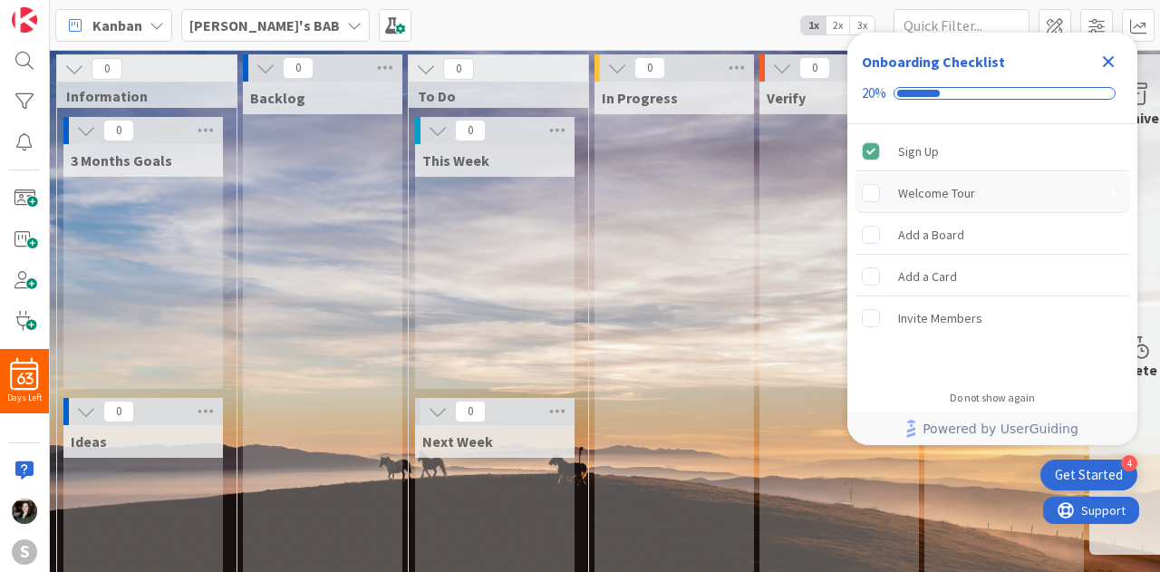
click at [1027, 188] on div "Welcome Tour" at bounding box center [991, 193] width 275 height 40
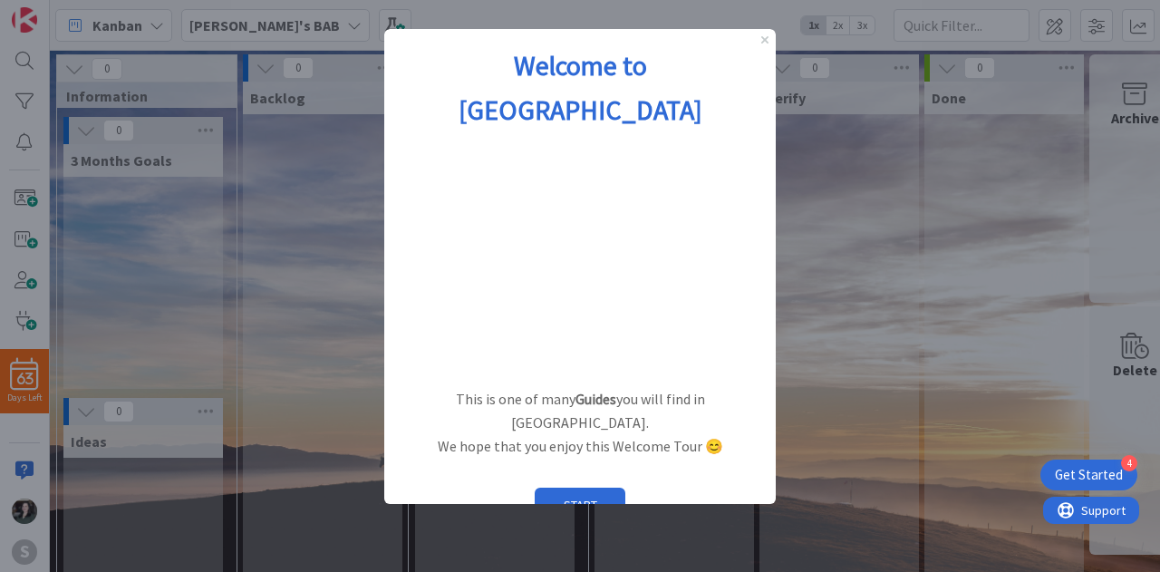
click at [963, 103] on div at bounding box center [580, 286] width 1160 height 572
drag, startPoint x: 439, startPoint y: 470, endPoint x: 333, endPoint y: 468, distance: 105.1
click at [384, 468] on html "Welcome to Kanban Zone This is one of many Guides you will find in Kanban Zone.…" at bounding box center [579, 266] width 391 height 475
click at [588, 487] on button "START" at bounding box center [580, 504] width 91 height 34
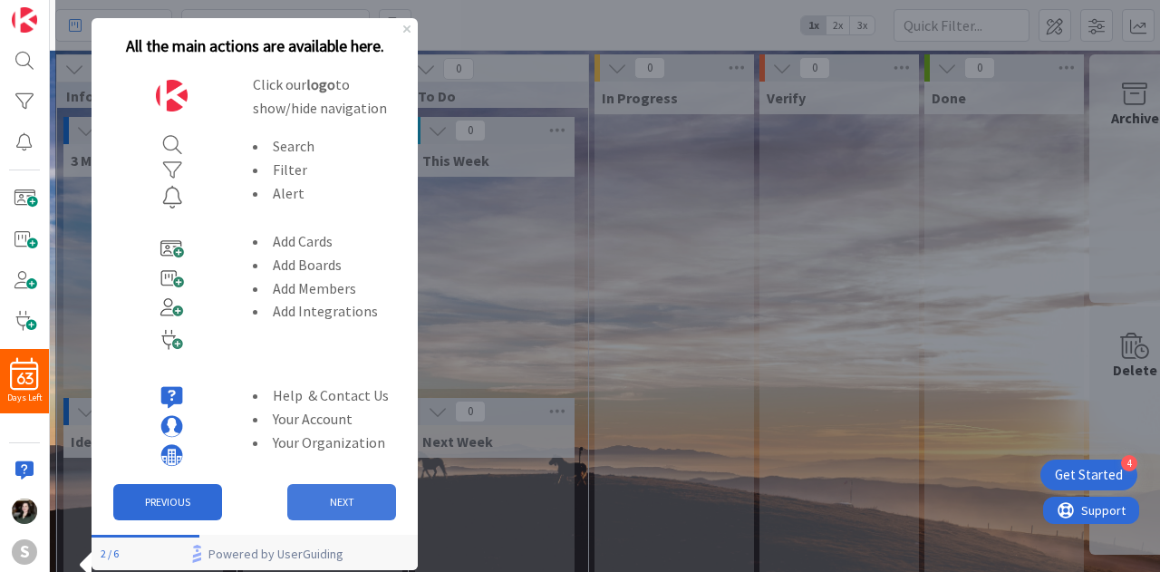
click at [314, 499] on button "NEXT" at bounding box center [341, 502] width 109 height 36
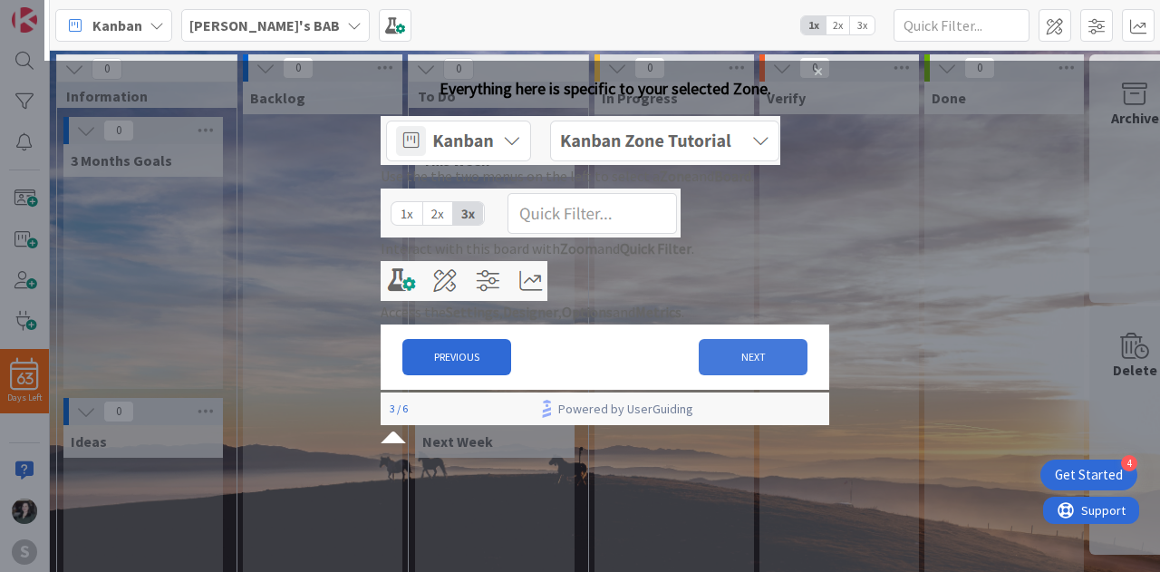
click at [780, 375] on button "NEXT" at bounding box center [753, 357] width 109 height 36
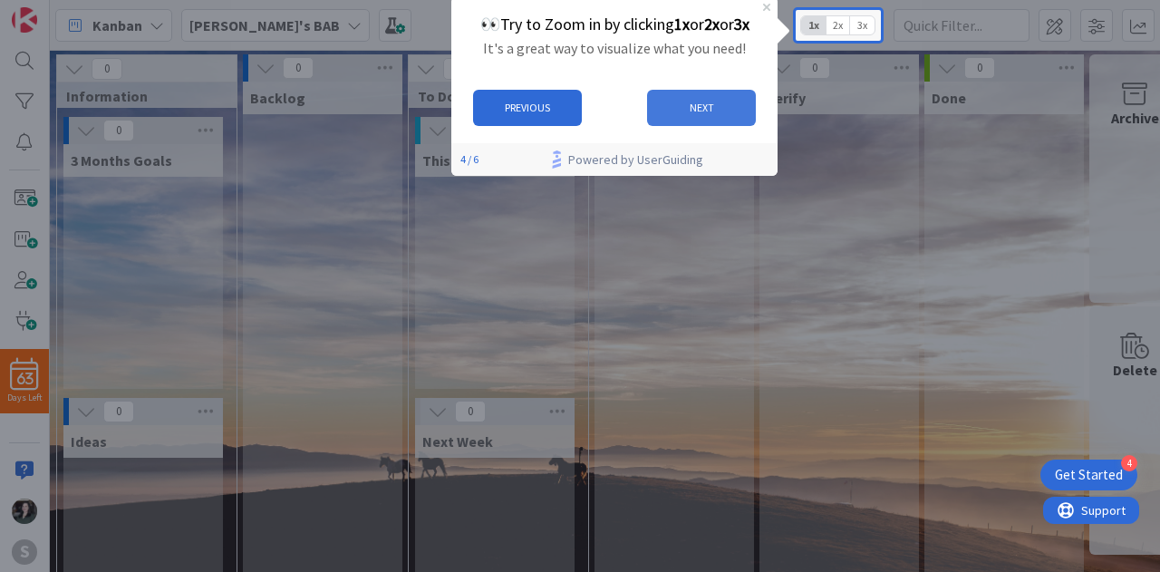
click at [711, 107] on button "NEXT" at bounding box center [700, 108] width 109 height 36
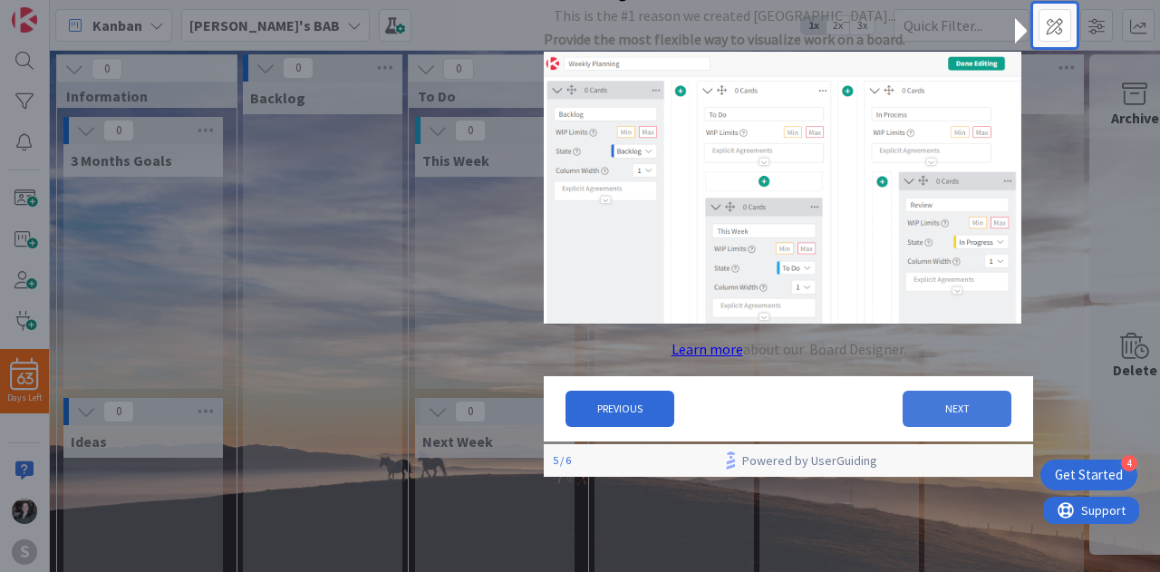
click at [906, 415] on button "NEXT" at bounding box center [956, 409] width 109 height 36
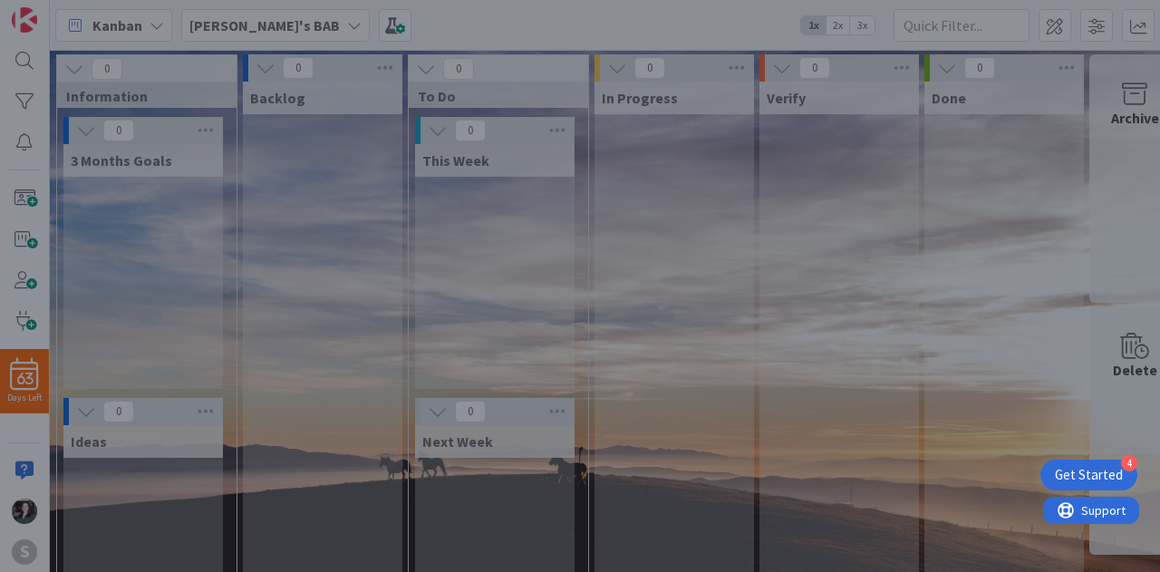
click at [905, 414] on div "There is much more to show you, but it's time for you to click around and see f…" at bounding box center [580, 288] width 1160 height 572
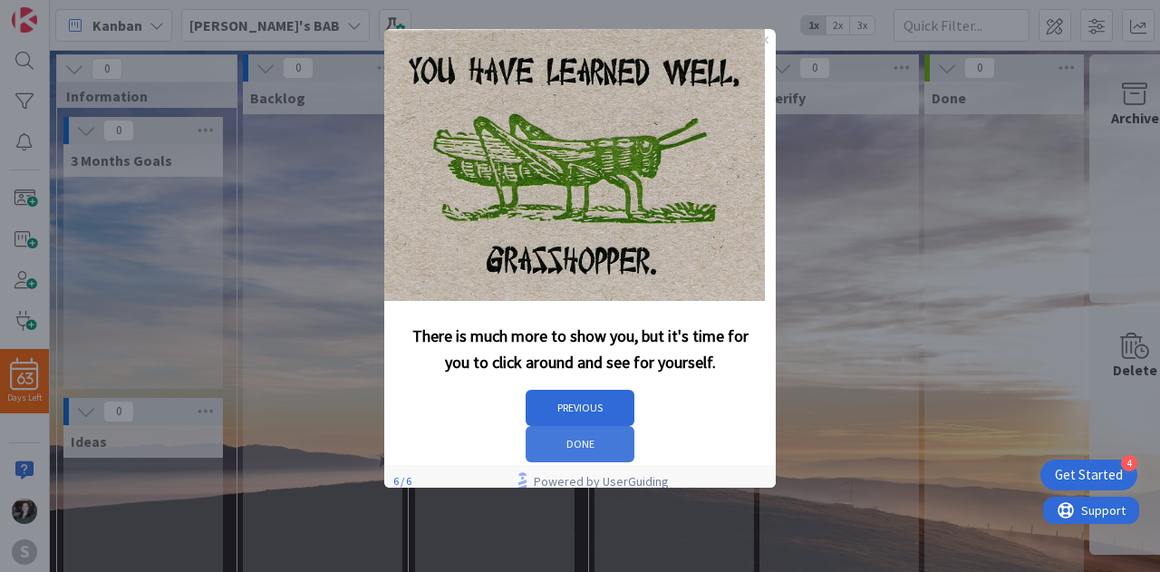
click at [634, 426] on button "DONE" at bounding box center [580, 444] width 109 height 36
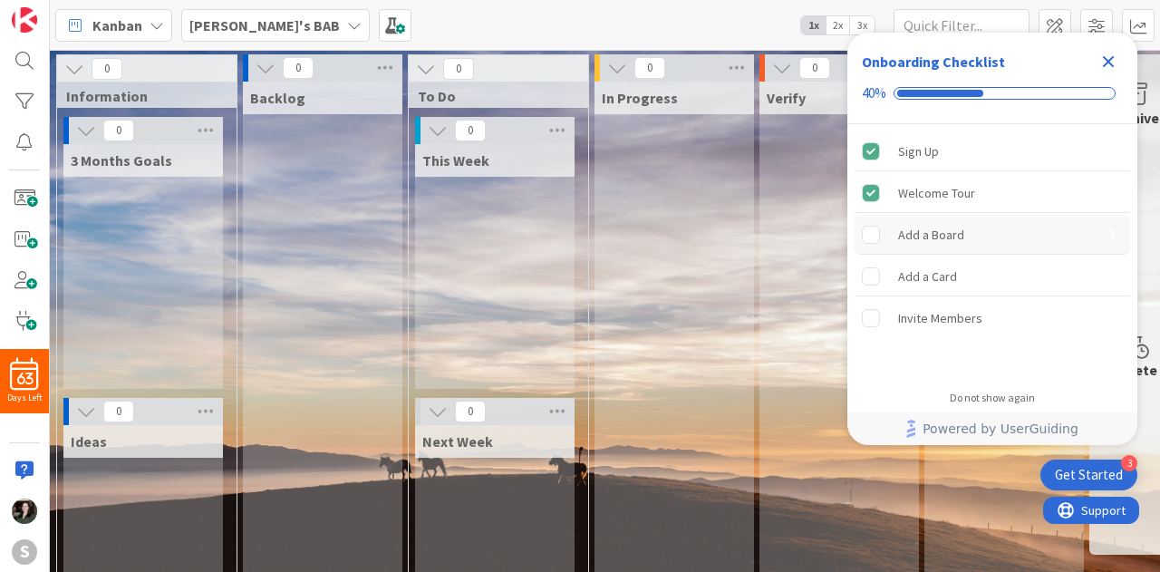
click at [939, 240] on div "Add a Board" at bounding box center [931, 235] width 66 height 22
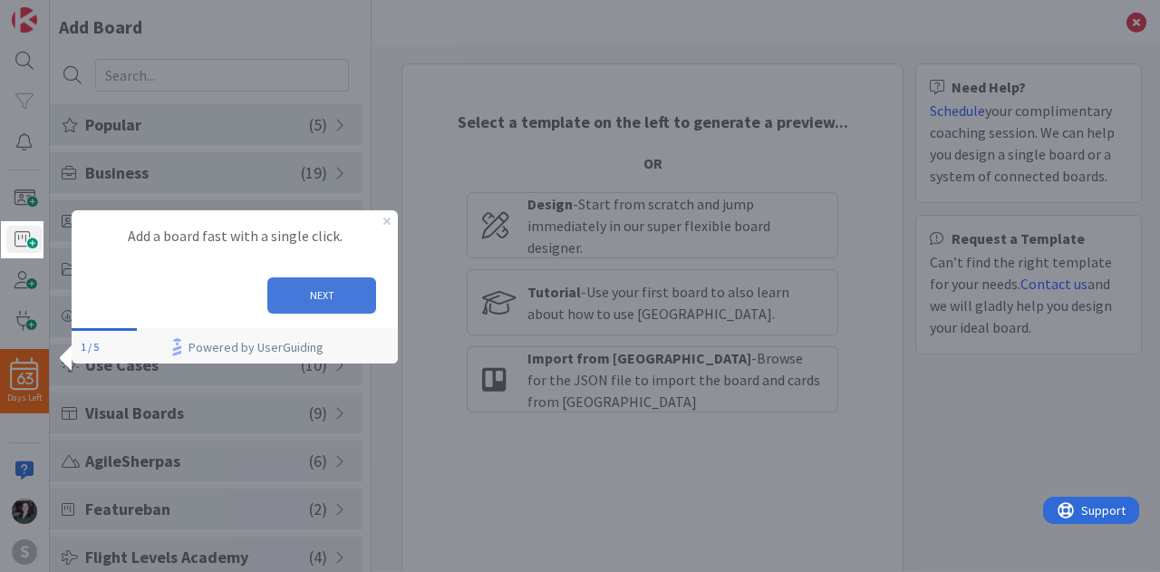
click at [351, 295] on button "NEXT" at bounding box center [321, 295] width 109 height 36
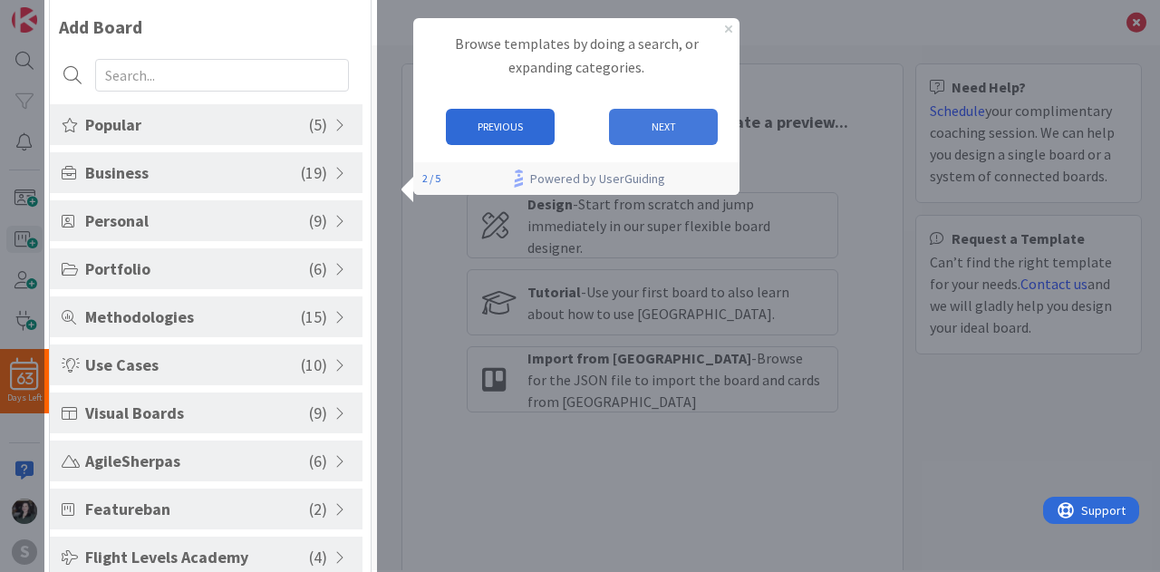
click at [690, 131] on button "NEXT" at bounding box center [662, 127] width 109 height 36
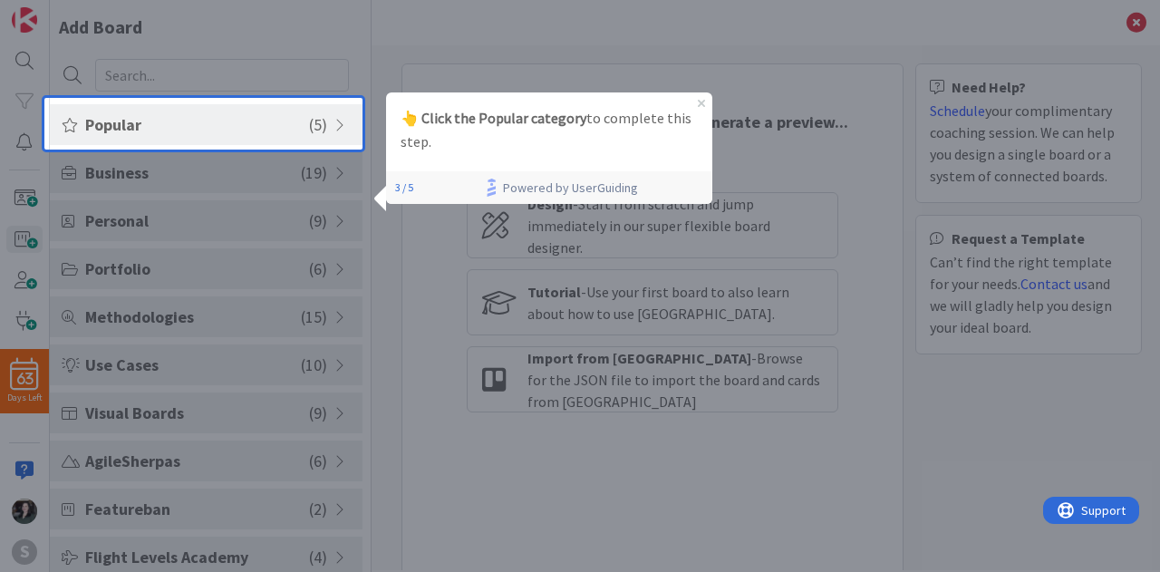
click at [288, 122] on span "Popular" at bounding box center [197, 124] width 224 height 24
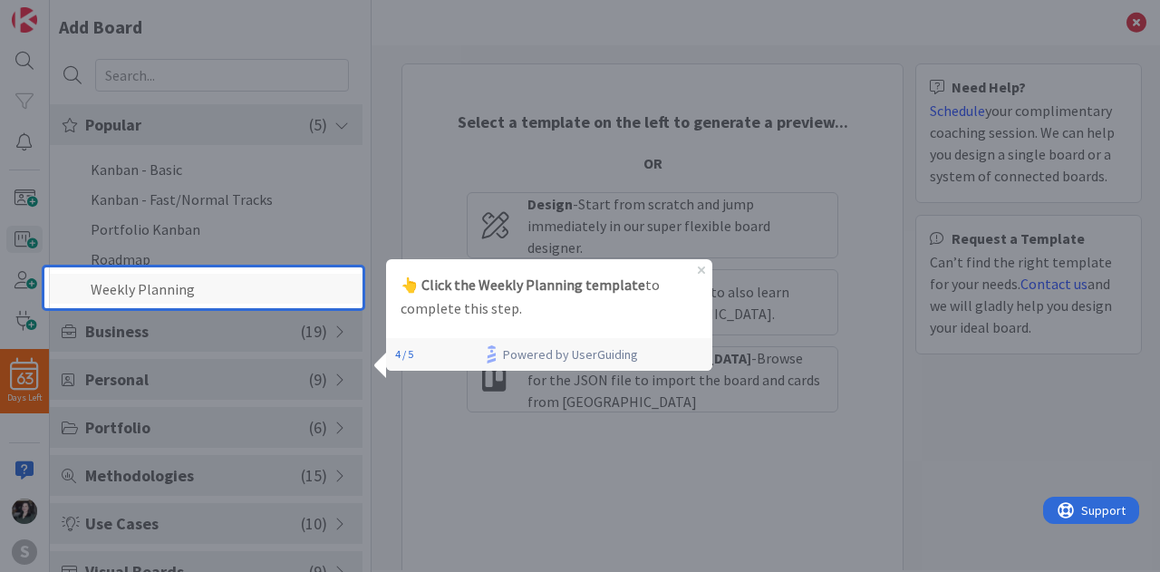
click at [269, 285] on li "Weekly Planning" at bounding box center [206, 289] width 313 height 30
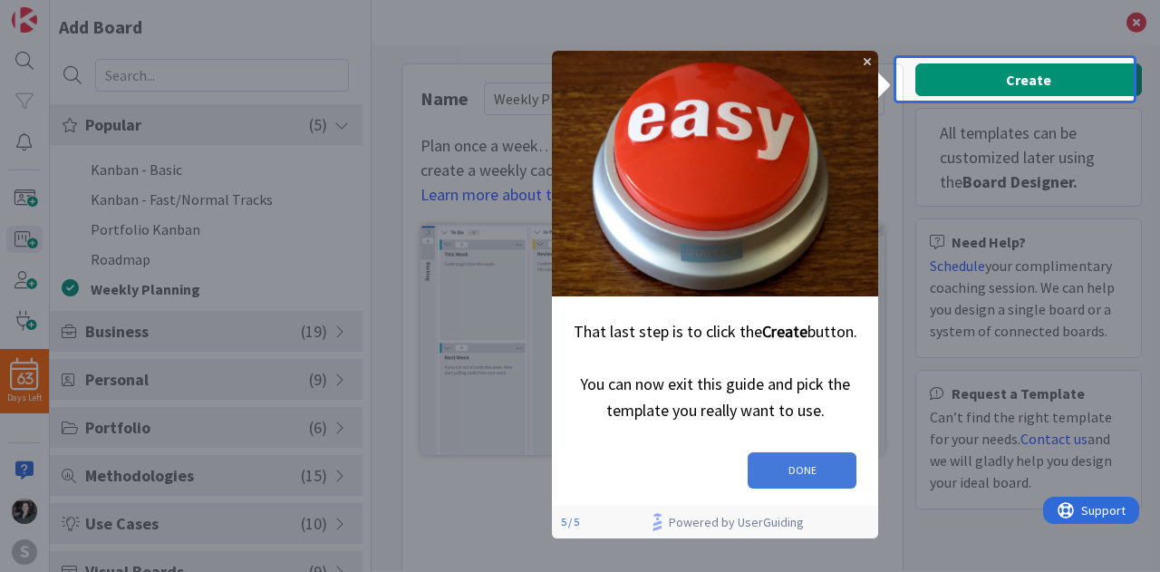
click at [790, 456] on button "DONE" at bounding box center [801, 469] width 109 height 36
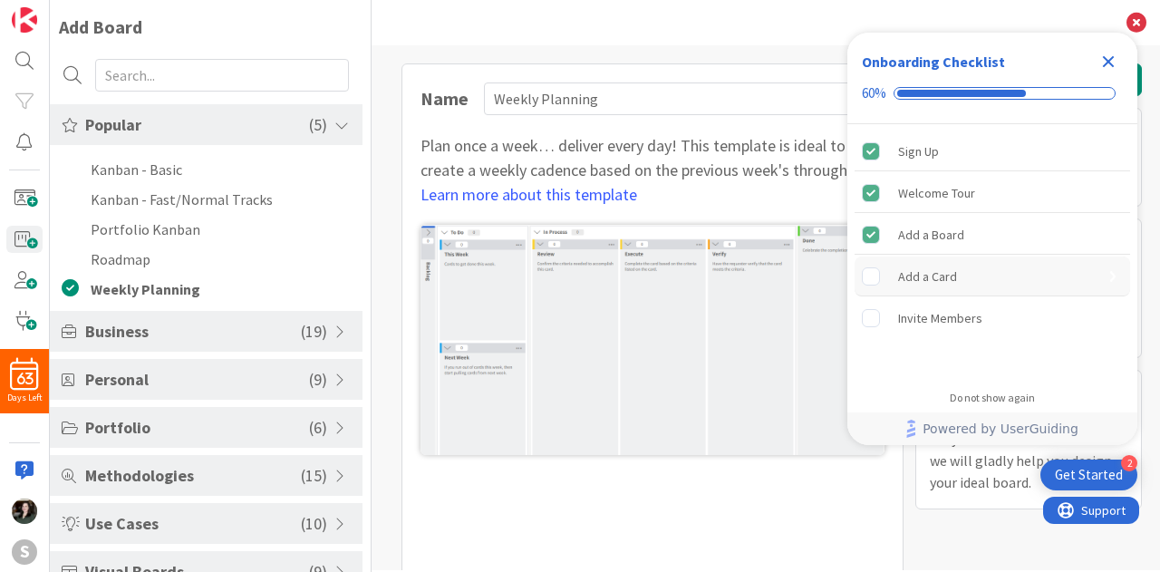
click at [921, 287] on div "Add a Card" at bounding box center [991, 276] width 275 height 40
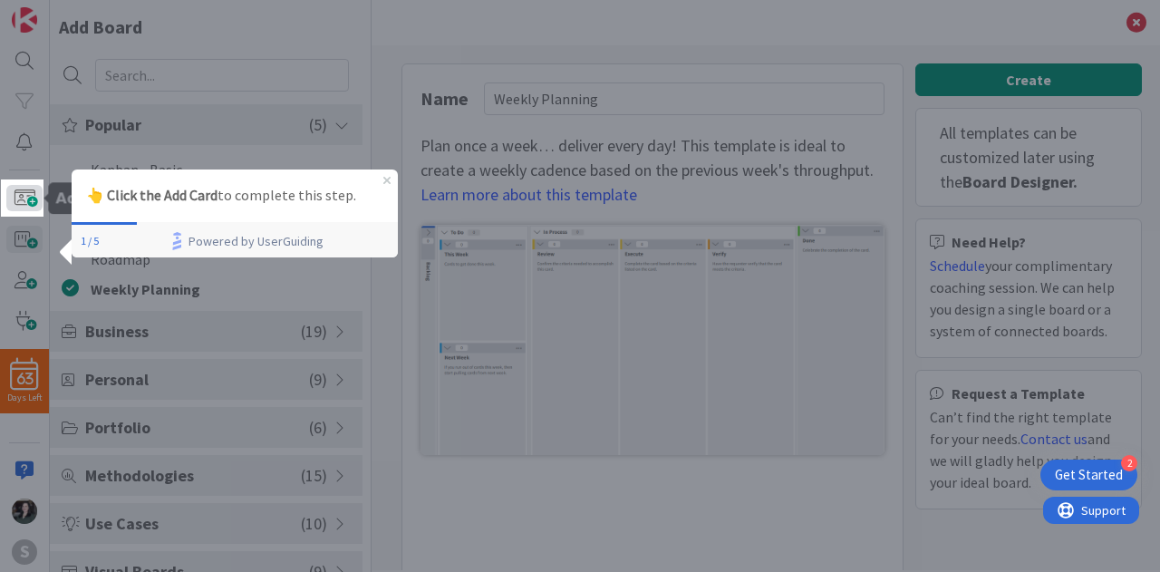
click at [31, 193] on span at bounding box center [24, 198] width 36 height 26
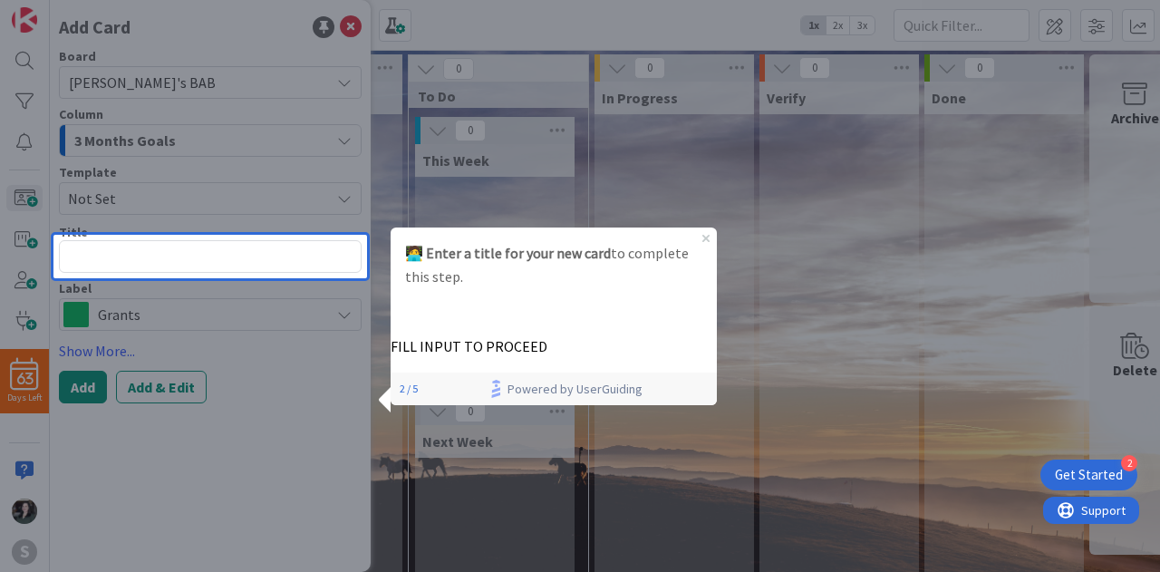
type textarea "x"
type textarea "R"
type textarea "x"
type textarea "Rai"
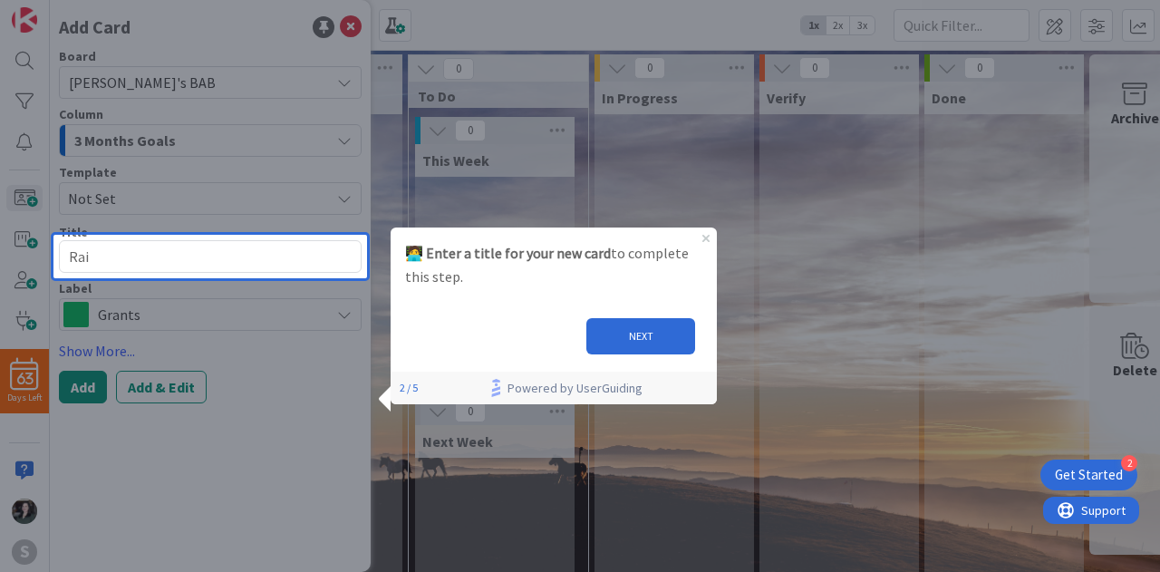
type textarea "x"
type textarea "Rais"
type textarea "x"
type textarea "Raise"
type textarea "x"
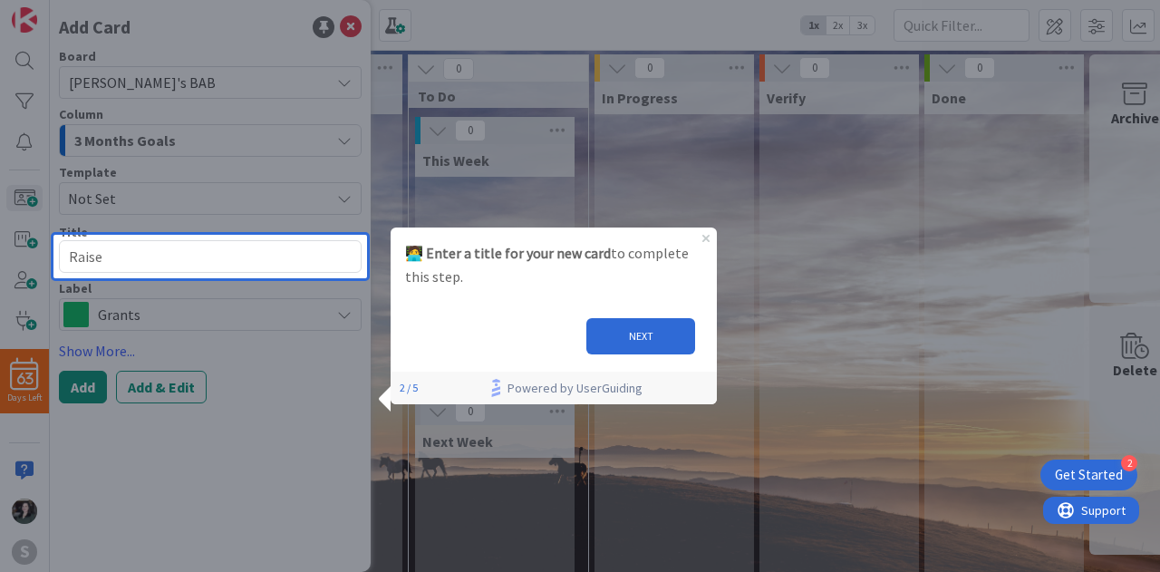
type textarea "Raise"
type textarea "x"
type textarea "Raise $"
type textarea "x"
type textarea "Raise $5"
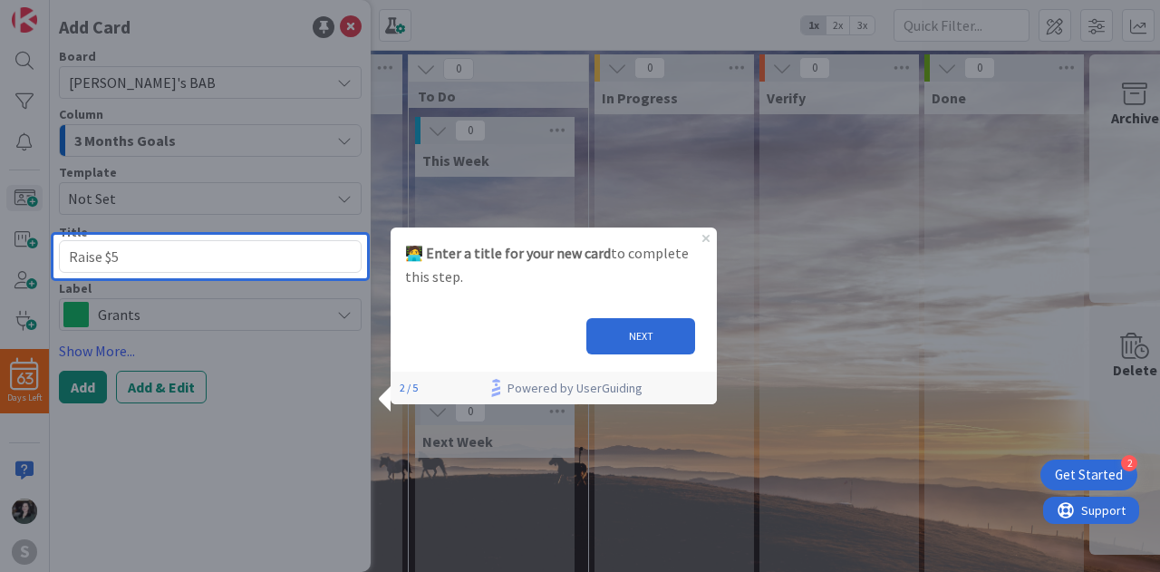
type textarea "x"
type textarea "Raise $50"
type textarea "x"
type textarea "Raise $500"
type textarea "x"
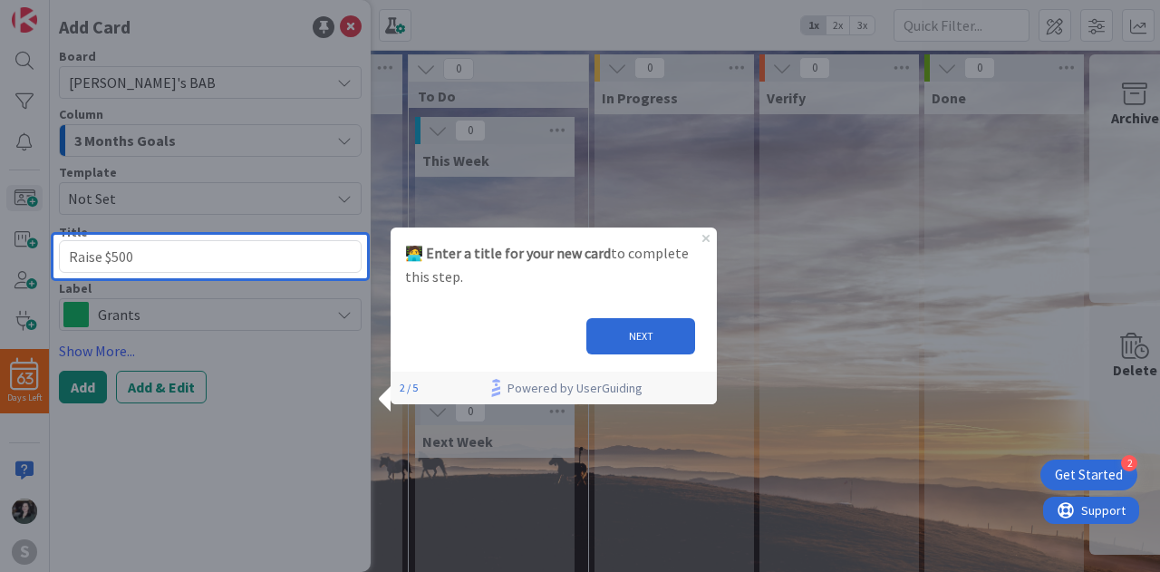
type textarea "Raise $500,"
type textarea "x"
type textarea "Raise $500,0"
type textarea "x"
type textarea "Raise $500,00"
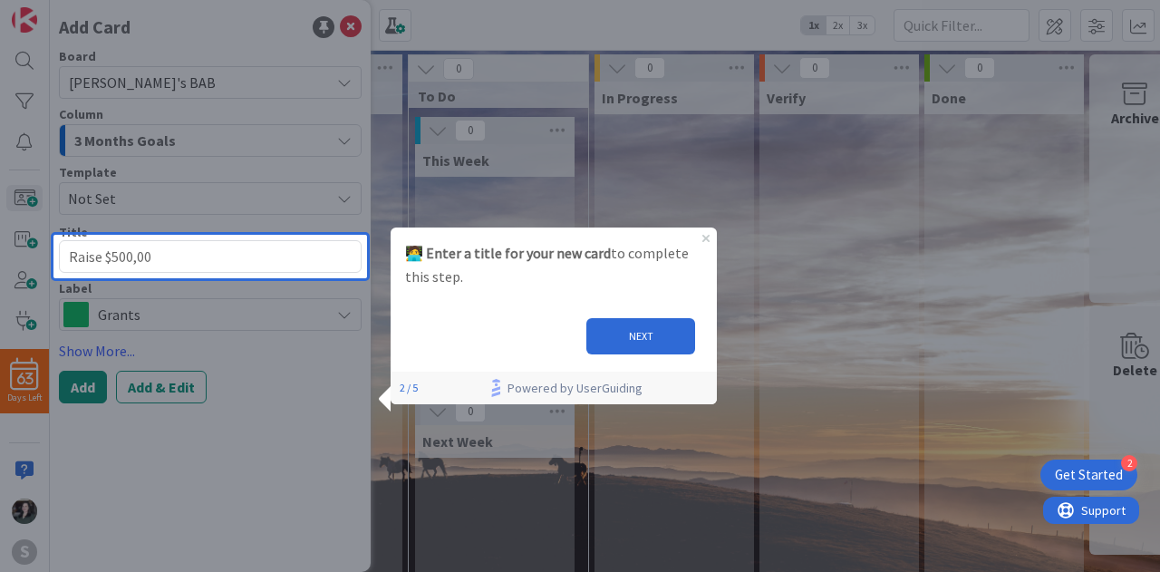
type textarea "x"
type textarea "Raise $500,000"
click at [660, 326] on button "NEXT" at bounding box center [640, 336] width 109 height 36
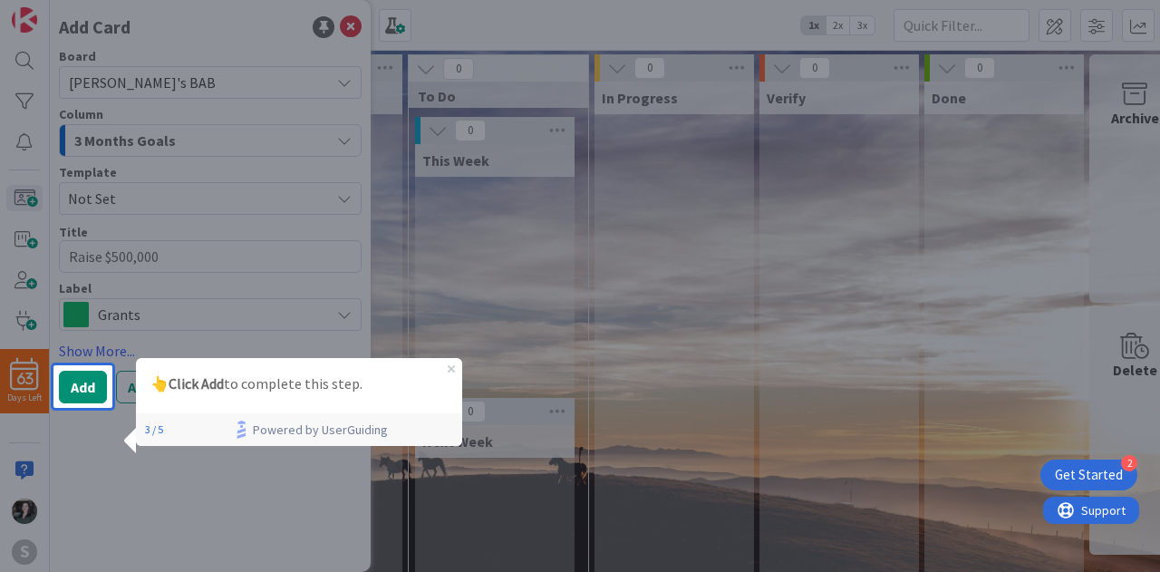
click at [257, 325] on div at bounding box center [635, 286] width 1047 height 572
click at [225, 318] on div at bounding box center [635, 286] width 1047 height 572
click at [451, 371] on icon "Close Preview" at bounding box center [450, 367] width 7 height 7
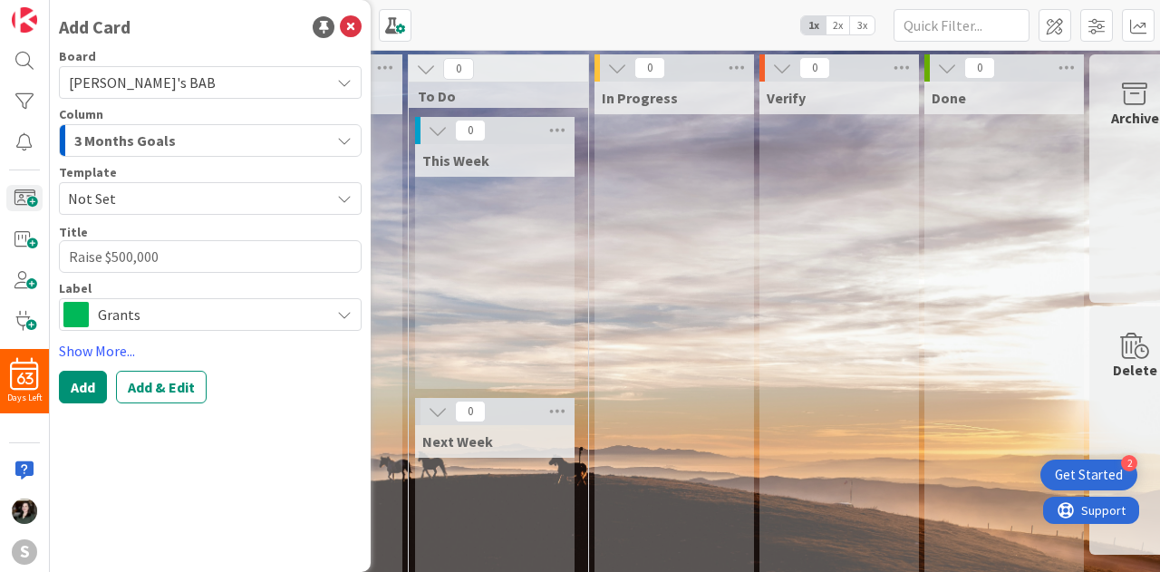
click at [219, 321] on span "Grants" at bounding box center [209, 314] width 223 height 25
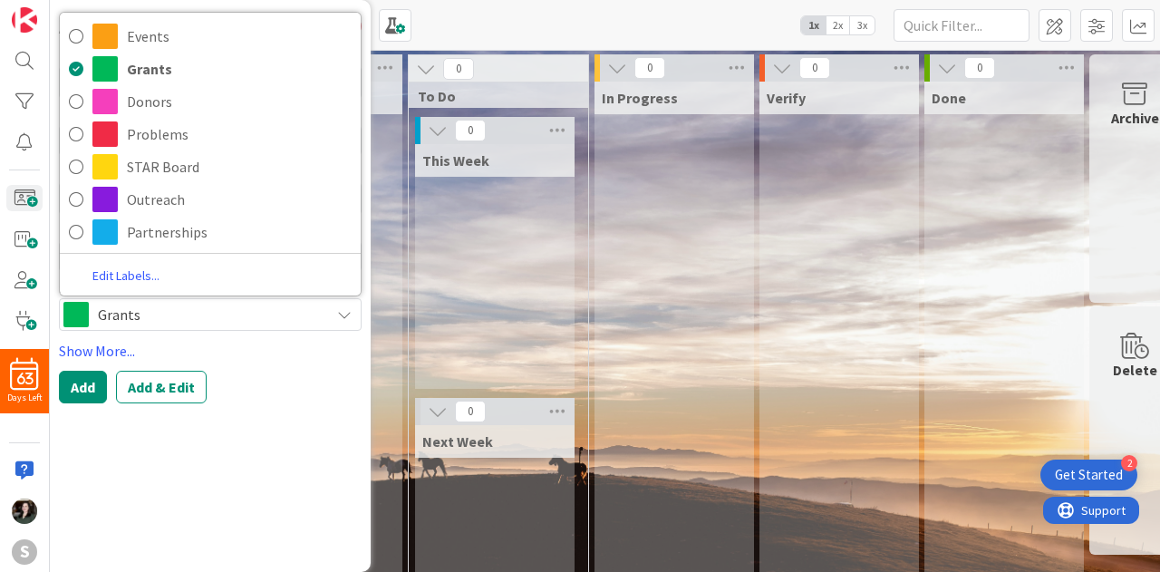
click at [105, 269] on link "Edit Labels..." at bounding box center [126, 276] width 132 height 24
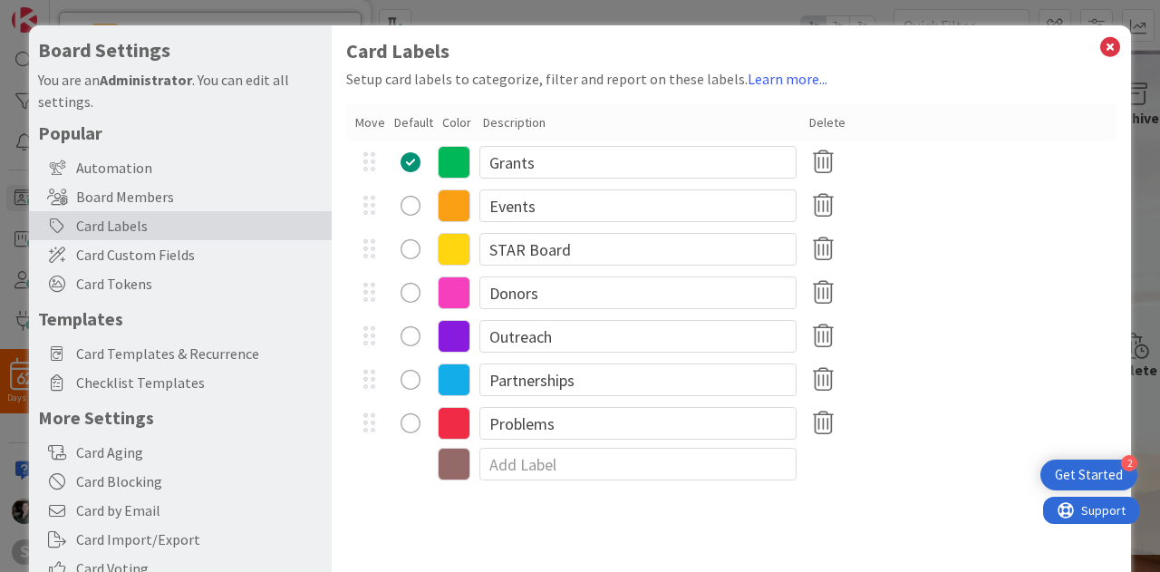
type textarea "x"
click at [455, 470] on icon at bounding box center [454, 464] width 33 height 33
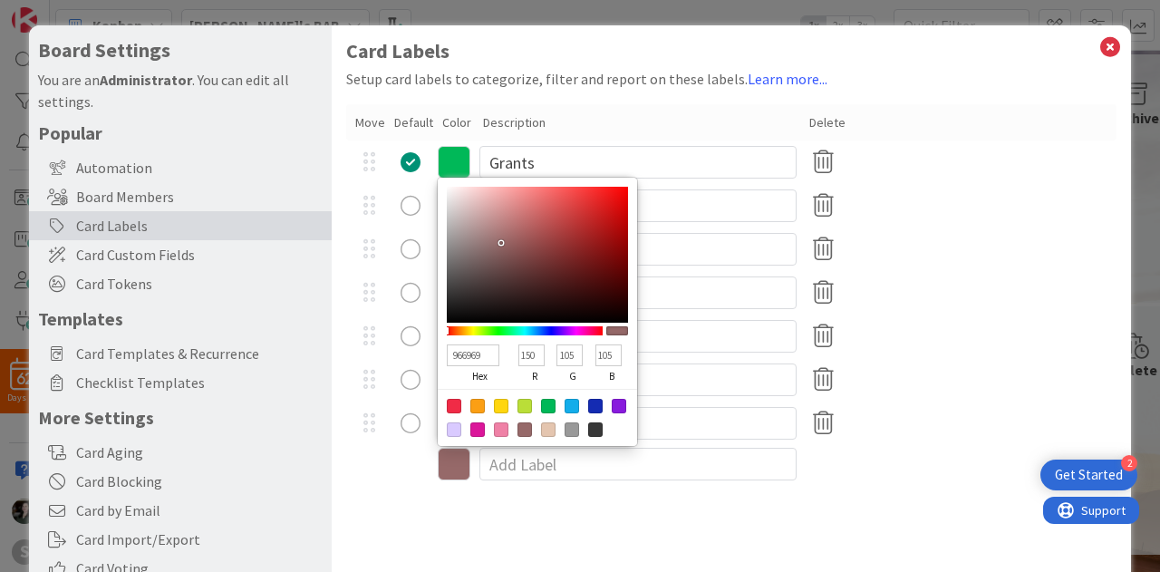
click at [449, 429] on div at bounding box center [454, 429] width 14 height 14
type input "D9CAFF"
type input "217"
type input "202"
type input "255"
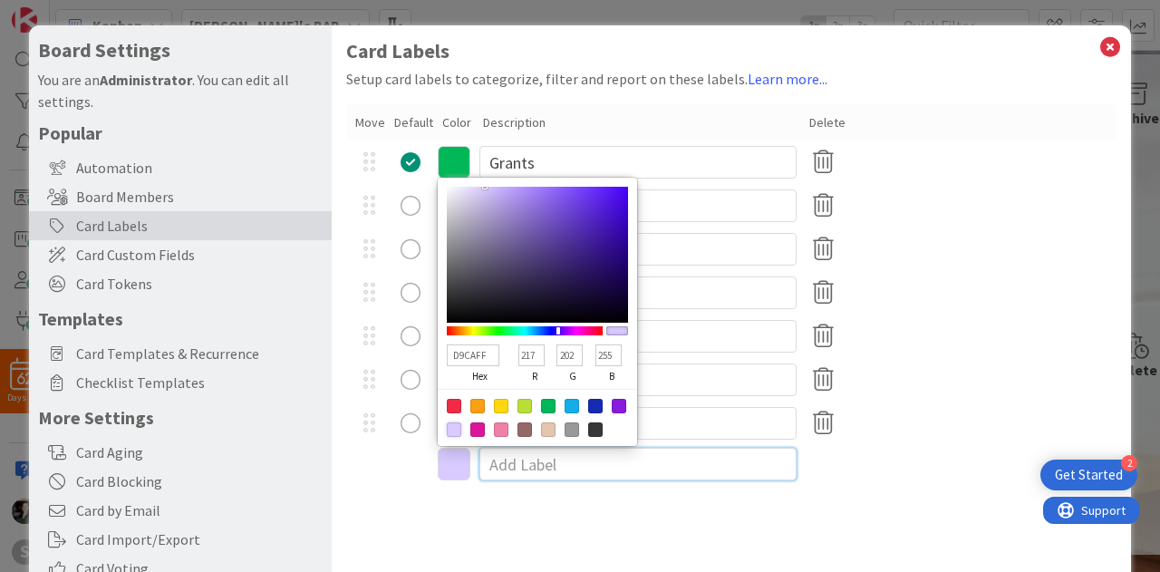
click at [712, 478] on input at bounding box center [637, 464] width 317 height 33
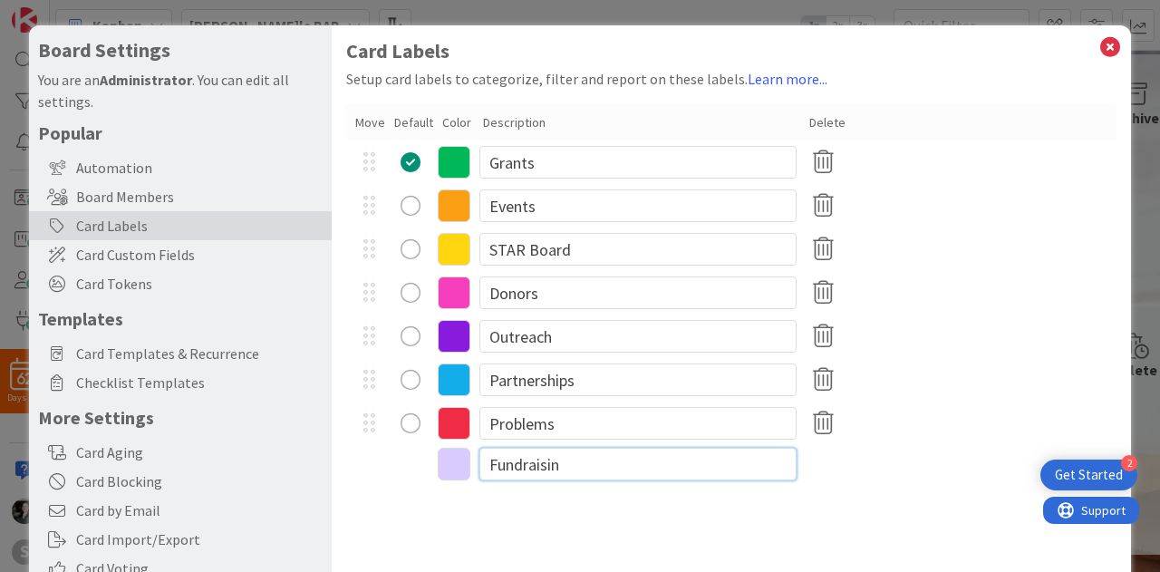
type input "Fundraising"
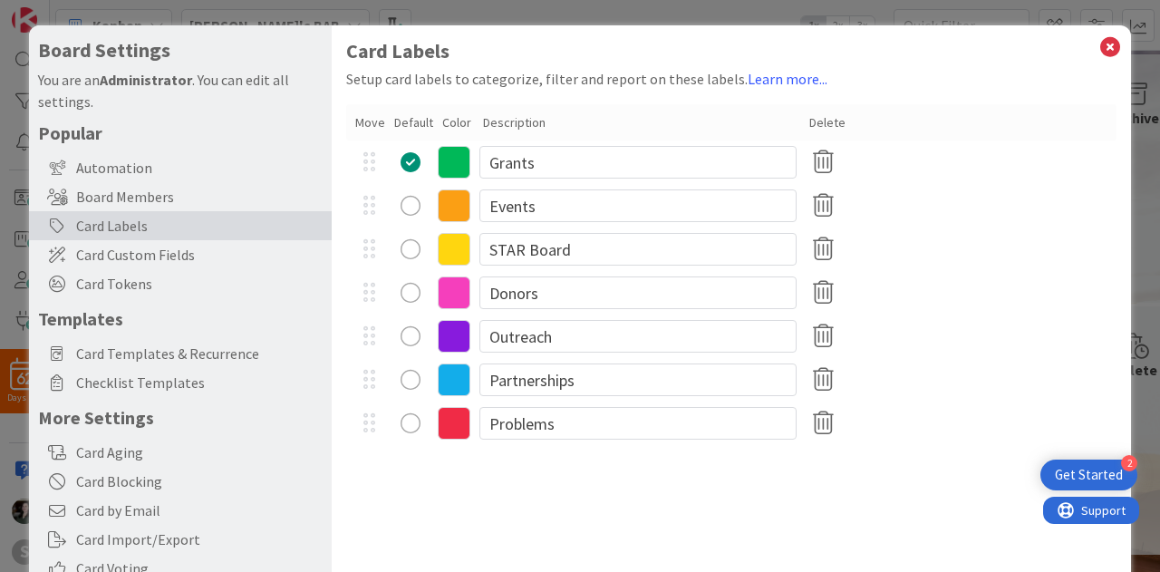
click at [1056, 293] on div "Donors" at bounding box center [731, 292] width 770 height 43
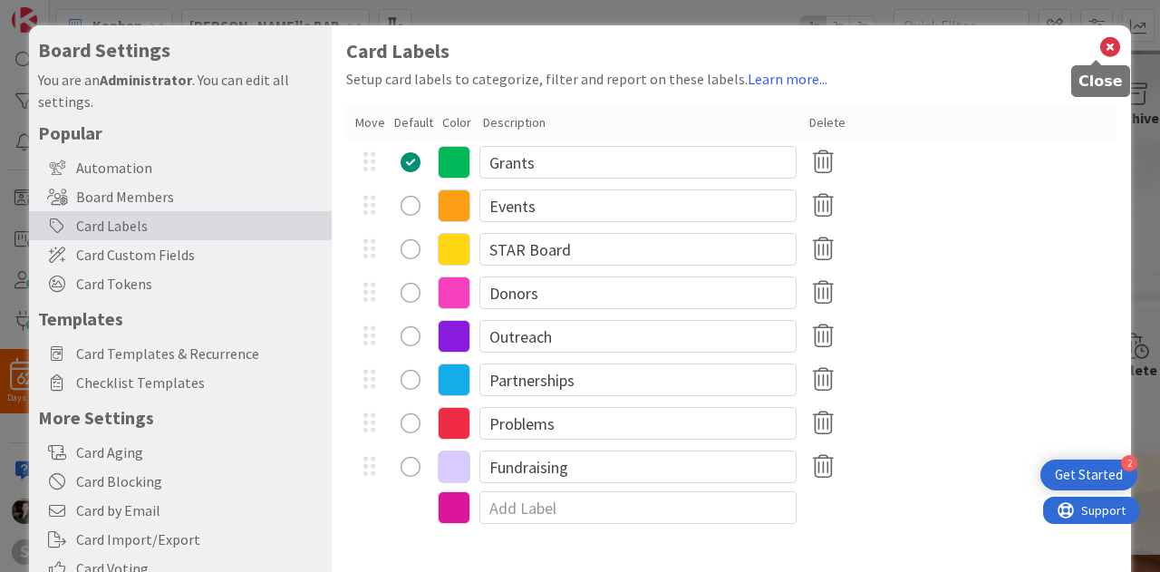
click at [1098, 46] on icon at bounding box center [1110, 46] width 24 height 25
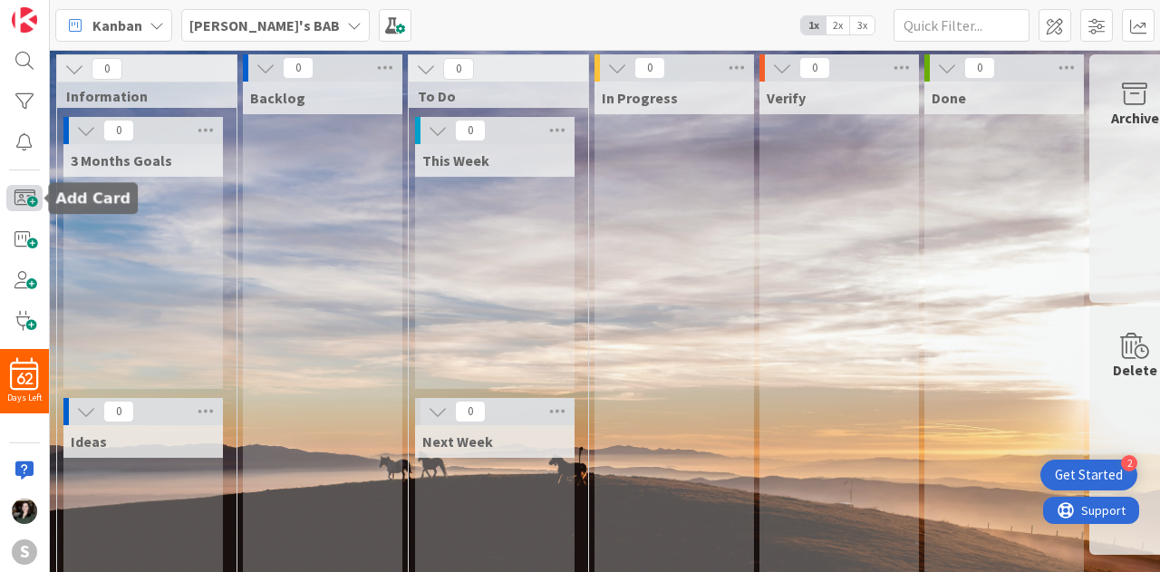
click at [26, 206] on span at bounding box center [24, 198] width 36 height 26
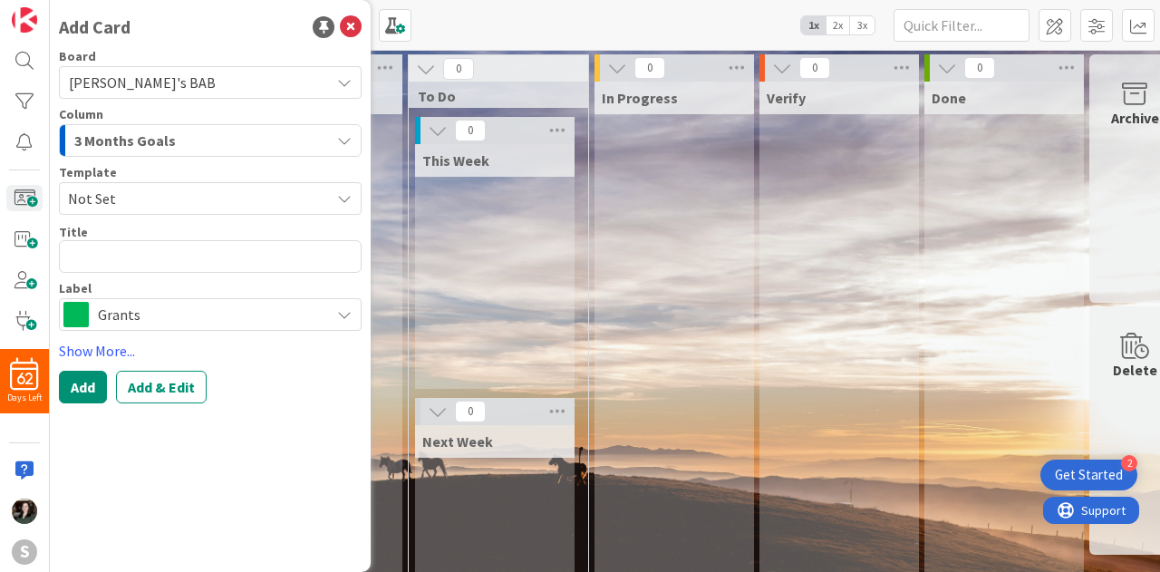
click at [130, 296] on div "Label Grants" at bounding box center [210, 306] width 303 height 49
click at [136, 313] on span "Grants" at bounding box center [209, 314] width 223 height 25
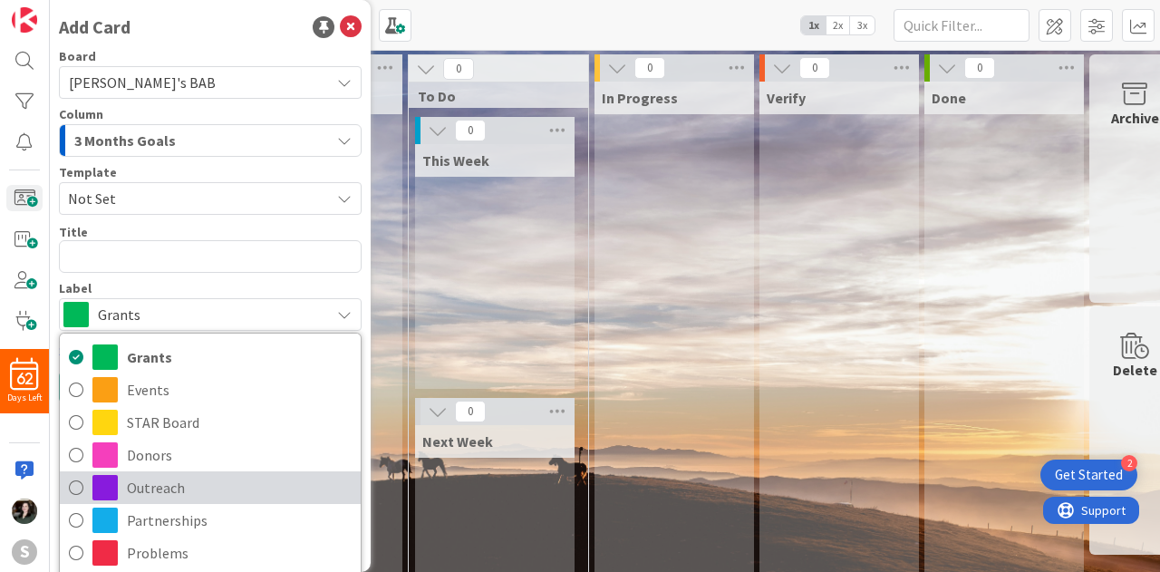
scroll to position [76, 0]
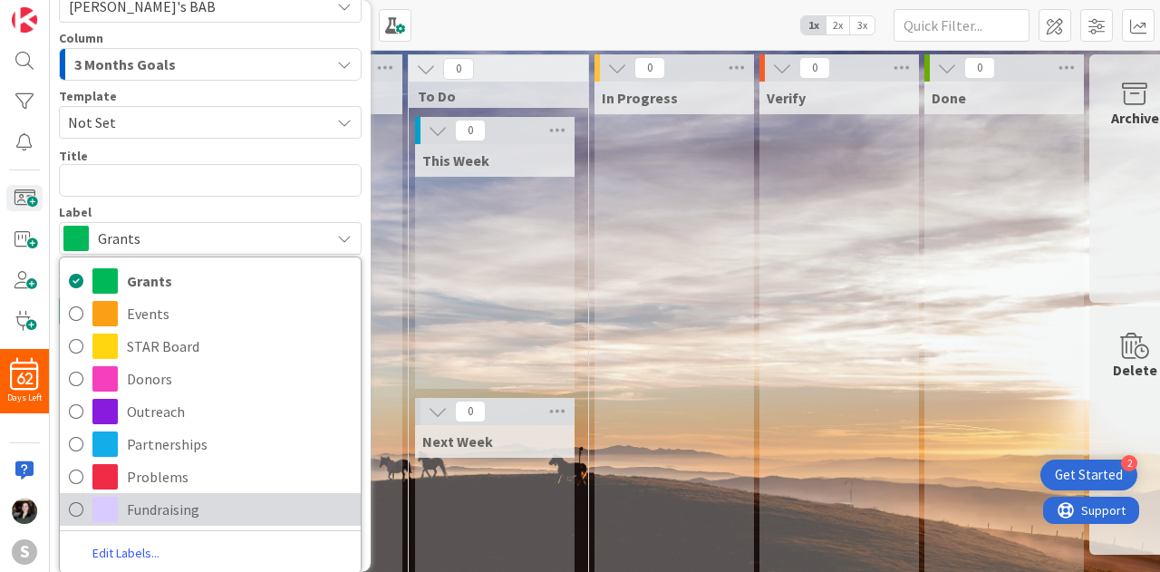
drag, startPoint x: 145, startPoint y: 501, endPoint x: 142, endPoint y: 488, distance: 13.0
click at [146, 501] on span "Fundraising" at bounding box center [239, 509] width 225 height 27
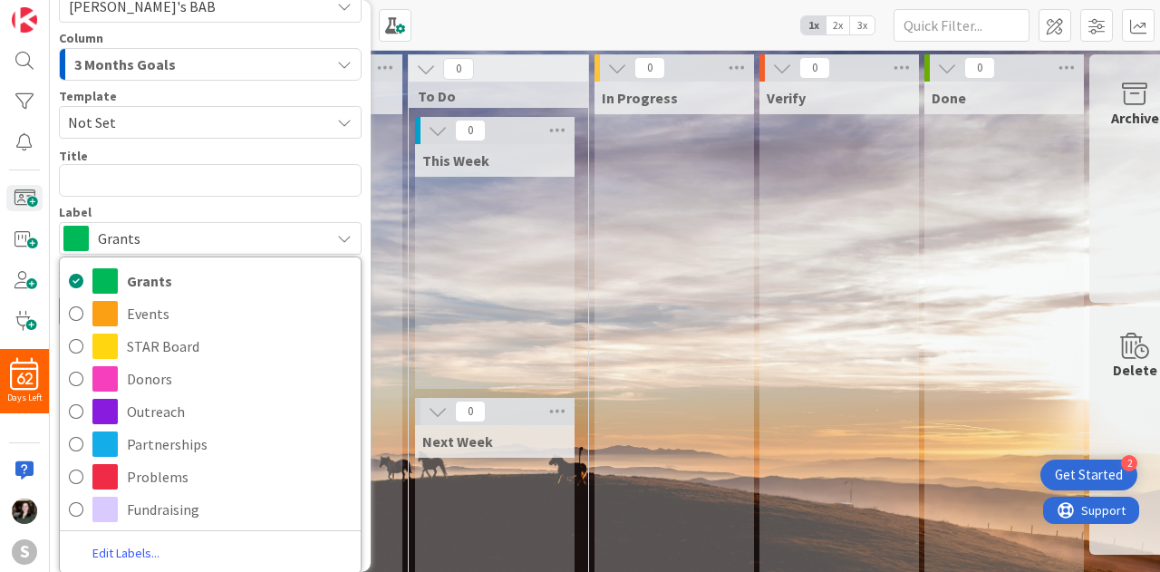
scroll to position [0, 0]
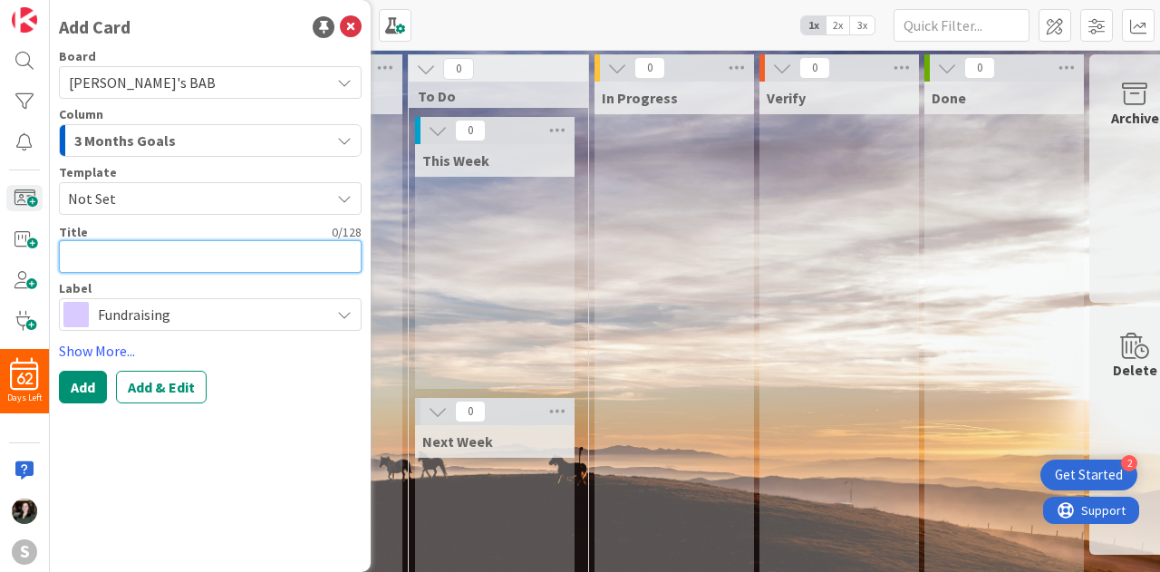
click at [152, 270] on textarea at bounding box center [210, 256] width 303 height 33
type textarea "x"
type textarea "R"
type textarea "x"
type textarea "Ra"
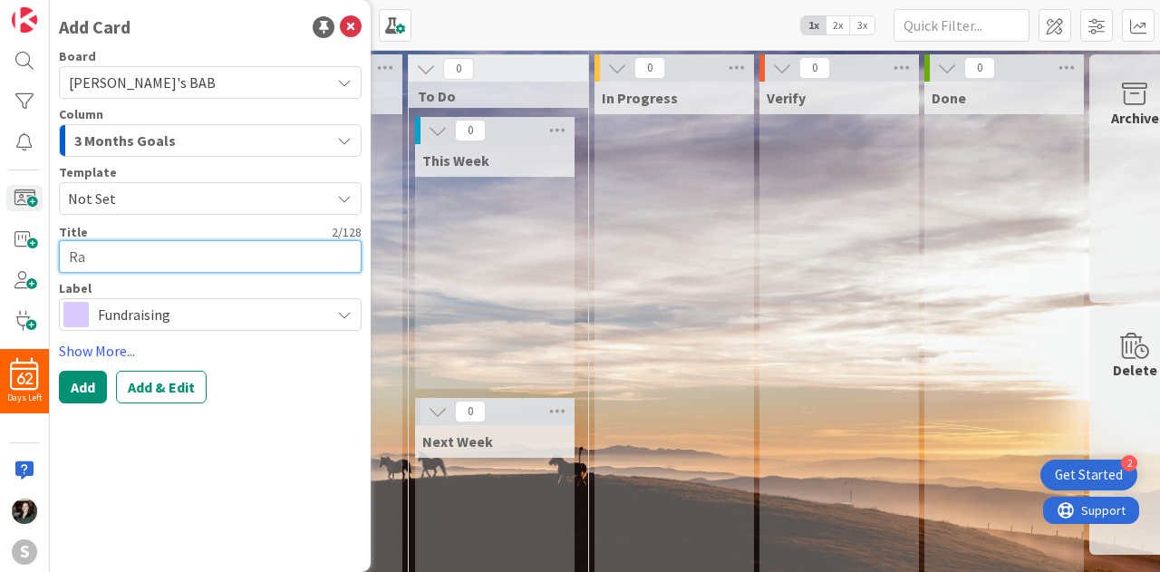
type textarea "x"
type textarea "Rai"
type textarea "x"
type textarea "Rais"
type textarea "x"
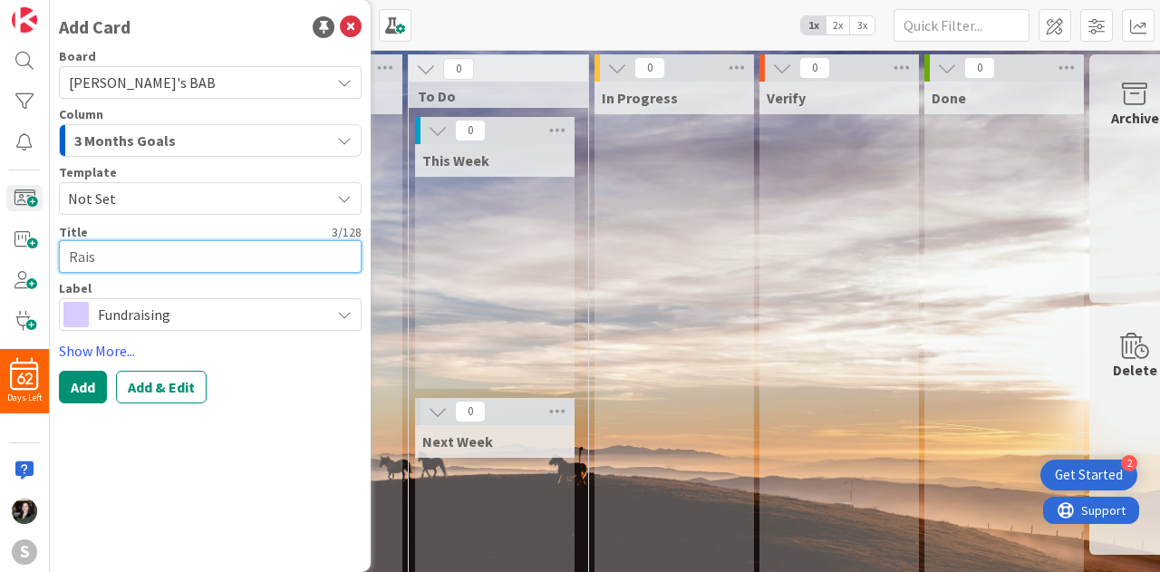
type textarea "Raise"
type textarea "x"
type textarea "Raise"
type textarea "x"
type textarea "Raise %"
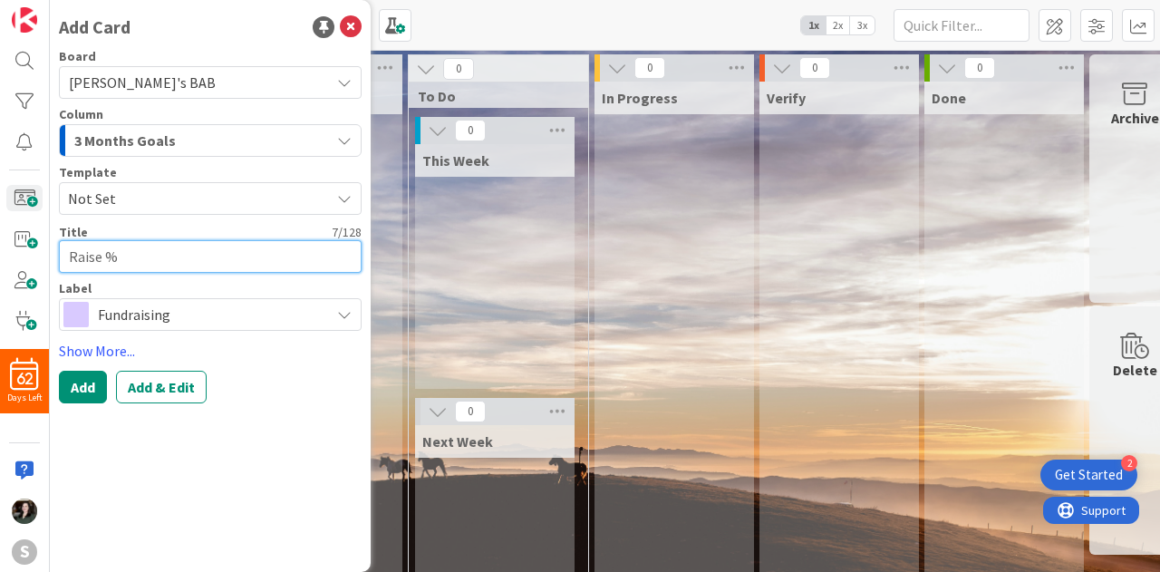
type textarea "x"
type textarea "Raise"
type textarea "x"
type textarea "Raise $"
type textarea "x"
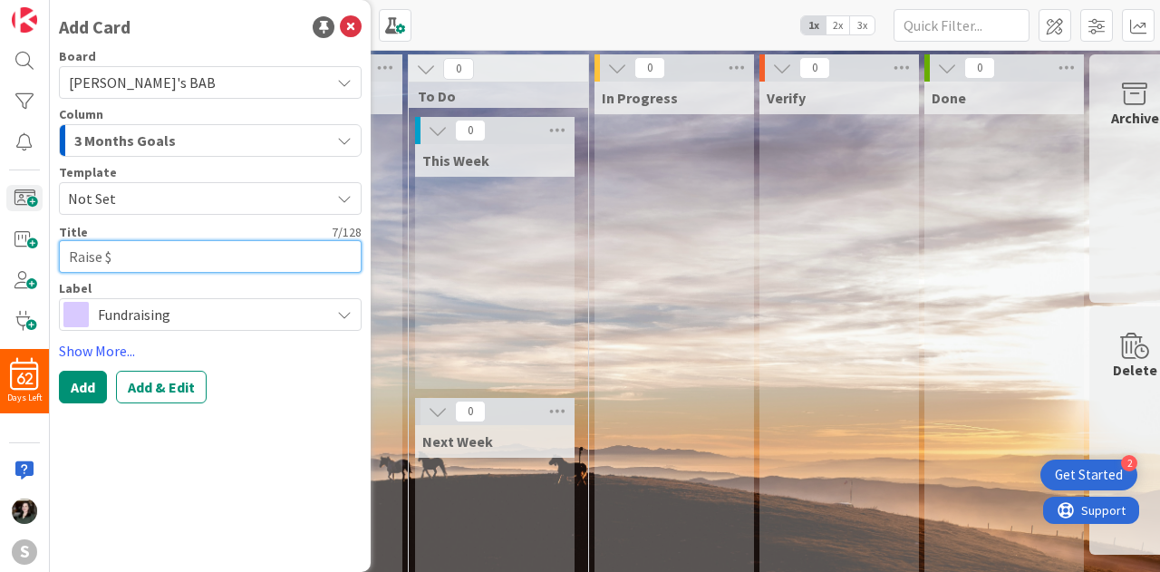
type textarea "Raise $5"
type textarea "x"
type textarea "Raise $50"
type textarea "x"
type textarea "Raise $500"
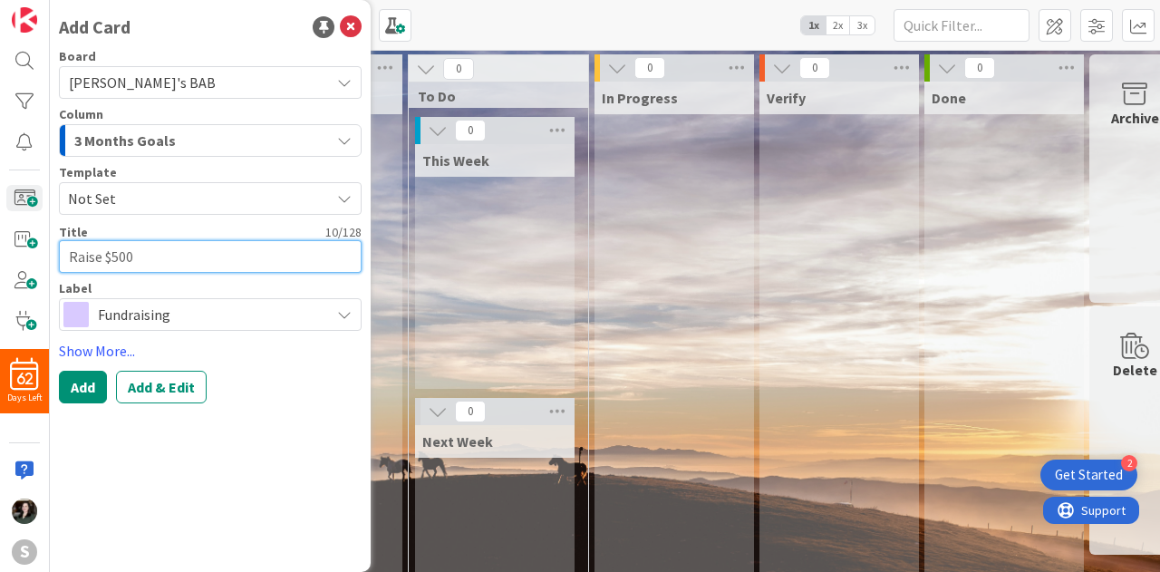
type textarea "x"
type textarea "Raise $500,"
type textarea "x"
type textarea "Raise $500,0"
type textarea "x"
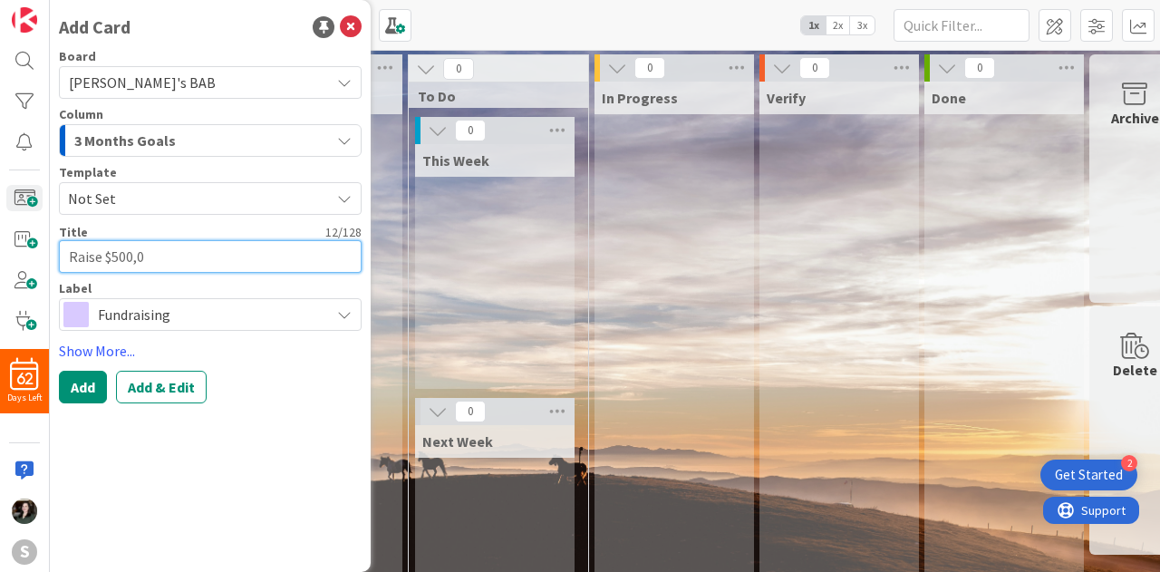
type textarea "Raise $500,00"
type textarea "x"
type textarea "Raise $500,000"
click at [121, 197] on span "Not Set" at bounding box center [192, 199] width 248 height 24
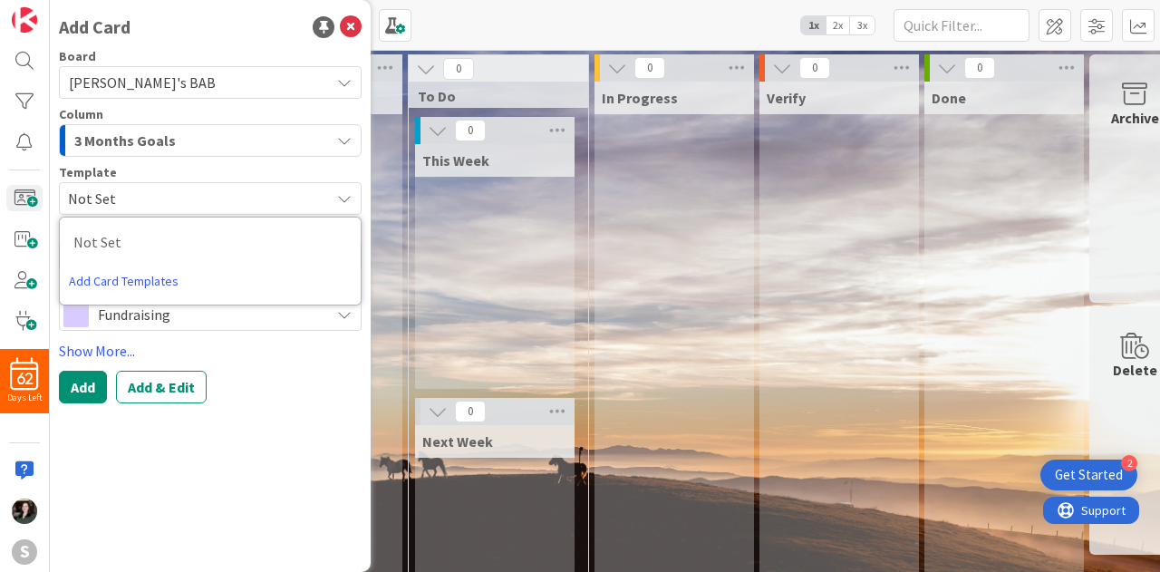
click at [123, 198] on span "Not Set" at bounding box center [192, 199] width 248 height 24
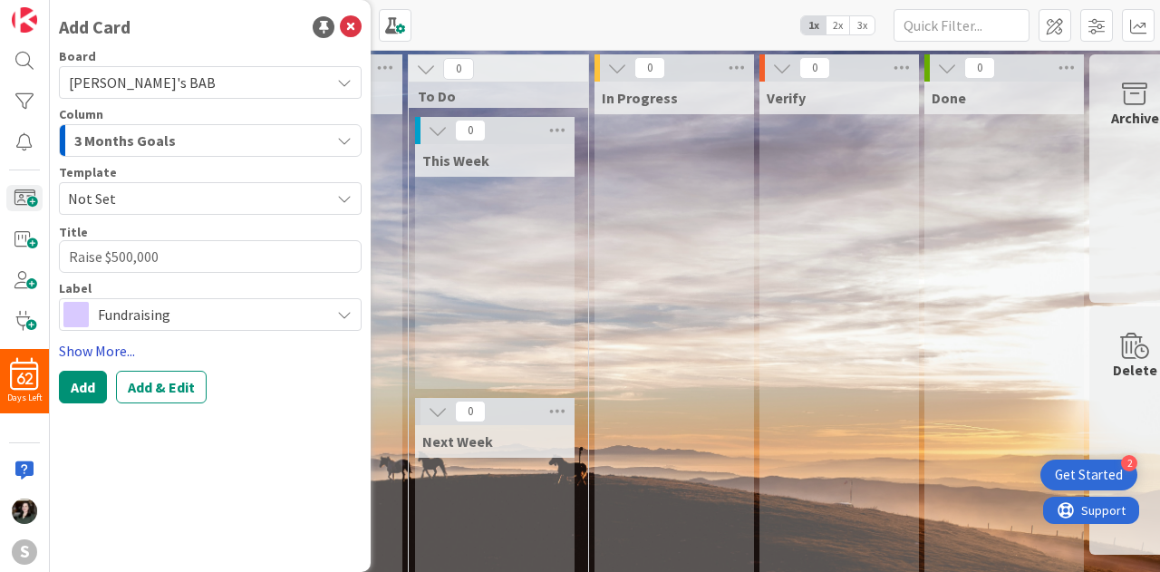
click at [85, 348] on link "Show More..." at bounding box center [210, 351] width 303 height 22
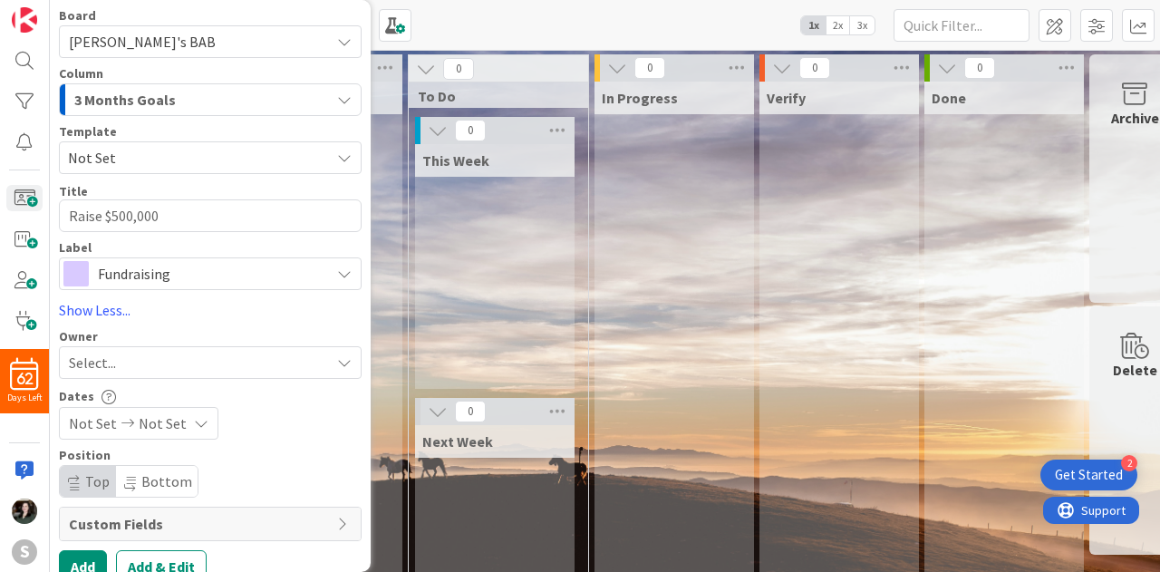
scroll to position [63, 0]
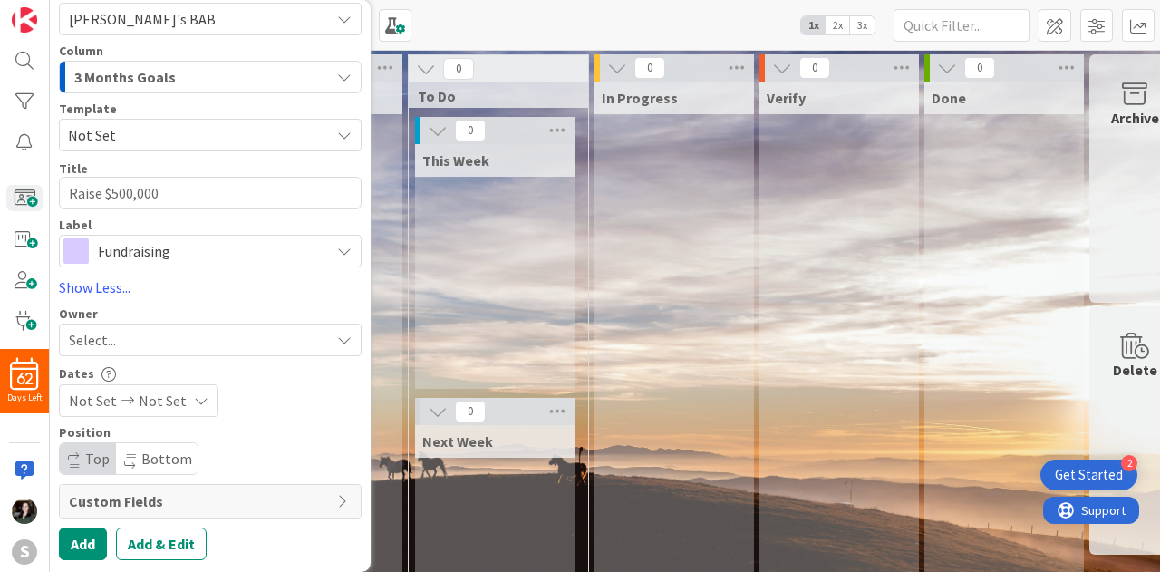
click at [144, 344] on div "Select..." at bounding box center [199, 340] width 261 height 22
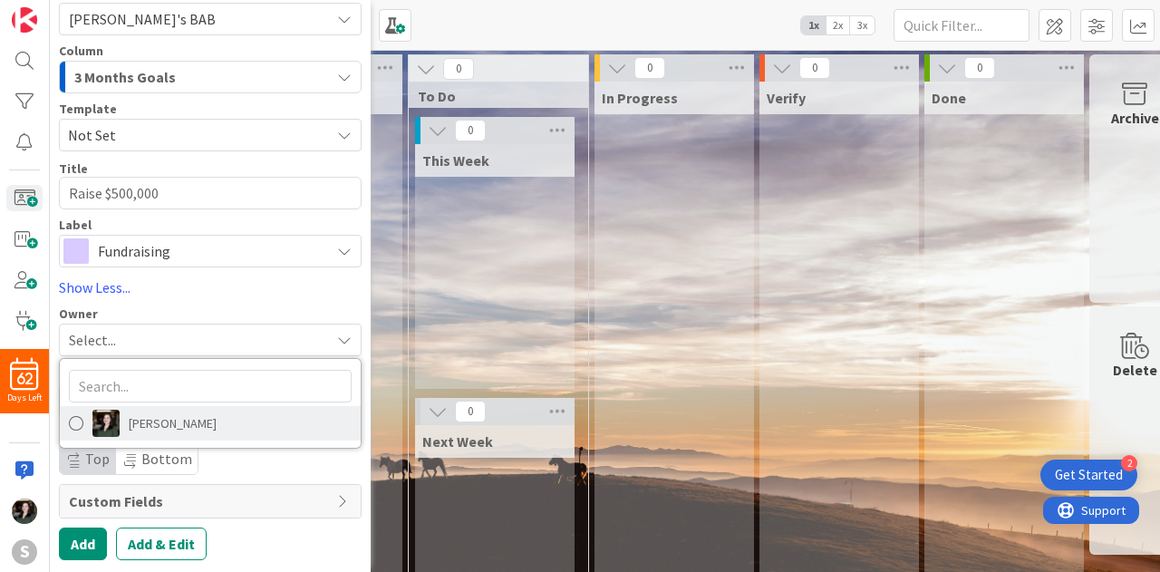
click at [183, 434] on span "[PERSON_NAME]" at bounding box center [173, 423] width 88 height 27
type textarea "x"
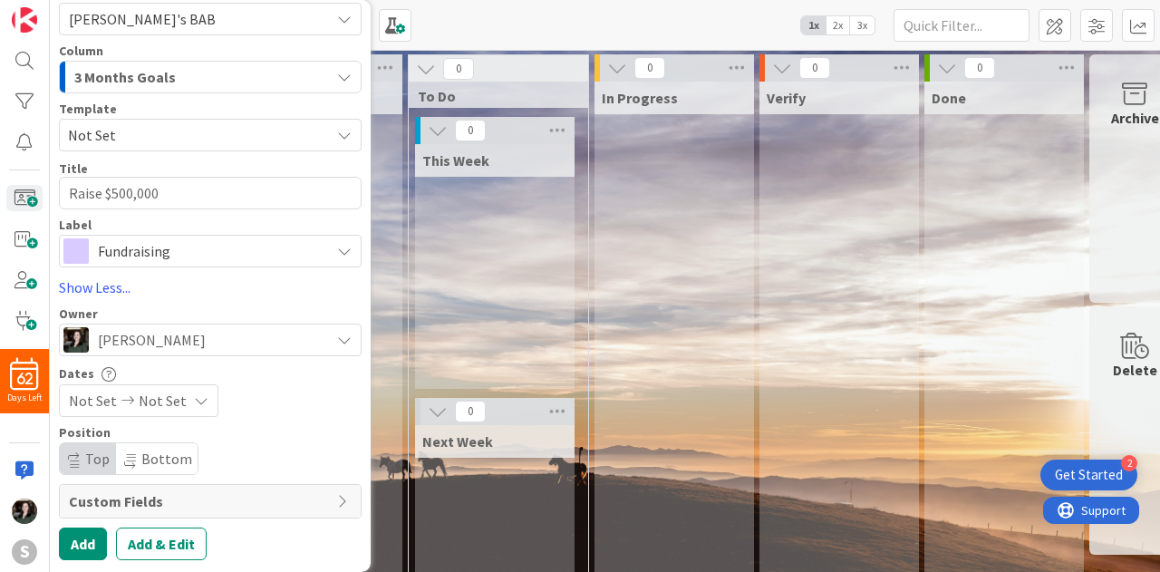
click at [176, 402] on span "Not Set" at bounding box center [163, 401] width 48 height 22
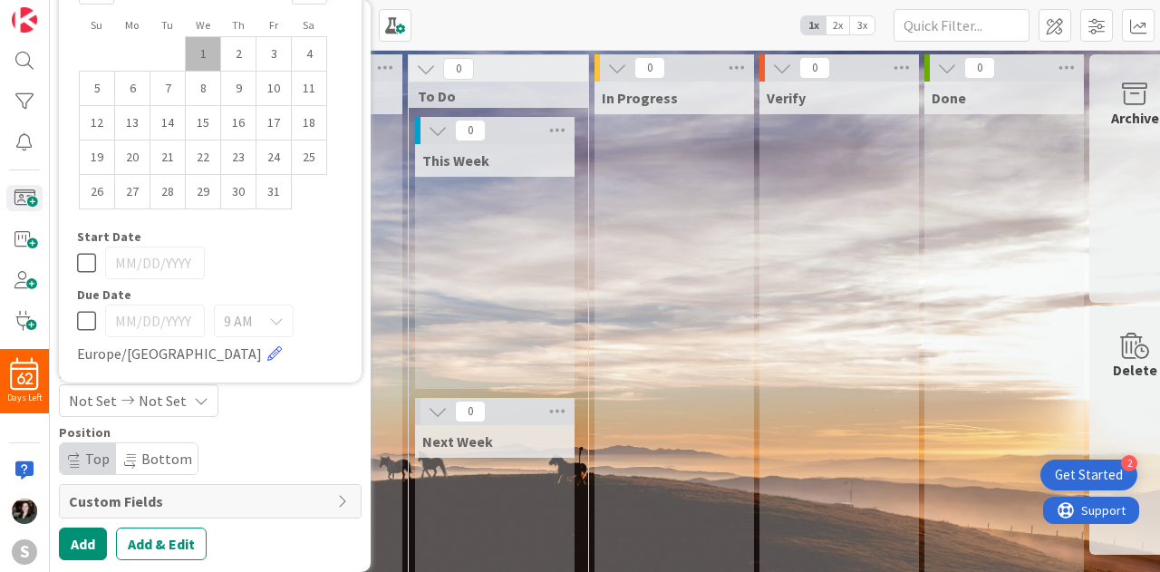
click at [176, 402] on span "Not Set" at bounding box center [163, 401] width 48 height 22
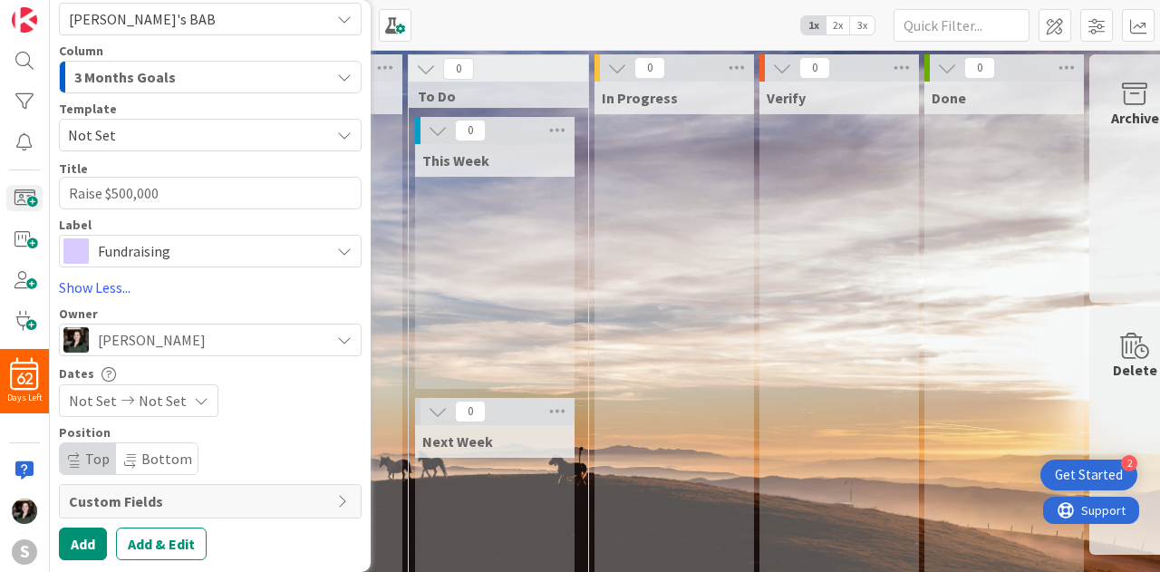
click at [179, 400] on div "Not Set Not Set" at bounding box center [138, 400] width 159 height 33
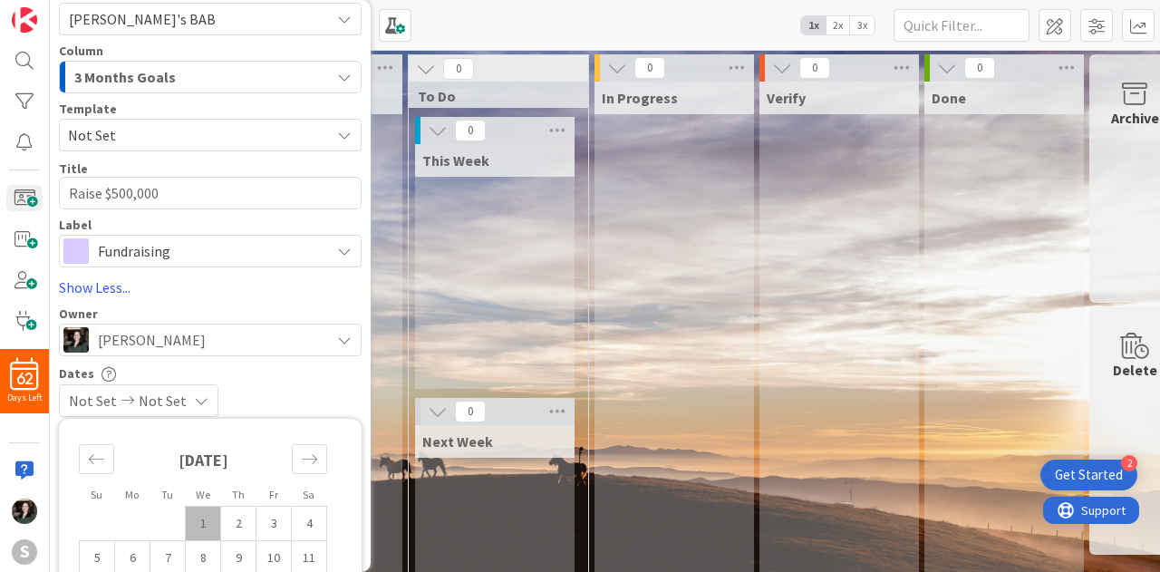
click at [248, 379] on div "Dates" at bounding box center [210, 372] width 303 height 15
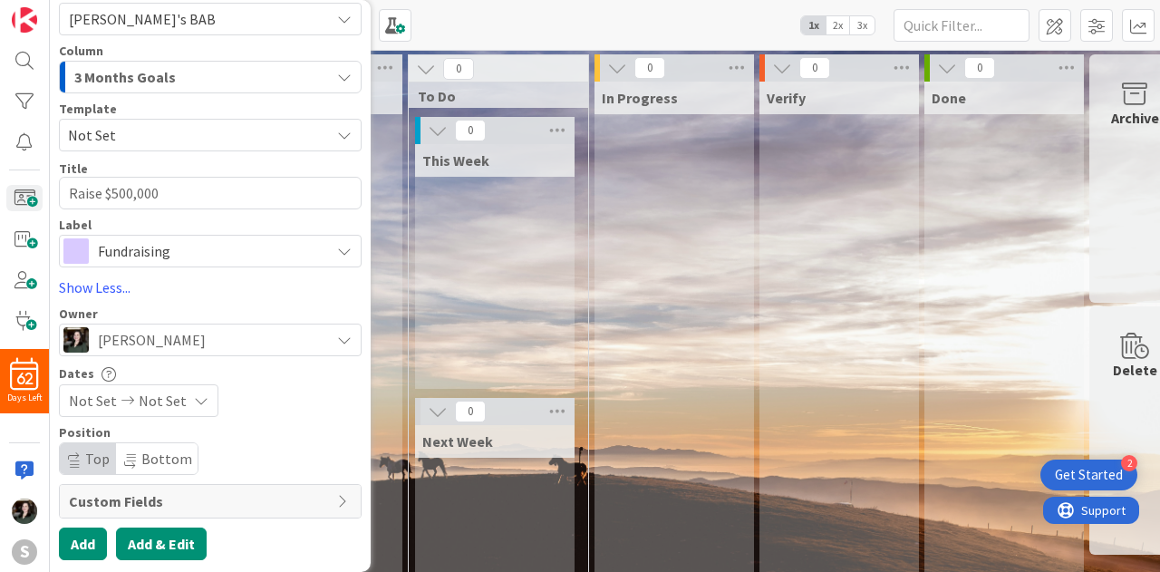
click at [159, 535] on button "Add & Edit" at bounding box center [161, 543] width 91 height 33
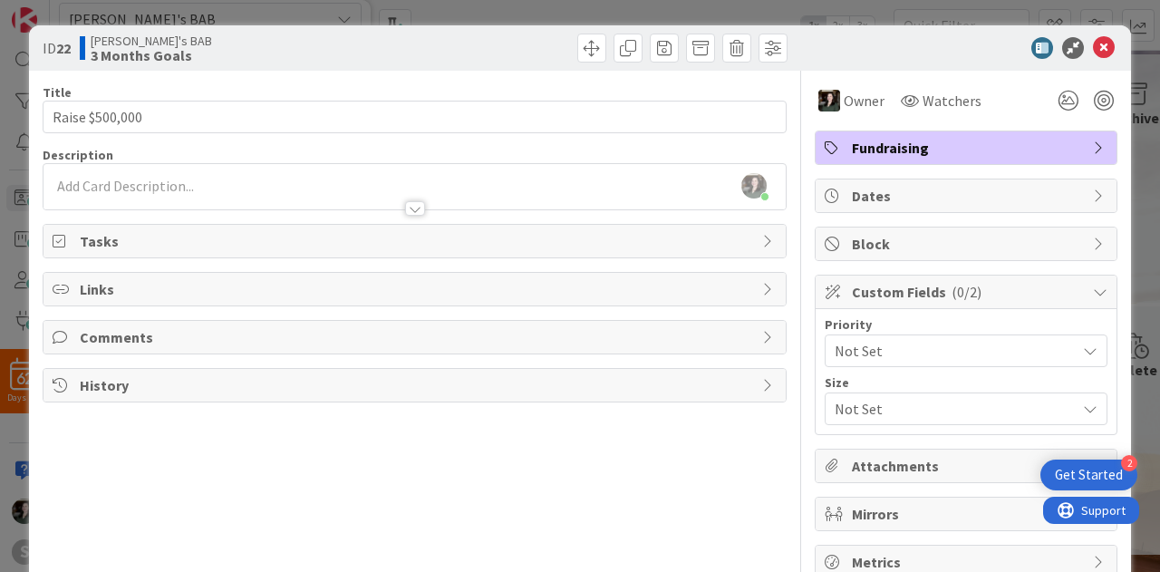
click at [967, 353] on span "Not Set" at bounding box center [950, 350] width 232 height 25
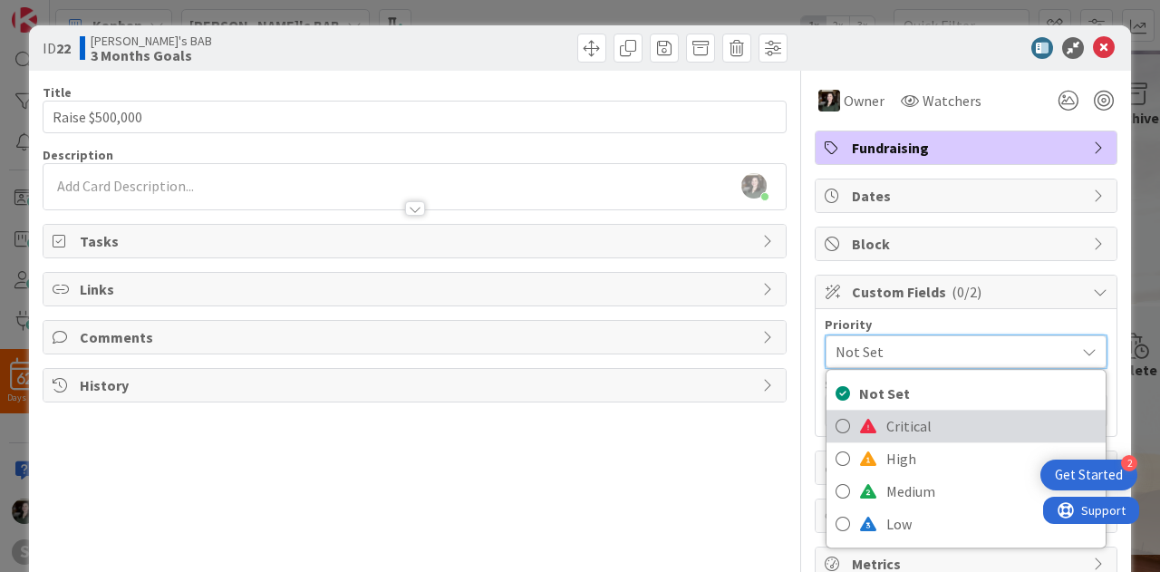
click at [926, 420] on span "Critical" at bounding box center [991, 425] width 210 height 27
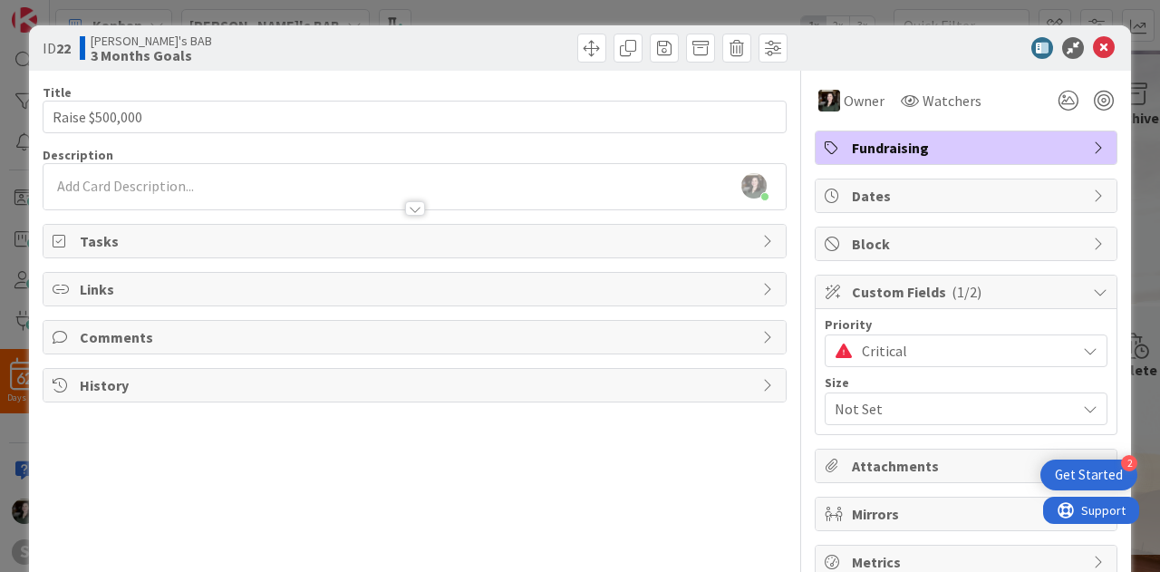
click at [910, 416] on span "Not Set" at bounding box center [950, 408] width 232 height 25
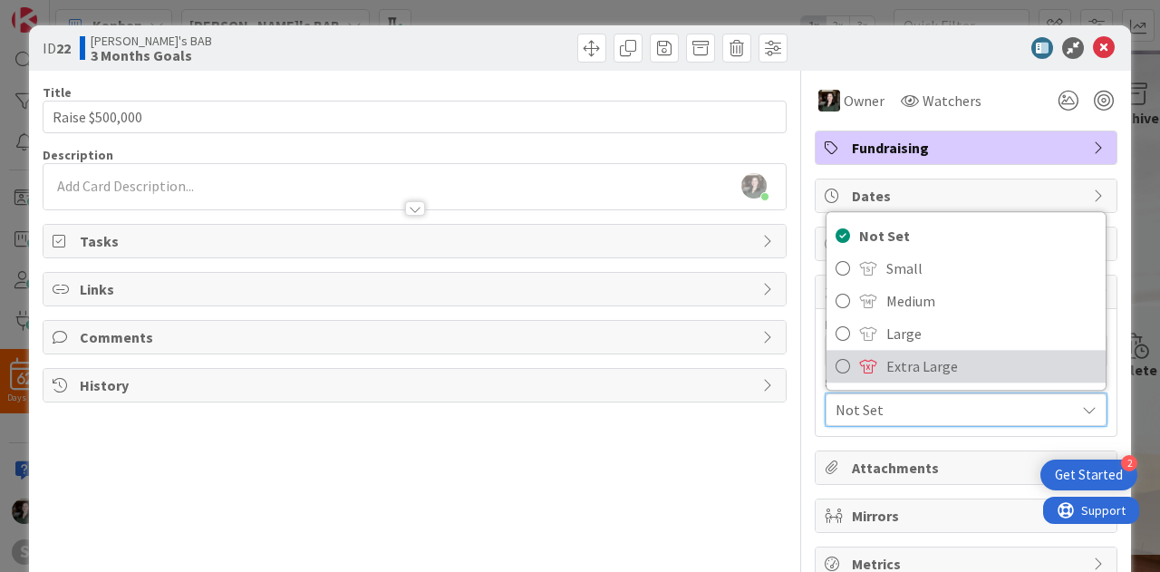
click at [917, 366] on span "Extra Large" at bounding box center [991, 365] width 210 height 27
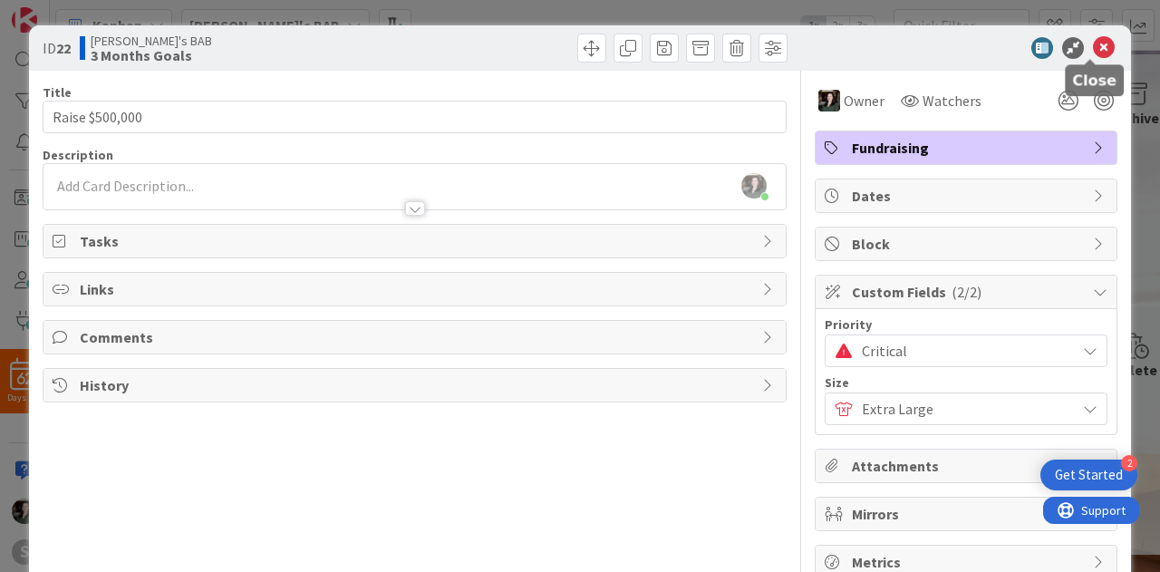
click at [1096, 44] on icon at bounding box center [1104, 48] width 22 height 22
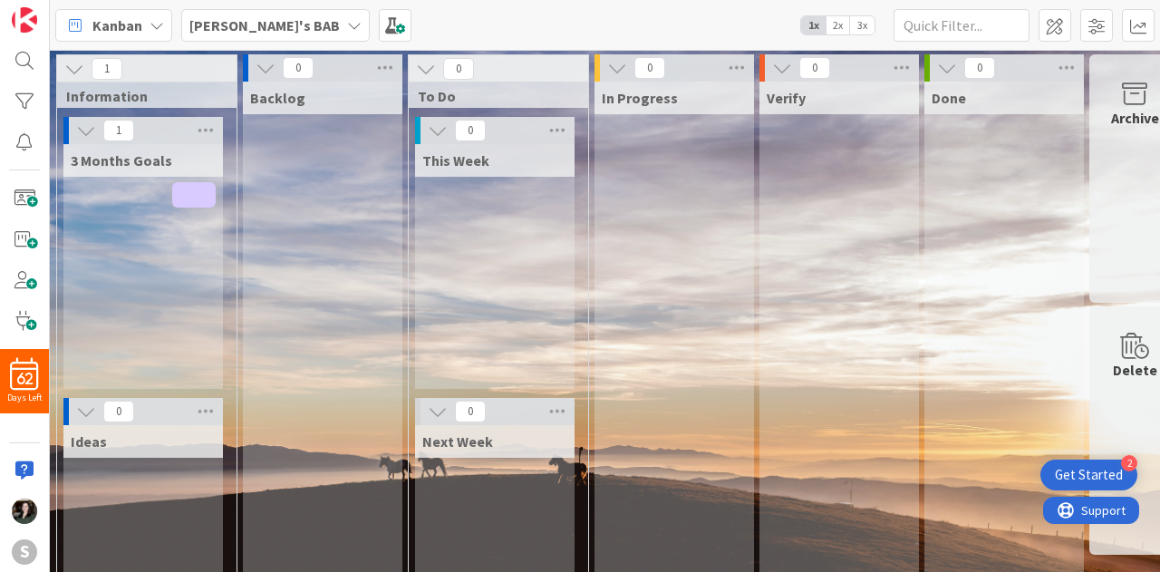
click at [1085, 465] on div "2 Get Started" at bounding box center [1088, 474] width 97 height 31
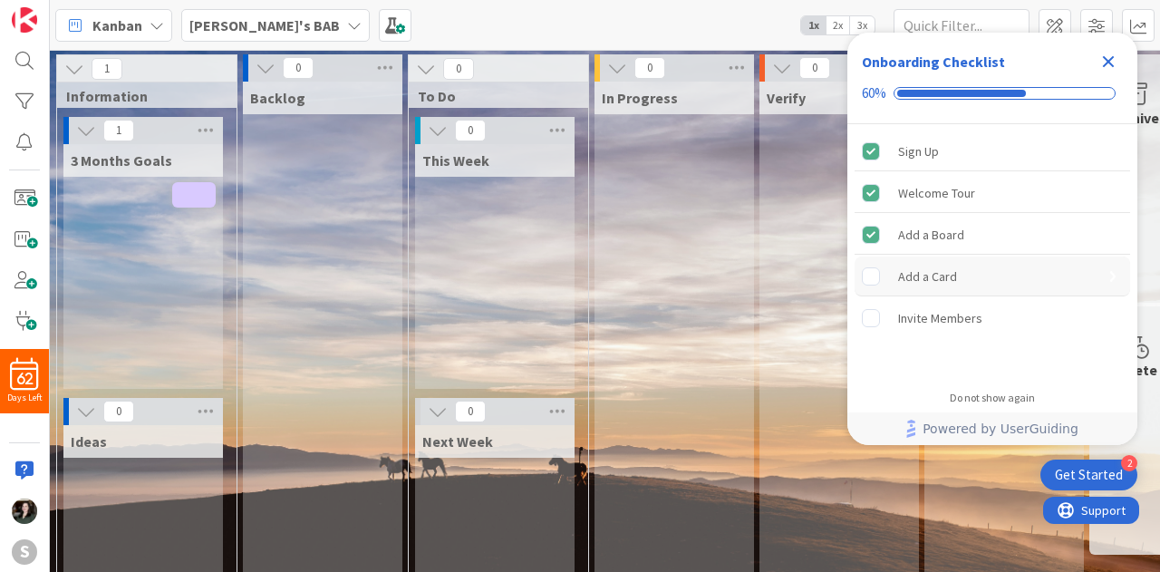
click at [964, 269] on div "Add a Card" at bounding box center [991, 276] width 275 height 40
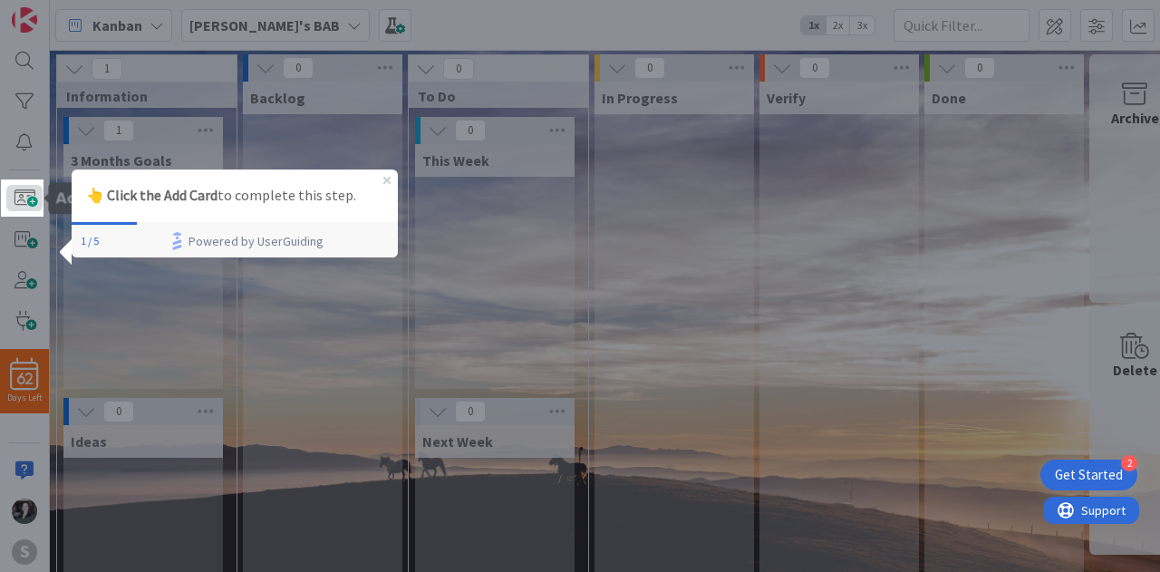
click at [23, 198] on span at bounding box center [24, 198] width 36 height 26
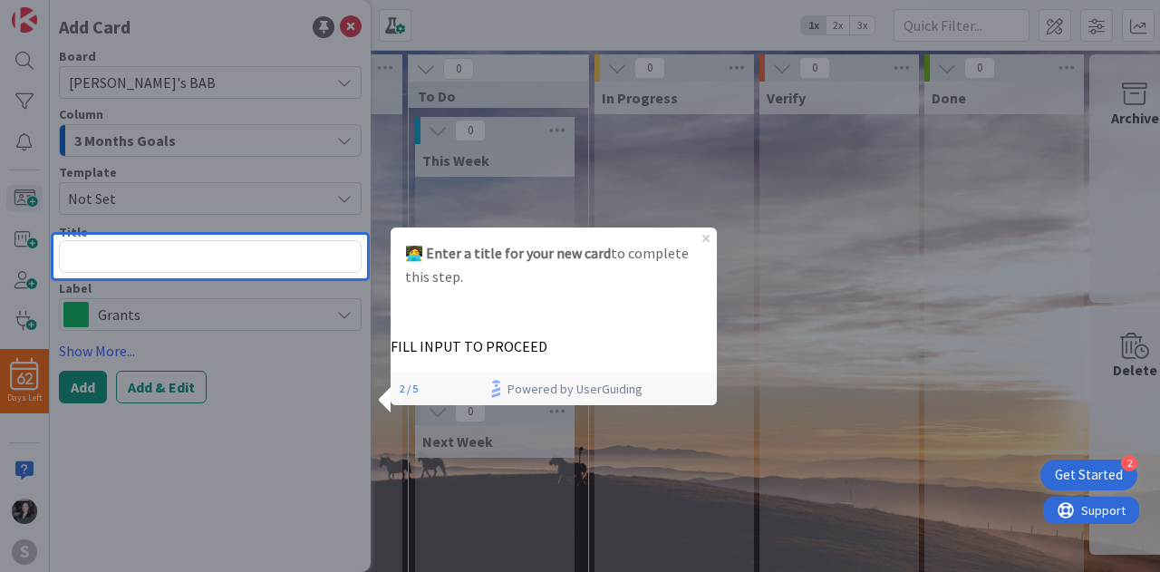
type textarea "x"
type textarea "W"
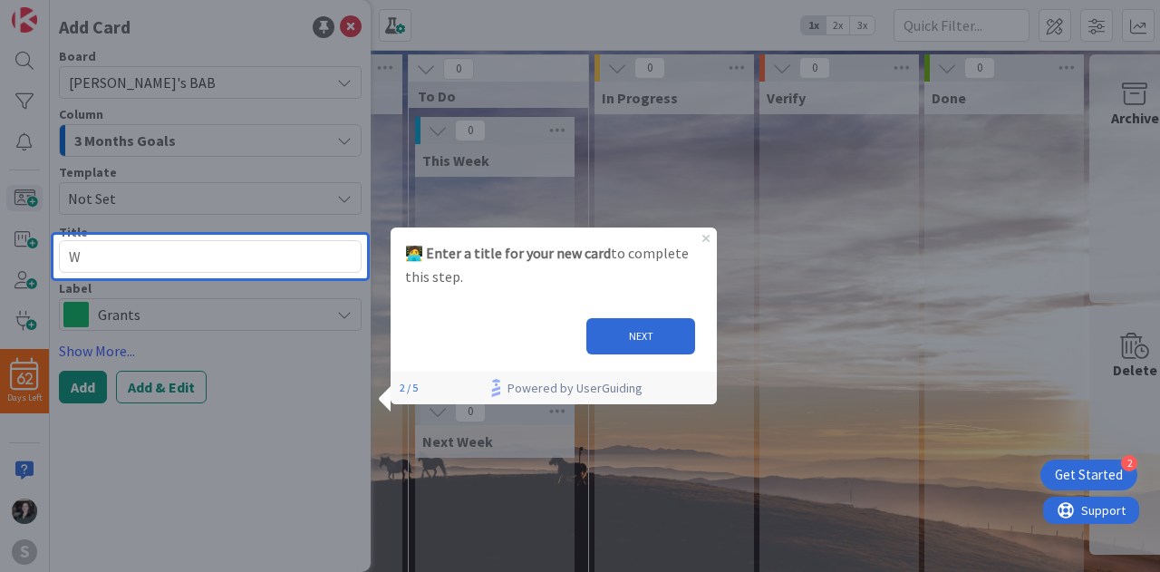
type textarea "x"
type textarea "Wr"
type textarea "x"
type textarea "Wri"
type textarea "x"
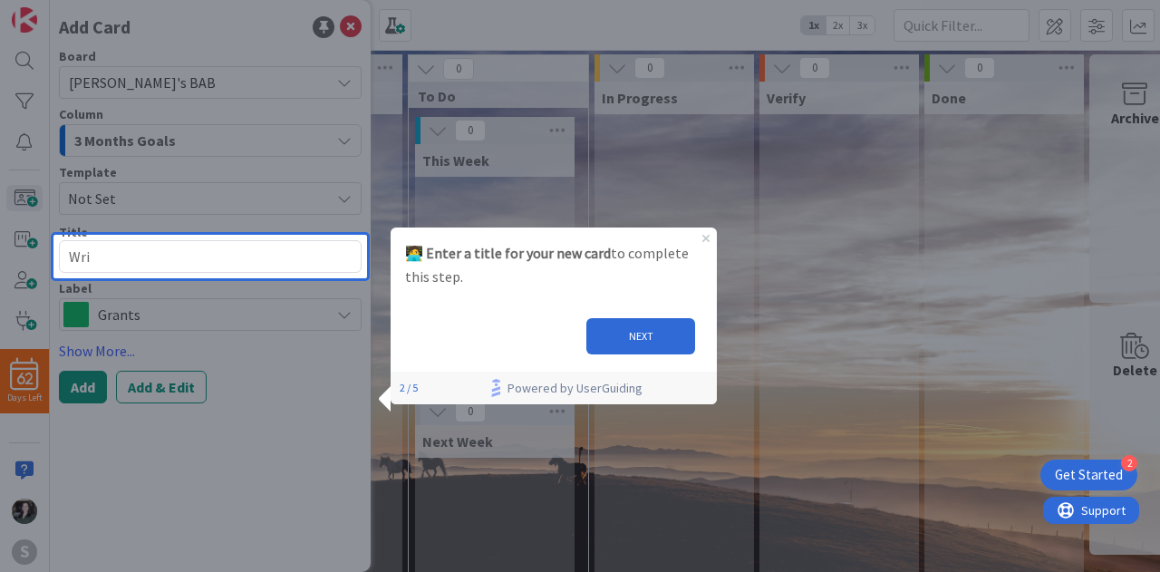
type textarea "Writ"
type textarea "x"
type textarea "Write"
type textarea "x"
type textarea "Write"
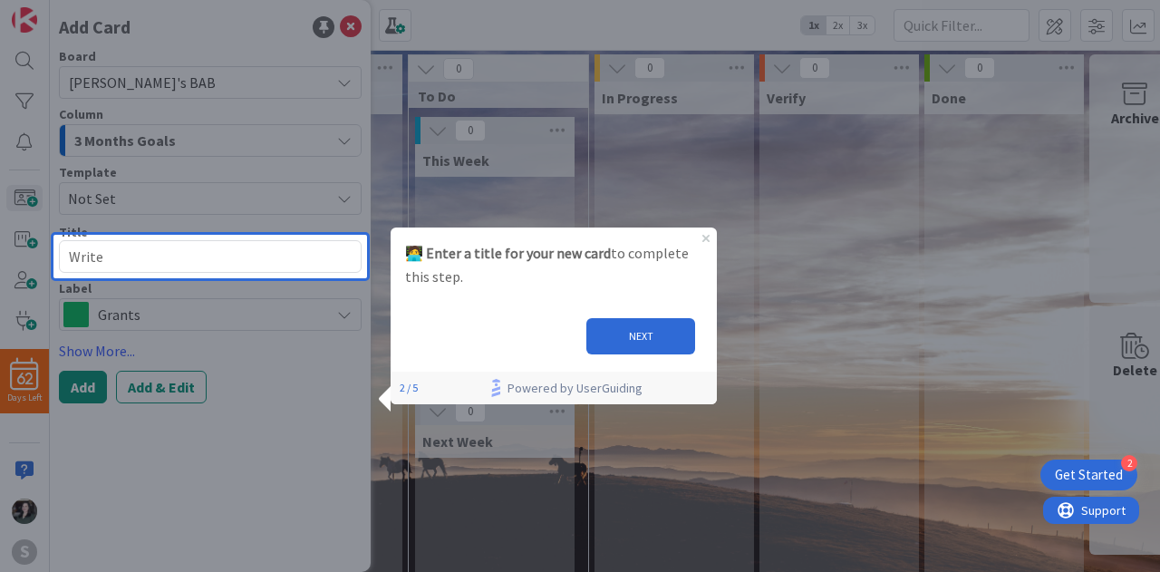
type textarea "x"
type textarea "Write F"
type textarea "x"
type textarea "Write Fi"
type textarea "x"
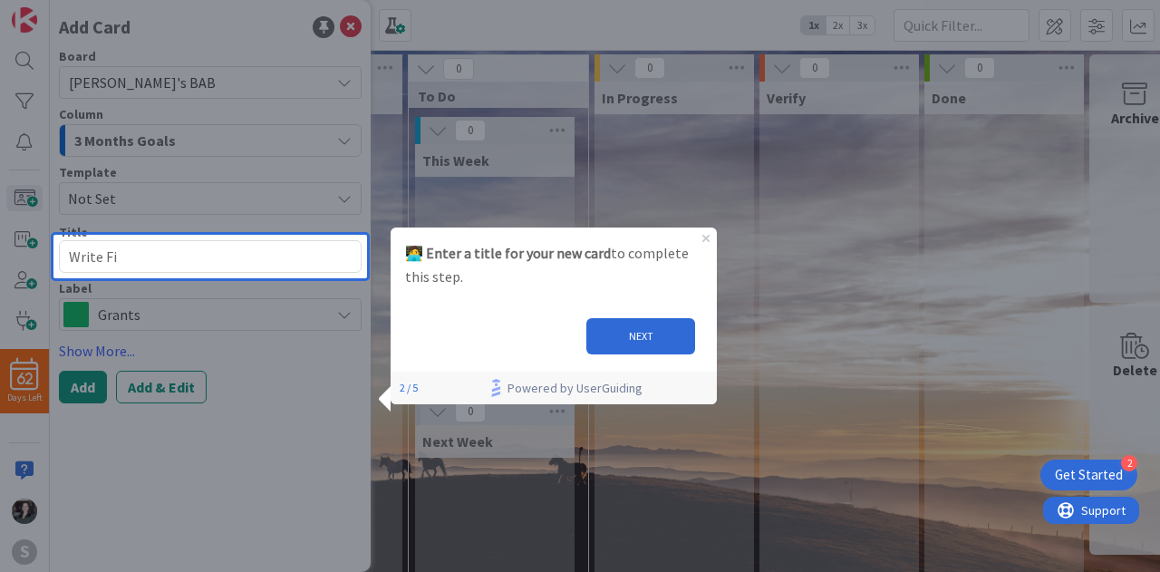
type textarea "Write Fir"
type textarea "x"
type textarea "Write Firs"
type textarea "x"
type textarea "Write First"
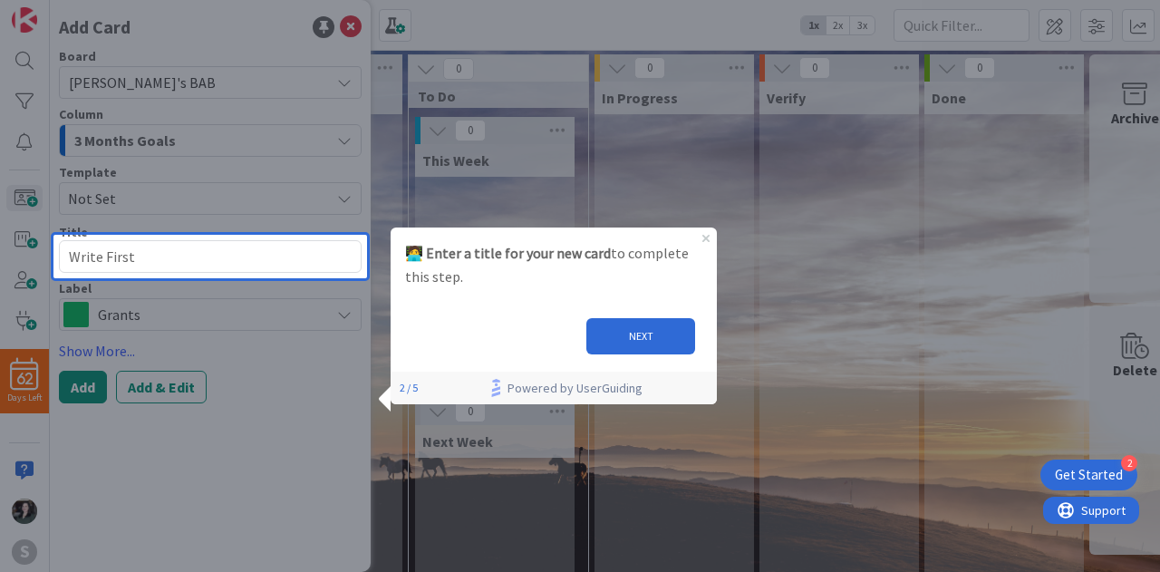
type textarea "x"
type textarea "Write First H"
type textarea "x"
type textarea "Write First Ho"
type textarea "x"
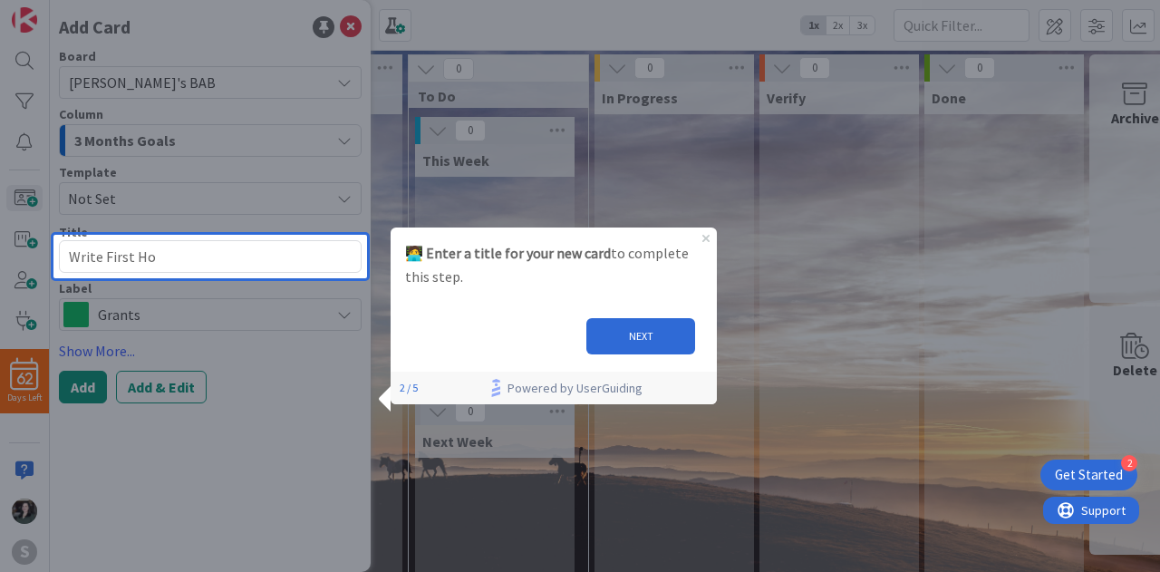
type textarea "Write First Hor"
type textarea "x"
type textarea "Write First Hori"
type textarea "x"
type textarea "Write First Horiz"
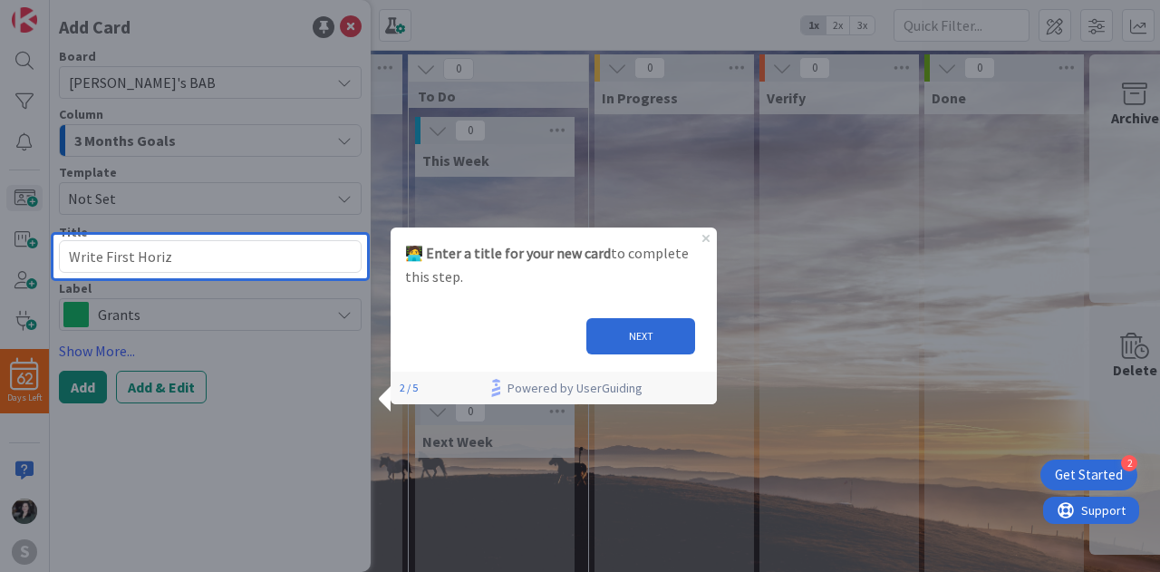
type textarea "x"
type textarea "Write First Horizo"
type textarea "x"
type textarea "Write First Horizon"
type textarea "x"
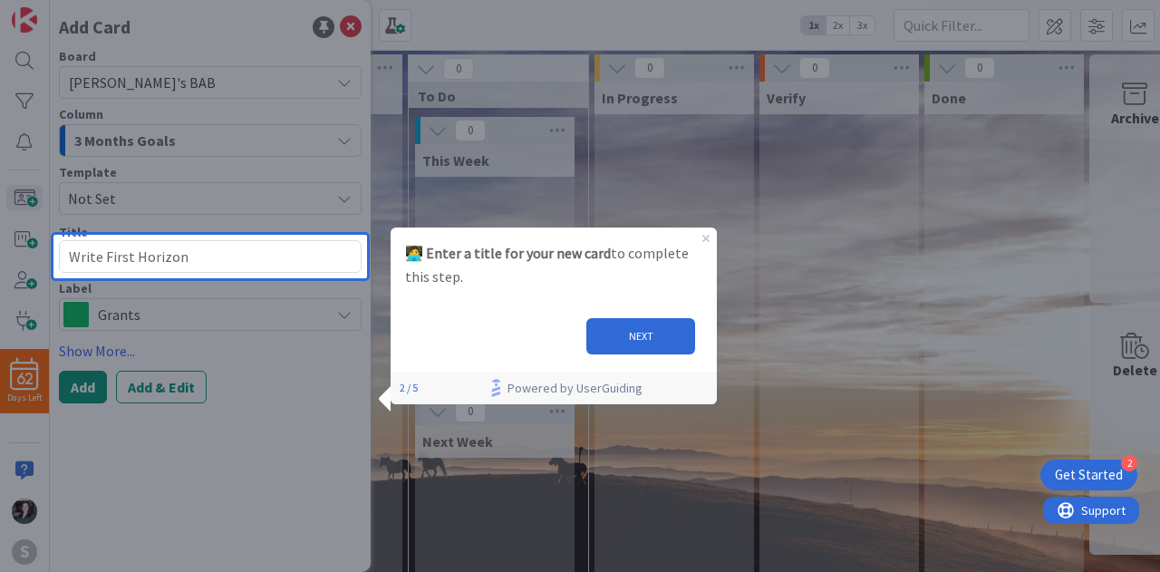
type textarea "Write First Horizon"
type textarea "x"
type textarea "Write First Horizon B"
type textarea "x"
type textarea "Write First Horizon BH"
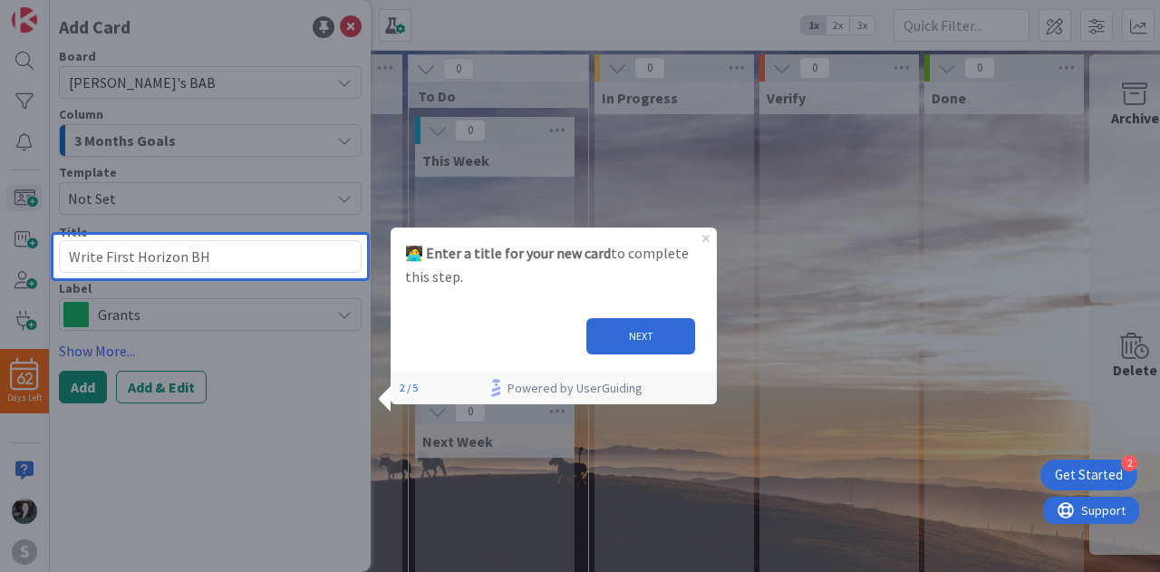
type textarea "x"
type textarea "Write First Horizon B"
type textarea "x"
type textarea "Write First Horizon G"
type textarea "x"
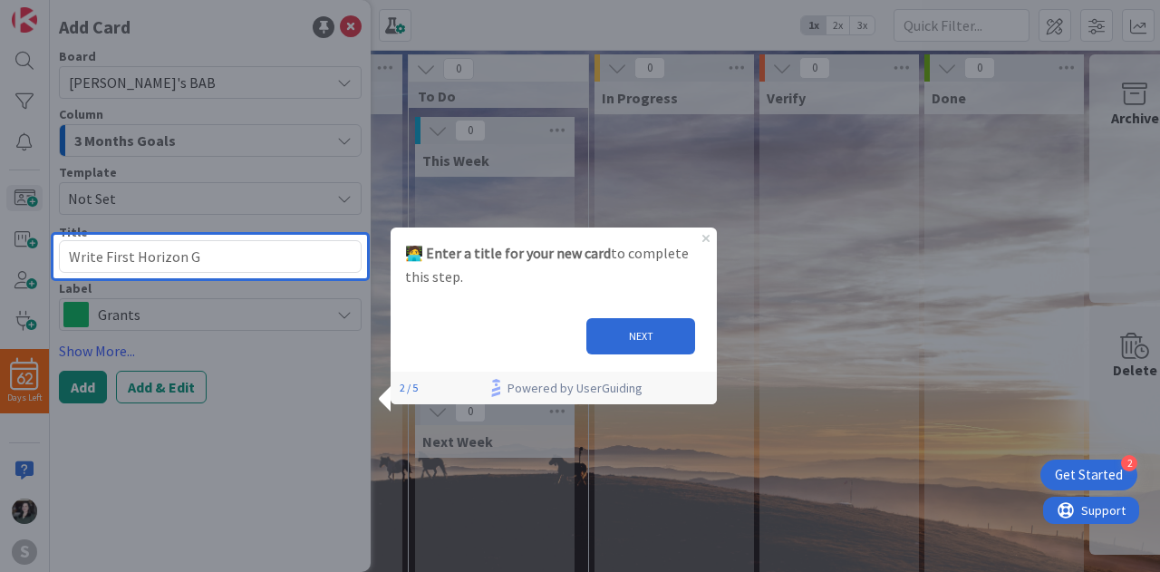
type textarea "Write First Horizon Gr"
type textarea "x"
type textarea "Write First Horizon Gra"
type textarea "x"
type textarea "Write First Horizon Gran"
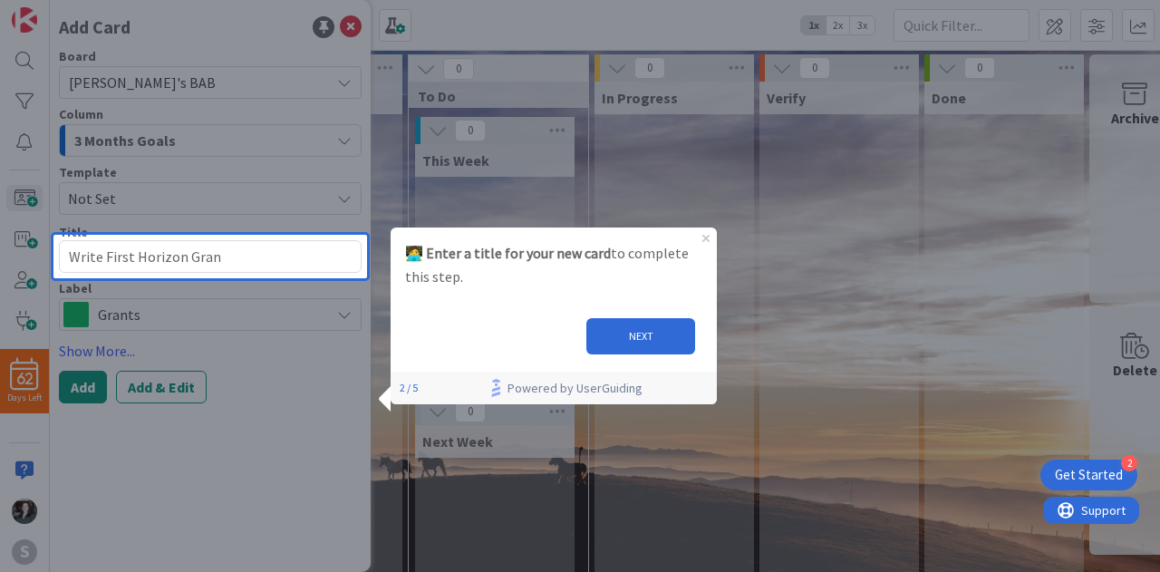
type textarea "x"
type textarea "Write First Horizon Grant"
drag, startPoint x: 618, startPoint y: 343, endPoint x: 990, endPoint y: 551, distance: 426.3
click at [618, 343] on button "NEXT" at bounding box center [640, 336] width 109 height 36
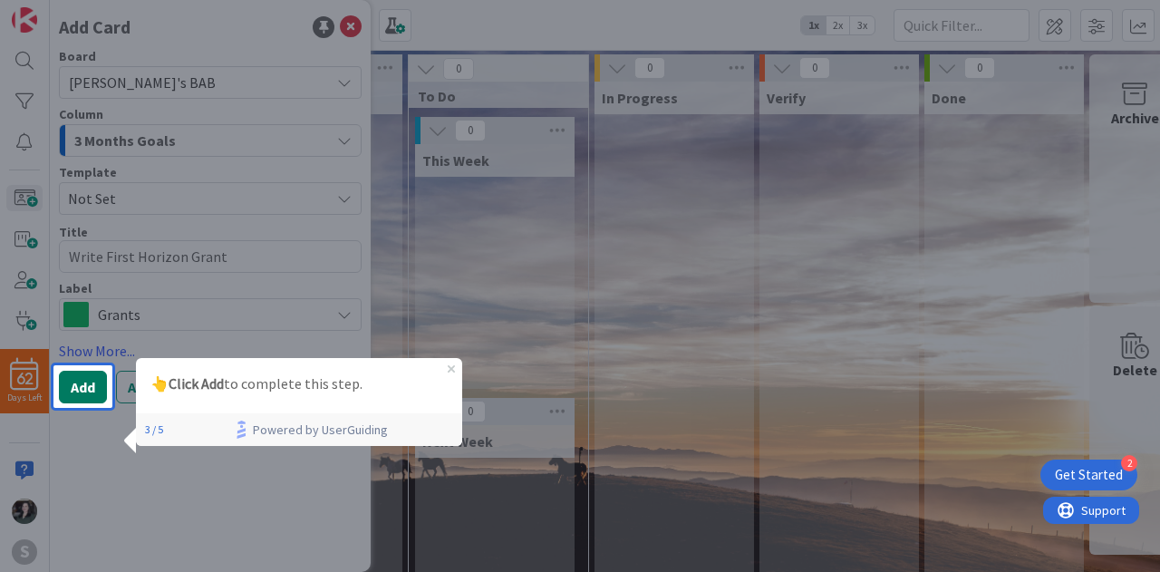
click at [78, 389] on button "Add" at bounding box center [83, 387] width 48 height 33
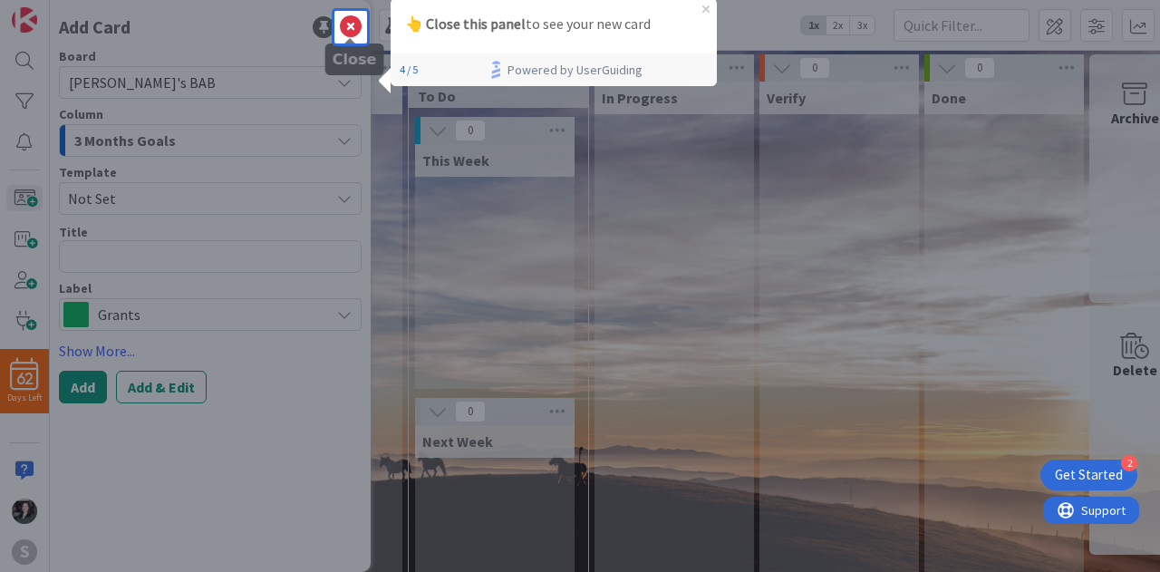
click at [350, 23] on icon at bounding box center [351, 27] width 22 height 22
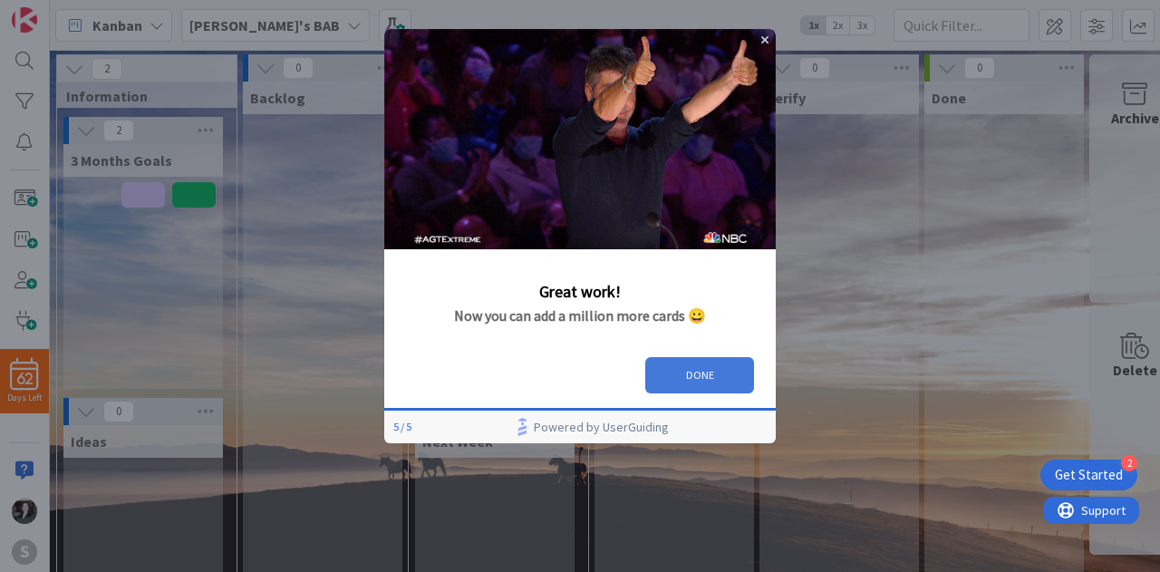
click at [715, 368] on button "DONE" at bounding box center [699, 375] width 109 height 36
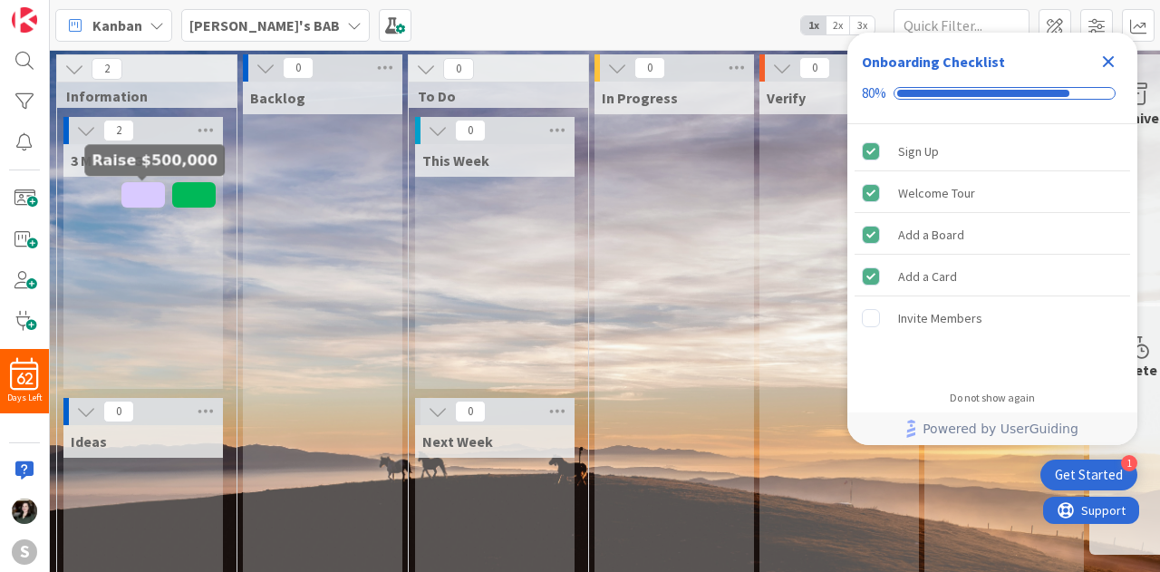
click at [145, 204] on span at bounding box center [142, 194] width 43 height 25
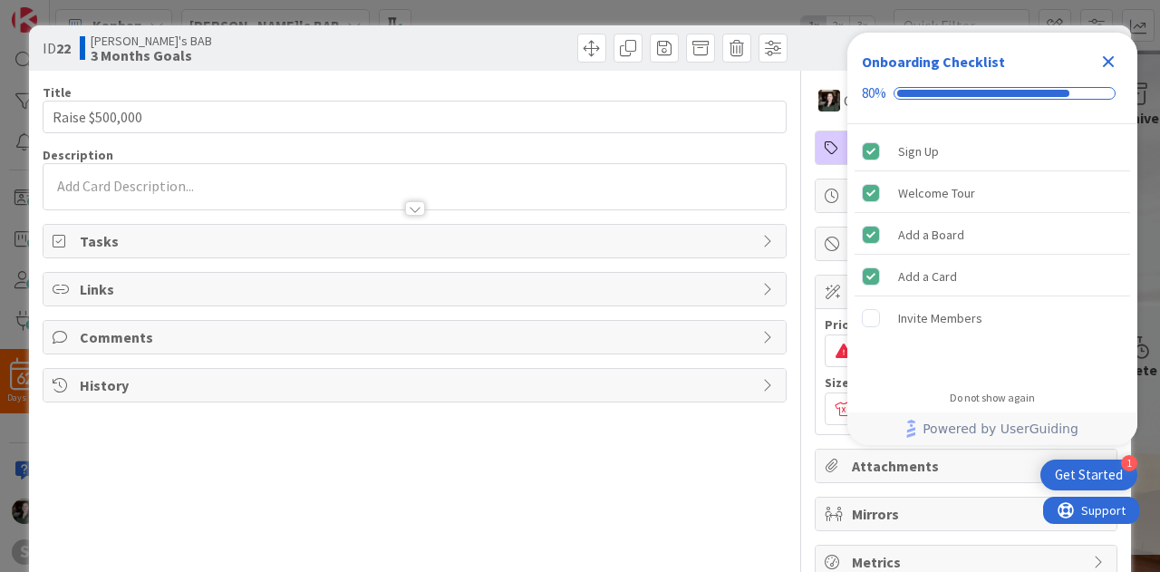
click at [1114, 59] on icon "Close Checklist" at bounding box center [1108, 62] width 22 height 22
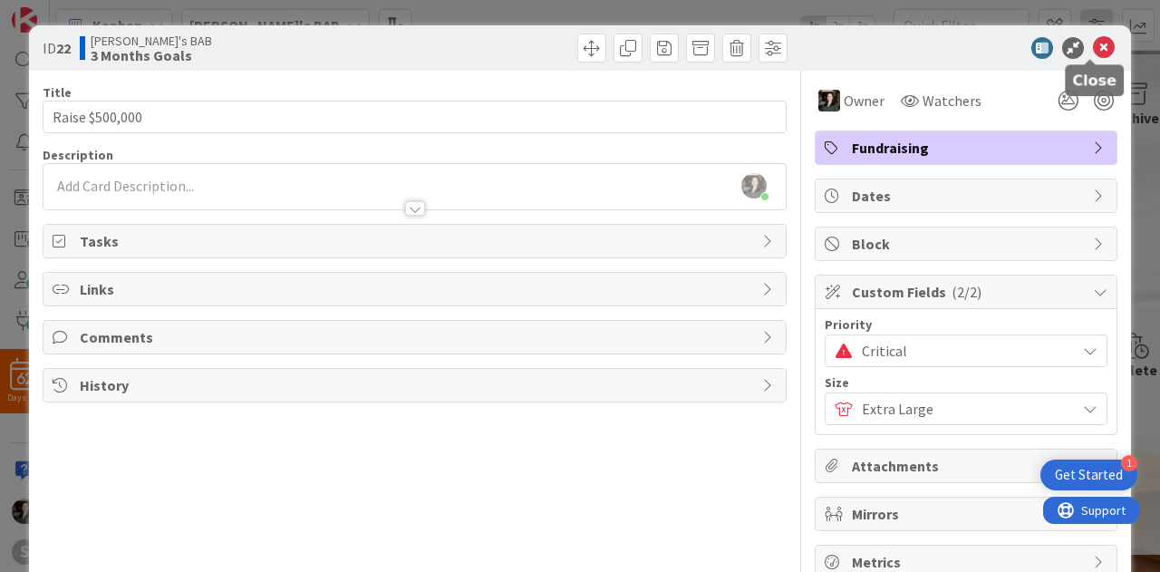
click at [1096, 41] on icon at bounding box center [1104, 48] width 22 height 22
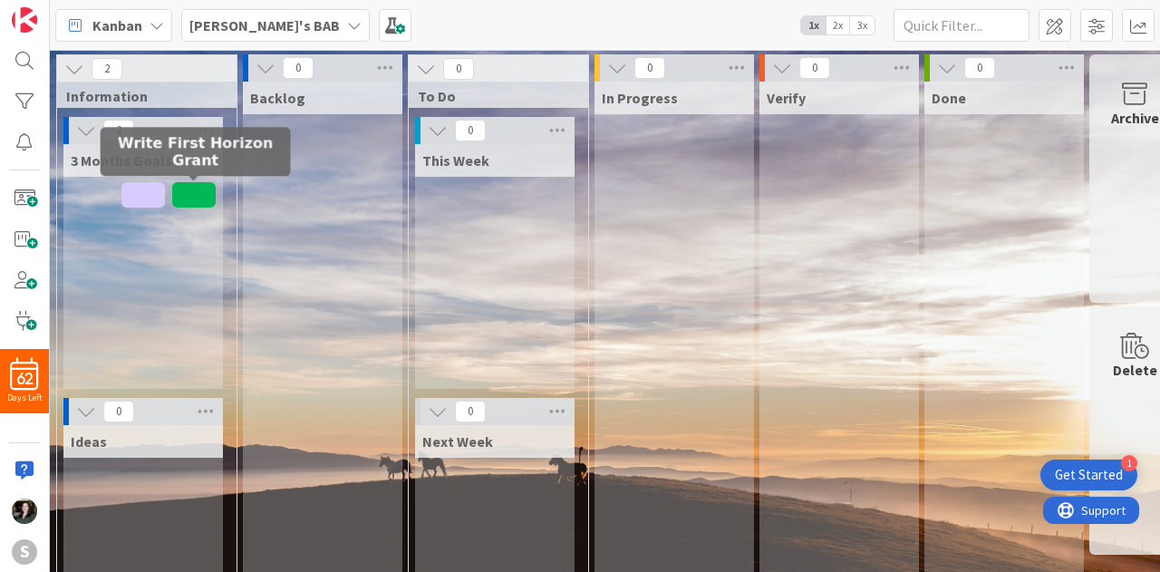
click at [202, 185] on span at bounding box center [193, 194] width 43 height 25
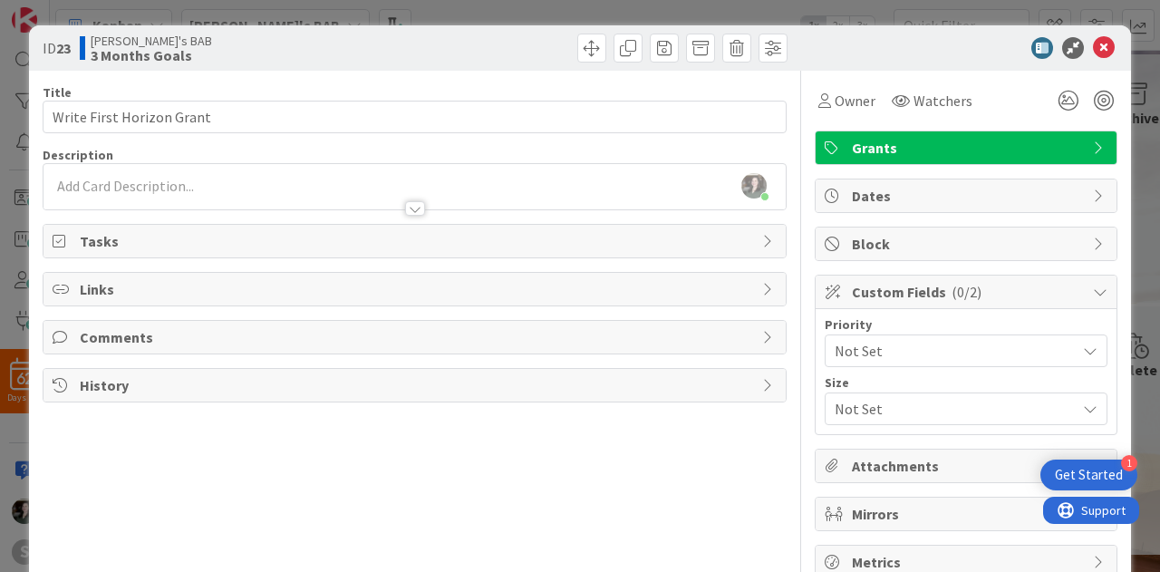
click at [141, 133] on div "Title 25 / 128 Write First Horizon Grant Description [PERSON_NAME] just joined …" at bounding box center [415, 325] width 744 height 508
drag, startPoint x: 145, startPoint y: 52, endPoint x: 627, endPoint y: 64, distance: 482.2
click at [399, 53] on div "[PERSON_NAME]'s BAB 3 Months Goals" at bounding box center [245, 48] width 331 height 29
click at [1093, 37] on icon at bounding box center [1104, 48] width 22 height 22
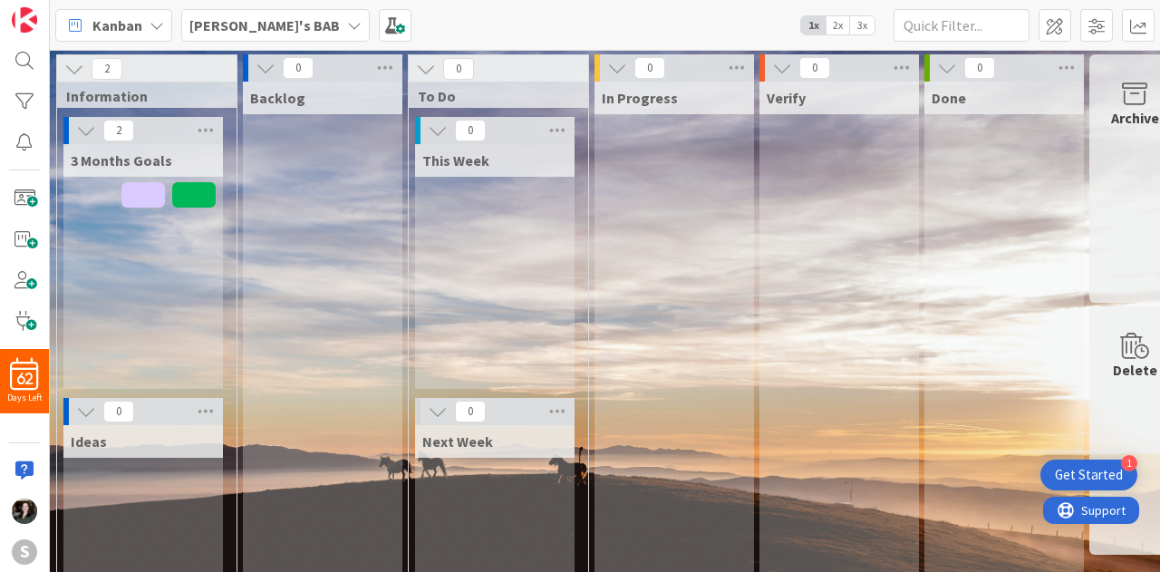
click at [1109, 471] on div "Get Started" at bounding box center [1089, 475] width 68 height 18
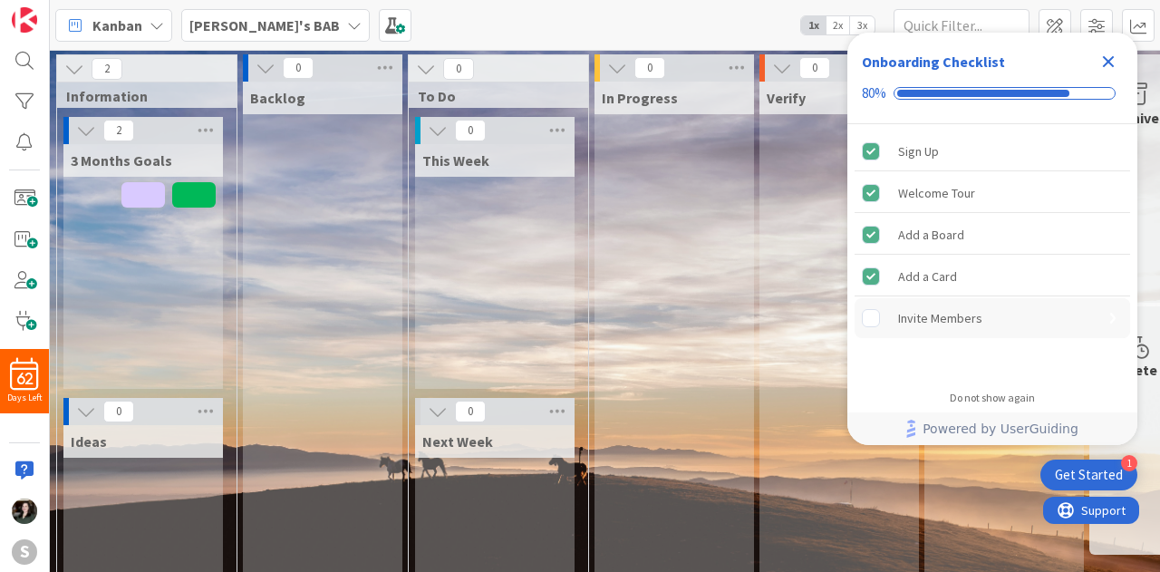
click at [979, 322] on div "Invite Members" at bounding box center [940, 318] width 84 height 22
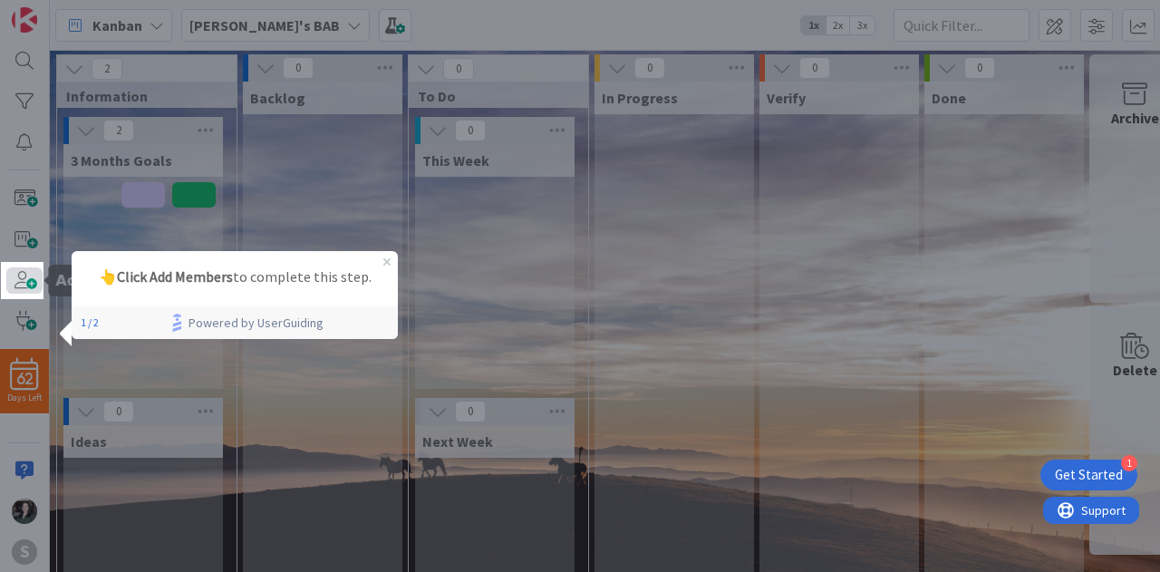
click at [26, 272] on span at bounding box center [24, 280] width 36 height 26
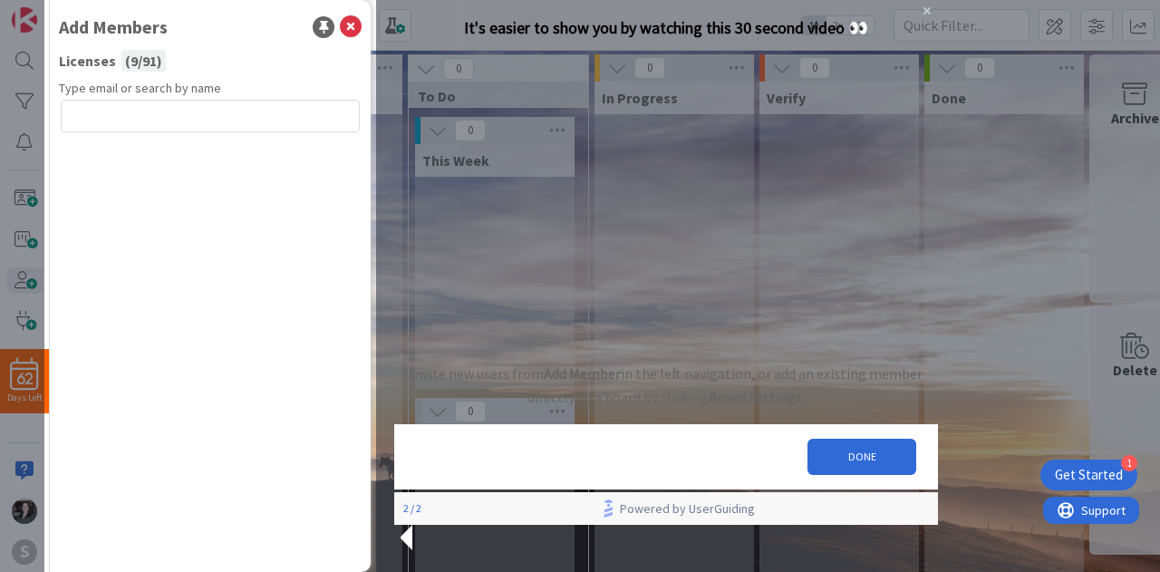
click at [361, 28] on div "Kanban [PERSON_NAME]'s BAB 1x 2x 3x" at bounding box center [605, 25] width 1110 height 50
drag, startPoint x: 989, startPoint y: 95, endPoint x: 980, endPoint y: 87, distance: 12.2
click at [989, 93] on div at bounding box center [768, 286] width 784 height 572
click at [923, 14] on icon "Close Preview" at bounding box center [926, 10] width 7 height 7
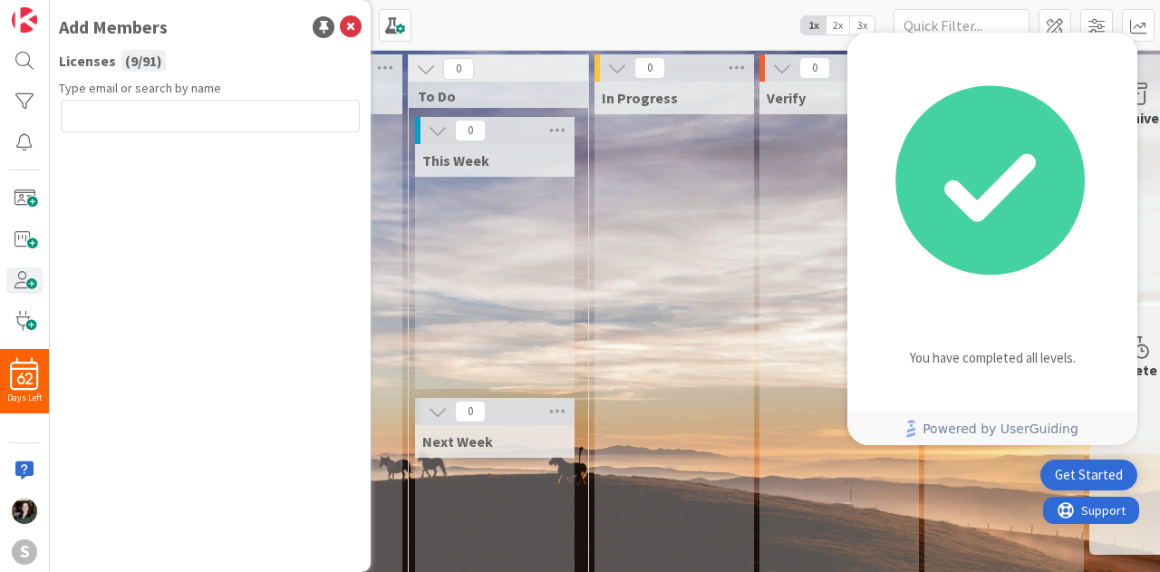
click at [612, 179] on div "In Progress" at bounding box center [673, 381] width 159 height 598
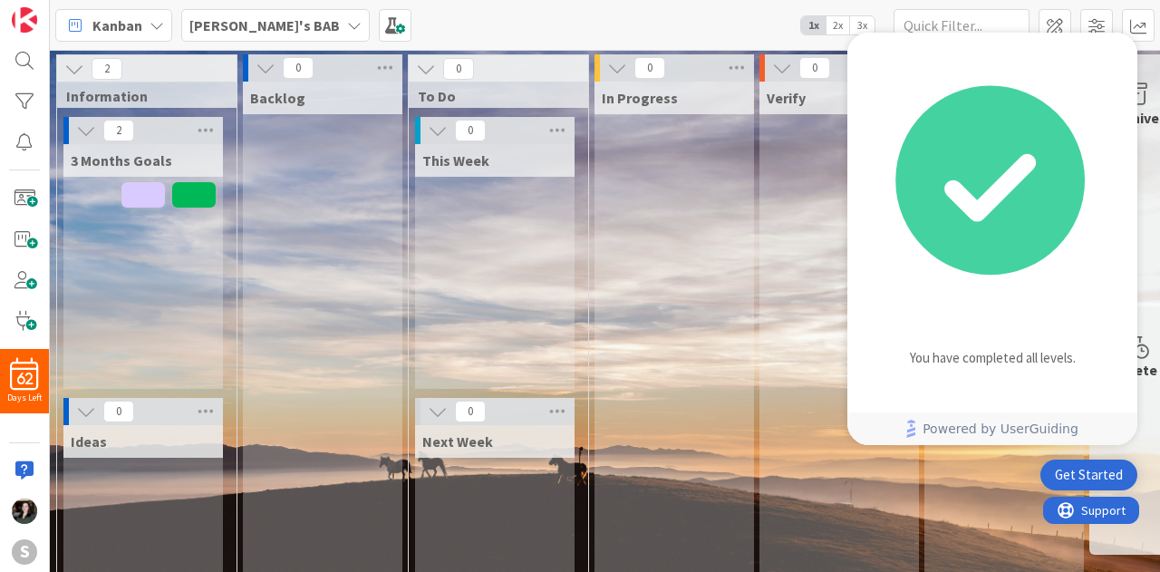
click at [579, 164] on div "0 This Week" at bounding box center [498, 257] width 172 height 281
